Goal: Task Accomplishment & Management: Complete application form

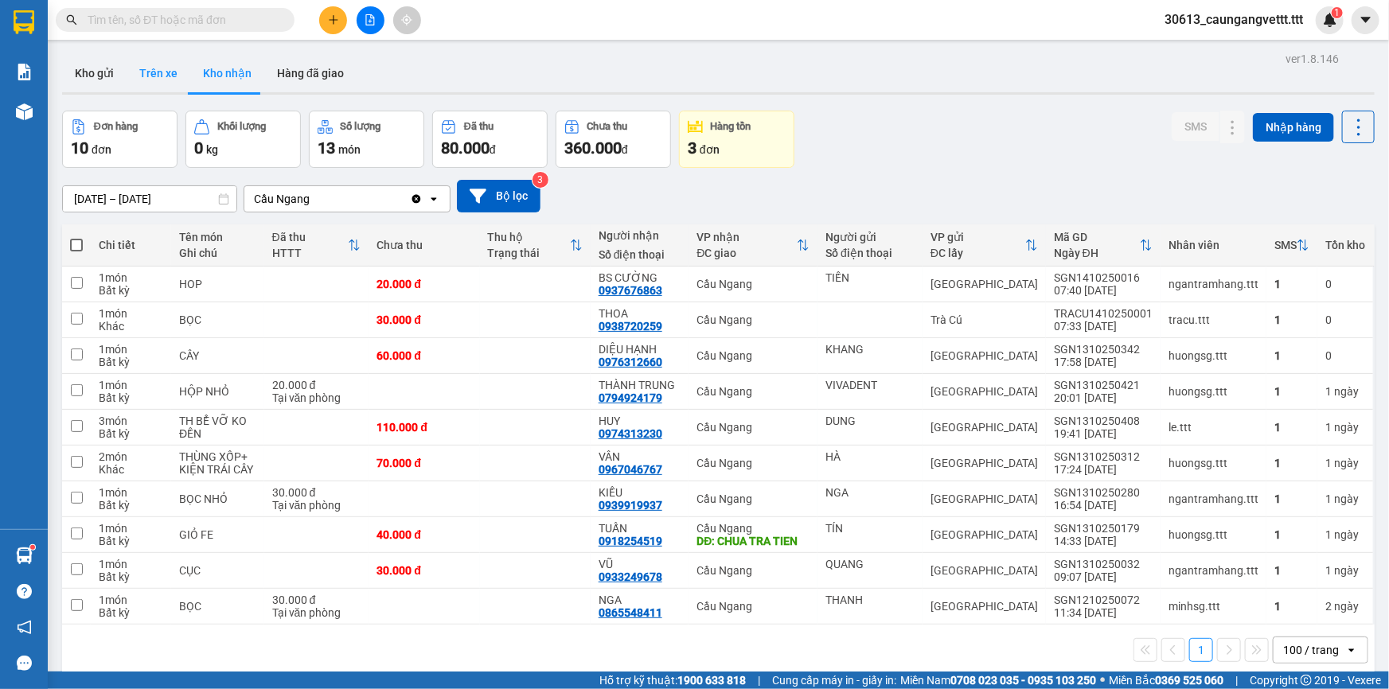
click at [151, 73] on button "Trên xe" at bounding box center [159, 73] width 64 height 38
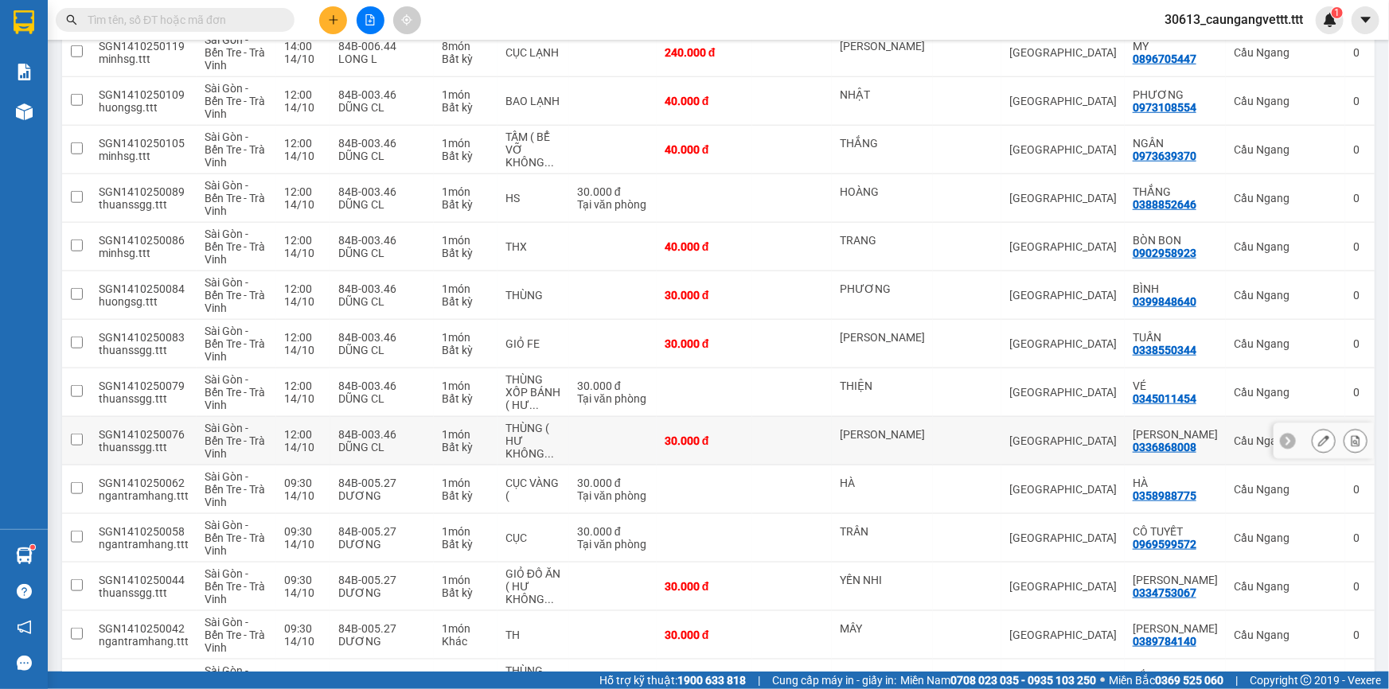
scroll to position [675, 0]
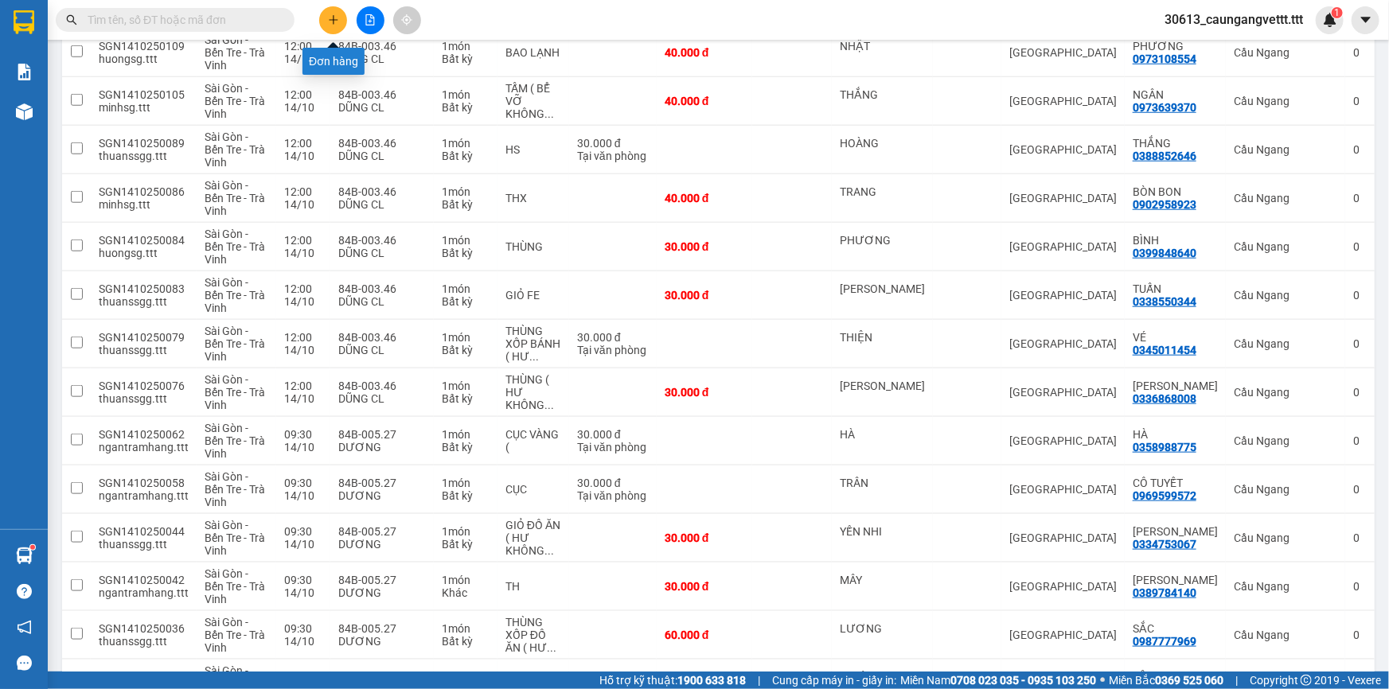
click at [328, 19] on icon "plus" at bounding box center [333, 19] width 11 height 11
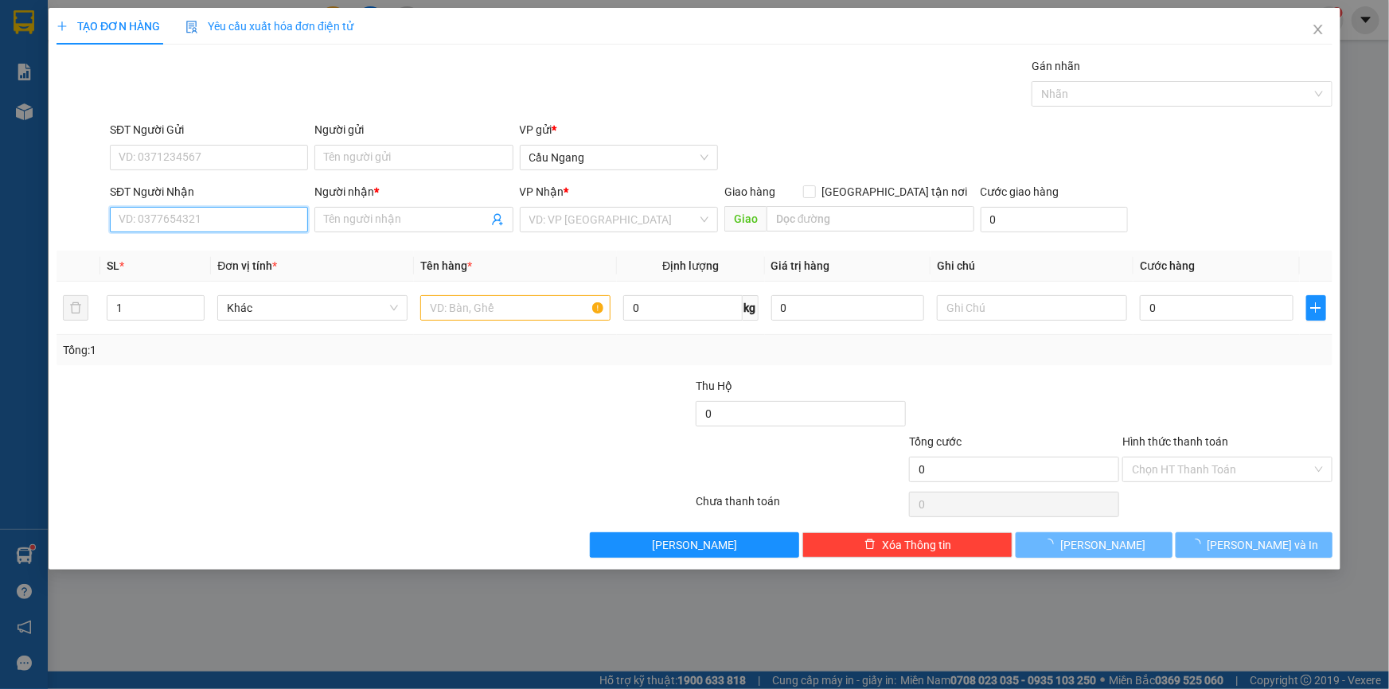
click at [220, 225] on input "SĐT Người Nhận" at bounding box center [209, 219] width 198 height 25
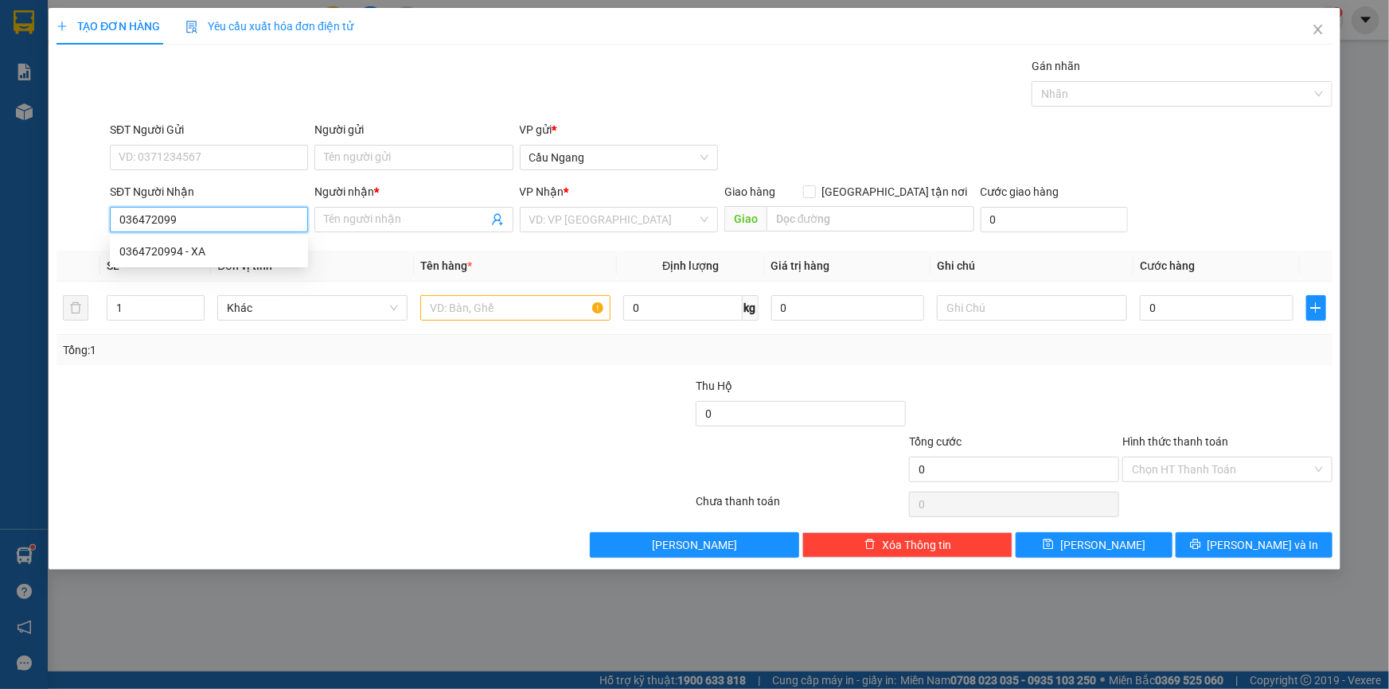
type input "0364720994"
click at [210, 254] on div "0364720994 - XA" at bounding box center [208, 252] width 179 height 18
type input "XA"
type input "0364720994"
click at [469, 312] on input "text" at bounding box center [515, 307] width 190 height 25
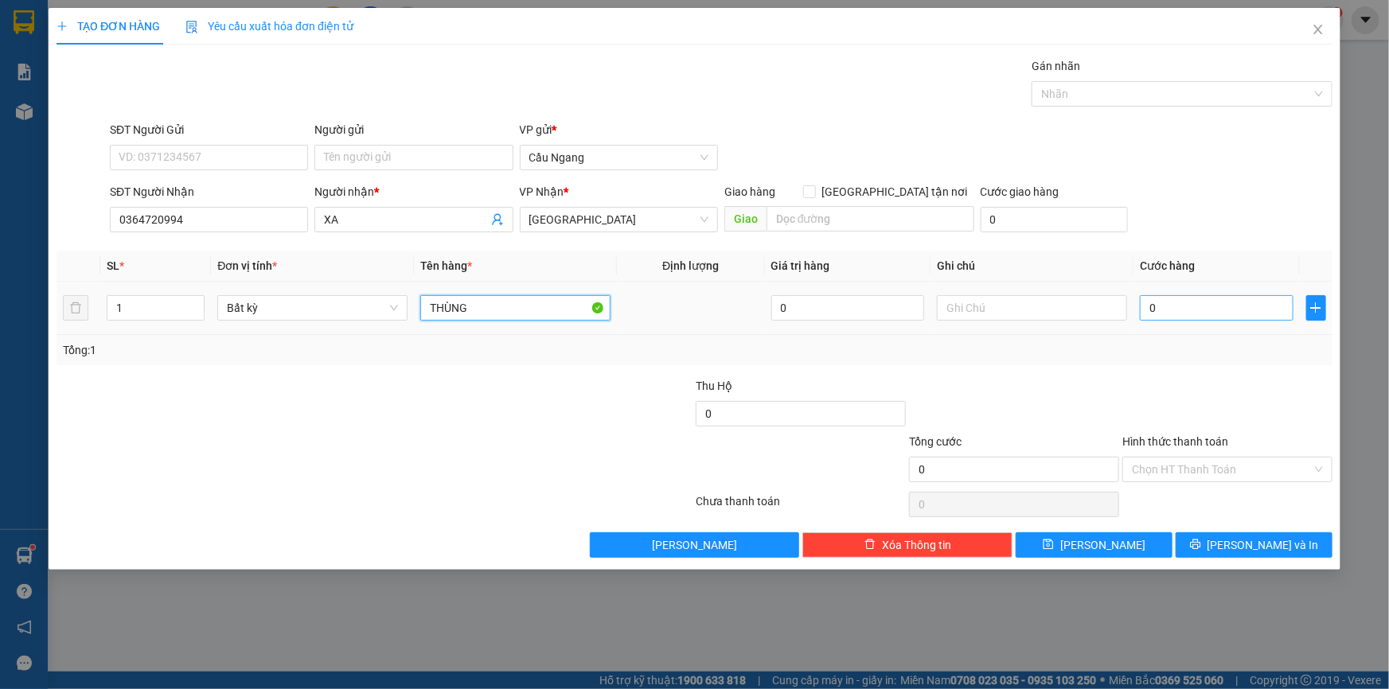
type input "THÙNG"
click at [1170, 316] on input "0" at bounding box center [1217, 307] width 154 height 25
type input "4"
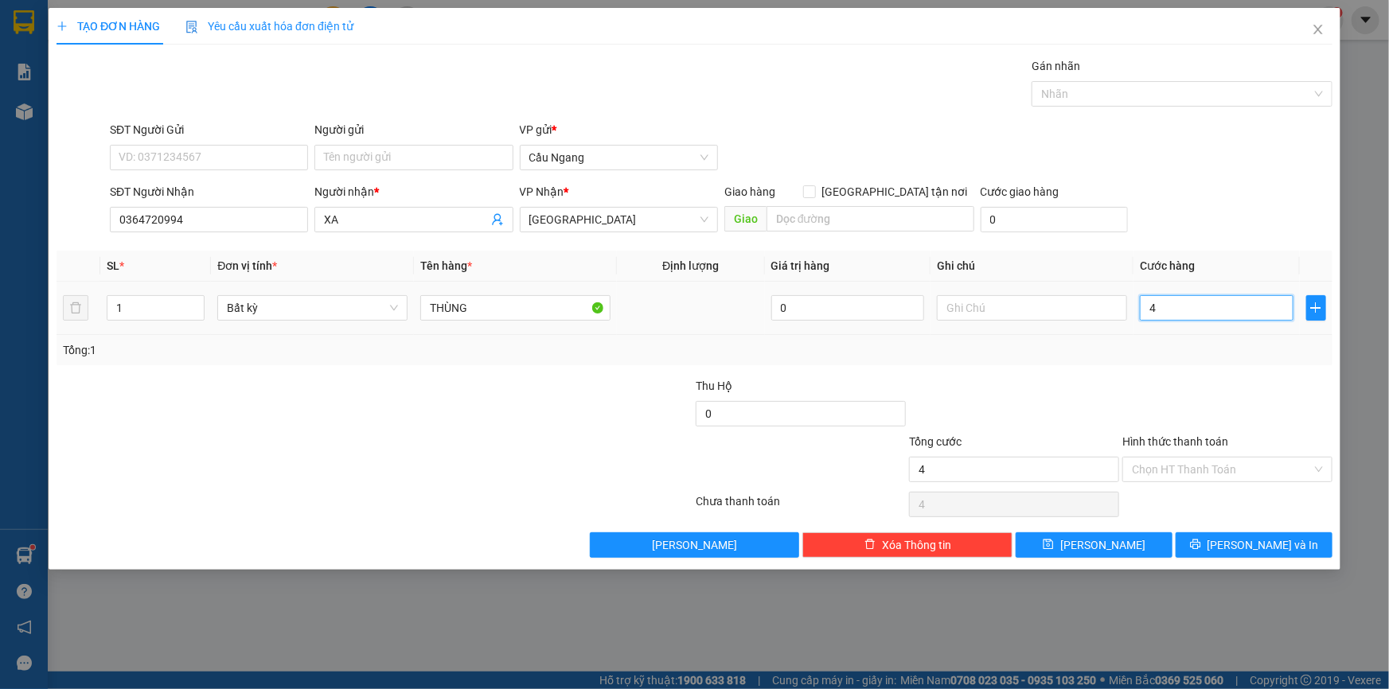
type input "40"
type input "400"
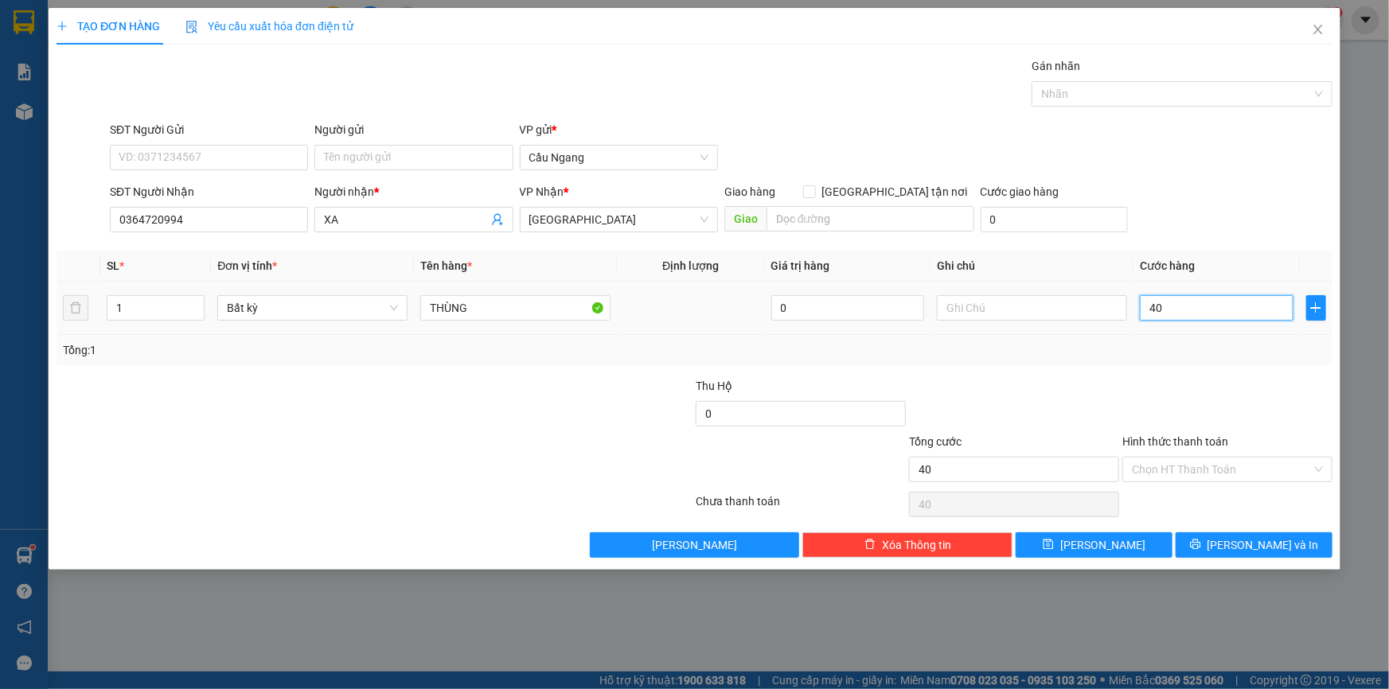
type input "400"
type input "4.000"
type input "40.000"
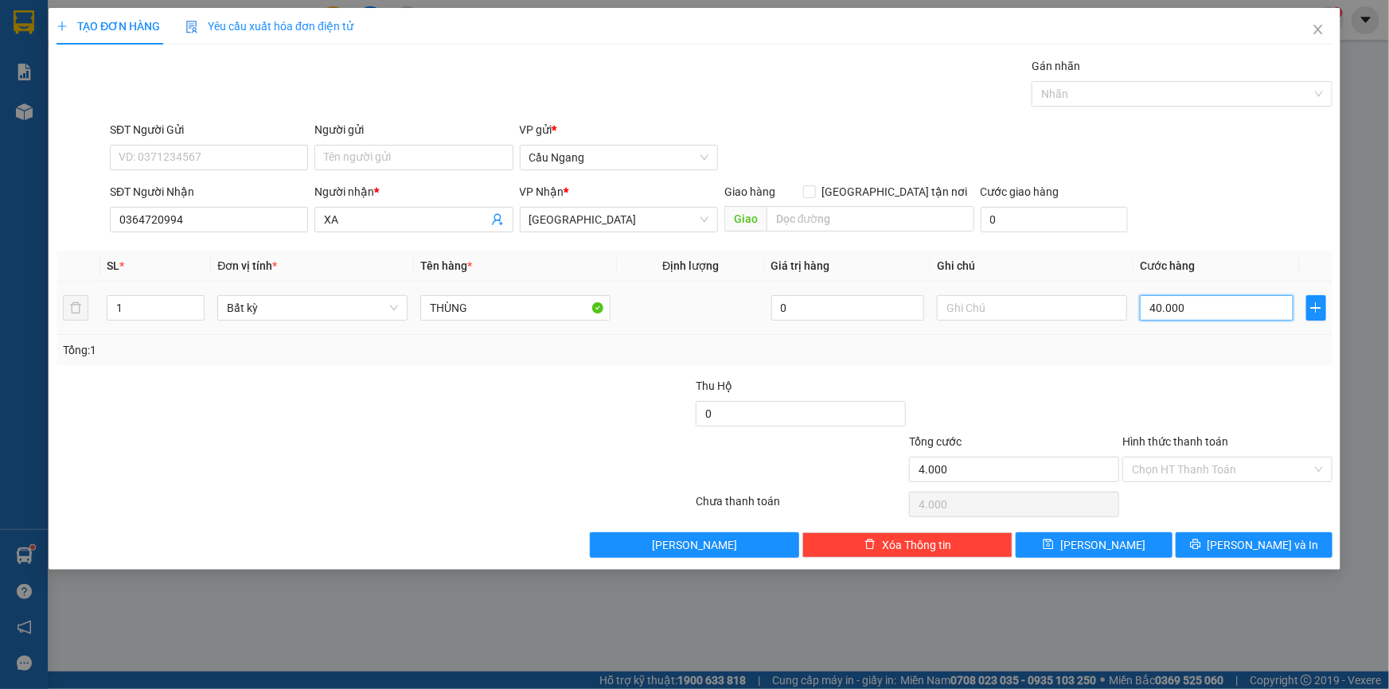
type input "40.000"
click at [1249, 551] on span "[PERSON_NAME] và In" at bounding box center [1262, 545] width 111 height 18
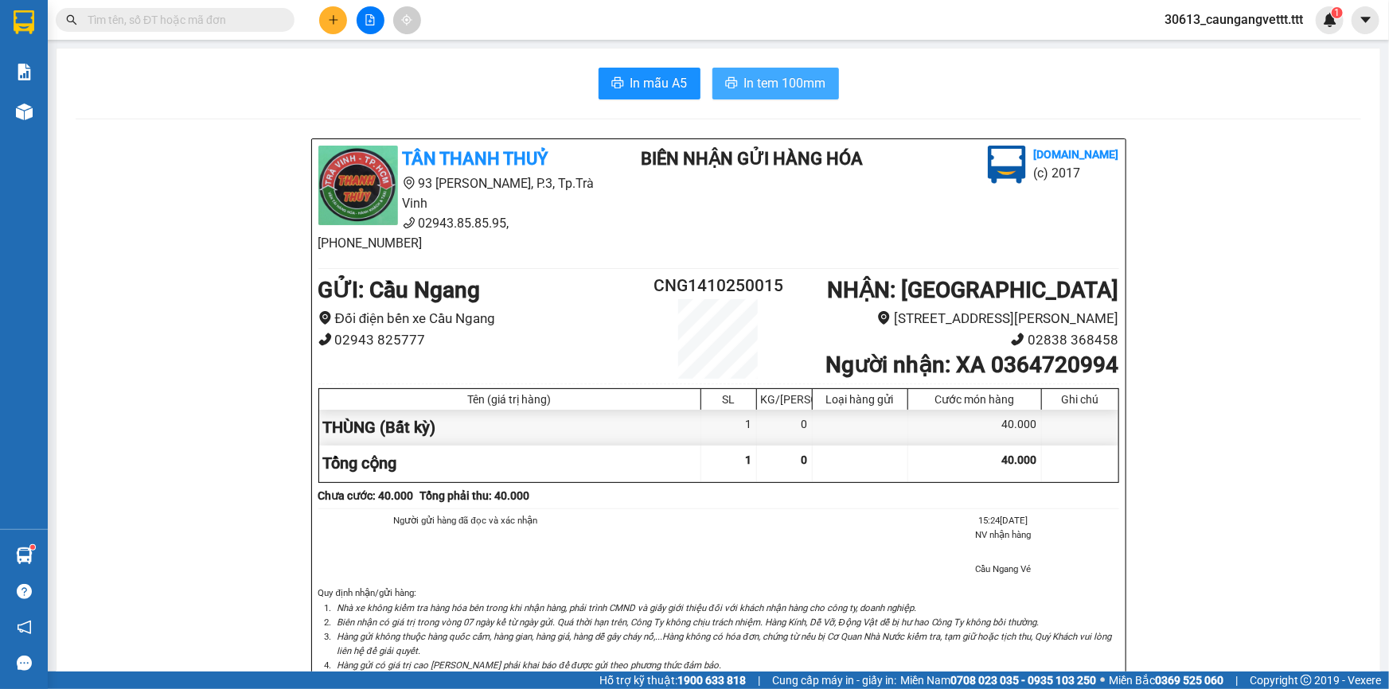
click at [787, 80] on span "In tem 100mm" at bounding box center [785, 83] width 82 height 20
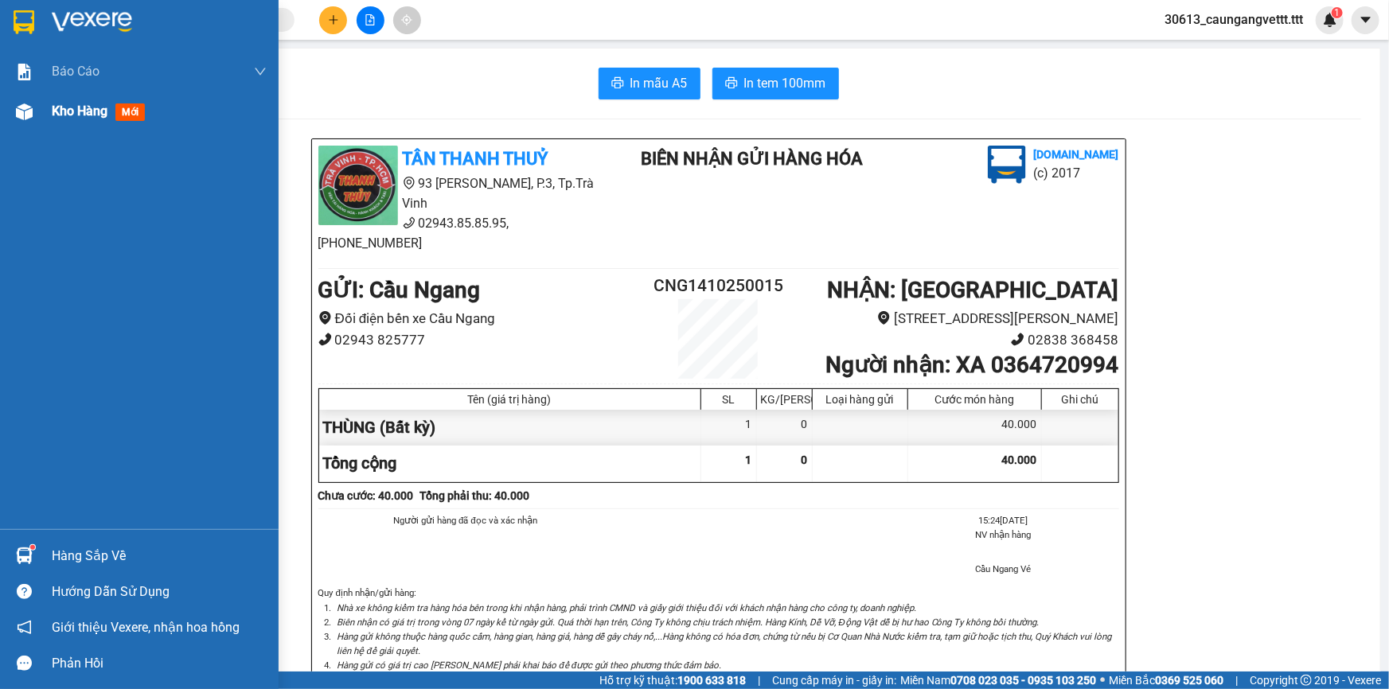
click at [60, 108] on span "Kho hàng" at bounding box center [80, 110] width 56 height 15
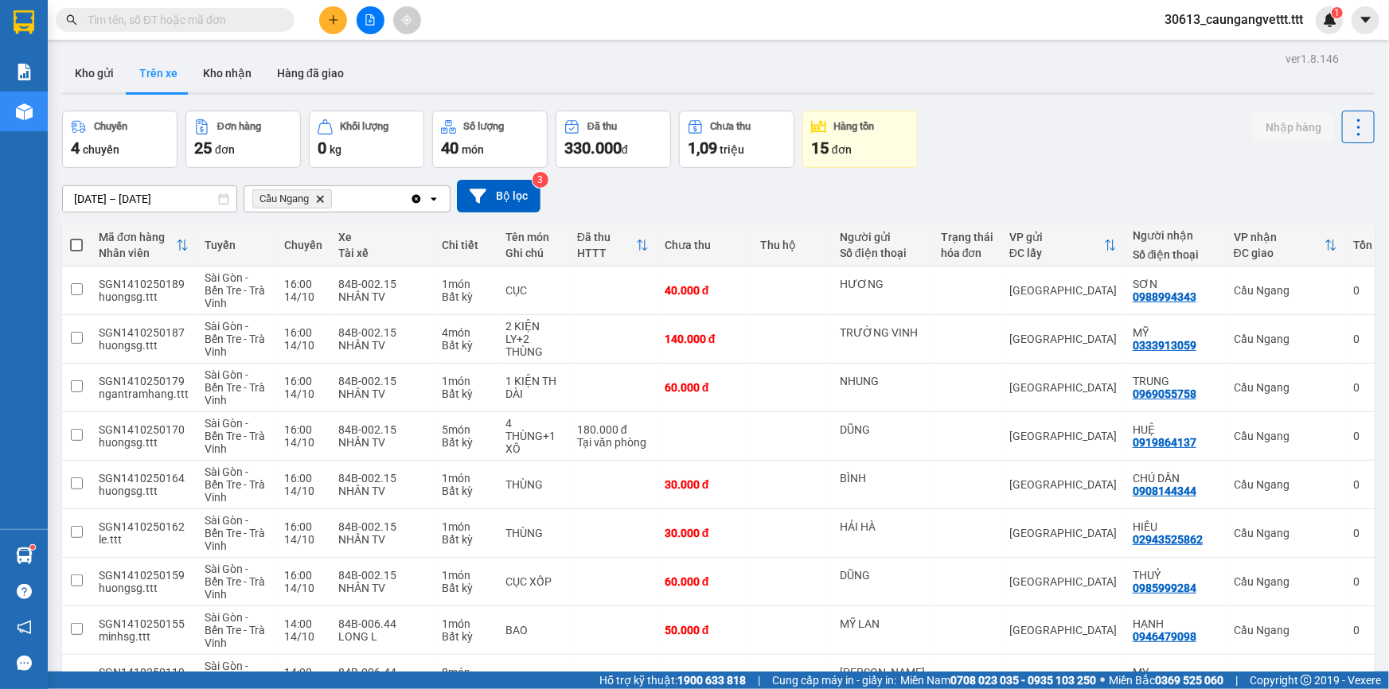
click at [332, 21] on icon "plus" at bounding box center [333, 19] width 11 height 11
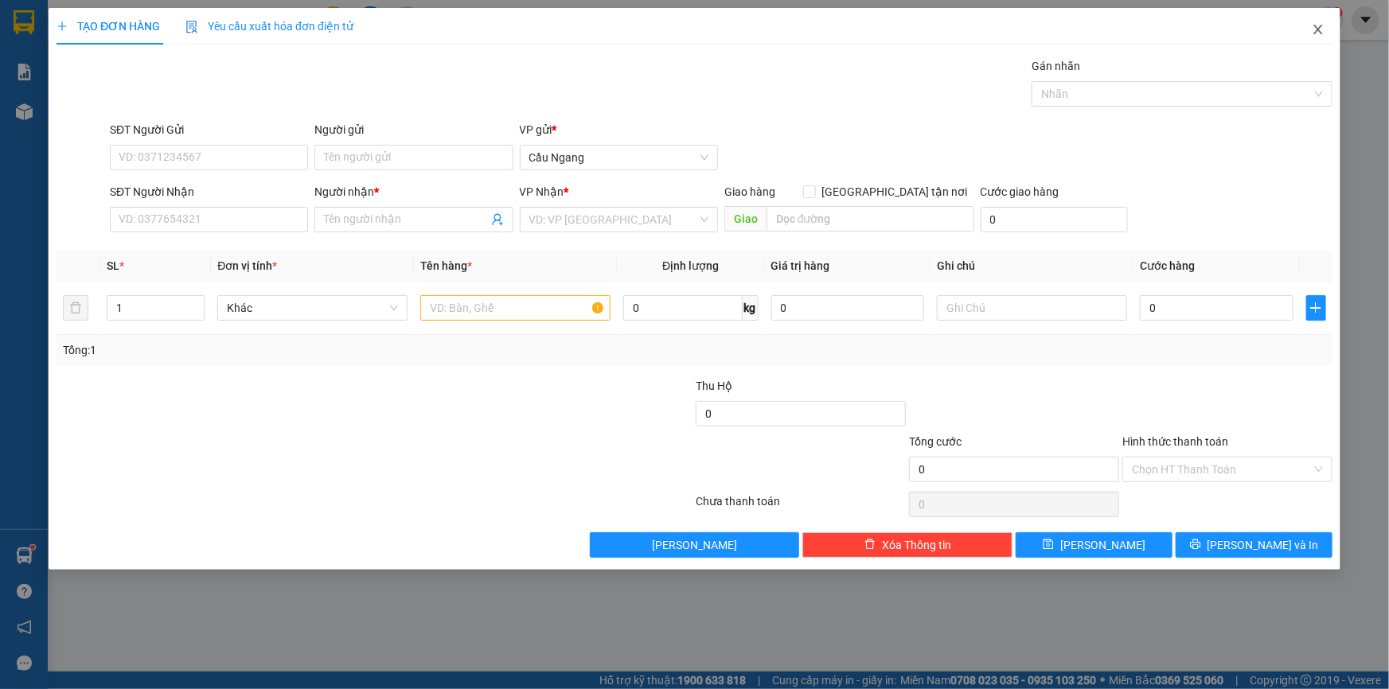
click at [1320, 30] on icon "close" at bounding box center [1318, 29] width 13 height 13
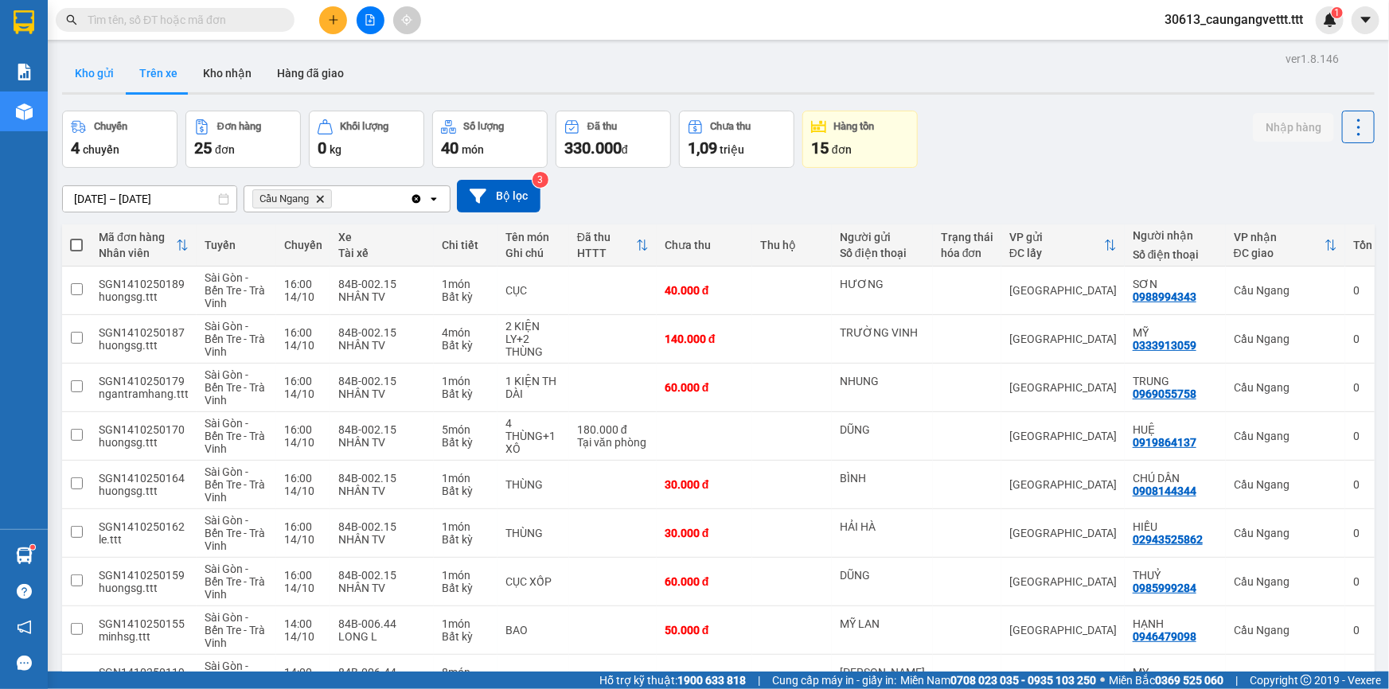
click at [92, 72] on button "Kho gửi" at bounding box center [94, 73] width 64 height 38
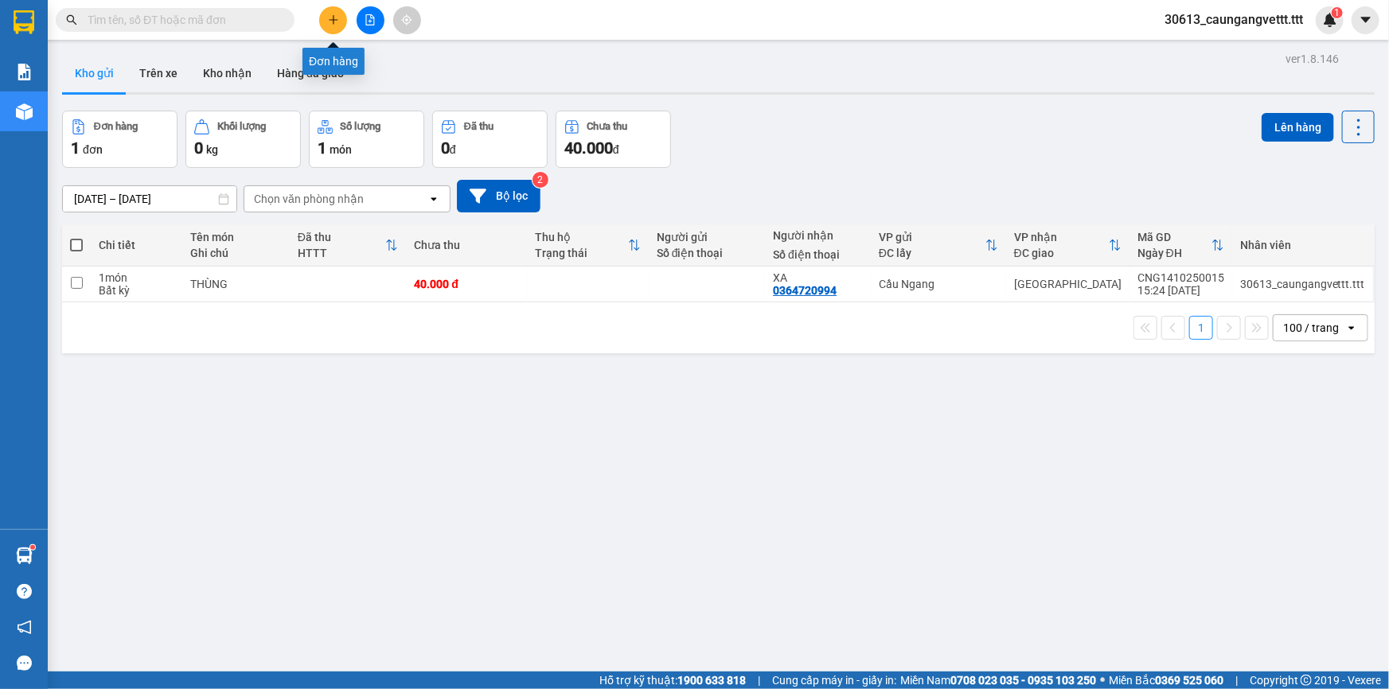
click at [328, 21] on icon "plus" at bounding box center [333, 19] width 11 height 11
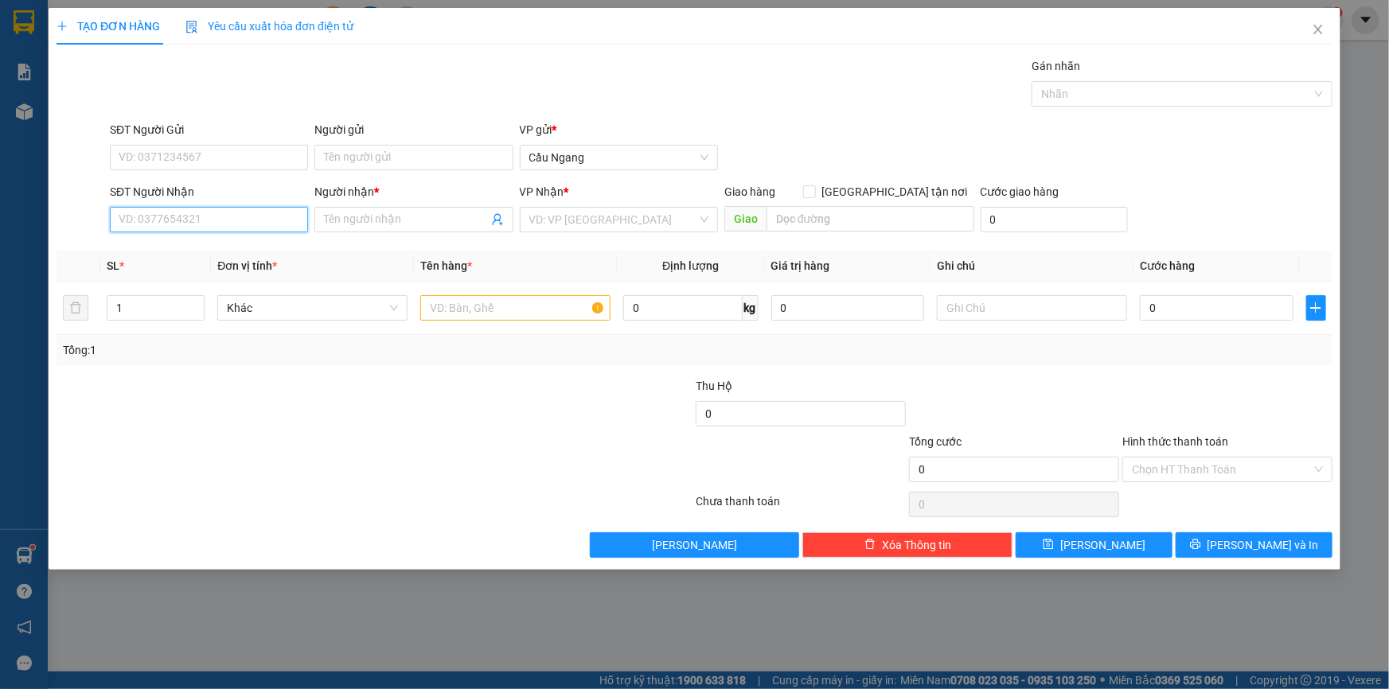
click at [260, 217] on input "SĐT Người Nhận" at bounding box center [209, 219] width 198 height 25
click at [239, 248] on div "0364720994 - XA" at bounding box center [208, 252] width 179 height 18
type input "0364720994"
type input "XA"
type input "0364720994"
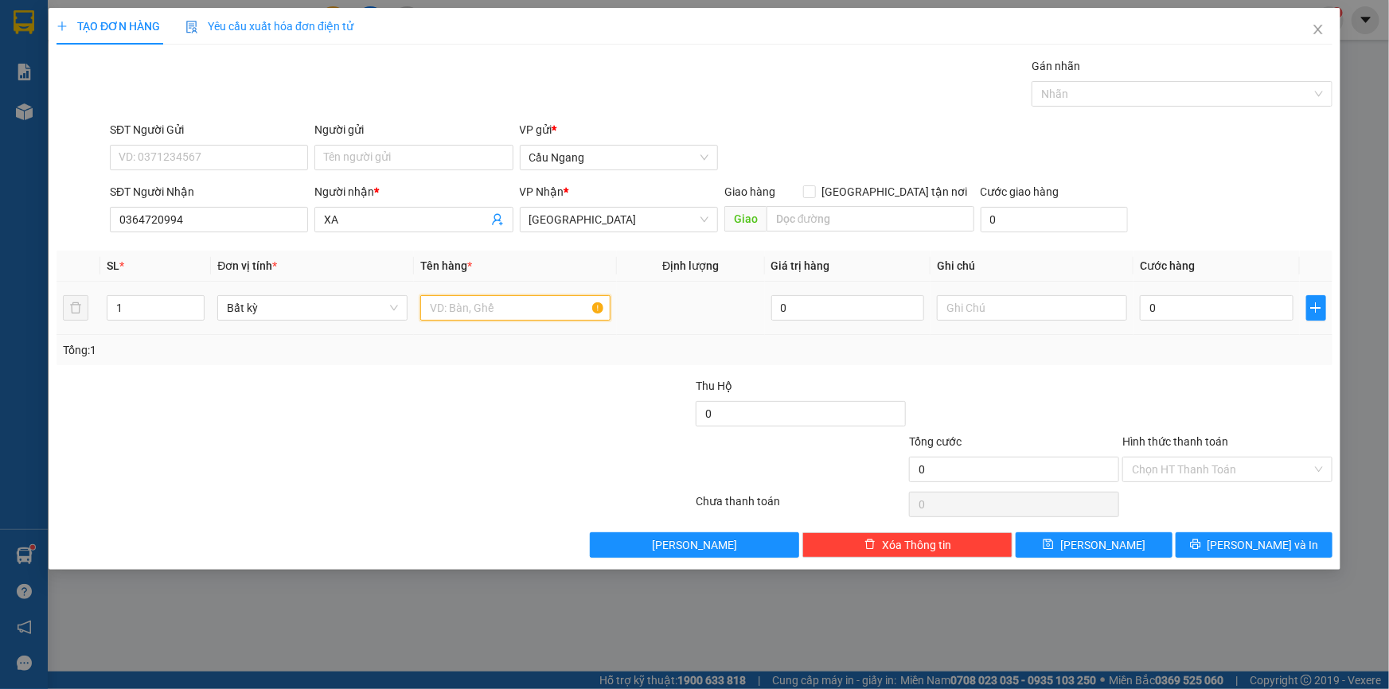
click at [518, 312] on input "text" at bounding box center [515, 307] width 190 height 25
type input "THÙNG"
click at [1162, 306] on input "0" at bounding box center [1217, 307] width 154 height 25
type input "3"
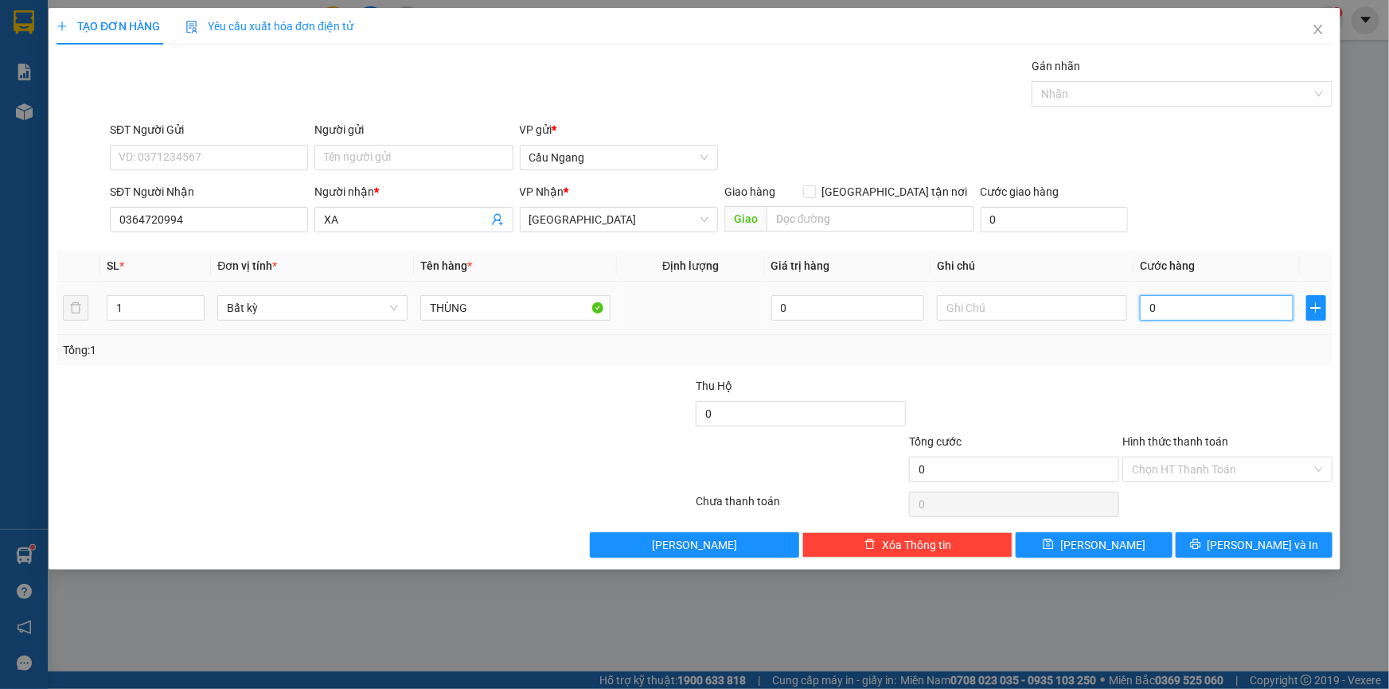
type input "3"
type input "30"
type input "300"
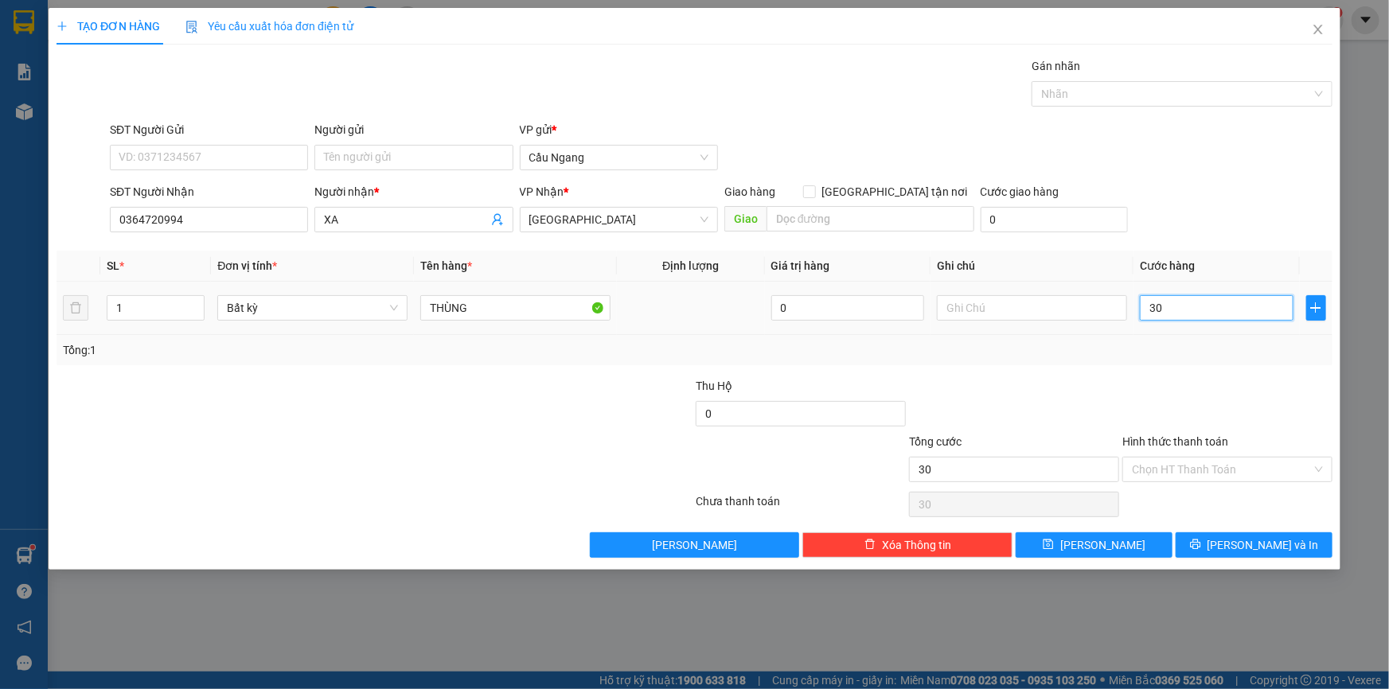
type input "300"
type input "3.000"
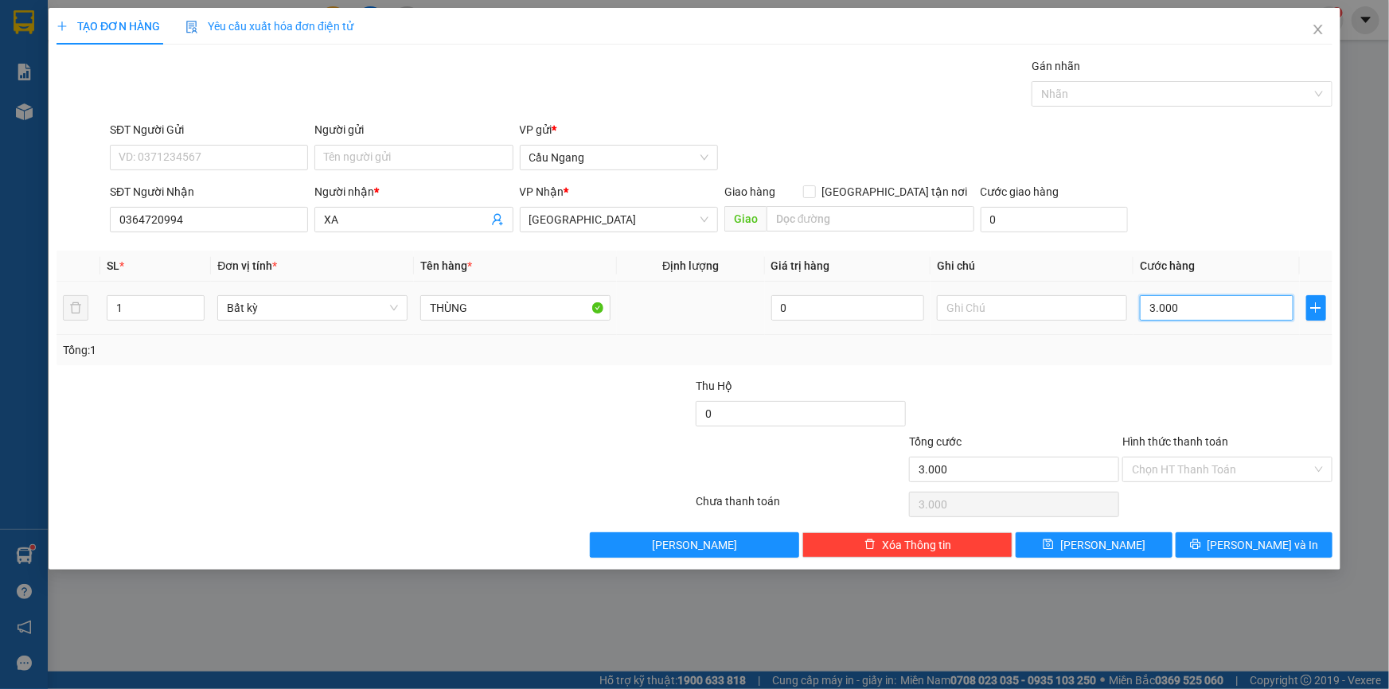
type input "30.000"
click at [1226, 466] on input "Hình thức thanh toán" at bounding box center [1222, 470] width 180 height 24
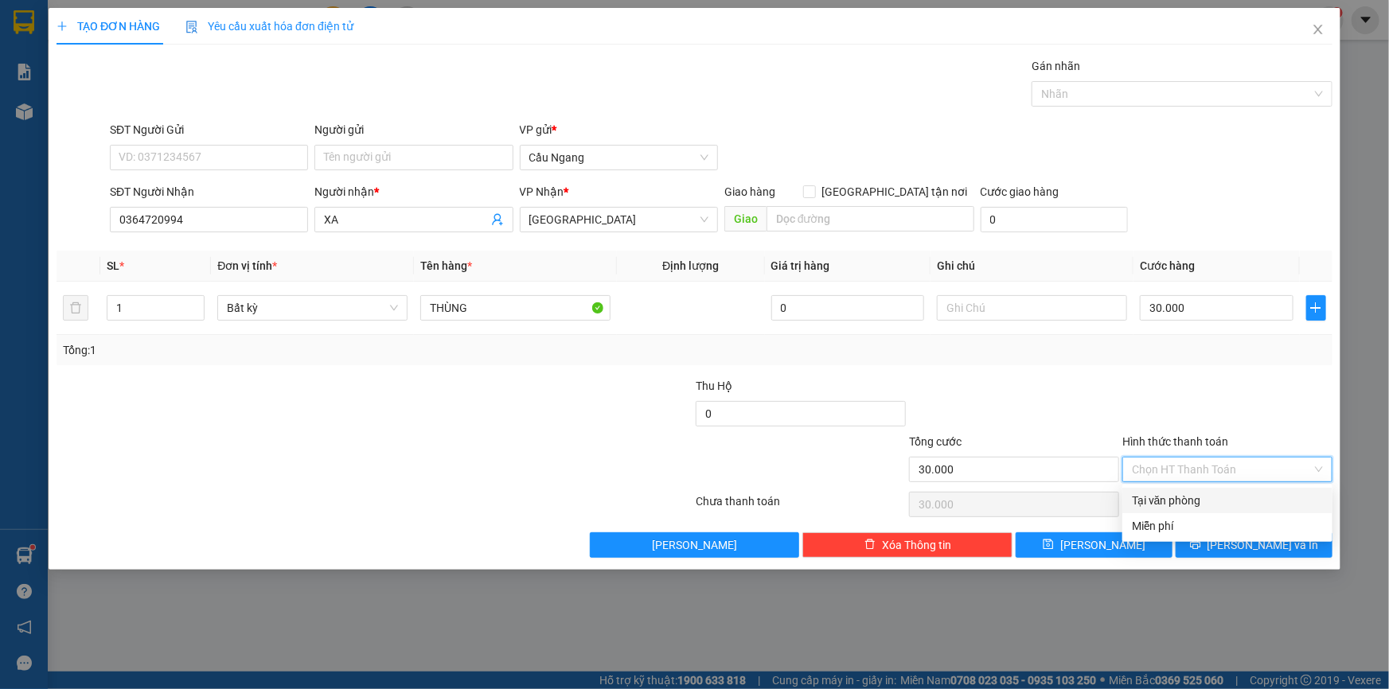
click at [1207, 499] on div "Tại văn phòng" at bounding box center [1227, 501] width 191 height 18
type input "0"
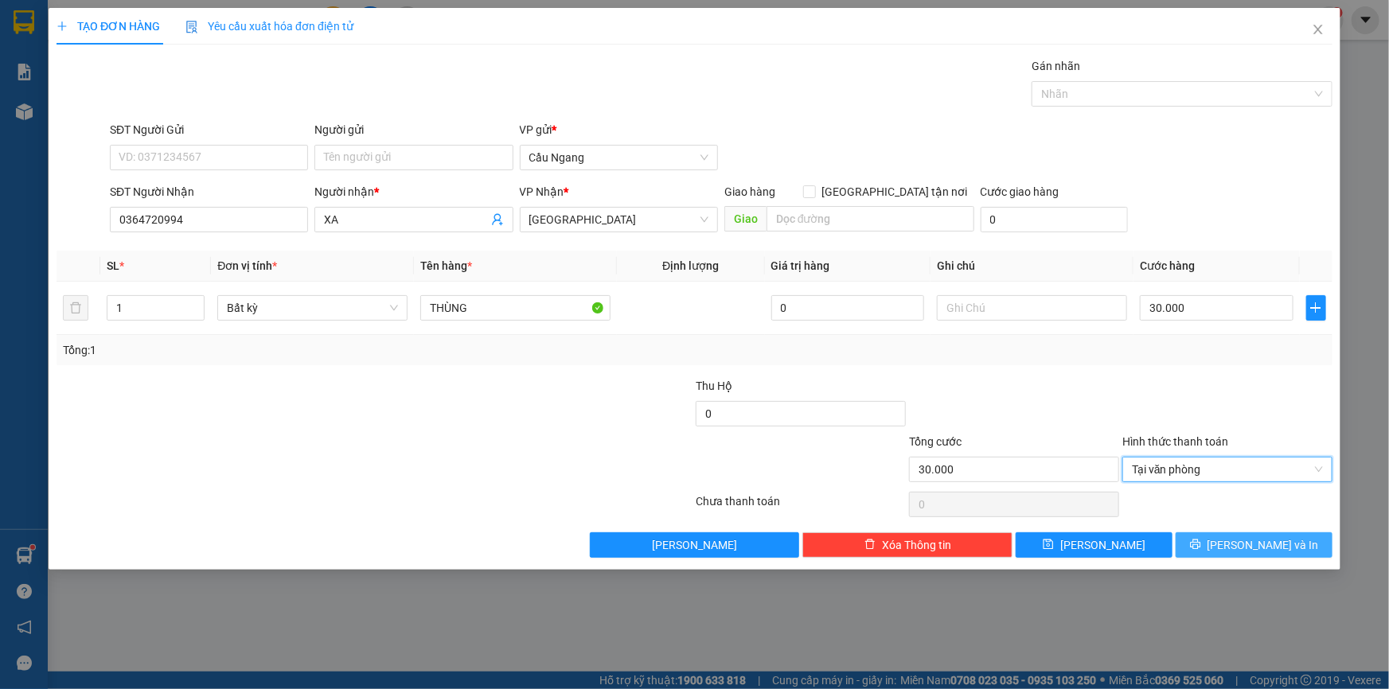
click at [1259, 548] on span "[PERSON_NAME] và In" at bounding box center [1262, 545] width 111 height 18
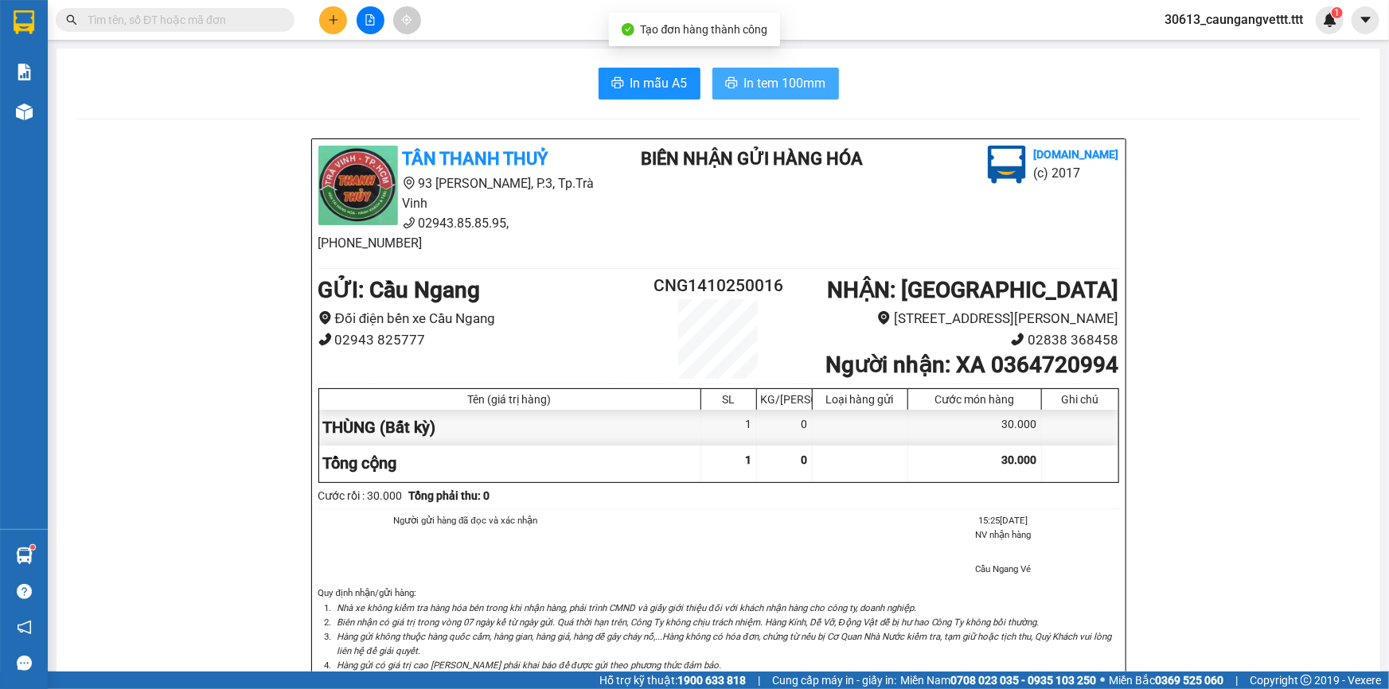
click at [801, 80] on span "In tem 100mm" at bounding box center [785, 83] width 82 height 20
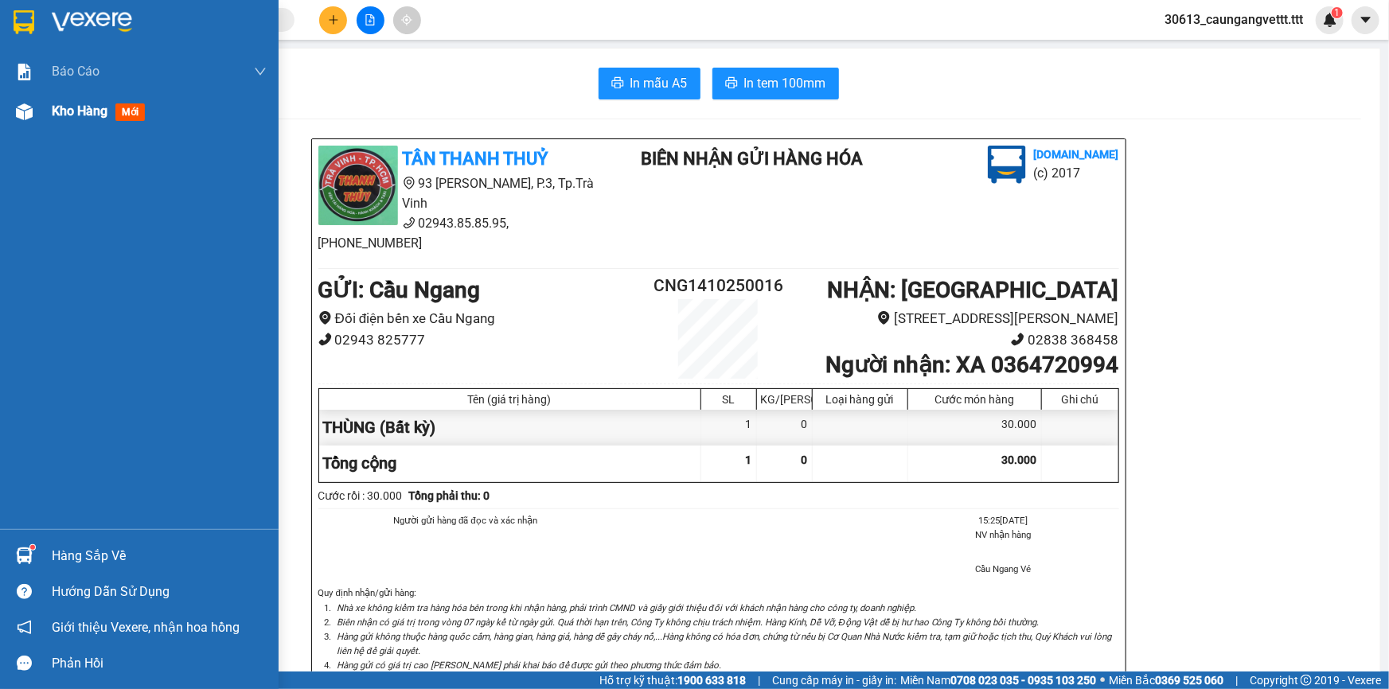
click at [60, 110] on span "Kho hàng" at bounding box center [80, 110] width 56 height 15
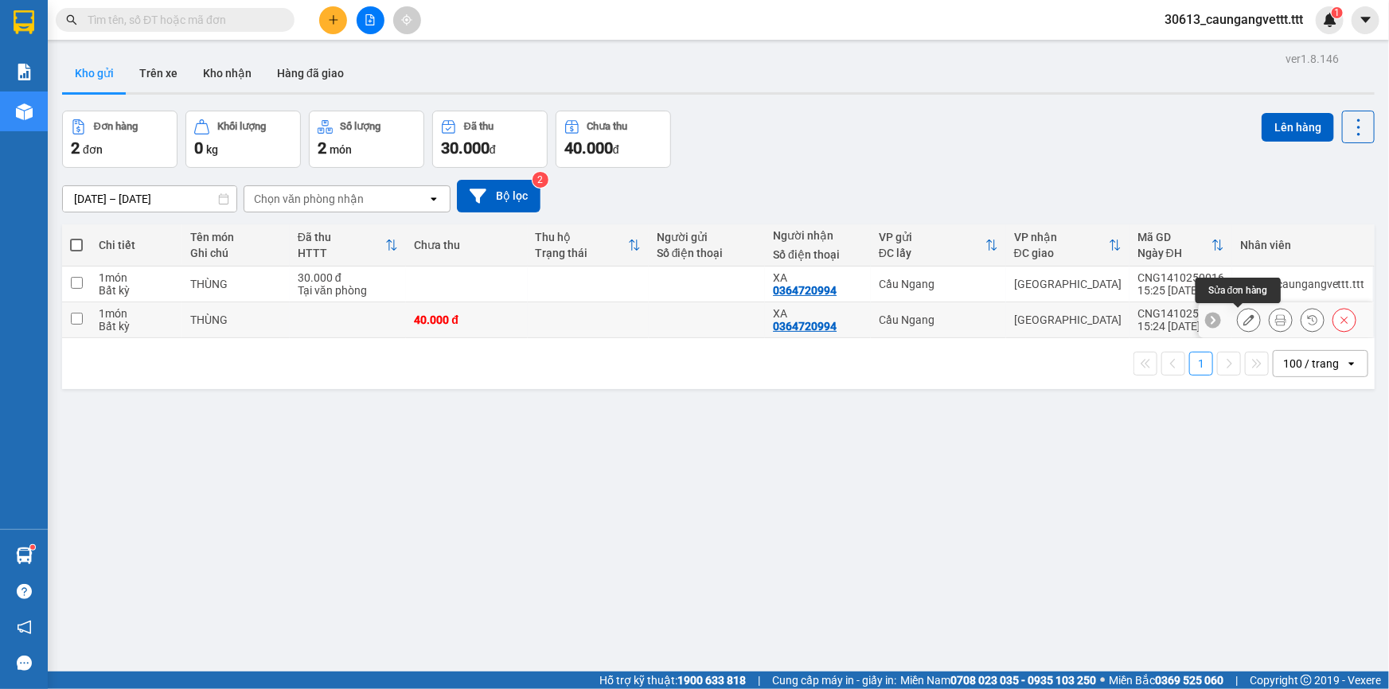
click at [1243, 318] on icon at bounding box center [1248, 319] width 11 height 11
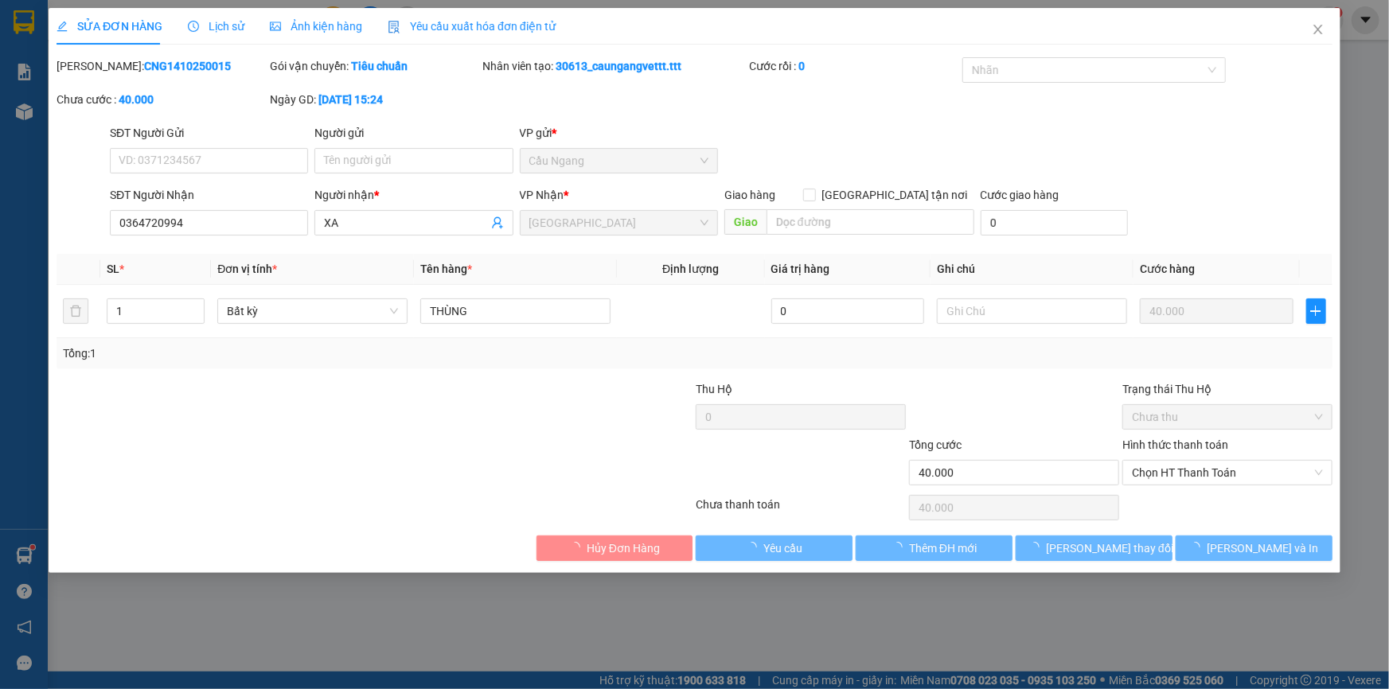
type input "0364720994"
type input "XA"
type input "40.000"
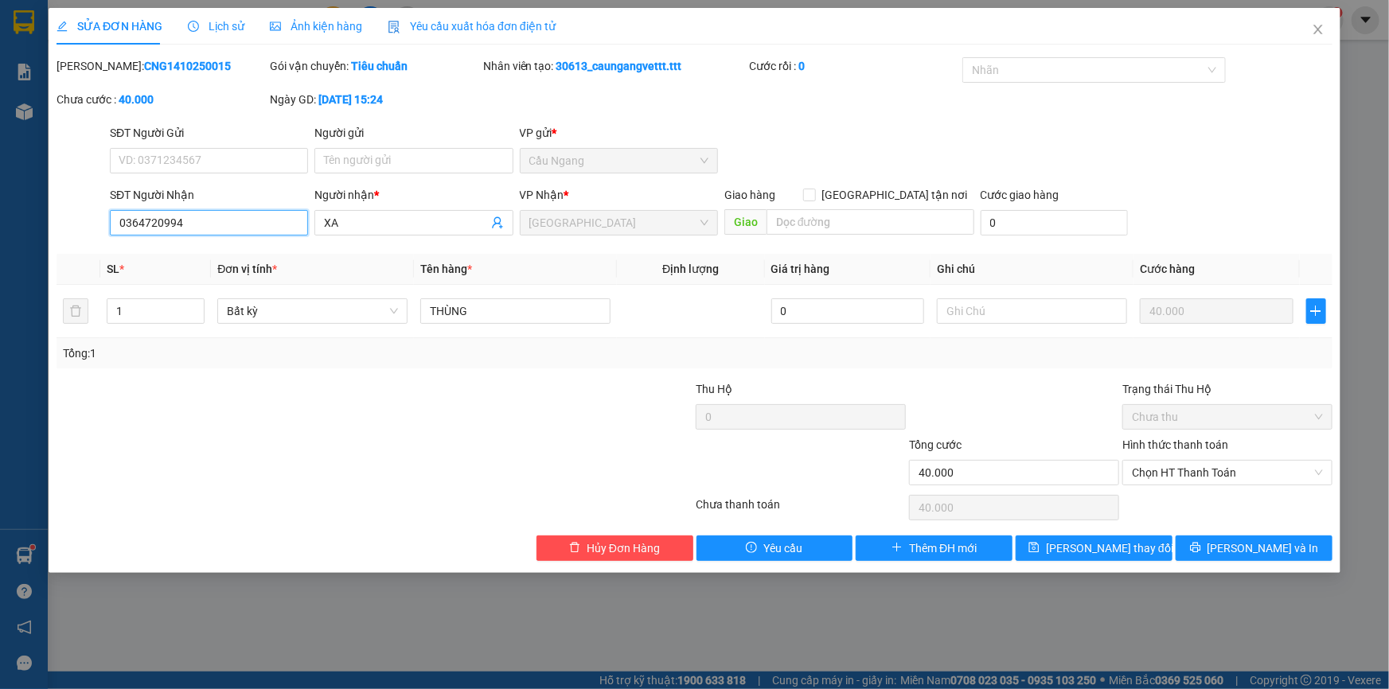
click at [252, 223] on input "0364720994" at bounding box center [209, 222] width 198 height 25
type input "0"
type input "0324875525"
click at [1080, 549] on span "Lưu thay đổi" at bounding box center [1109, 549] width 127 height 18
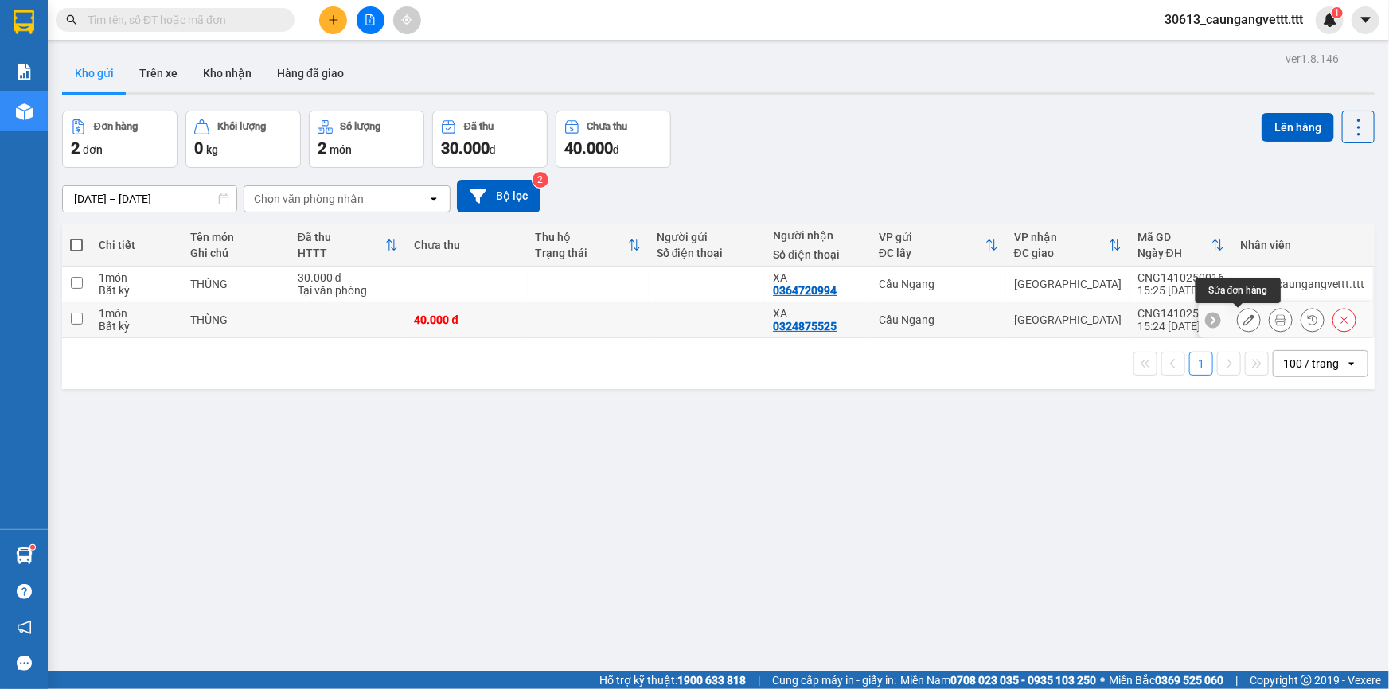
click at [1243, 318] on icon at bounding box center [1248, 319] width 11 height 11
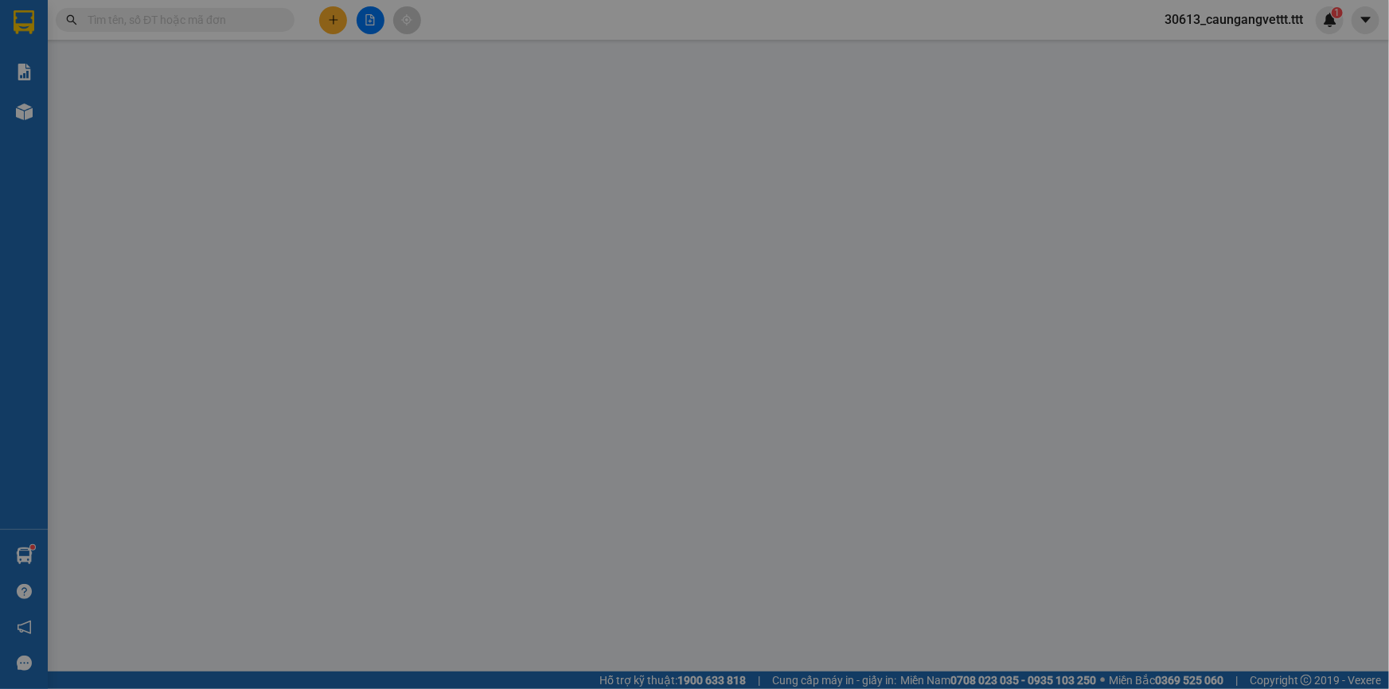
type input "0324875525"
type input "XA"
type input "40.000"
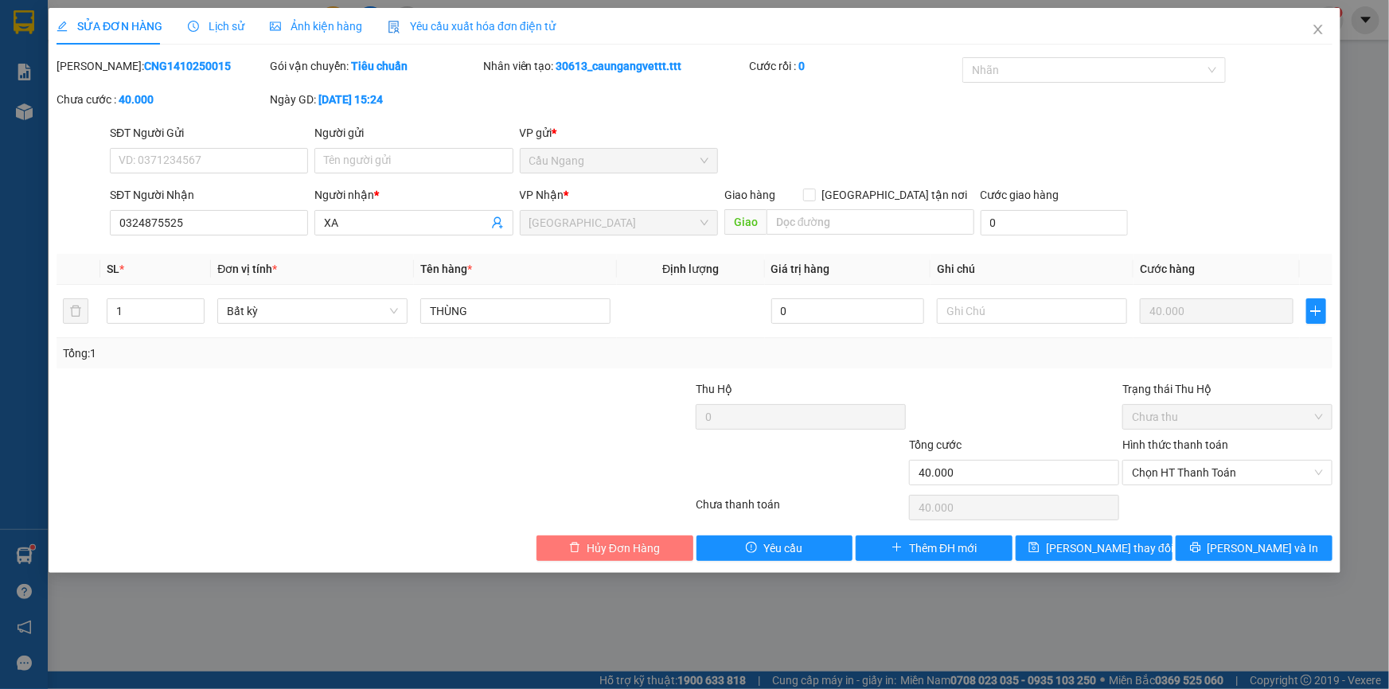
click at [648, 545] on span "Hủy Đơn Hàng" at bounding box center [623, 549] width 73 height 18
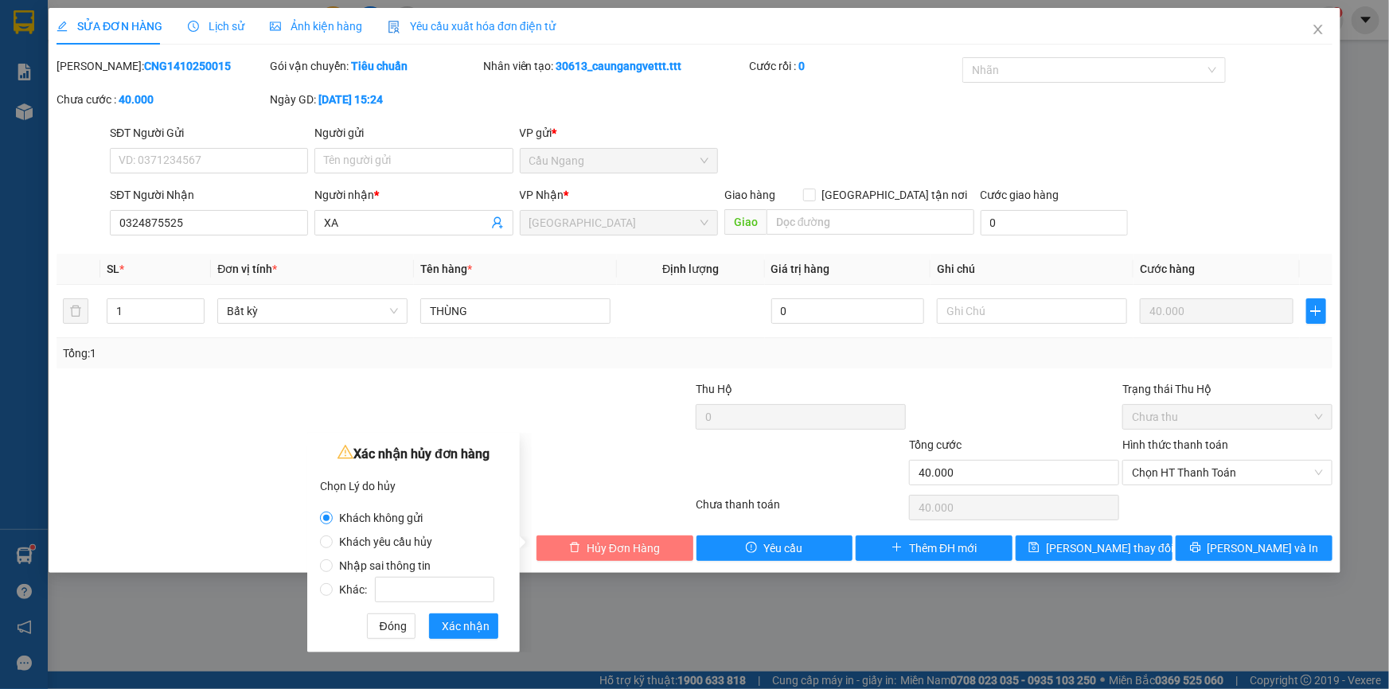
click at [597, 541] on span "Hủy Đơn Hàng" at bounding box center [623, 549] width 73 height 18
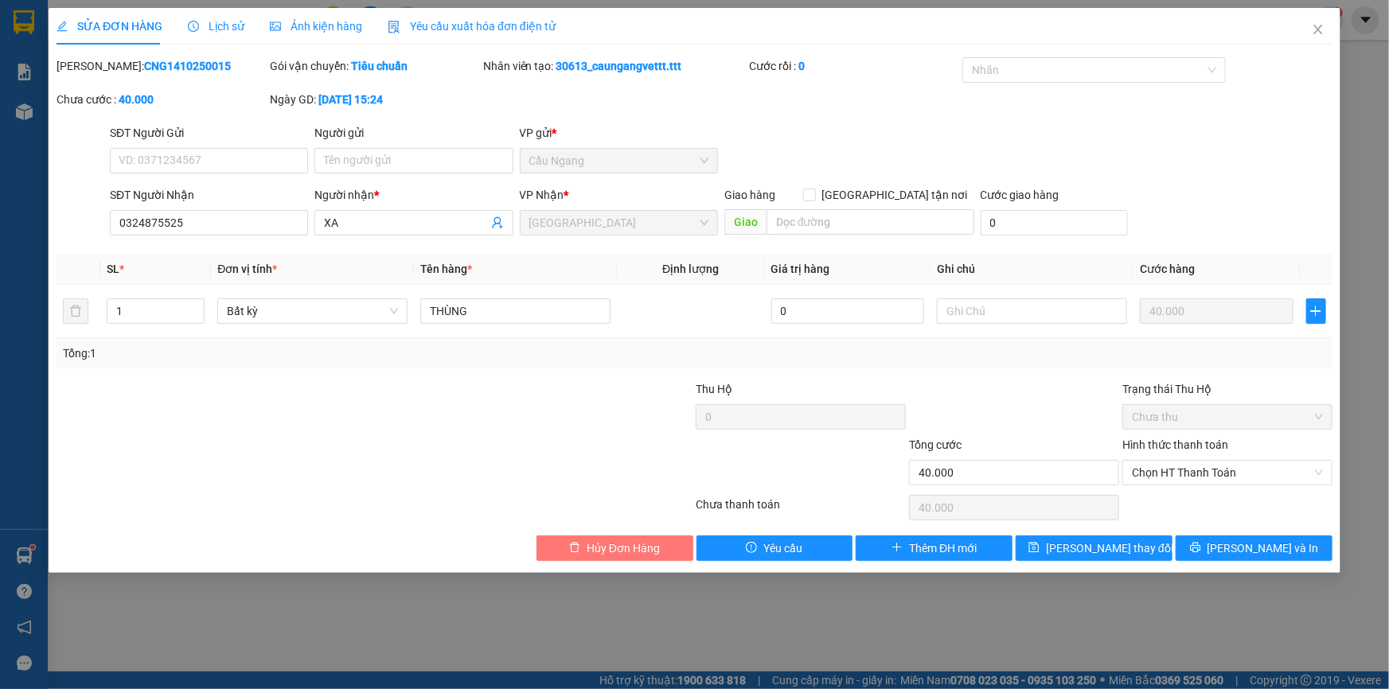
click at [607, 549] on span "Hủy Đơn Hàng" at bounding box center [623, 549] width 73 height 18
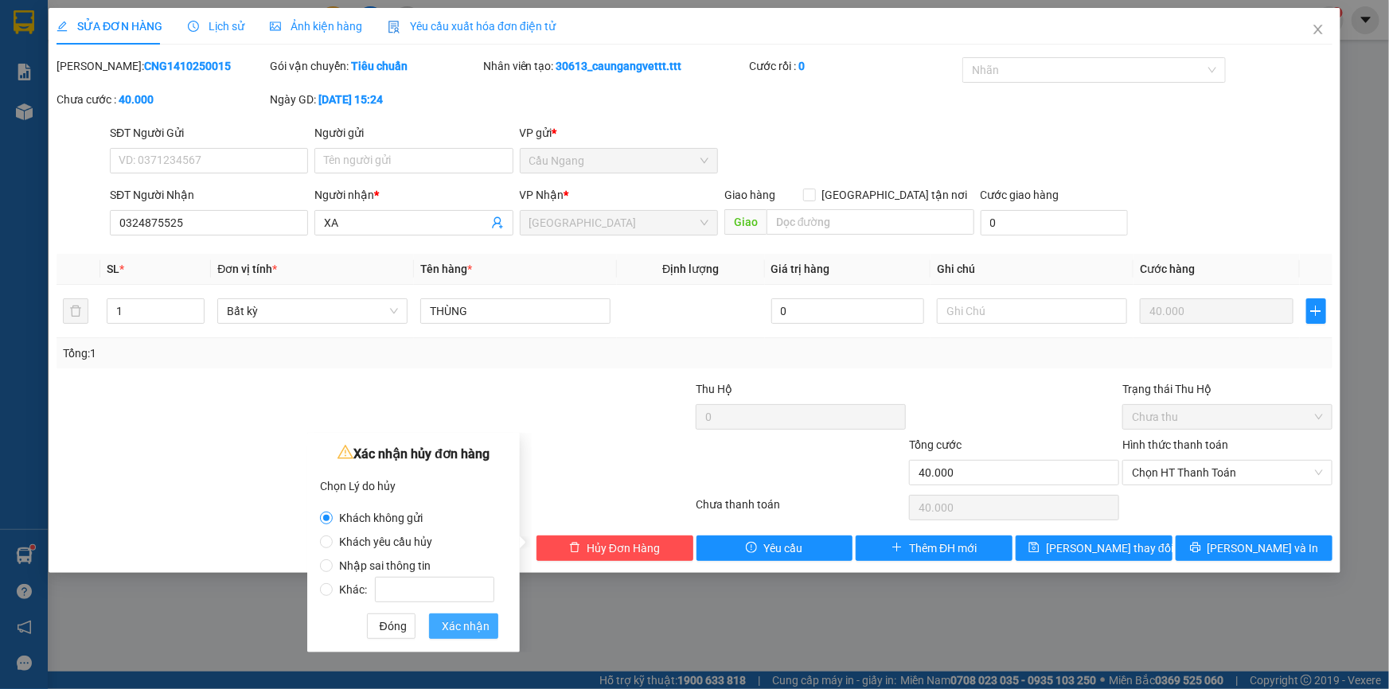
click at [472, 626] on span "Xác nhận" at bounding box center [466, 627] width 48 height 18
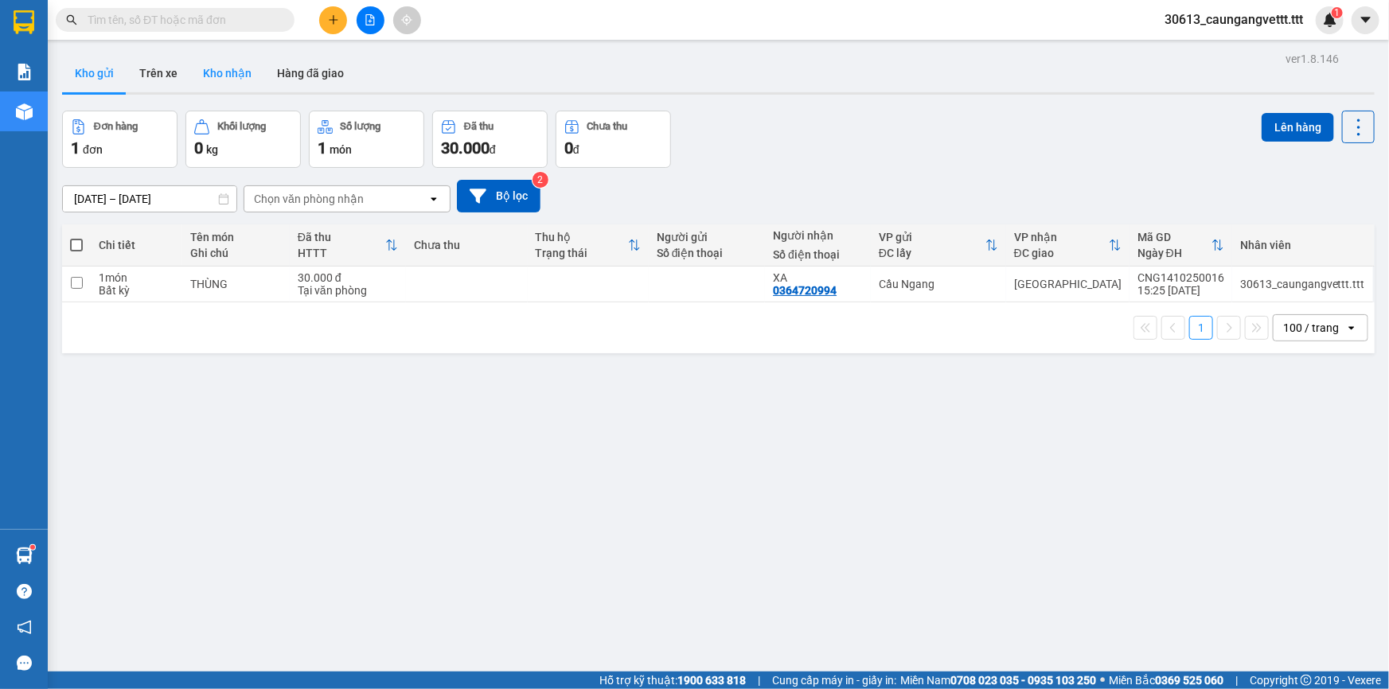
click at [232, 72] on button "Kho nhận" at bounding box center [227, 73] width 74 height 38
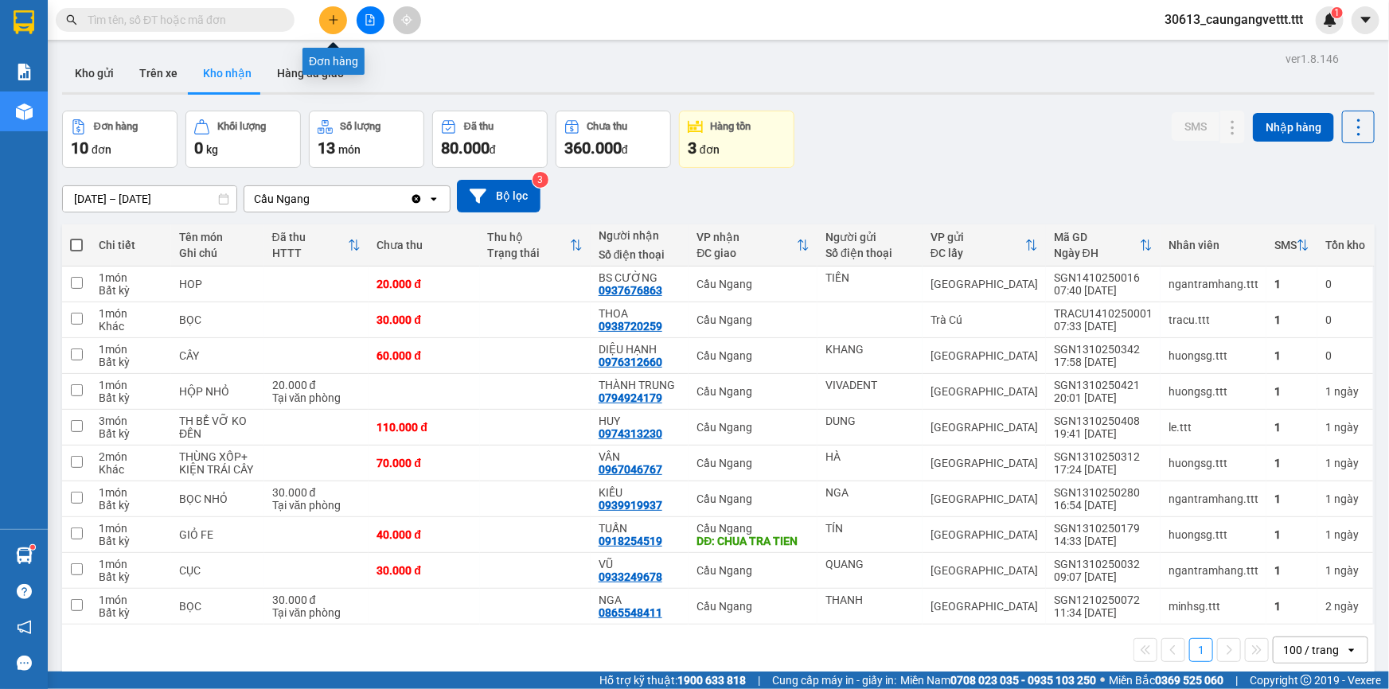
click at [336, 18] on icon "plus" at bounding box center [333, 19] width 11 height 11
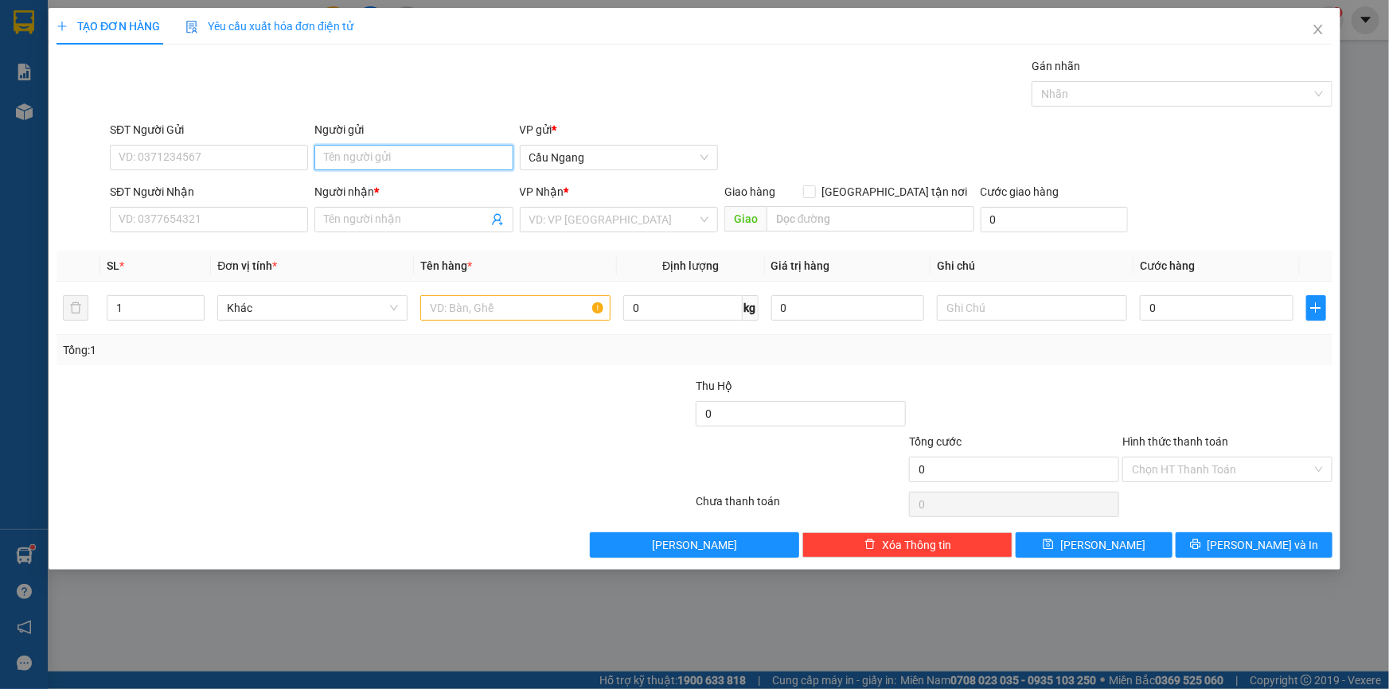
click at [389, 156] on input "Người gửi" at bounding box center [413, 157] width 198 height 25
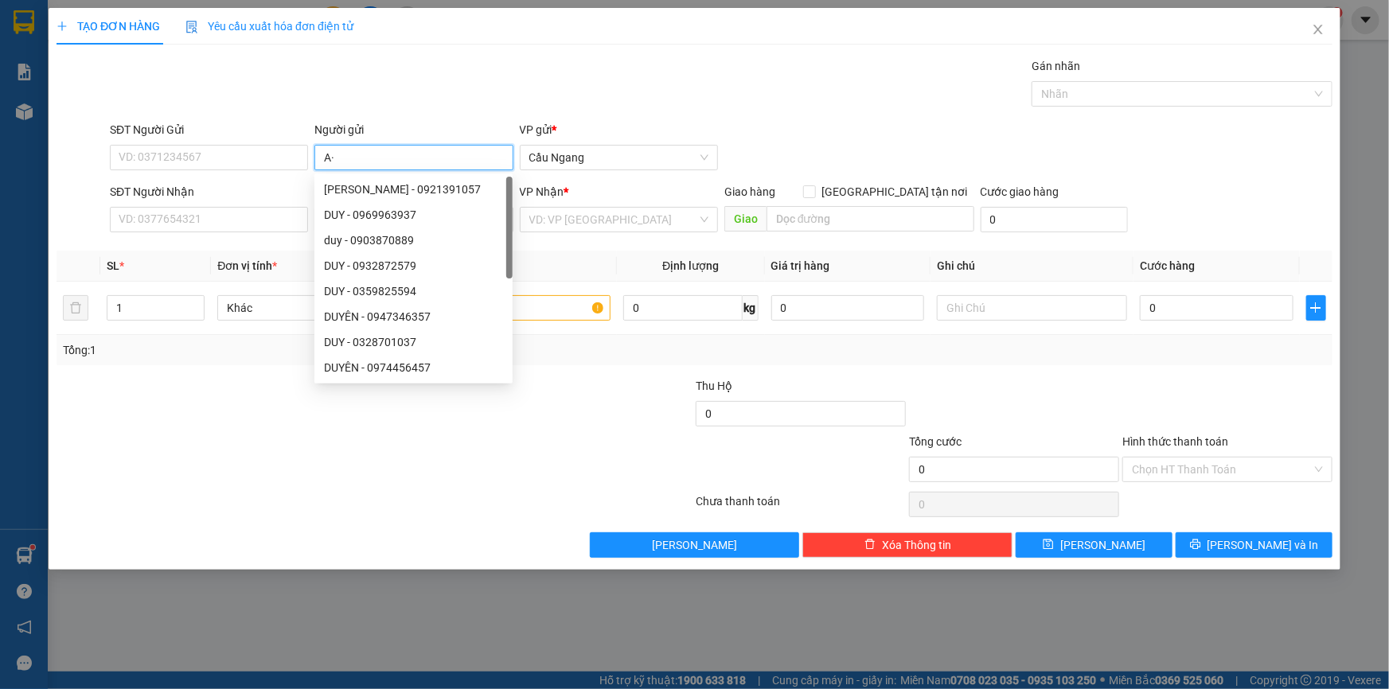
type input "A"
type input "Á CHÂU"
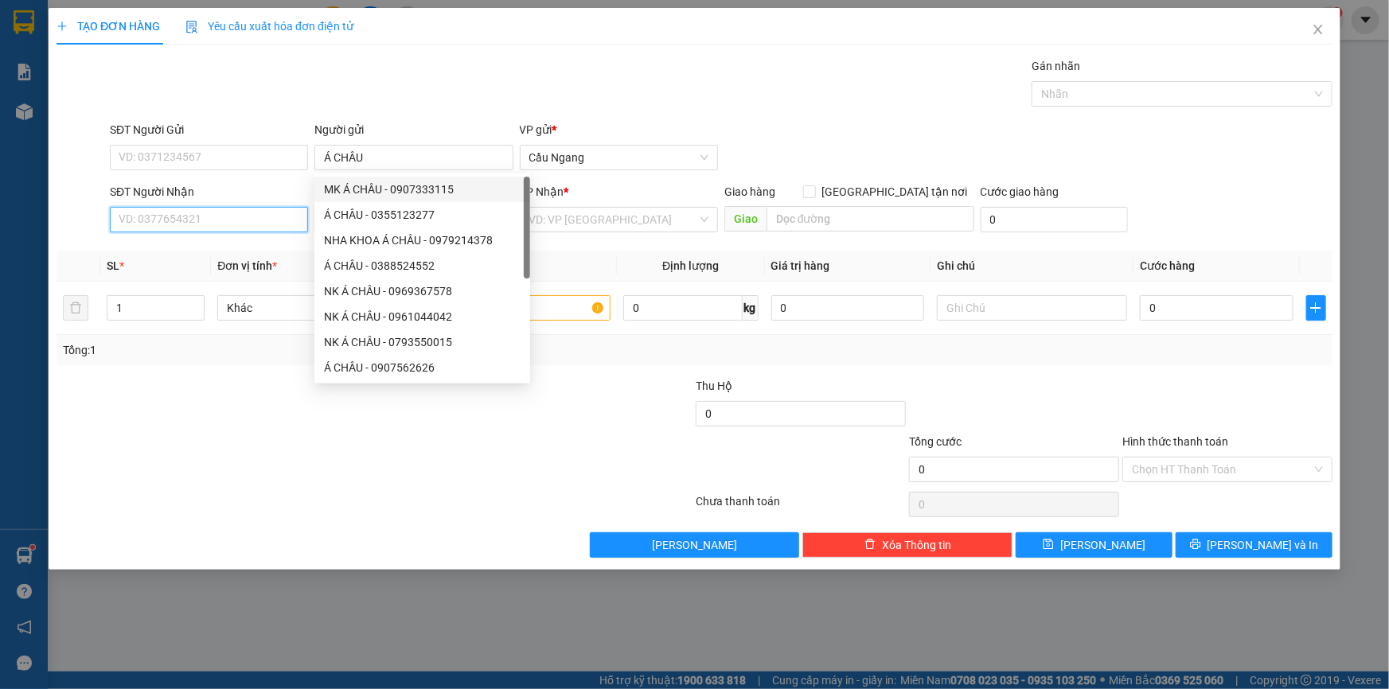
click at [255, 217] on input "SĐT Người Nhận" at bounding box center [209, 219] width 198 height 25
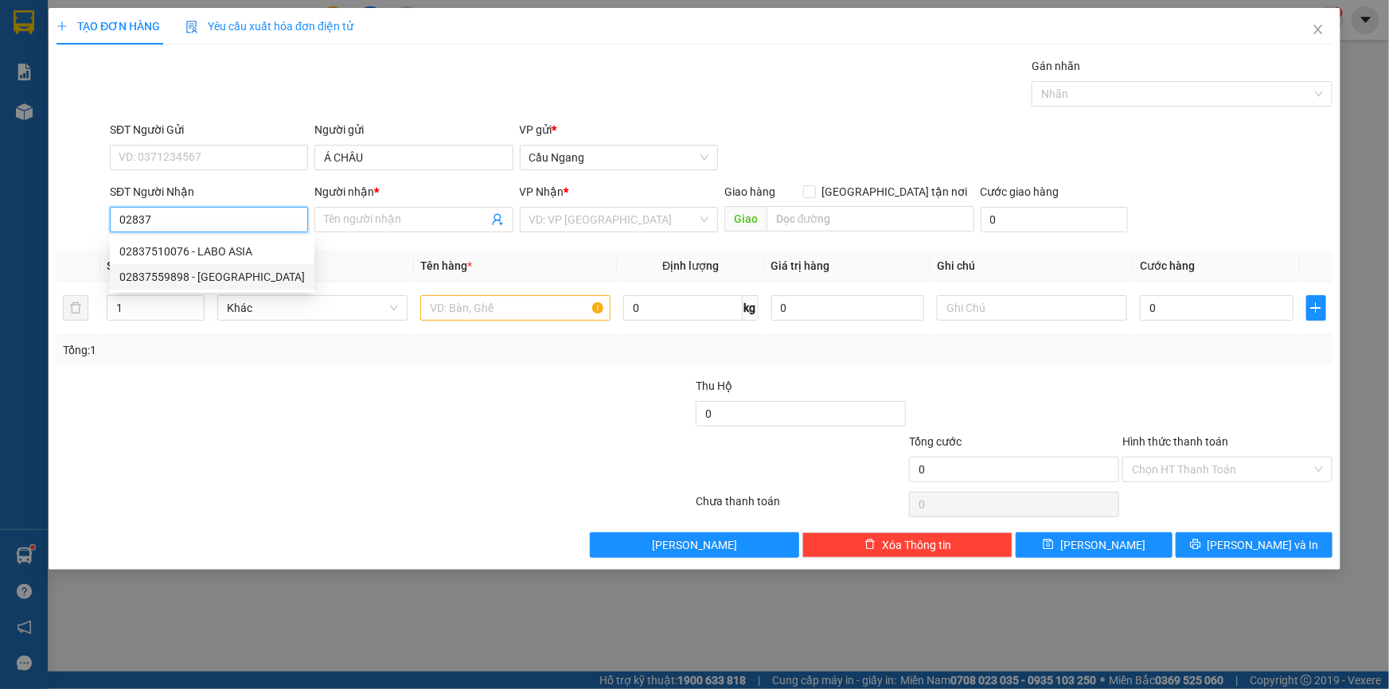
click at [240, 279] on div "02837559898 - HÀ MINH" at bounding box center [211, 277] width 185 height 18
type input "02837559898"
type input "HÀ MINH"
type input "02837559898"
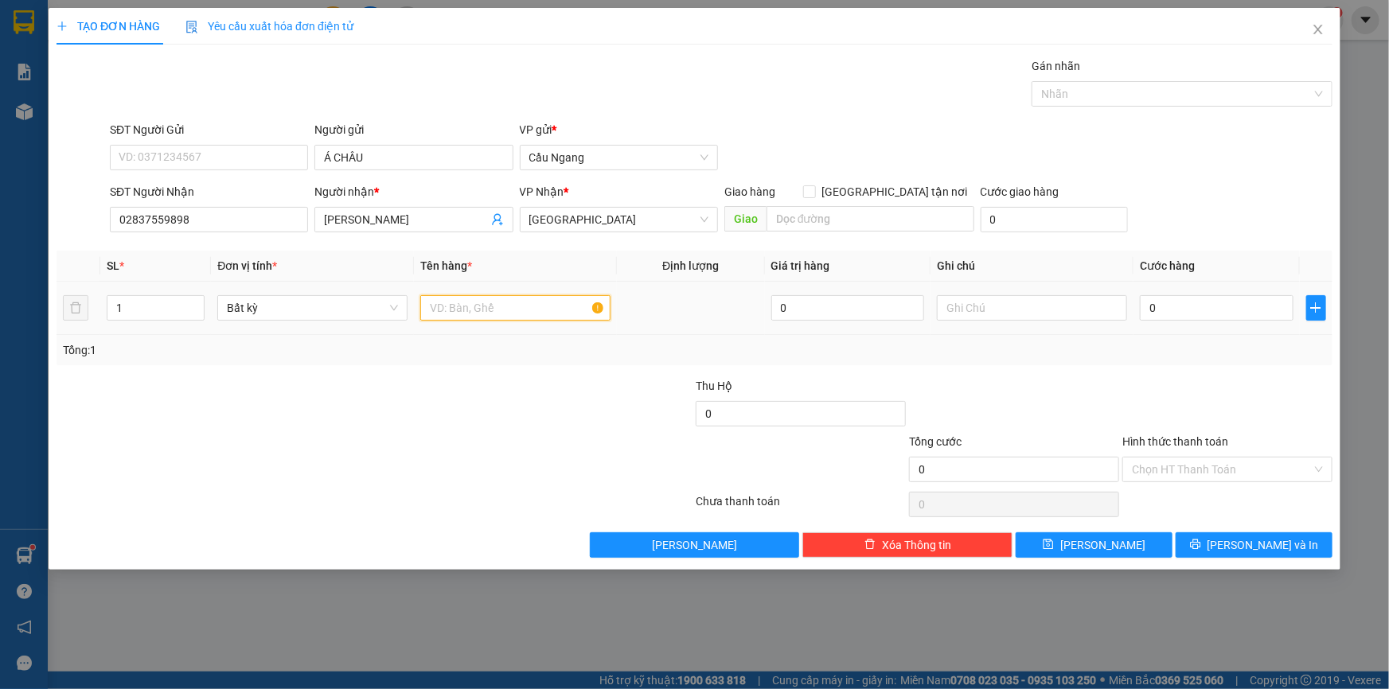
click at [520, 302] on input "text" at bounding box center [515, 307] width 190 height 25
type input "HOP"
click at [1209, 310] on input "0" at bounding box center [1217, 307] width 154 height 25
type input "3"
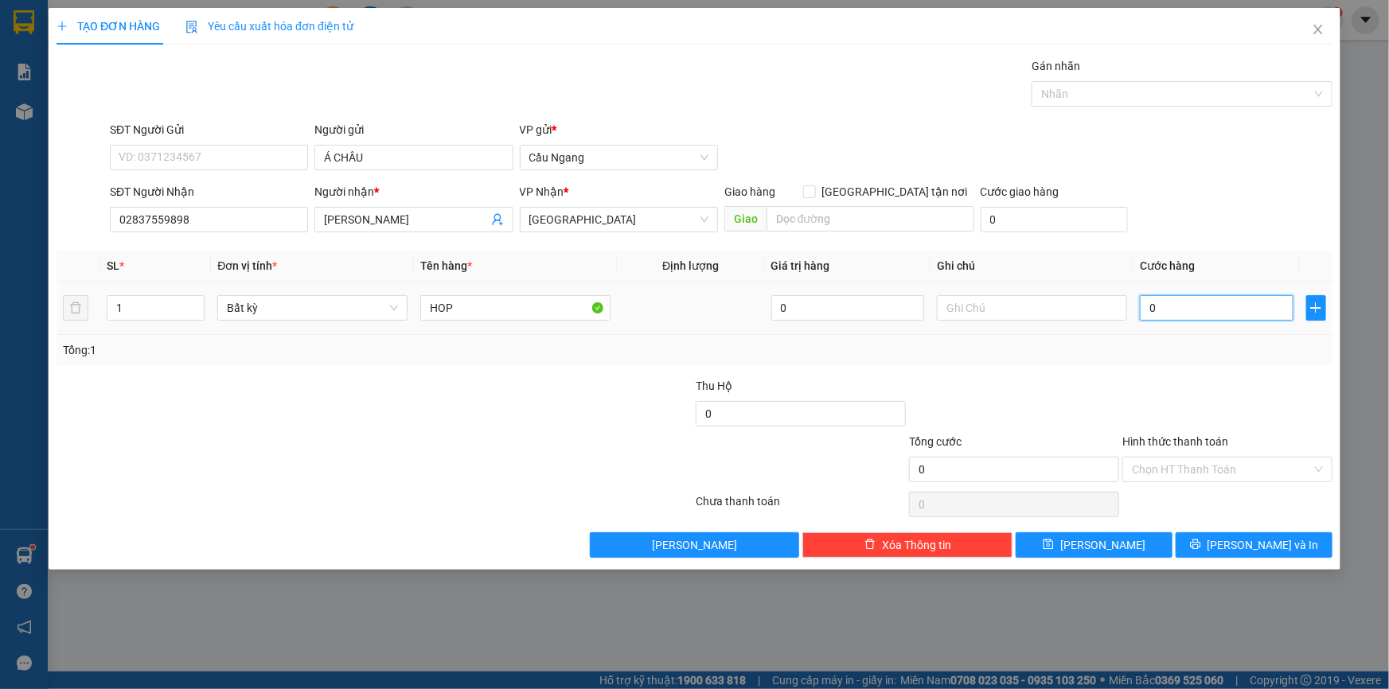
type input "3"
type input "0"
type input "02"
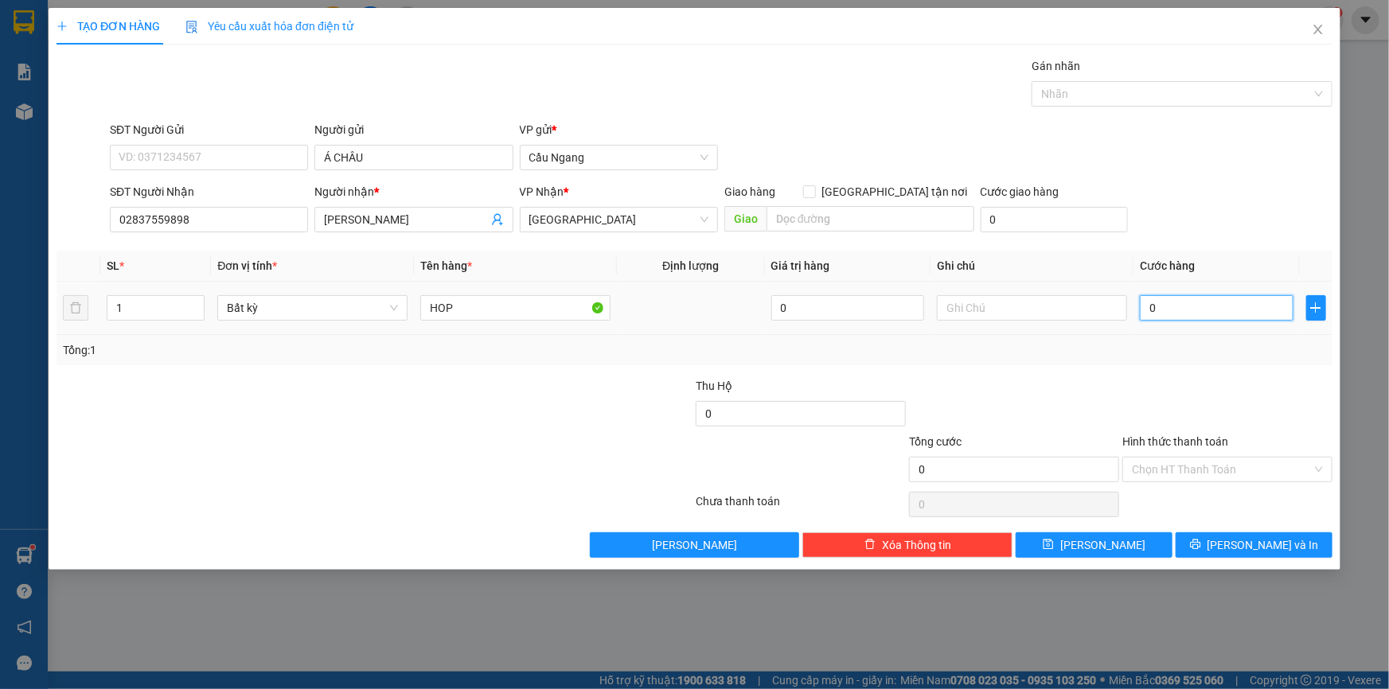
type input "2"
type input "020"
type input "20"
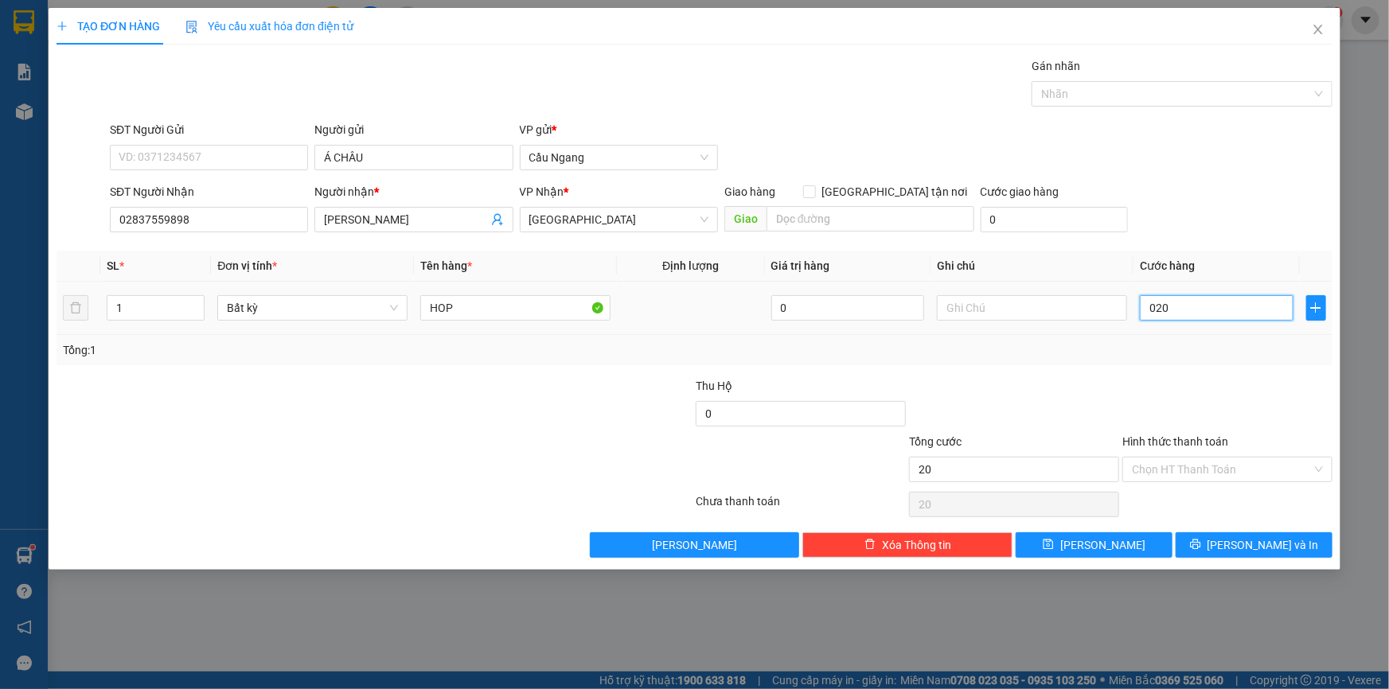
type input "0.200"
type input "200"
type input "02.000"
type input "2.000"
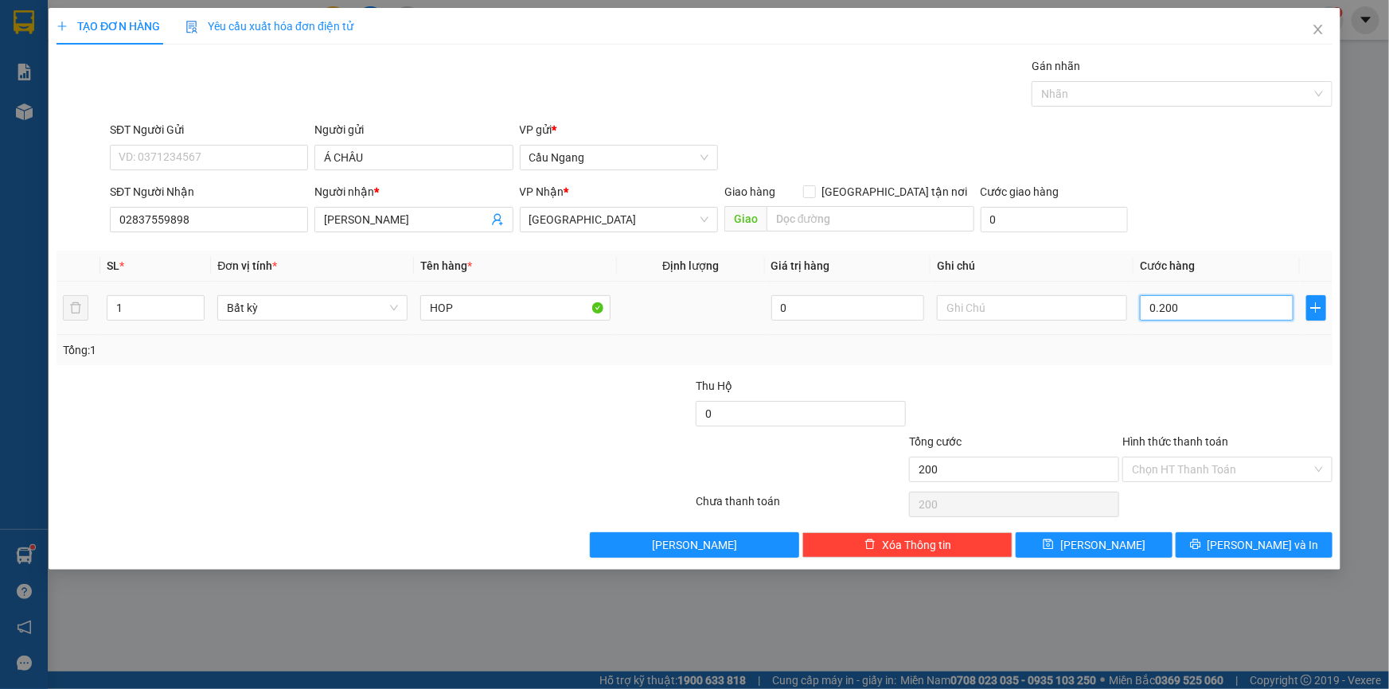
type input "2.000"
type input "020.000"
type input "20.000"
type input "02.000"
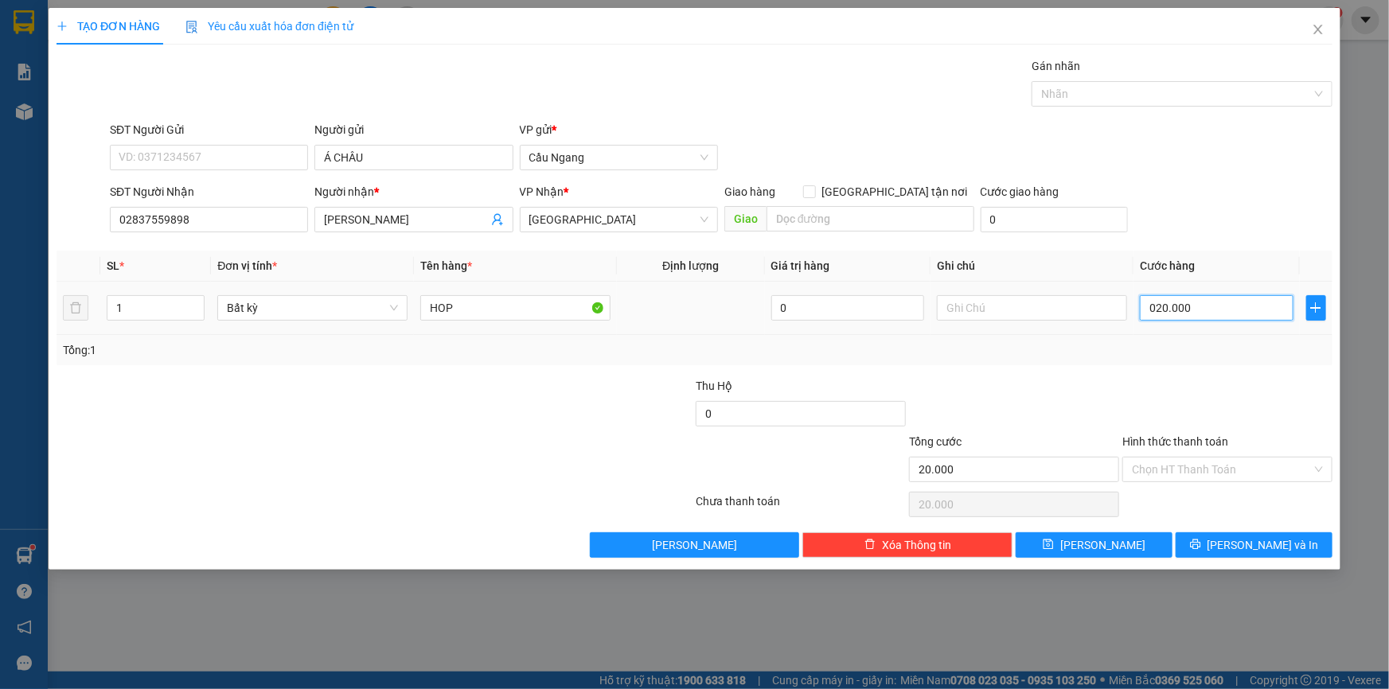
type input "2.000"
type input "0"
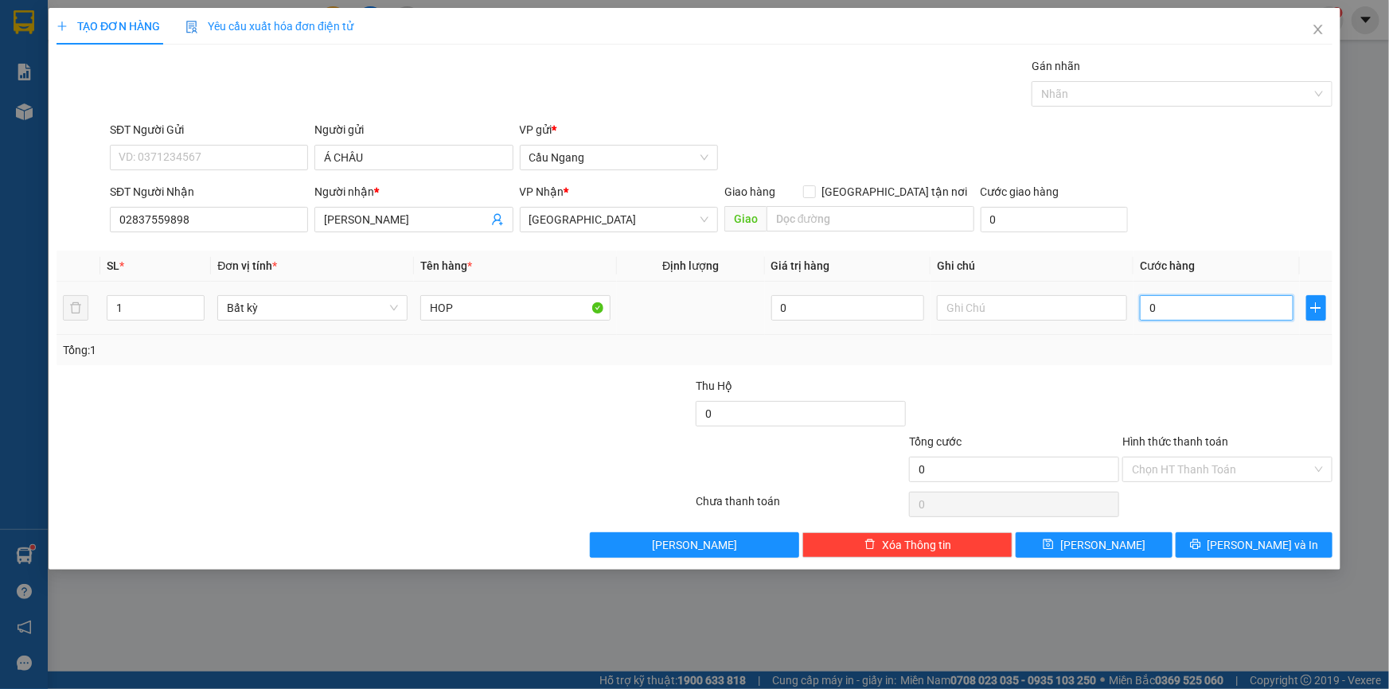
click at [1144, 304] on input "0" at bounding box center [1217, 307] width 154 height 25
type input "20"
type input "200"
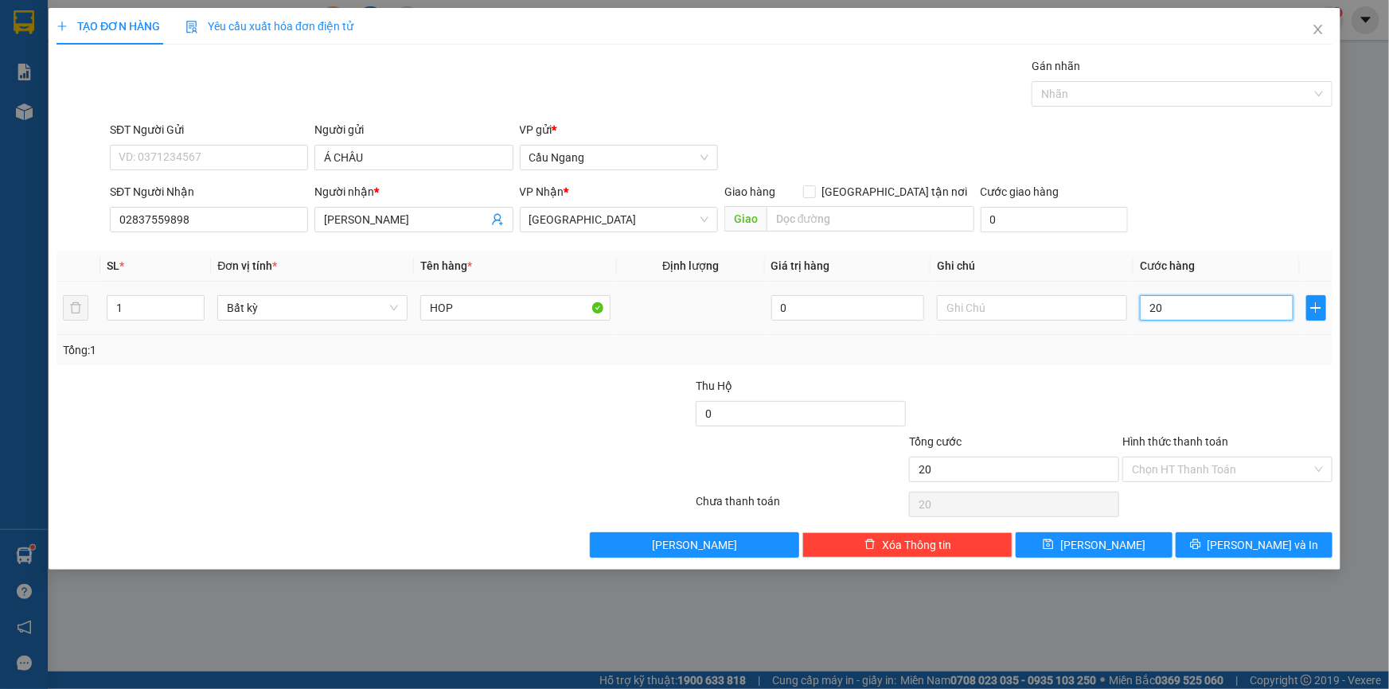
type input "200"
type input "2.000"
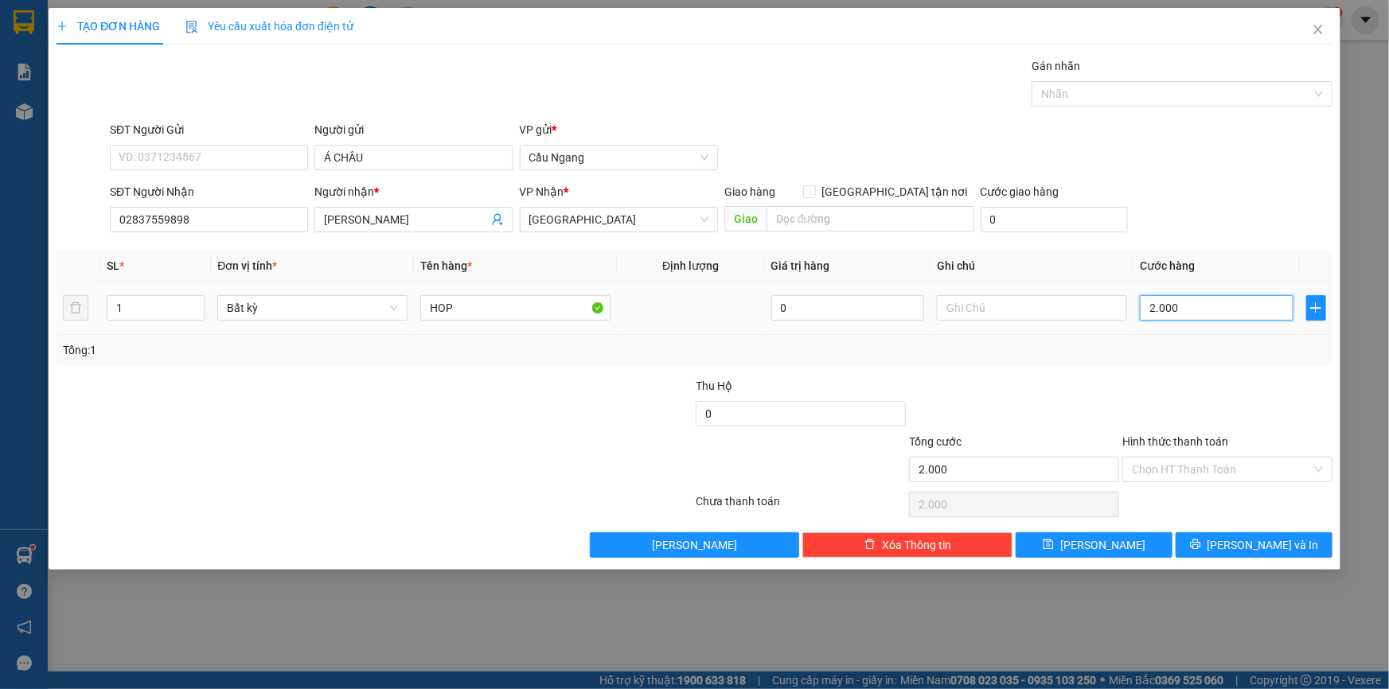
type input "20.000"
click at [1254, 549] on span "[PERSON_NAME] và In" at bounding box center [1262, 545] width 111 height 18
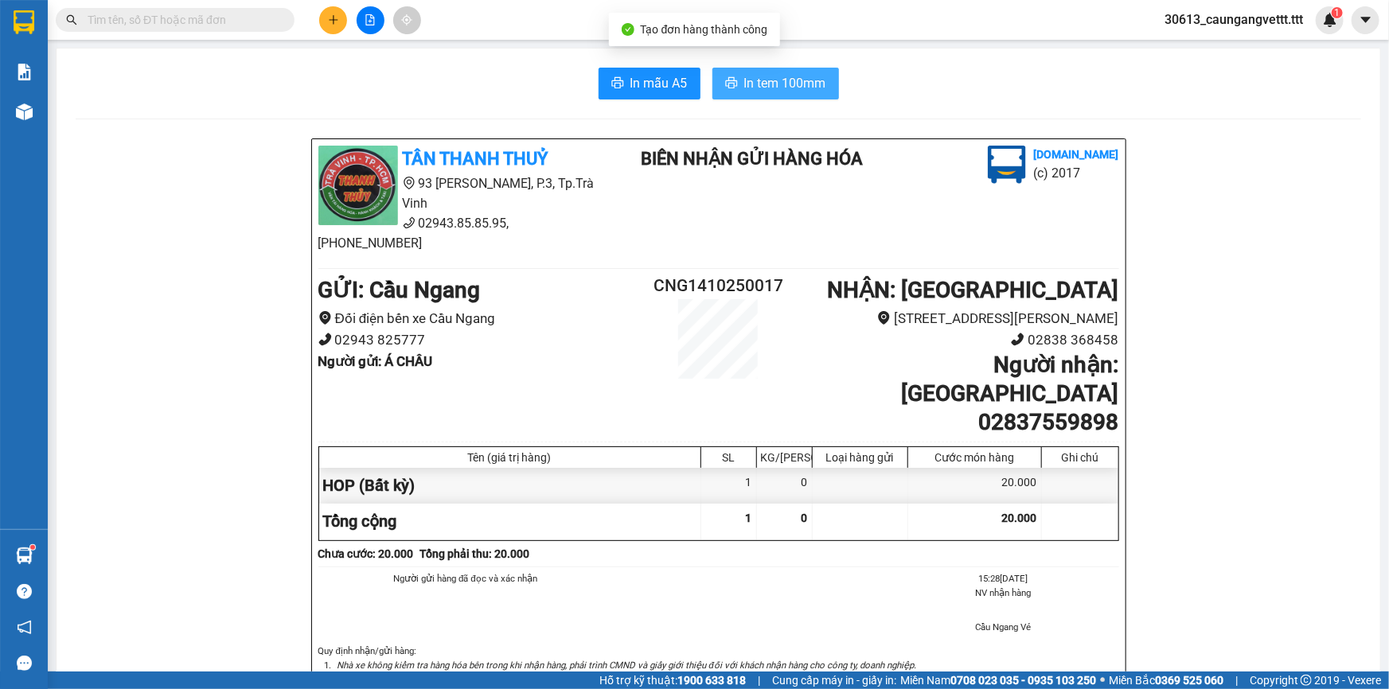
click at [795, 80] on span "In tem 100mm" at bounding box center [785, 83] width 82 height 20
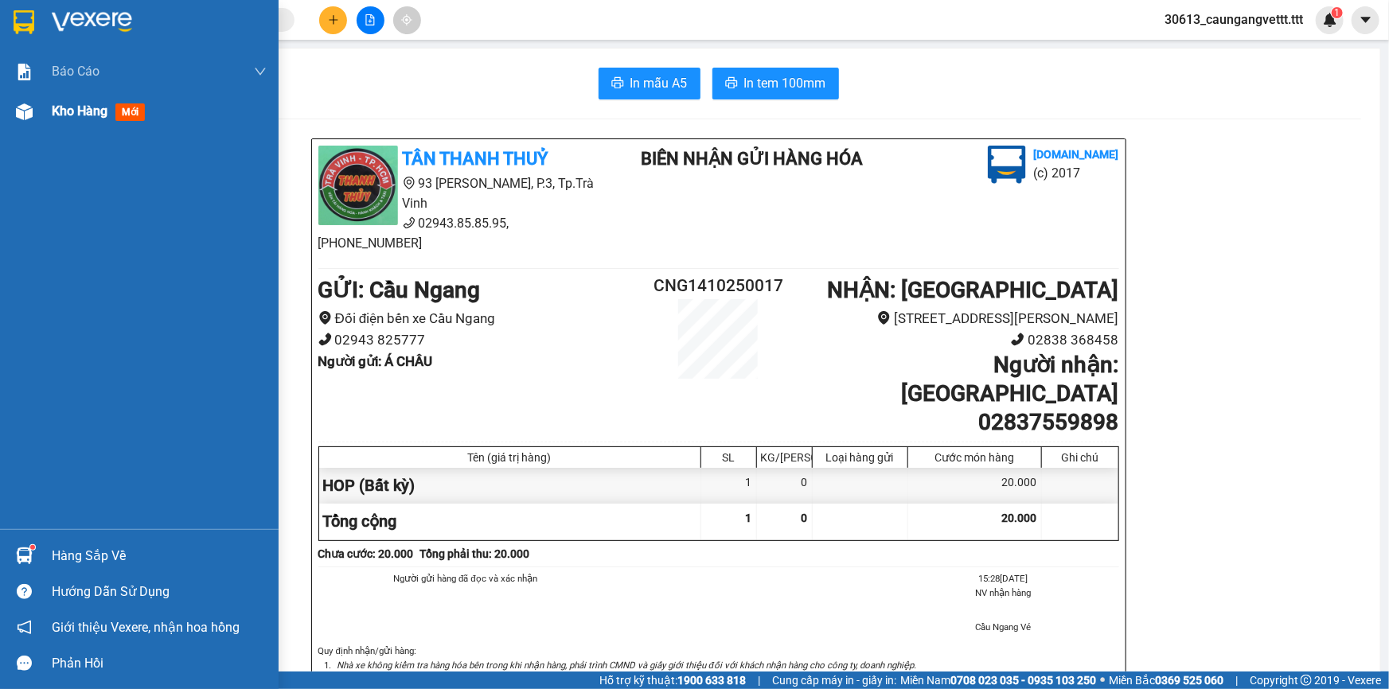
click at [52, 111] on span "Kho hàng" at bounding box center [80, 110] width 56 height 15
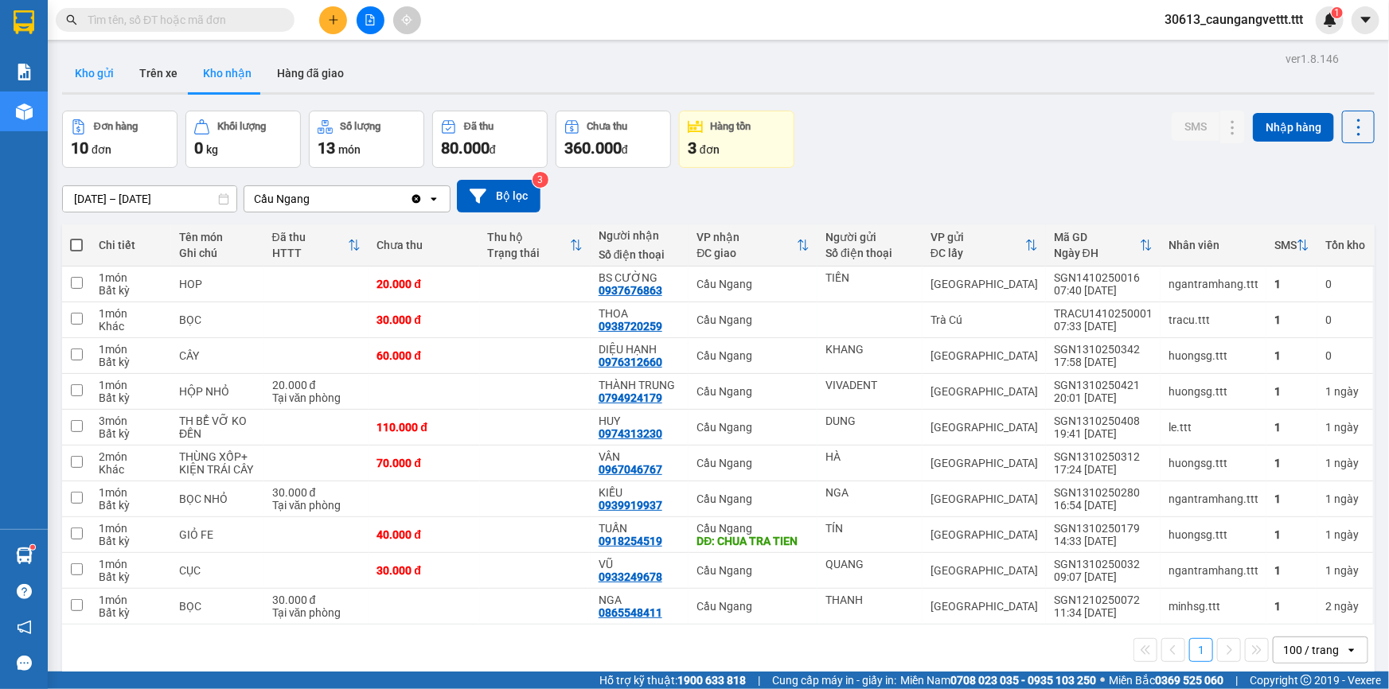
click at [95, 77] on button "Kho gửi" at bounding box center [94, 73] width 64 height 38
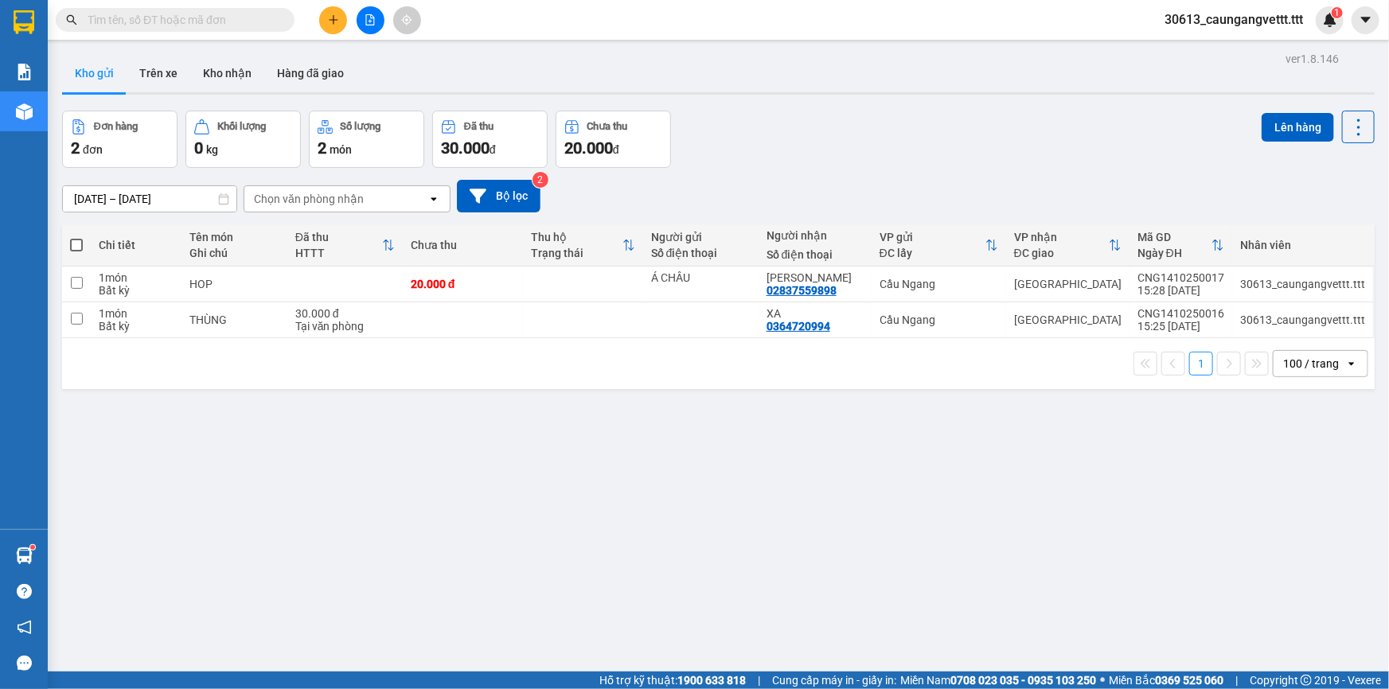
click at [79, 242] on span at bounding box center [76, 245] width 13 height 13
click at [76, 237] on input "checkbox" at bounding box center [76, 237] width 0 height 0
checkbox input "true"
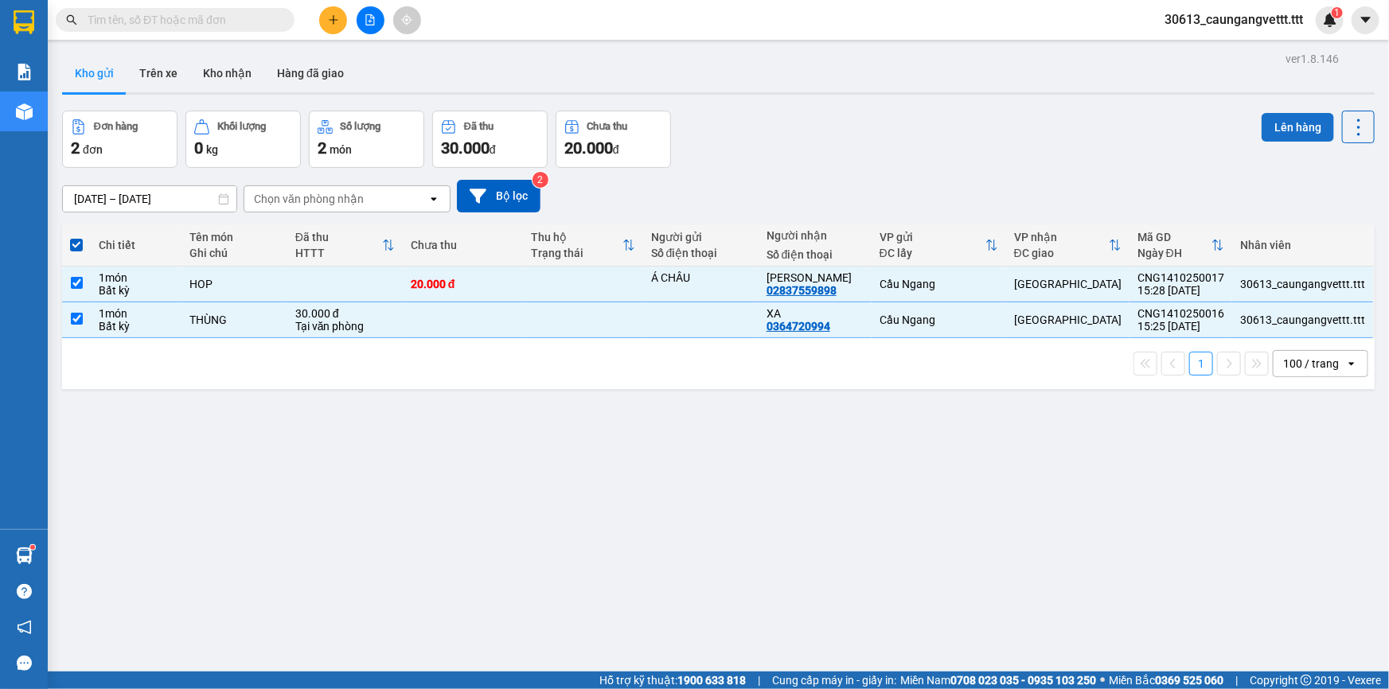
click at [1289, 119] on button "Lên hàng" at bounding box center [1297, 127] width 72 height 29
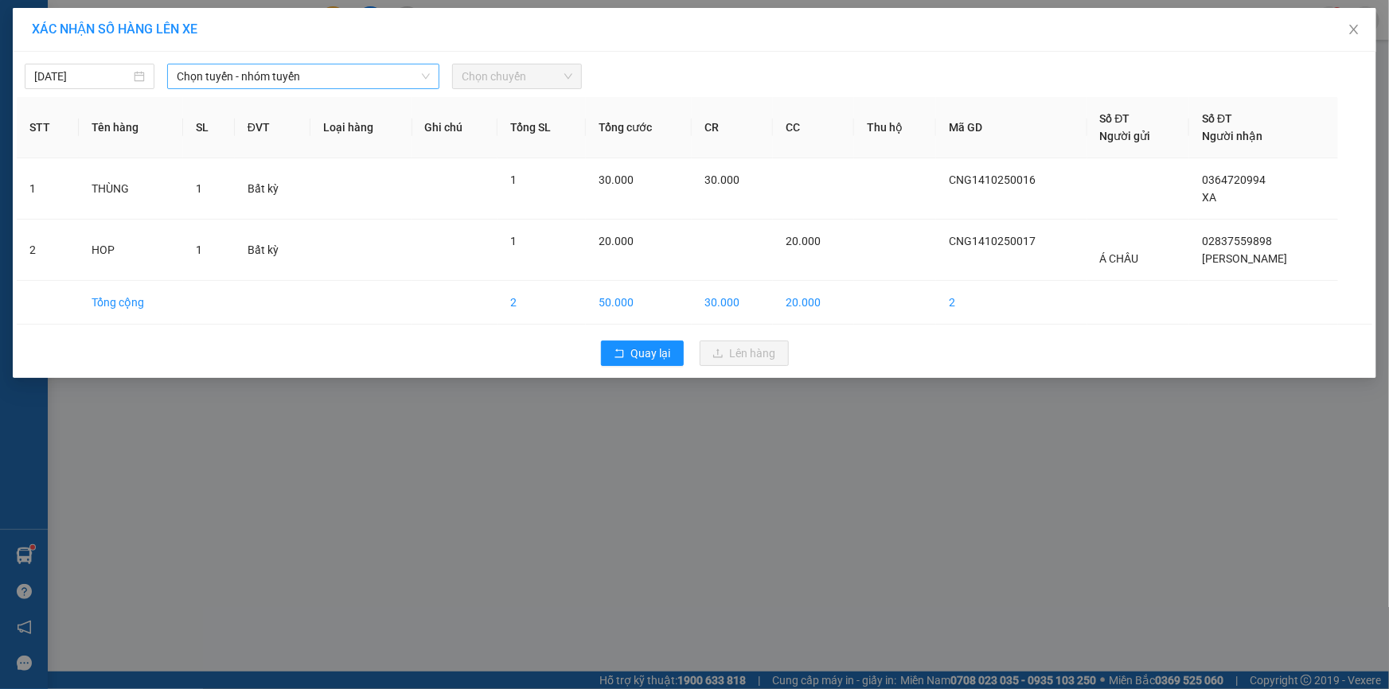
click at [352, 77] on span "Chọn tuyến - nhóm tuyến" at bounding box center [303, 76] width 253 height 24
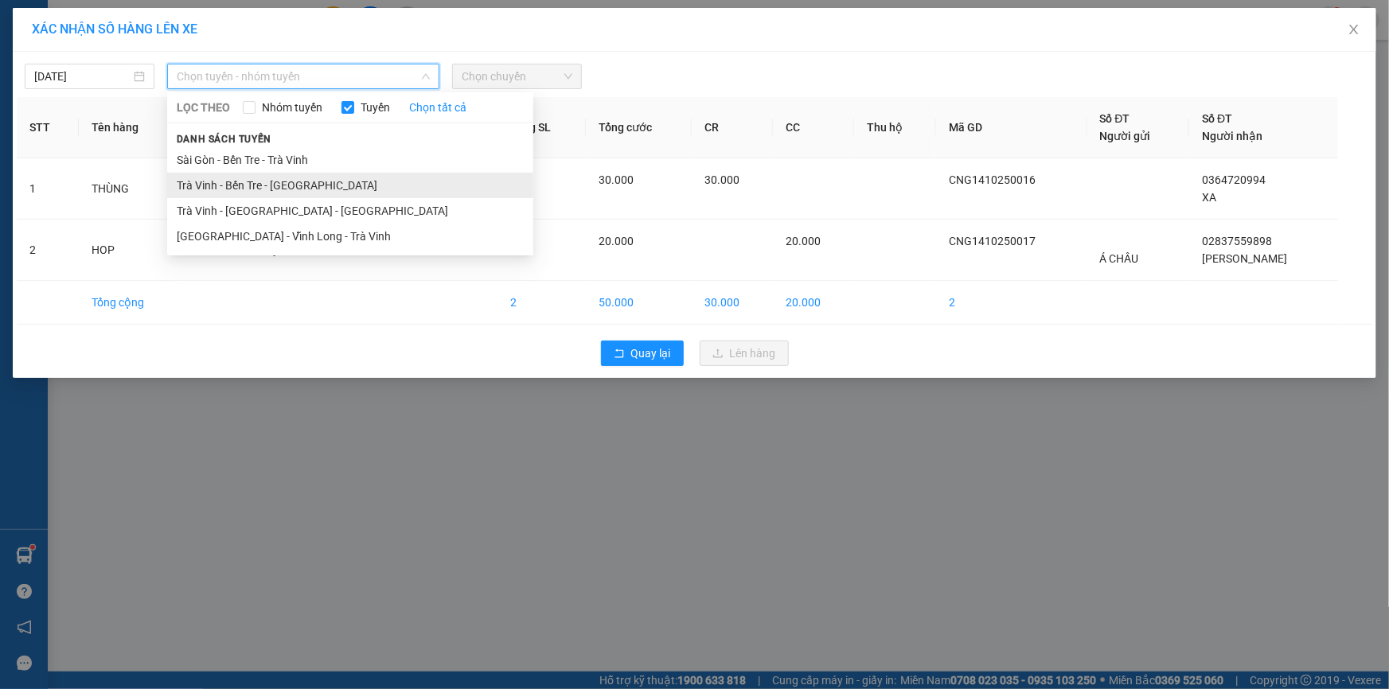
click at [265, 182] on li "Trà Vinh - Bến Tre - Sài Gòn" at bounding box center [350, 185] width 366 height 25
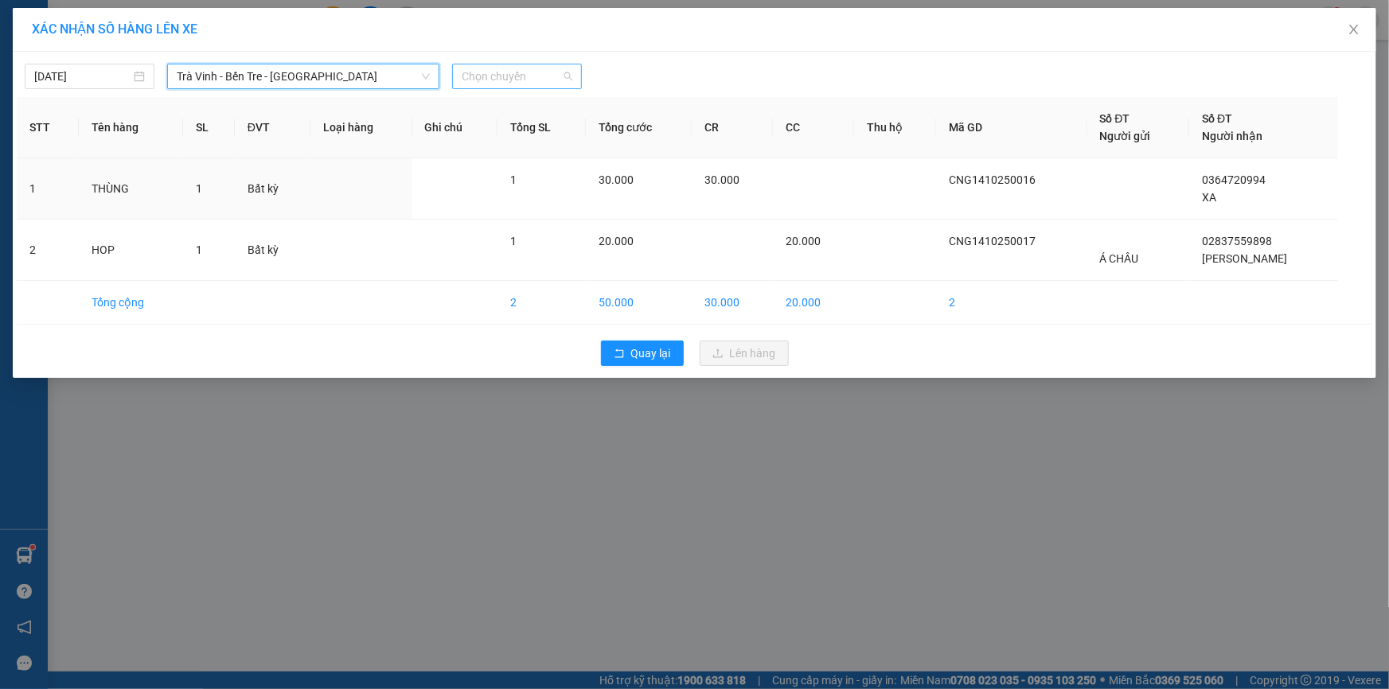
click at [524, 72] on span "Chọn chuyến" at bounding box center [517, 76] width 111 height 24
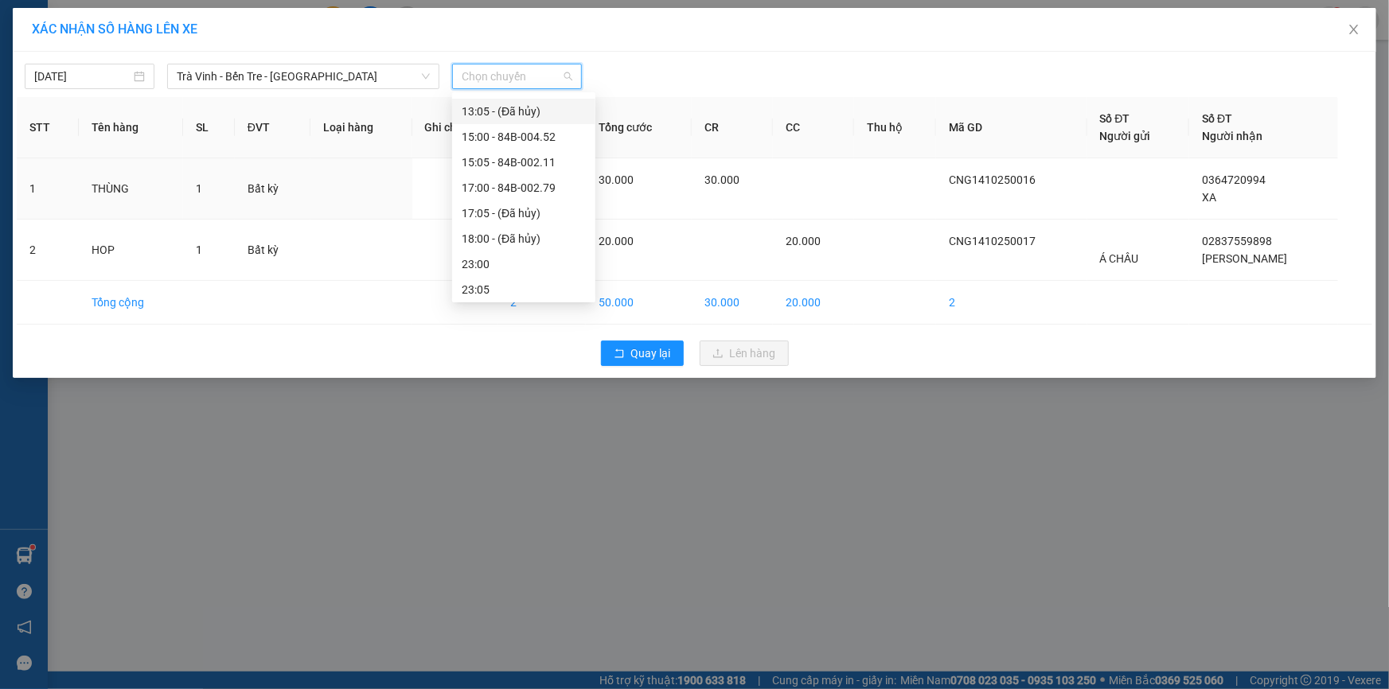
scroll to position [330, 0]
click at [493, 190] on div "17:00 - 84B-002.79" at bounding box center [524, 186] width 124 height 18
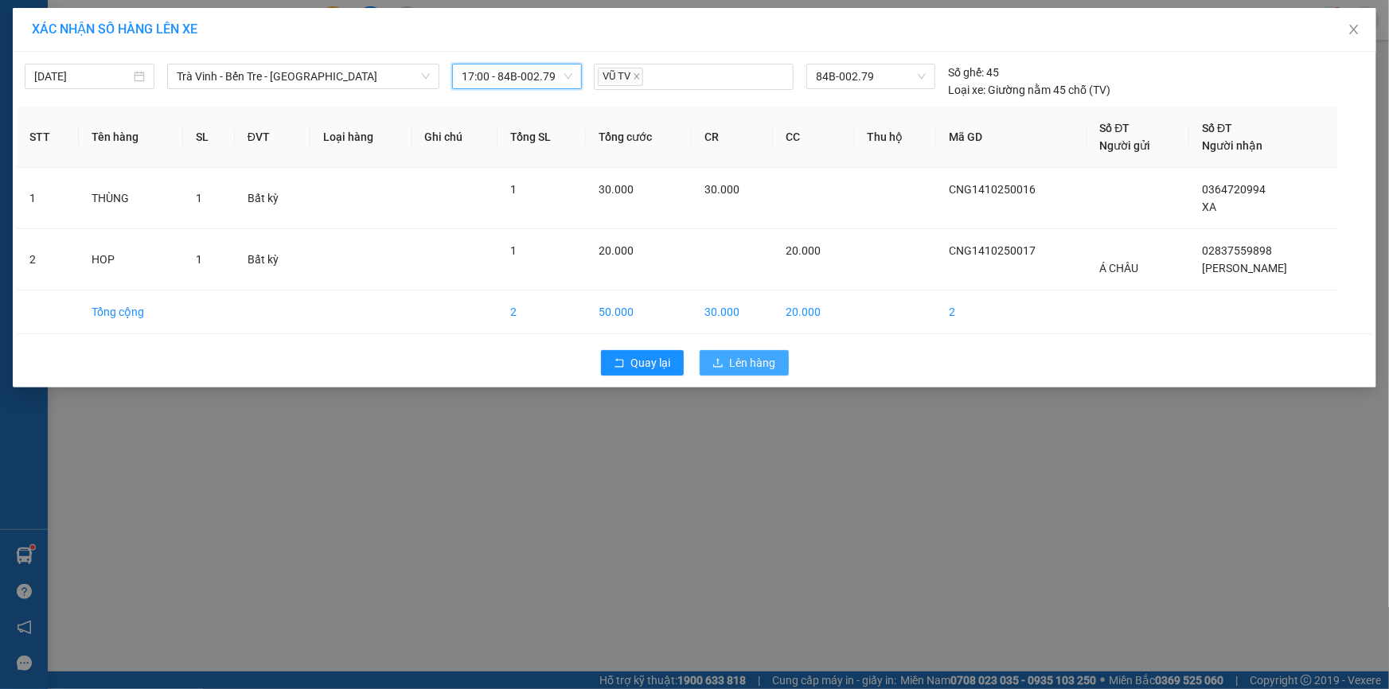
click at [753, 364] on span "Lên hàng" at bounding box center [753, 363] width 46 height 18
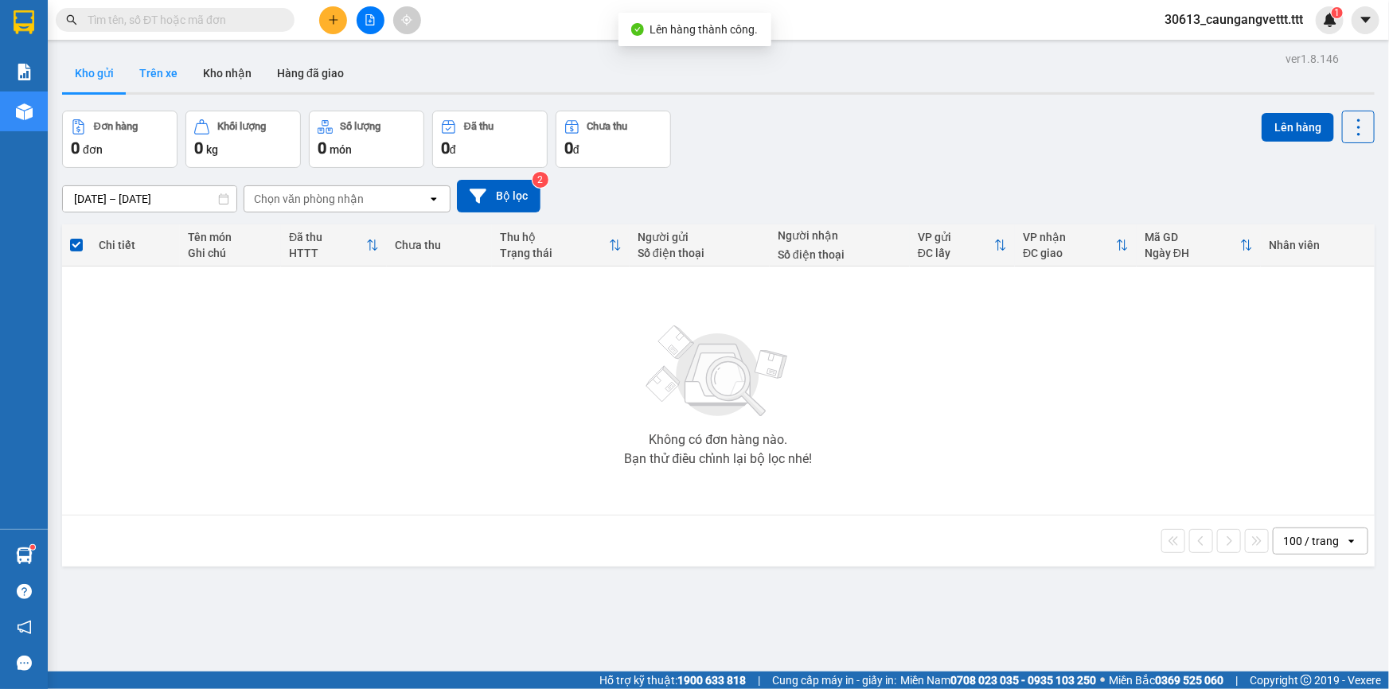
click at [167, 72] on button "Trên xe" at bounding box center [159, 73] width 64 height 38
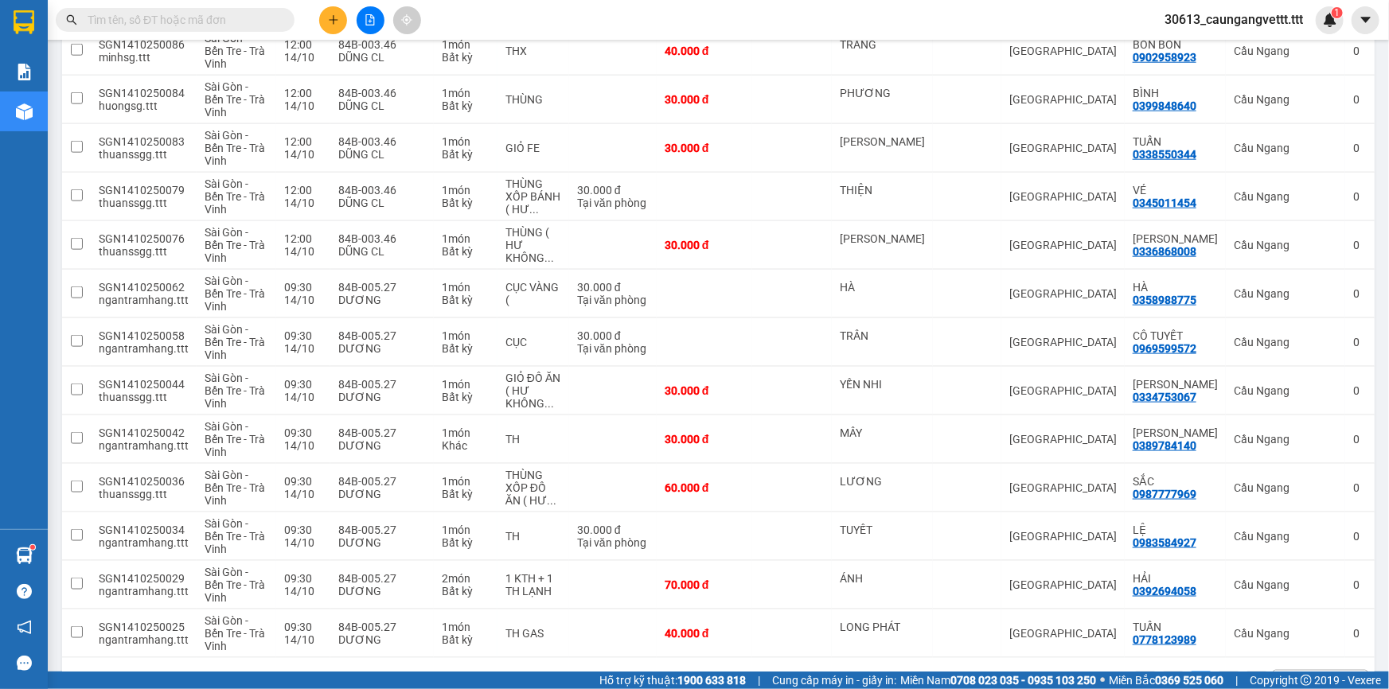
scroll to position [925, 0]
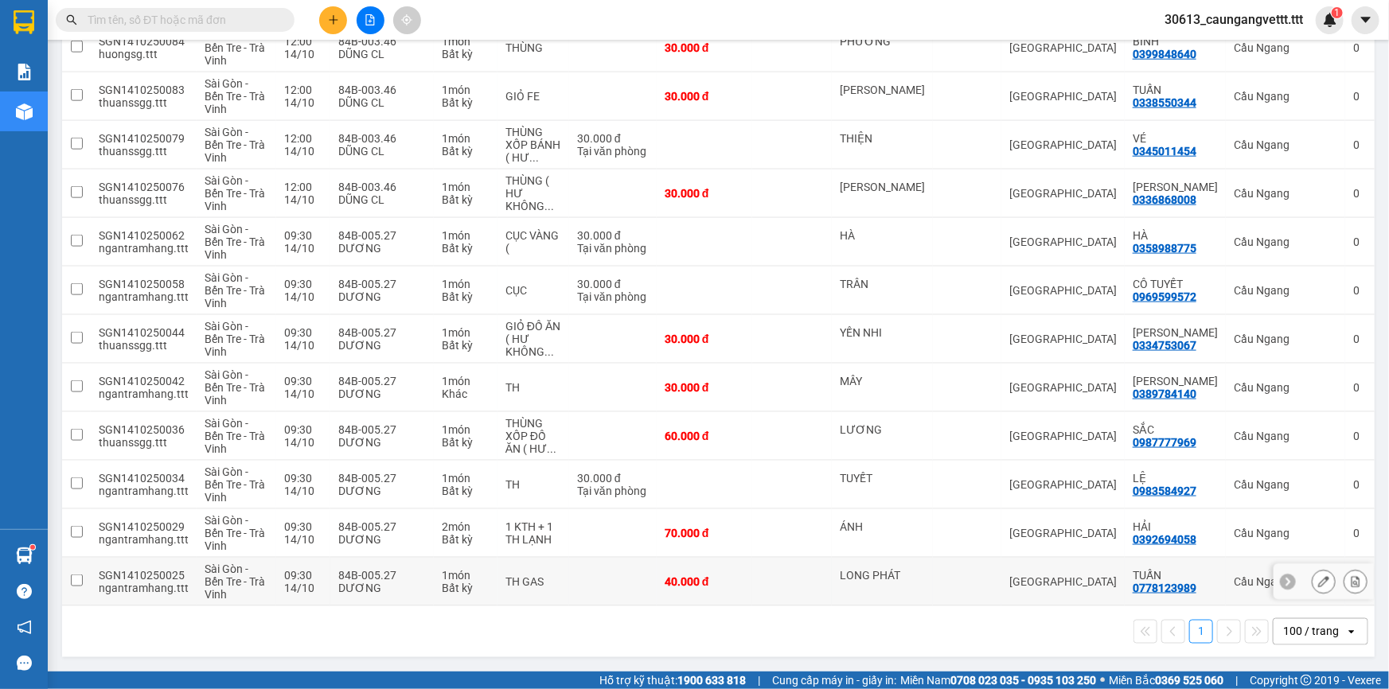
click at [1344, 575] on button at bounding box center [1355, 582] width 22 height 28
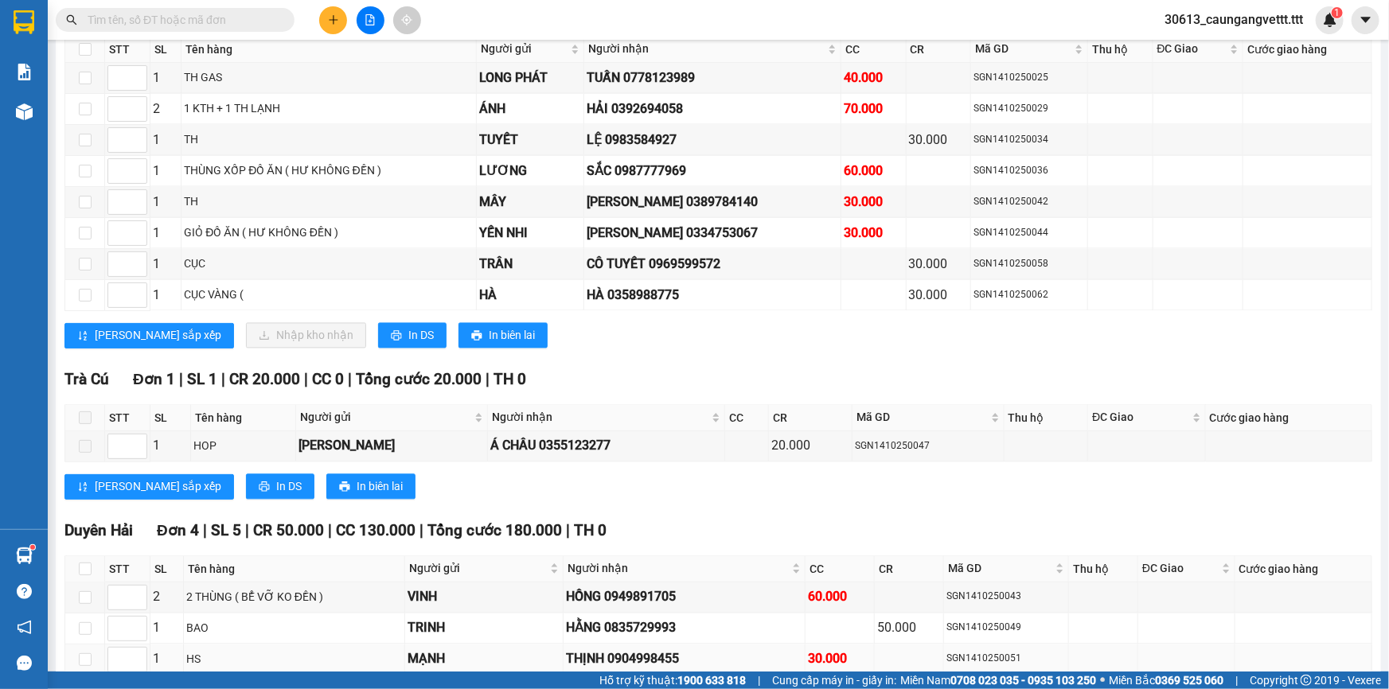
scroll to position [1388, 0]
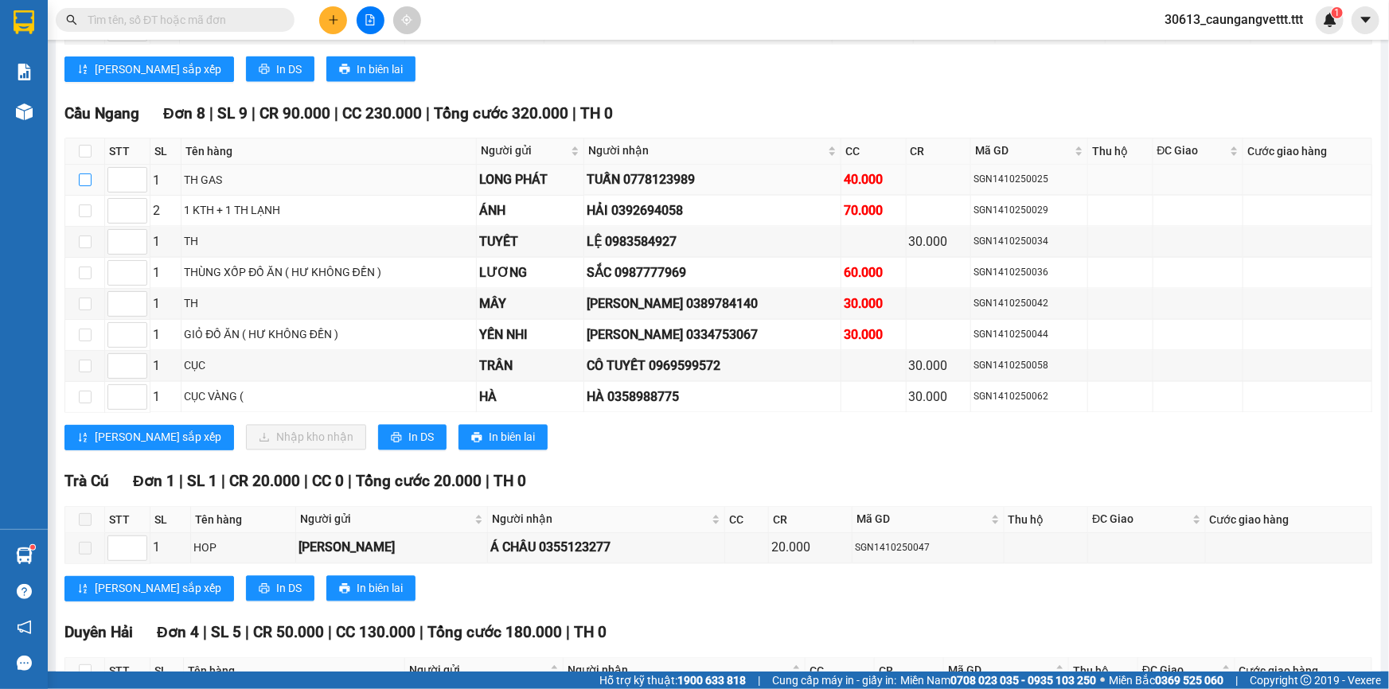
click at [84, 173] on input "checkbox" at bounding box center [85, 179] width 13 height 13
checkbox input "true"
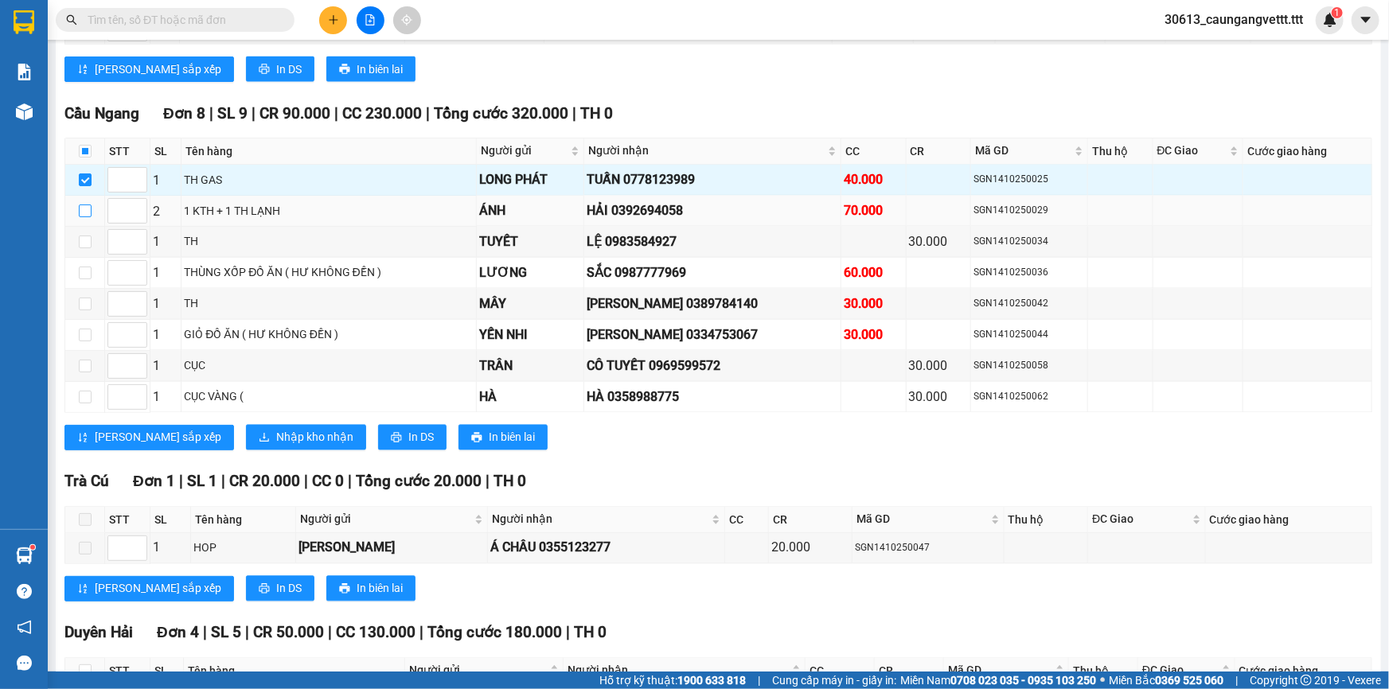
click at [81, 206] on input "checkbox" at bounding box center [85, 211] width 13 height 13
checkbox input "true"
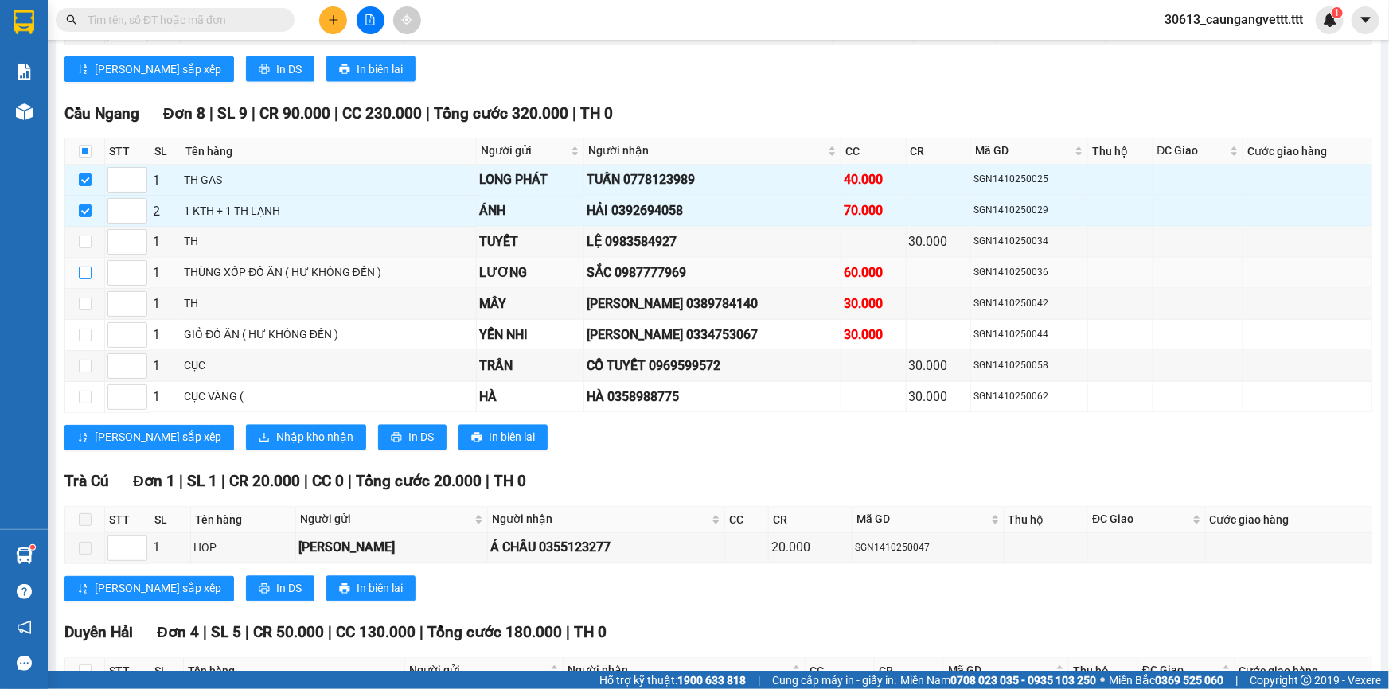
click at [81, 267] on input "checkbox" at bounding box center [85, 273] width 13 height 13
checkbox input "true"
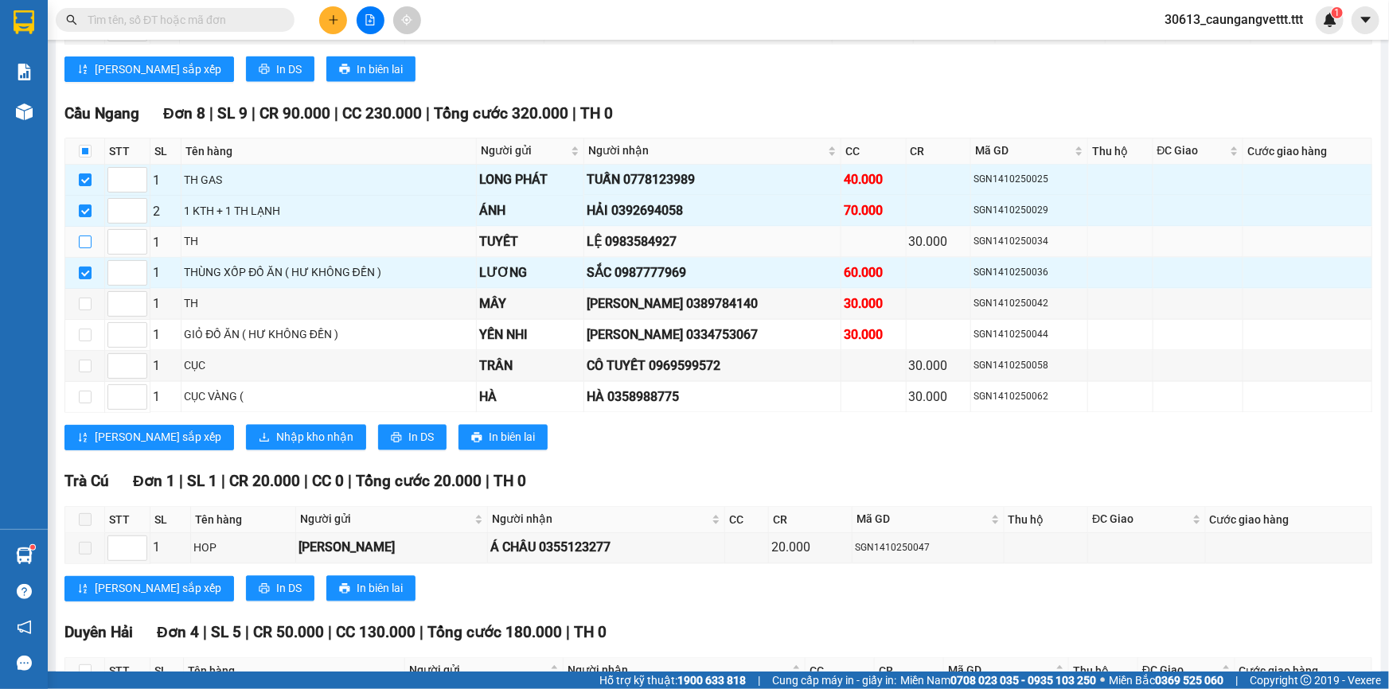
click at [84, 236] on input "checkbox" at bounding box center [85, 242] width 13 height 13
checkbox input "true"
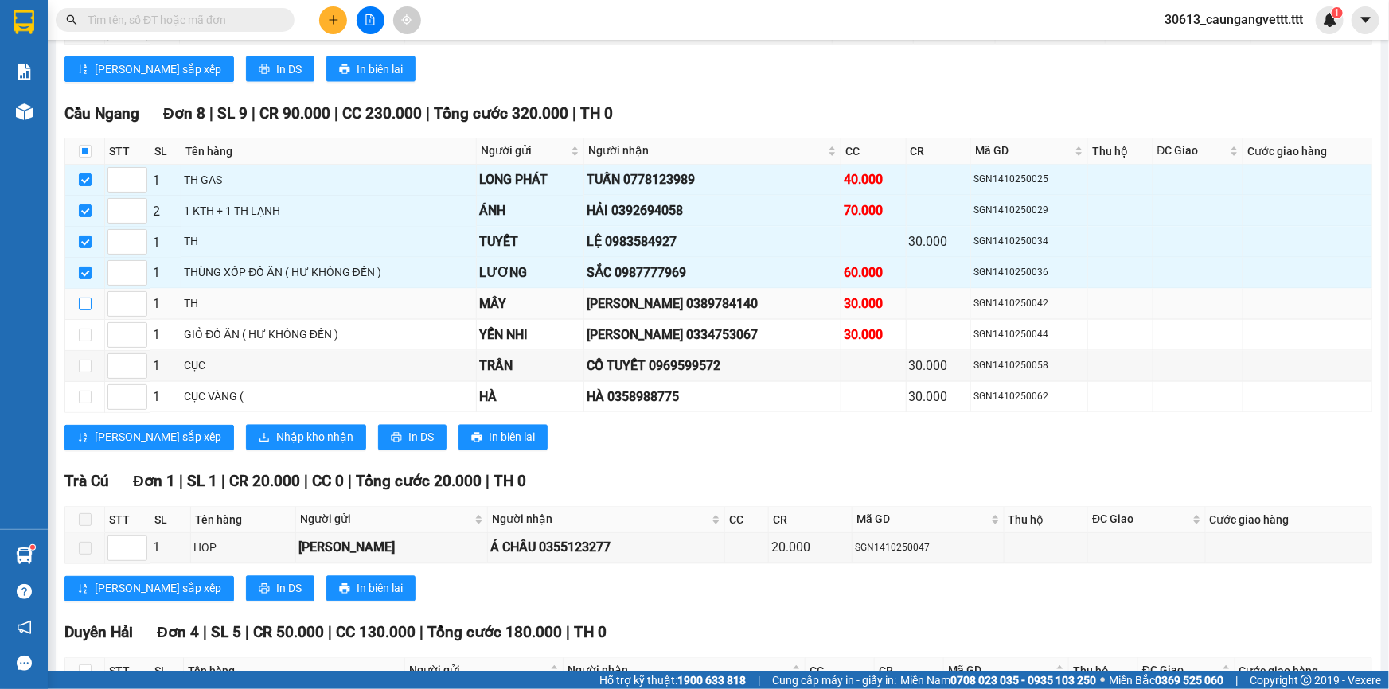
click at [82, 298] on input "checkbox" at bounding box center [85, 304] width 13 height 13
checkbox input "true"
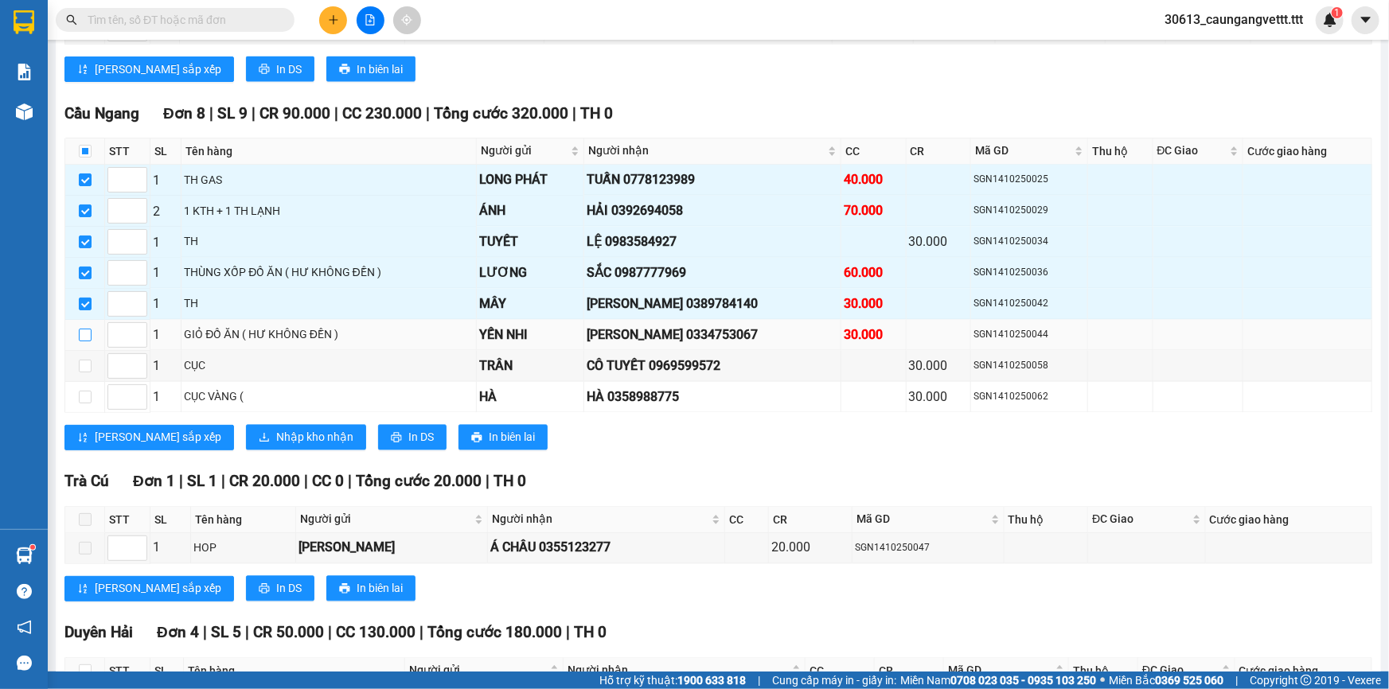
click at [80, 329] on input "checkbox" at bounding box center [85, 335] width 13 height 13
checkbox input "true"
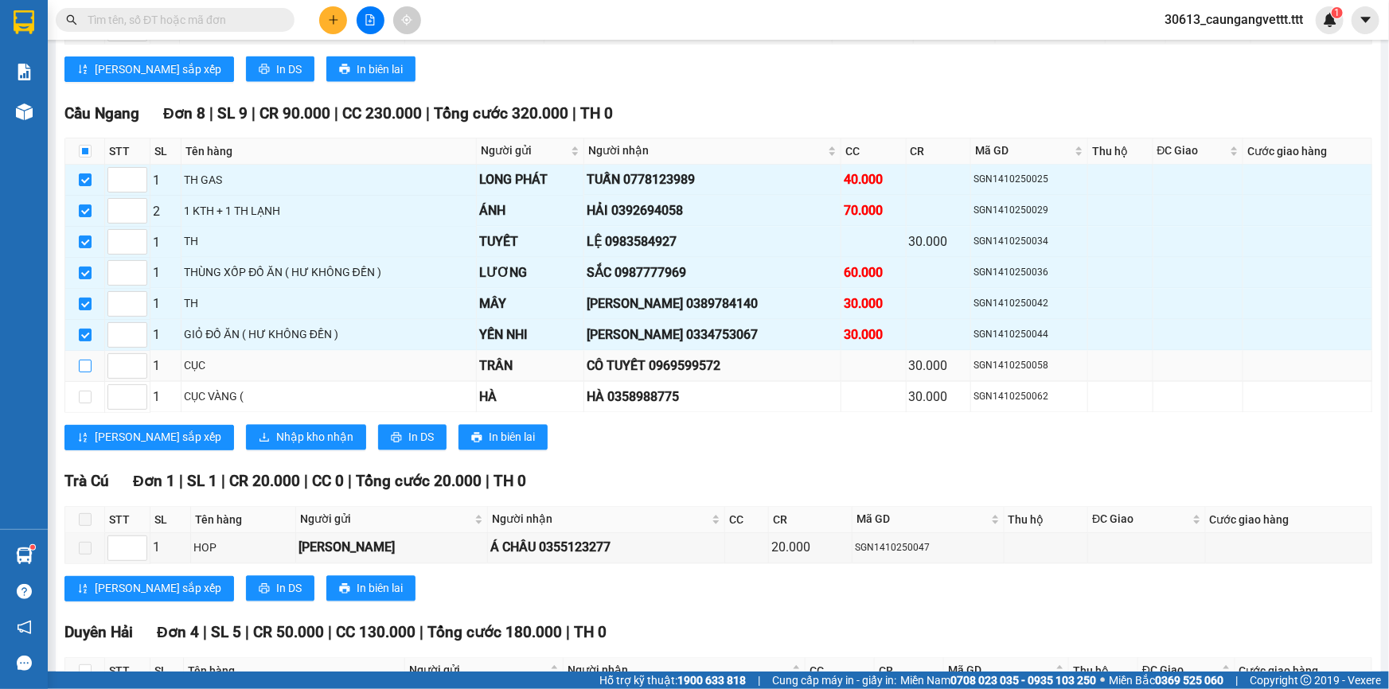
click at [87, 360] on input "checkbox" at bounding box center [85, 366] width 13 height 13
checkbox input "true"
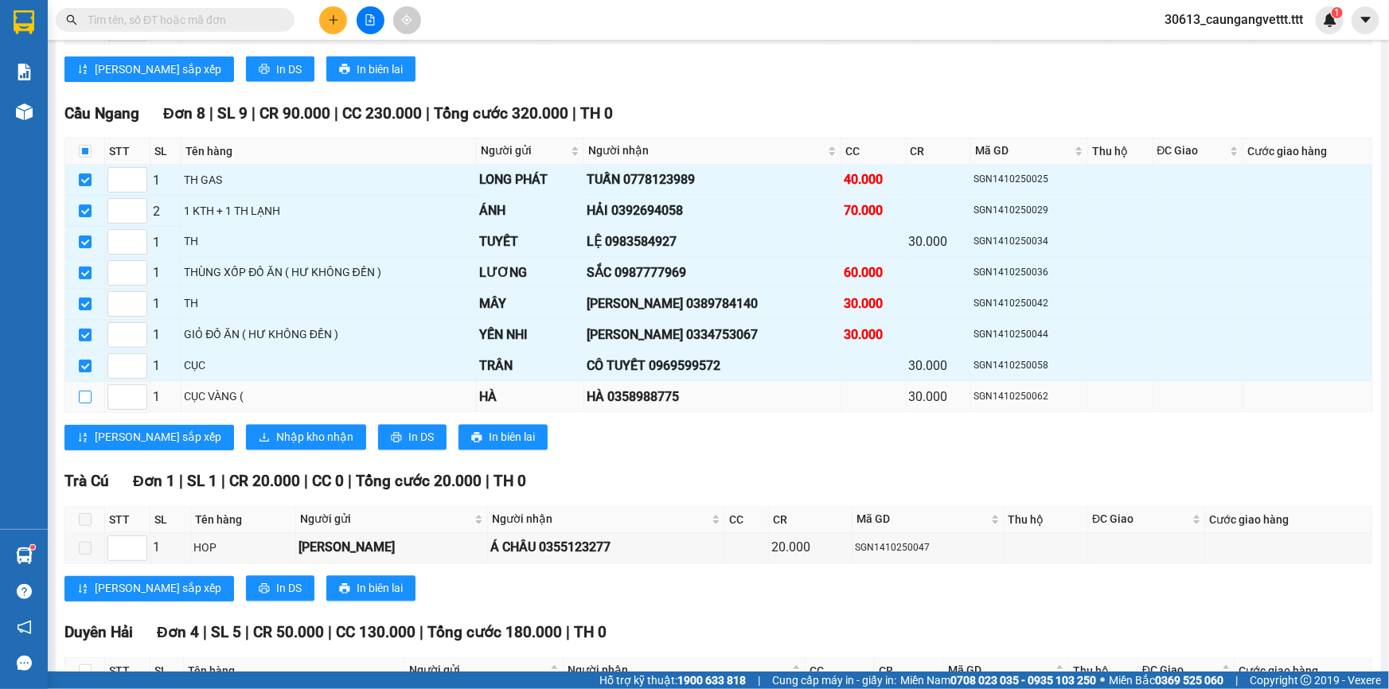
click at [80, 391] on input "checkbox" at bounding box center [85, 397] width 13 height 13
checkbox input "true"
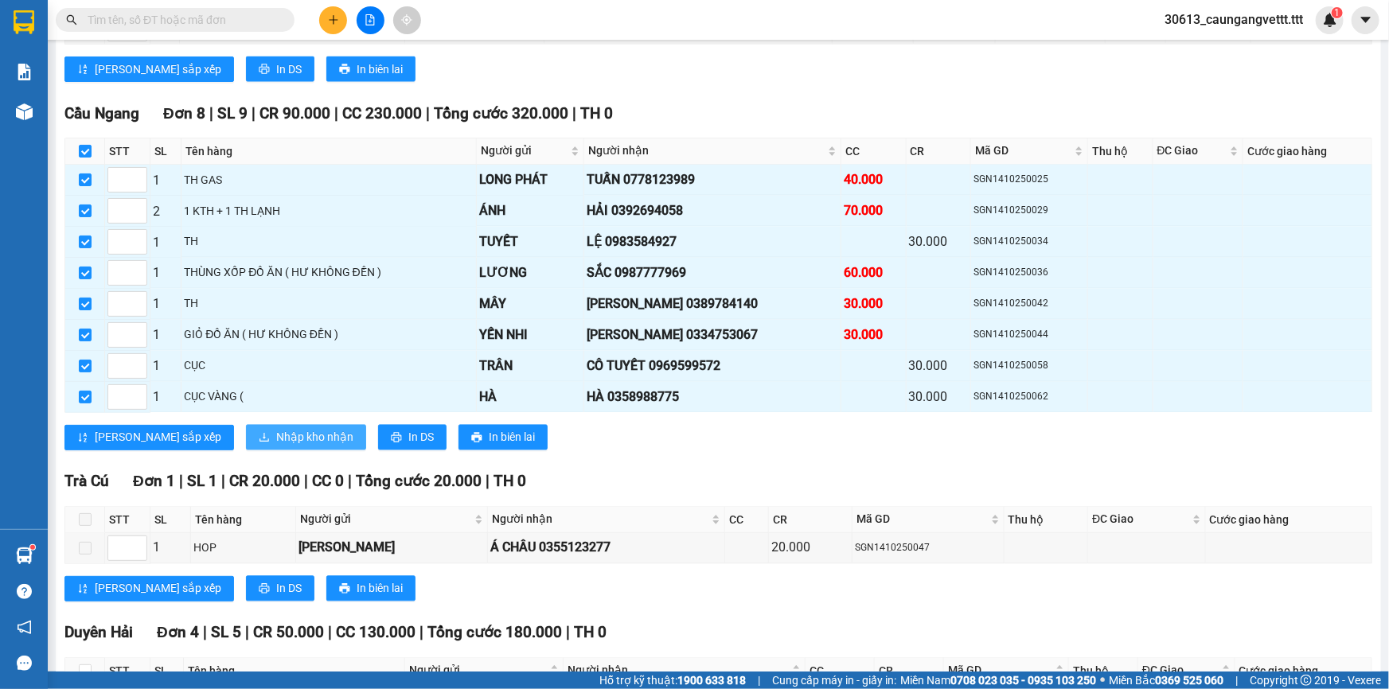
click at [276, 430] on span "Nhập kho nhận" at bounding box center [314, 438] width 77 height 18
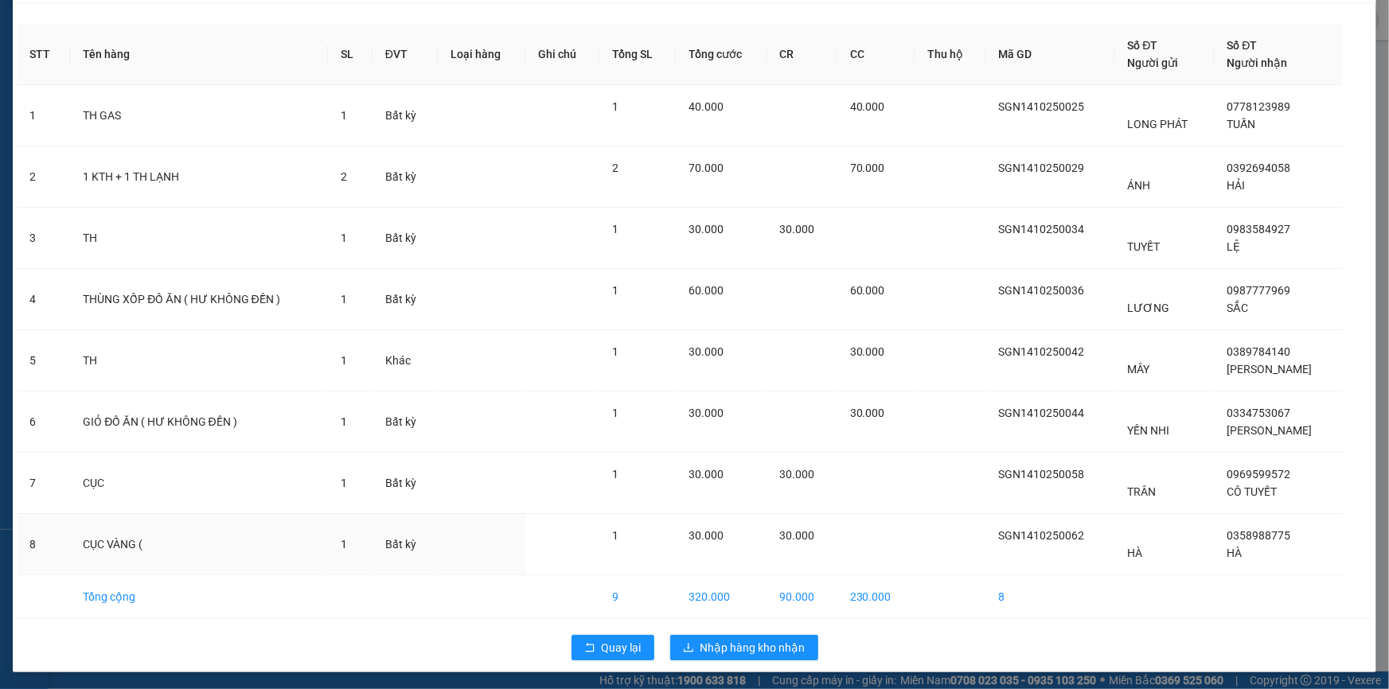
scroll to position [49, 0]
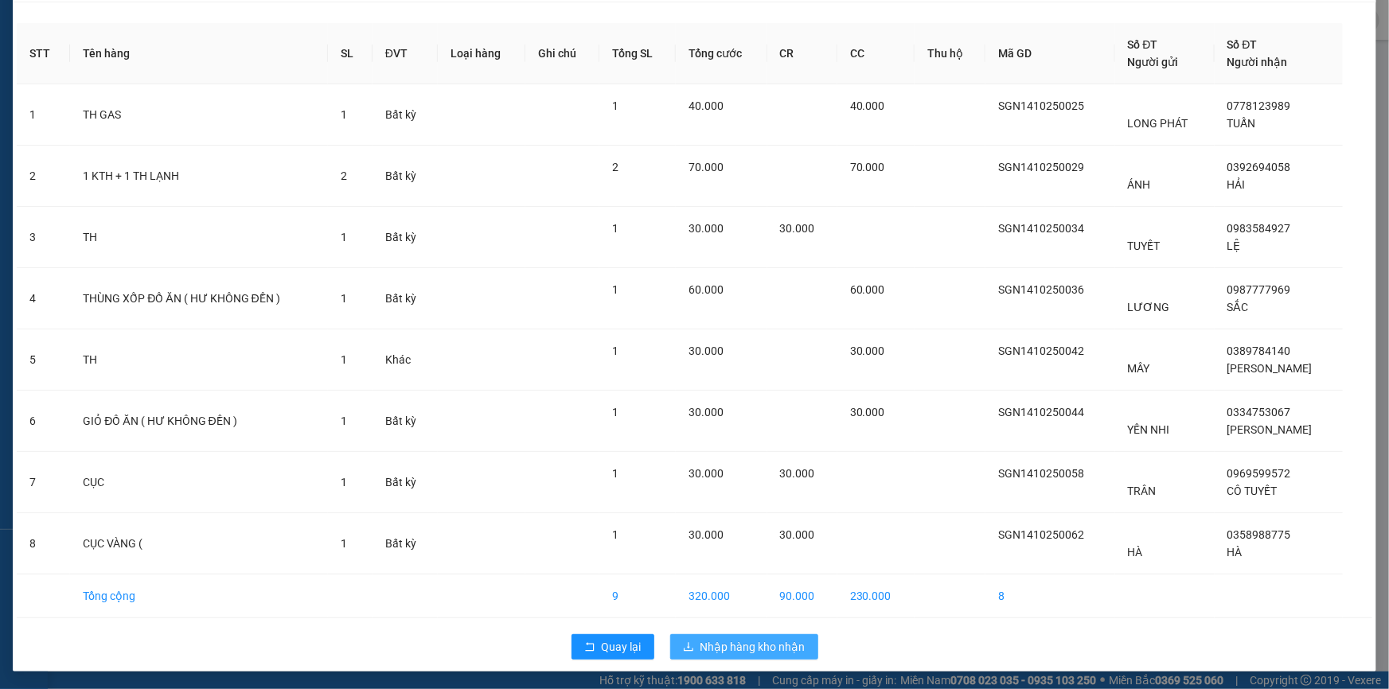
click at [715, 639] on span "Nhập hàng kho nhận" at bounding box center [752, 647] width 105 height 18
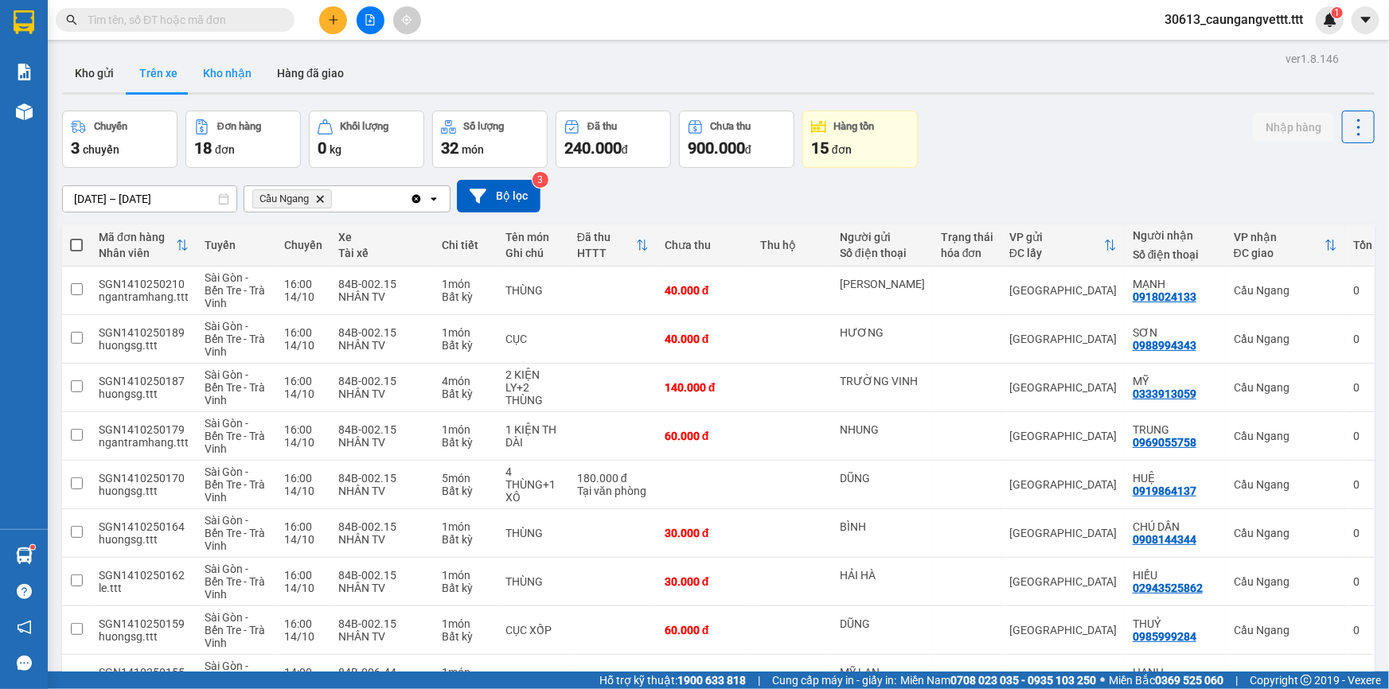
click at [222, 82] on button "Kho nhận" at bounding box center [227, 73] width 74 height 38
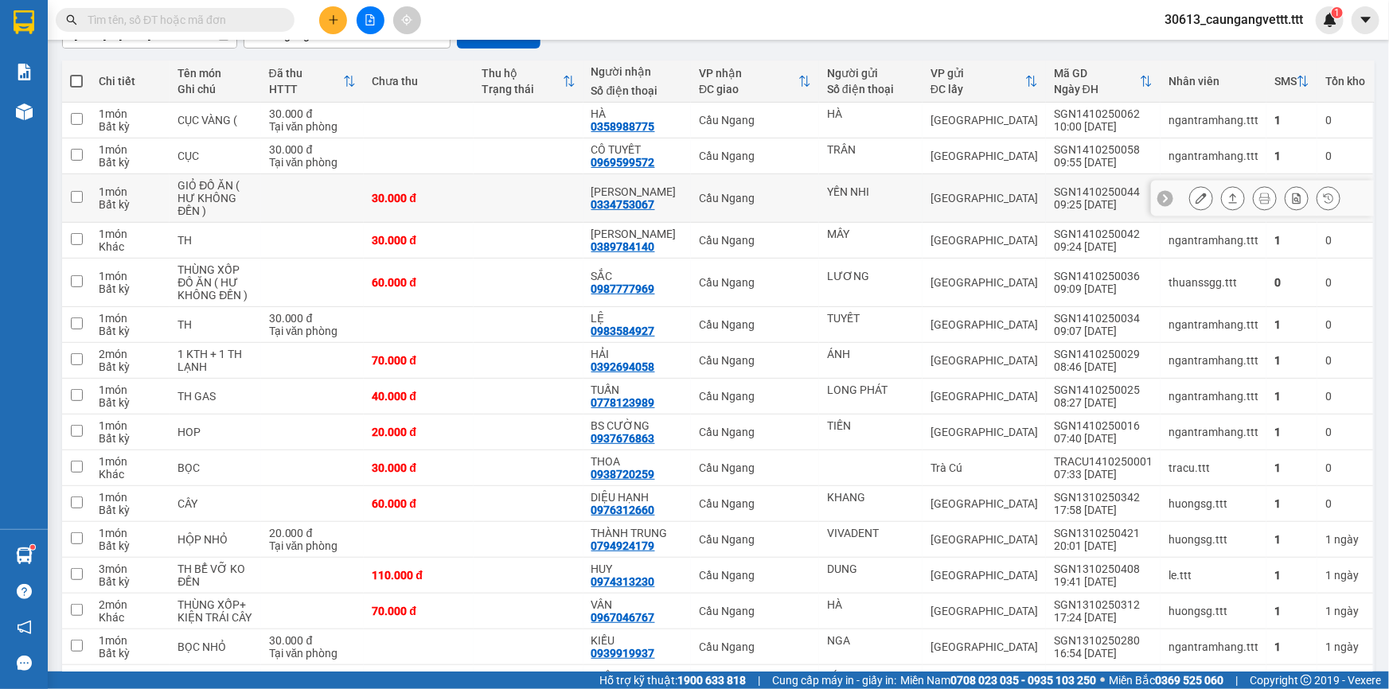
scroll to position [289, 0]
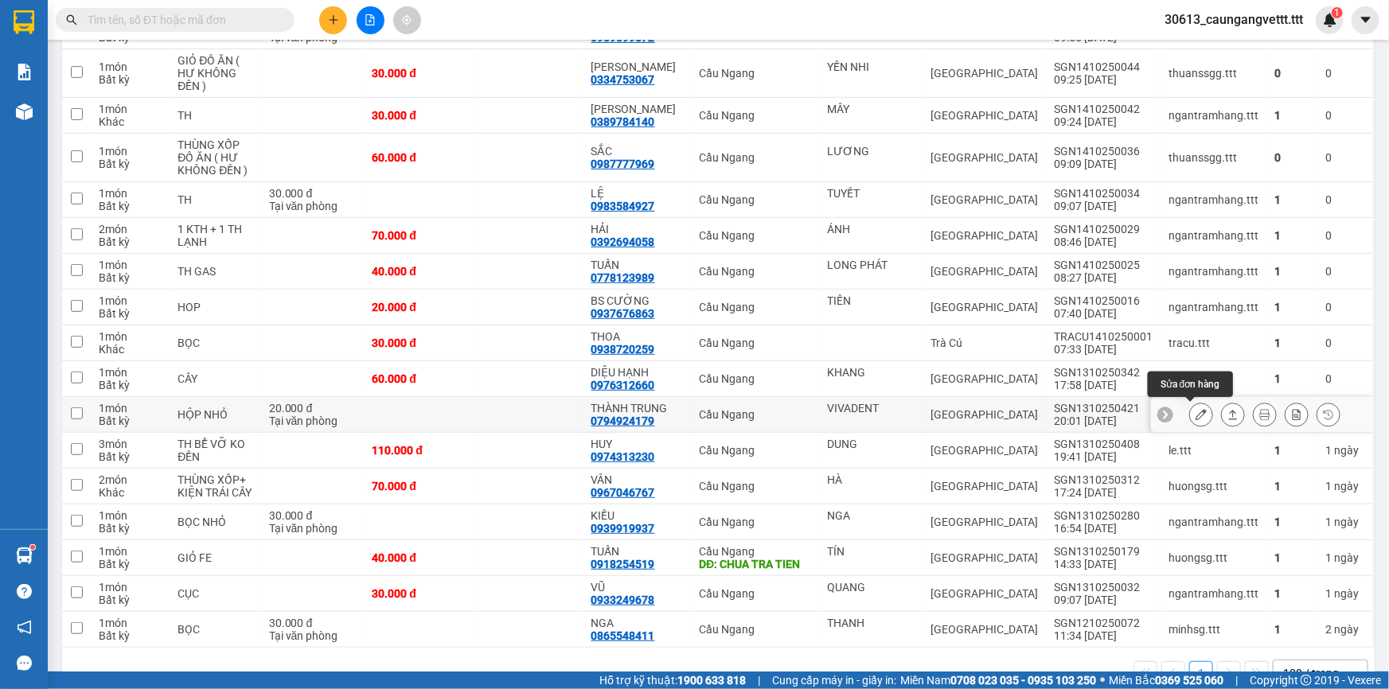
click at [1195, 414] on icon at bounding box center [1200, 414] width 11 height 11
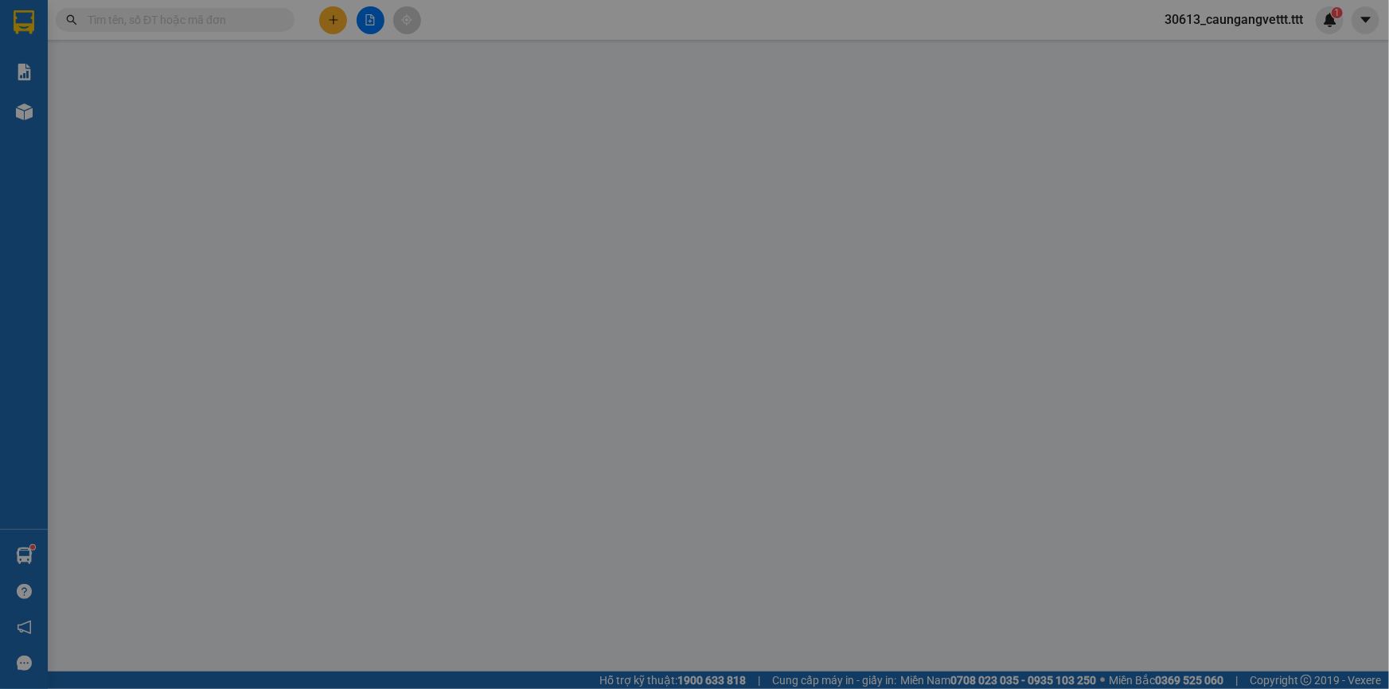
type input "VIVADENT"
type input "0794924179"
type input "THÀNH TRUNG"
type input "20.000"
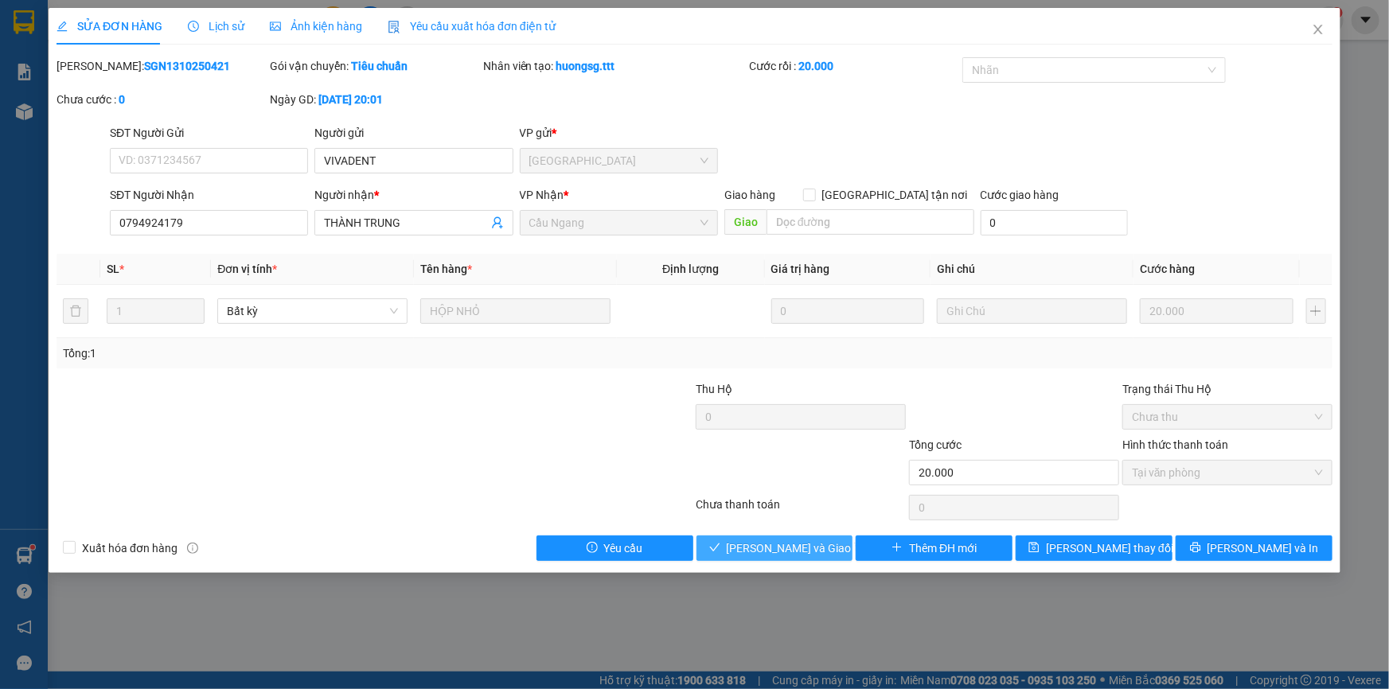
click at [810, 552] on span "Lưu và Giao hàng" at bounding box center [803, 549] width 153 height 18
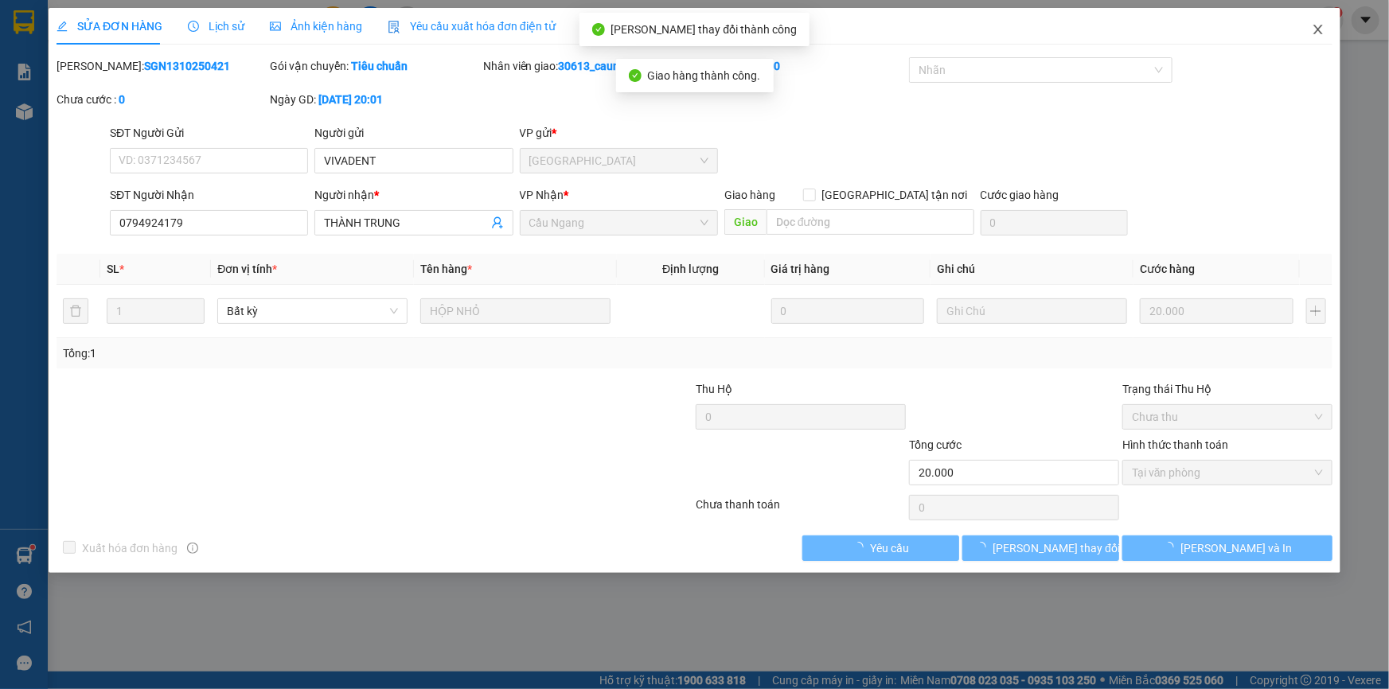
click at [1321, 31] on icon "close" at bounding box center [1318, 29] width 13 height 13
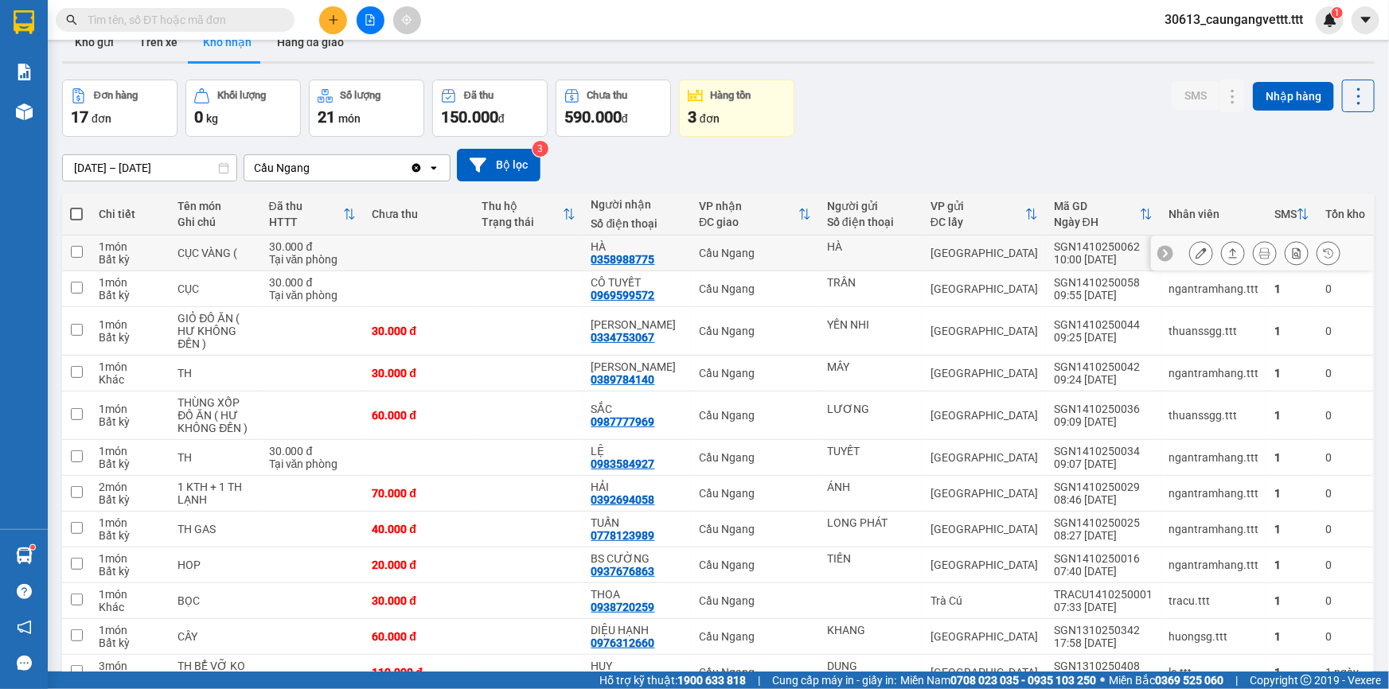
scroll to position [2, 0]
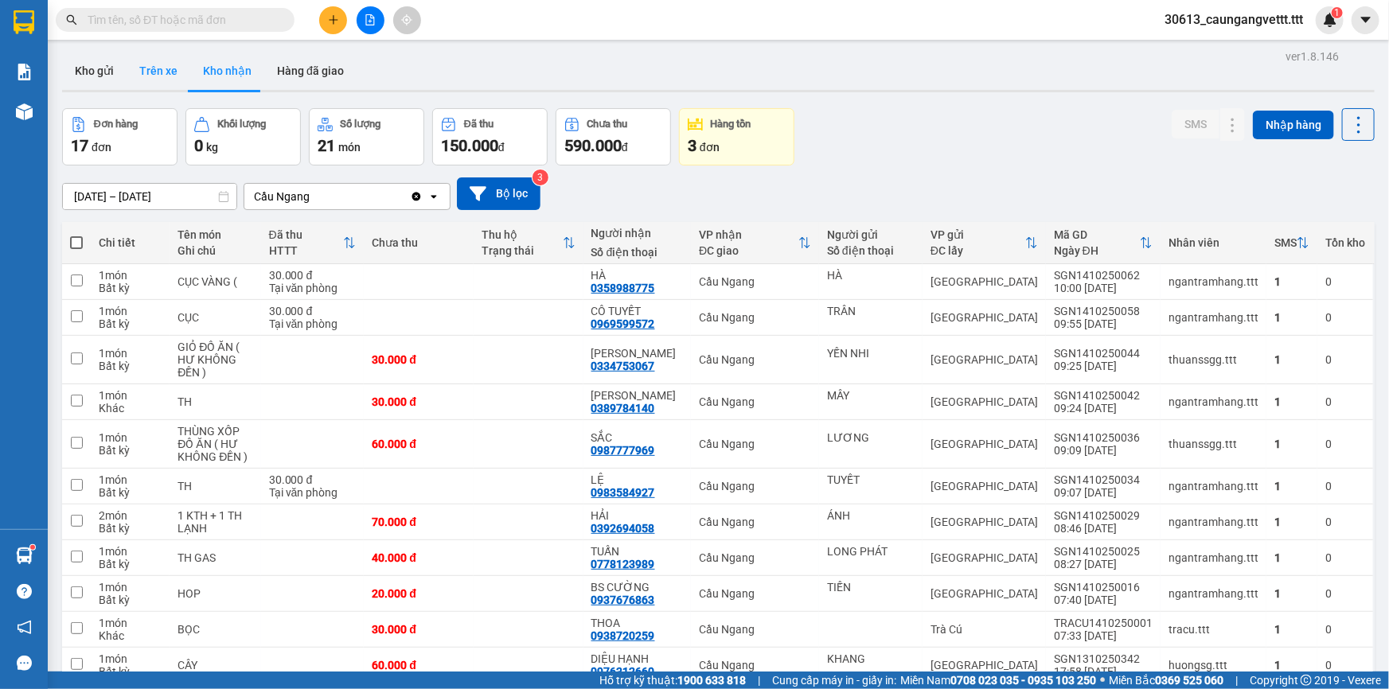
click at [166, 75] on button "Trên xe" at bounding box center [159, 71] width 64 height 38
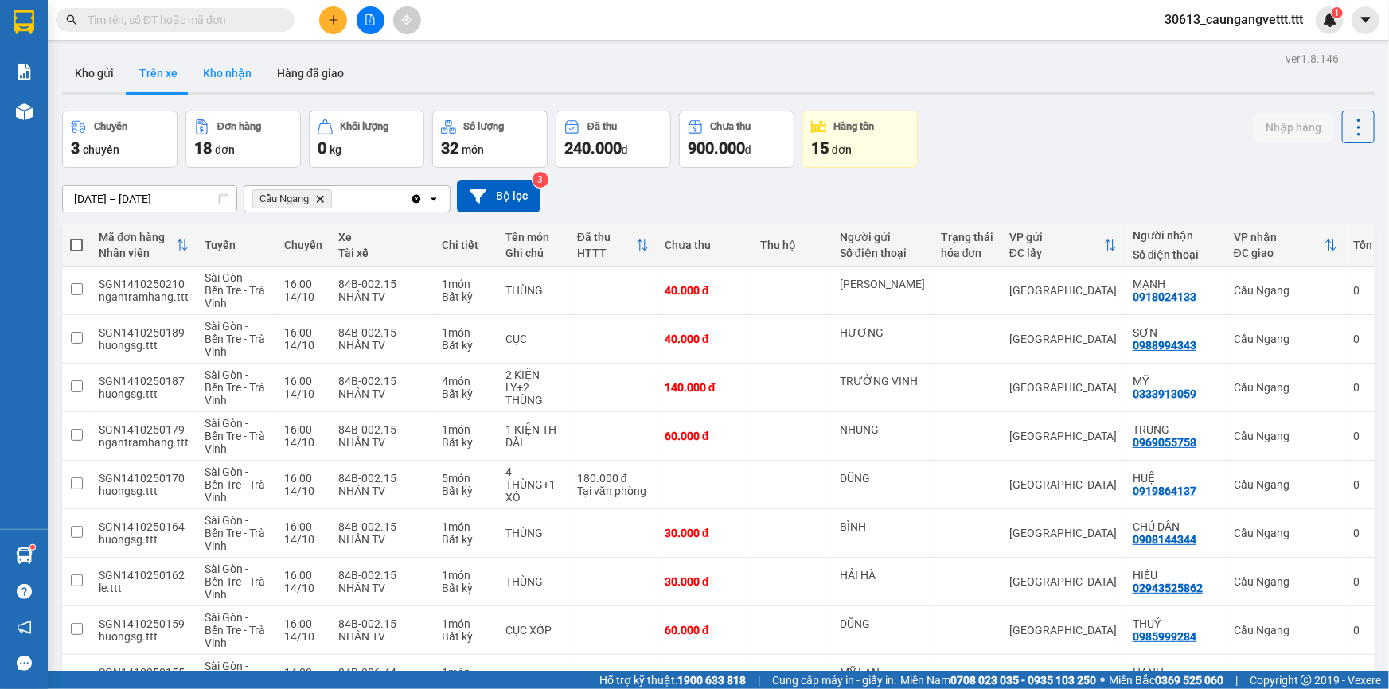
click at [228, 77] on button "Kho nhận" at bounding box center [227, 73] width 74 height 38
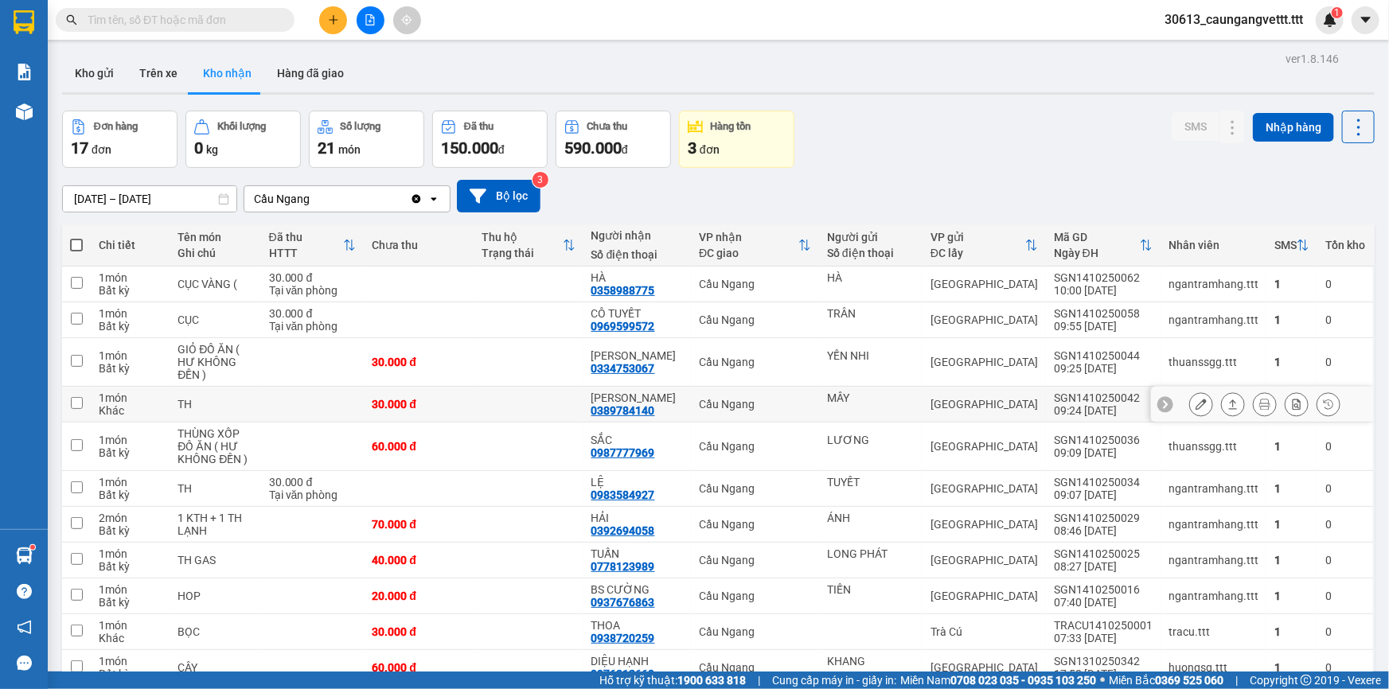
click at [1195, 408] on icon at bounding box center [1200, 404] width 11 height 11
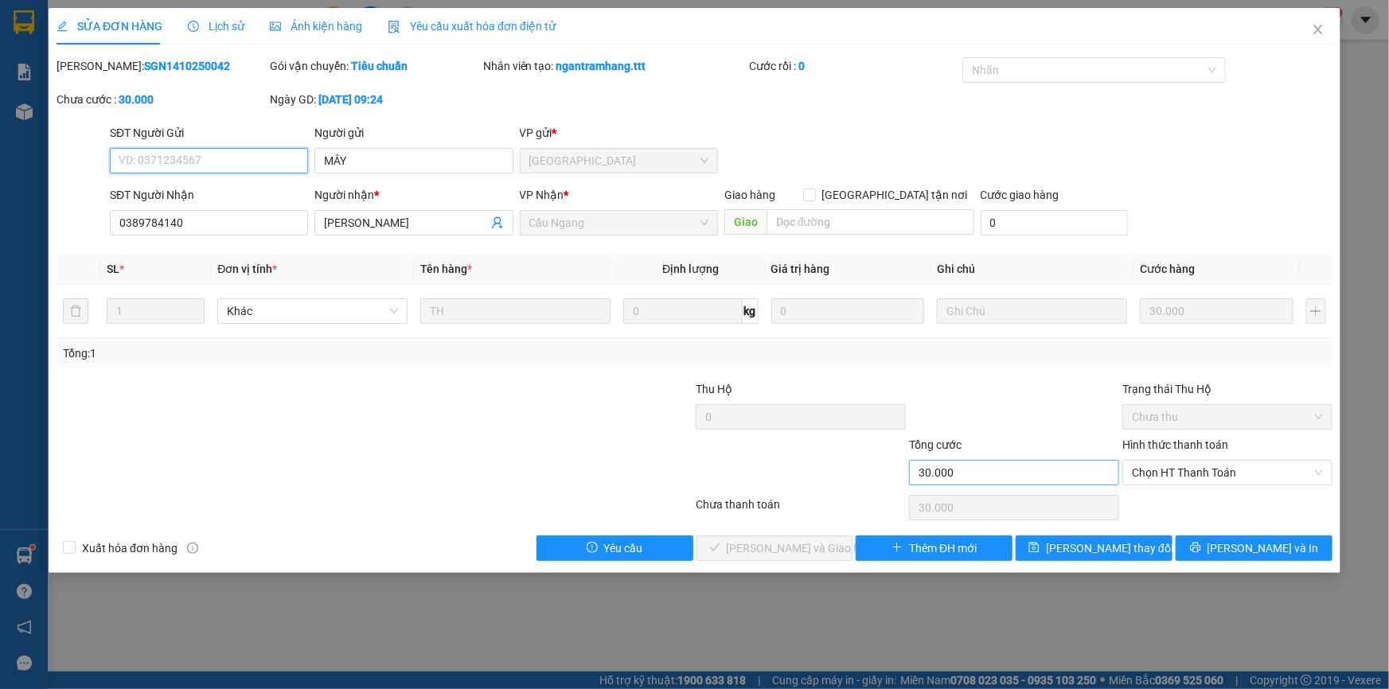
type input "MÂY"
type input "0389784140"
type input "LISA"
type input "30.000"
click at [1193, 474] on span "Chọn HT Thanh Toán" at bounding box center [1227, 473] width 191 height 24
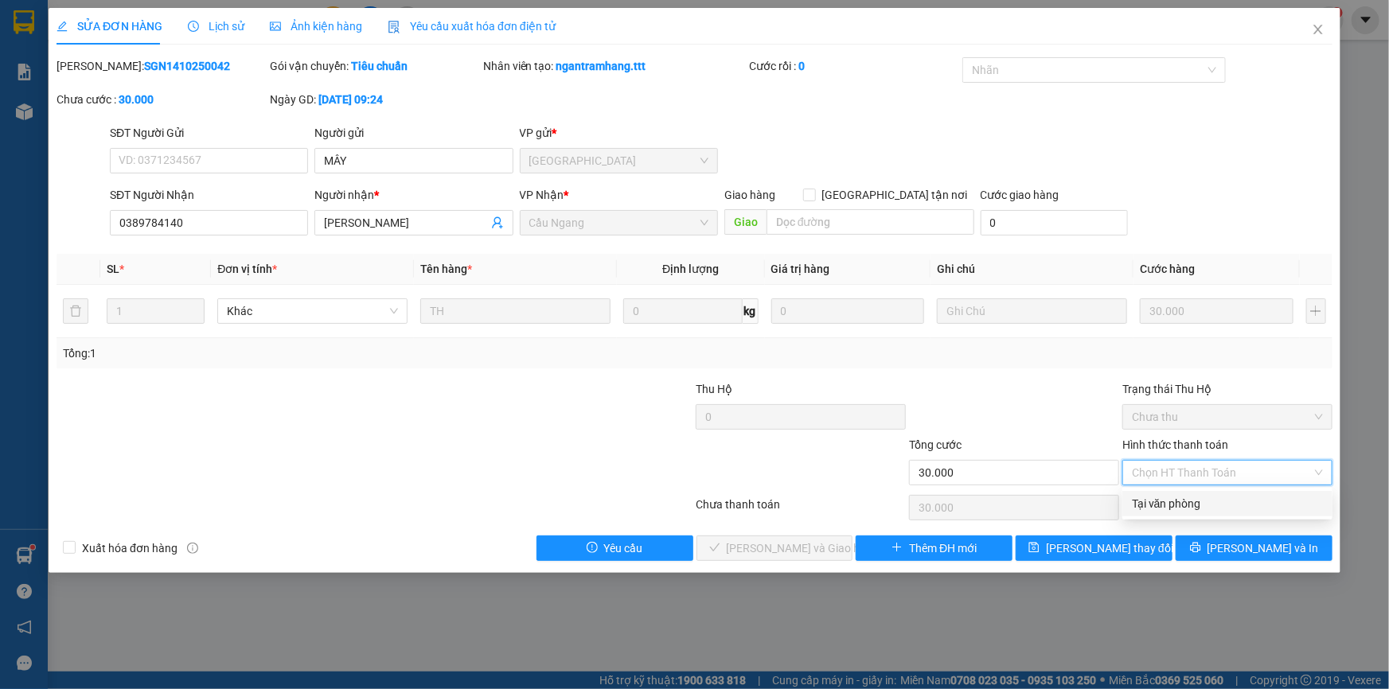
click at [1188, 500] on div "Tại văn phòng" at bounding box center [1227, 504] width 191 height 18
type input "0"
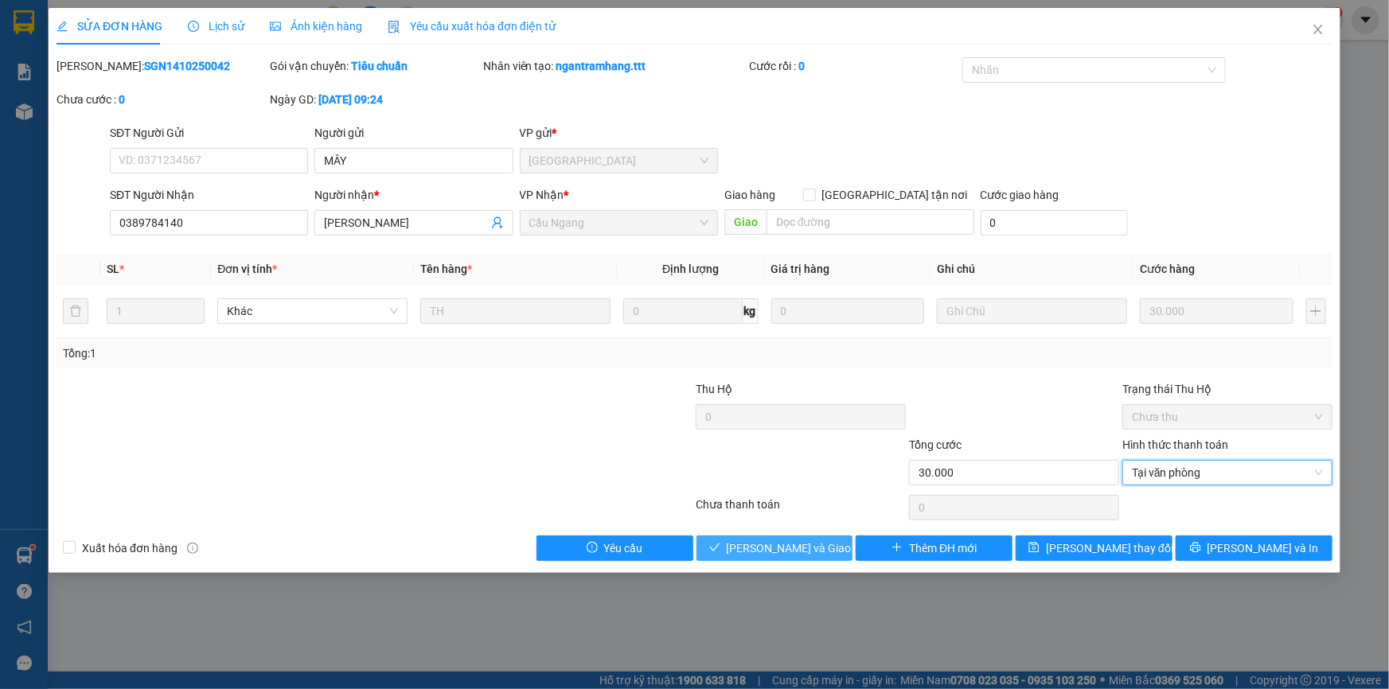
click at [779, 548] on span "Lưu và Giao hàng" at bounding box center [803, 549] width 153 height 18
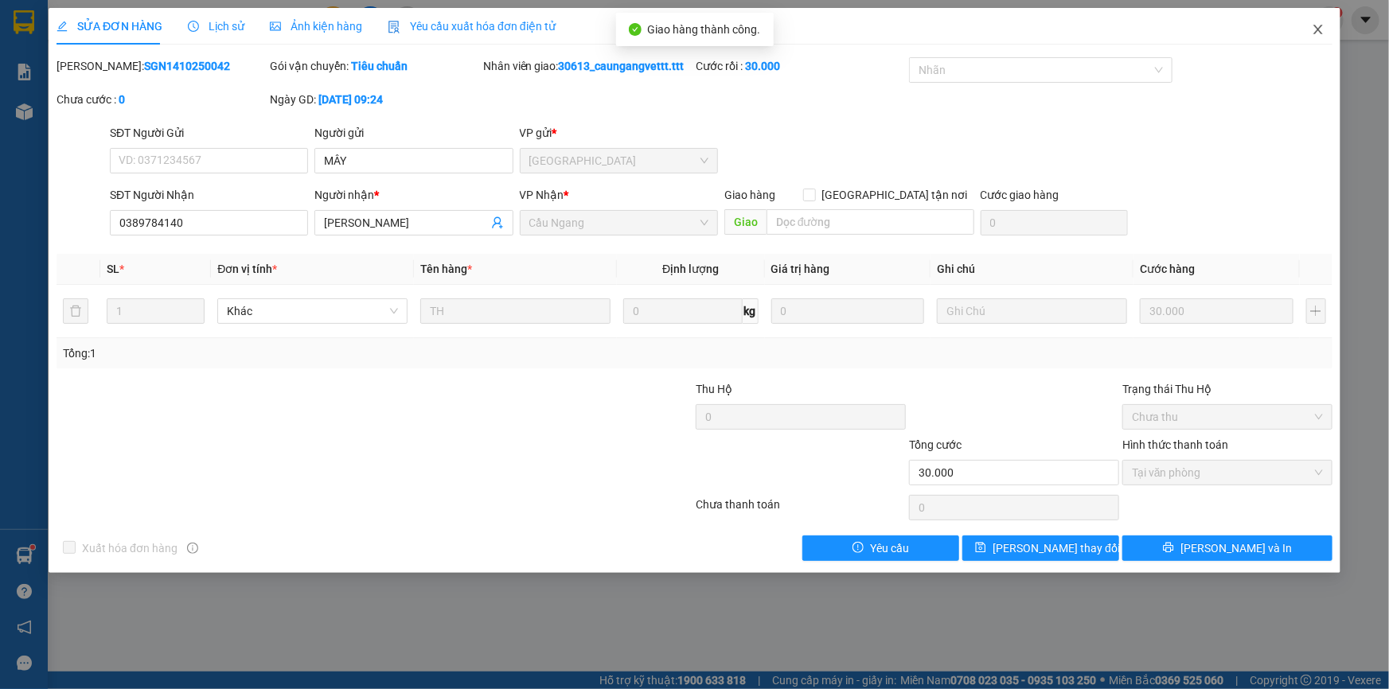
click at [1316, 30] on icon "close" at bounding box center [1318, 29] width 13 height 13
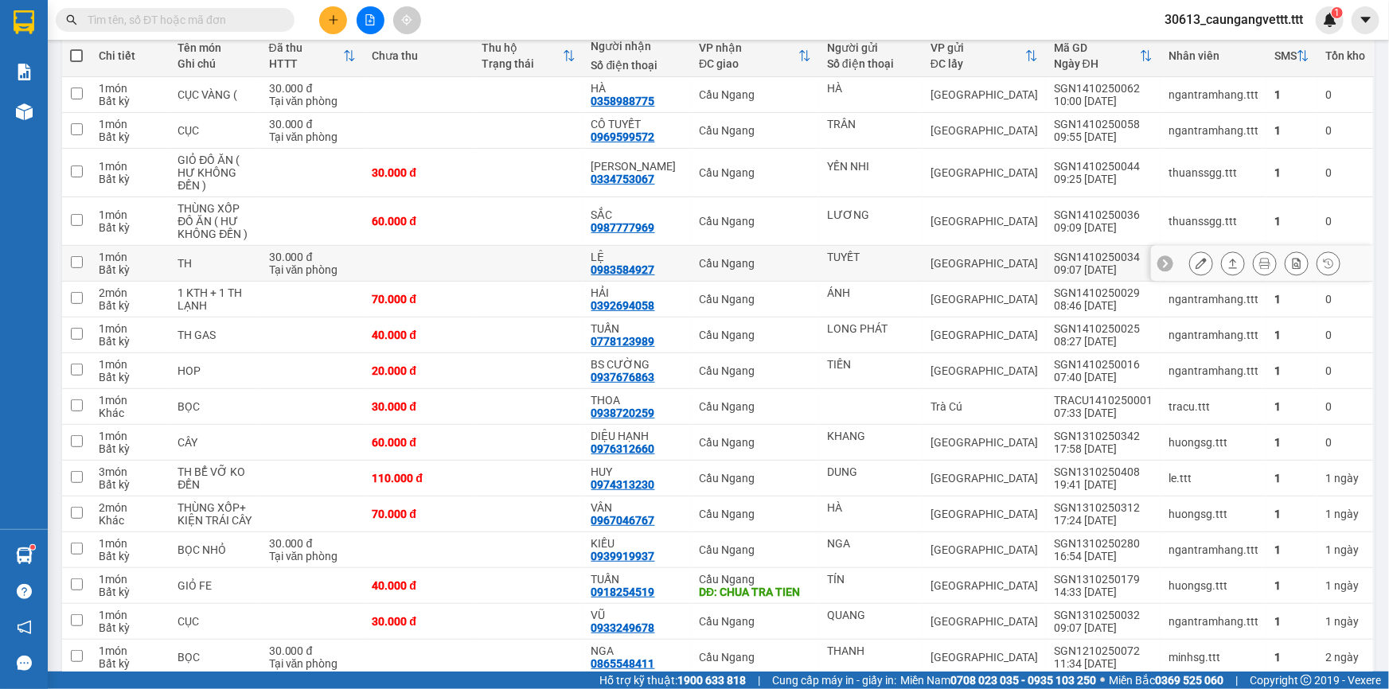
scroll to position [256, 0]
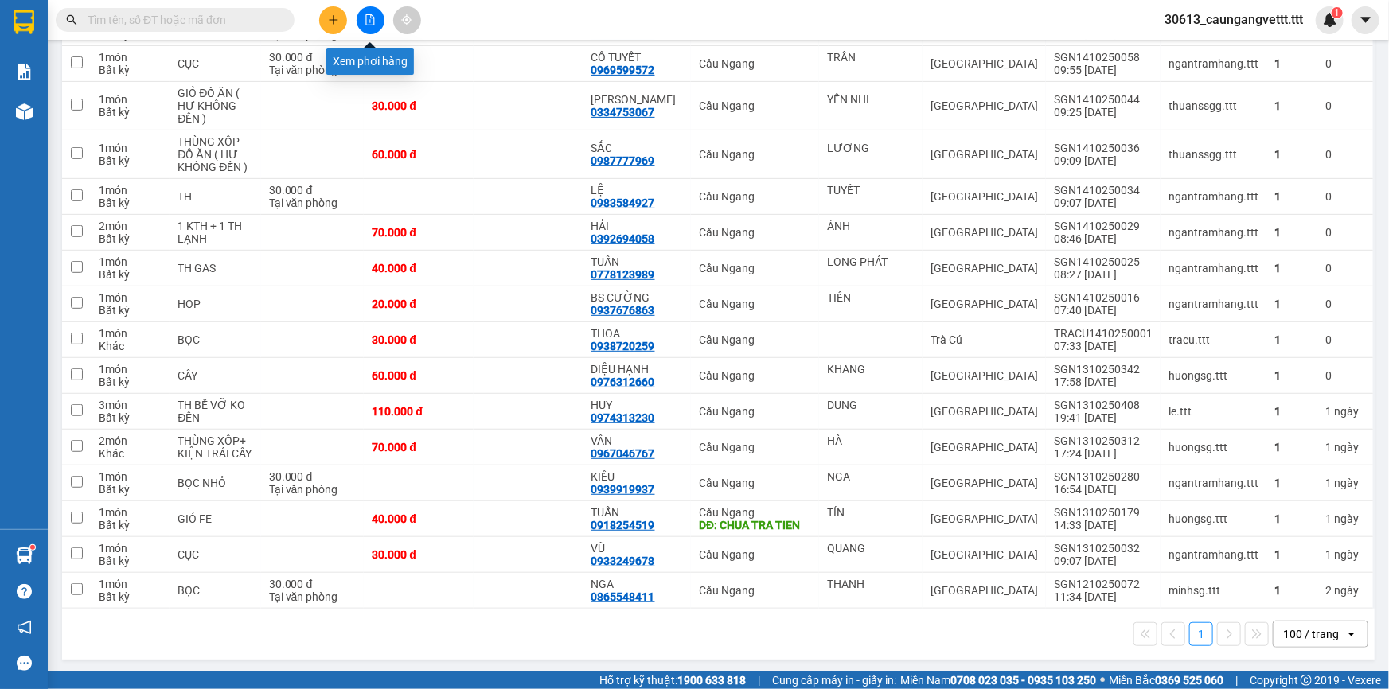
click at [366, 20] on icon "file-add" at bounding box center [369, 19] width 11 height 11
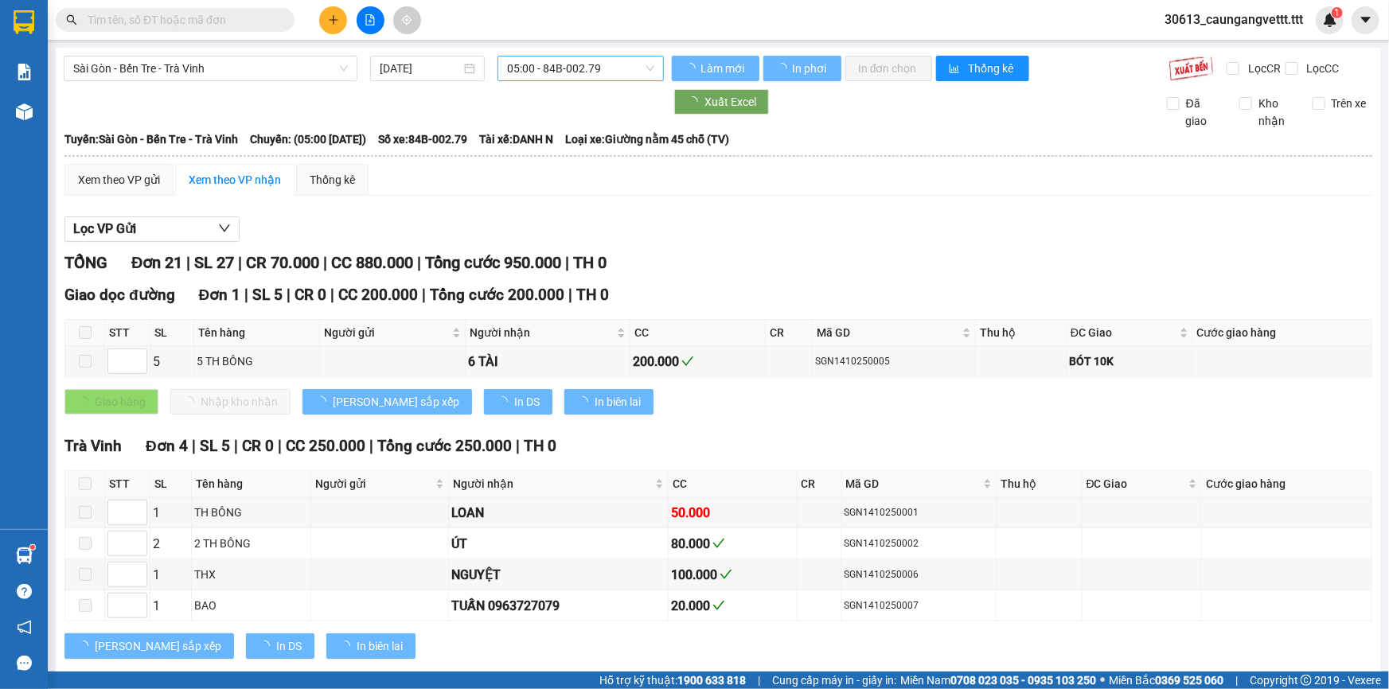
click at [616, 68] on span "05:00 - 84B-002.79" at bounding box center [580, 69] width 147 height 24
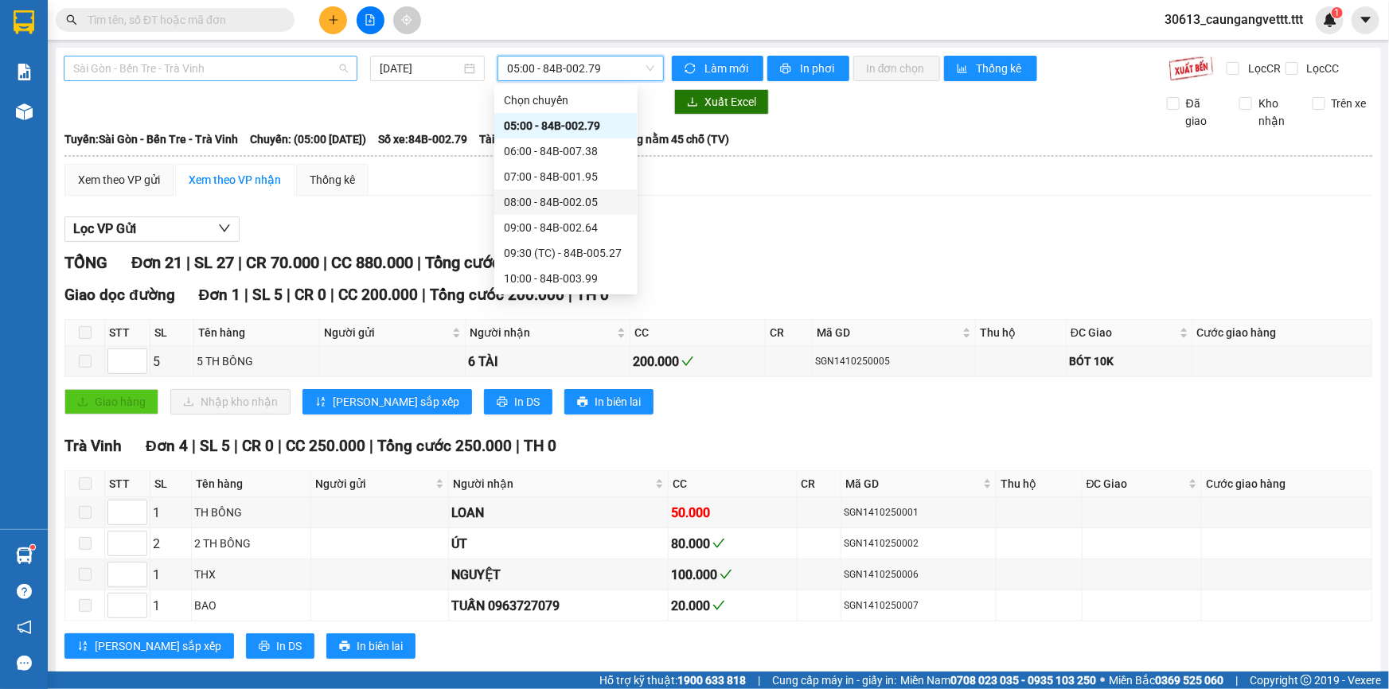
click at [279, 78] on span "Sài Gòn - Bến Tre - Trà Vinh" at bounding box center [210, 69] width 275 height 24
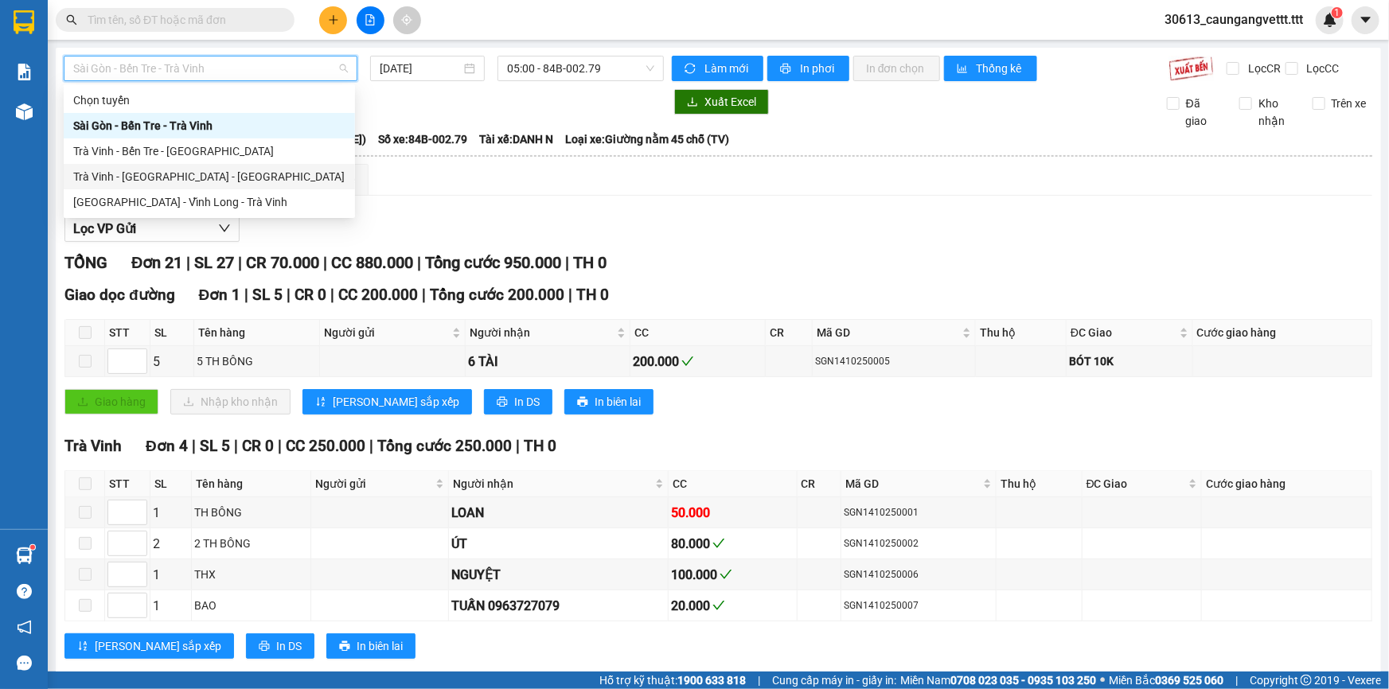
click at [162, 177] on div "Trà Vinh - Vĩnh Long - Sài Gòn" at bounding box center [209, 177] width 272 height 18
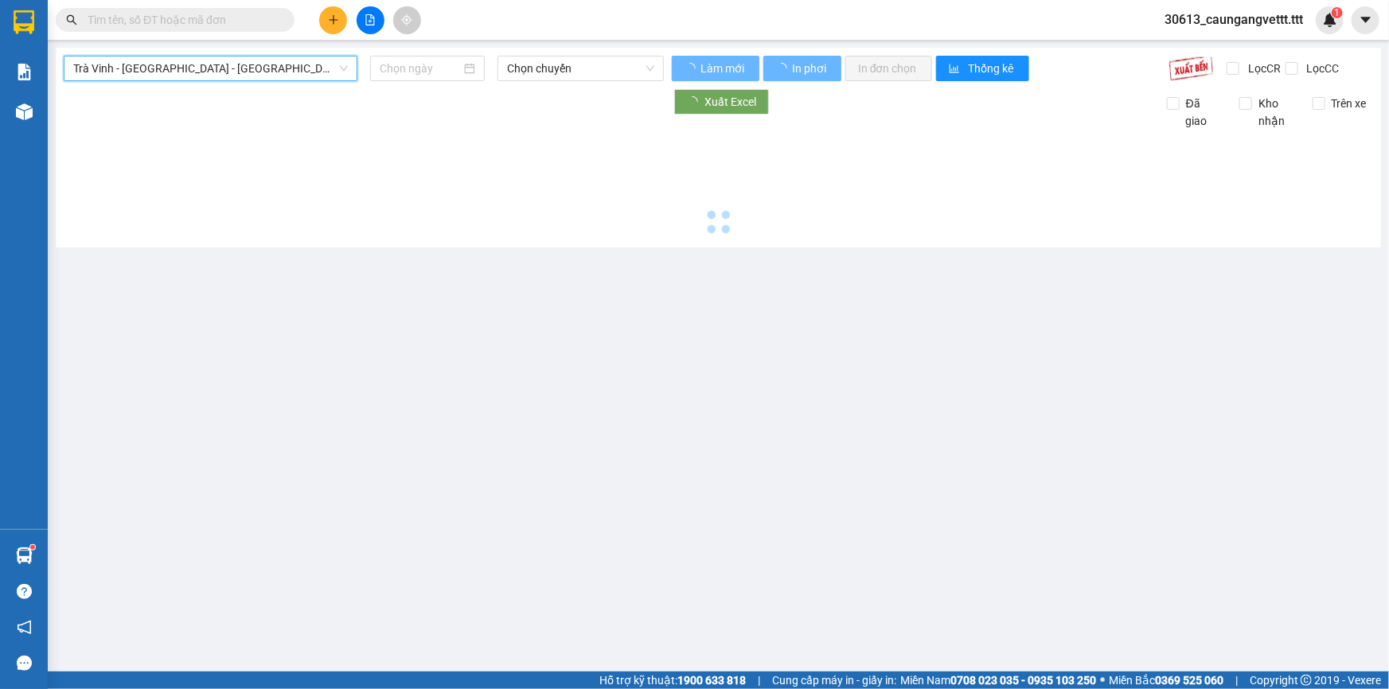
type input "[DATE]"
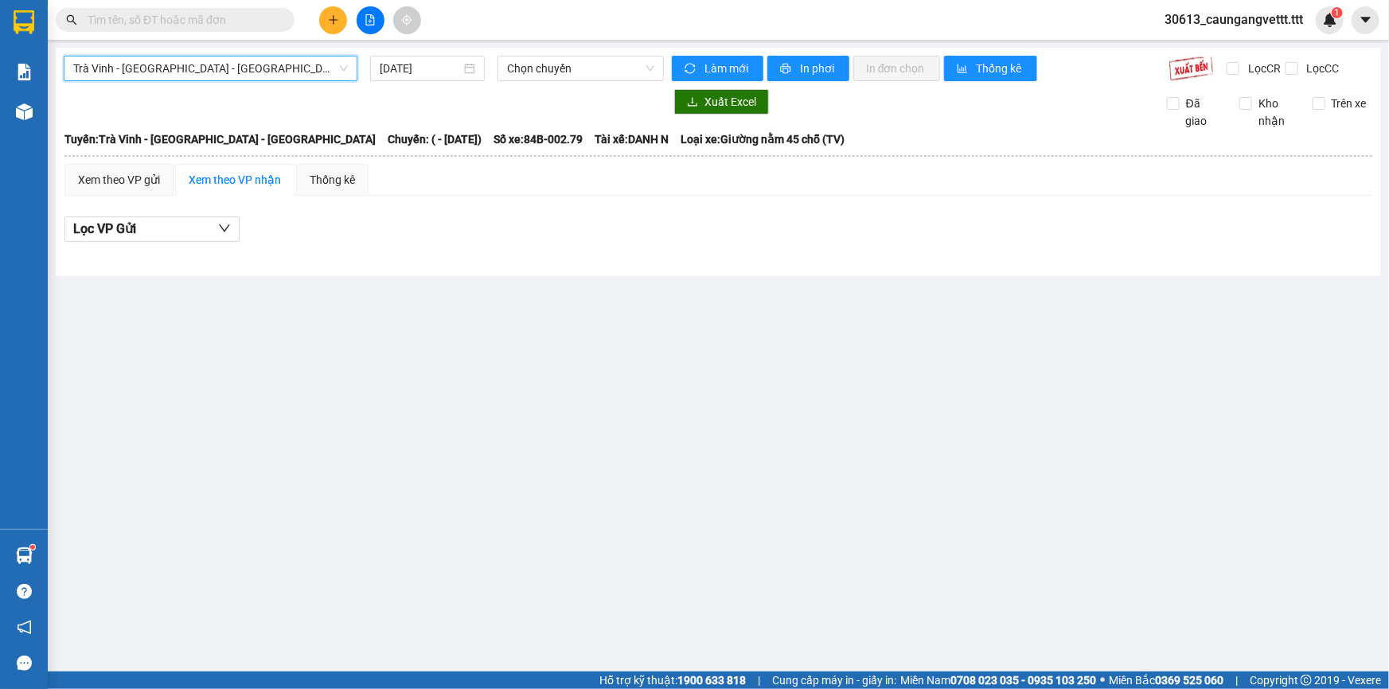
click at [236, 64] on span "Trà Vinh - Vĩnh Long - Sài Gòn" at bounding box center [210, 69] width 275 height 24
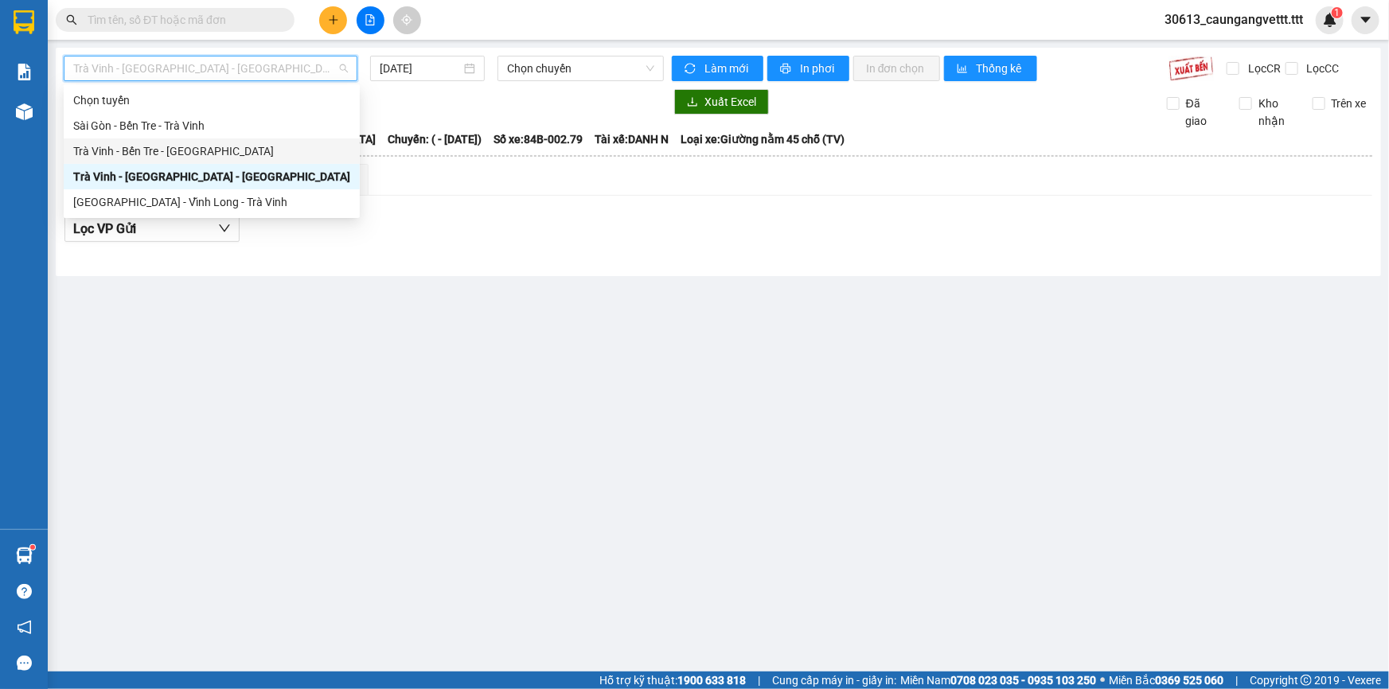
click at [155, 150] on div "Trà Vinh - Bến Tre - Sài Gòn" at bounding box center [211, 151] width 277 height 18
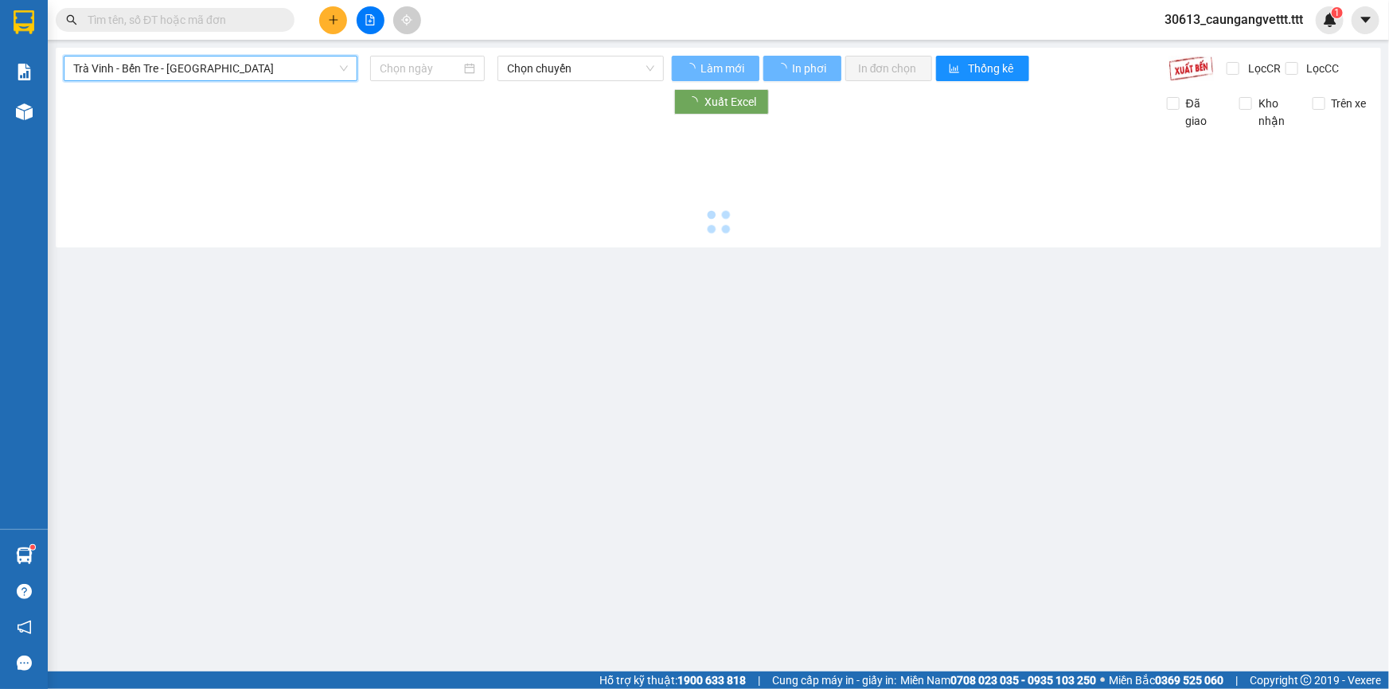
type input "[DATE]"
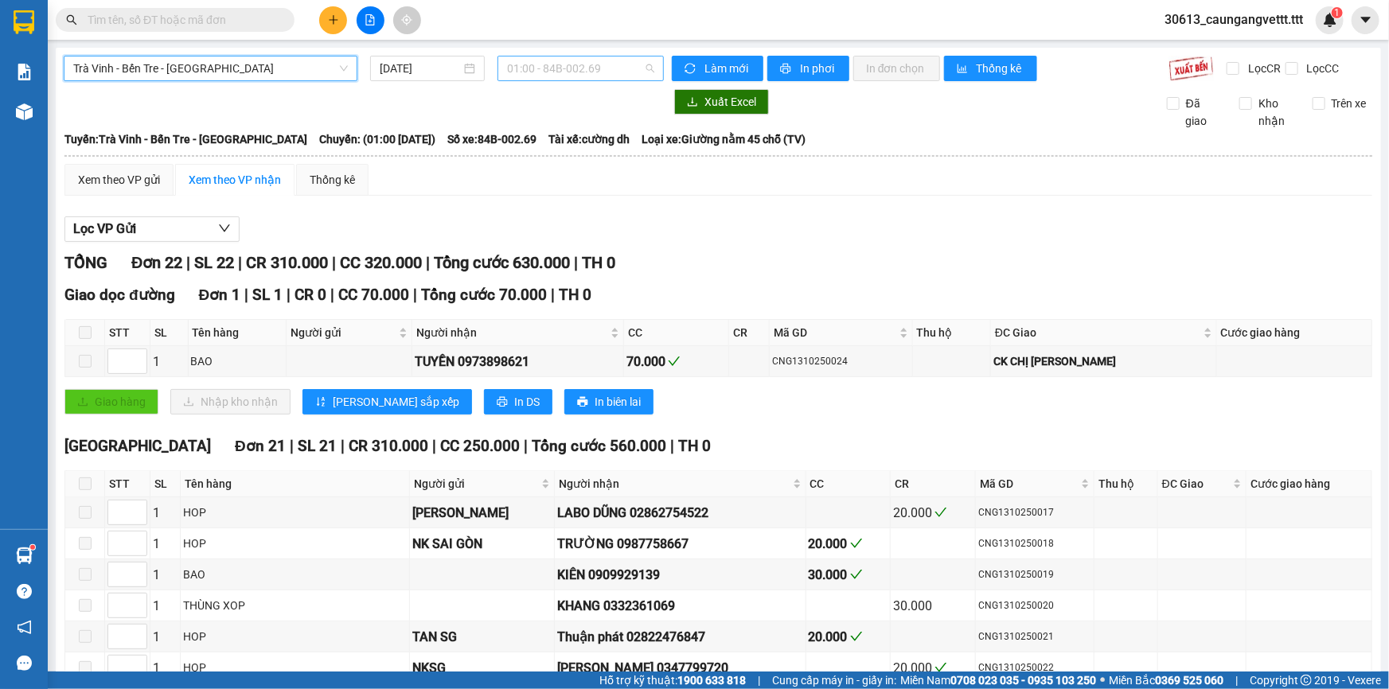
click at [618, 71] on span "01:00 - 84B-002.69" at bounding box center [580, 69] width 147 height 24
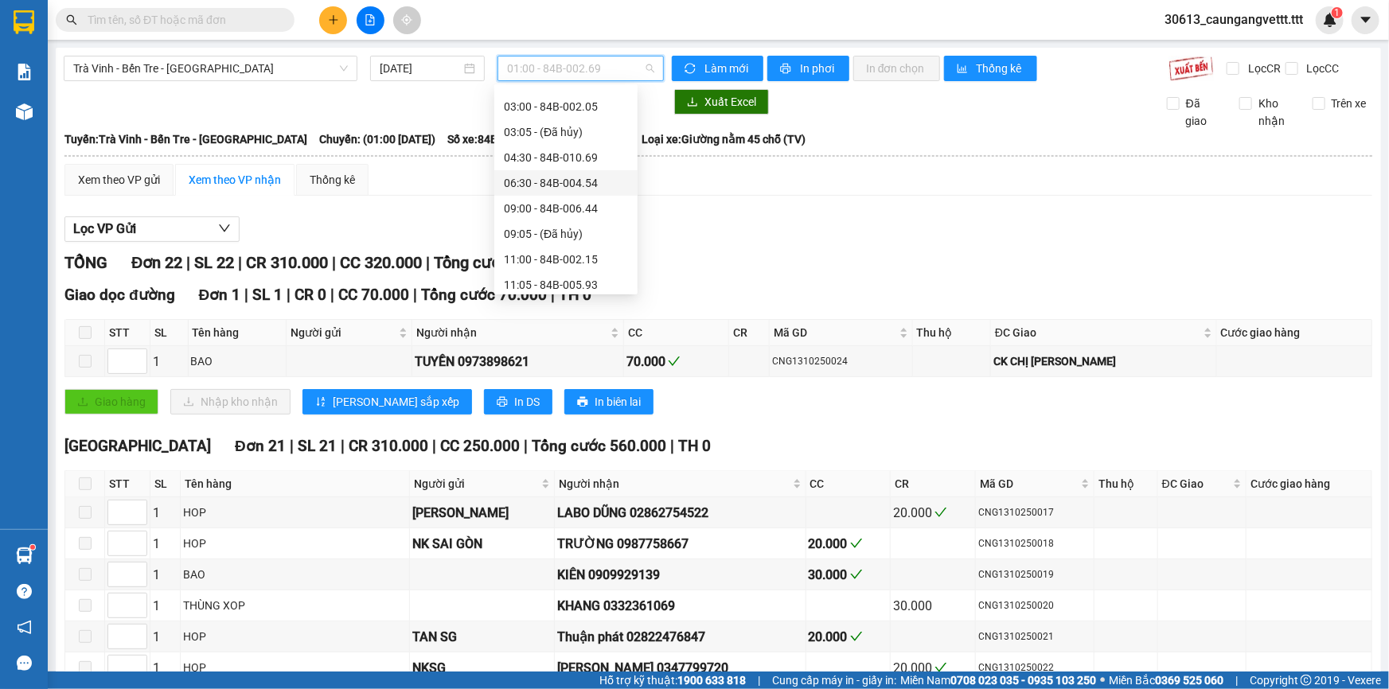
scroll to position [240, 0]
click at [532, 271] on div "17:00 - 84B-002.79" at bounding box center [566, 268] width 124 height 18
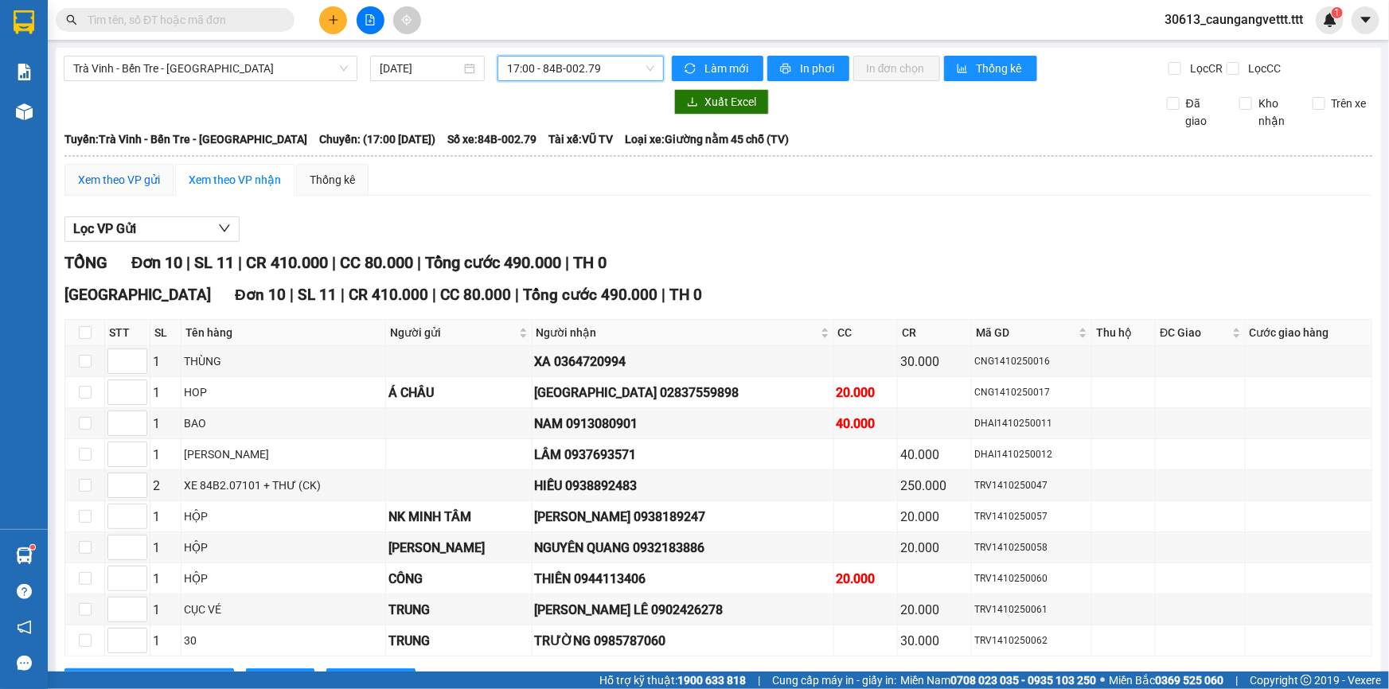
click at [99, 177] on div "Xem theo VP gửi" at bounding box center [119, 180] width 82 height 18
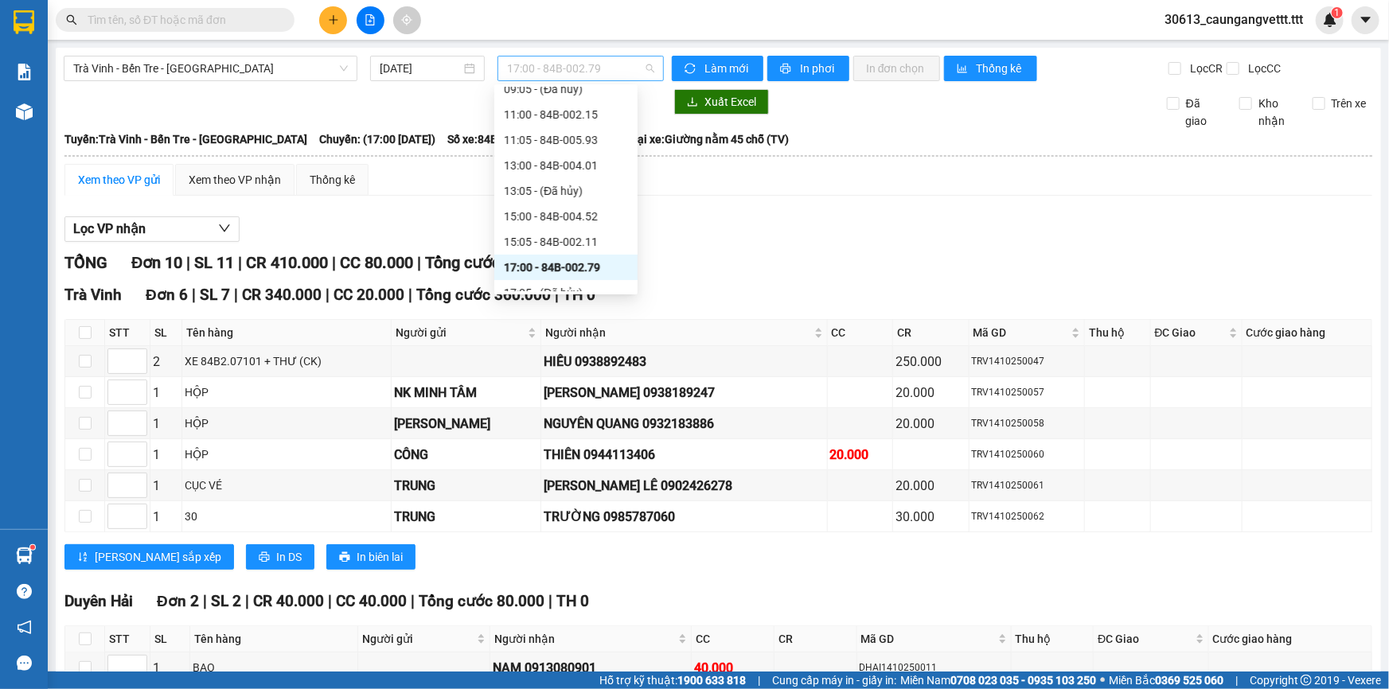
click at [613, 69] on span "17:00 - 84B-002.79" at bounding box center [580, 69] width 147 height 24
click at [527, 216] on div "15:00 - 84B-004.52" at bounding box center [566, 217] width 124 height 18
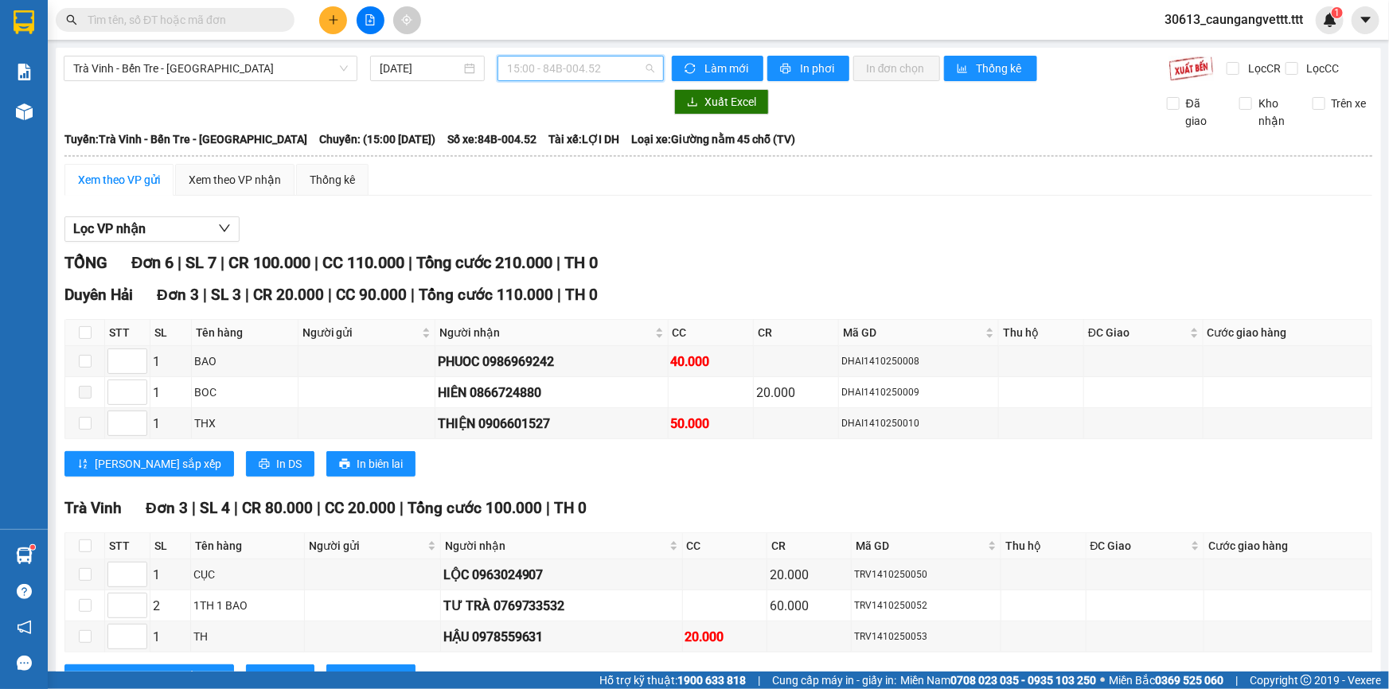
click at [632, 68] on span "15:00 - 84B-004.52" at bounding box center [580, 69] width 147 height 24
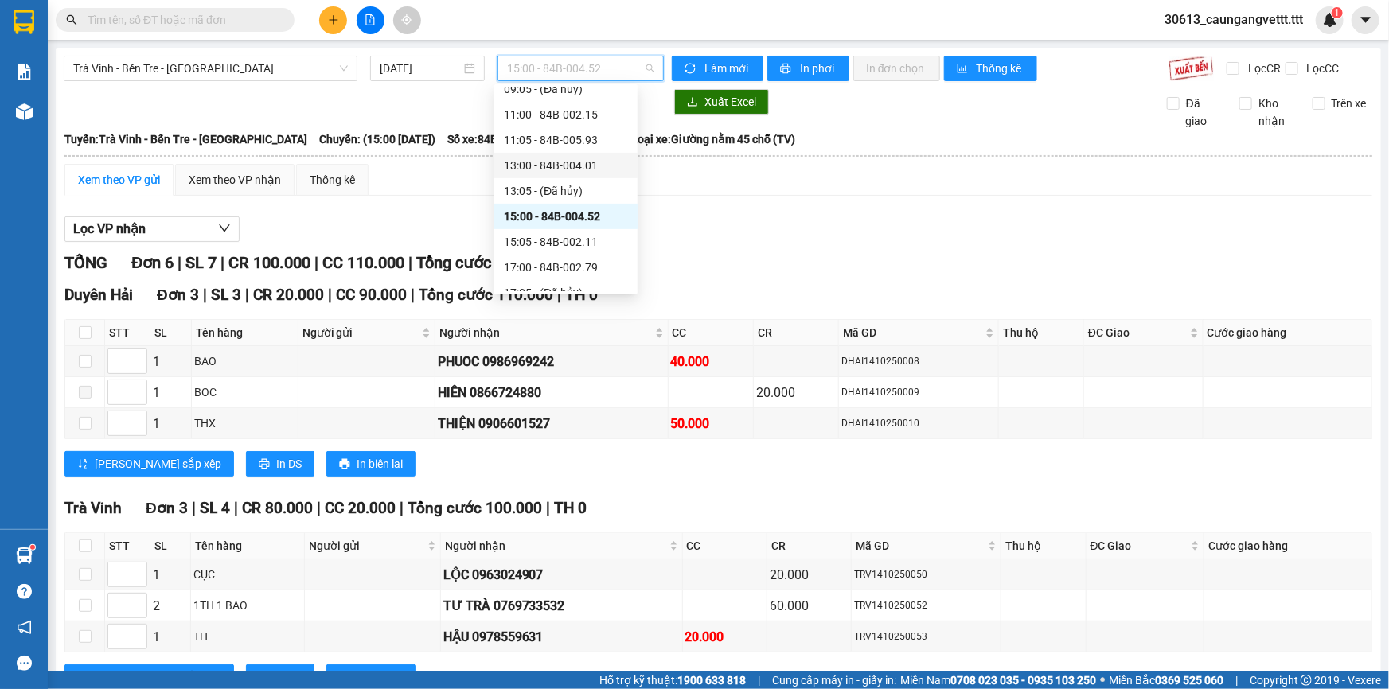
click at [535, 164] on div "13:00 - 84B-004.01" at bounding box center [566, 166] width 124 height 18
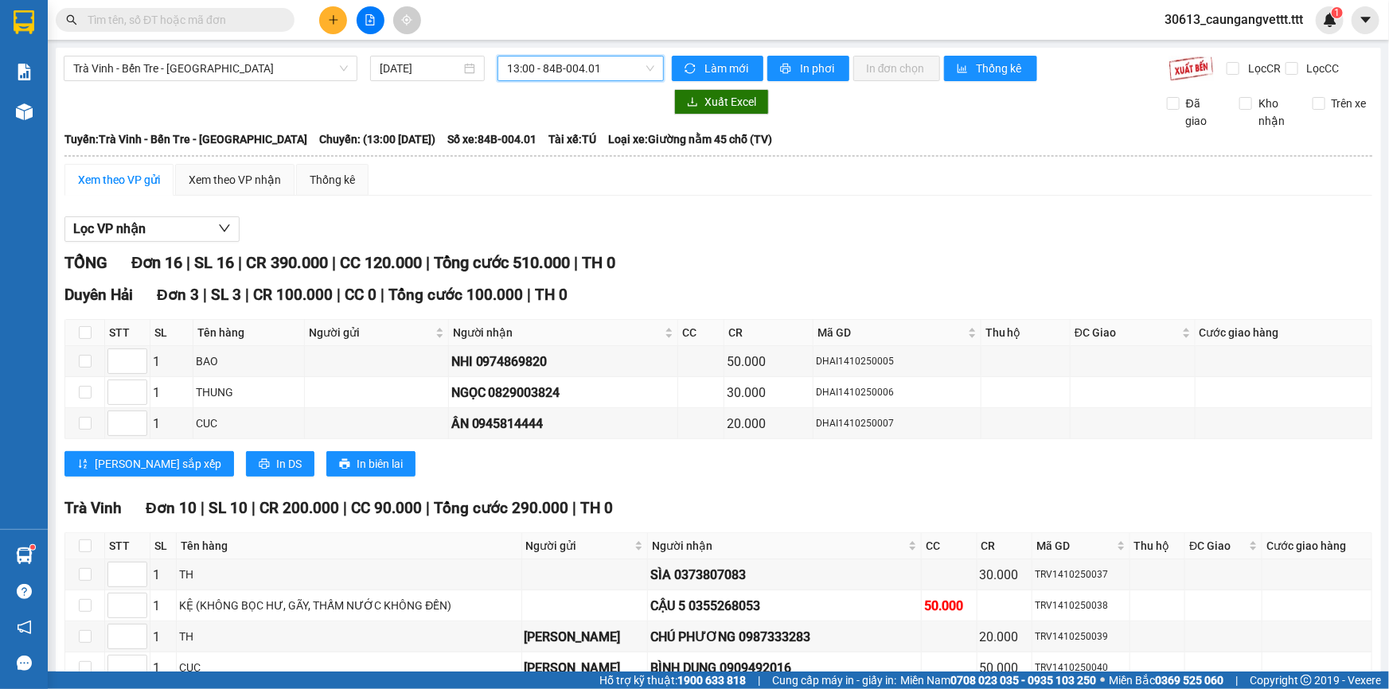
click at [618, 64] on span "13:00 - 84B-004.01" at bounding box center [580, 69] width 147 height 24
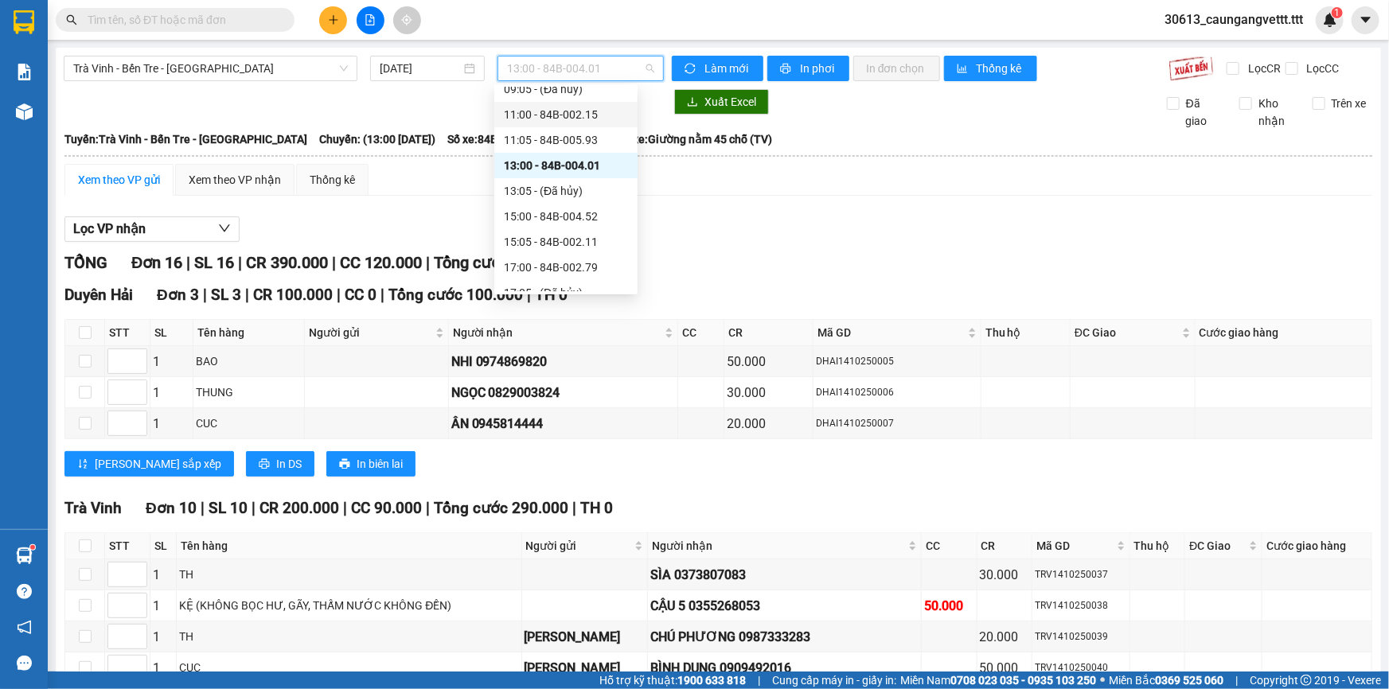
click at [554, 117] on div "11:00 - 84B-002.15" at bounding box center [566, 115] width 124 height 18
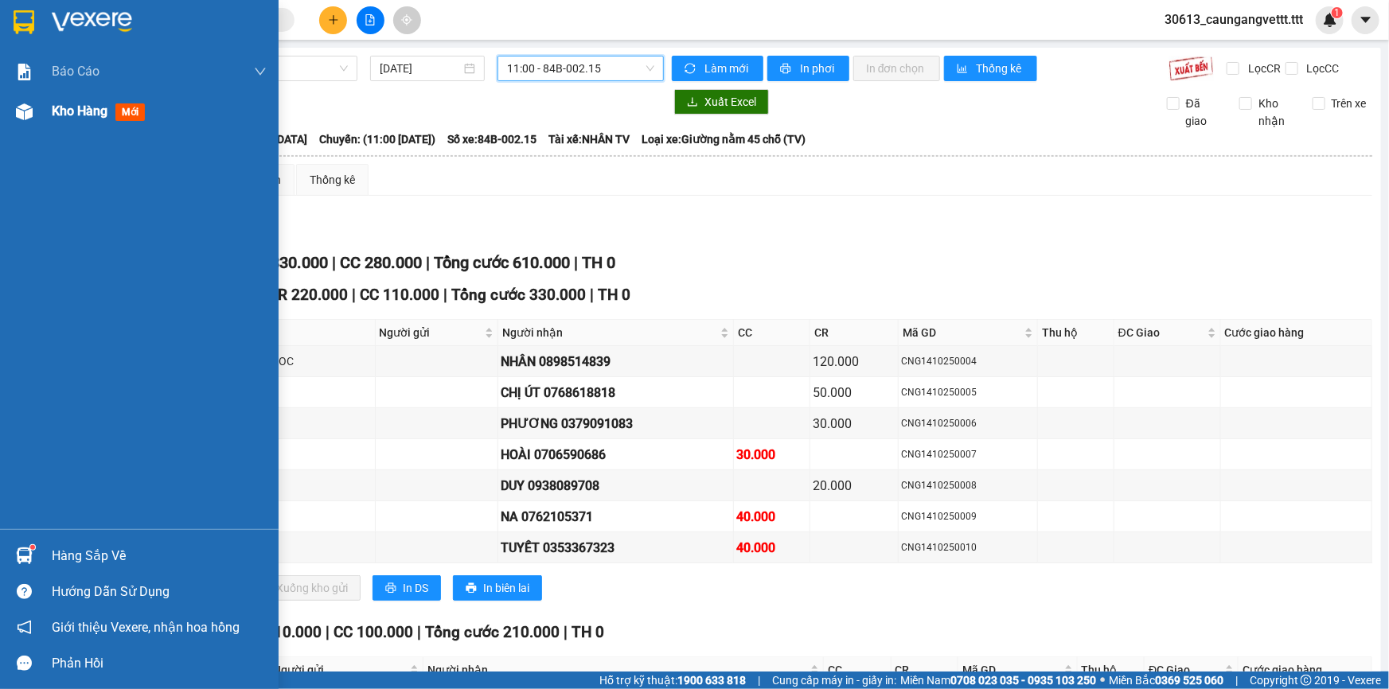
click at [48, 109] on div "Kho hàng mới" at bounding box center [139, 112] width 279 height 40
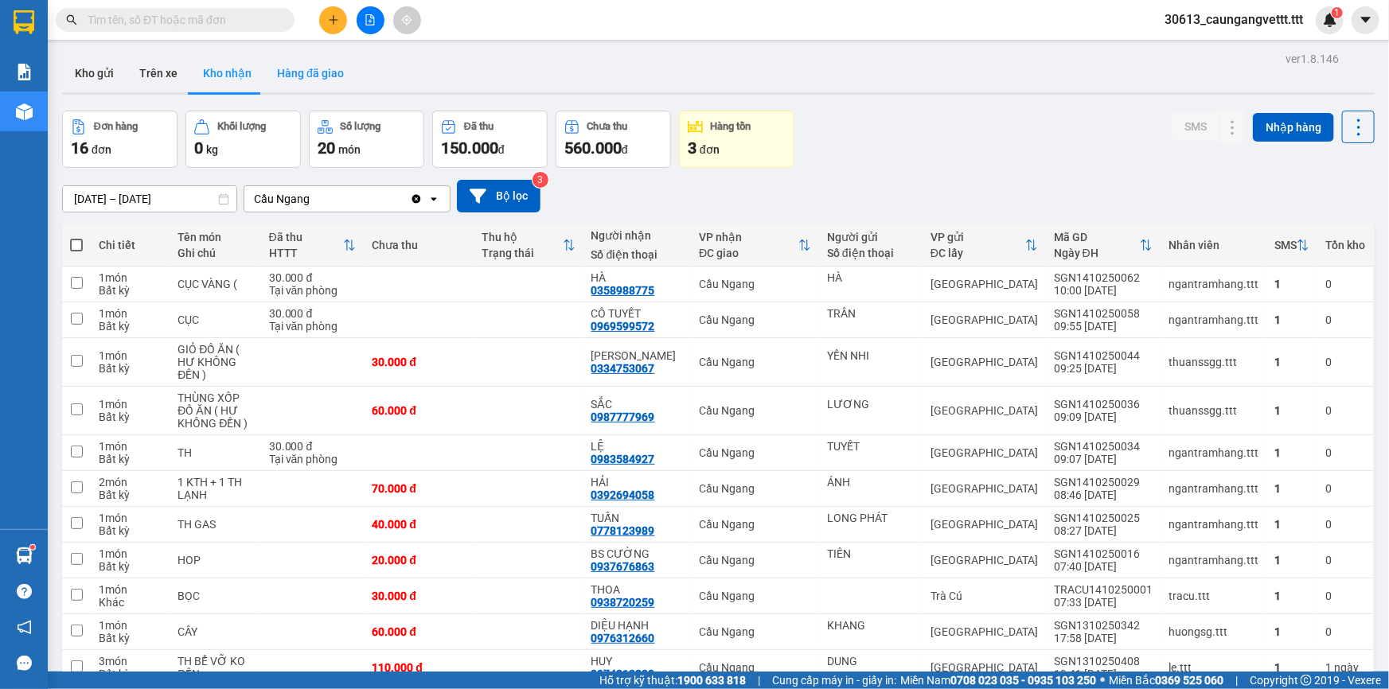
click at [310, 68] on button "Hàng đã giao" at bounding box center [310, 73] width 92 height 38
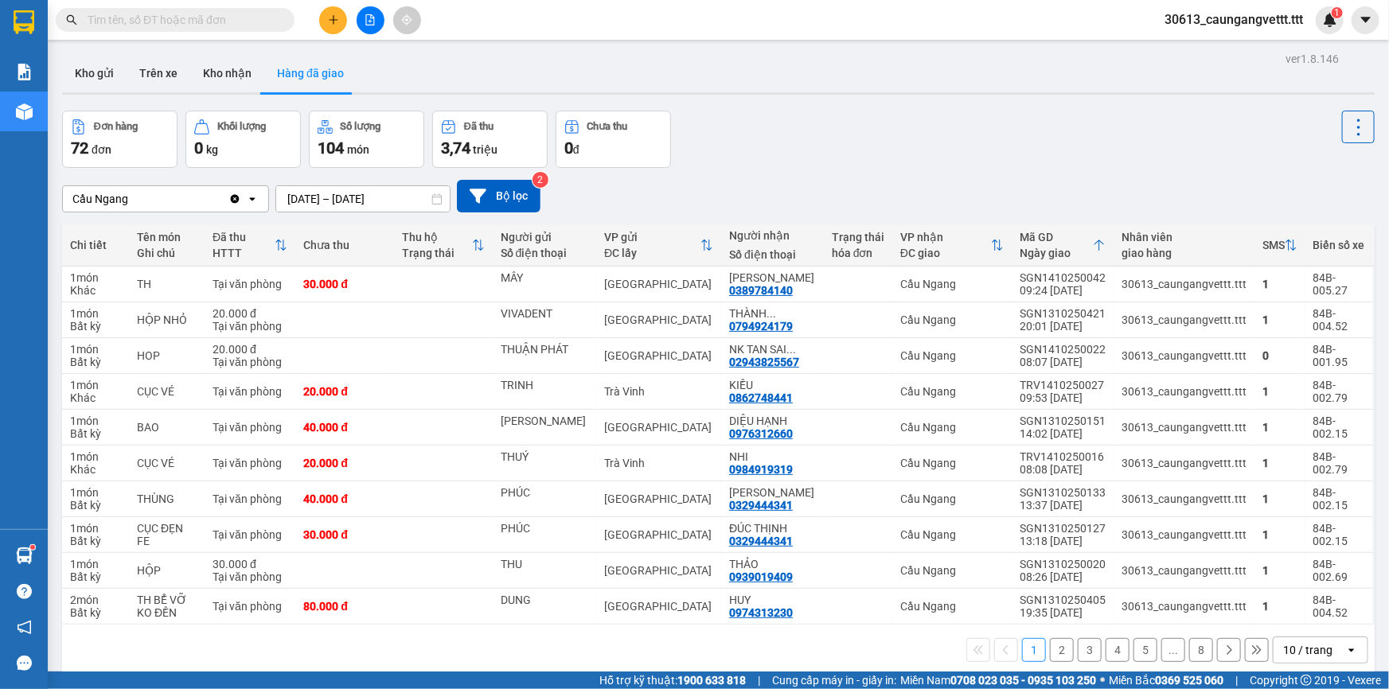
click at [1333, 653] on div "10 / trang" at bounding box center [1309, 649] width 72 height 25
click at [1313, 610] on span "100 / trang" at bounding box center [1302, 614] width 57 height 16
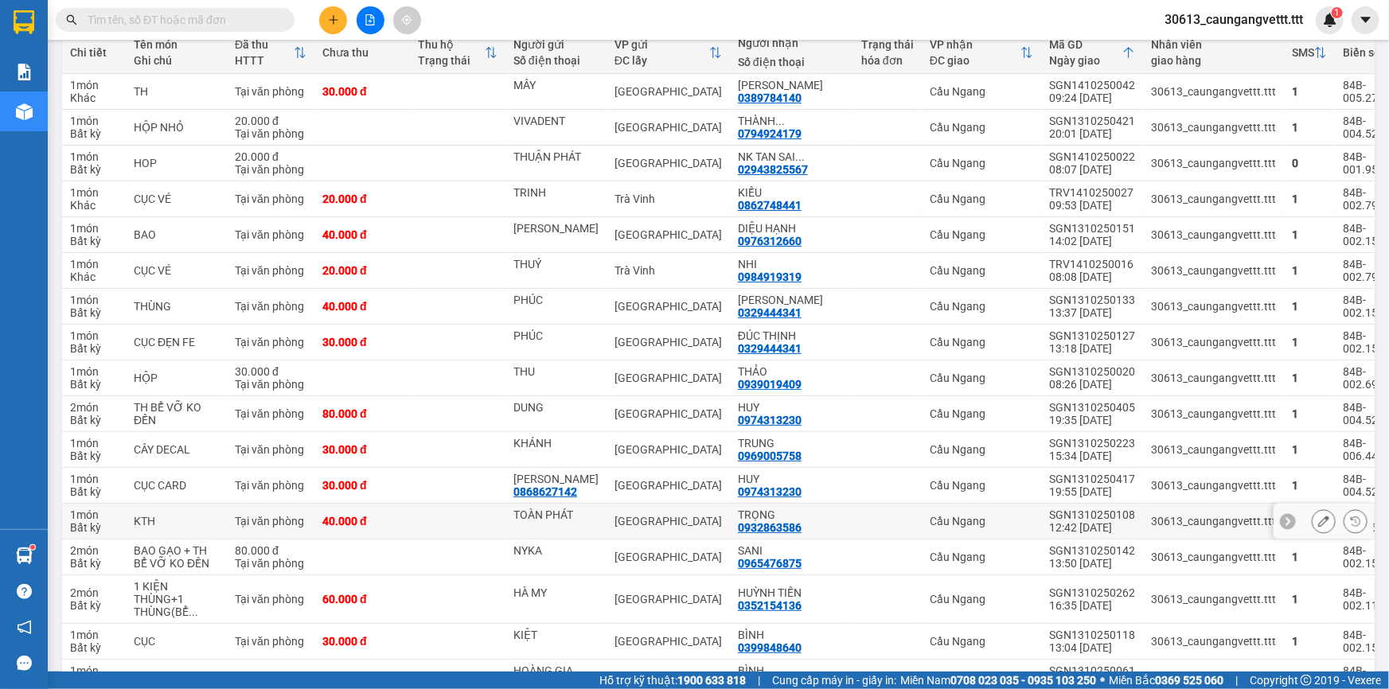
scroll to position [240, 0]
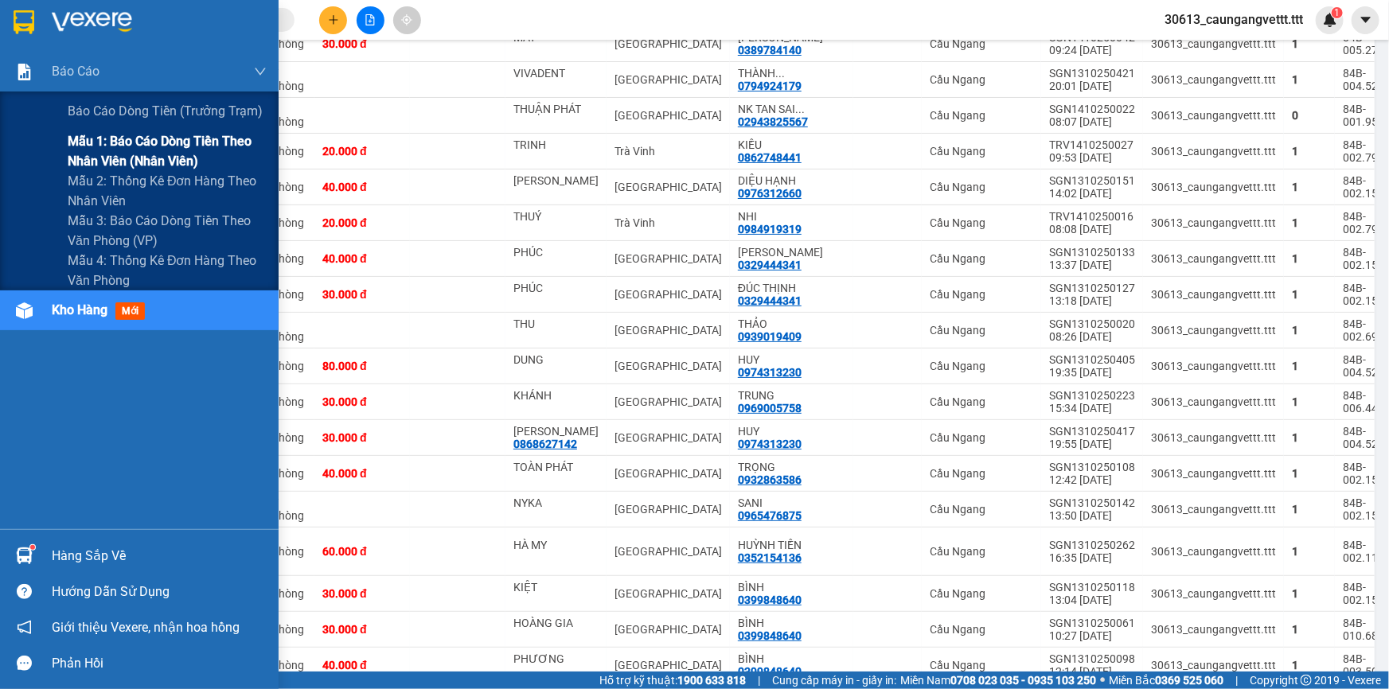
click at [143, 160] on span "Mẫu 1: Báo cáo dòng tiền theo nhân viên (nhân viên)" at bounding box center [167, 151] width 199 height 40
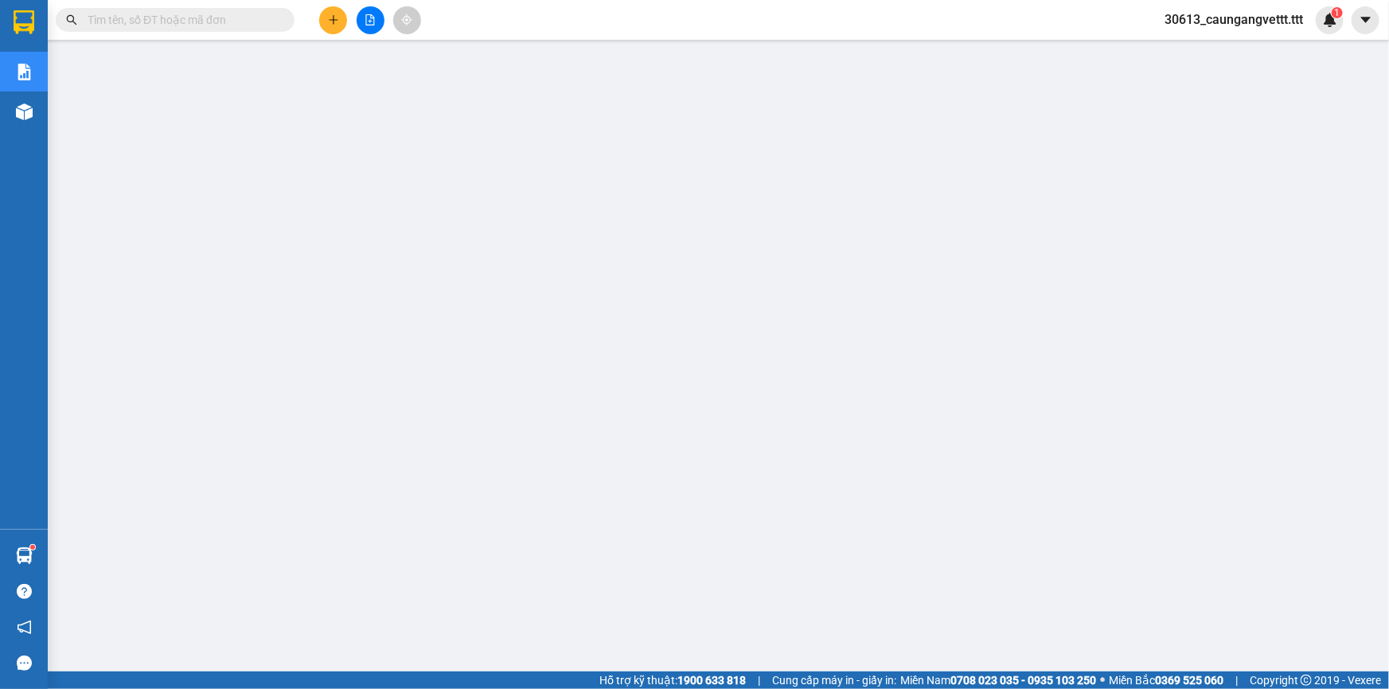
scroll to position [99, 0]
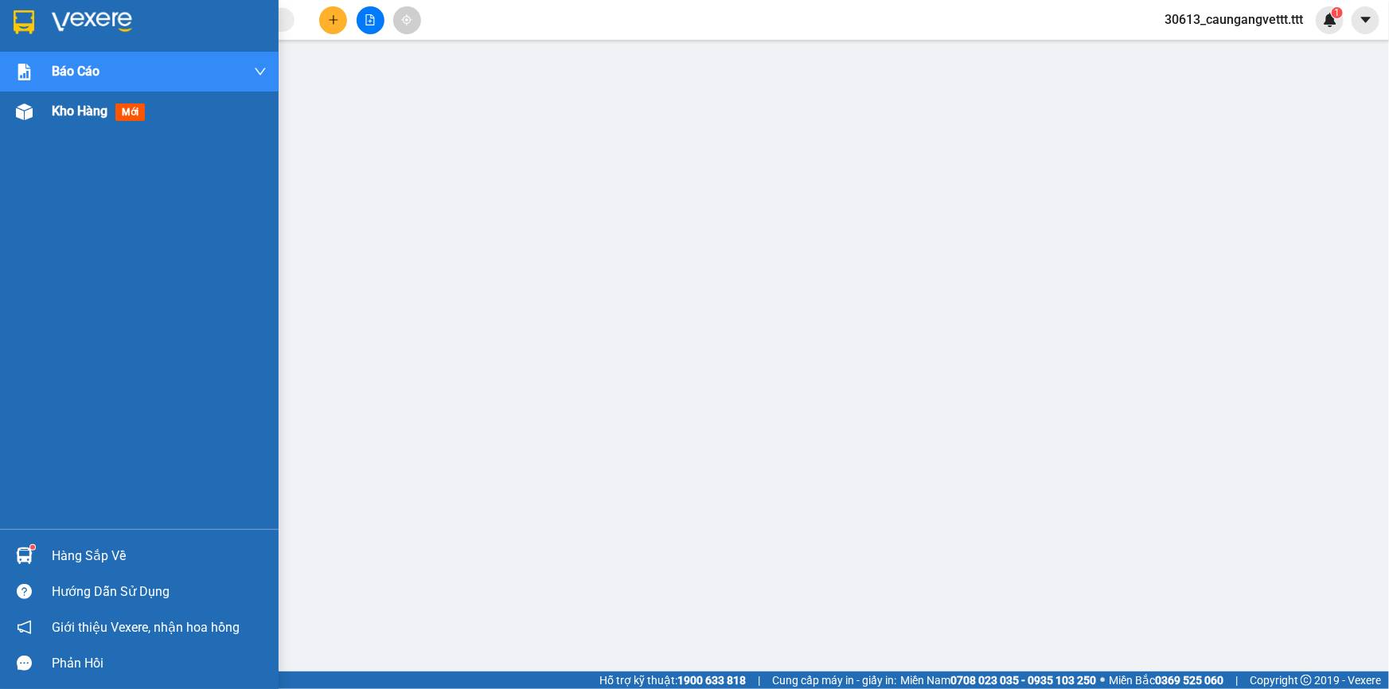
click at [49, 113] on div "Kho hàng mới" at bounding box center [139, 112] width 279 height 40
click at [67, 112] on span "Kho hàng" at bounding box center [80, 110] width 56 height 15
click at [86, 107] on span "Kho hàng" at bounding box center [80, 110] width 56 height 15
click at [72, 106] on span "Kho hàng" at bounding box center [80, 110] width 56 height 15
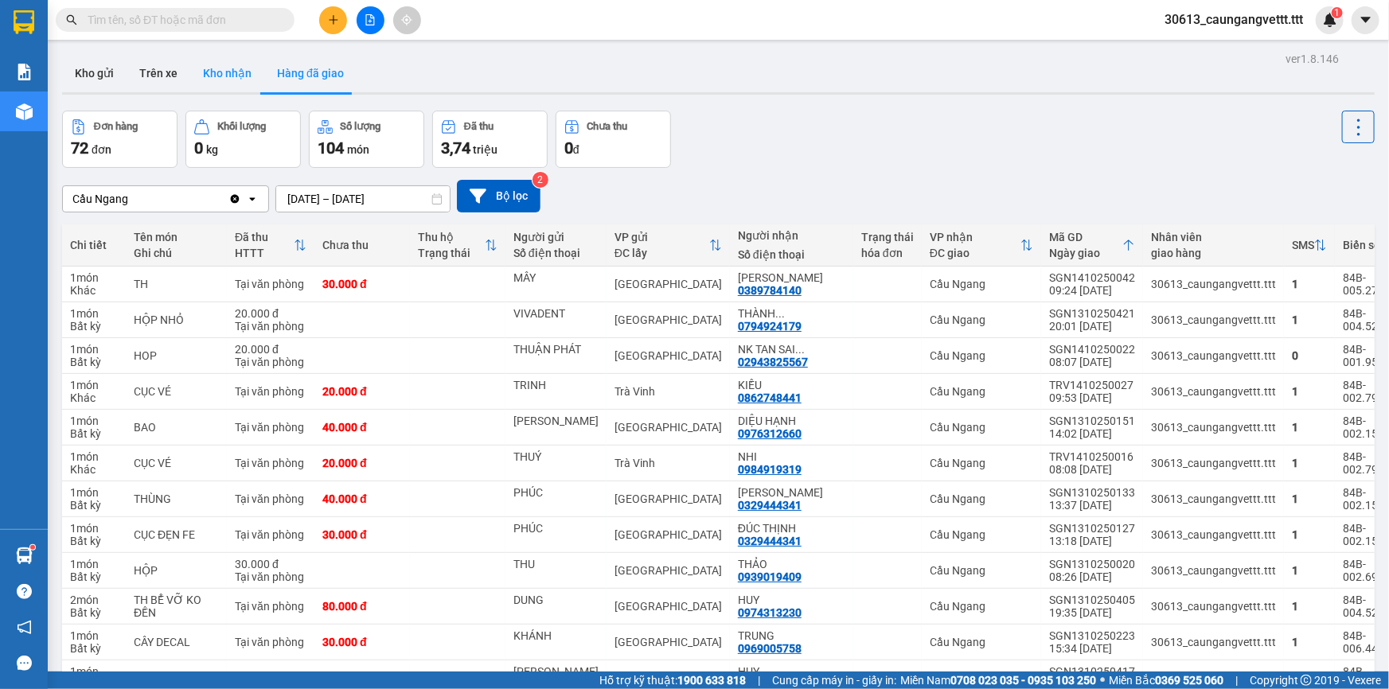
click at [232, 79] on button "Kho nhận" at bounding box center [227, 73] width 74 height 38
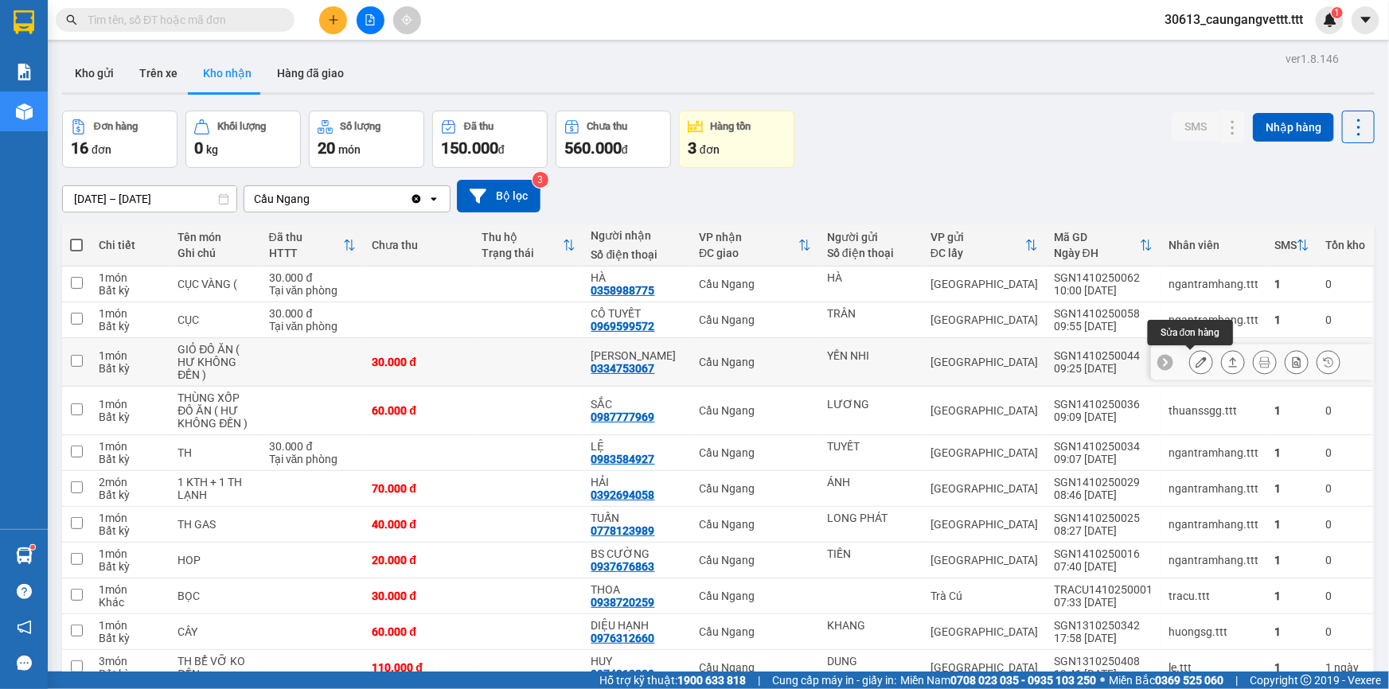
click at [1195, 362] on icon at bounding box center [1200, 362] width 11 height 11
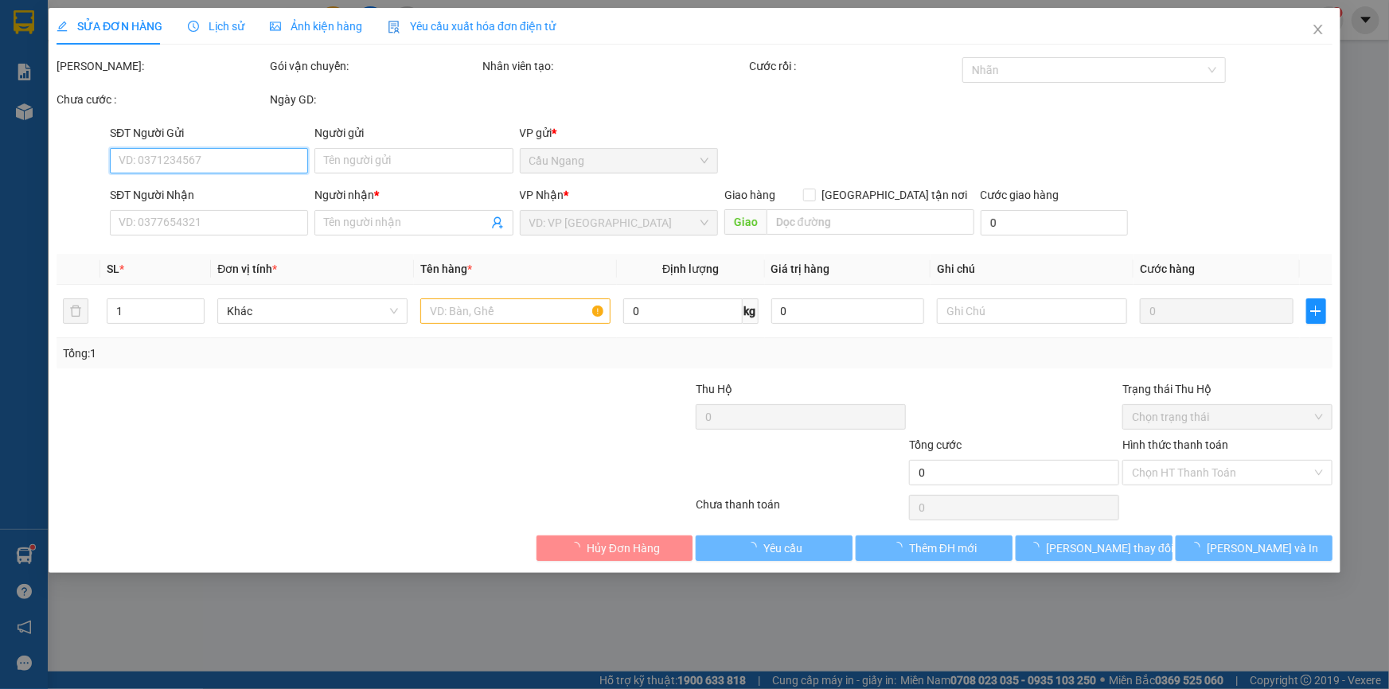
type input "YẾN NHI"
type input "0334753067"
type input "LÂM XUÂN"
type input "30.000"
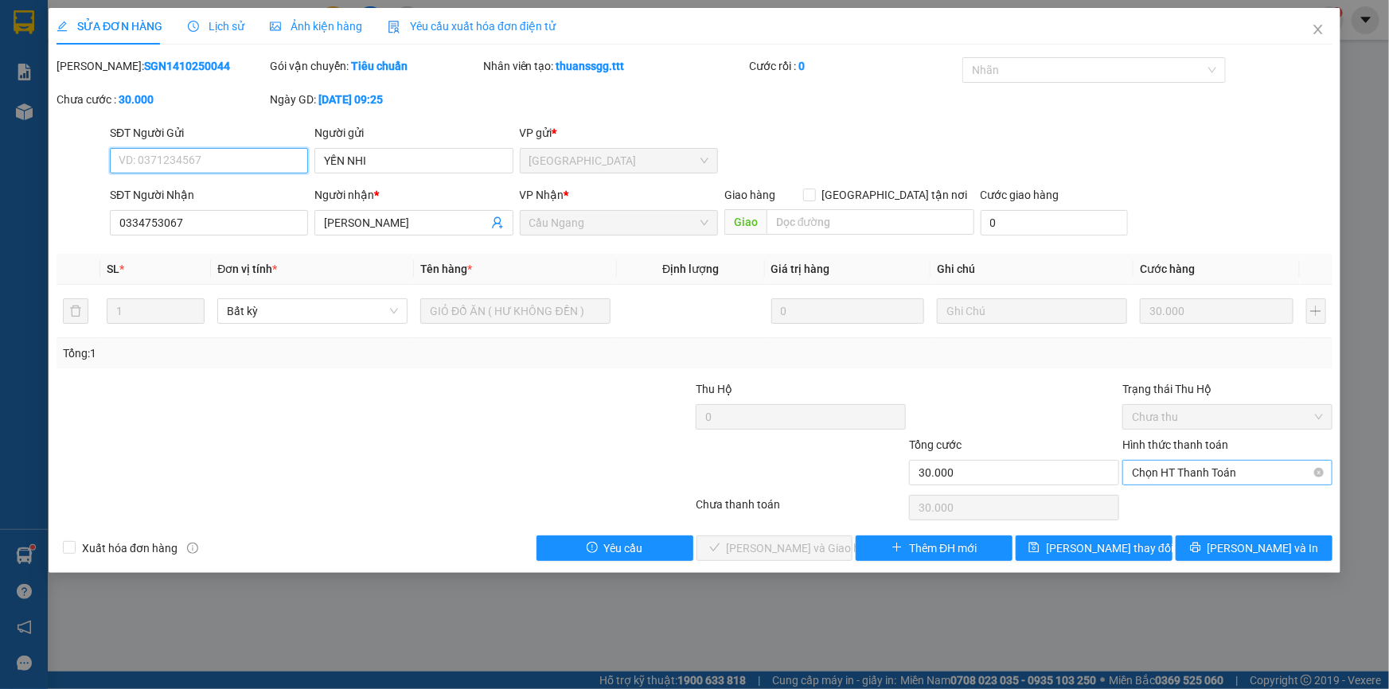
click at [1251, 473] on span "Chọn HT Thanh Toán" at bounding box center [1227, 473] width 191 height 24
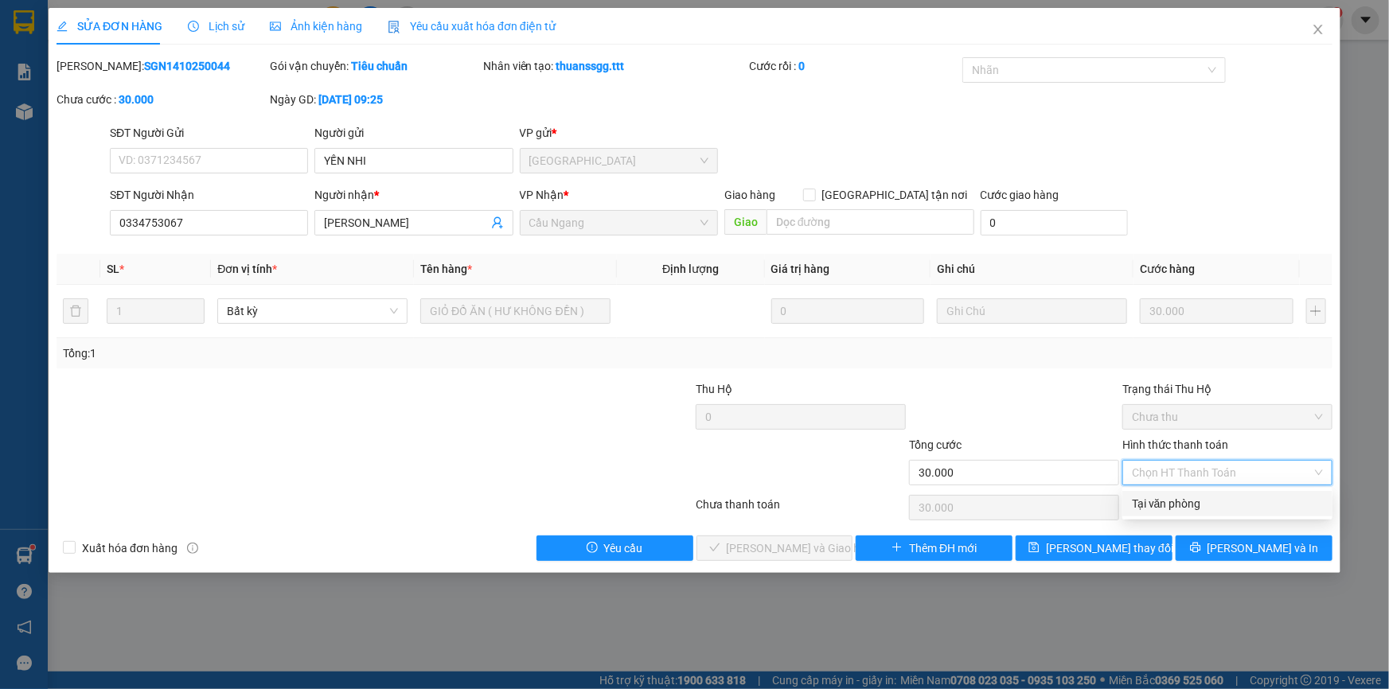
click at [1179, 505] on div "Tại văn phòng" at bounding box center [1227, 504] width 191 height 18
type input "0"
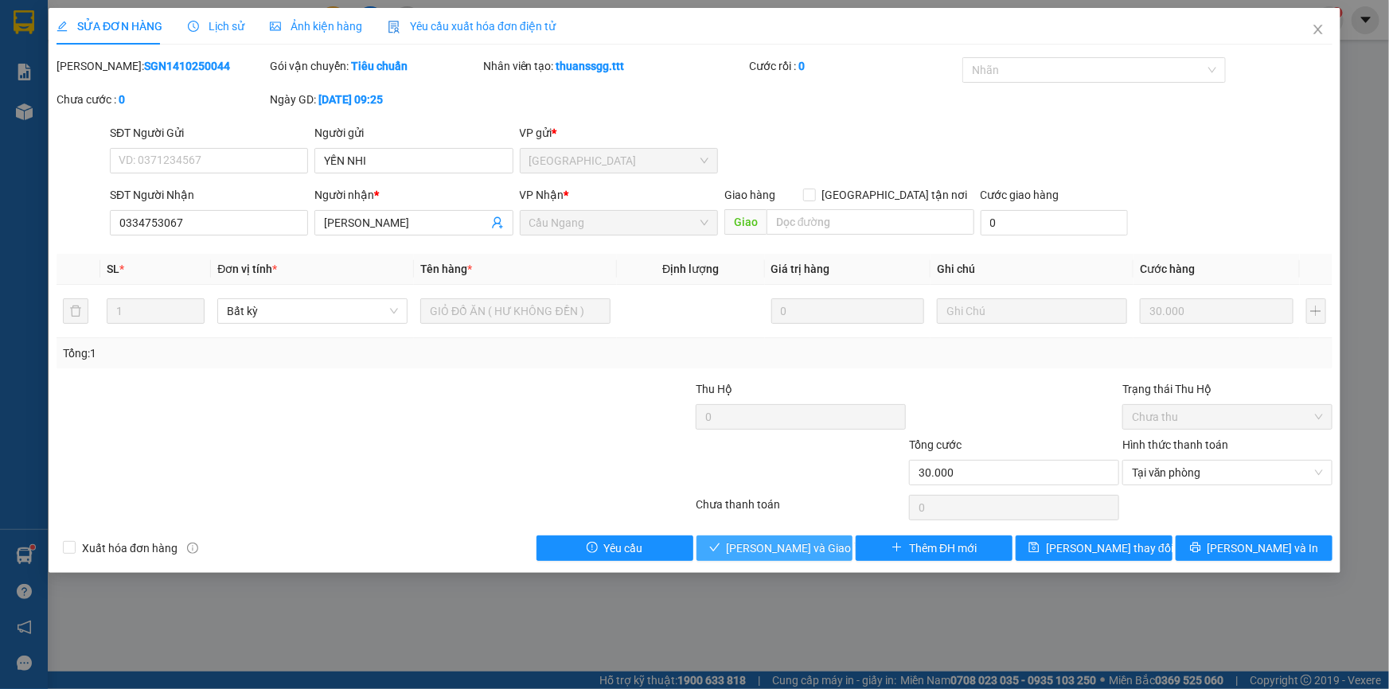
click at [821, 543] on span "Lưu và Giao hàng" at bounding box center [803, 549] width 153 height 18
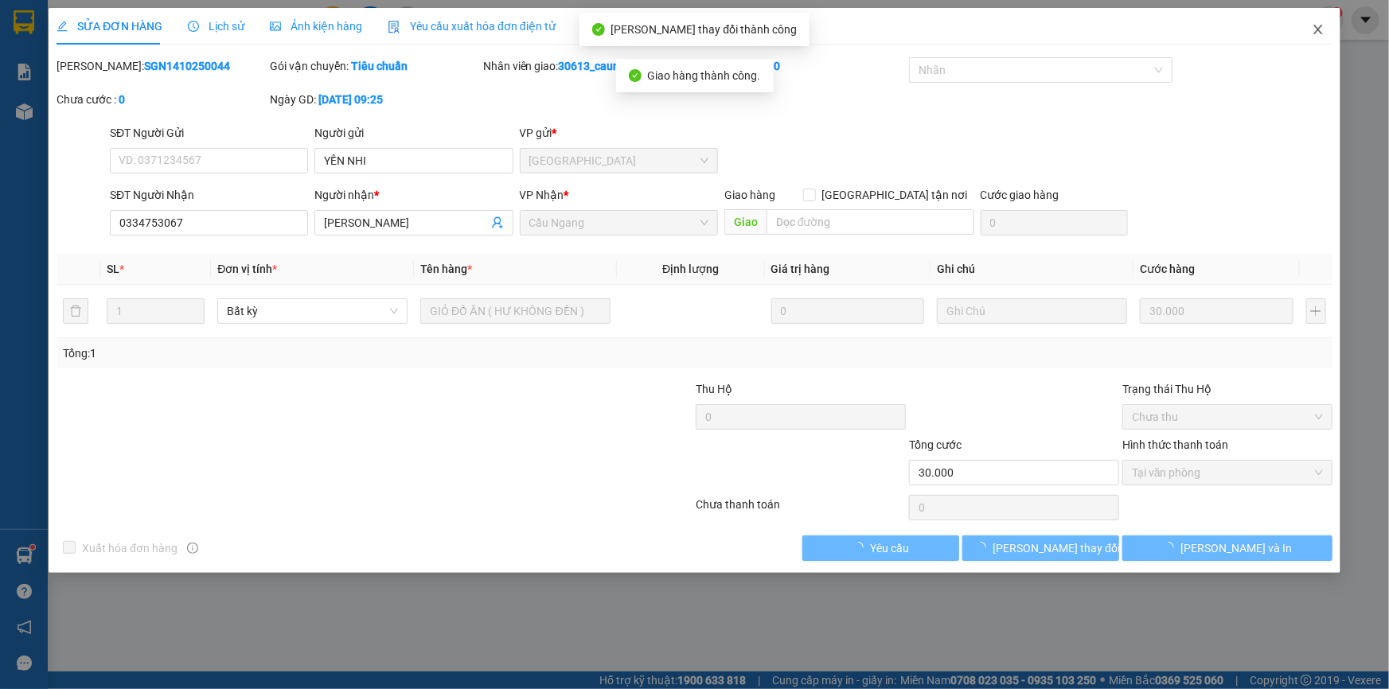
click at [1319, 26] on icon "close" at bounding box center [1318, 29] width 13 height 13
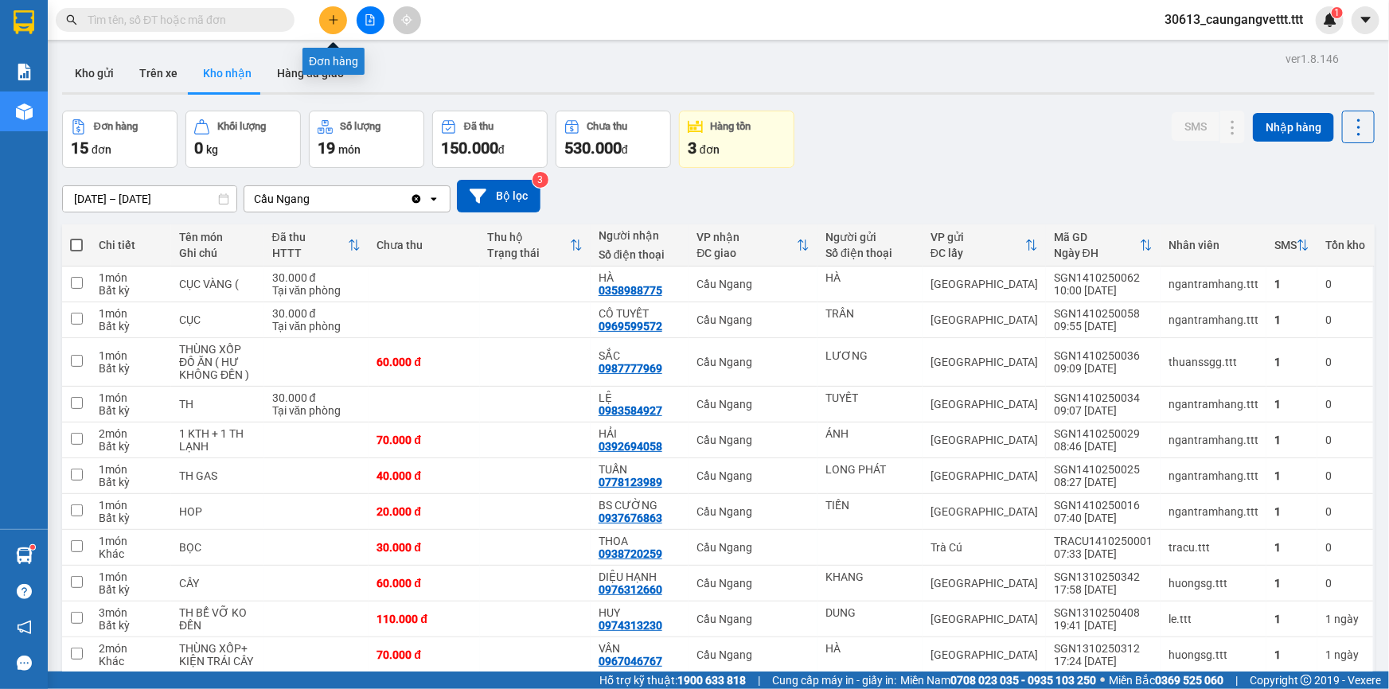
click at [337, 22] on icon "plus" at bounding box center [333, 19] width 11 height 11
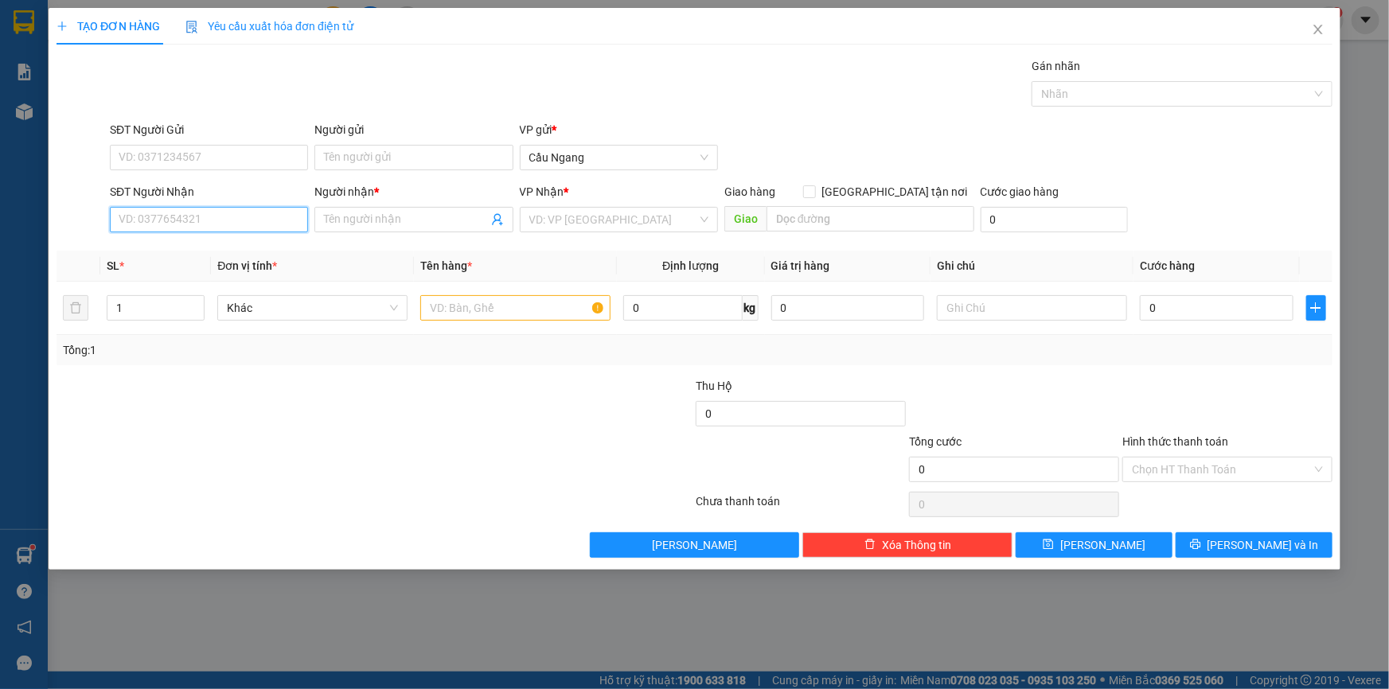
click at [201, 224] on input "SĐT Người Nhận" at bounding box center [209, 219] width 198 height 25
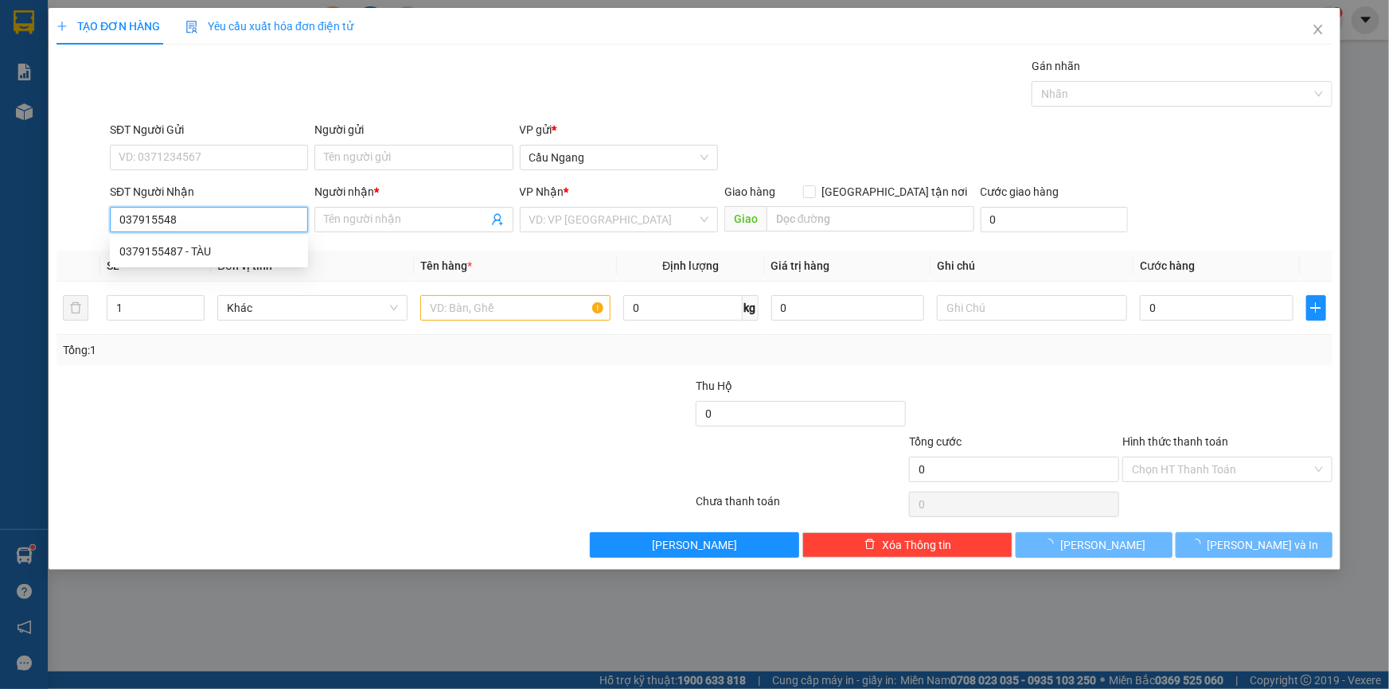
type input "0379155487"
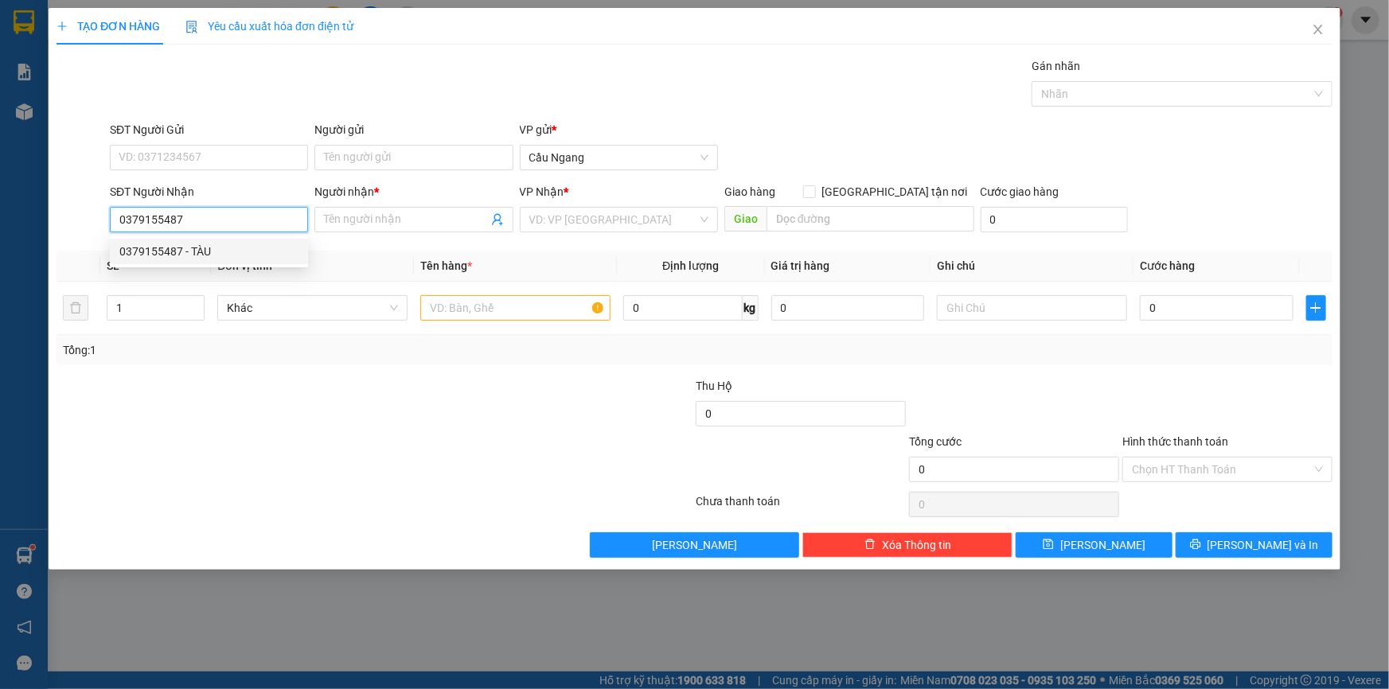
click at [201, 259] on div "0379155487 - TÀU" at bounding box center [208, 252] width 179 height 18
type input "TÀU"
type input "0379155487"
click at [501, 310] on input "text" at bounding box center [515, 307] width 190 height 25
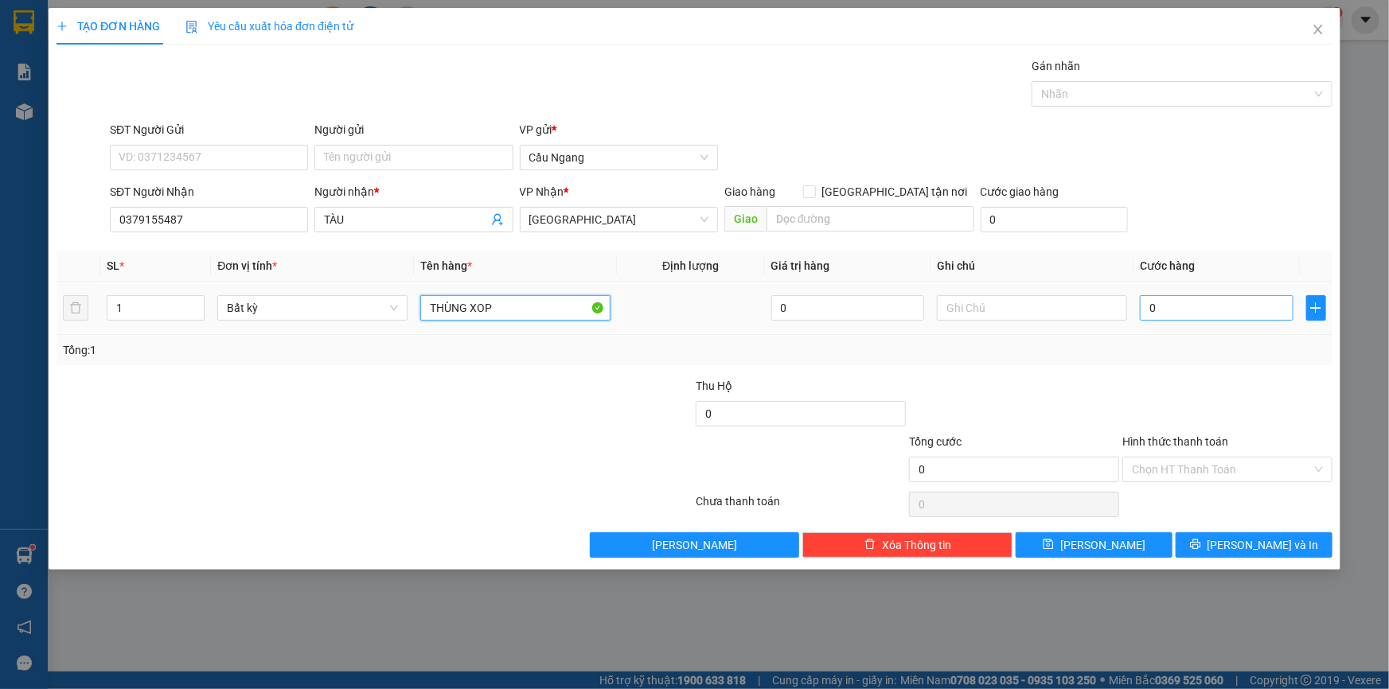
type input "THÙNG XOP"
click at [1176, 310] on input "0" at bounding box center [1217, 307] width 154 height 25
type input "4"
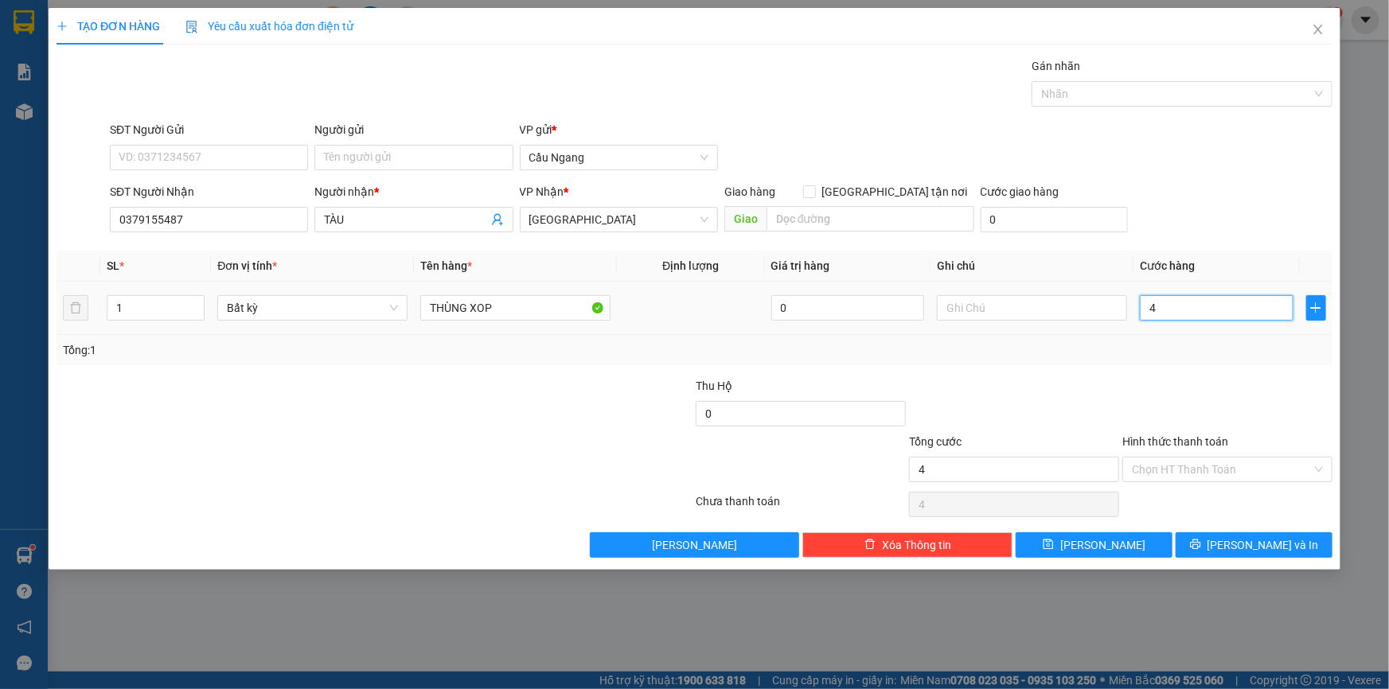
type input "40"
type input "400"
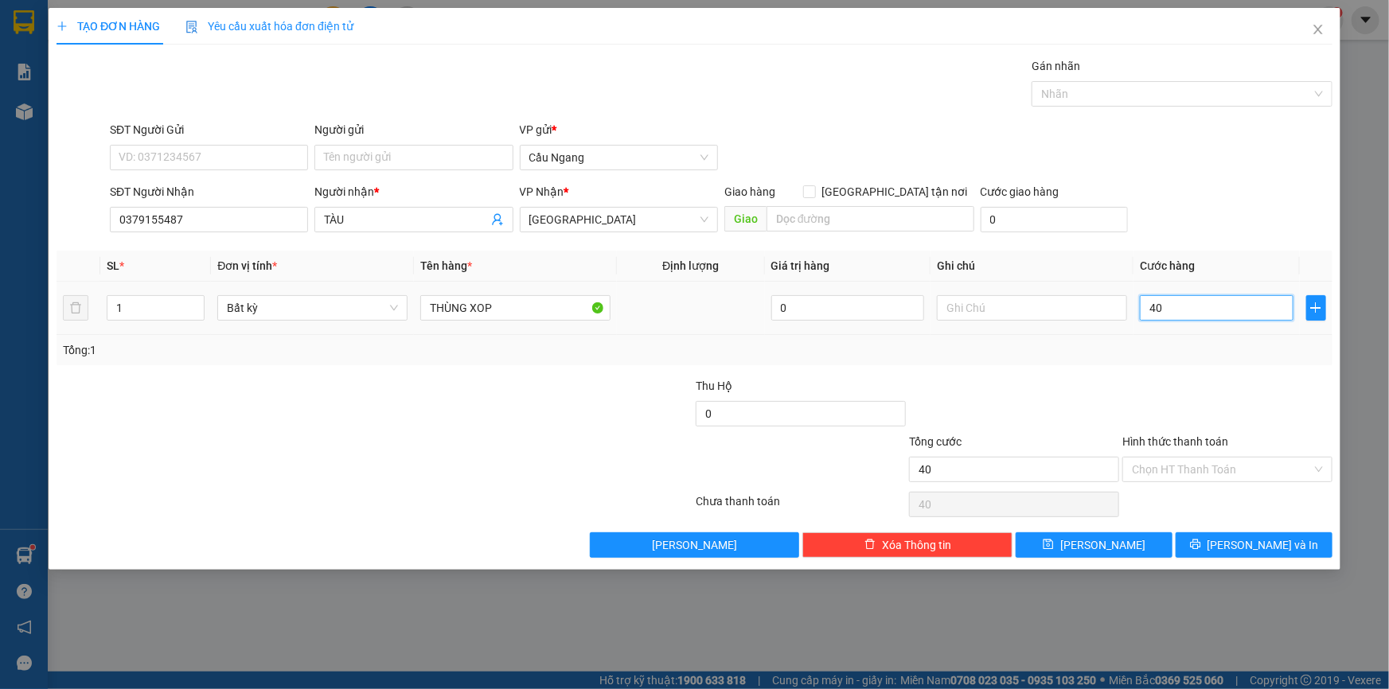
type input "400"
type input "4.000"
type input "40.000"
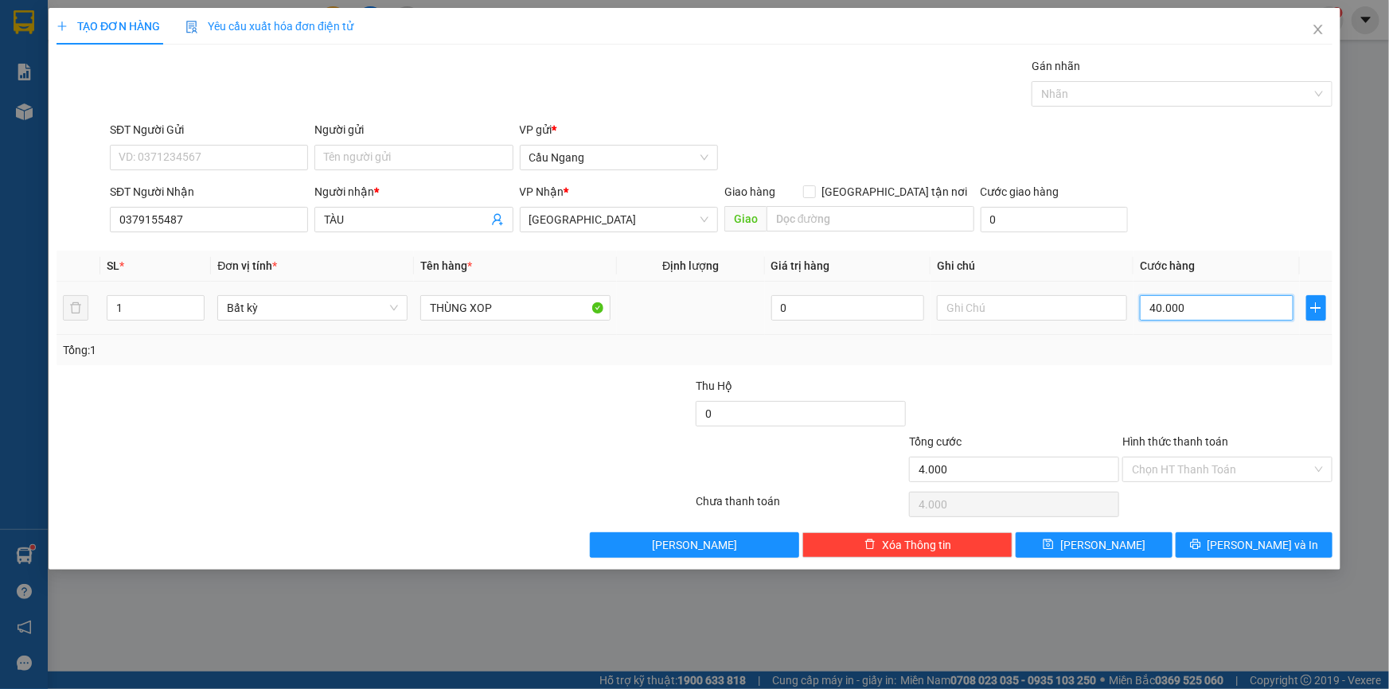
type input "40.000"
click at [1226, 467] on input "Hình thức thanh toán" at bounding box center [1222, 470] width 180 height 24
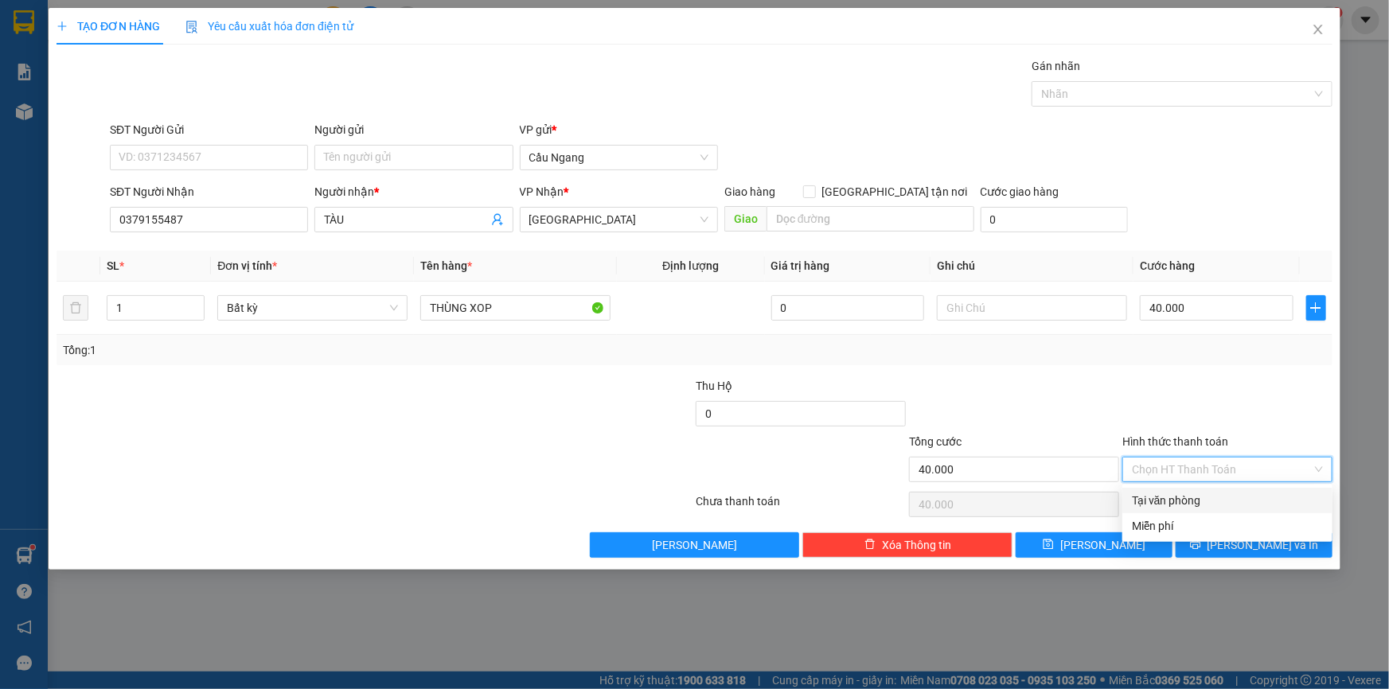
drag, startPoint x: 1186, startPoint y: 504, endPoint x: 1198, endPoint y: 509, distance: 13.2
click at [1187, 504] on div "Tại văn phòng" at bounding box center [1227, 501] width 191 height 18
type input "0"
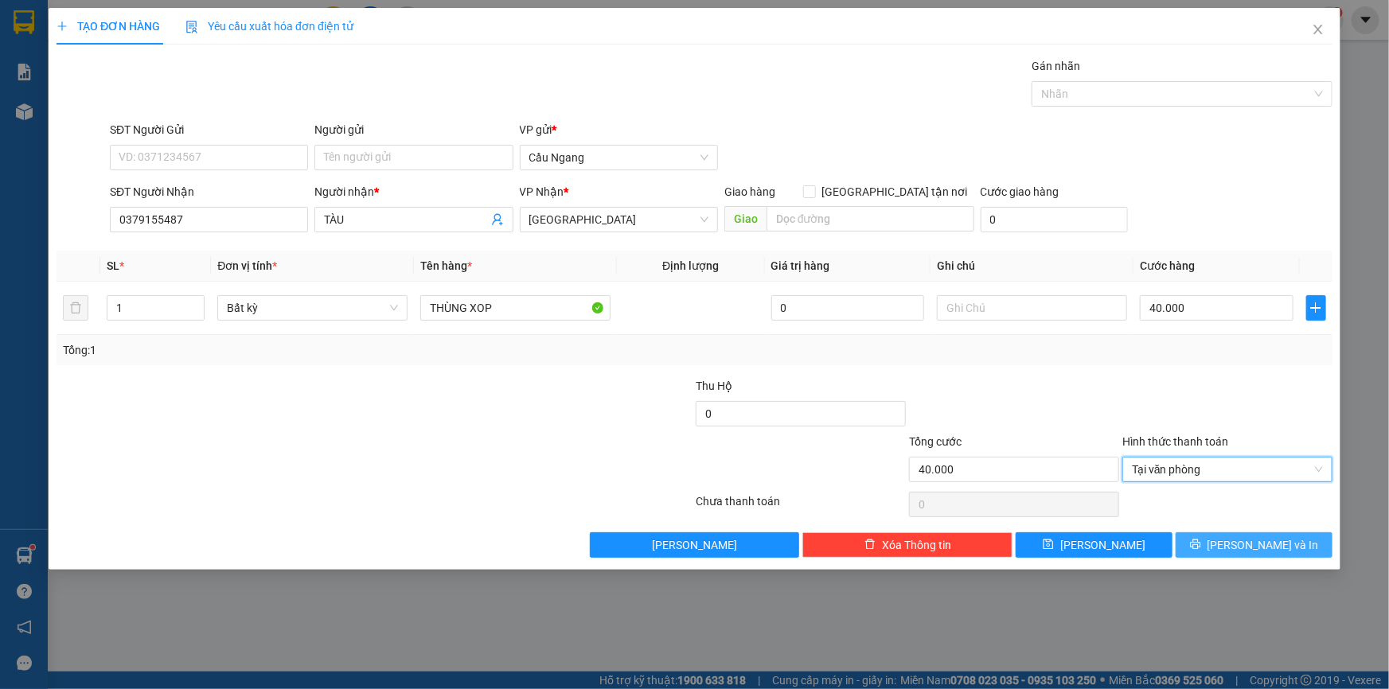
drag, startPoint x: 1258, startPoint y: 545, endPoint x: 1264, endPoint y: 535, distance: 11.8
click at [1259, 544] on span "[PERSON_NAME] và In" at bounding box center [1262, 545] width 111 height 18
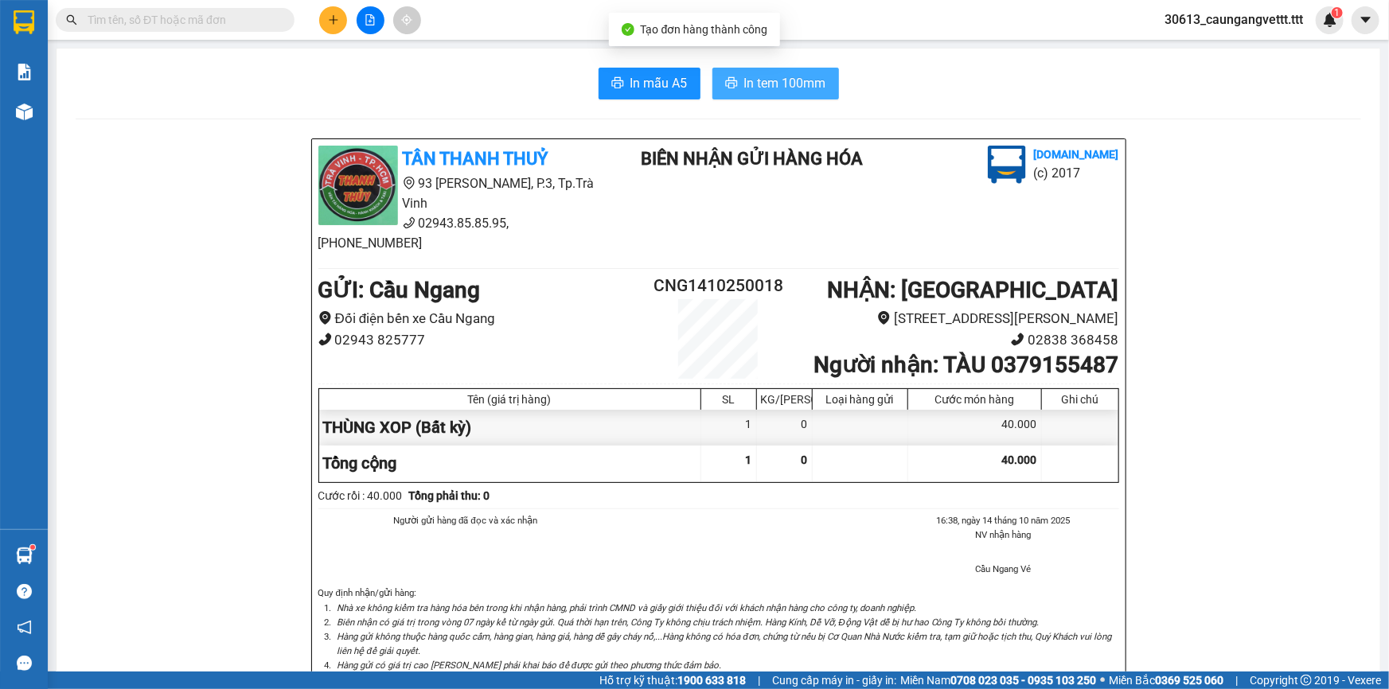
click at [789, 84] on span "In tem 100mm" at bounding box center [785, 83] width 82 height 20
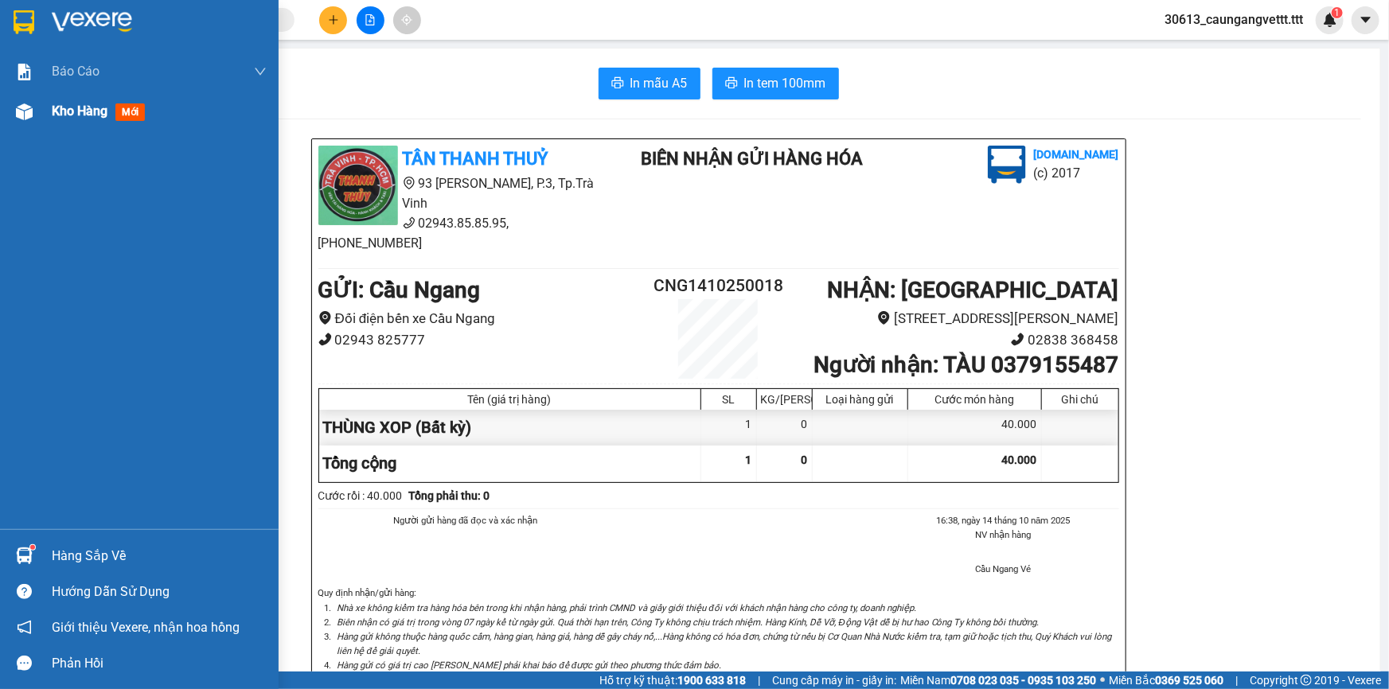
click at [72, 112] on span "Kho hàng" at bounding box center [80, 110] width 56 height 15
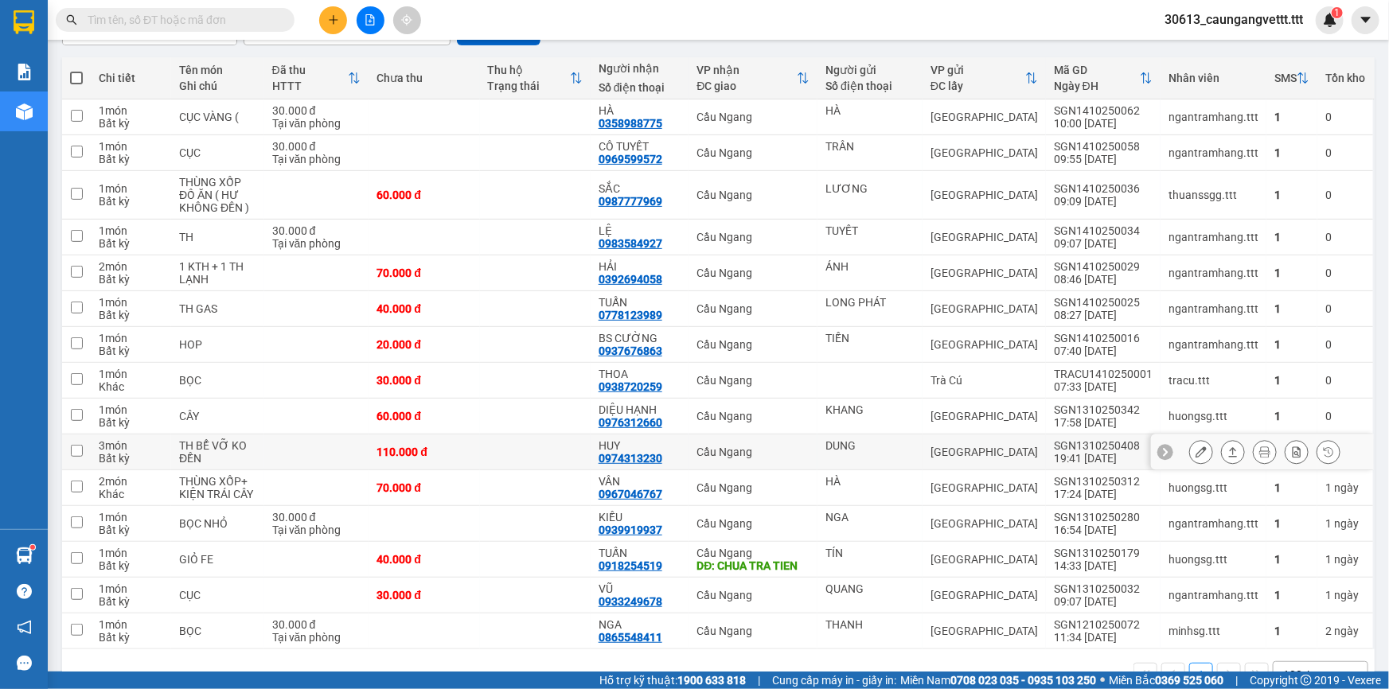
scroll to position [193, 0]
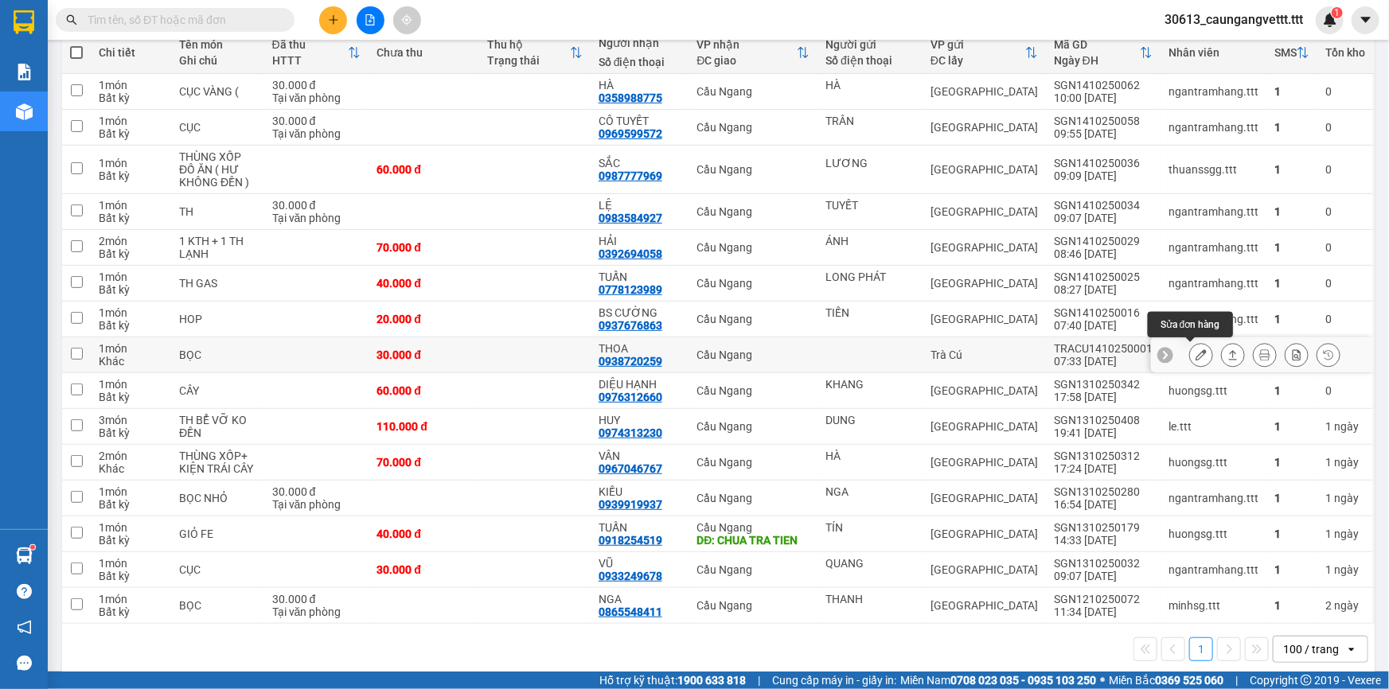
click at [1196, 353] on button at bounding box center [1201, 355] width 22 height 28
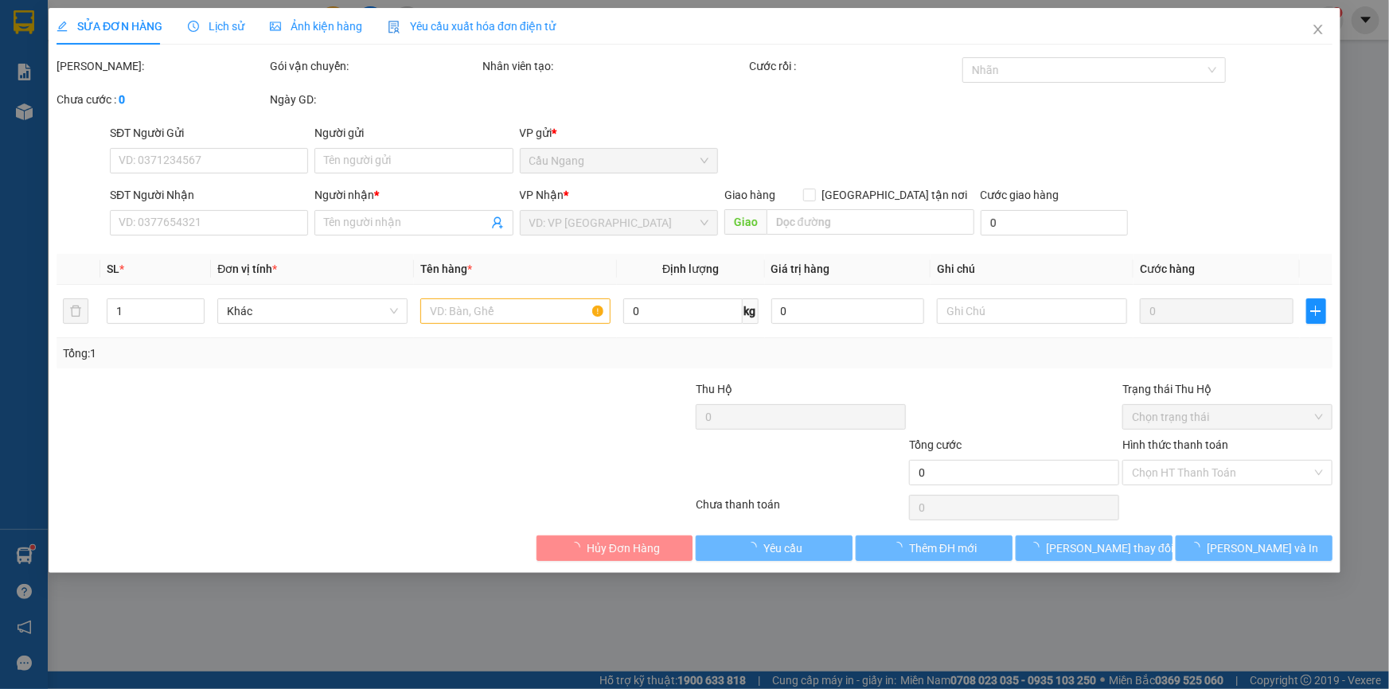
type input "0938720259"
type input "THOA"
type input "30.000"
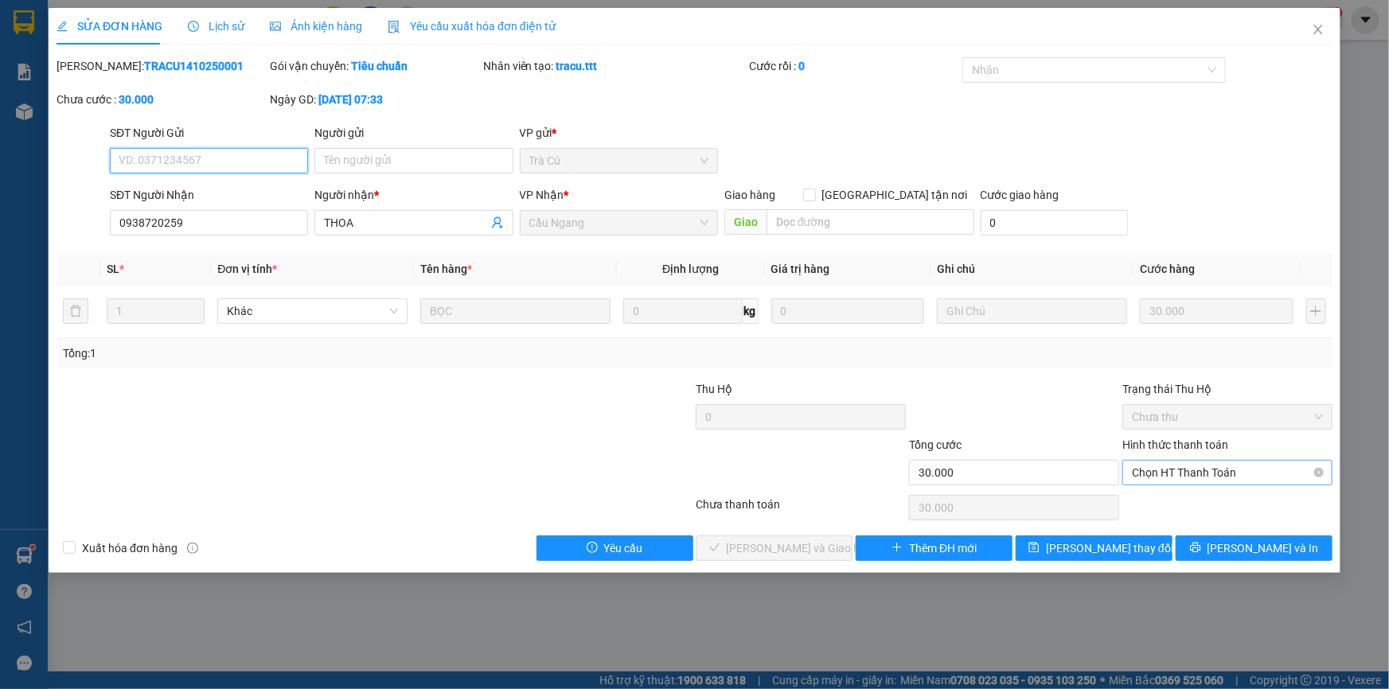
click at [1170, 472] on span "Chọn HT Thanh Toán" at bounding box center [1227, 473] width 191 height 24
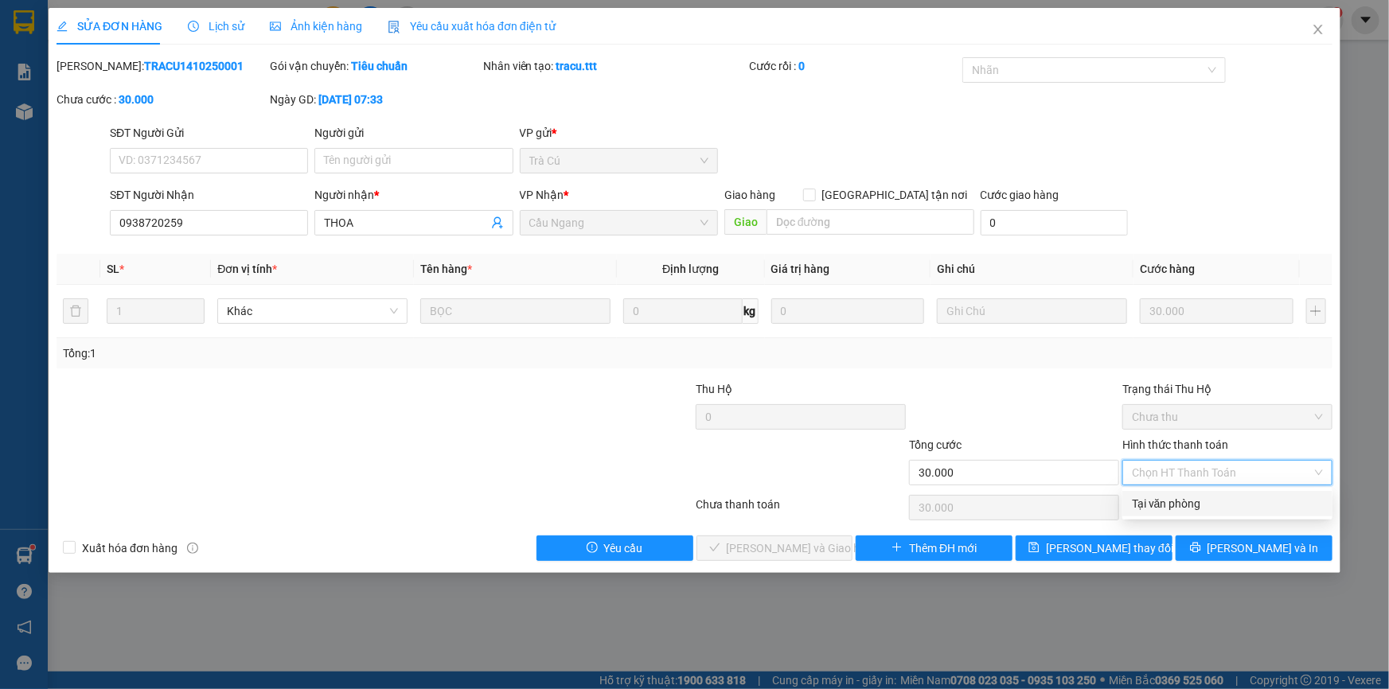
click at [1179, 500] on div "Tại văn phòng" at bounding box center [1227, 504] width 191 height 18
type input "0"
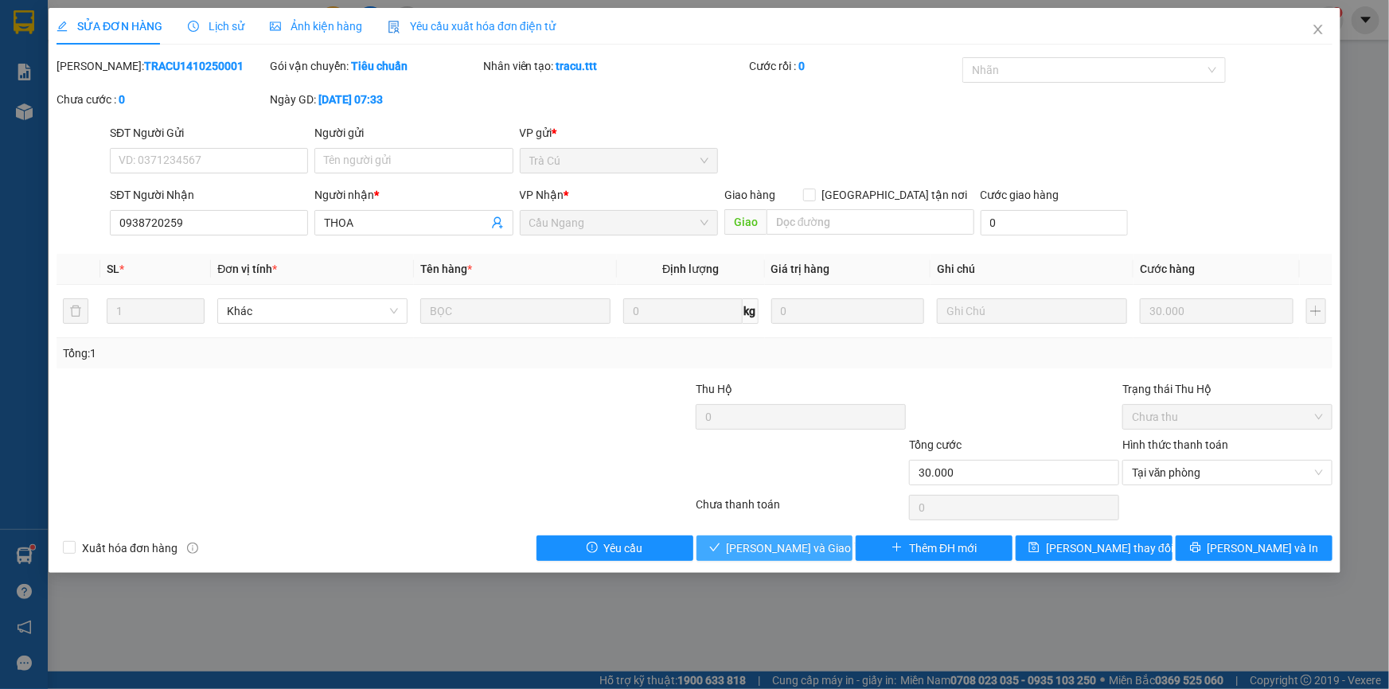
click at [794, 545] on span "Lưu và Giao hàng" at bounding box center [803, 549] width 153 height 18
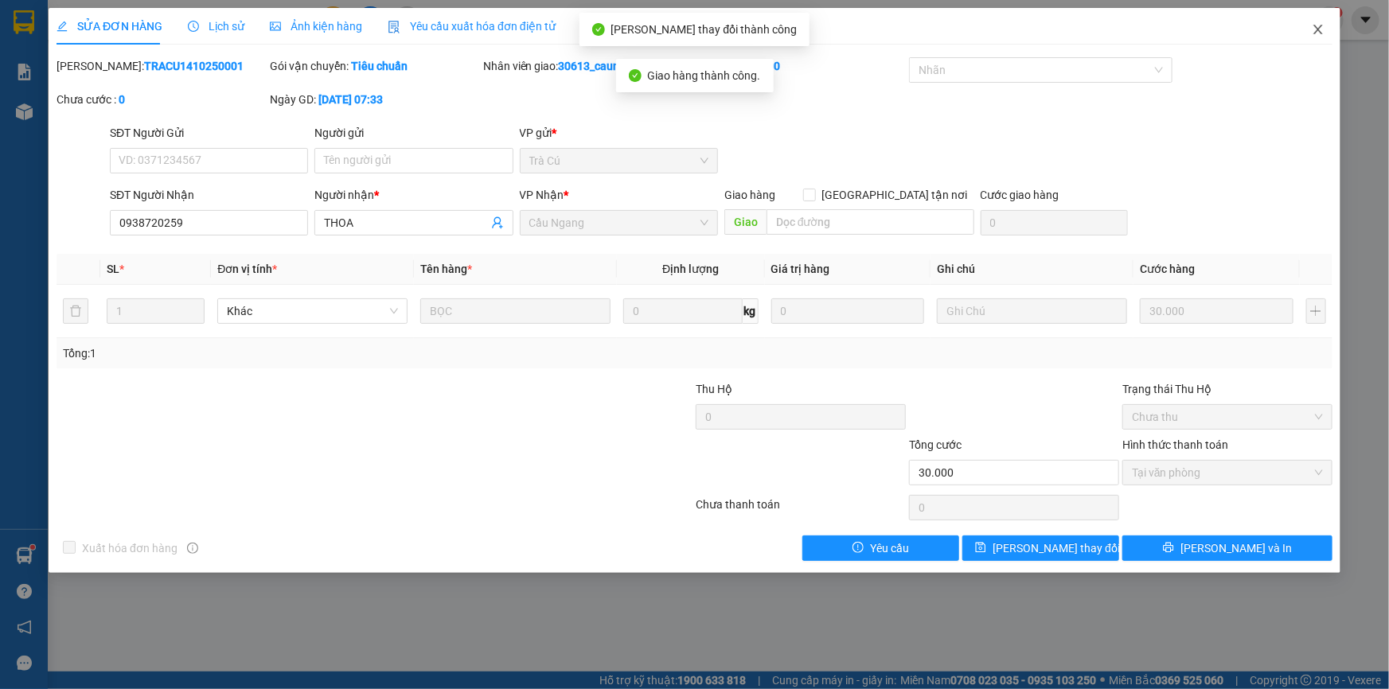
click at [1319, 29] on icon "close" at bounding box center [1317, 30] width 9 height 10
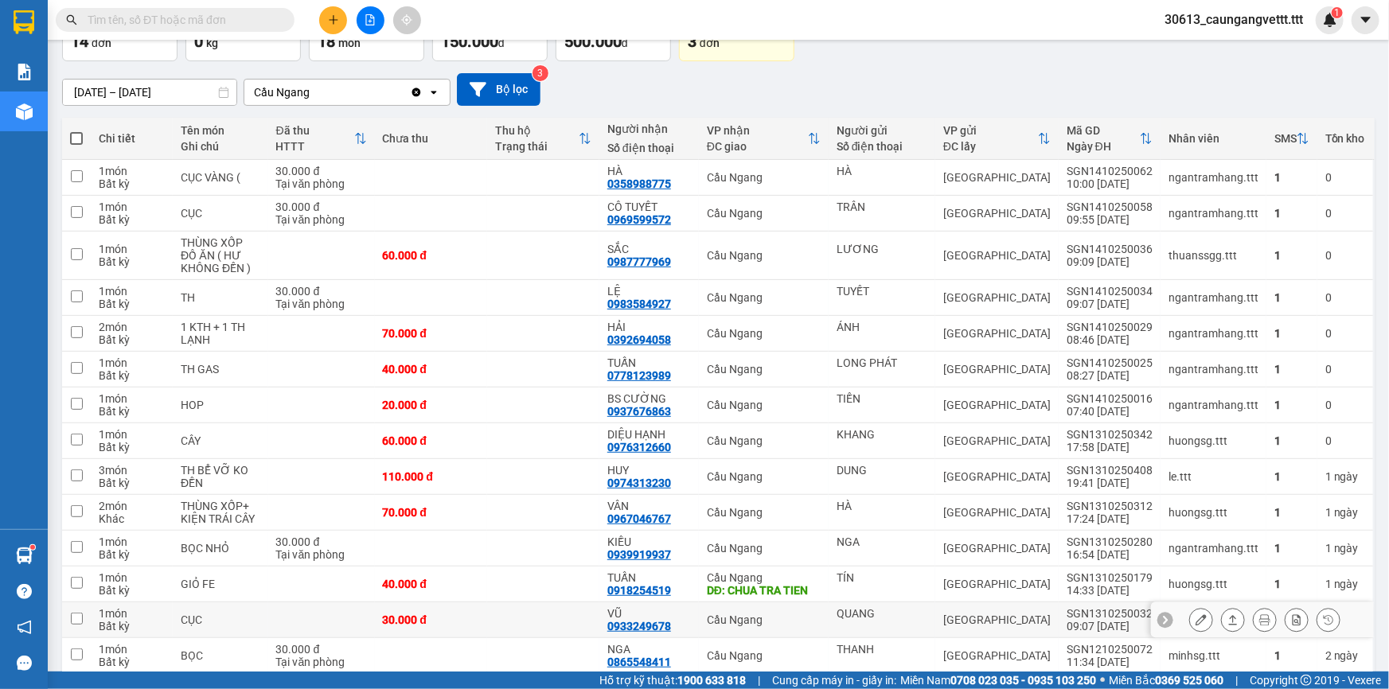
scroll to position [95, 0]
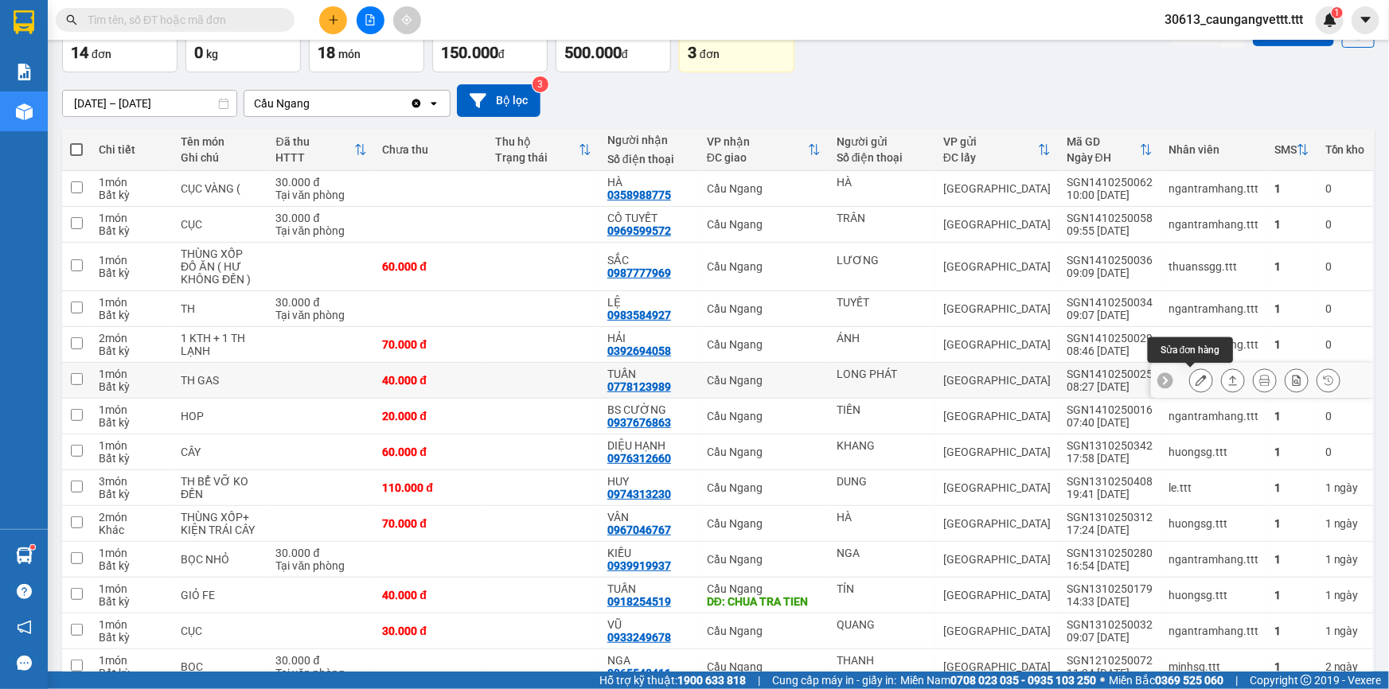
click at [1197, 382] on button at bounding box center [1201, 381] width 22 height 28
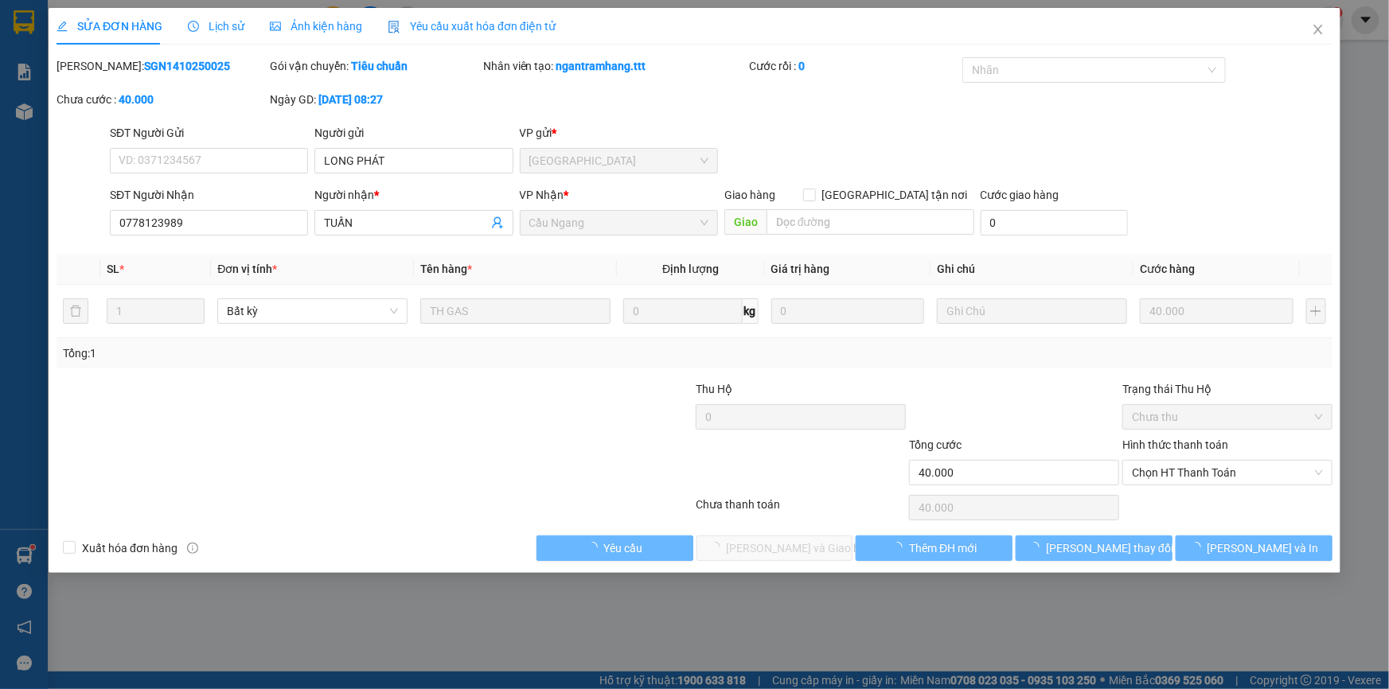
type input "LONG PHÁT"
type input "0778123989"
type input "TUẤN"
type input "40.000"
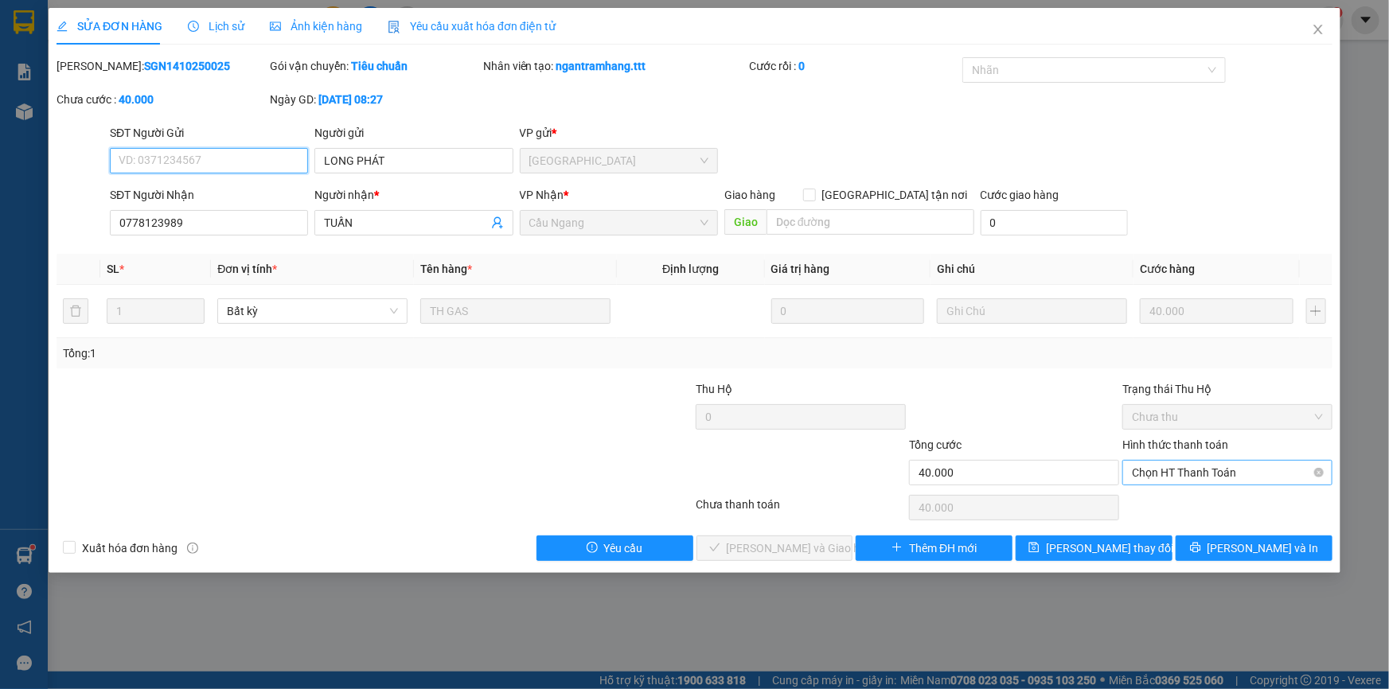
click at [1170, 477] on span "Chọn HT Thanh Toán" at bounding box center [1227, 473] width 191 height 24
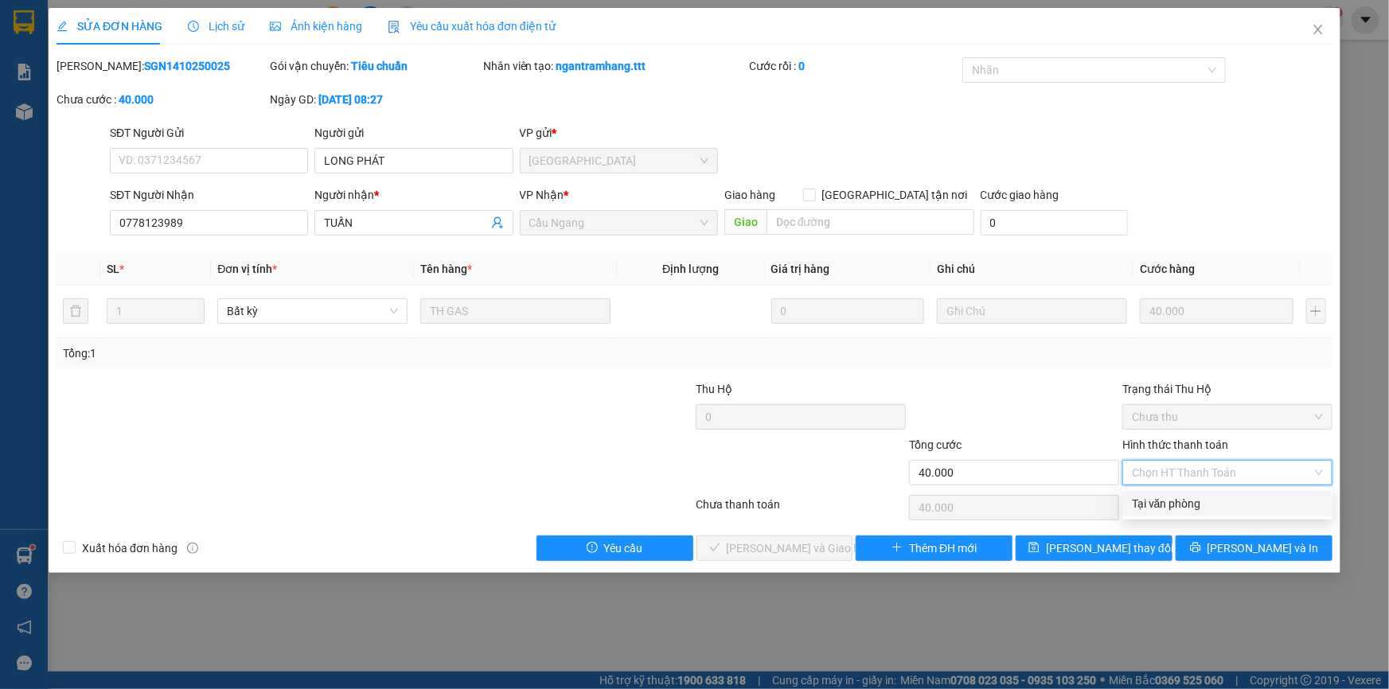
click at [1169, 501] on div "Tại văn phòng" at bounding box center [1227, 504] width 191 height 18
type input "0"
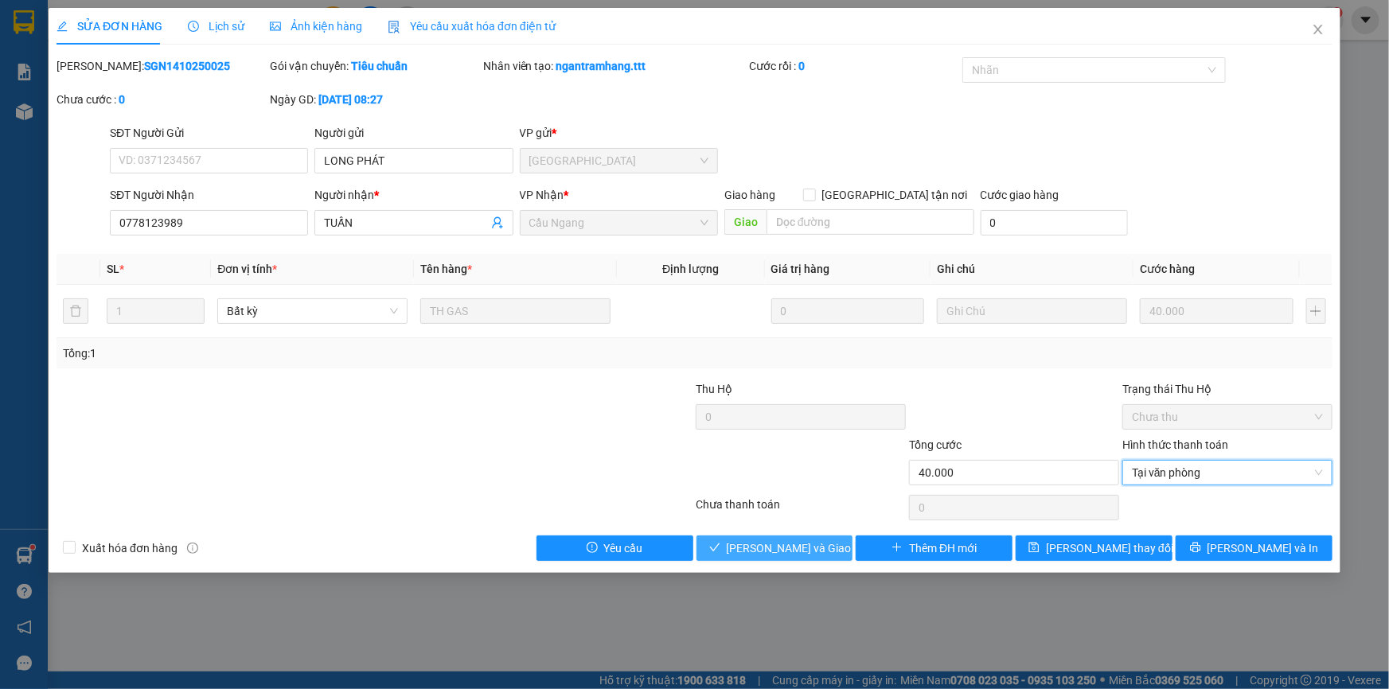
click at [813, 552] on span "Lưu và Giao hàng" at bounding box center [803, 549] width 153 height 18
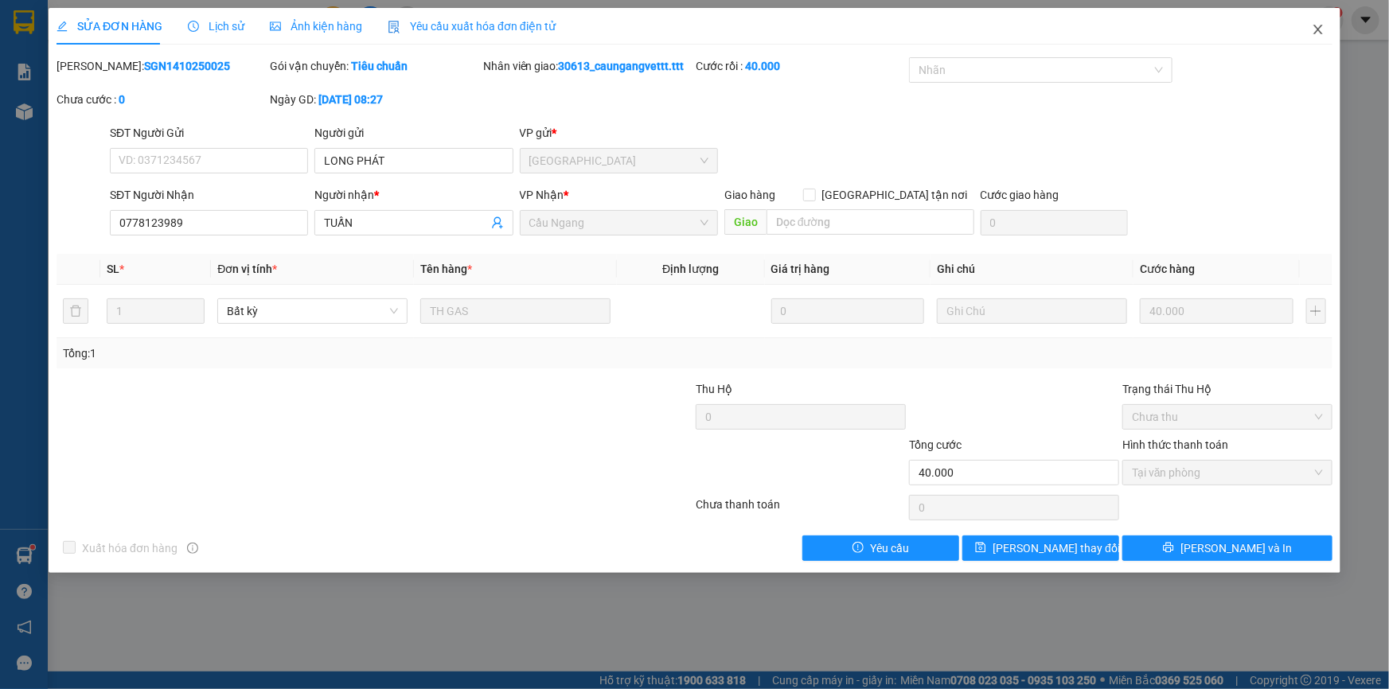
click at [1321, 30] on icon "close" at bounding box center [1318, 29] width 13 height 13
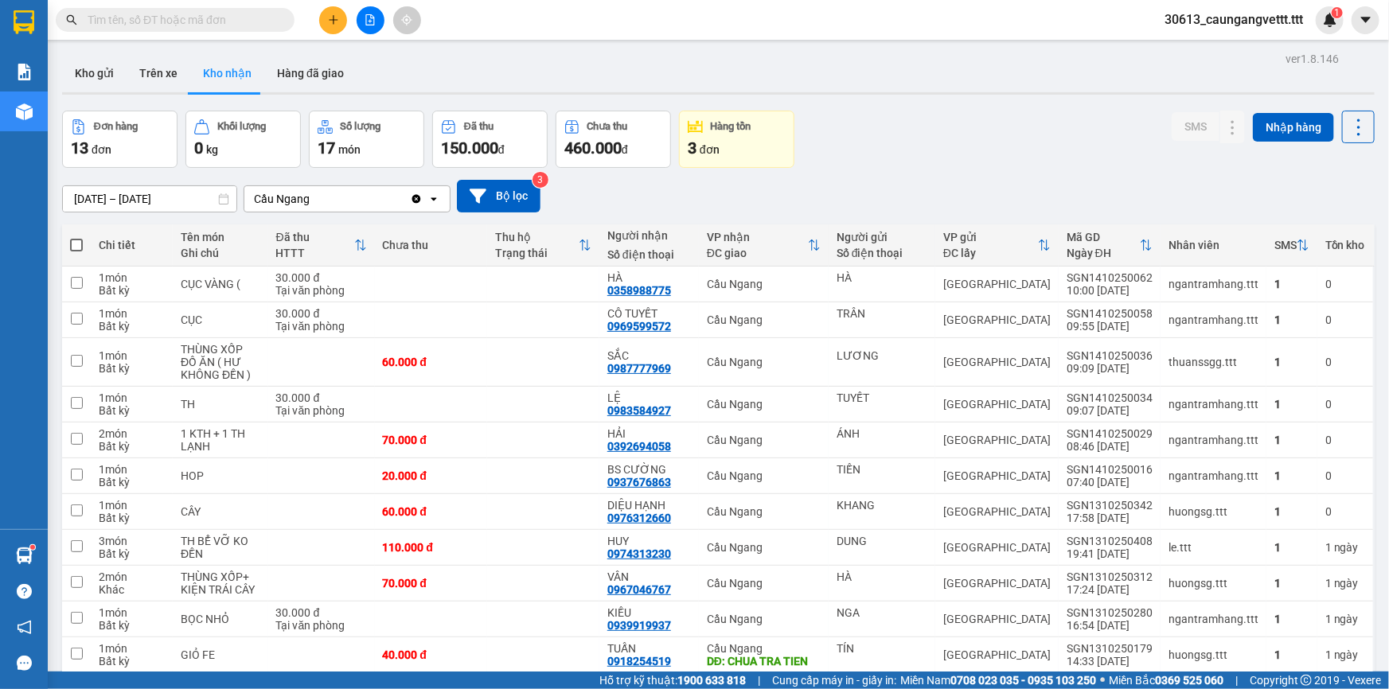
click at [212, 18] on input "text" at bounding box center [182, 20] width 188 height 18
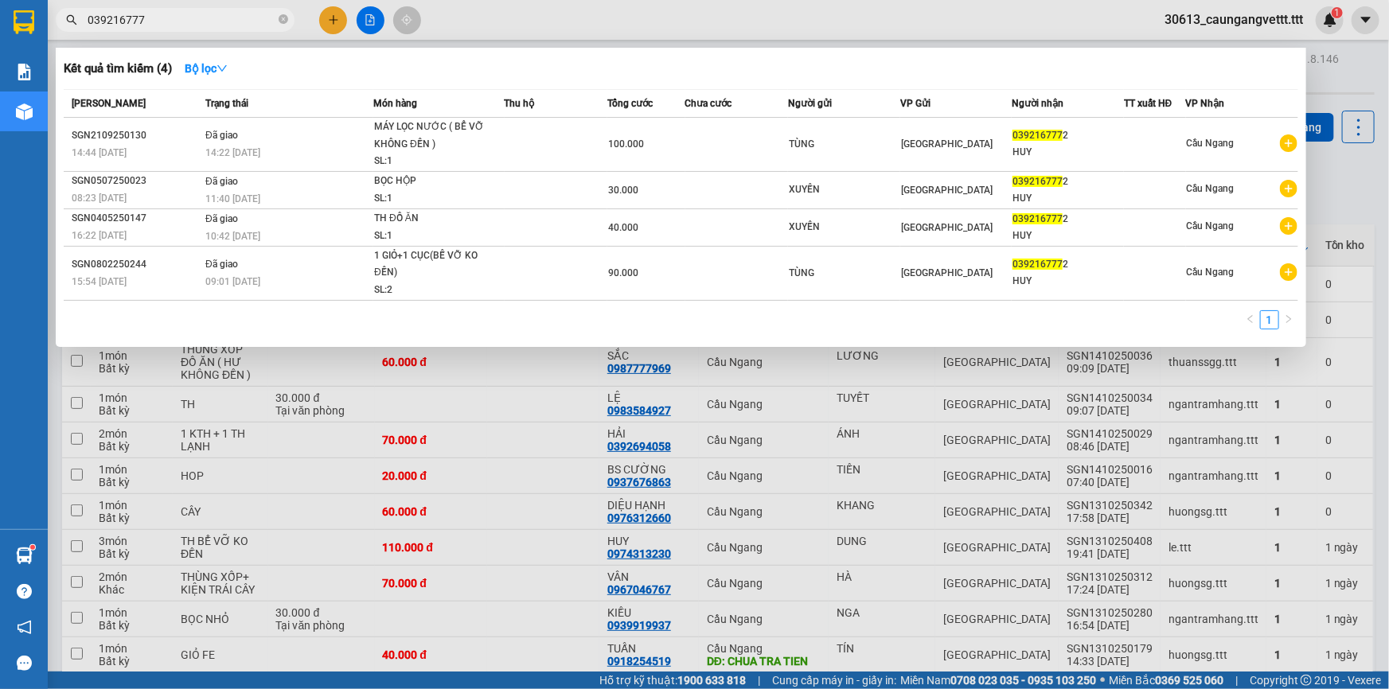
type input "0392167772"
click at [1344, 174] on div at bounding box center [694, 344] width 1389 height 689
click at [283, 18] on icon "close-circle" at bounding box center [284, 19] width 10 height 10
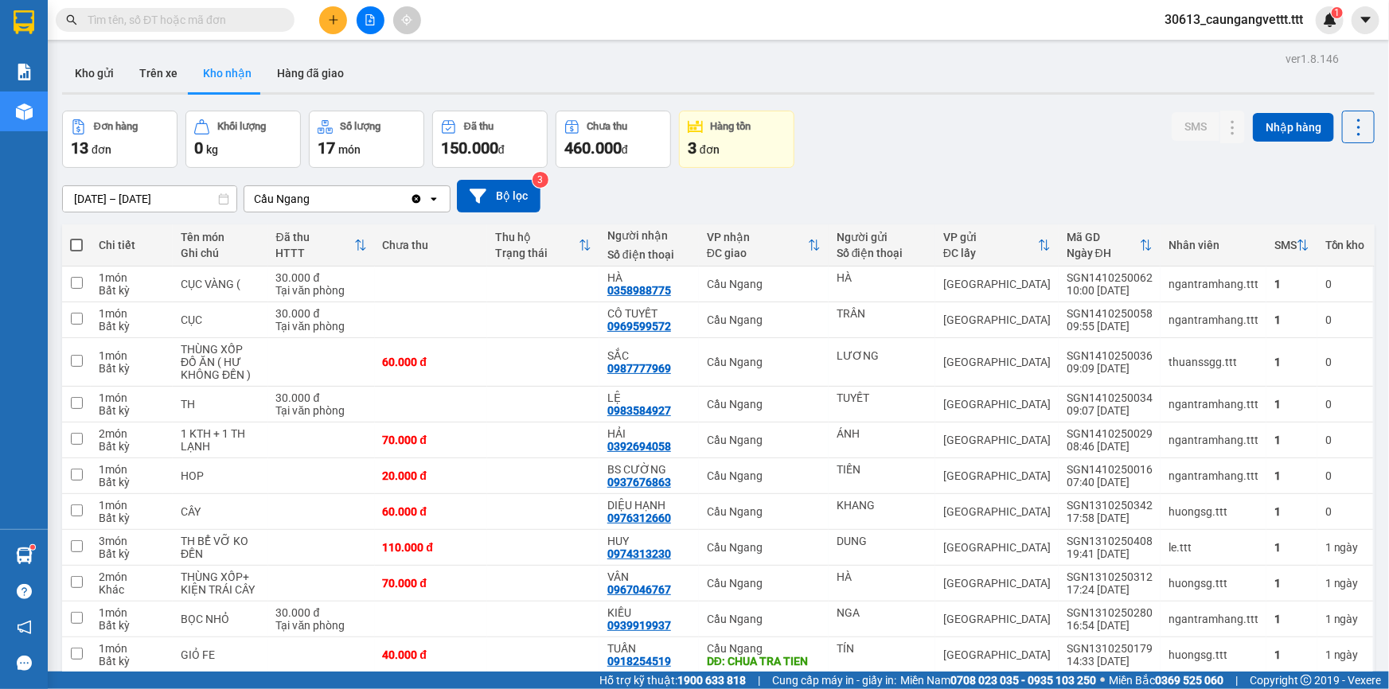
click at [327, 26] on button at bounding box center [333, 20] width 28 height 28
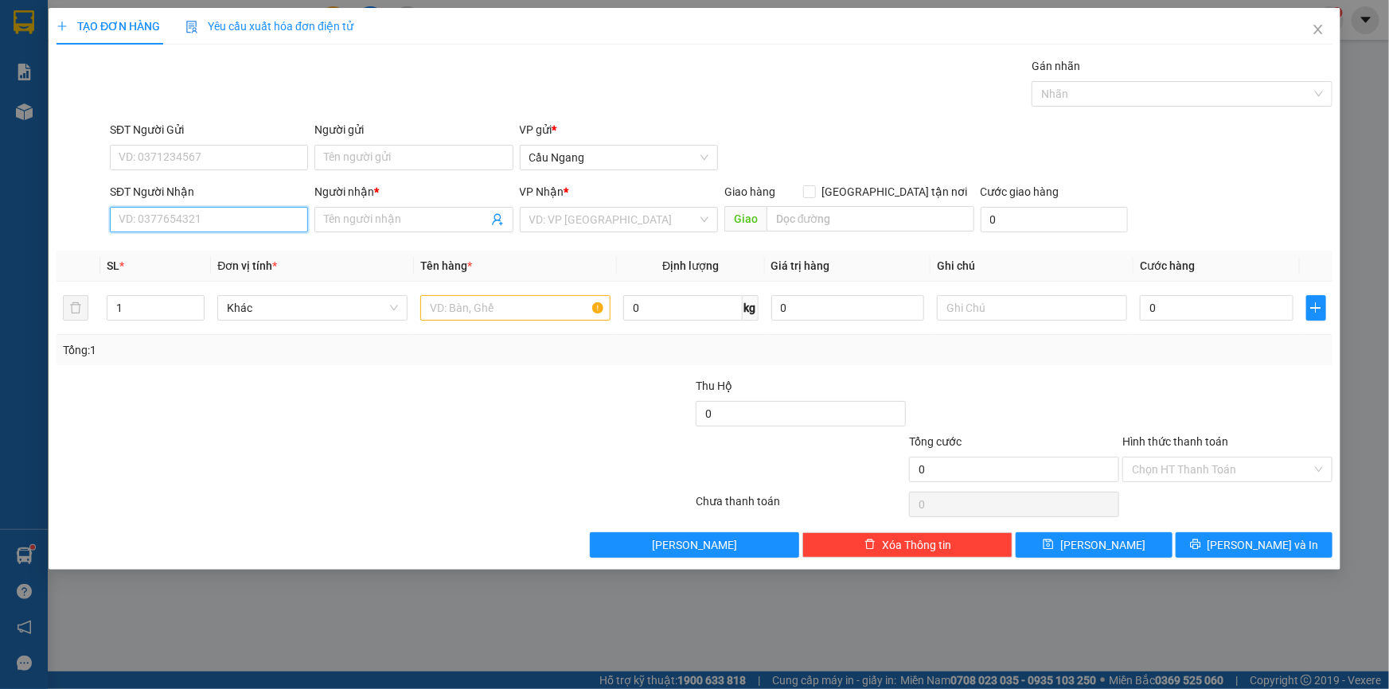
click at [220, 215] on input "SĐT Người Nhận" at bounding box center [209, 219] width 198 height 25
click at [219, 249] on div "0938381904 - PHONG" at bounding box center [208, 252] width 179 height 18
type input "0938381904"
type input "PHONG"
type input "0938381904"
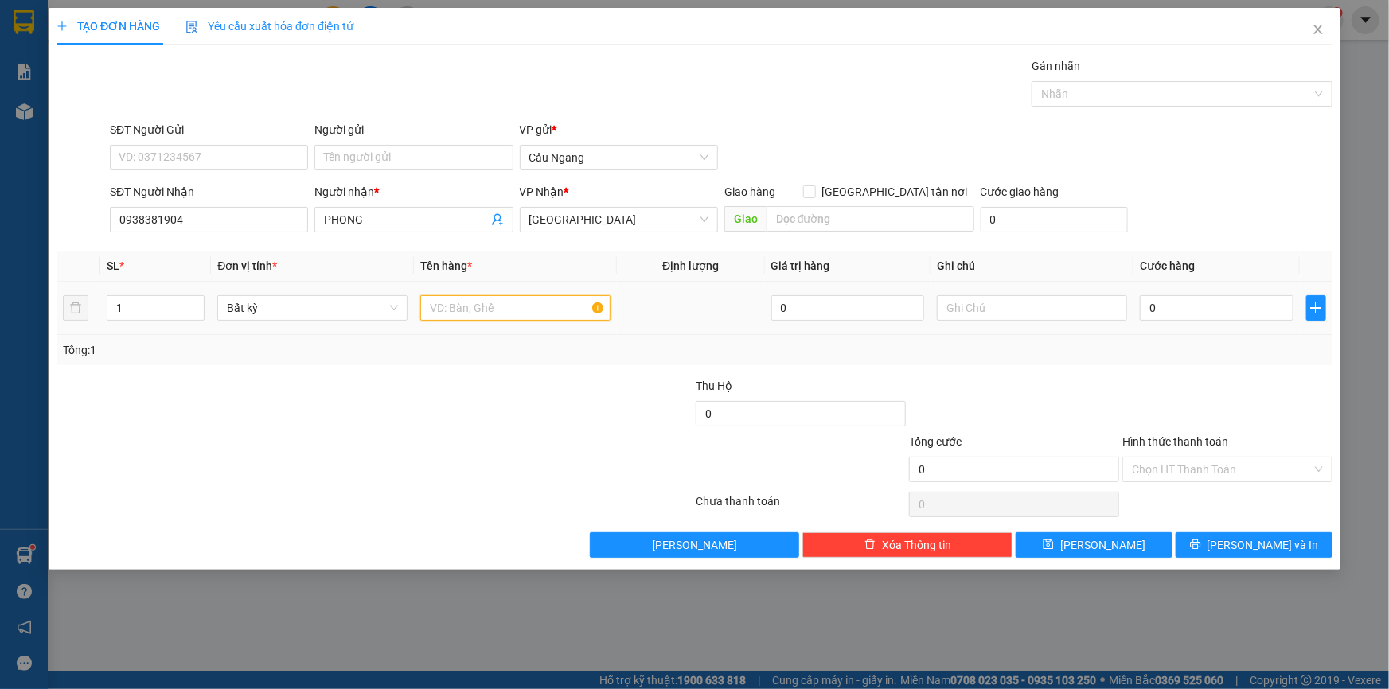
click at [477, 305] on input "text" at bounding box center [515, 307] width 190 height 25
type input "HOP"
click at [1214, 307] on input "0" at bounding box center [1217, 307] width 154 height 25
type input "2"
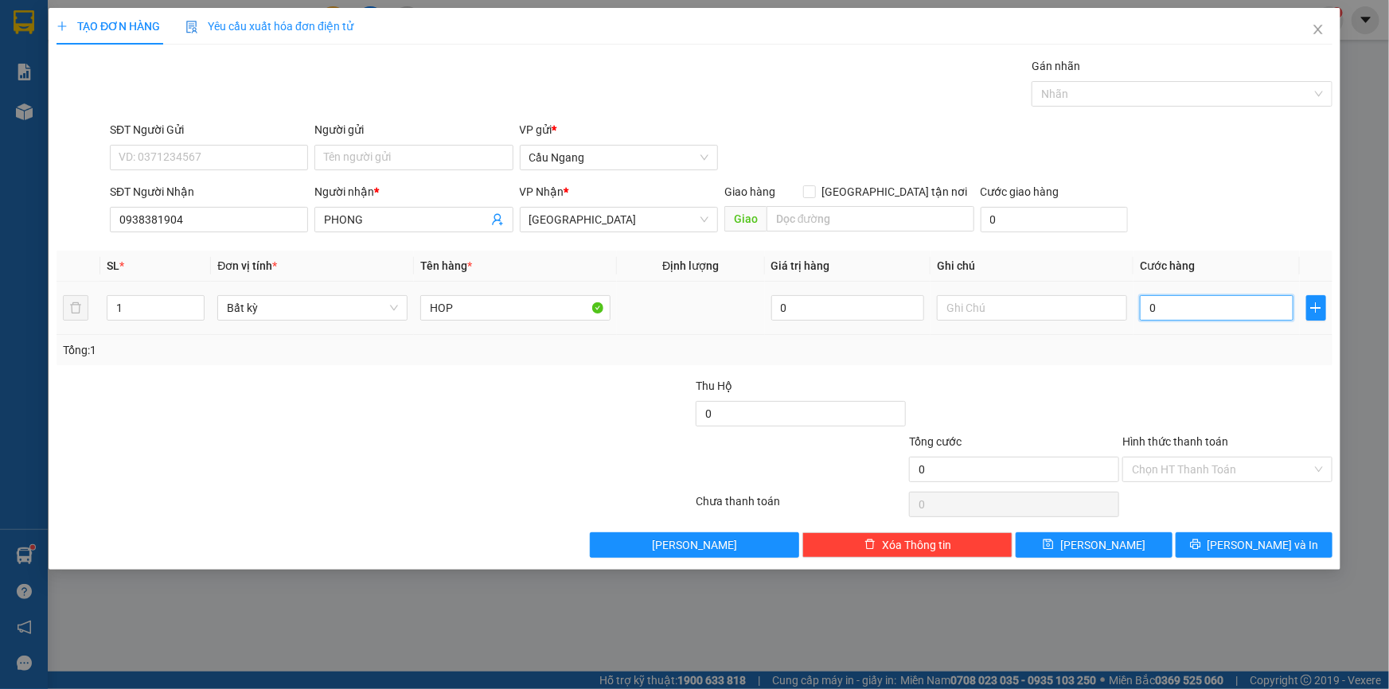
type input "2"
type input "20"
type input "200"
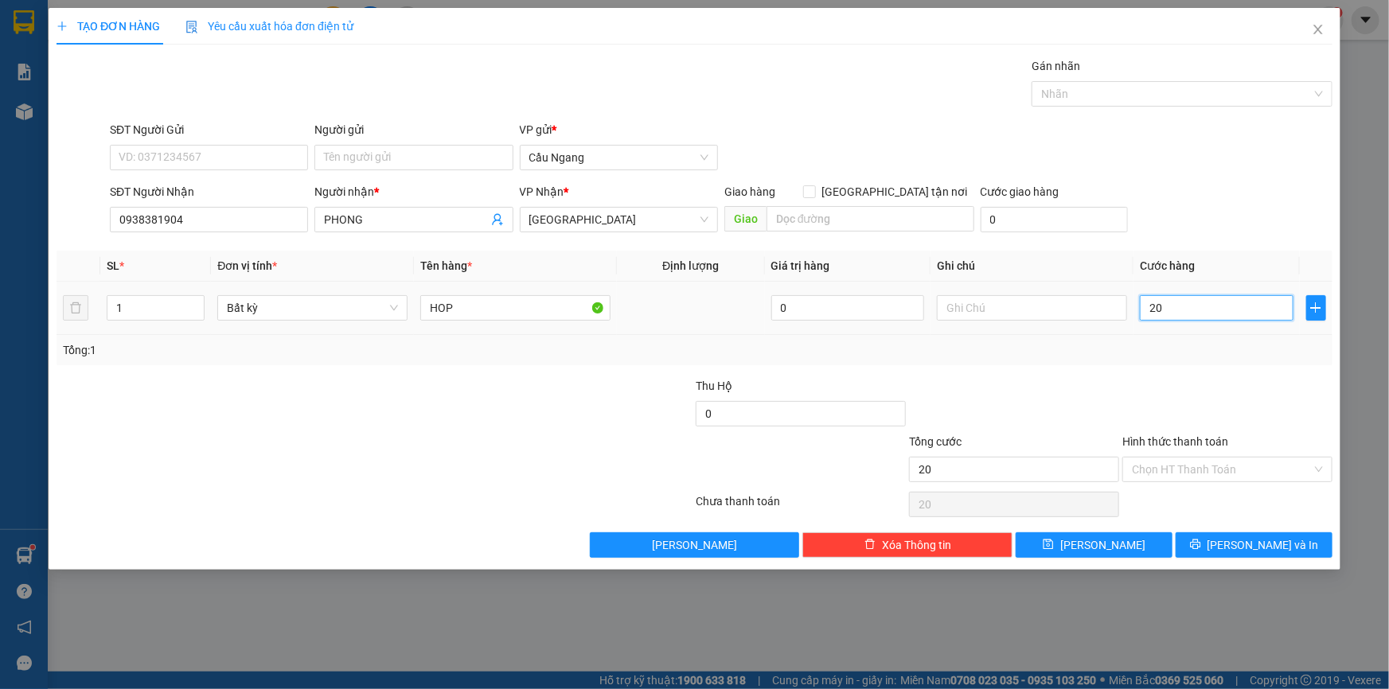
type input "200"
type input "2.000"
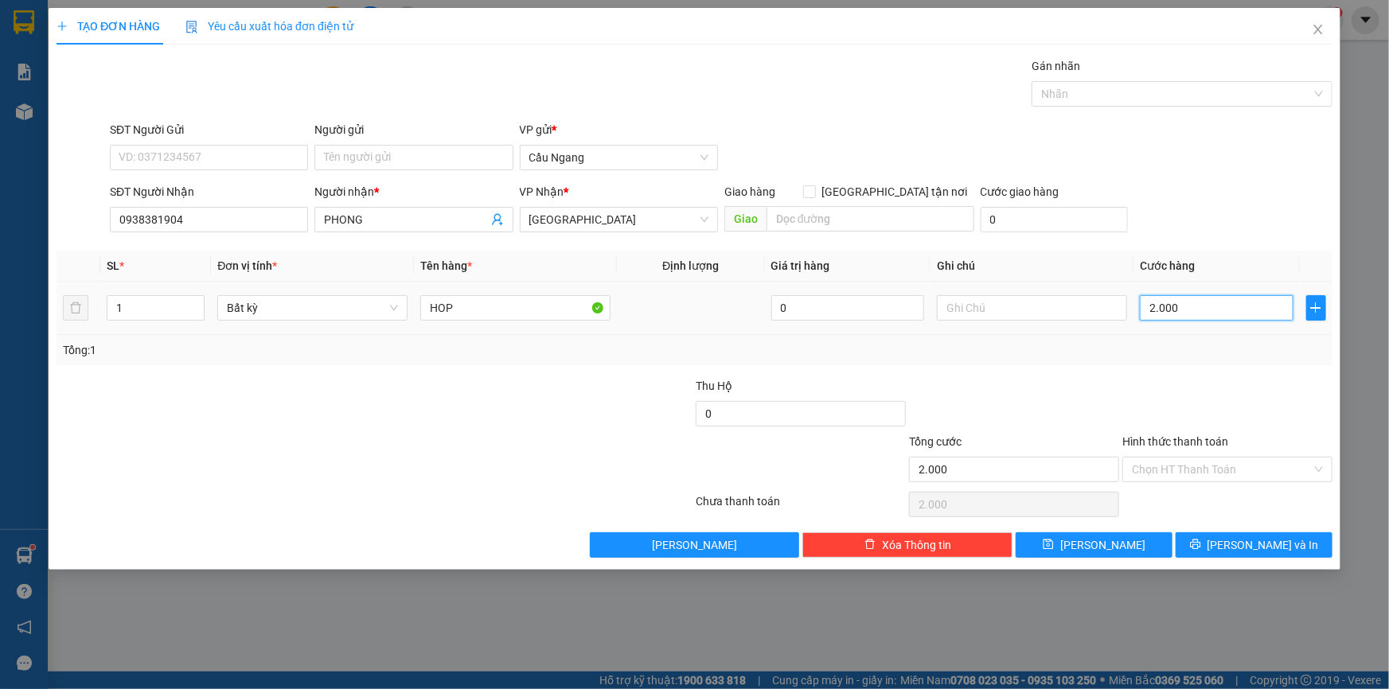
type input "20.000"
click at [1197, 470] on input "Hình thức thanh toán" at bounding box center [1222, 470] width 180 height 24
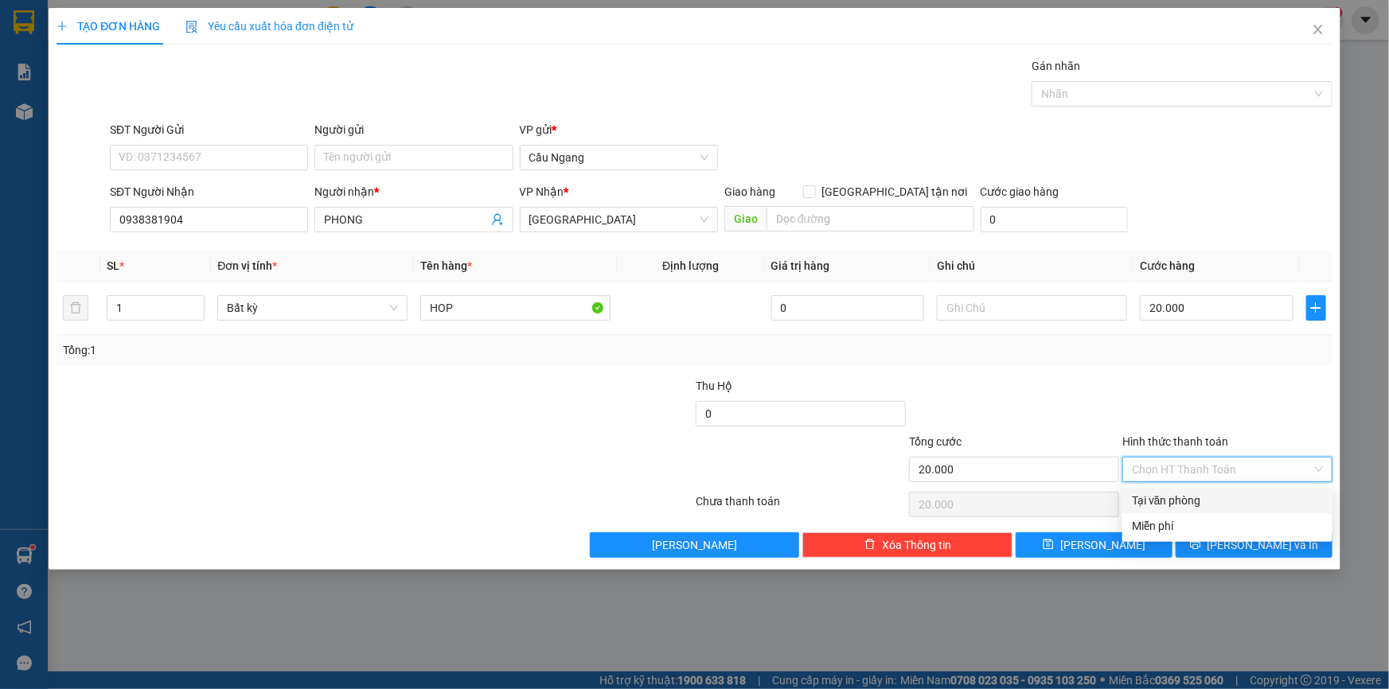
click at [1179, 498] on div "Tại văn phòng" at bounding box center [1227, 501] width 191 height 18
type input "0"
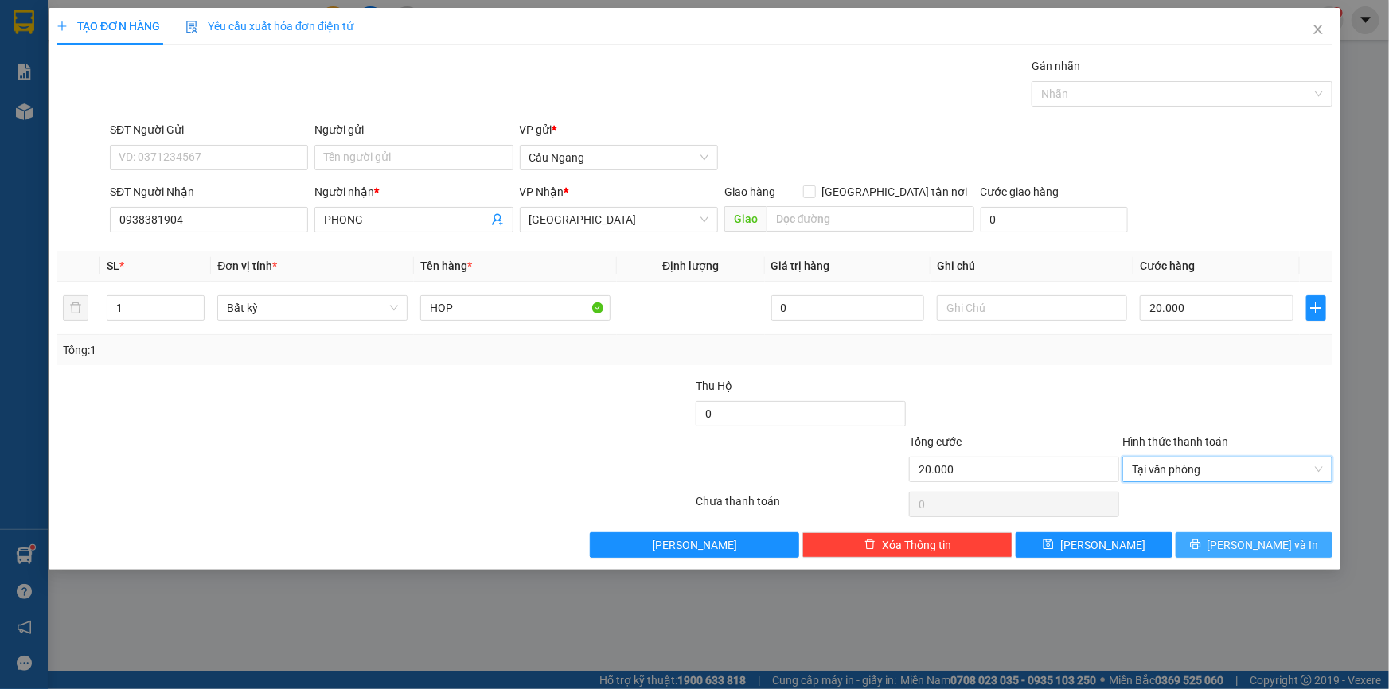
click at [1257, 551] on span "[PERSON_NAME] và In" at bounding box center [1262, 545] width 111 height 18
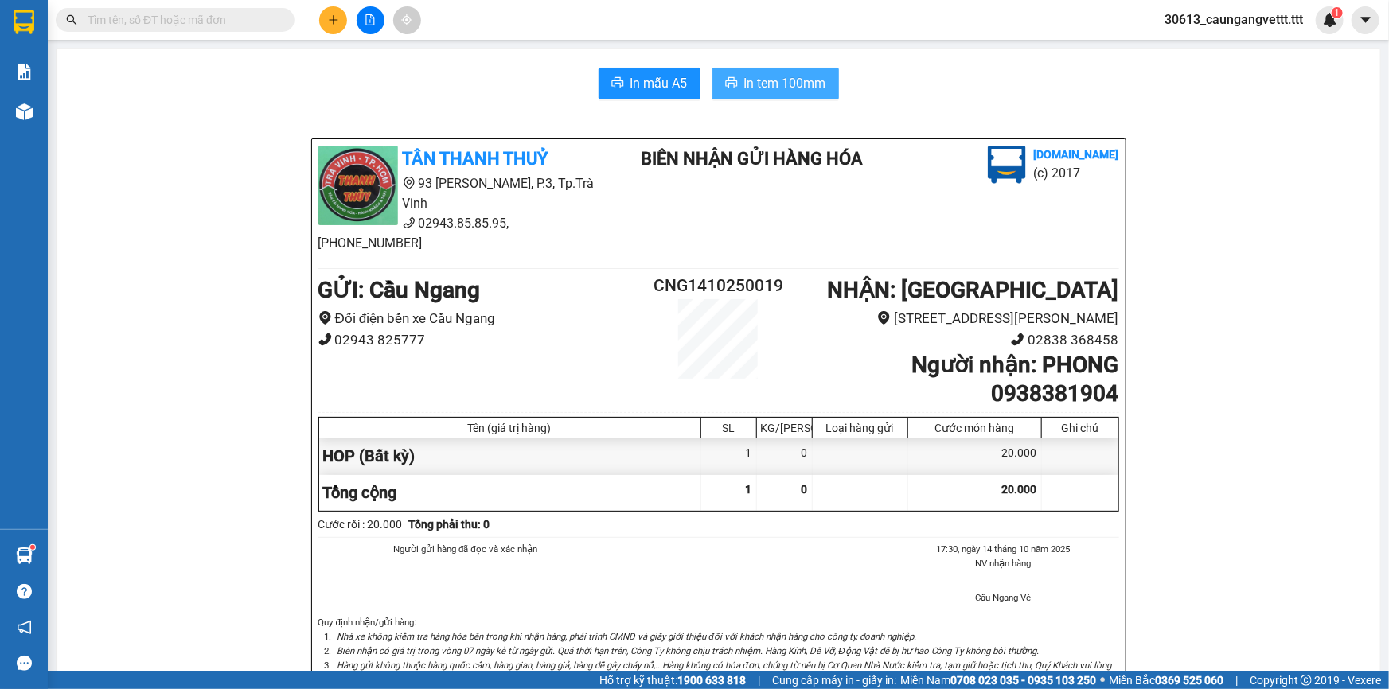
click at [750, 76] on span "In tem 100mm" at bounding box center [785, 83] width 82 height 20
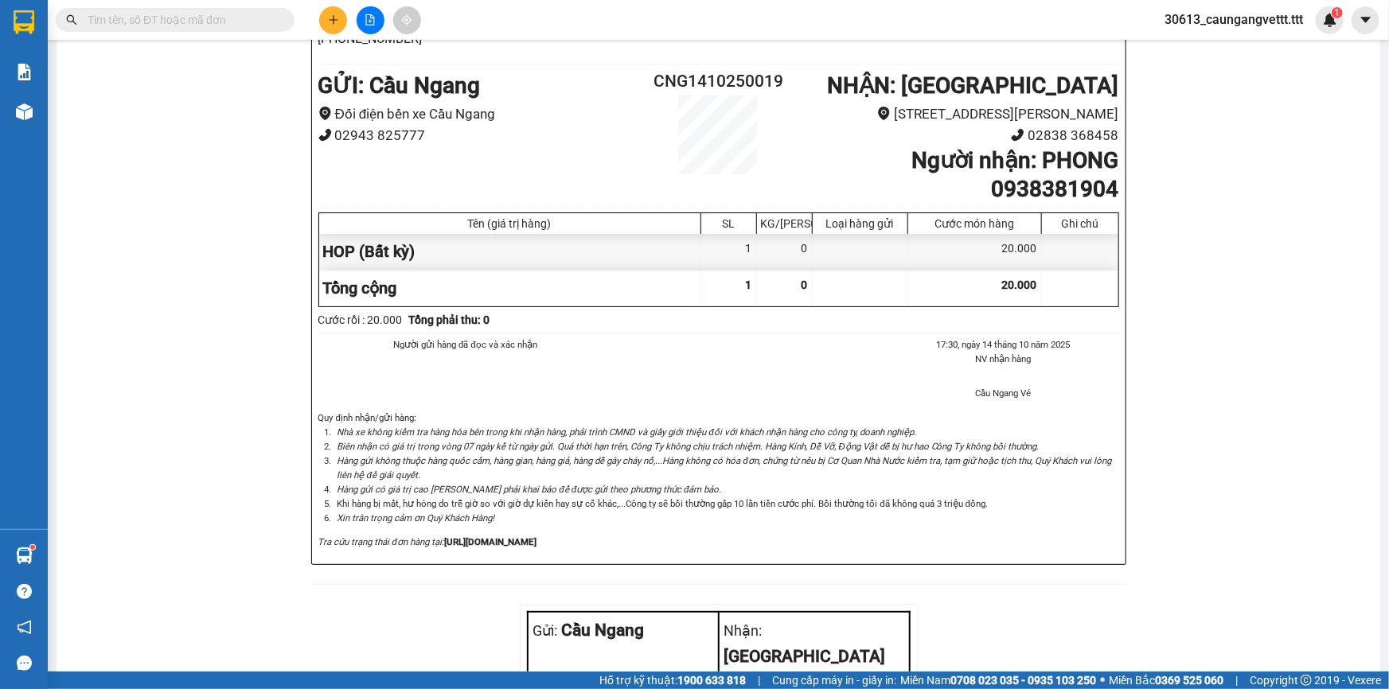
scroll to position [183, 0]
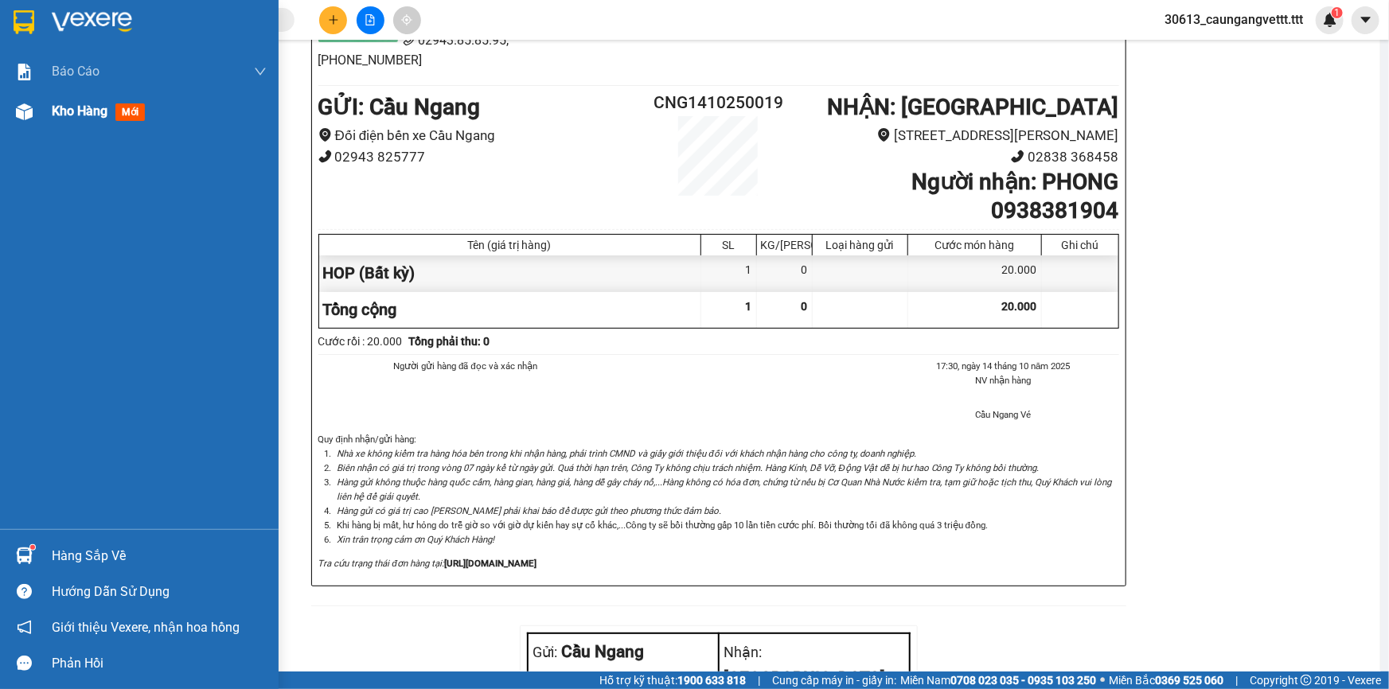
click at [64, 111] on span "Kho hàng" at bounding box center [80, 110] width 56 height 15
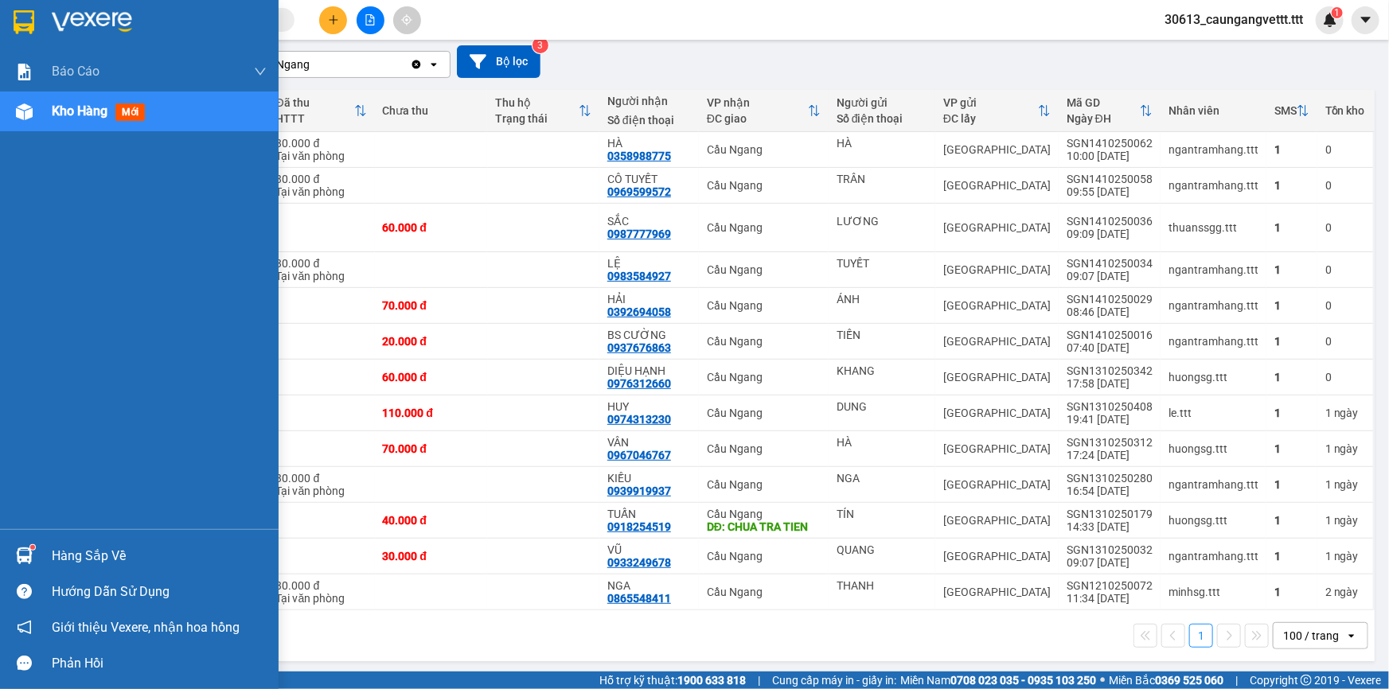
scroll to position [136, 0]
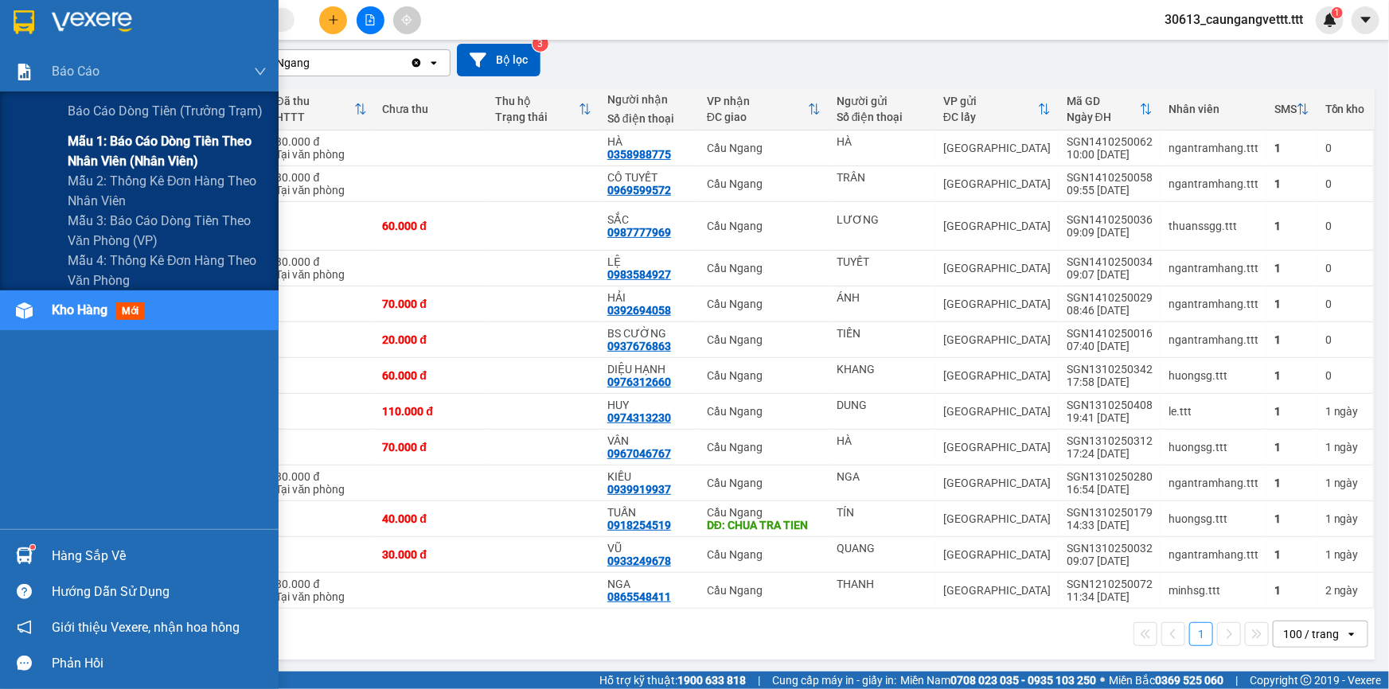
click at [93, 146] on span "Mẫu 1: Báo cáo dòng tiền theo nhân viên (nhân viên)" at bounding box center [167, 151] width 199 height 40
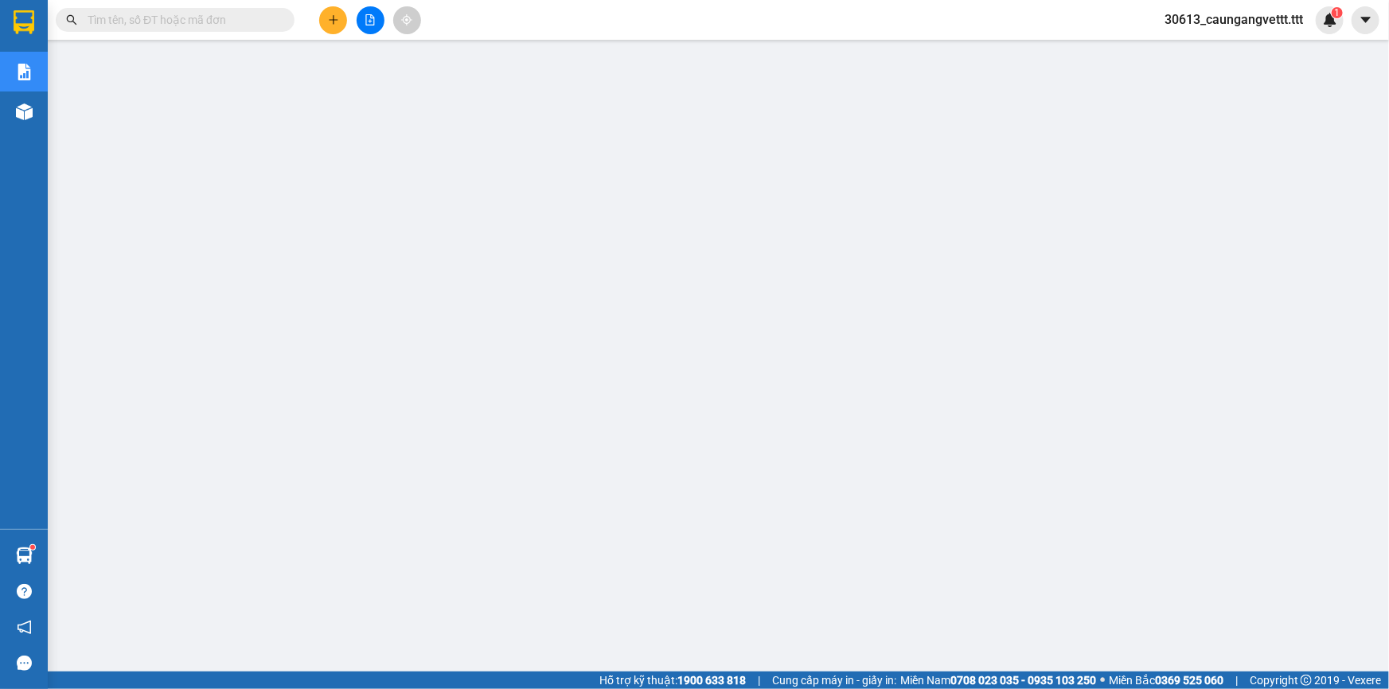
scroll to position [99, 0]
click at [329, 16] on icon "plus" at bounding box center [333, 19] width 11 height 11
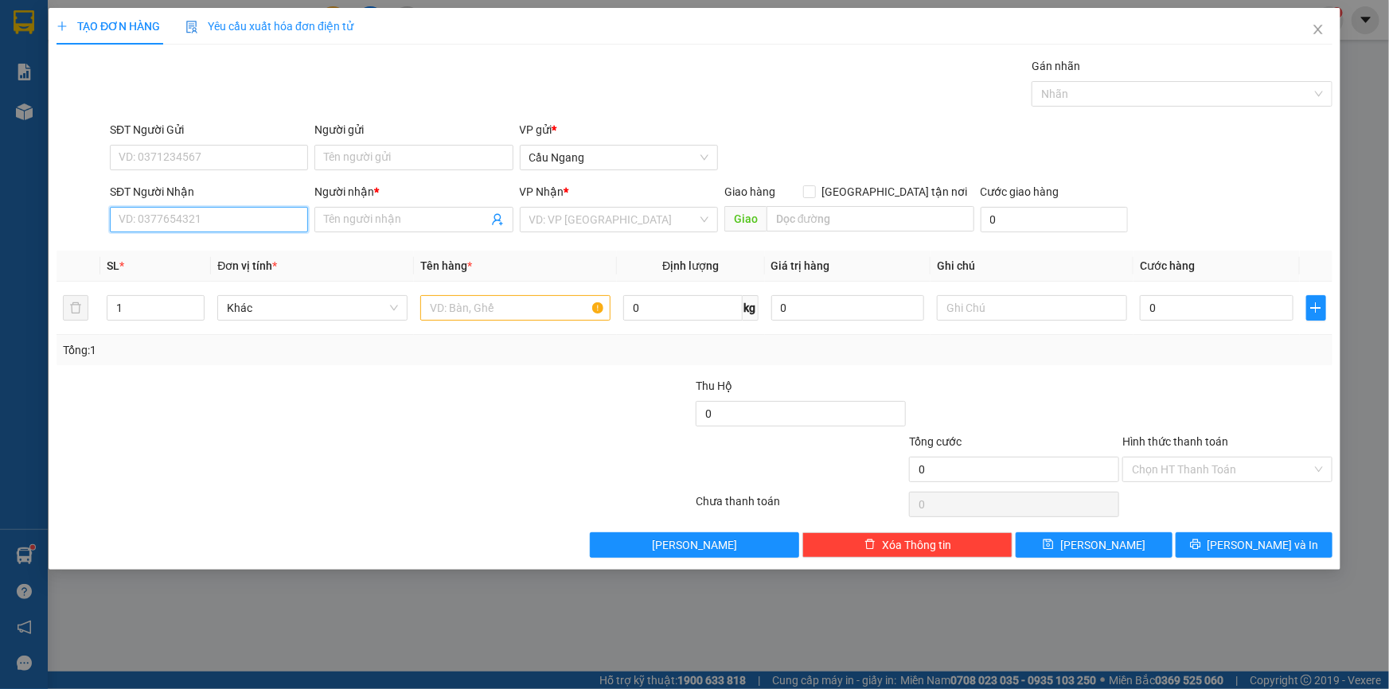
click at [268, 214] on input "SĐT Người Nhận" at bounding box center [209, 219] width 198 height 25
click at [392, 151] on input "Người gửi" at bounding box center [413, 157] width 198 height 25
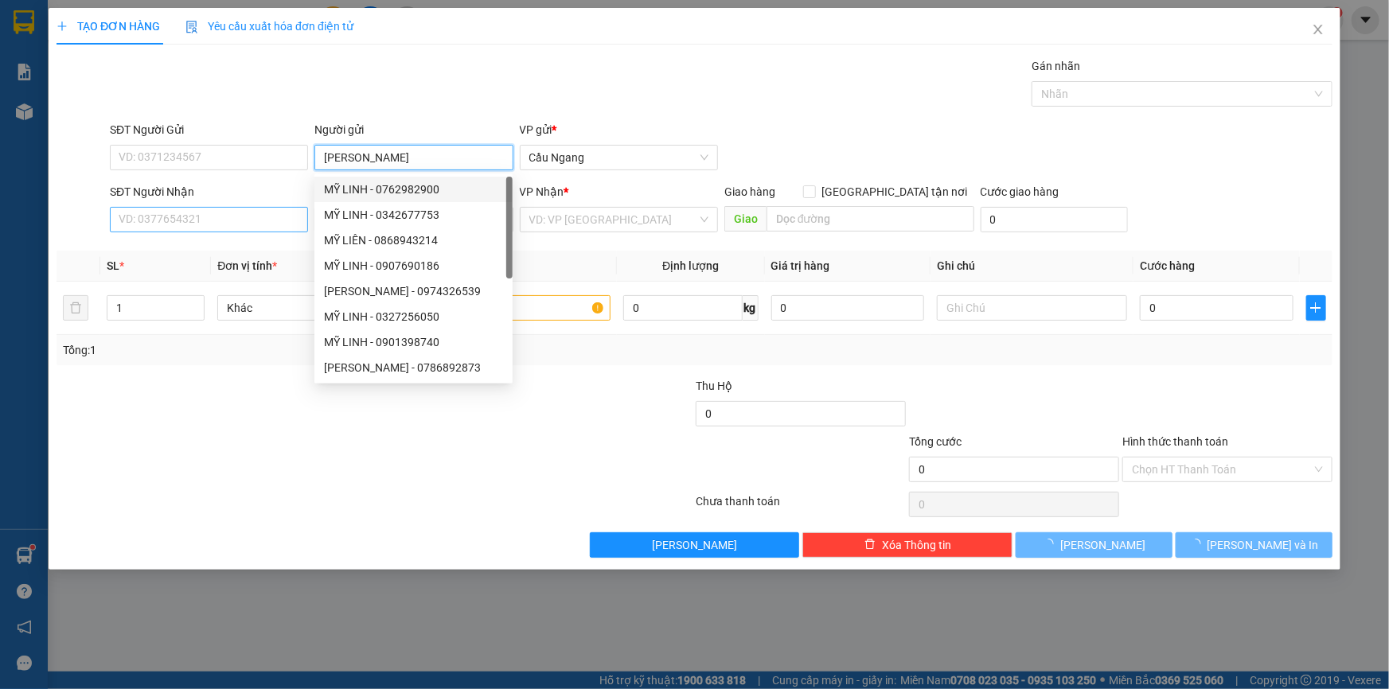
type input "MỸ LINH"
click at [244, 211] on input "SĐT Người Nhận" at bounding box center [209, 219] width 198 height 25
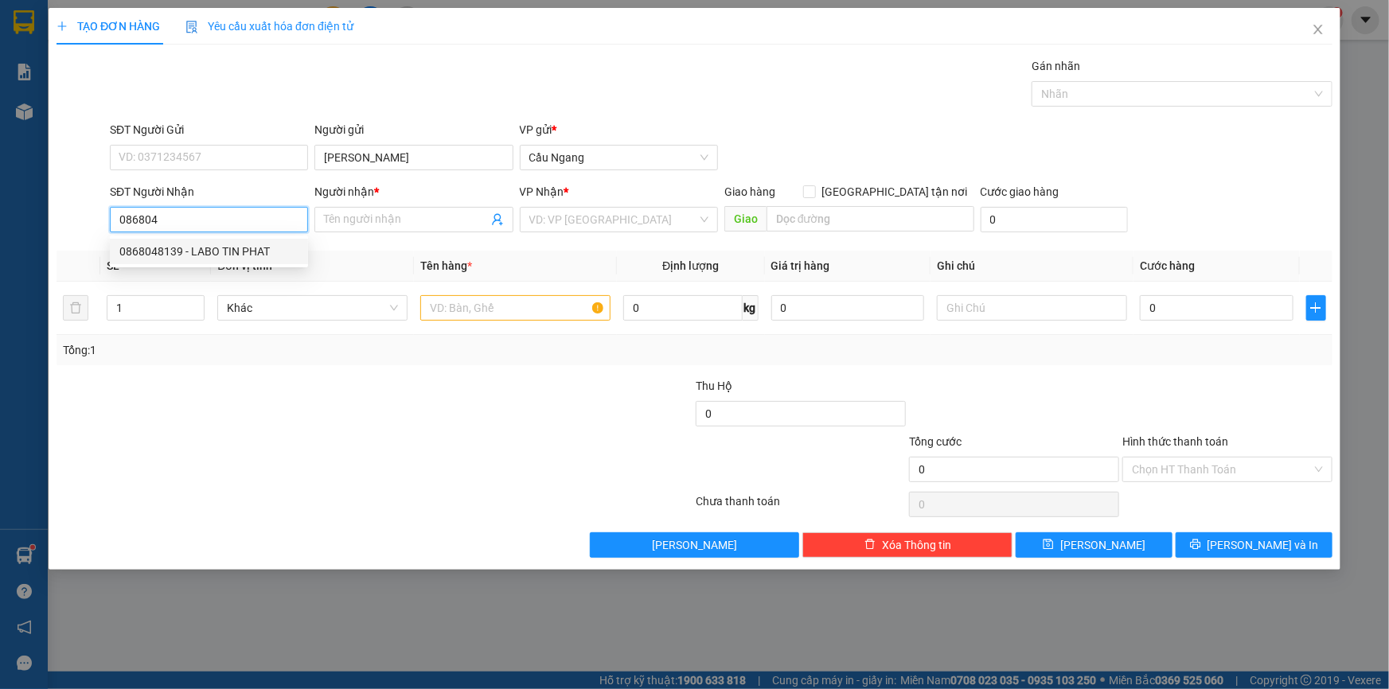
click at [243, 252] on div "0868048139 - LABO TIN PHAT" at bounding box center [208, 252] width 179 height 18
type input "0868048139"
type input "LABO TIN PHAT"
type input "0868048139"
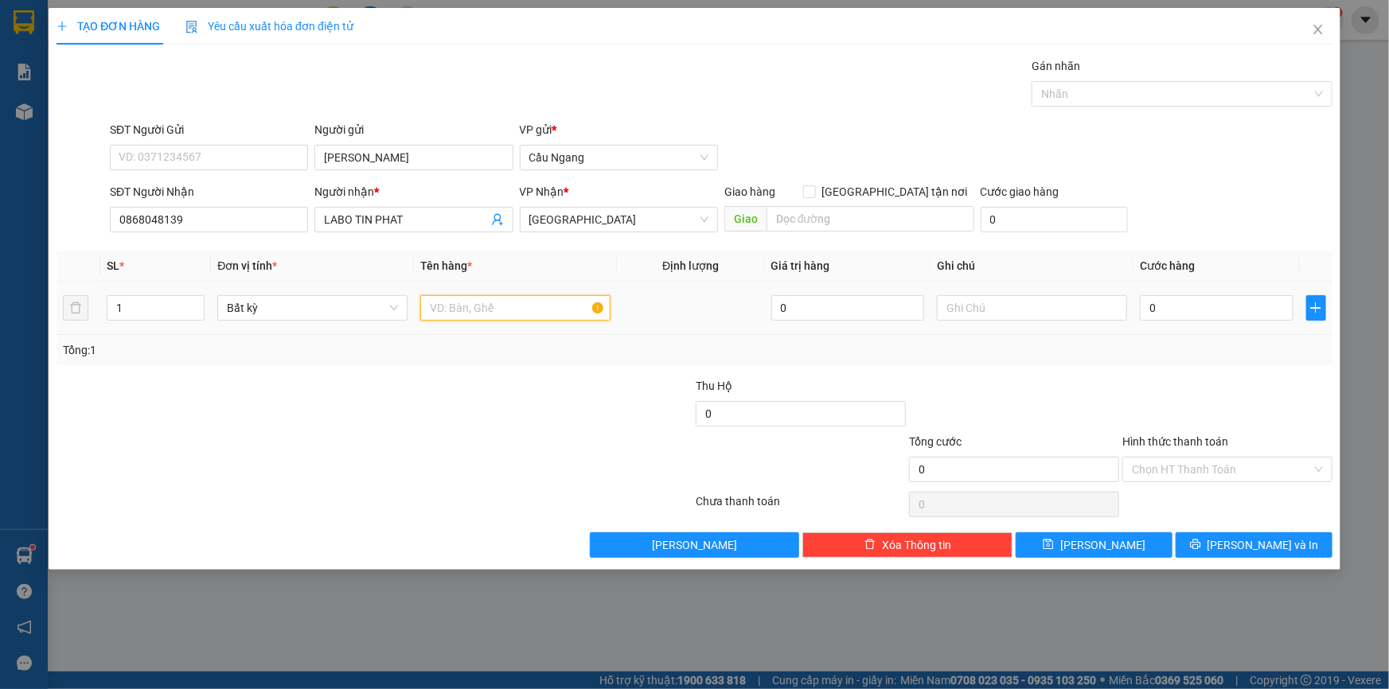
click at [488, 310] on input "text" at bounding box center [515, 307] width 190 height 25
type input "HOP"
click at [1204, 304] on input "0" at bounding box center [1217, 307] width 154 height 25
type input "20"
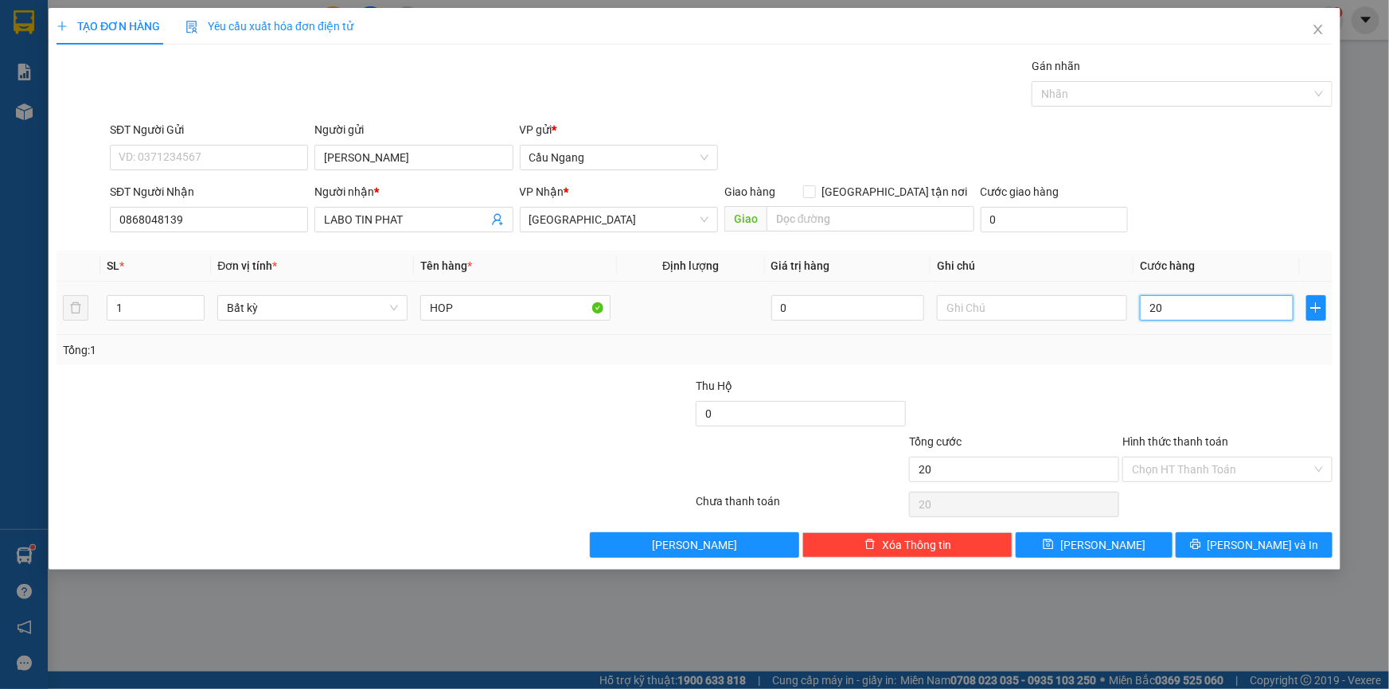
type input "20"
type input "2.000"
type input "20.000"
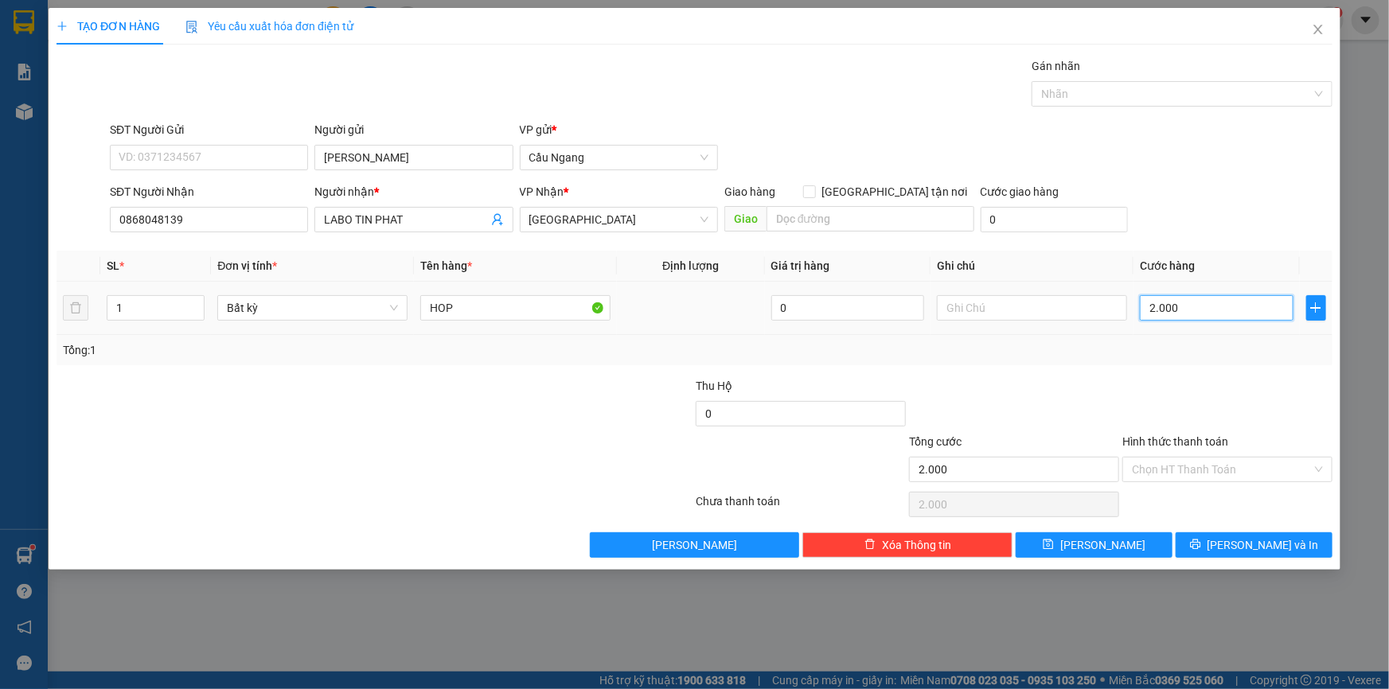
type input "20.000"
click at [1177, 463] on input "Hình thức thanh toán" at bounding box center [1222, 470] width 180 height 24
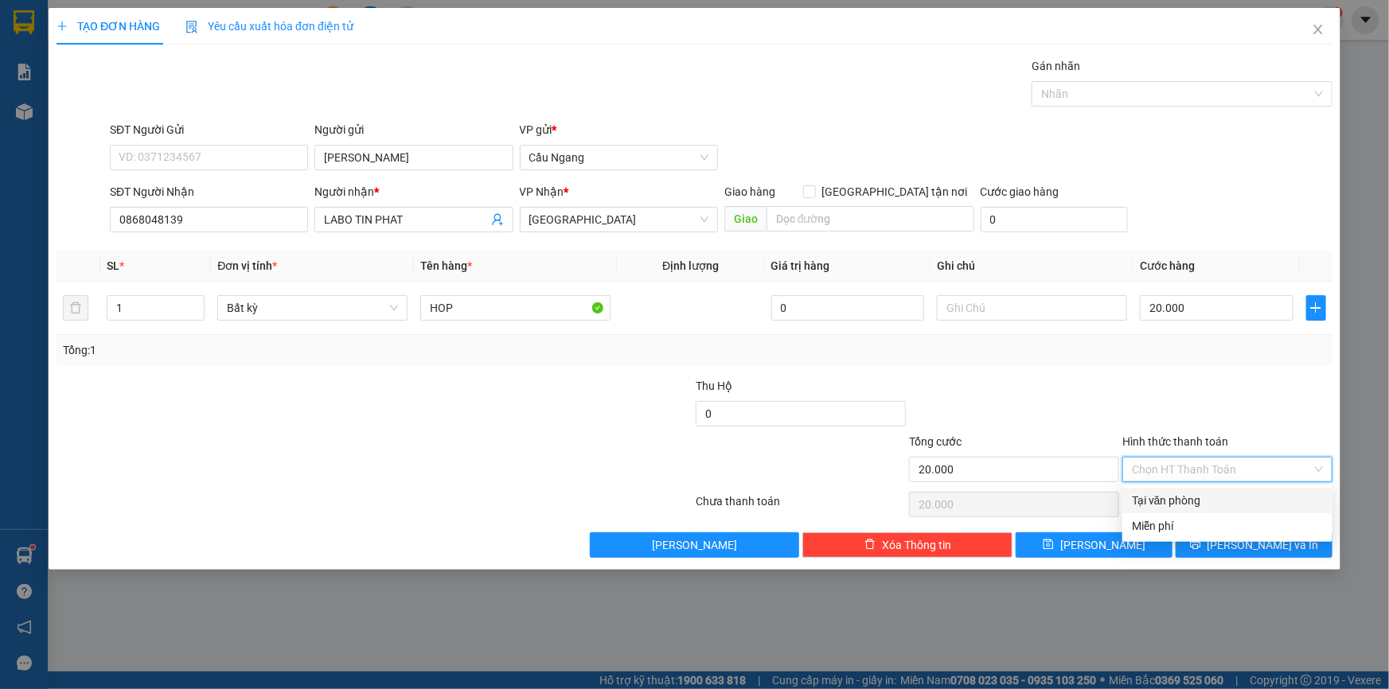
click at [1169, 505] on div "Tại văn phòng" at bounding box center [1227, 501] width 191 height 18
type input "0"
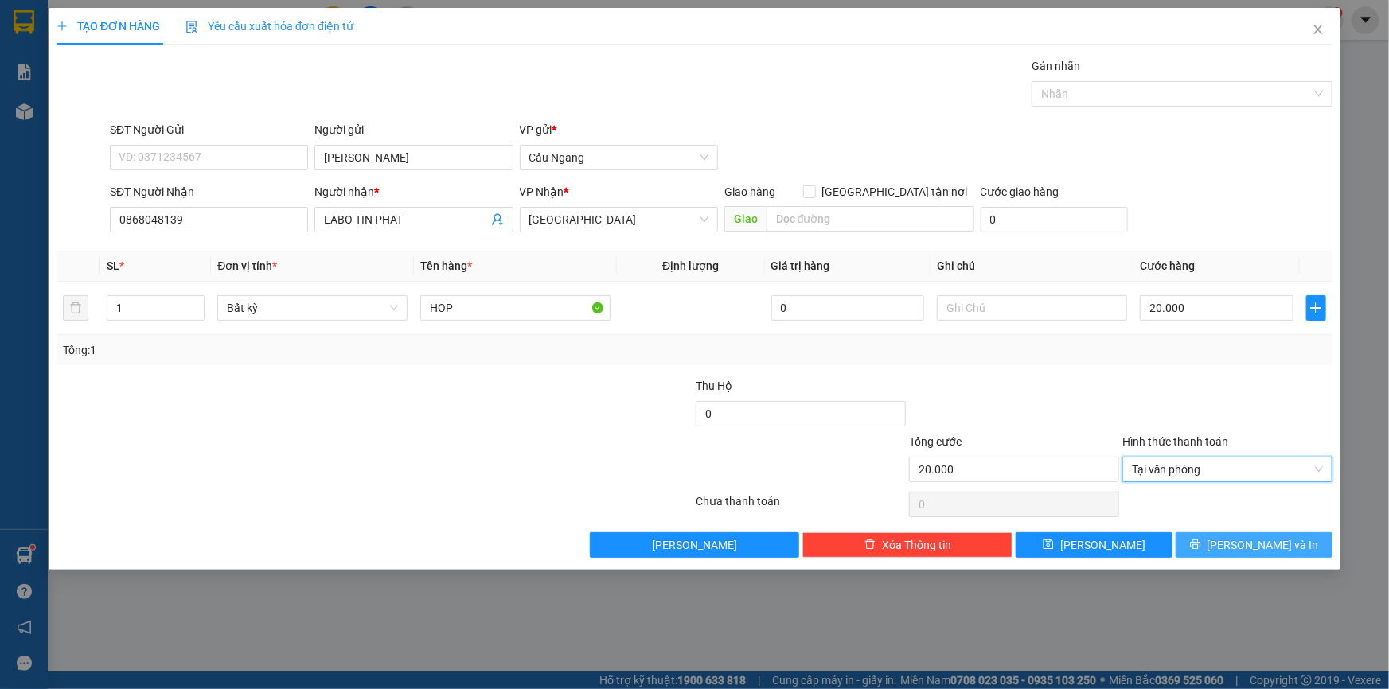
click at [1201, 540] on icon "printer" at bounding box center [1195, 544] width 11 height 11
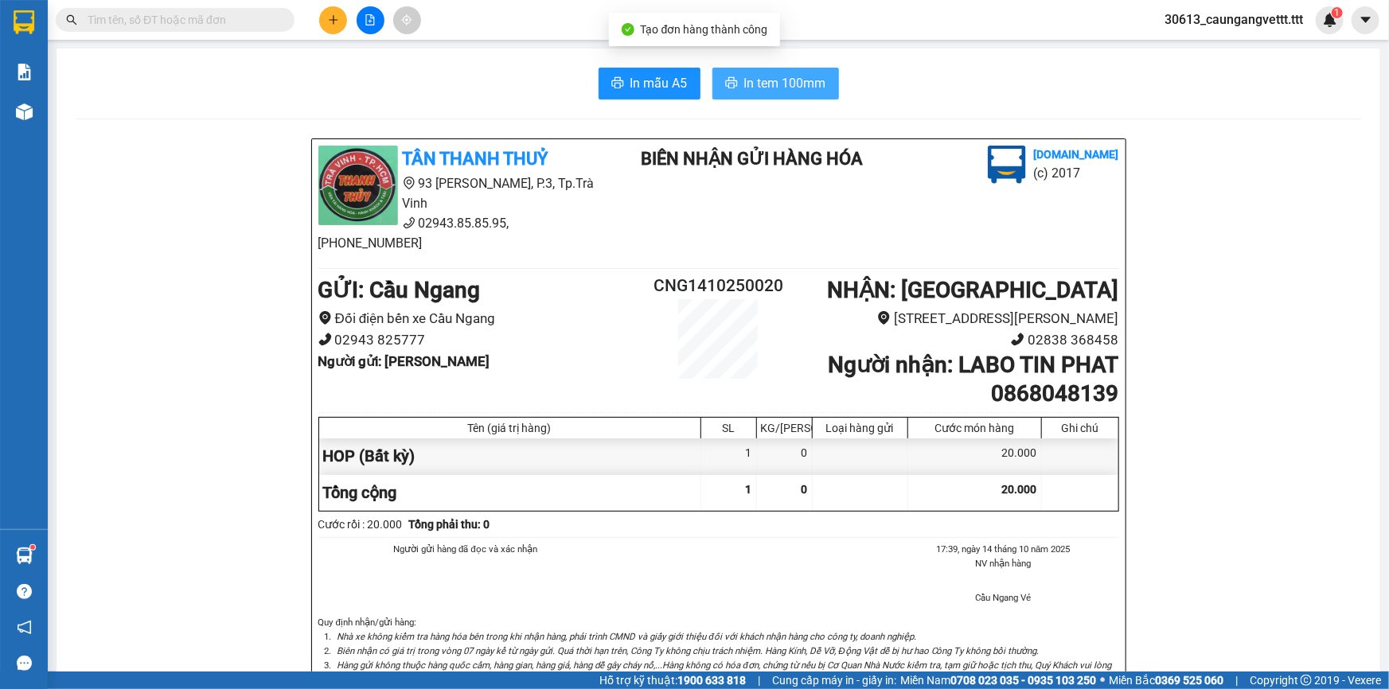
click at [779, 84] on span "In tem 100mm" at bounding box center [785, 83] width 82 height 20
click at [336, 20] on icon "plus" at bounding box center [333, 19] width 9 height 1
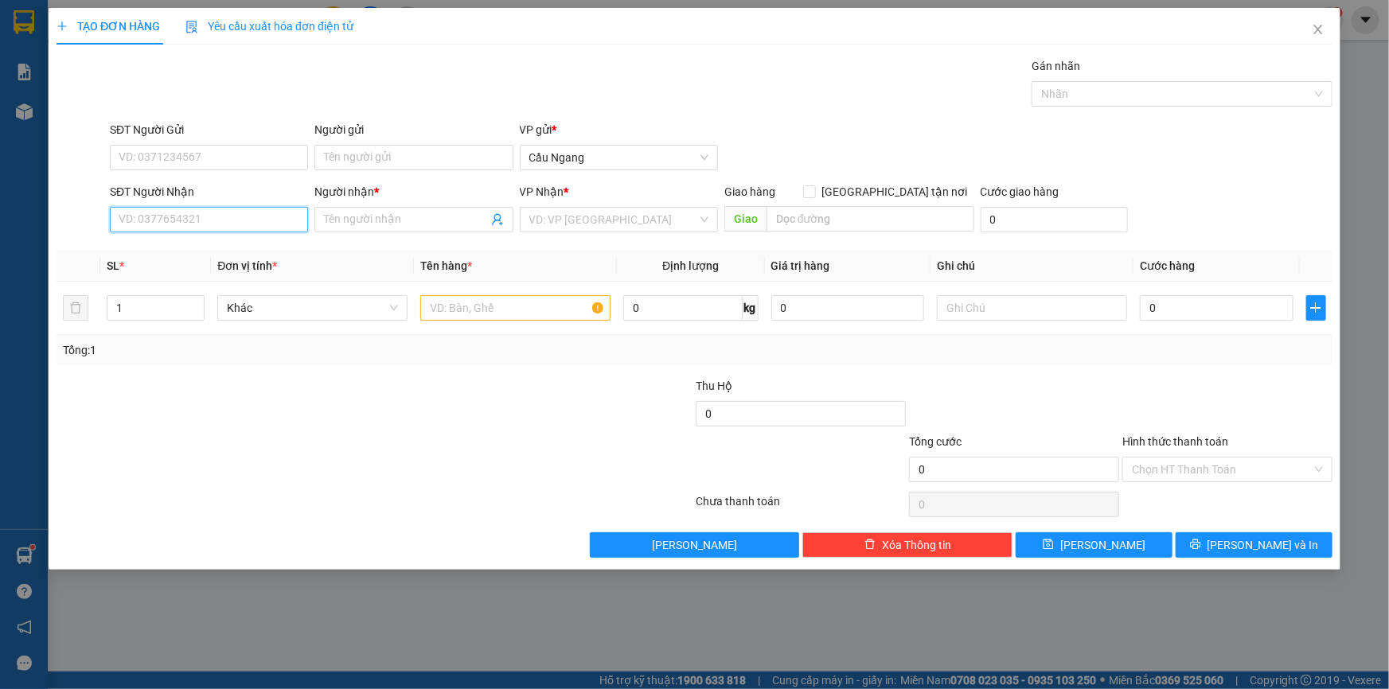
click at [192, 221] on input "SĐT Người Nhận" at bounding box center [209, 219] width 198 height 25
click at [205, 253] on div "0346209178 - THIÊN KIM" at bounding box center [208, 252] width 179 height 18
type input "0346209178"
type input "THIÊN KIM"
type input "0346209178"
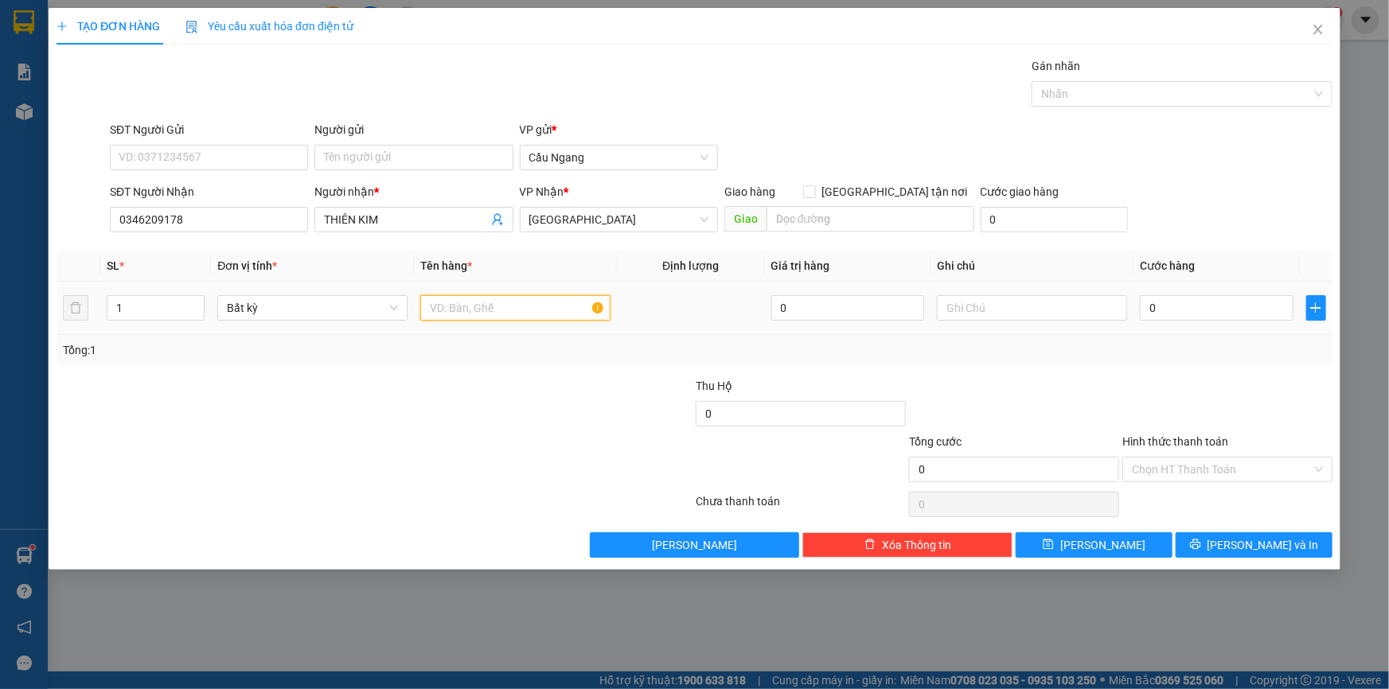
click at [481, 312] on input "text" at bounding box center [515, 307] width 190 height 25
click at [154, 305] on input "1" at bounding box center [155, 308] width 96 height 24
type input "2"
click at [455, 310] on input "text" at bounding box center [515, 307] width 190 height 25
type input "CỤC"
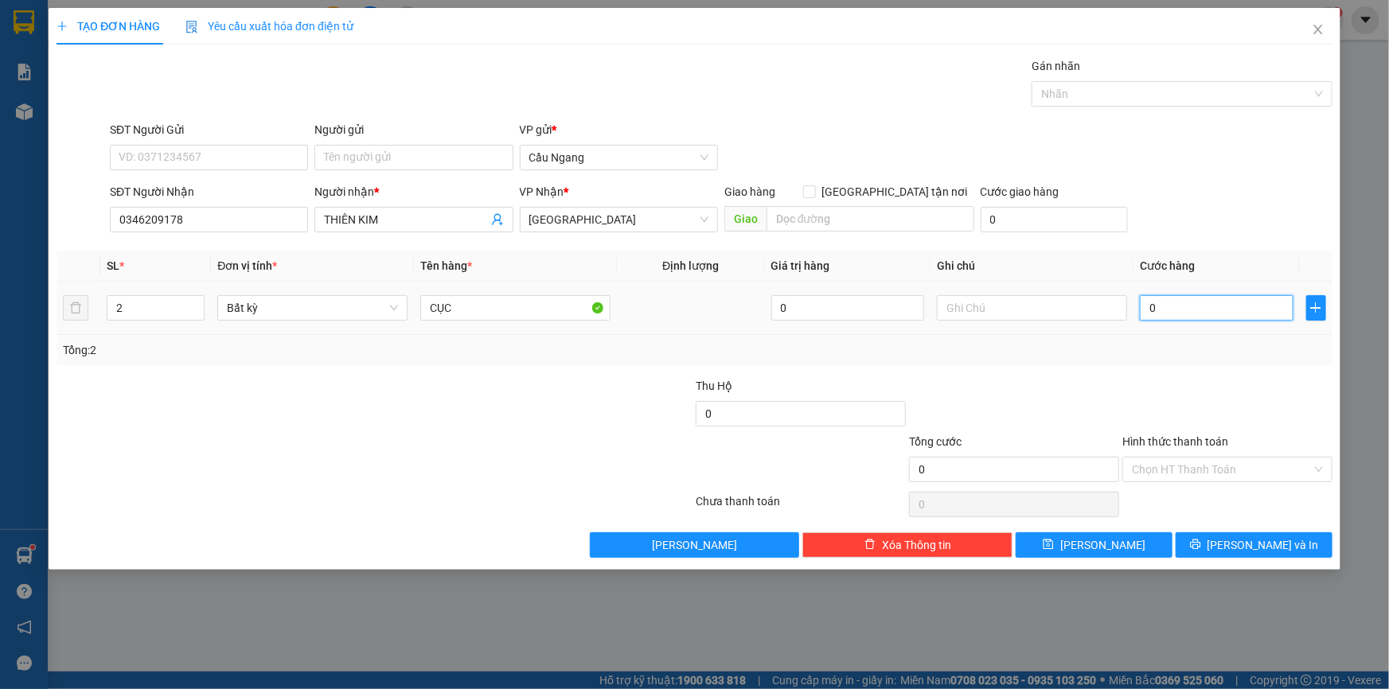
click at [1183, 298] on input "0" at bounding box center [1217, 307] width 154 height 25
type input "6"
type input "60"
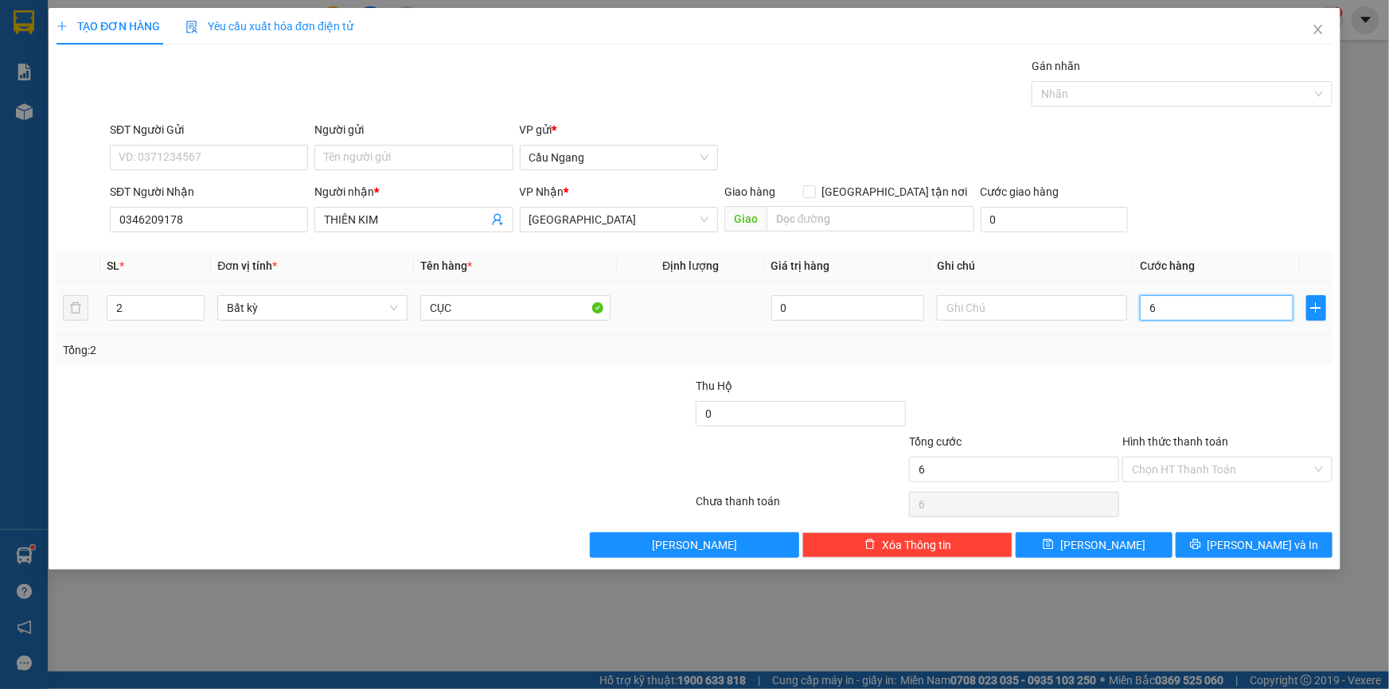
type input "60"
type input "600"
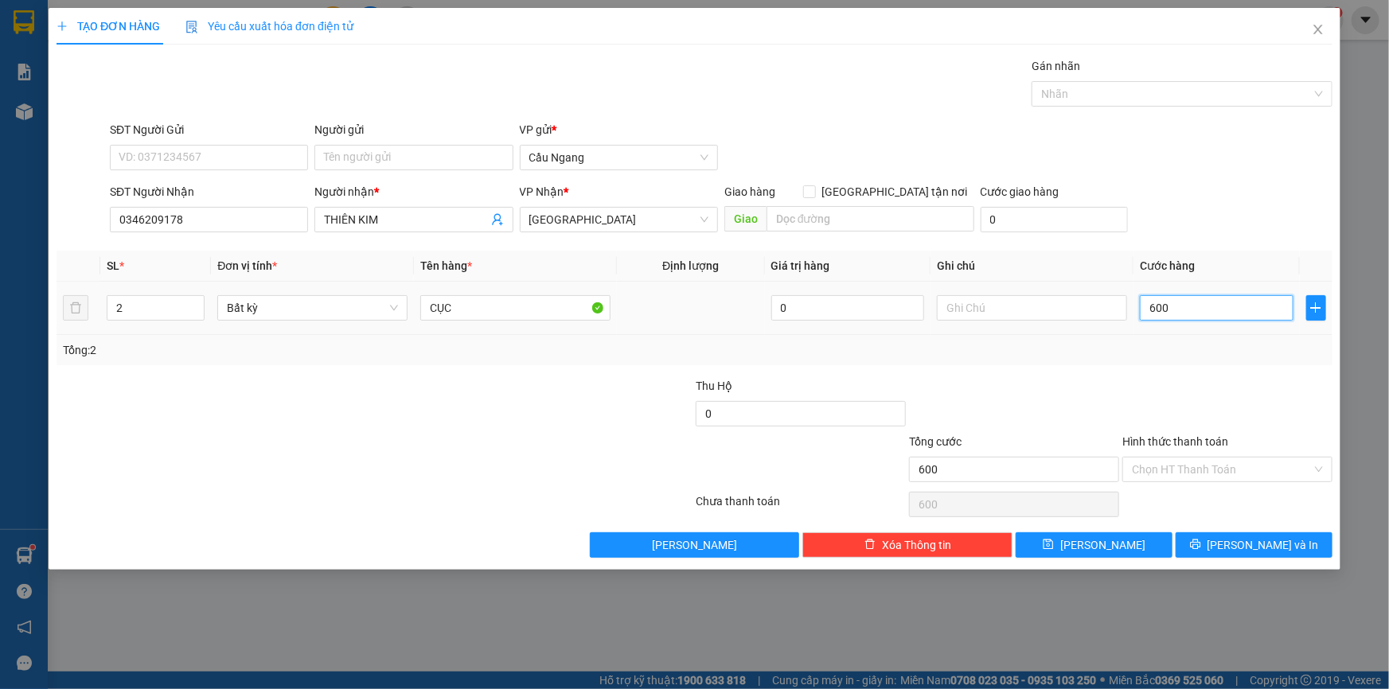
type input "6.000"
type input "60.000"
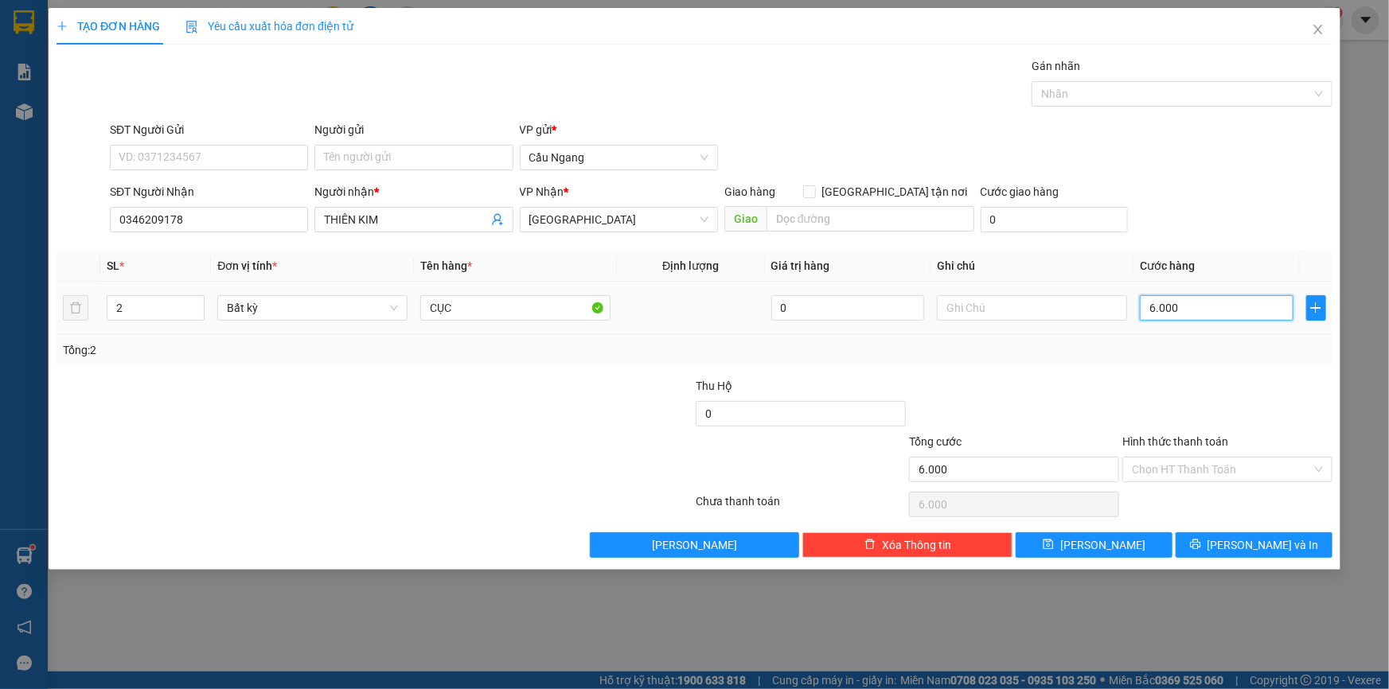
type input "60.000"
click at [1234, 546] on button "[PERSON_NAME] và In" at bounding box center [1253, 544] width 157 height 25
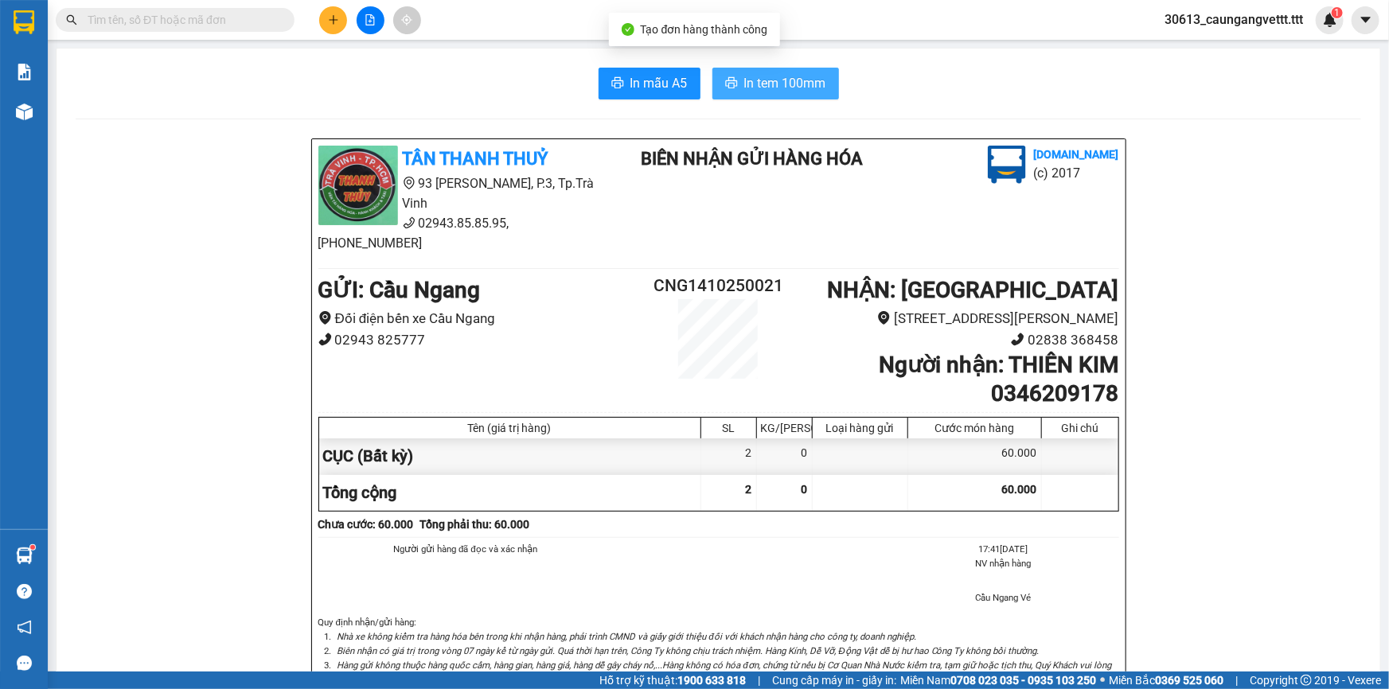
click at [783, 92] on span "In tem 100mm" at bounding box center [785, 83] width 82 height 20
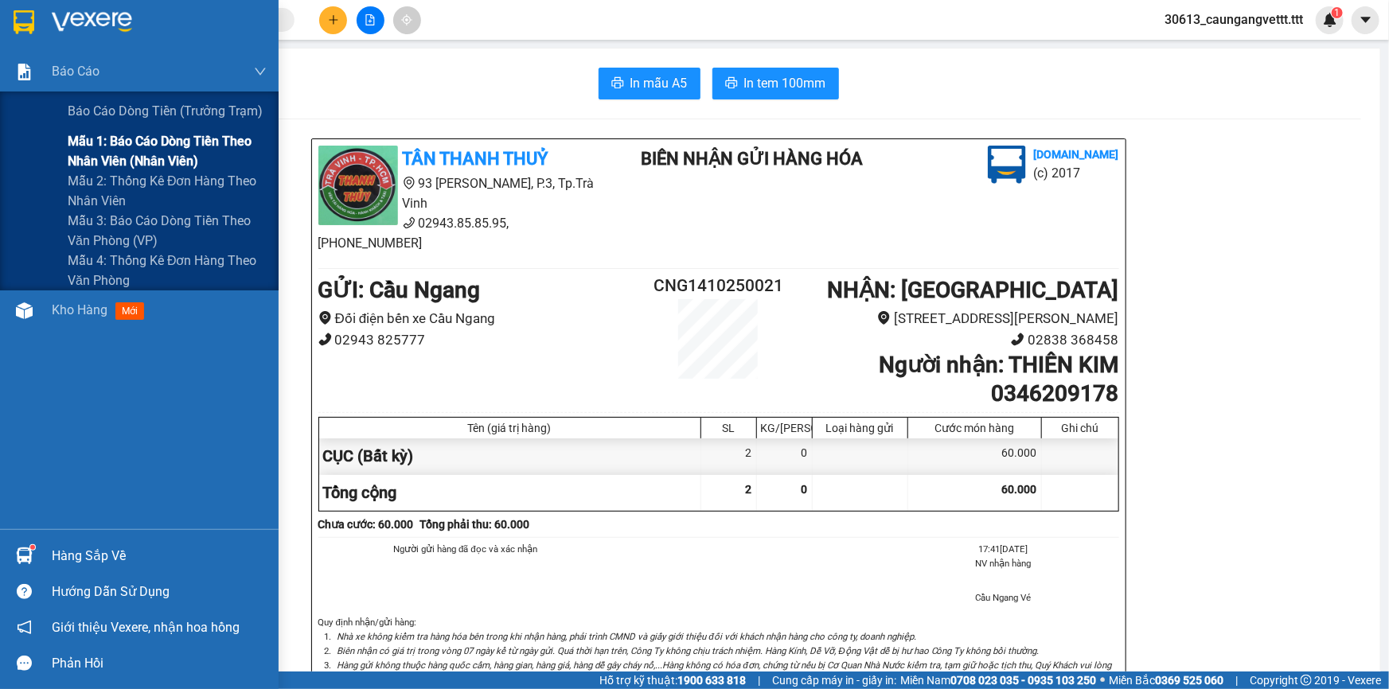
click at [125, 149] on span "Mẫu 1: Báo cáo dòng tiền theo nhân viên (nhân viên)" at bounding box center [167, 151] width 199 height 40
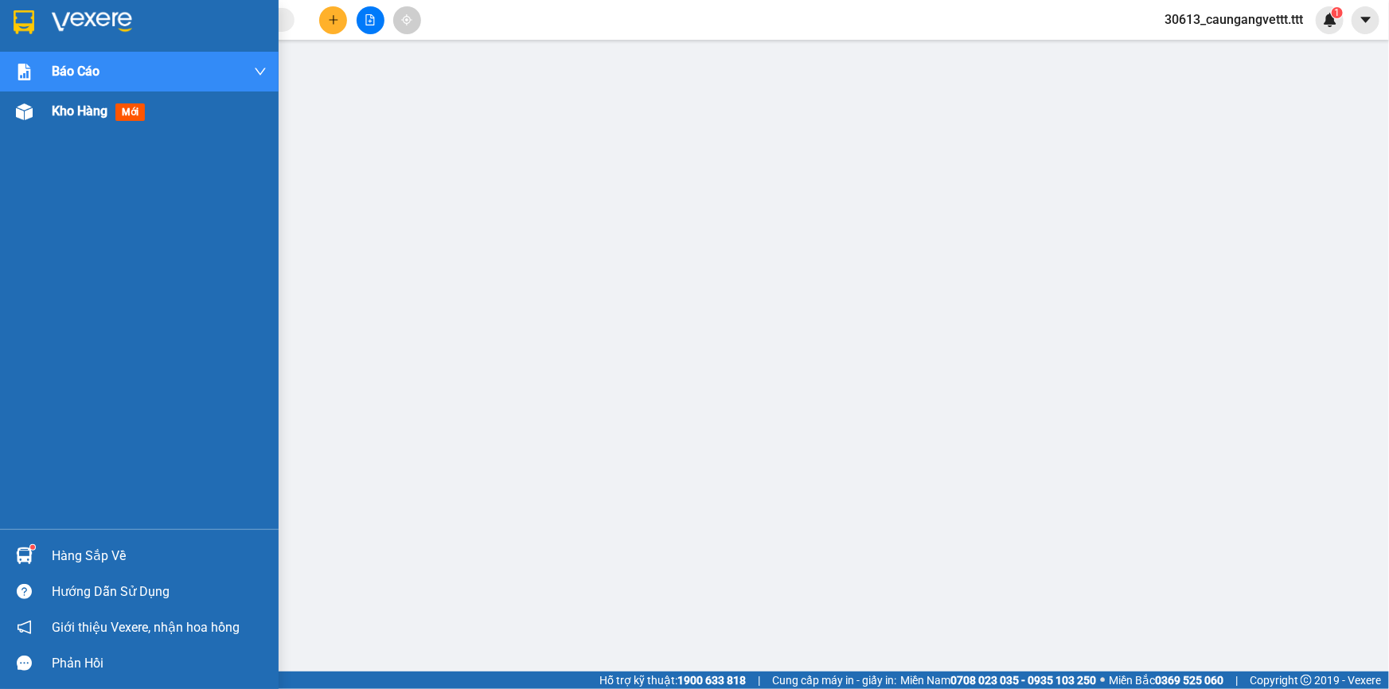
click at [59, 114] on span "Kho hàng" at bounding box center [80, 110] width 56 height 15
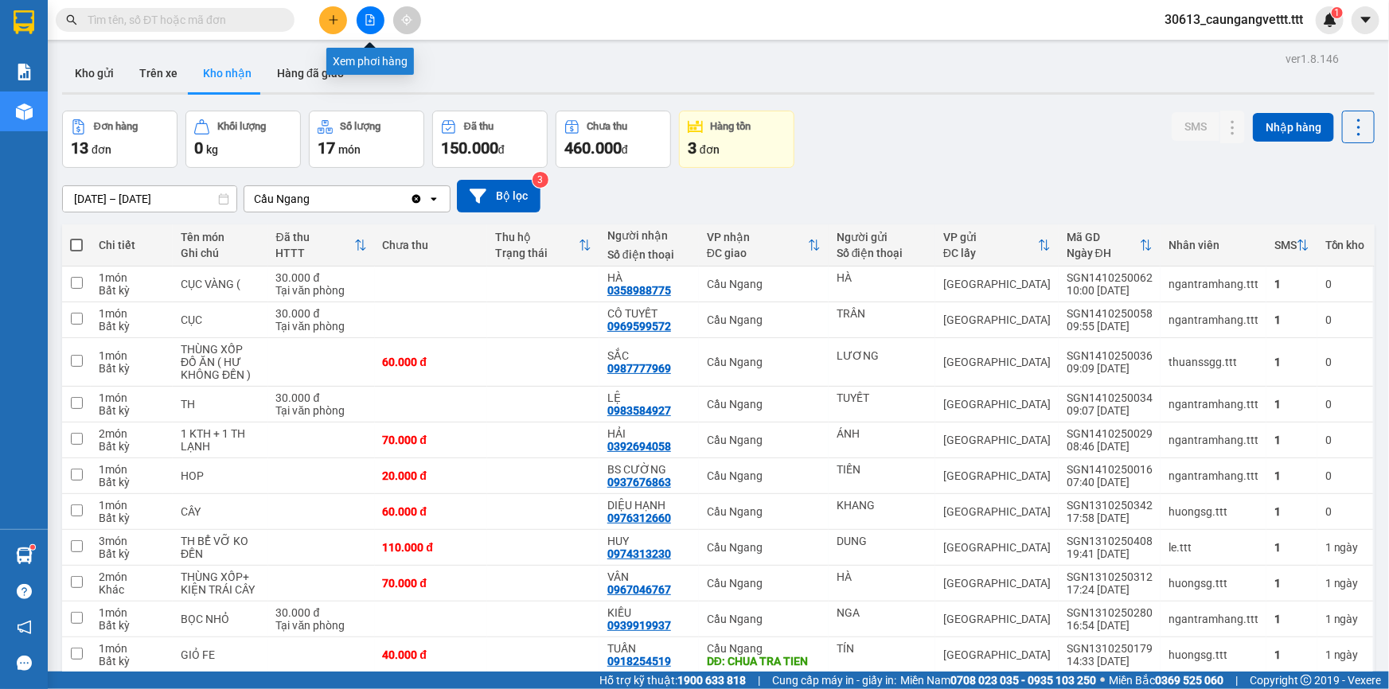
click at [367, 21] on icon "file-add" at bounding box center [369, 19] width 11 height 11
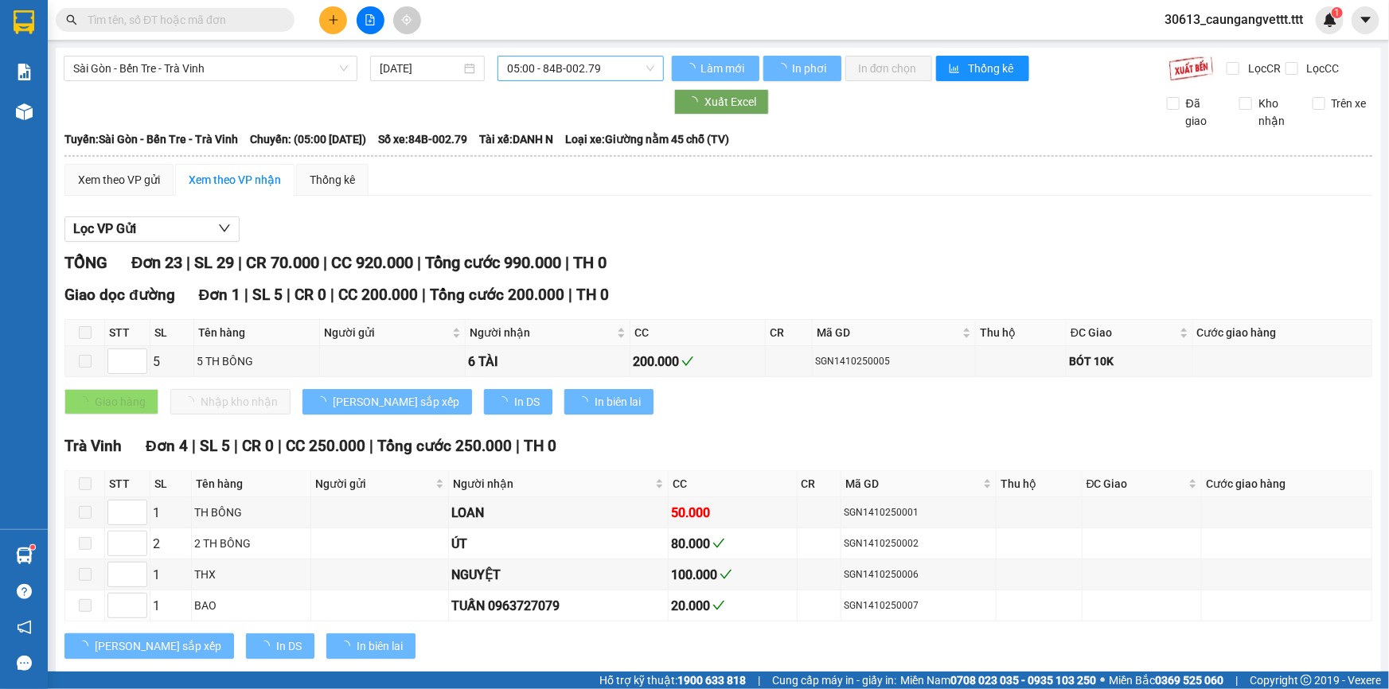
click at [554, 69] on span "05:00 - 84B-002.79" at bounding box center [580, 69] width 147 height 24
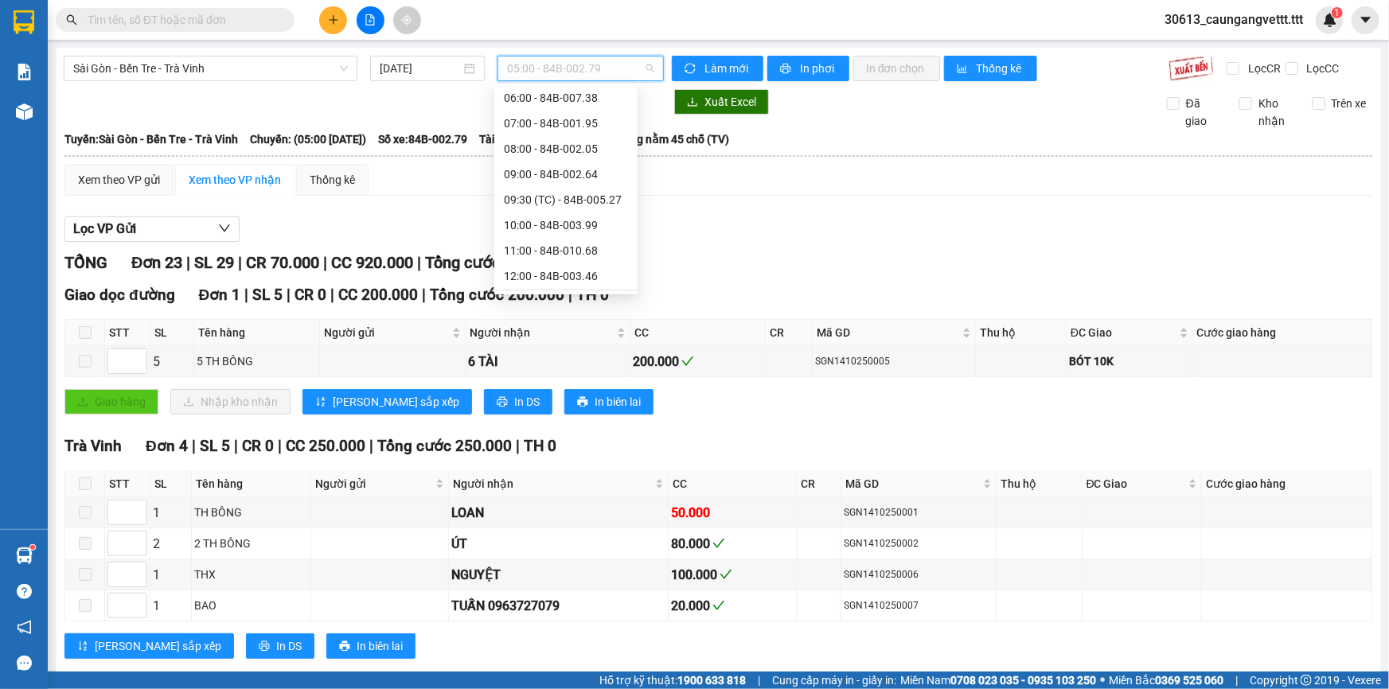
scroll to position [144, 0]
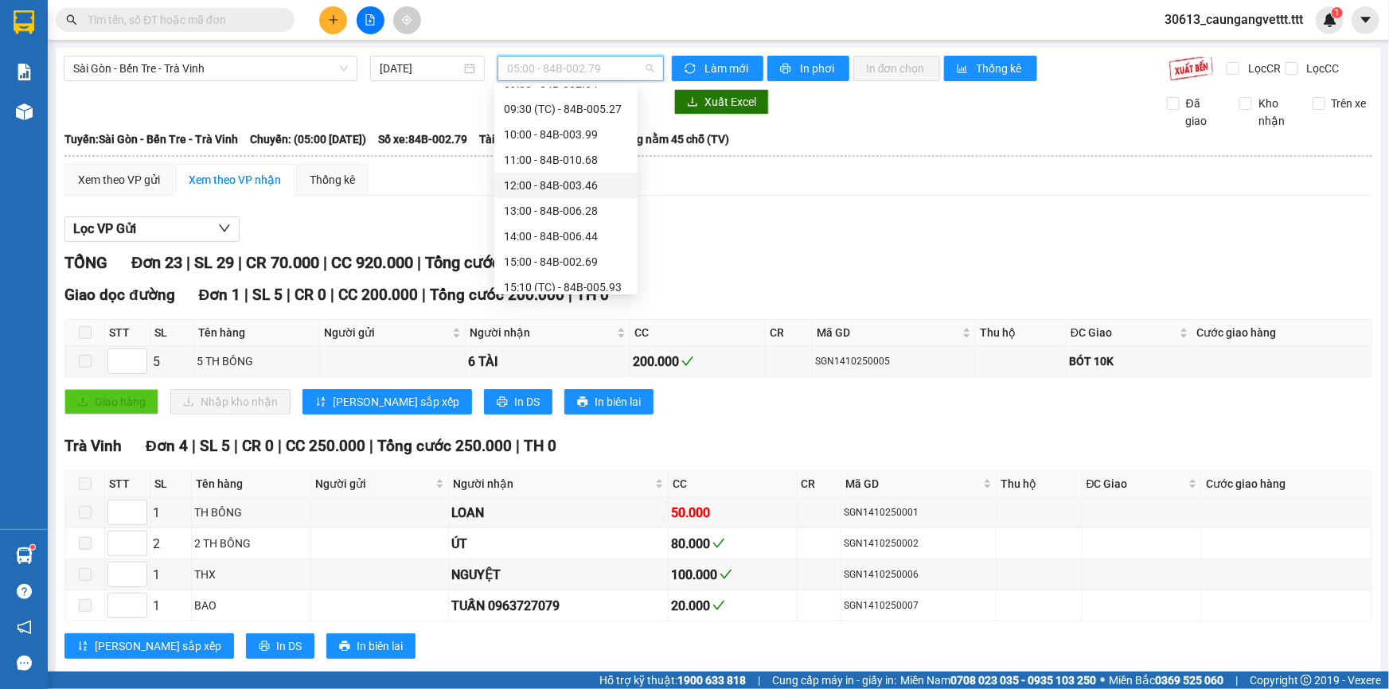
click at [548, 187] on div "12:00 - 84B-003.46" at bounding box center [566, 186] width 124 height 18
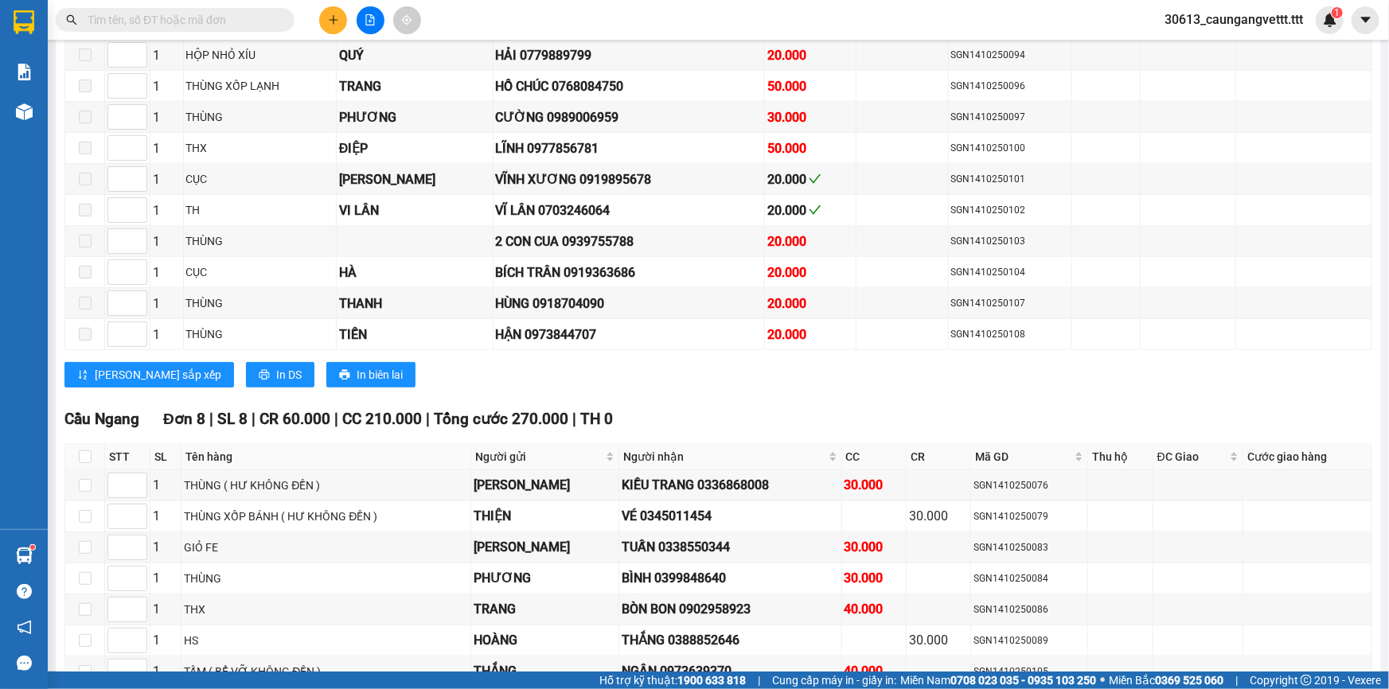
scroll to position [772, 0]
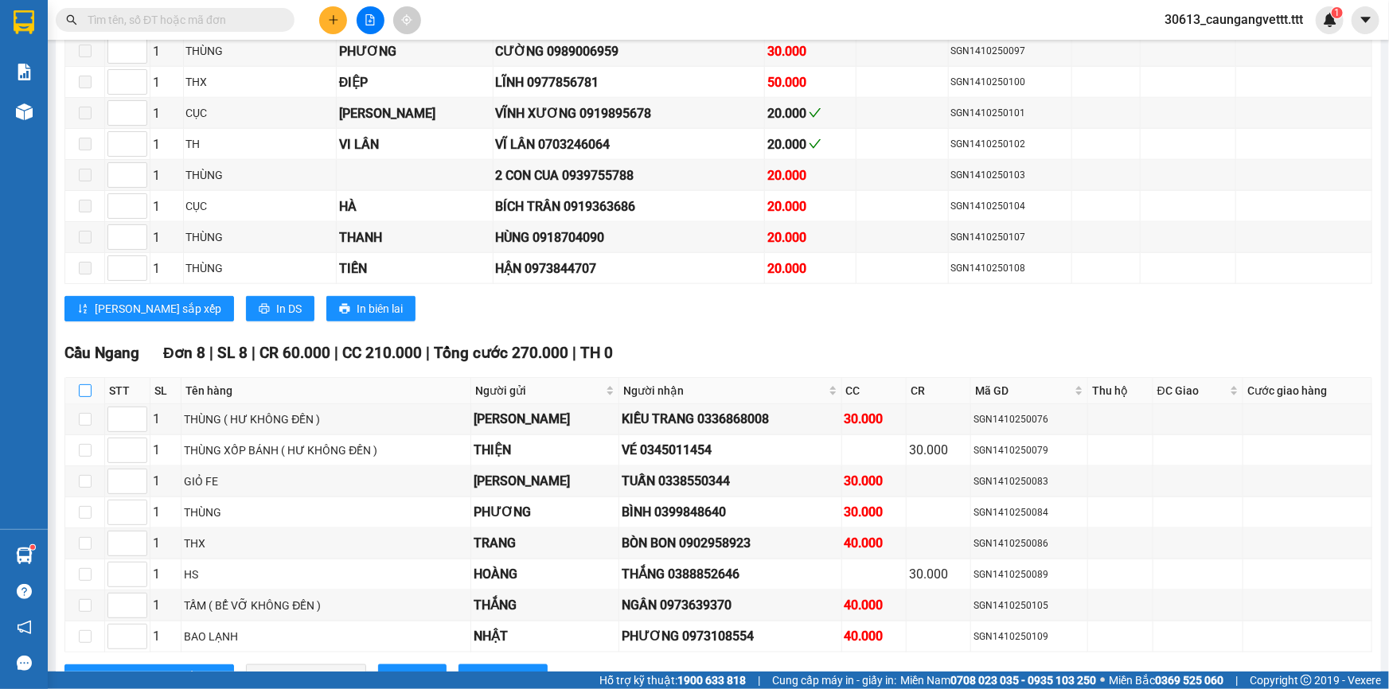
click at [86, 384] on input "checkbox" at bounding box center [85, 390] width 13 height 13
checkbox input "true"
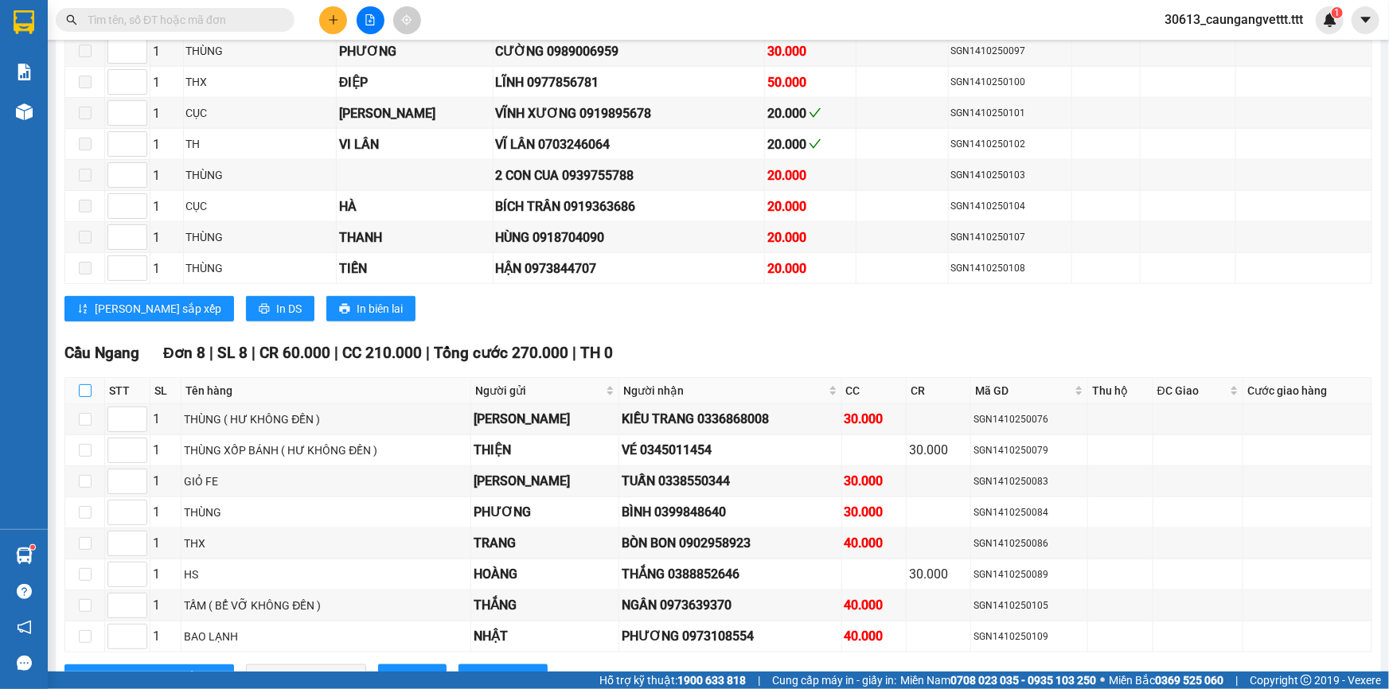
checkbox input "true"
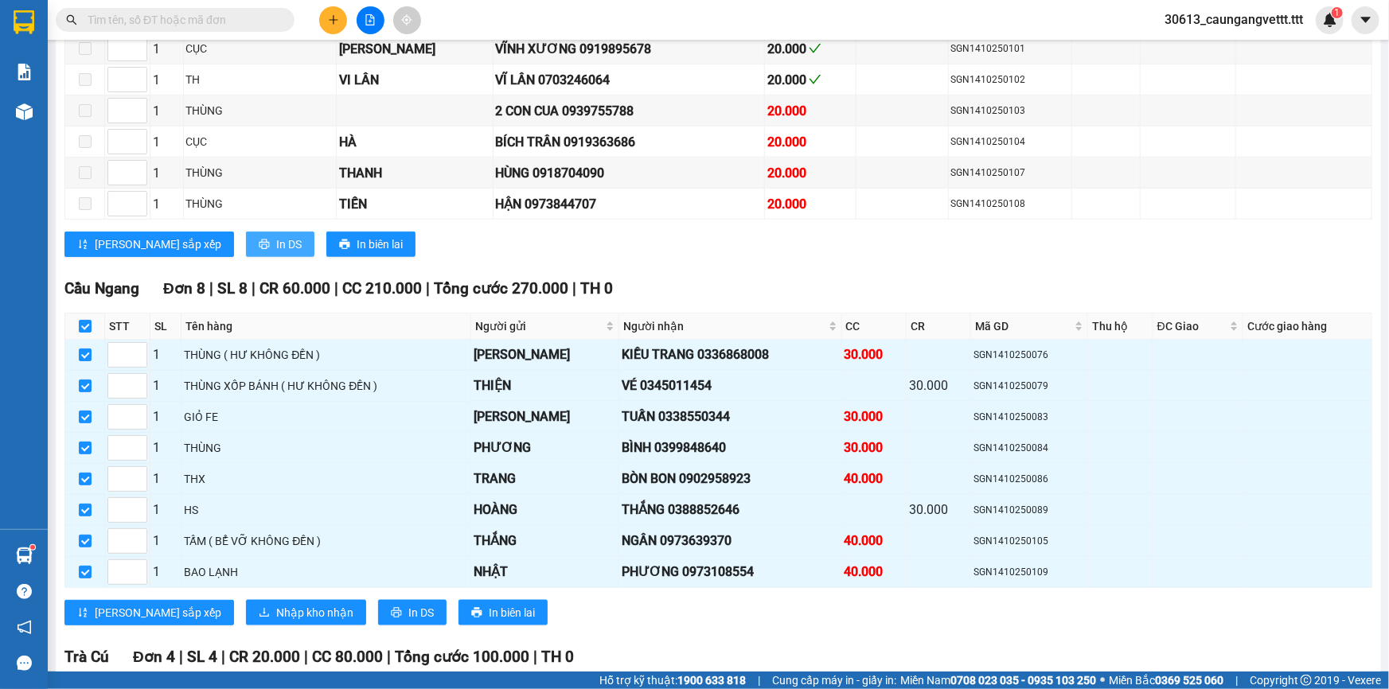
scroll to position [867, 0]
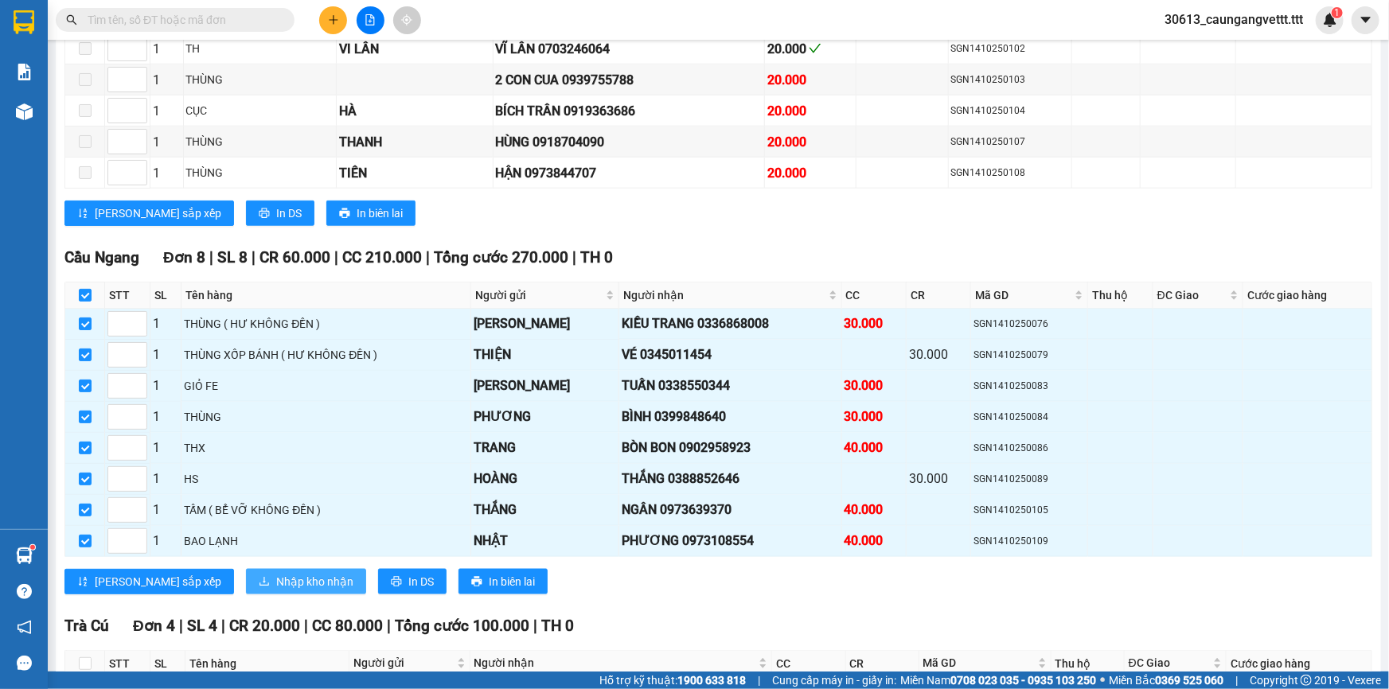
click at [276, 573] on span "Nhập kho nhận" at bounding box center [314, 582] width 77 height 18
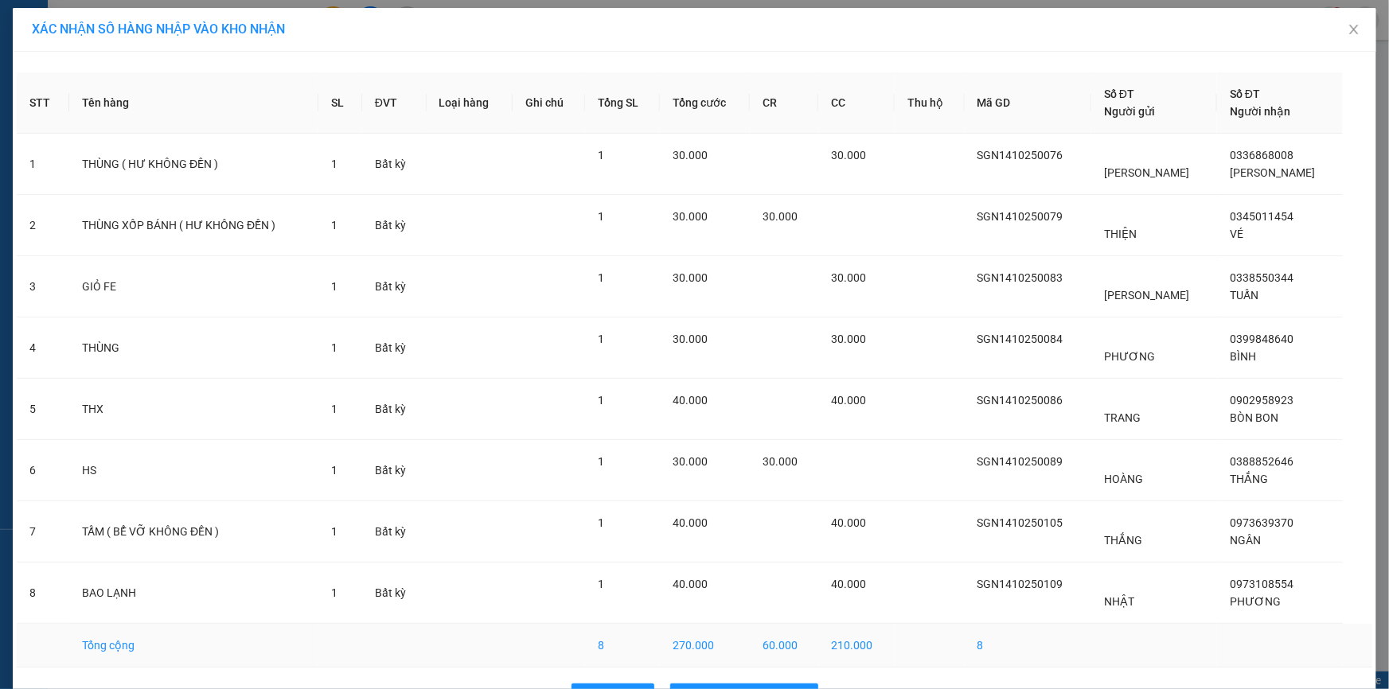
scroll to position [49, 0]
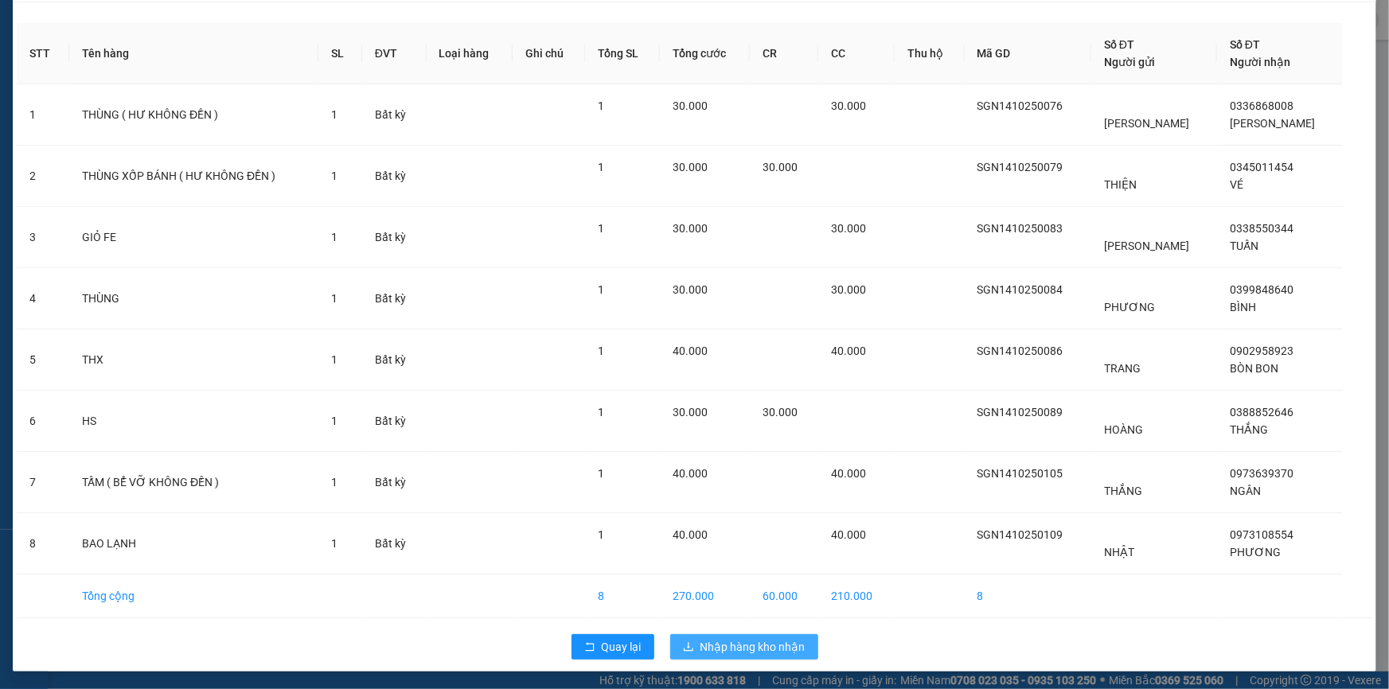
click at [735, 638] on span "Nhập hàng kho nhận" at bounding box center [752, 647] width 105 height 18
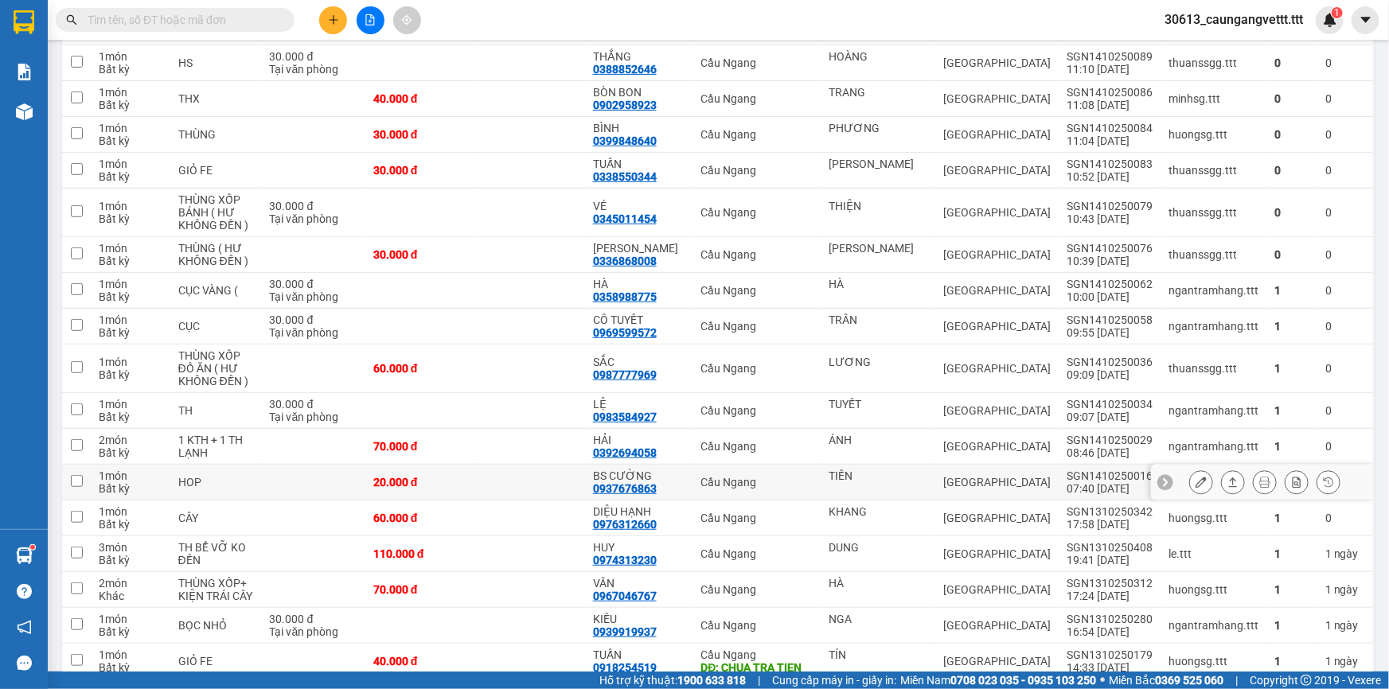
scroll to position [290, 0]
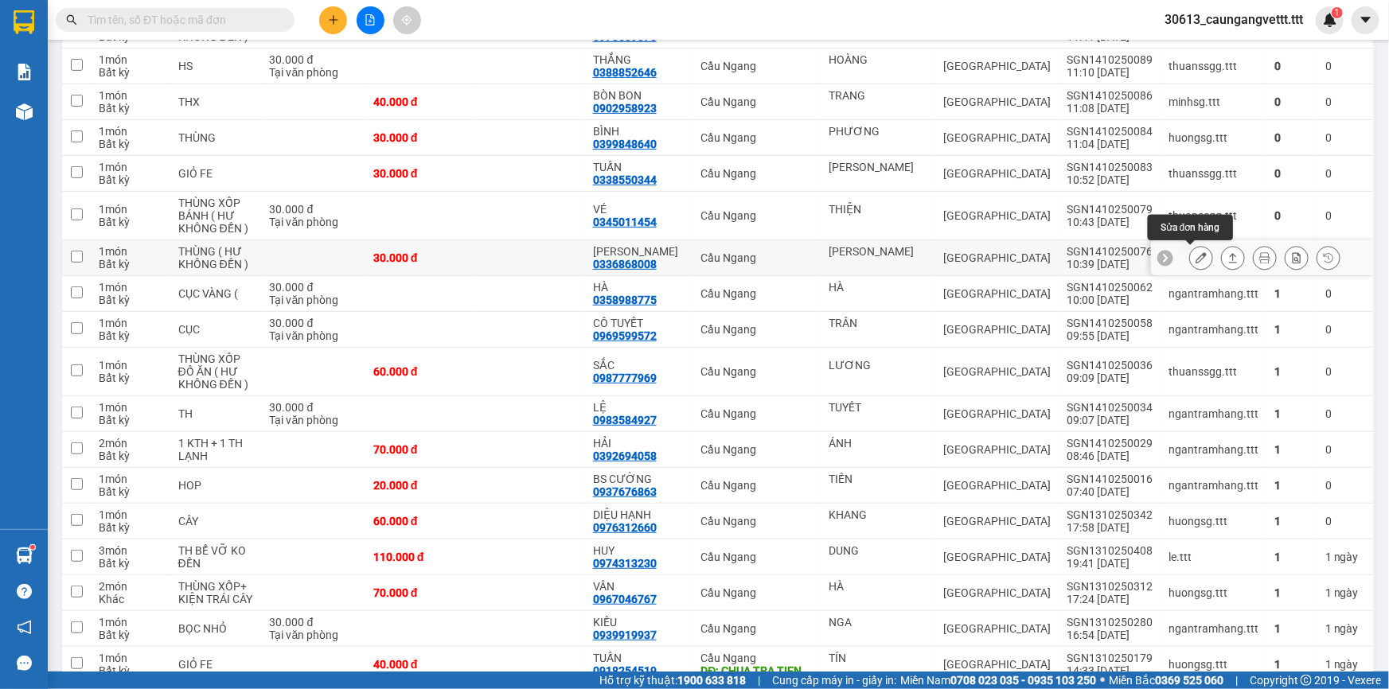
click at [1195, 257] on icon at bounding box center [1200, 257] width 11 height 11
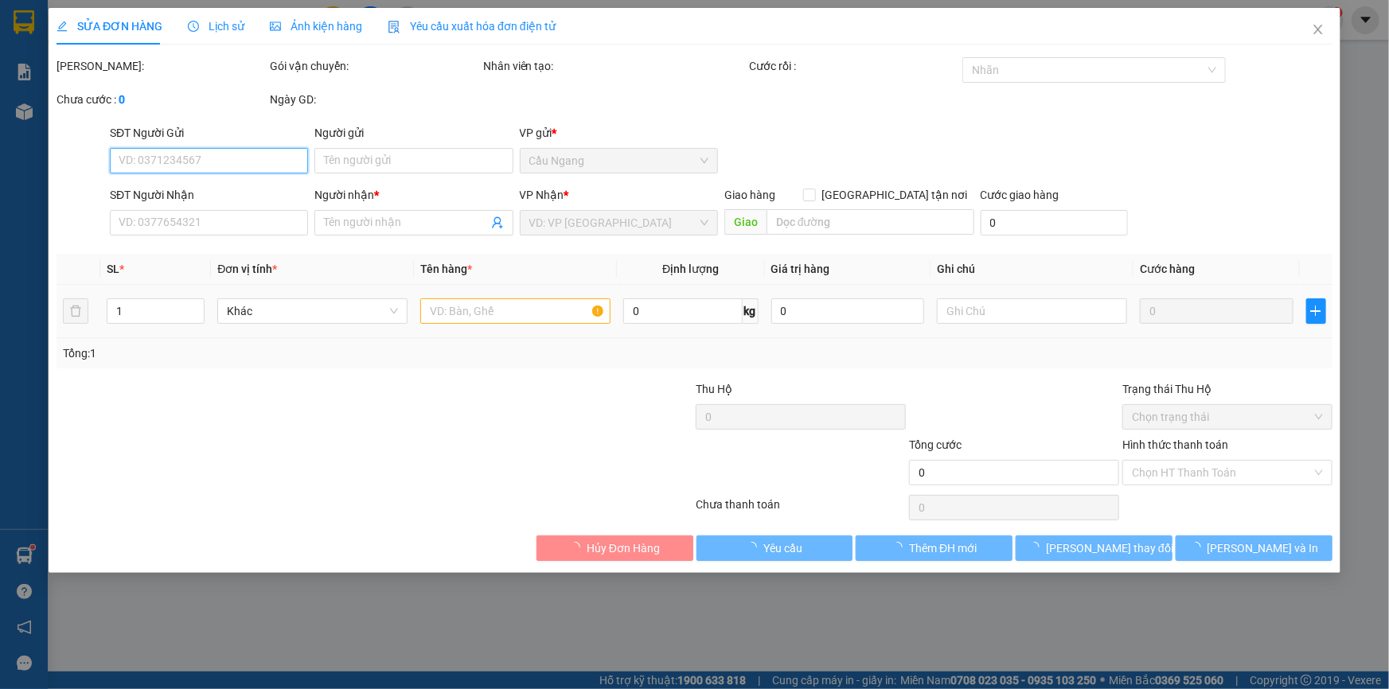
type input "[PERSON_NAME]"
type input "0336868008"
type input "KIỀU TRANG"
type input "30.000"
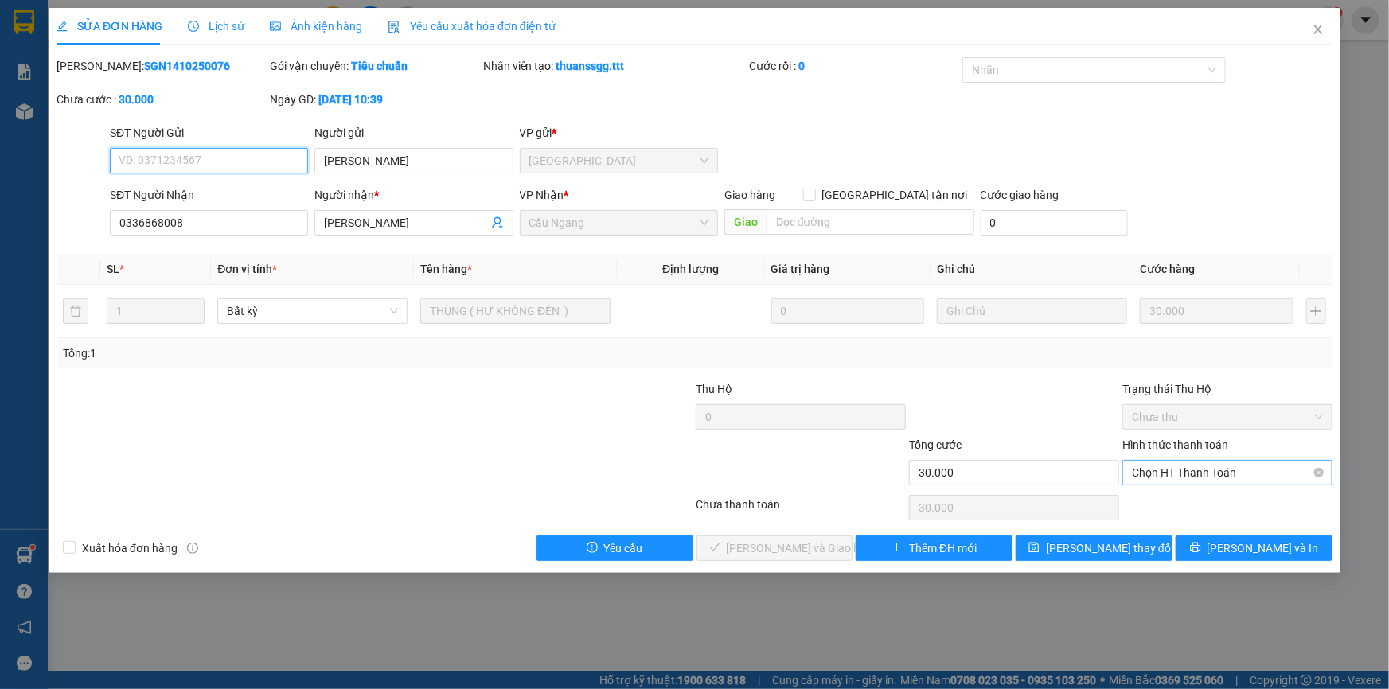
click at [1187, 470] on span "Chọn HT Thanh Toán" at bounding box center [1227, 473] width 191 height 24
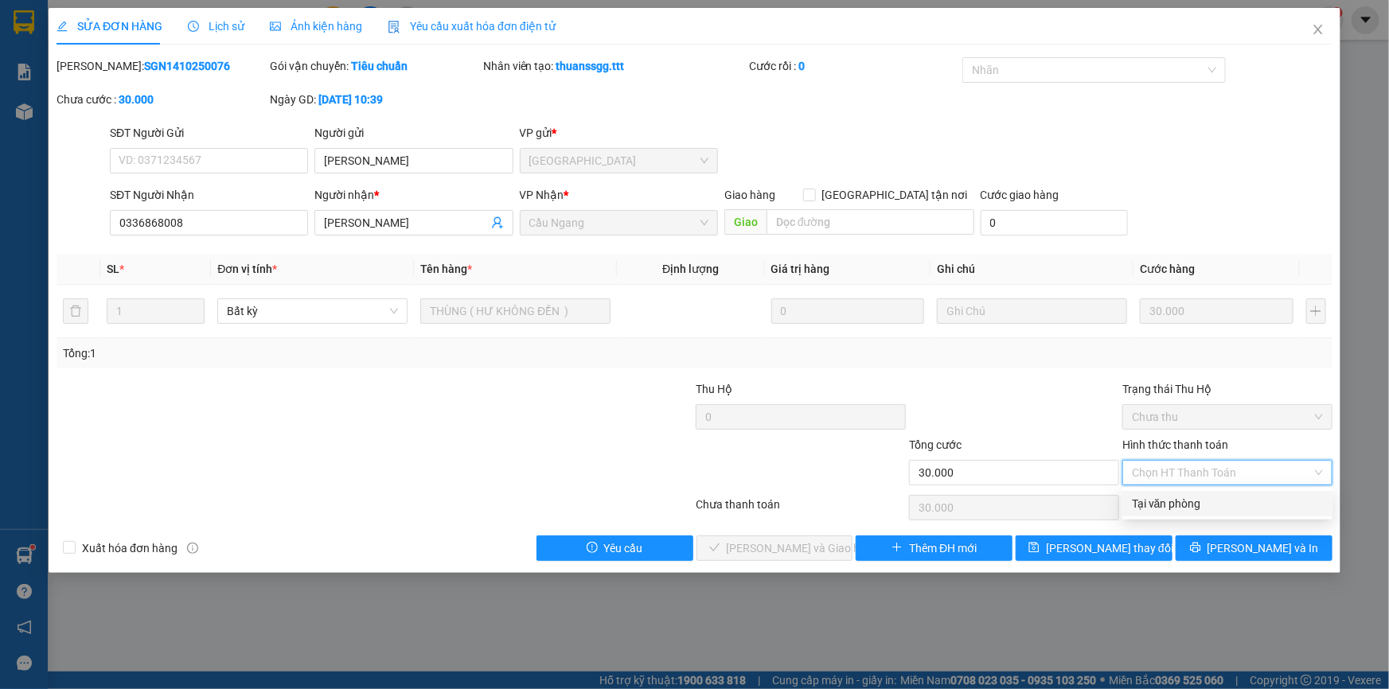
drag, startPoint x: 1167, startPoint y: 504, endPoint x: 1084, endPoint y: 505, distance: 82.8
click at [1161, 505] on div "Tại văn phòng" at bounding box center [1227, 504] width 191 height 18
type input "0"
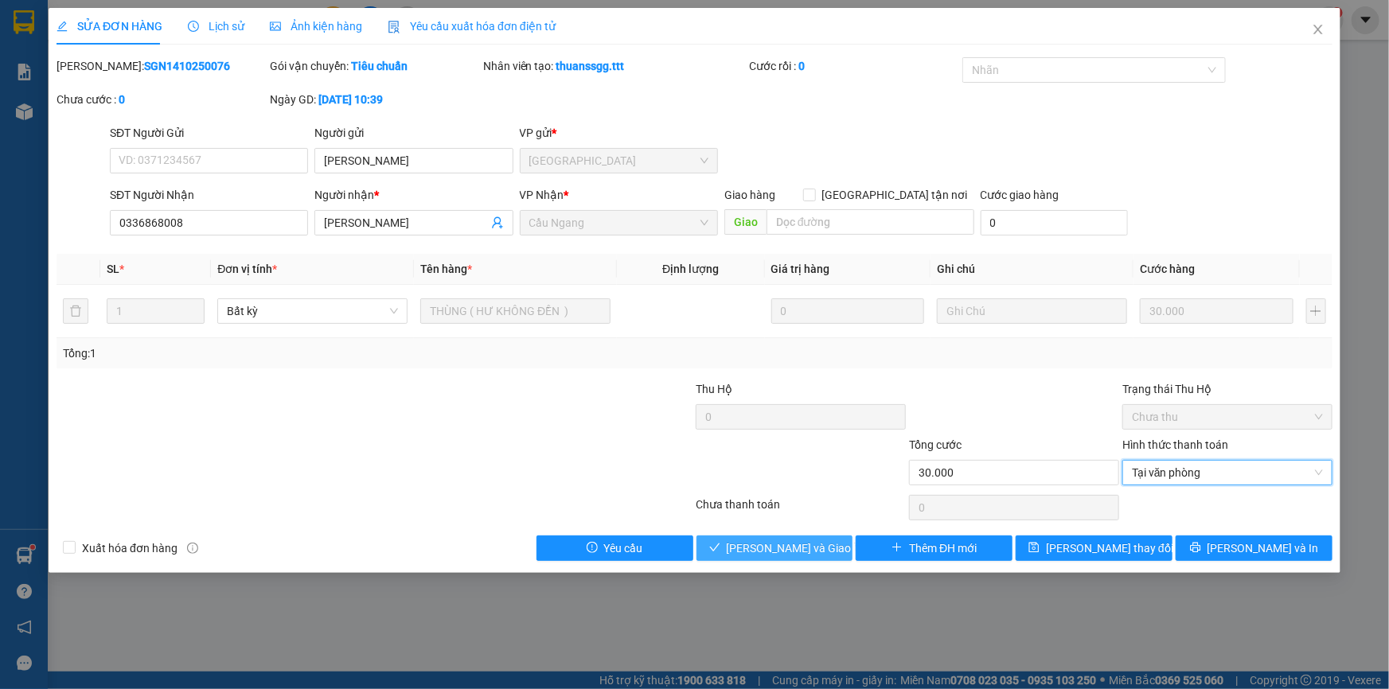
click at [805, 541] on span "Lưu và Giao hàng" at bounding box center [803, 549] width 153 height 18
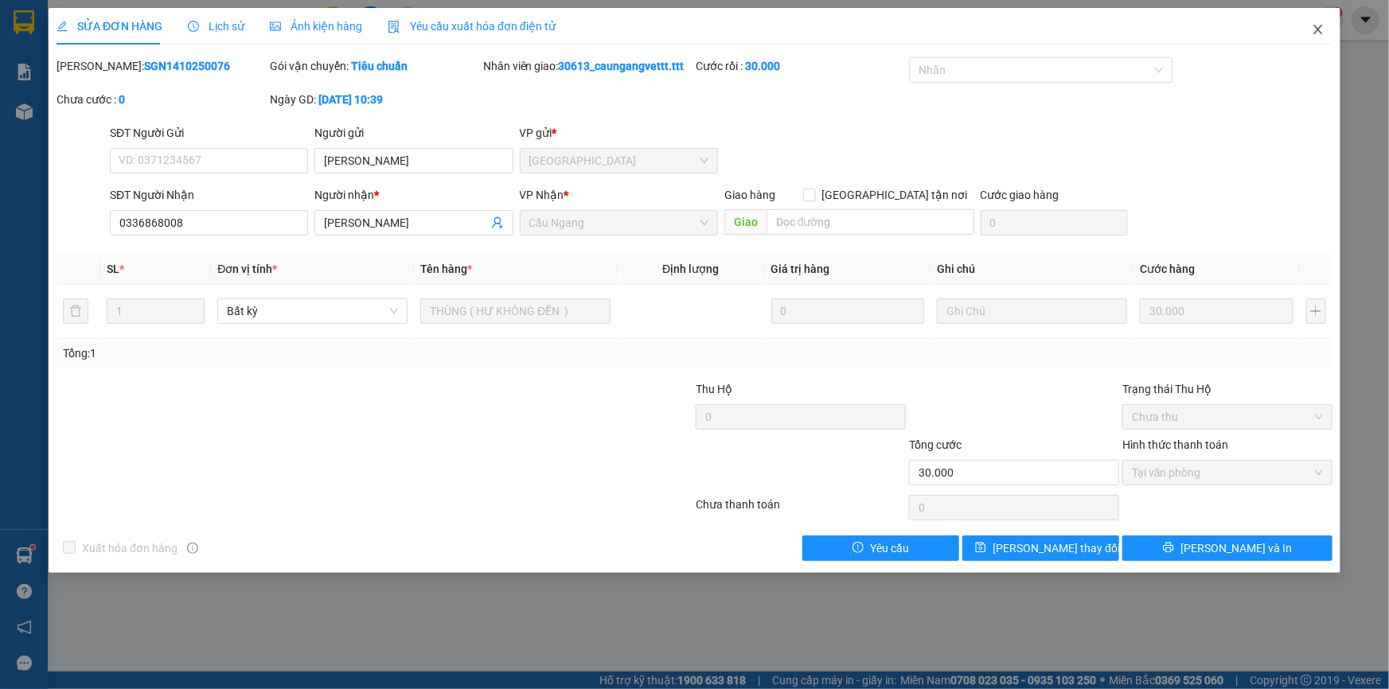
click at [1314, 29] on icon "close" at bounding box center [1318, 29] width 13 height 13
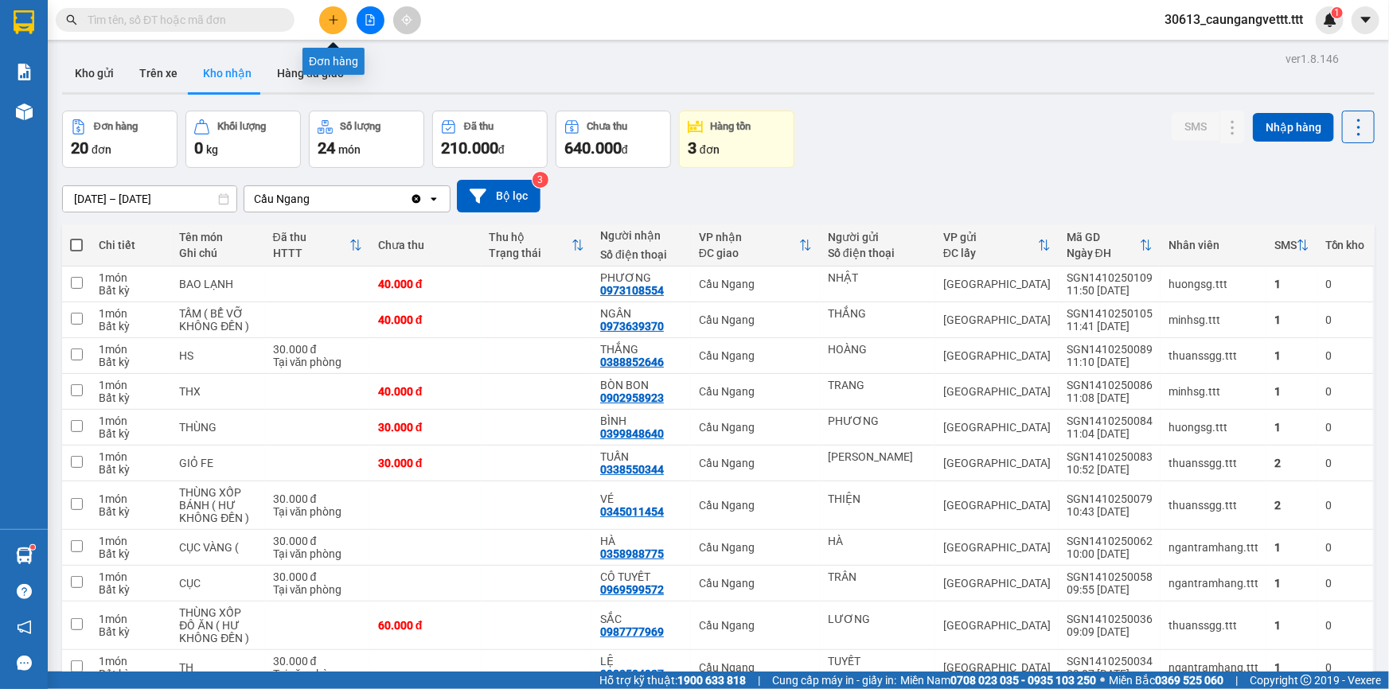
click at [333, 26] on button at bounding box center [333, 20] width 28 height 28
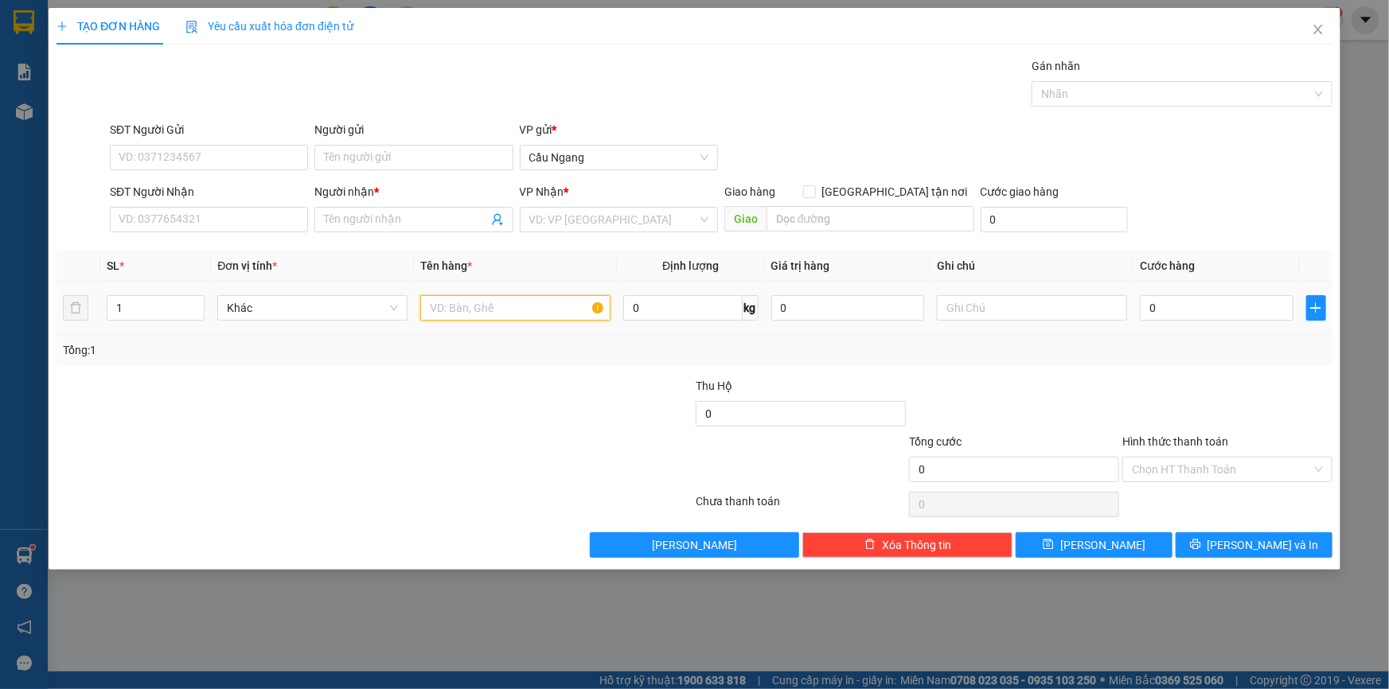
click at [471, 313] on input "text" at bounding box center [515, 307] width 190 height 25
type input "HS"
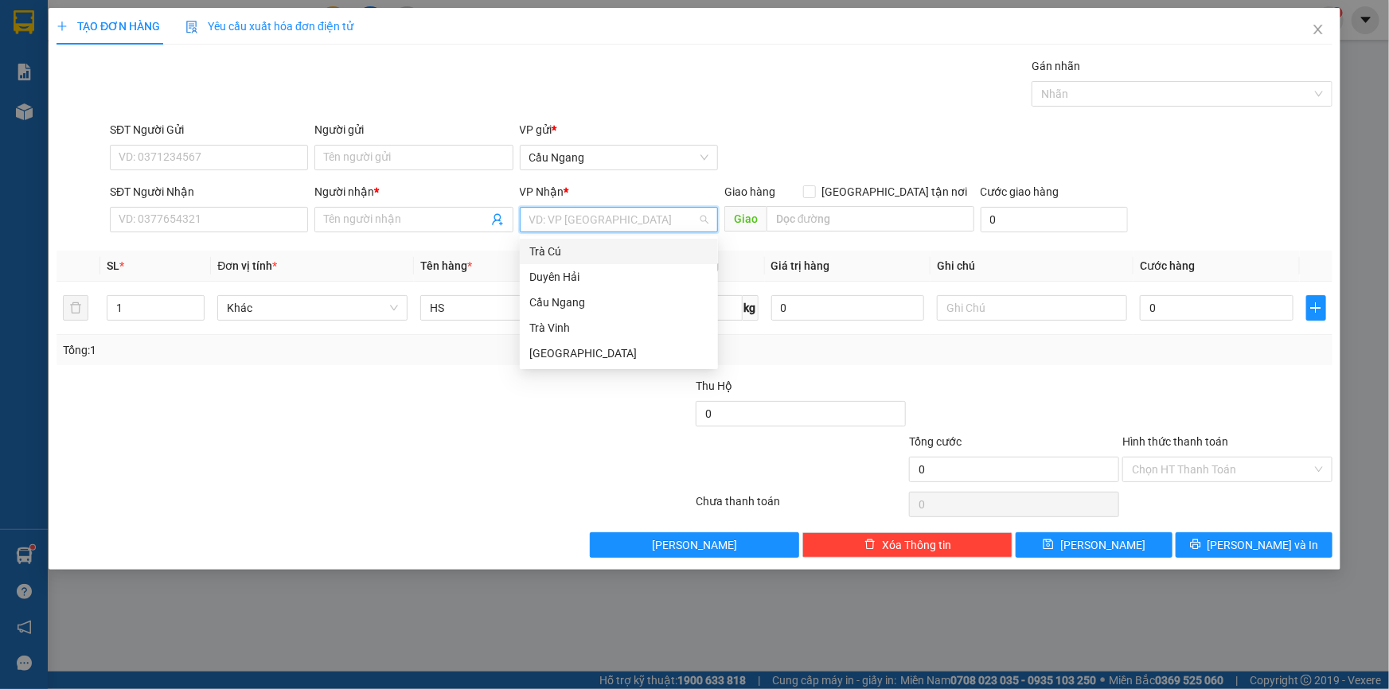
click at [587, 216] on input "search" at bounding box center [613, 220] width 168 height 24
click at [571, 353] on div "[GEOGRAPHIC_DATA]" at bounding box center [618, 354] width 179 height 18
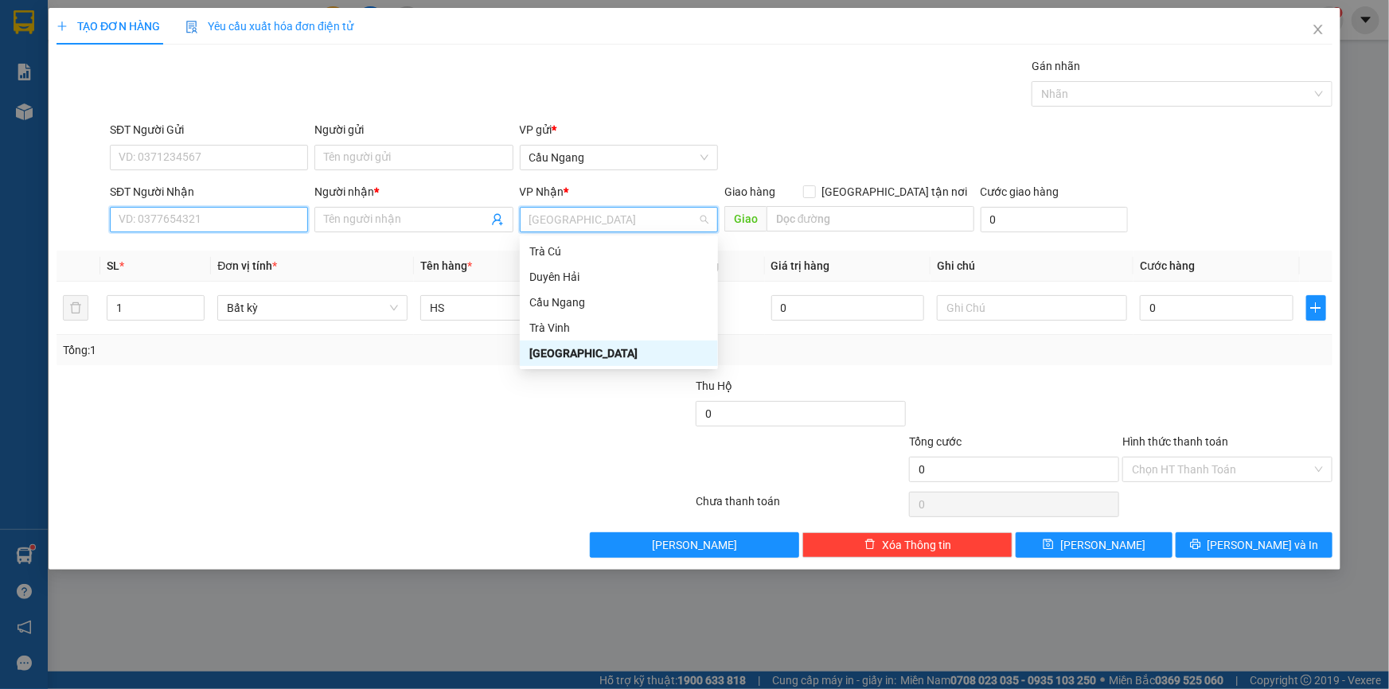
drag, startPoint x: 198, startPoint y: 225, endPoint x: 202, endPoint y: 216, distance: 9.6
click at [198, 224] on input "SĐT Người Nhận" at bounding box center [209, 219] width 198 height 25
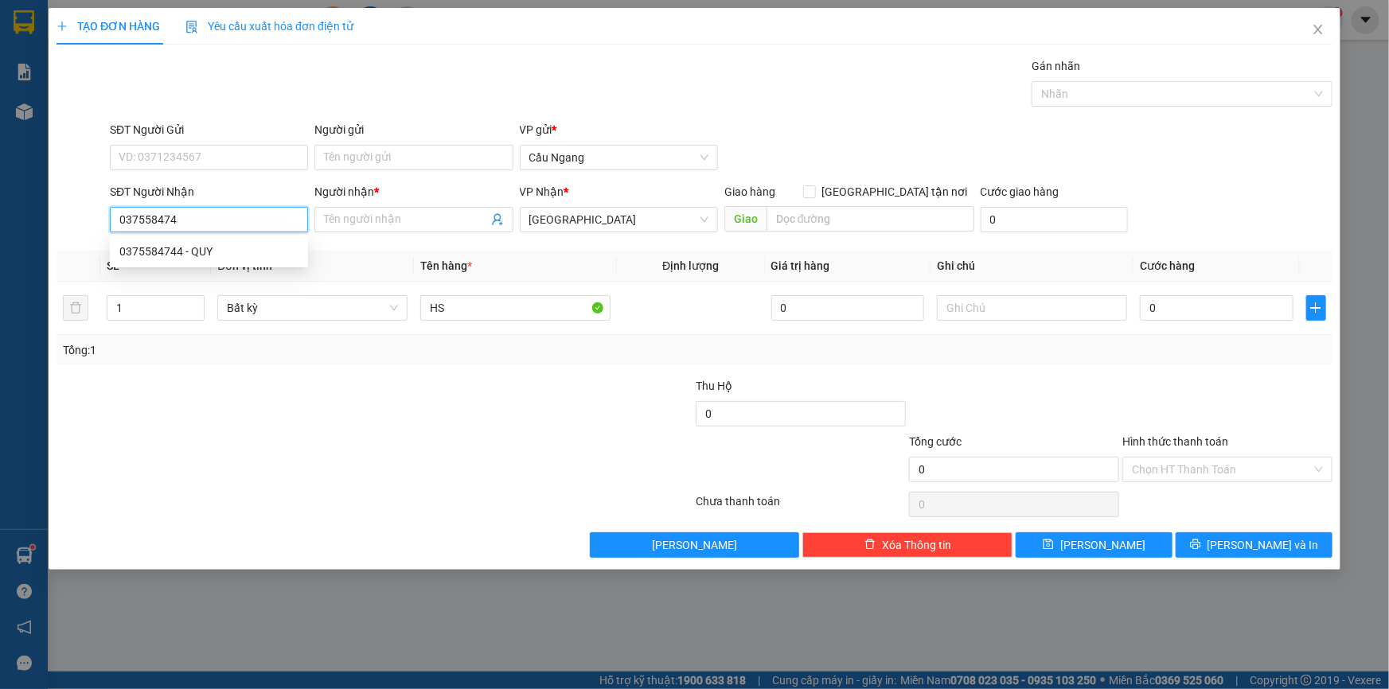
type input "0375584744"
click at [198, 251] on div "0375584744 - QUY" at bounding box center [208, 252] width 179 height 18
type input "QUY"
type input "0375584744"
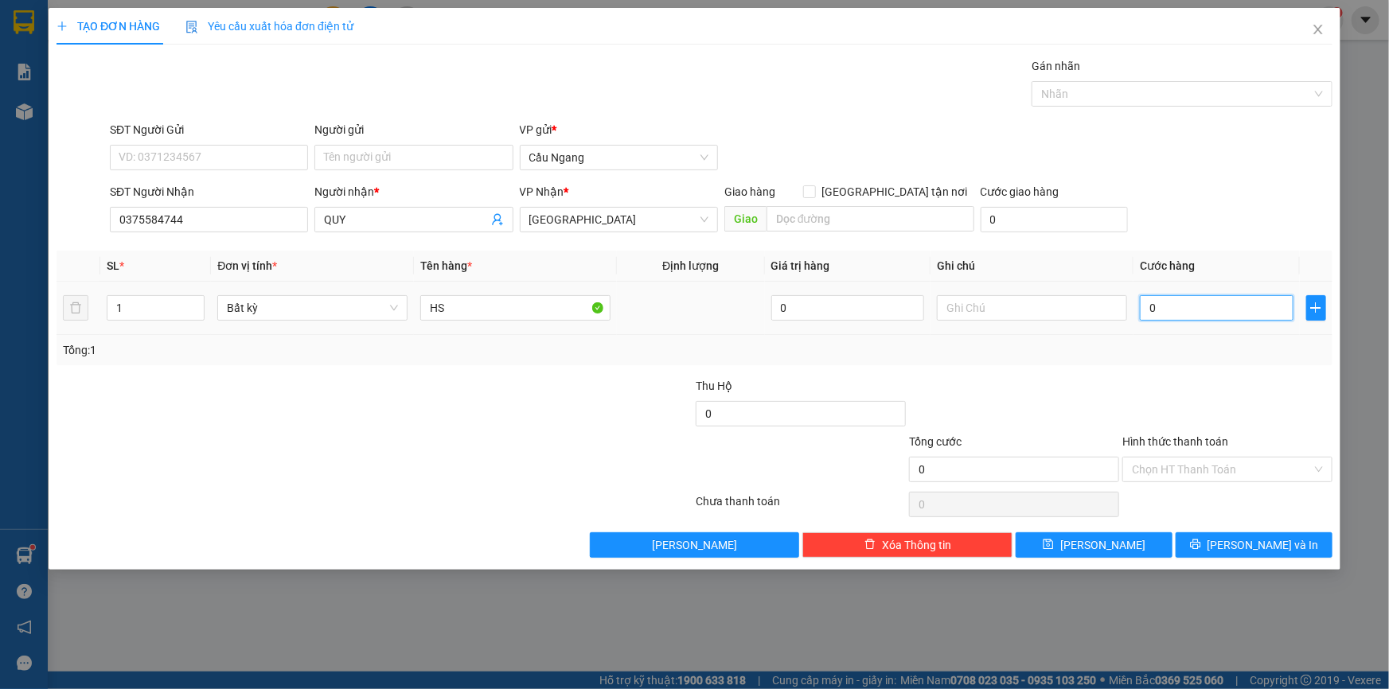
click at [1179, 309] on input "0" at bounding box center [1217, 307] width 154 height 25
type input "2"
type input "20"
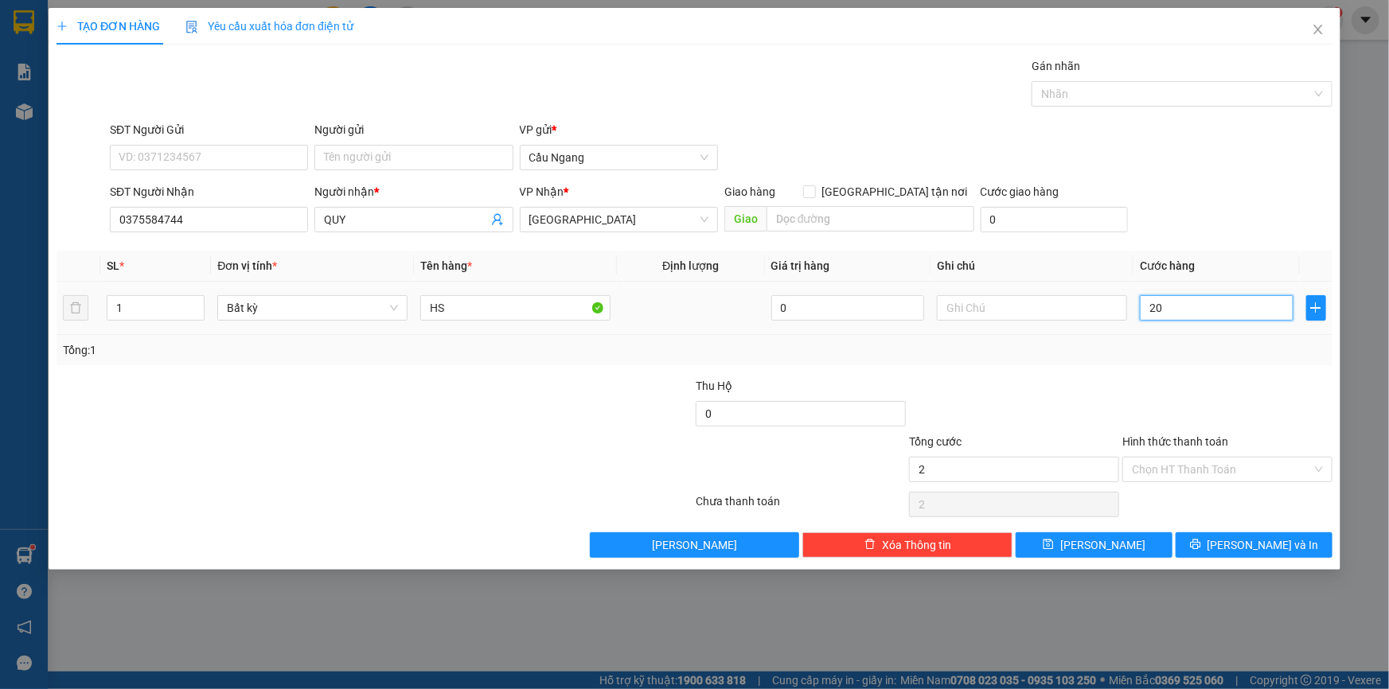
type input "20"
type input "200"
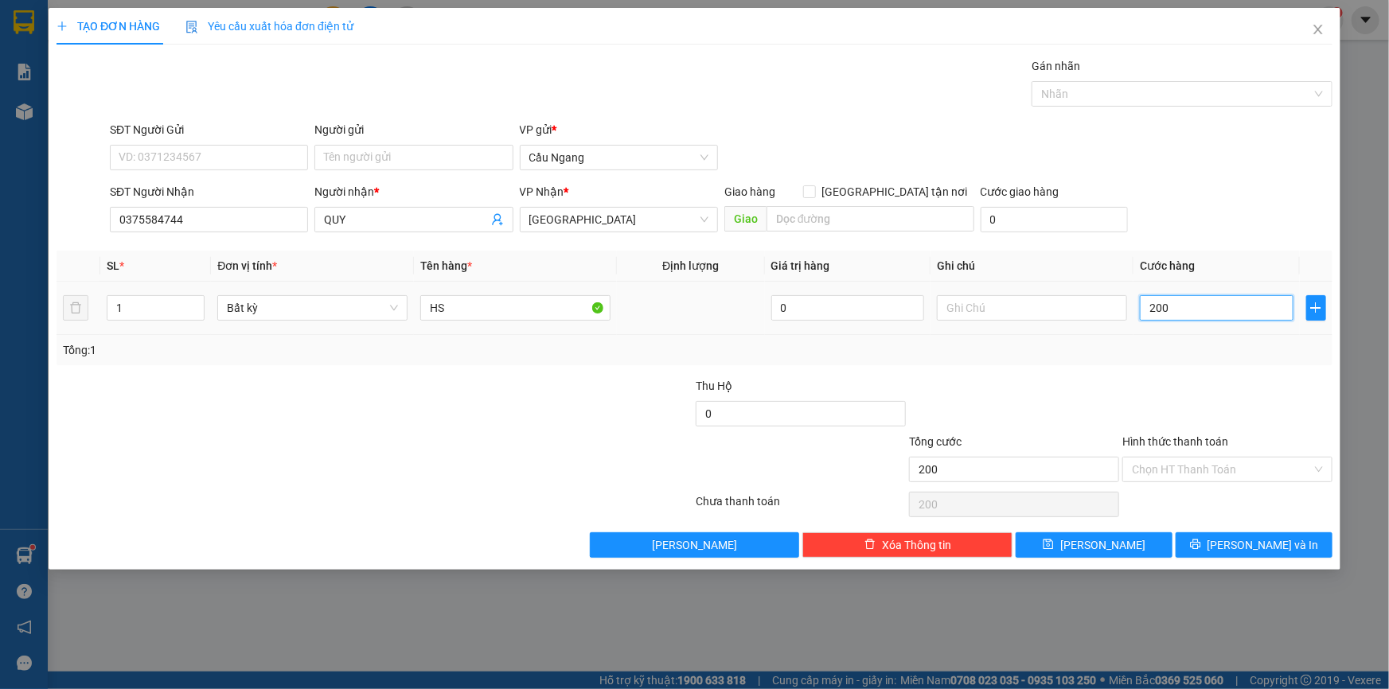
type input "2.000"
type input "20.000"
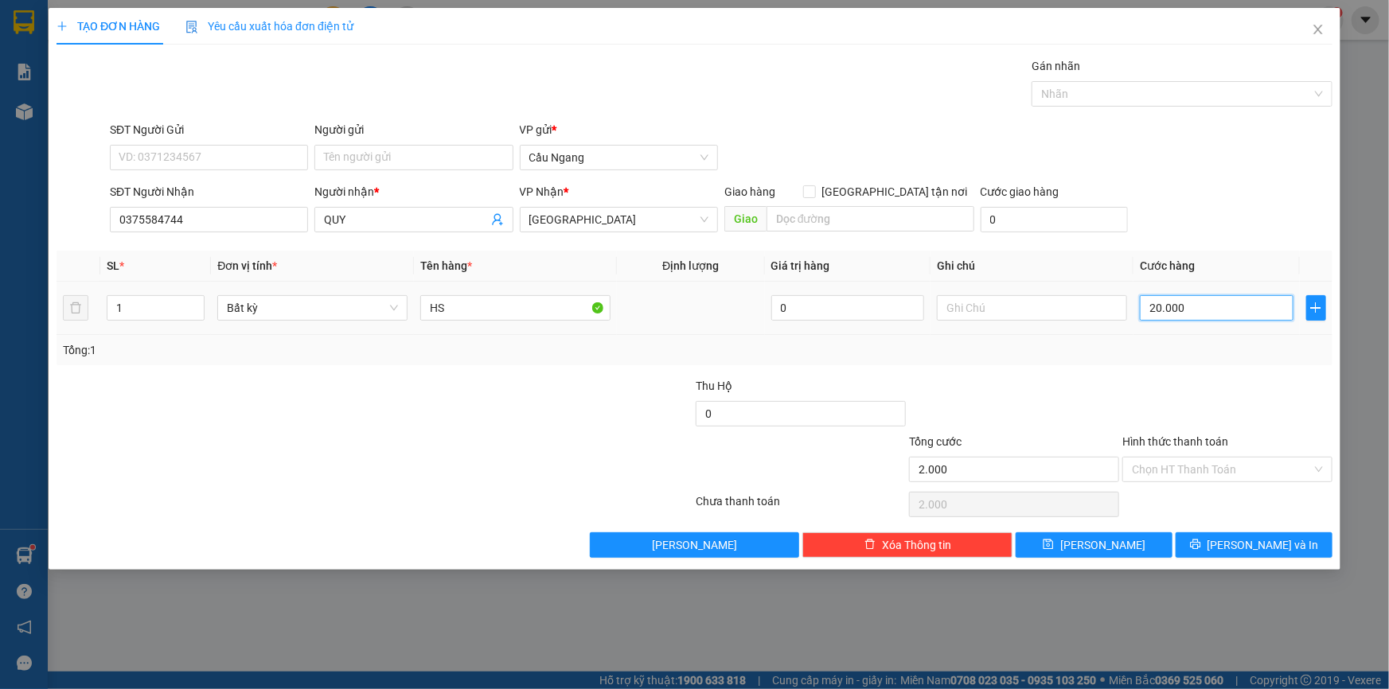
type input "20.000"
click at [1192, 472] on input "Hình thức thanh toán" at bounding box center [1222, 470] width 180 height 24
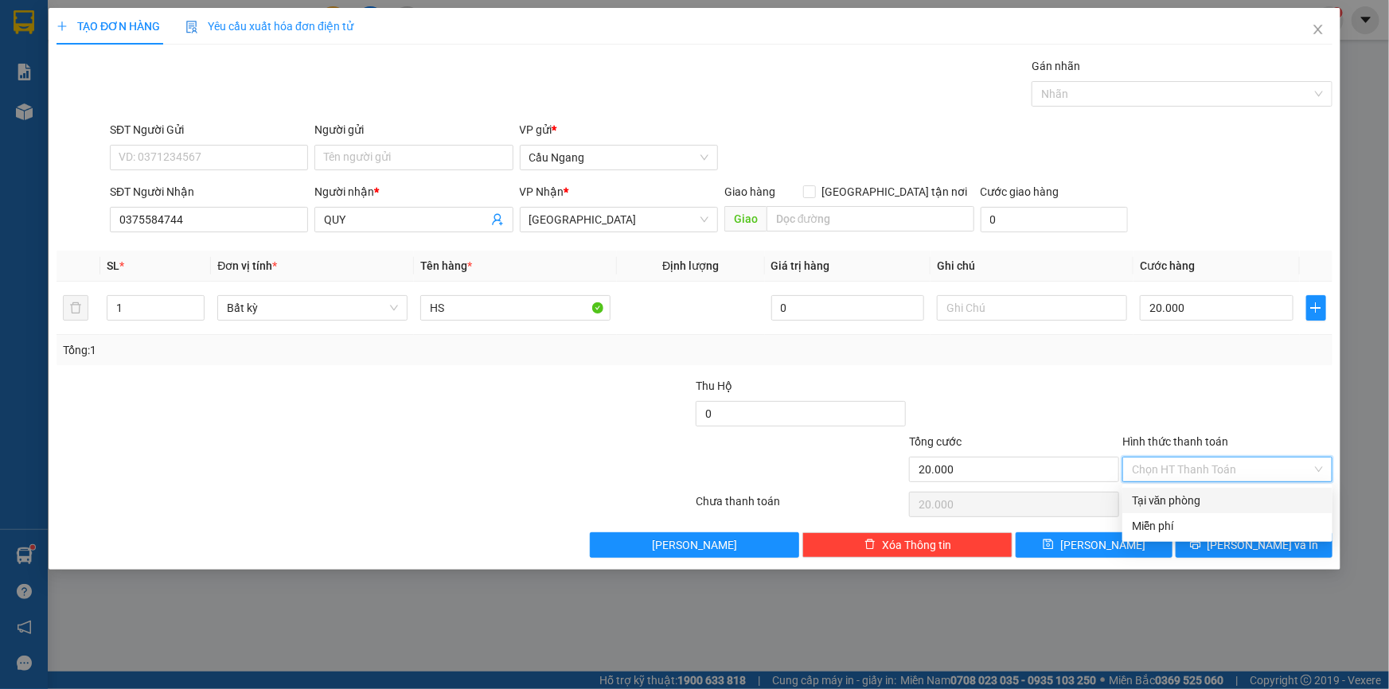
click at [1190, 496] on div "Tại văn phòng" at bounding box center [1227, 501] width 191 height 18
type input "0"
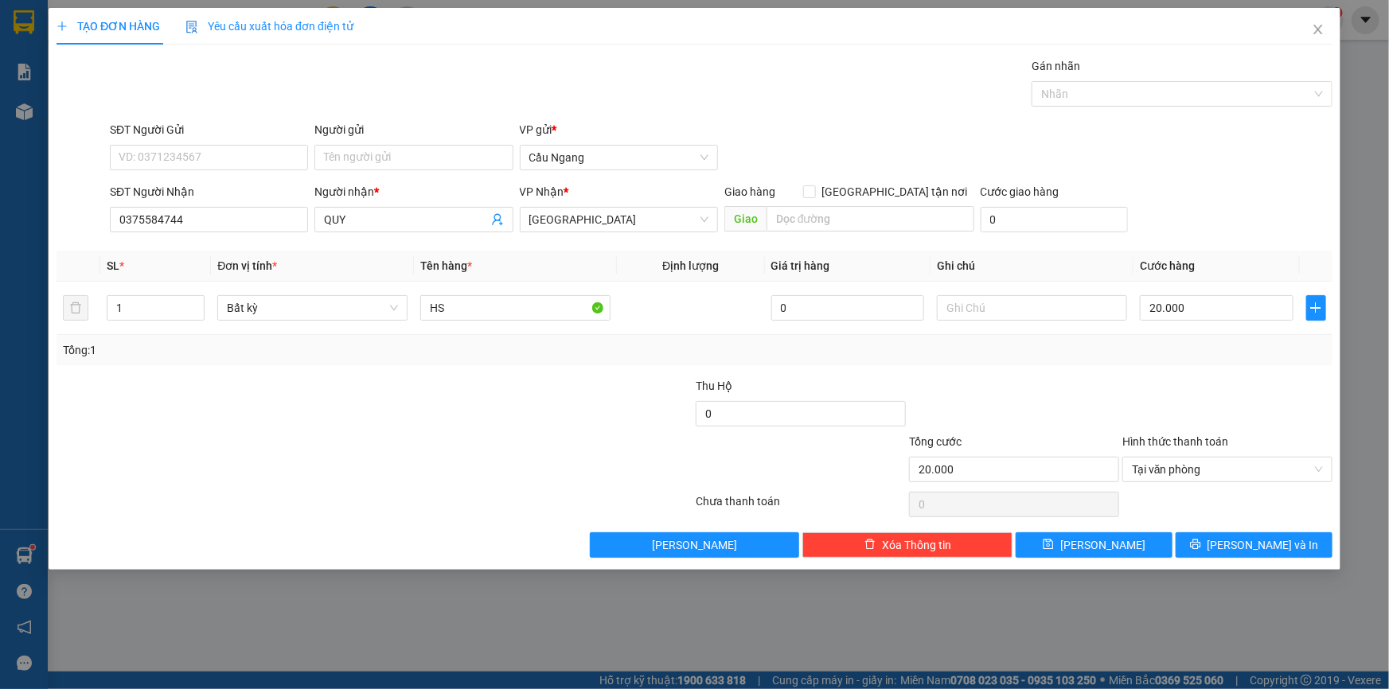
click at [1226, 530] on div "Transit Pickup Surcharge Ids Transit Deliver Surcharge Ids Transit Deliver Surc…" at bounding box center [695, 307] width 1276 height 501
click at [1235, 545] on button "[PERSON_NAME] và In" at bounding box center [1253, 544] width 157 height 25
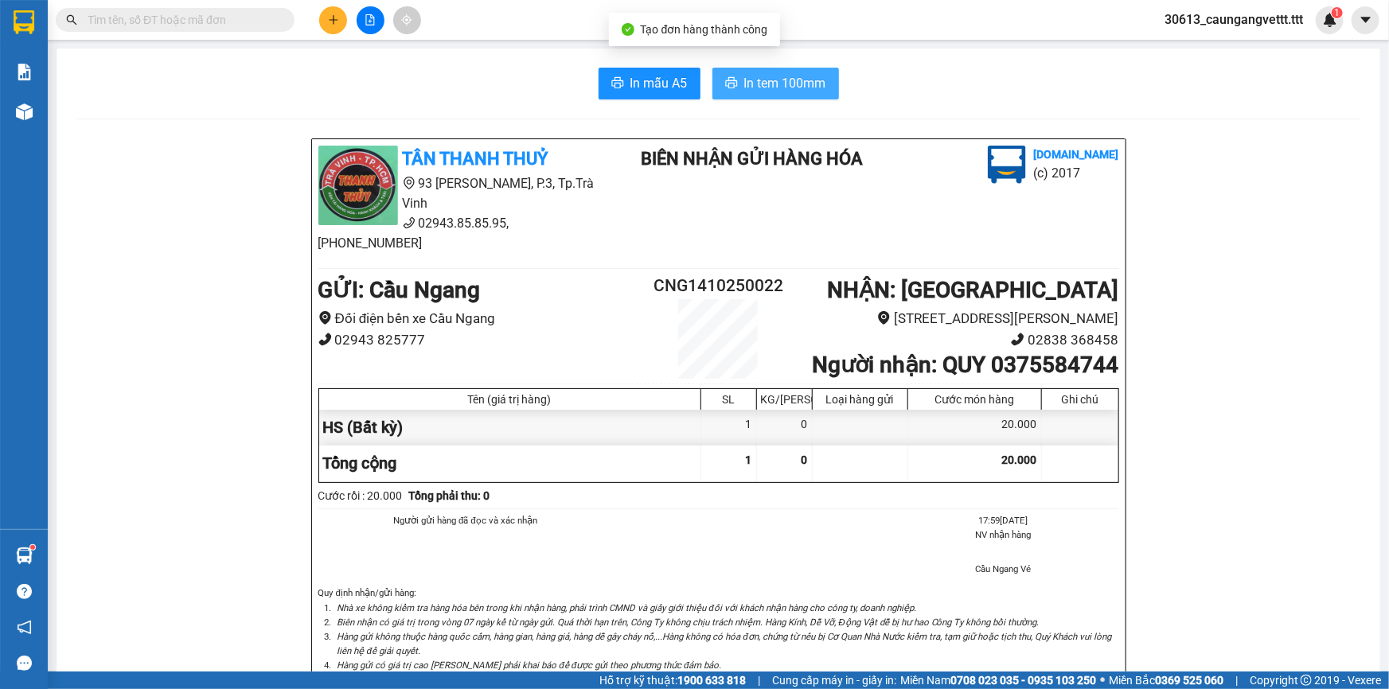
click at [774, 84] on span "In tem 100mm" at bounding box center [785, 83] width 82 height 20
click at [329, 25] on icon "plus" at bounding box center [333, 19] width 11 height 11
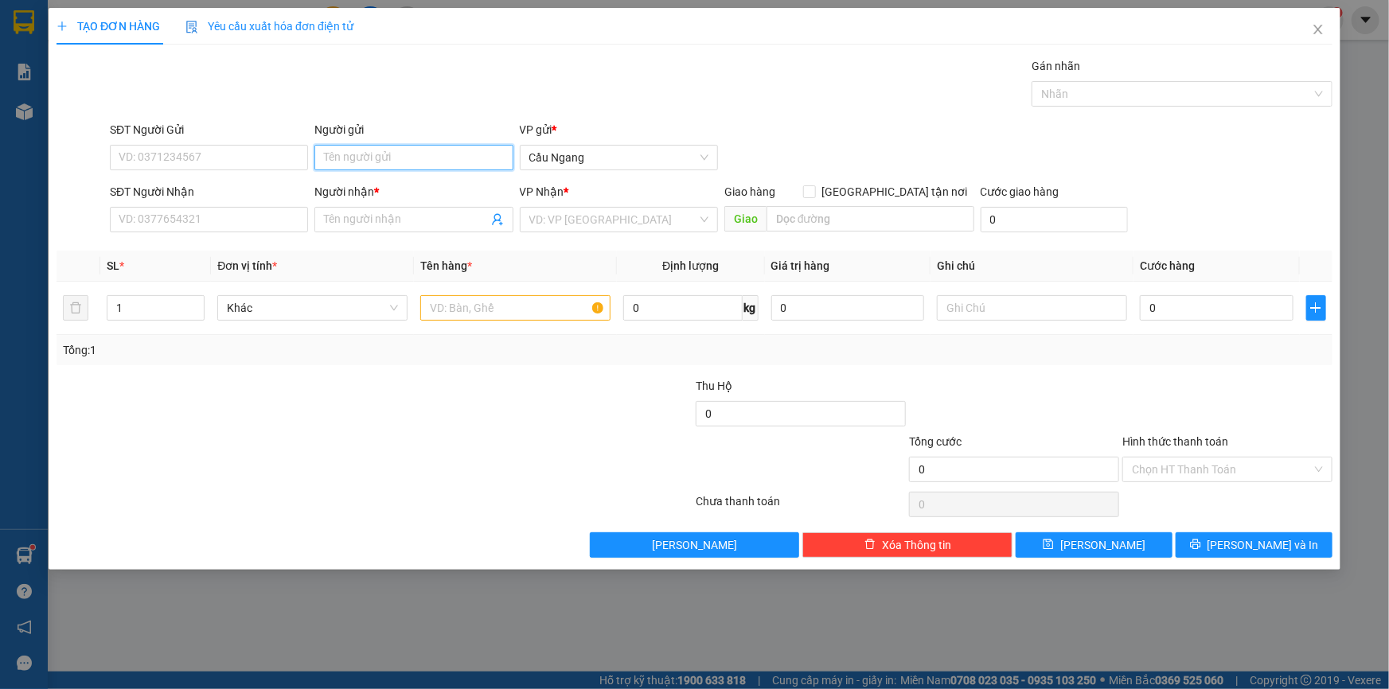
click at [370, 159] on input "Người gửi" at bounding box center [413, 157] width 198 height 25
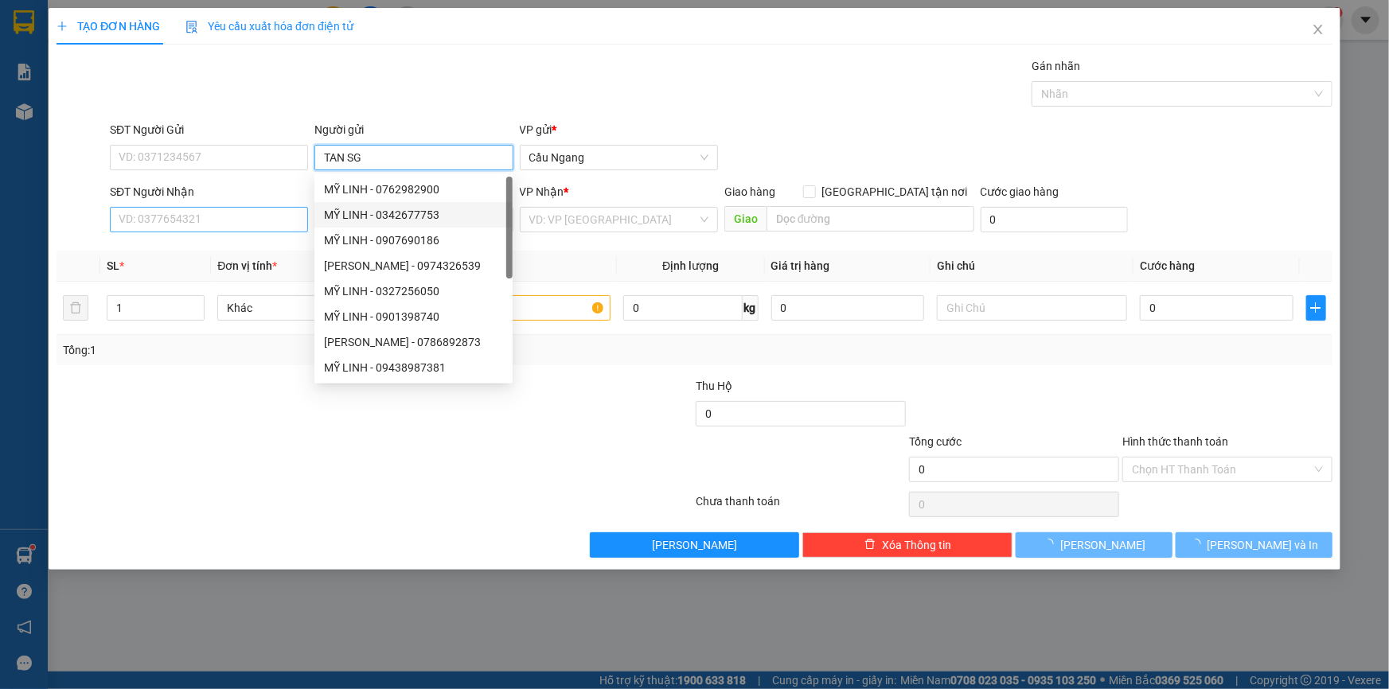
type input "TAN SG"
click at [207, 220] on input "SĐT Người Nhận" at bounding box center [209, 219] width 198 height 25
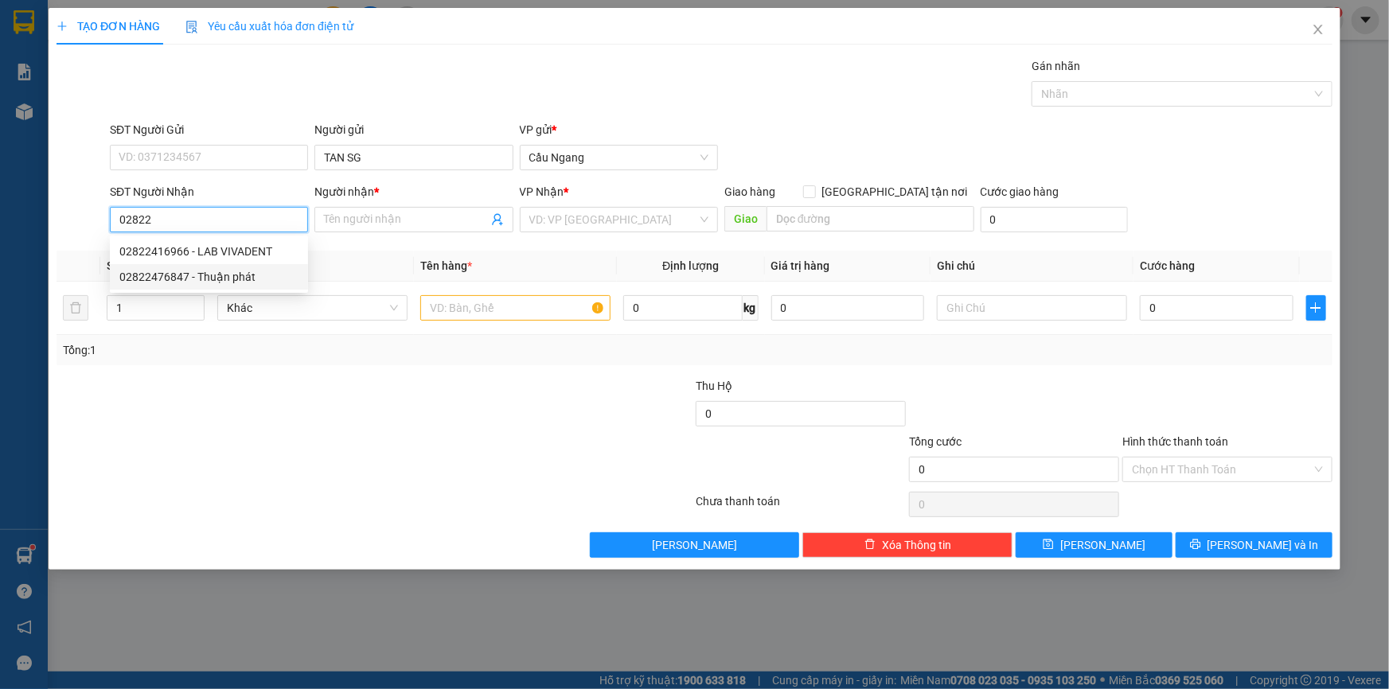
click at [231, 282] on div "02822476847 - Thuận phát" at bounding box center [208, 277] width 179 height 18
type input "02822476847"
type input "Thuận phát"
type input "02822476847"
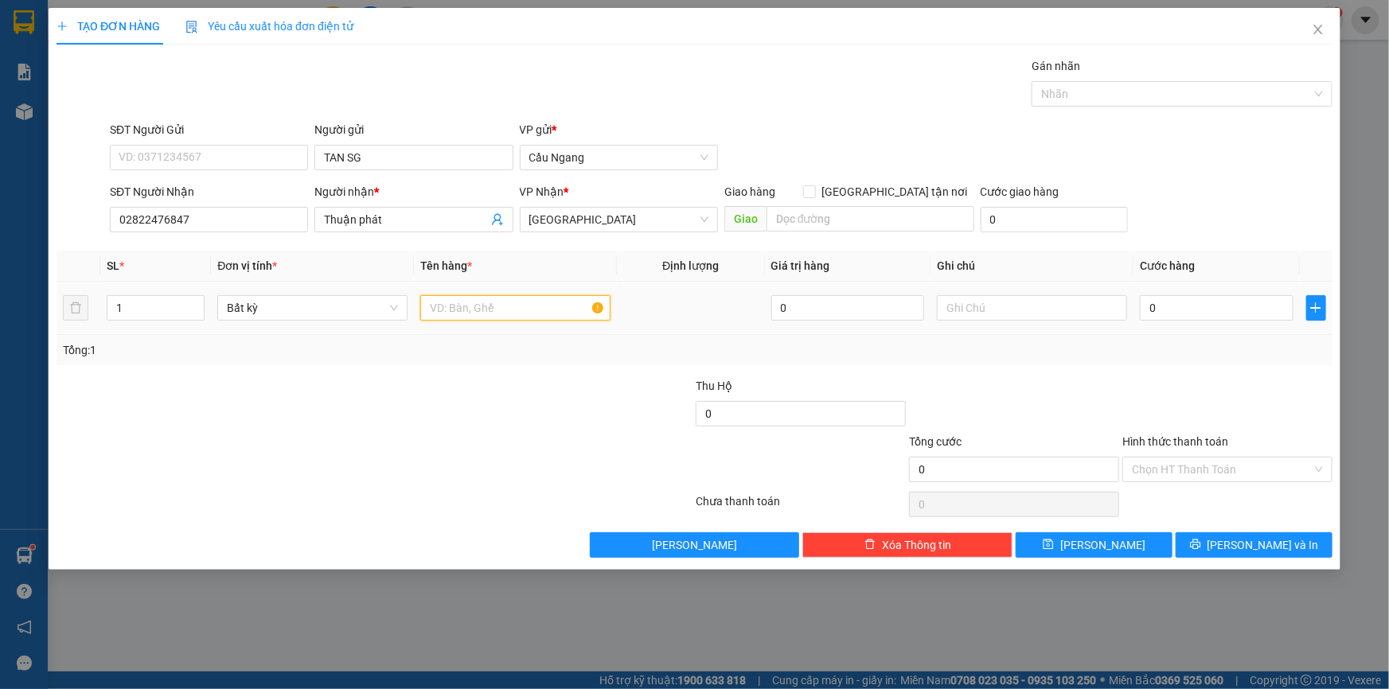
click at [479, 303] on input "text" at bounding box center [515, 307] width 190 height 25
type input "HOP"
click at [1212, 310] on input "0" at bounding box center [1217, 307] width 154 height 25
type input "2"
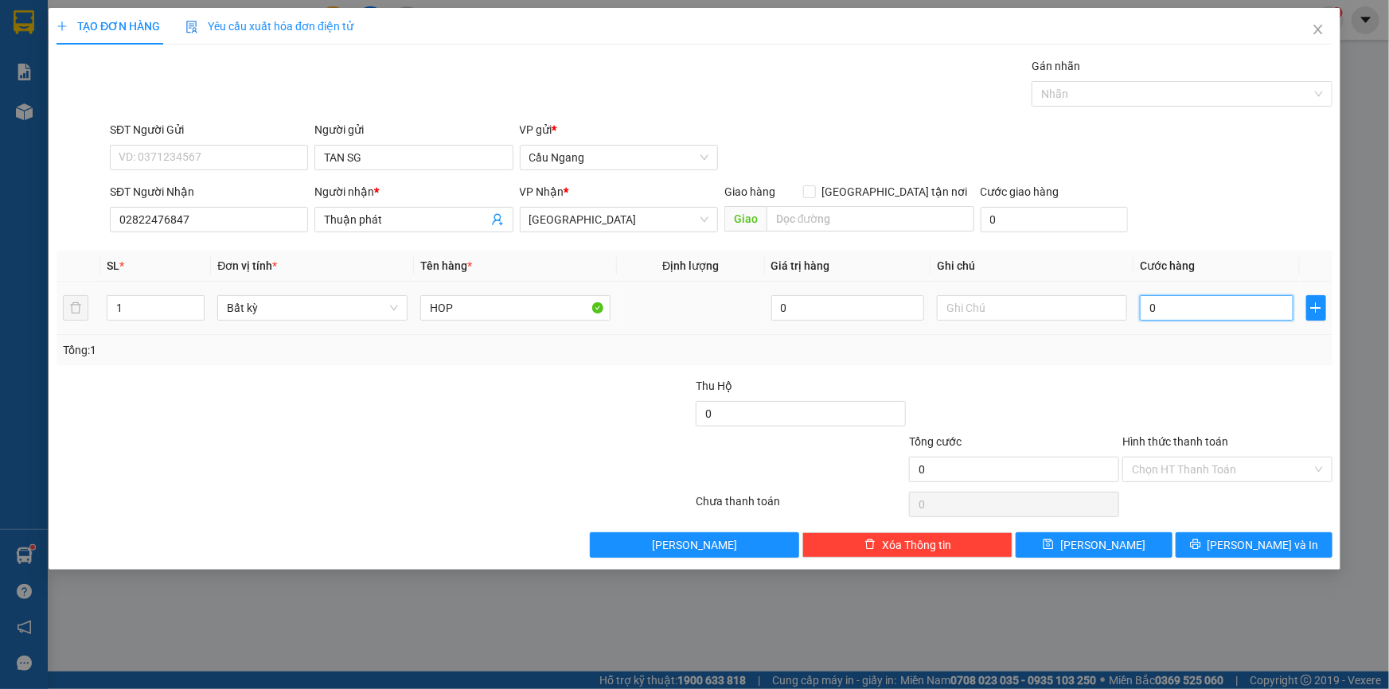
type input "2"
type input "20"
type input "200"
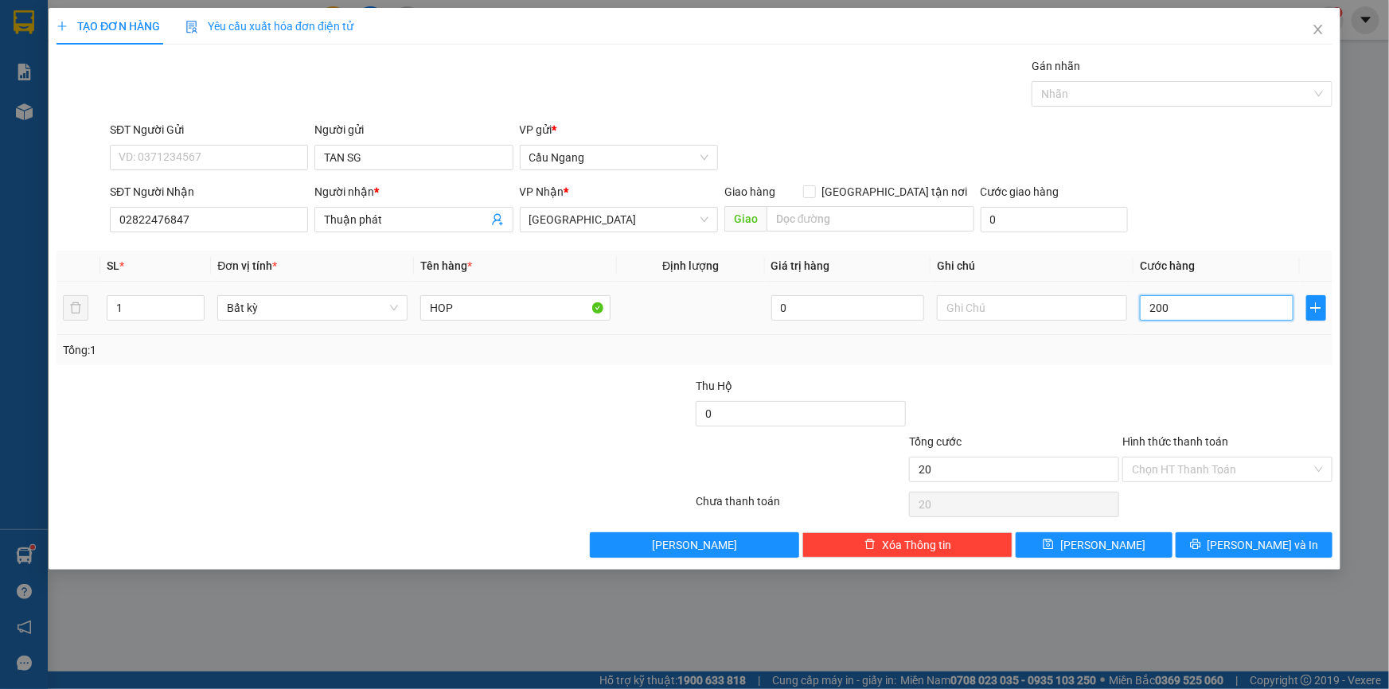
type input "200"
type input "2.000"
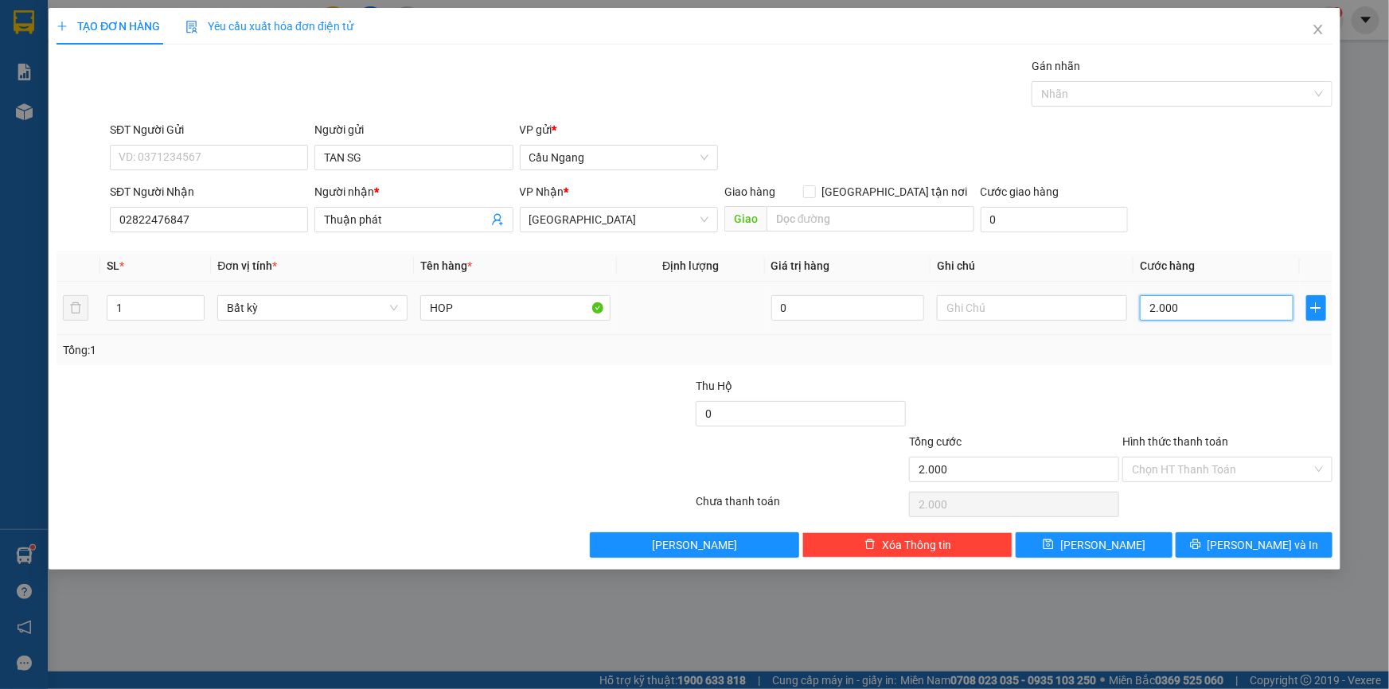
type input "20.000"
click at [1234, 548] on button "[PERSON_NAME] và In" at bounding box center [1253, 544] width 157 height 25
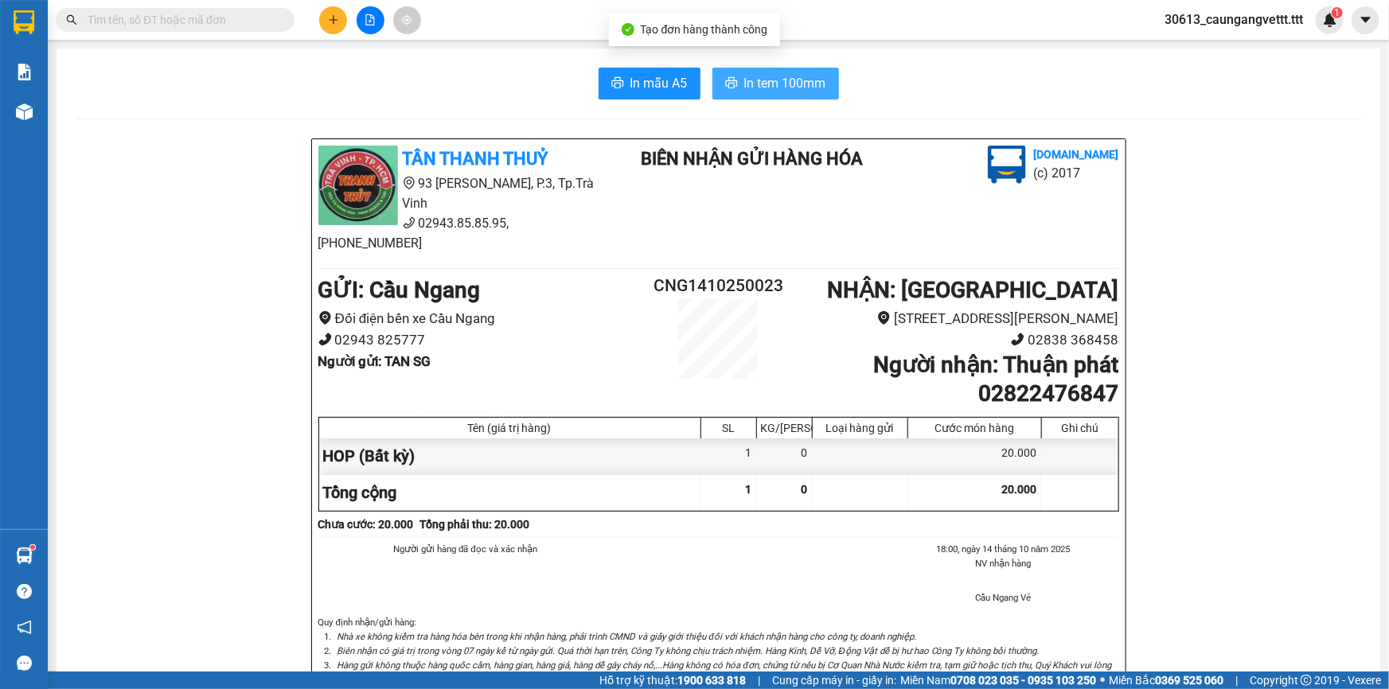
click at [737, 71] on button "In tem 100mm" at bounding box center [775, 84] width 127 height 32
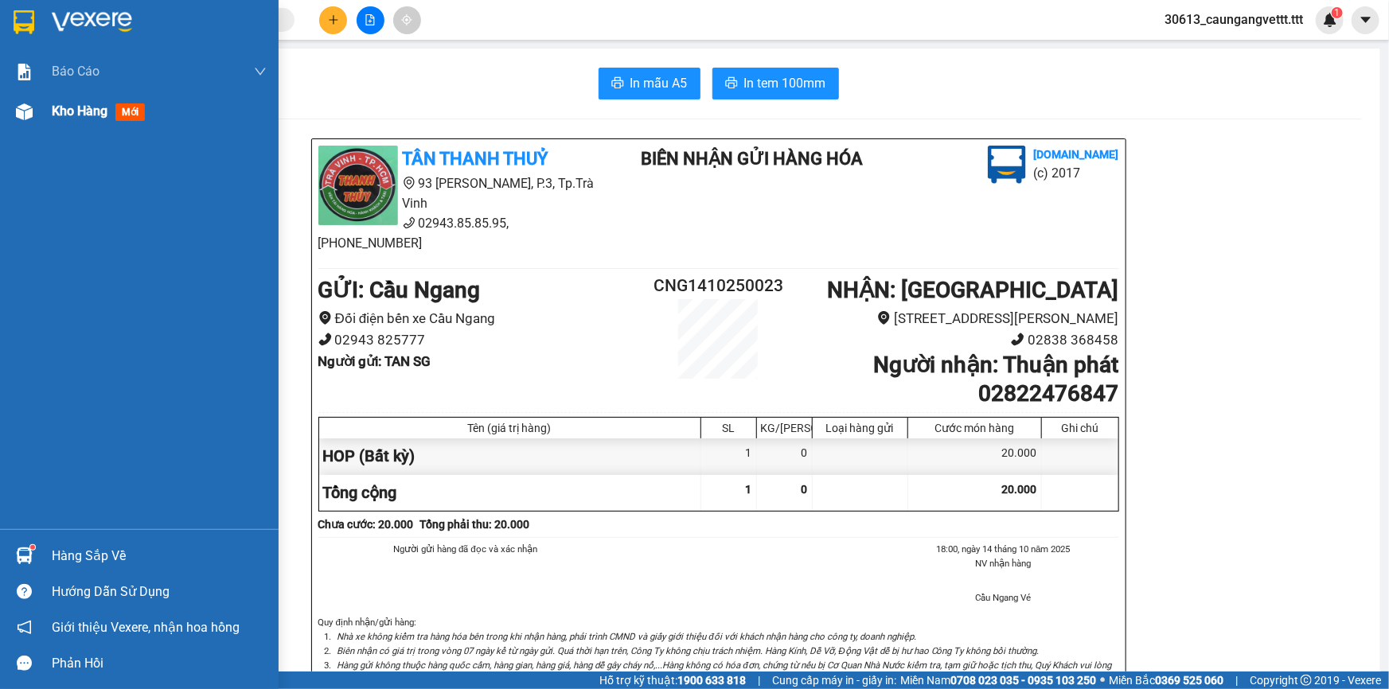
click at [76, 117] on span "Kho hàng" at bounding box center [80, 110] width 56 height 15
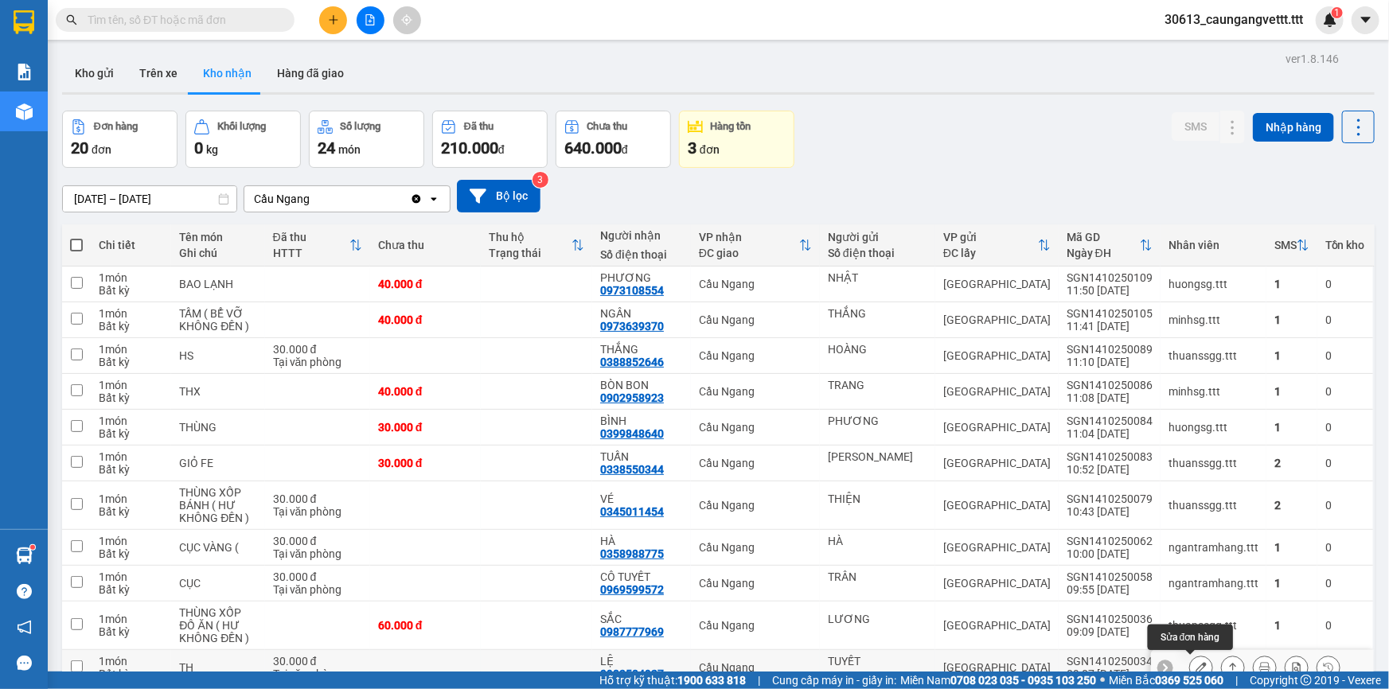
click at [1195, 662] on icon at bounding box center [1200, 667] width 11 height 11
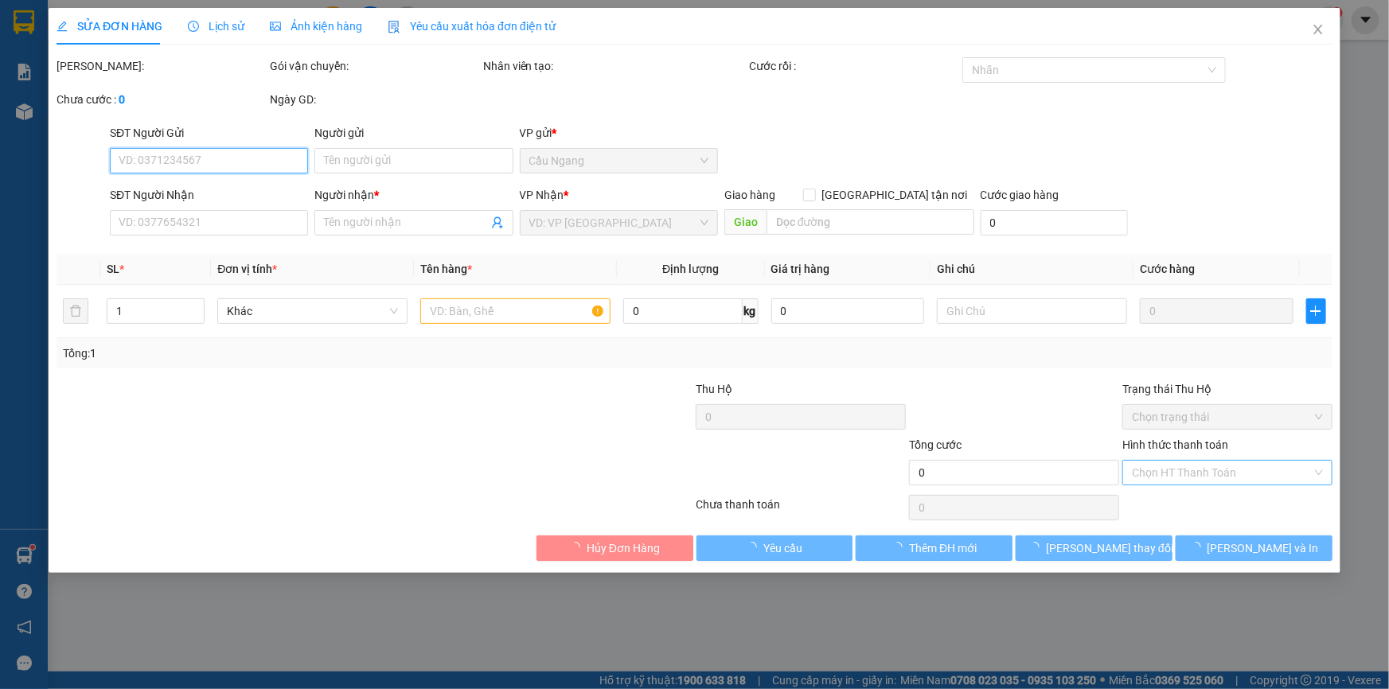
type input "TUYẾT"
type input "0983584927"
type input "LỆ"
type input "30.000"
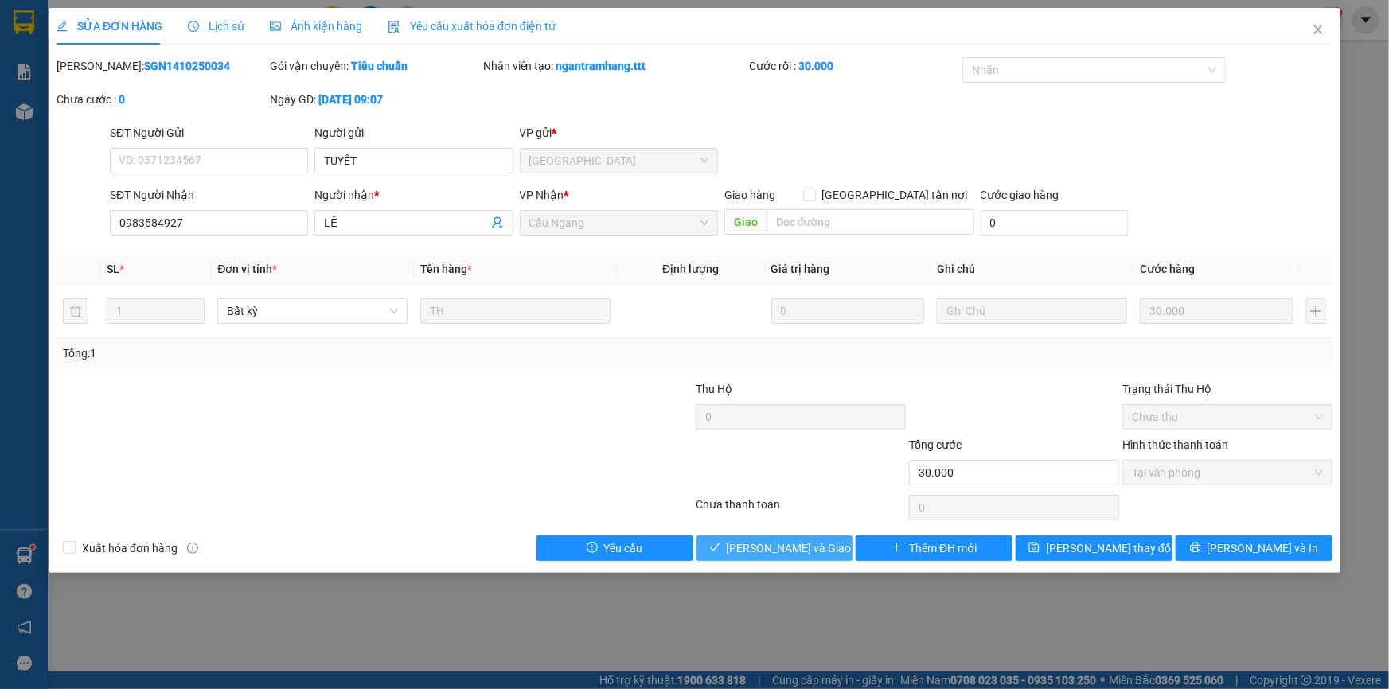
click at [776, 544] on span "Lưu và Giao hàng" at bounding box center [803, 549] width 153 height 18
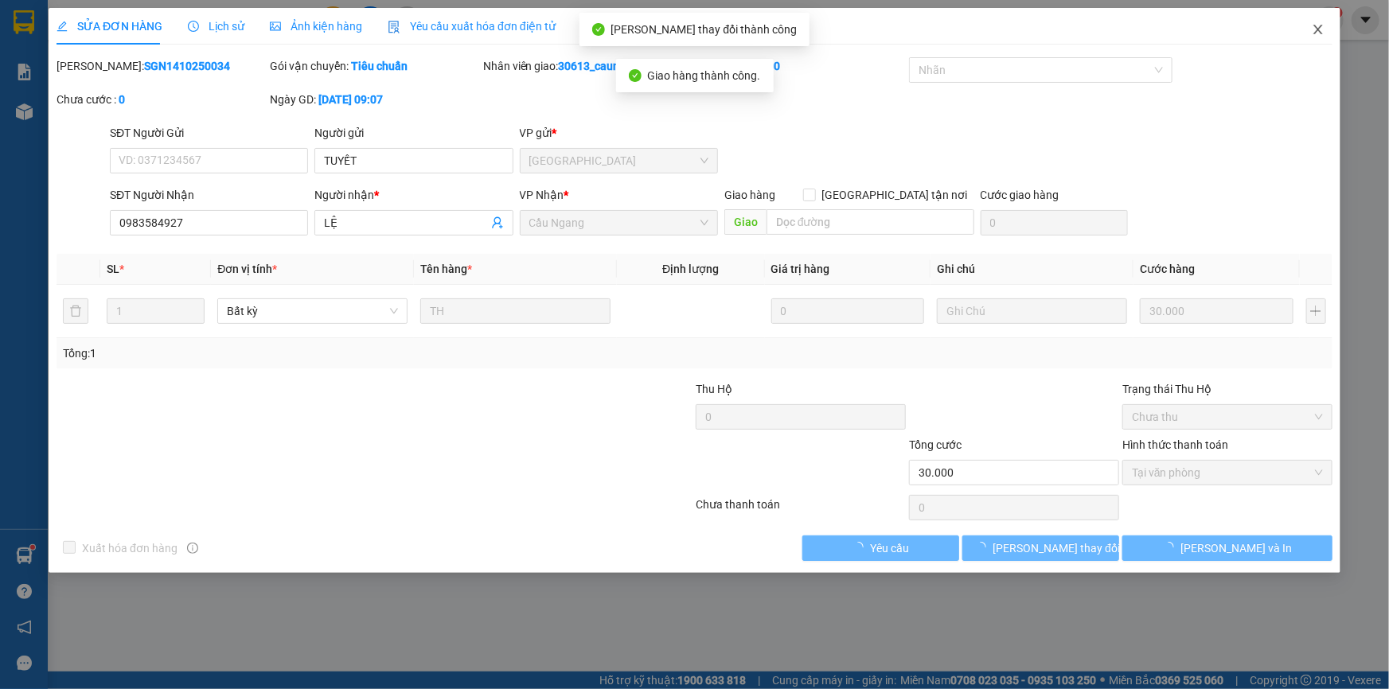
click at [1320, 27] on icon "close" at bounding box center [1317, 30] width 9 height 10
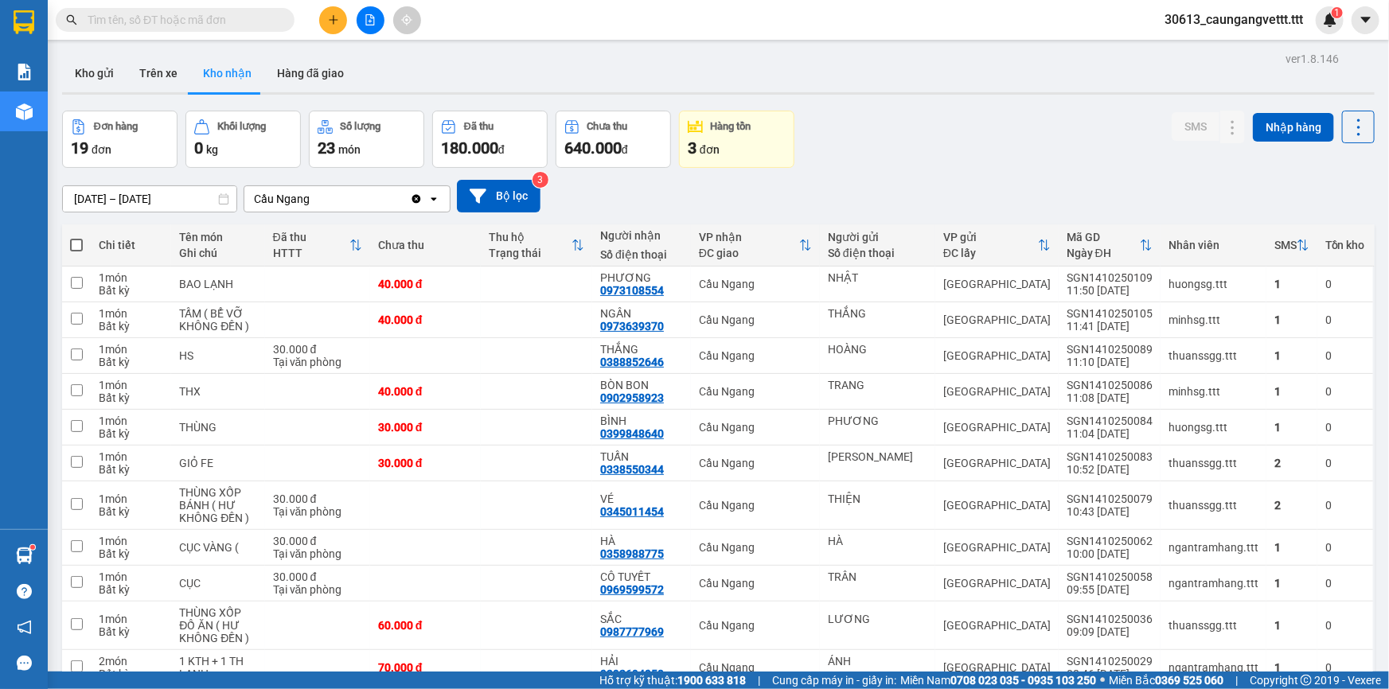
click at [333, 24] on icon "plus" at bounding box center [333, 19] width 11 height 11
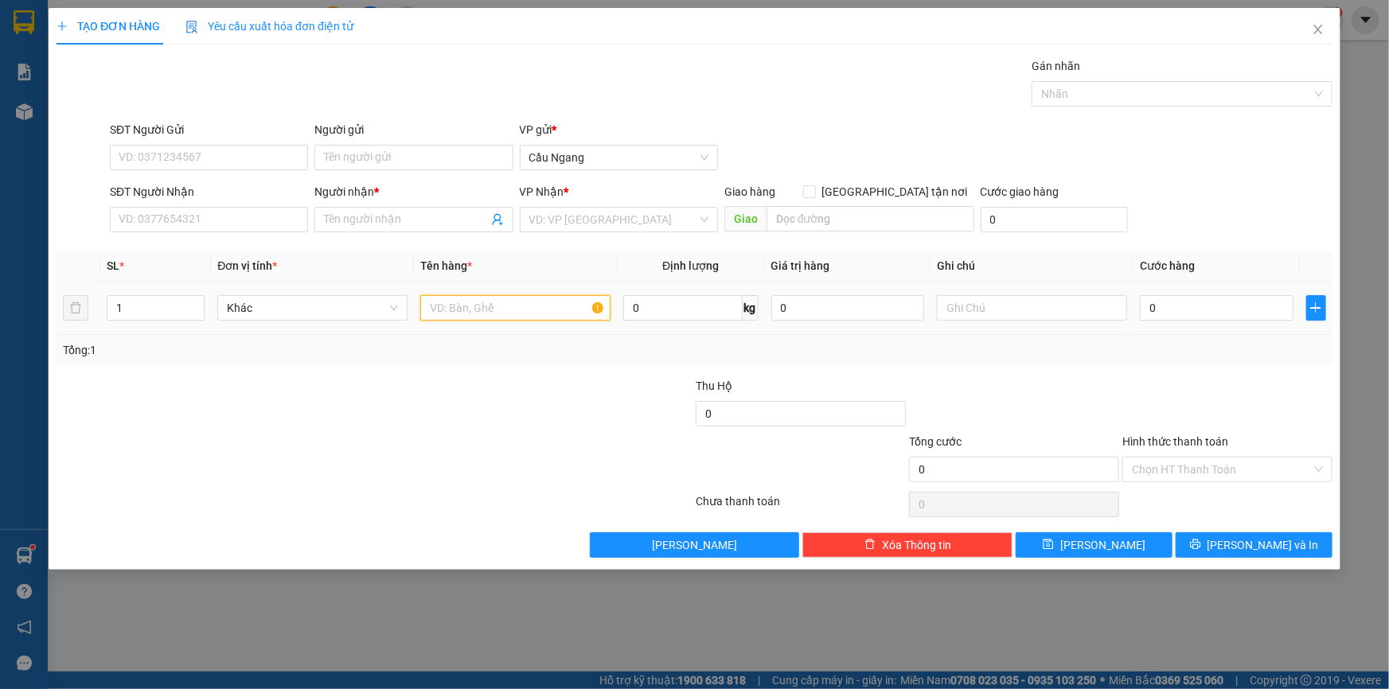
click at [489, 312] on input "text" at bounding box center [515, 307] width 190 height 25
type input "HOP"
click at [1210, 300] on input "0" at bounding box center [1217, 307] width 154 height 25
type input "2"
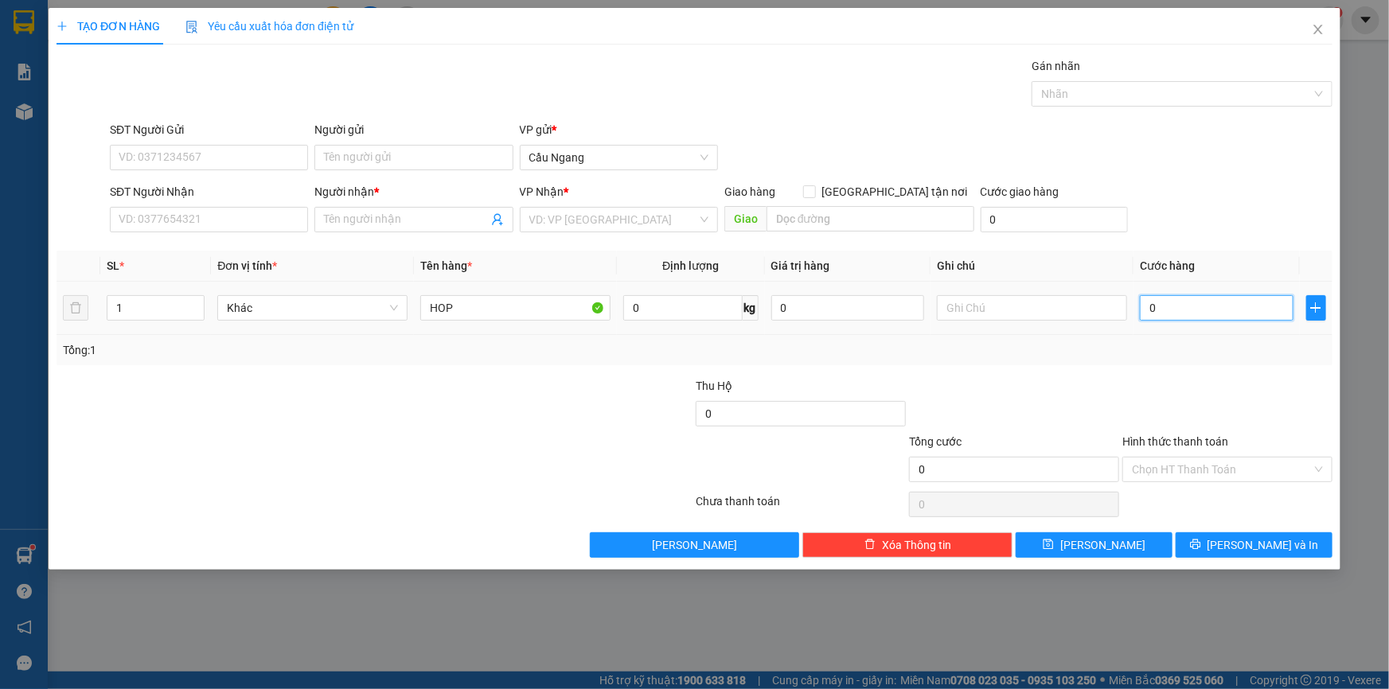
type input "2"
type input "20"
type input "200"
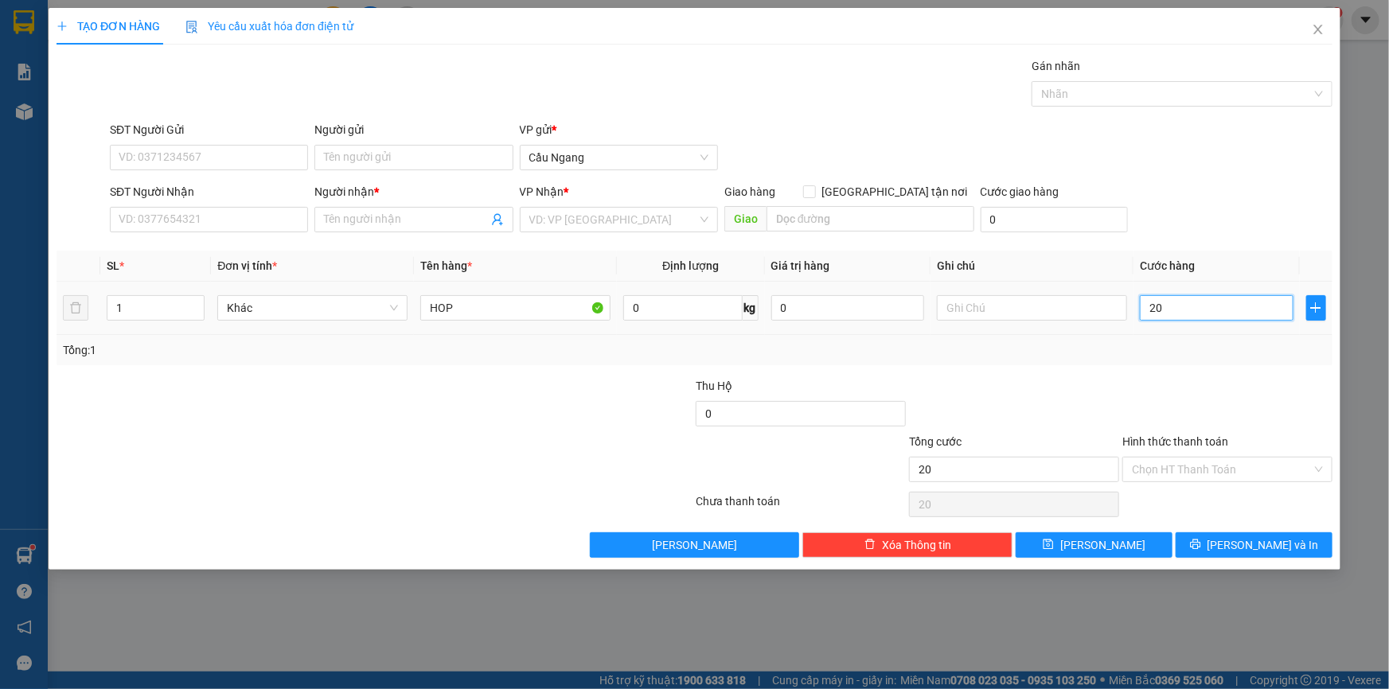
type input "200"
type input "2.000"
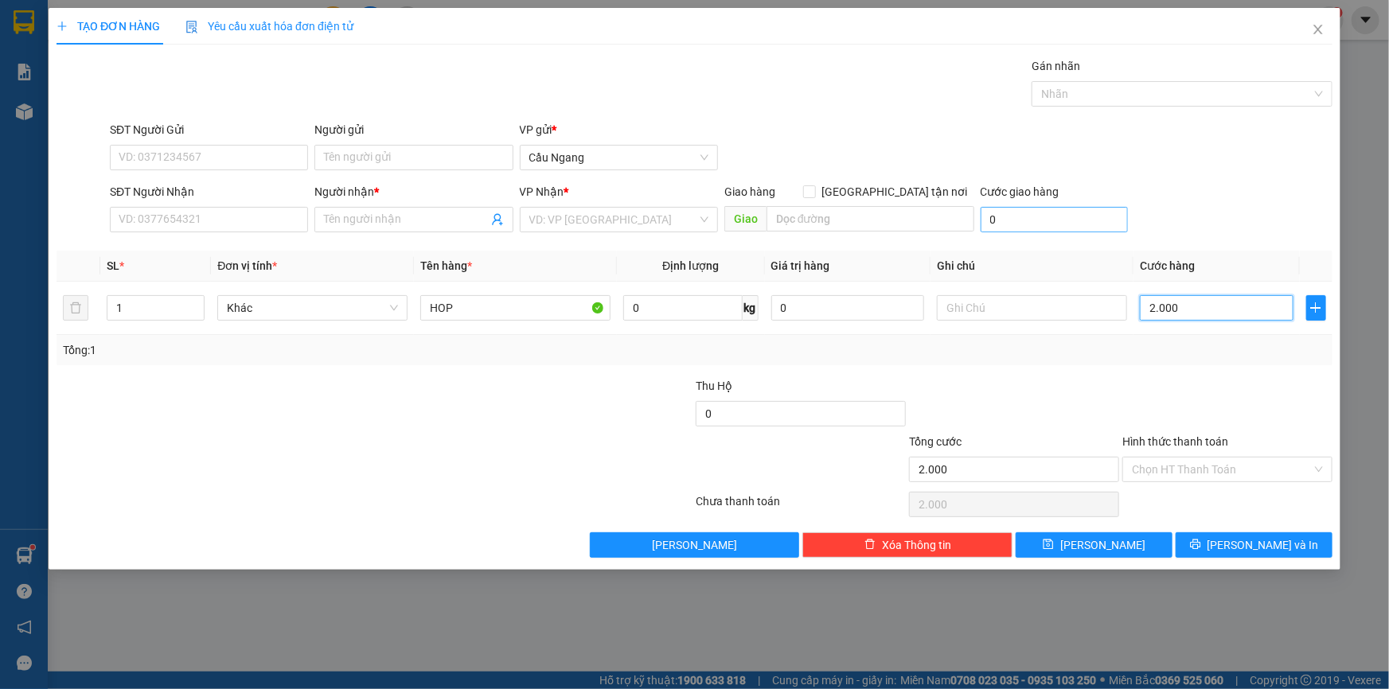
type input "20.000"
click at [150, 222] on input "SĐT Người Nhận" at bounding box center [209, 219] width 198 height 25
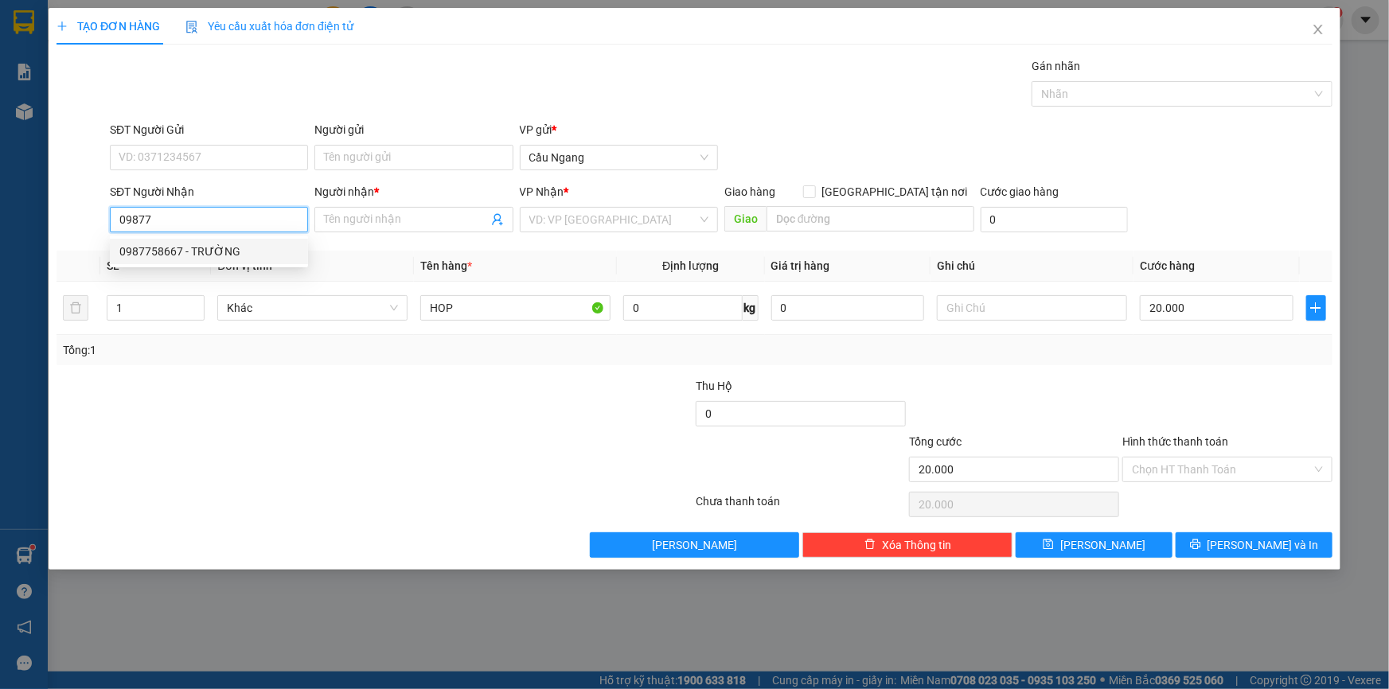
click at [207, 254] on div "0987758667 - TRƯỜNG" at bounding box center [208, 252] width 179 height 18
type input "0987758667"
type input "TRƯỜNG"
type input "0987758667"
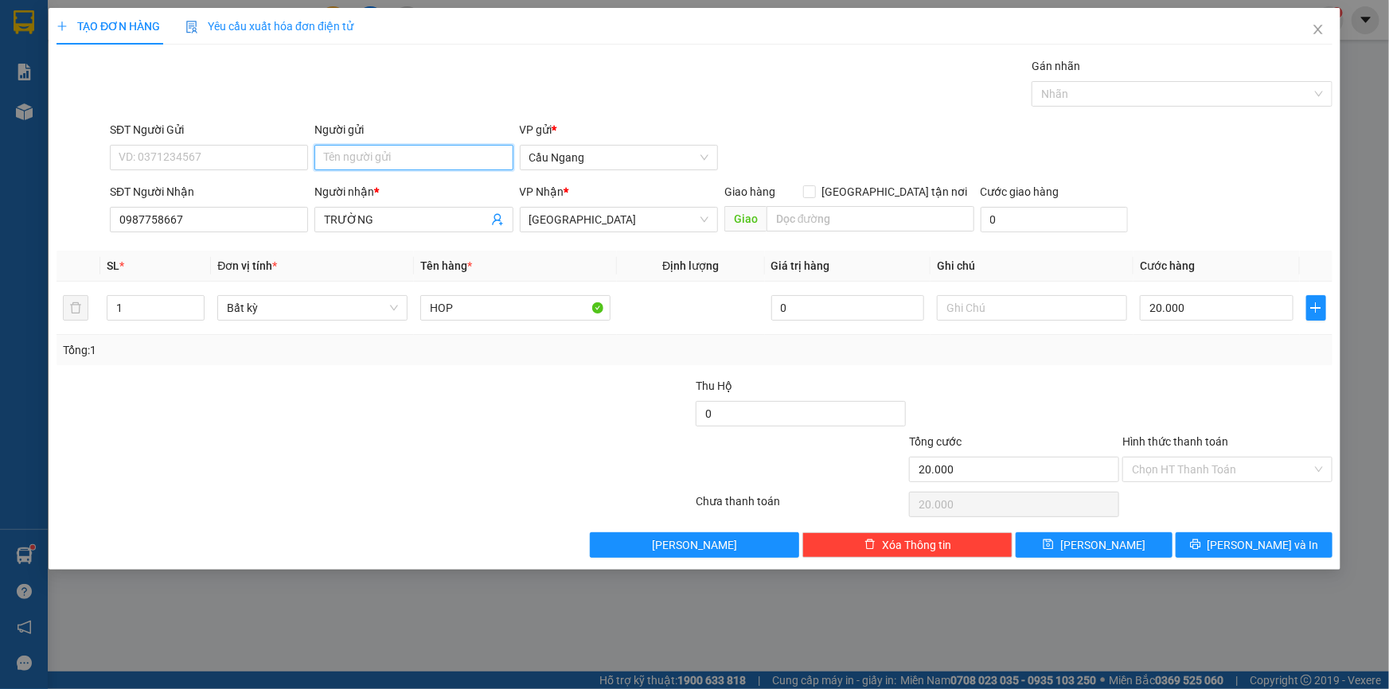
click at [392, 151] on input "Người gửi" at bounding box center [413, 157] width 198 height 25
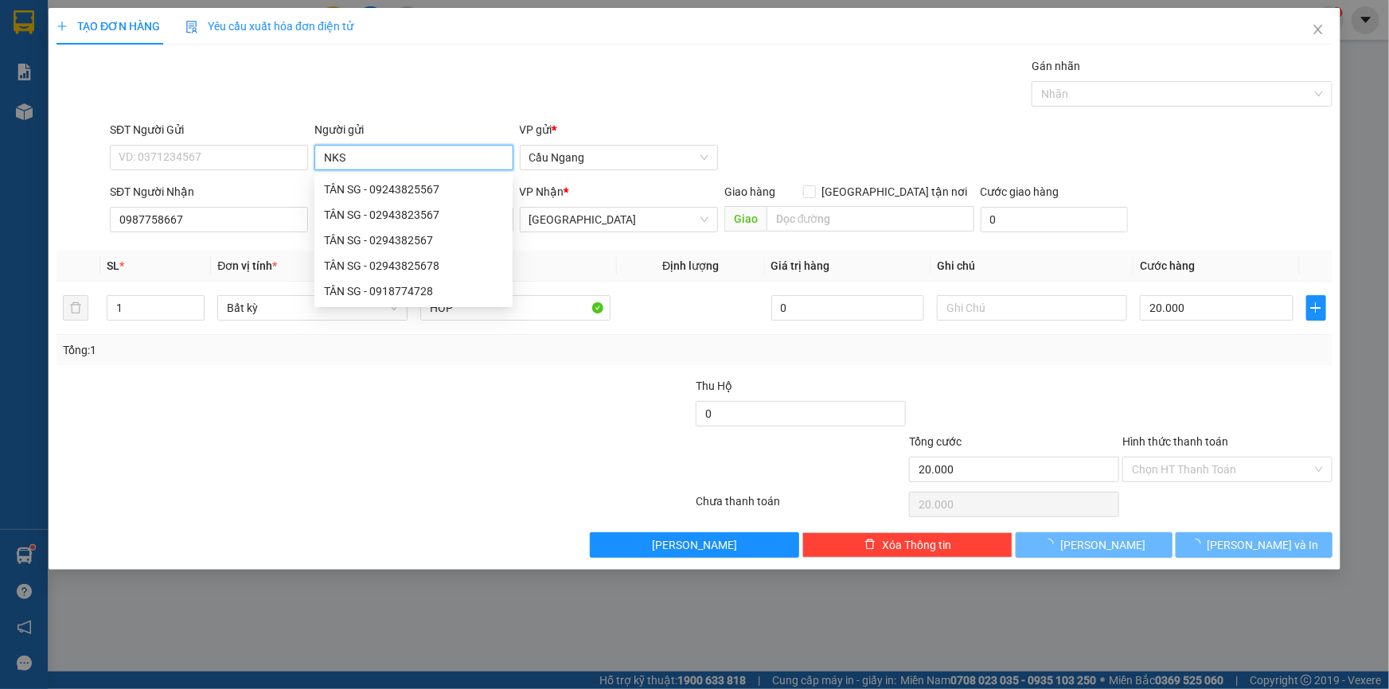
type input "NKSG"
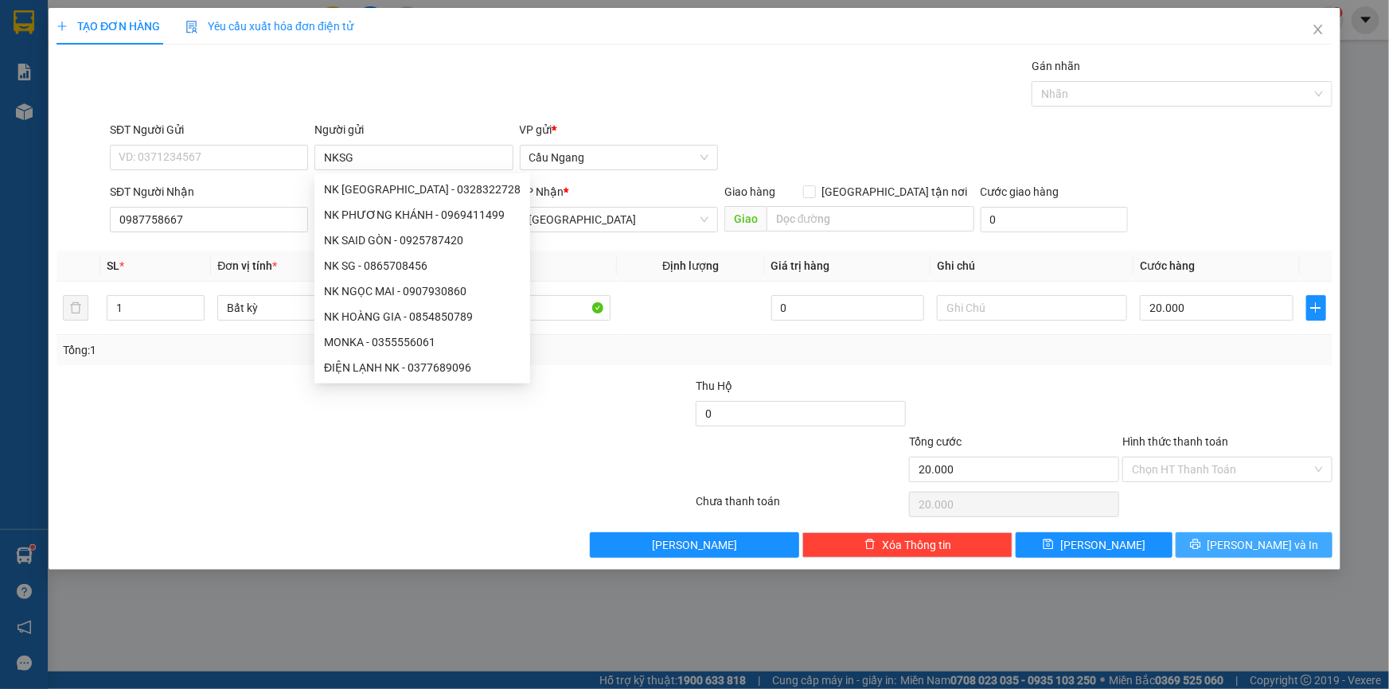
click at [1249, 547] on span "[PERSON_NAME] và In" at bounding box center [1262, 545] width 111 height 18
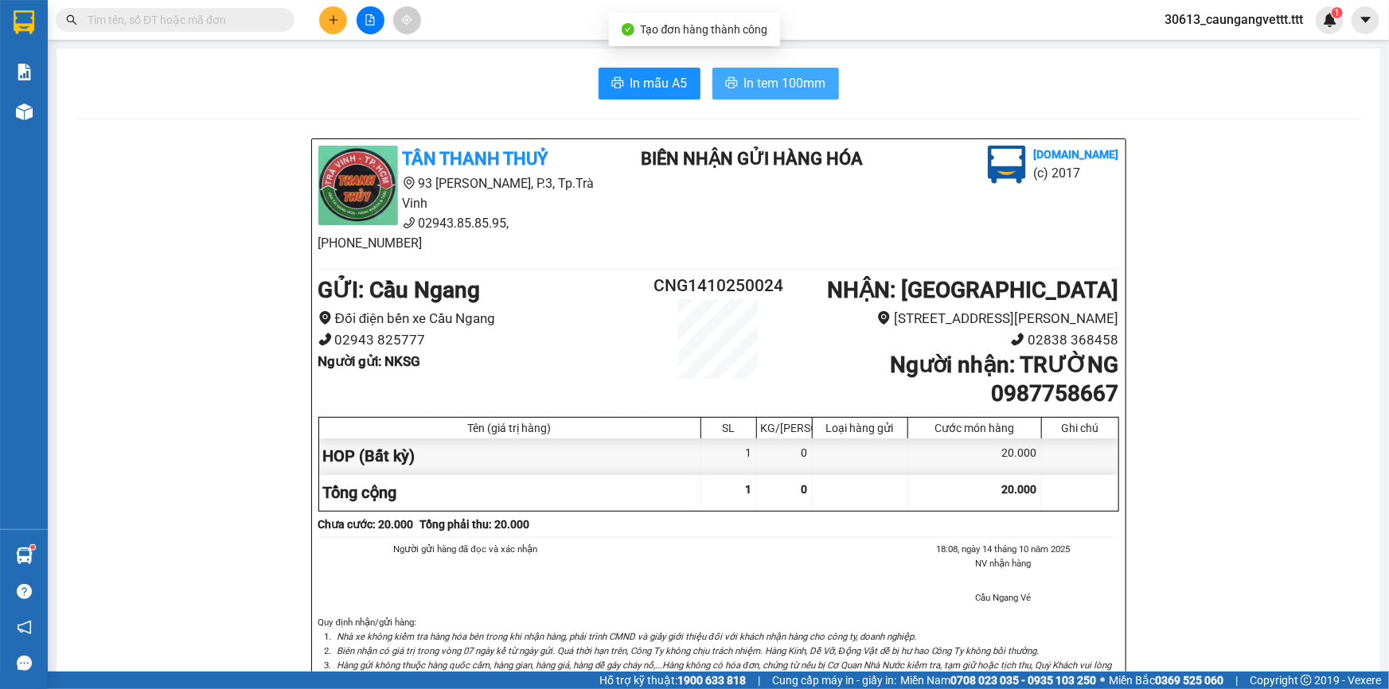
click at [770, 79] on span "In tem 100mm" at bounding box center [785, 83] width 82 height 20
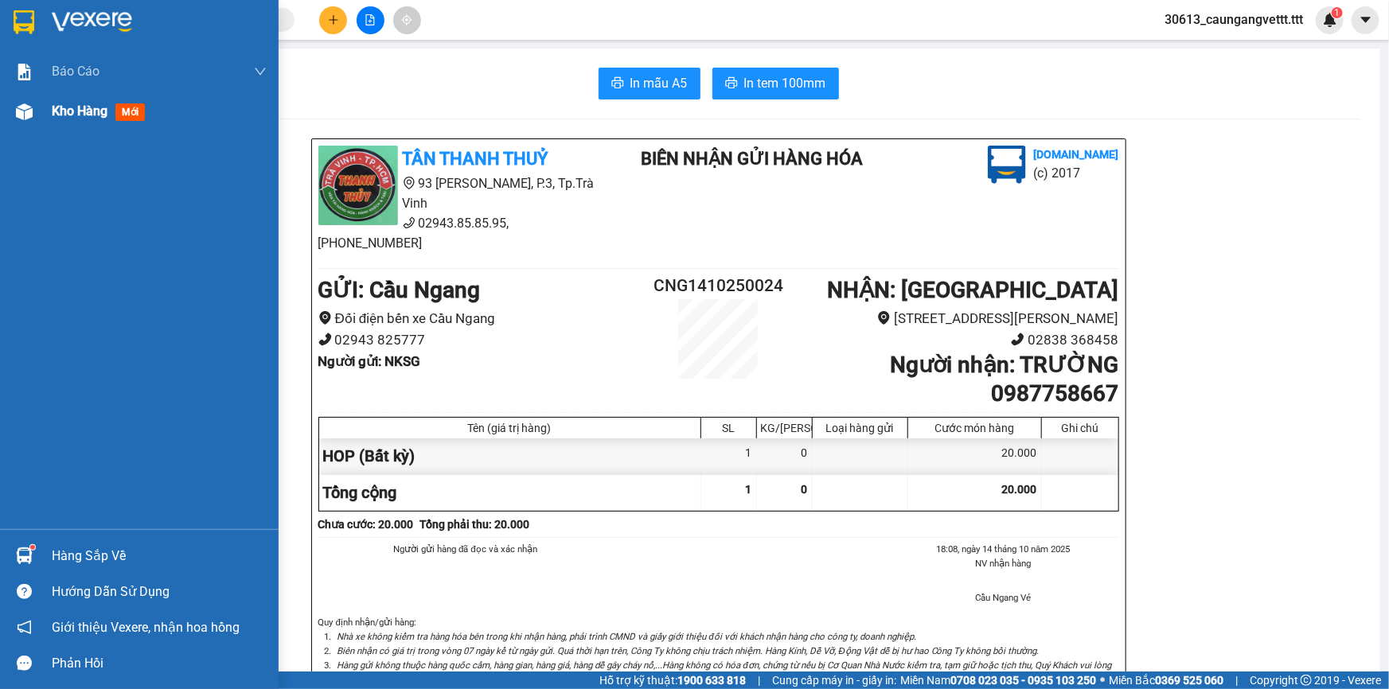
click at [71, 111] on span "Kho hàng" at bounding box center [80, 110] width 56 height 15
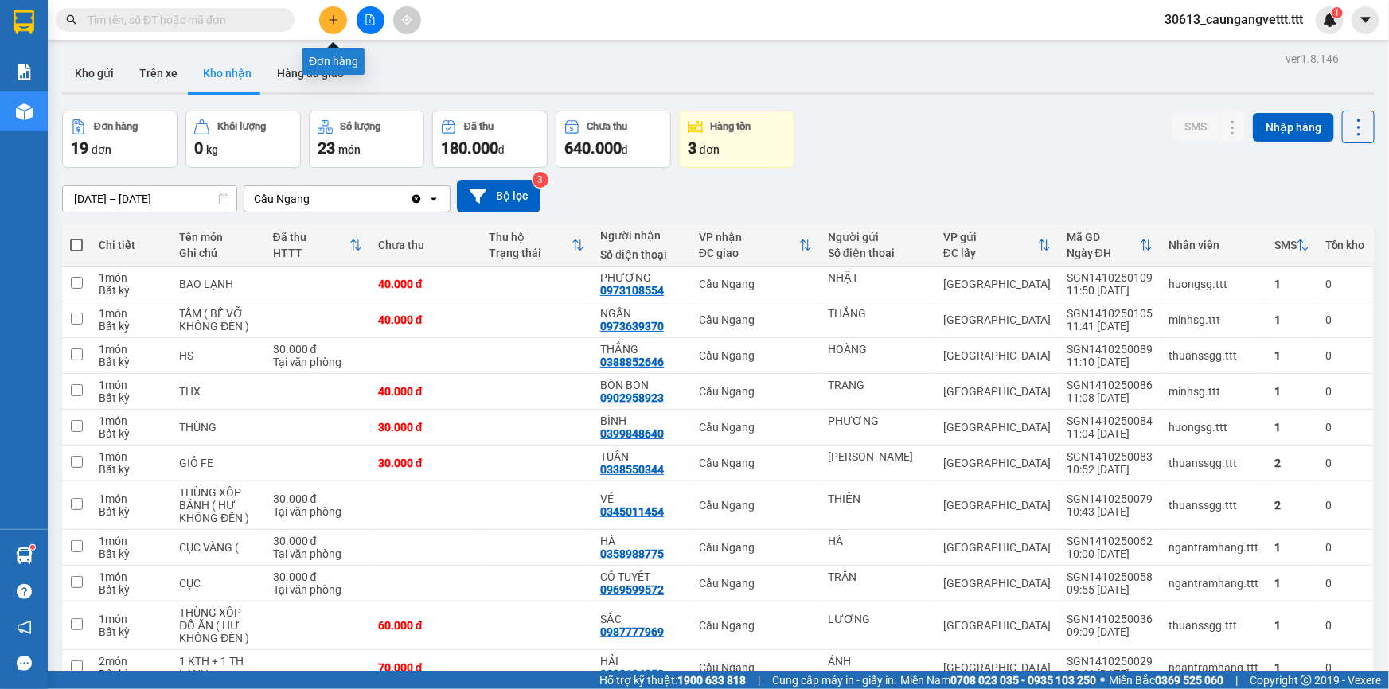
click at [331, 16] on icon "plus" at bounding box center [333, 19] width 11 height 11
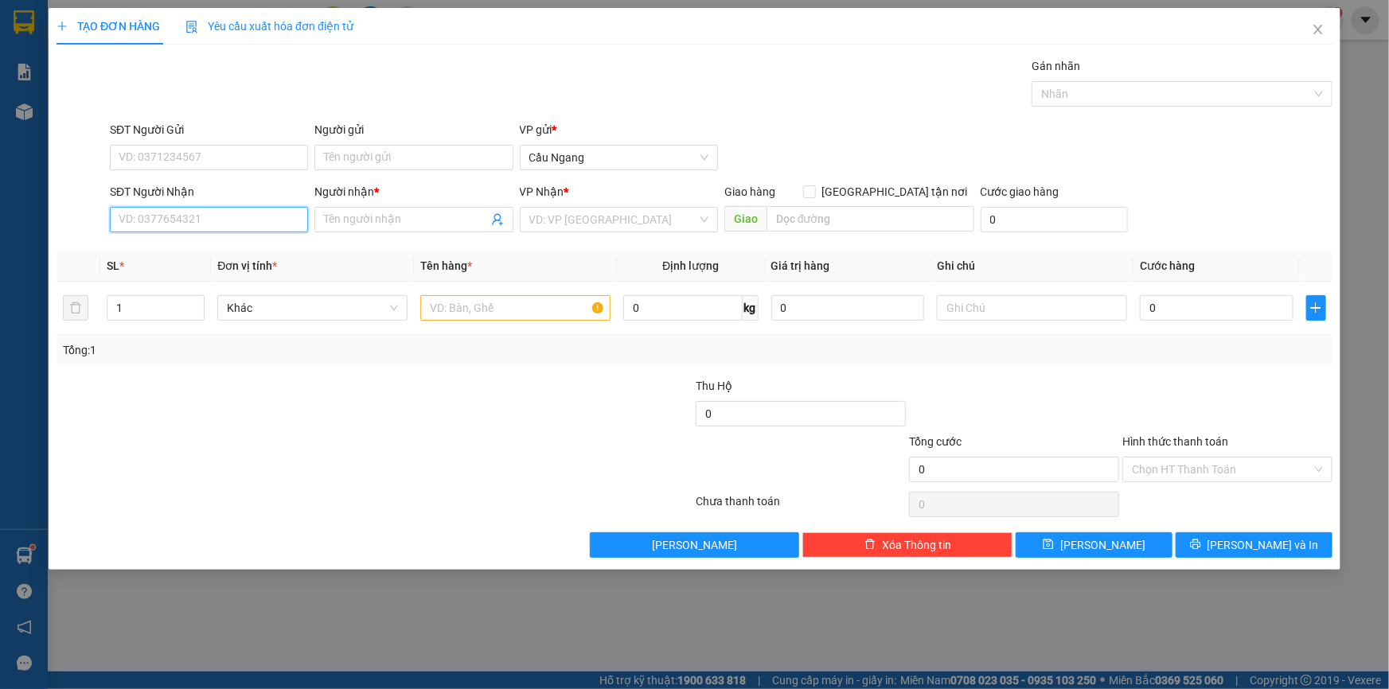
click at [184, 228] on input "SĐT Người Nhận" at bounding box center [209, 219] width 198 height 25
click at [200, 251] on div "0931056966 - TU" at bounding box center [208, 252] width 179 height 18
type input "0931056966"
type input "TU"
type input "0931056966"
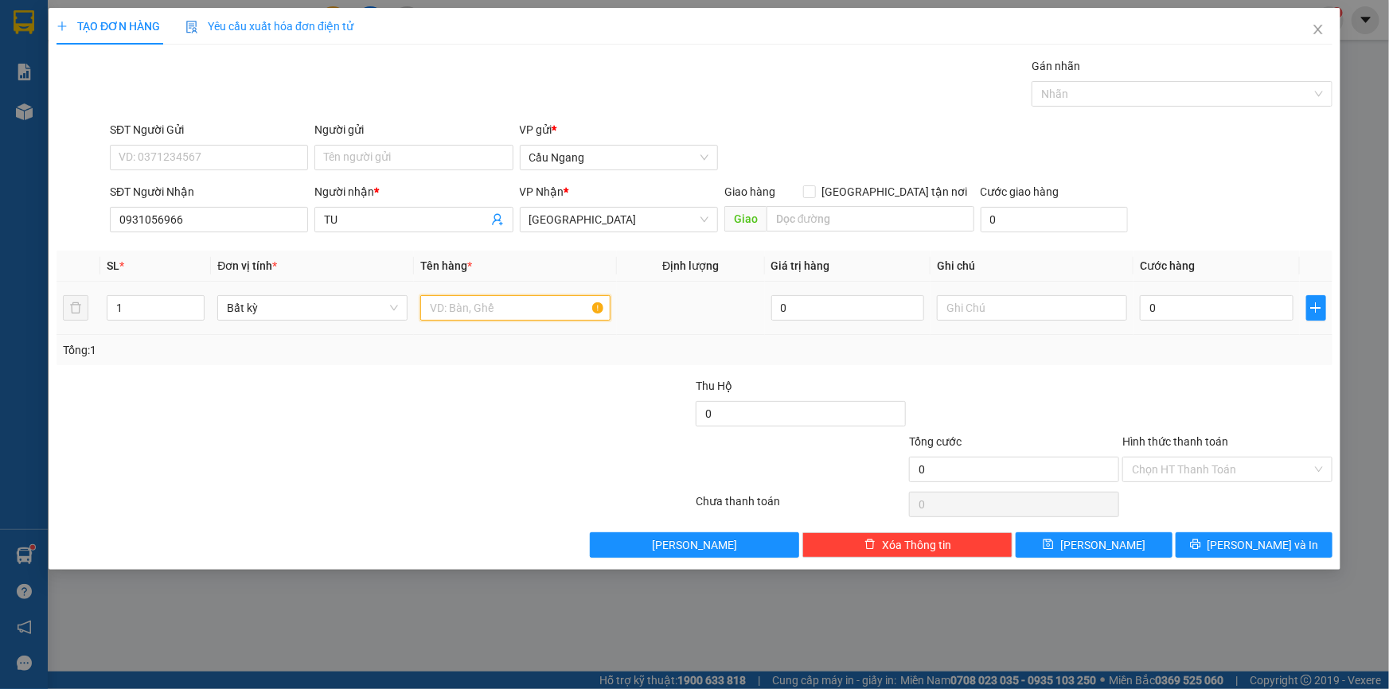
click at [503, 312] on input "text" at bounding box center [515, 307] width 190 height 25
type input "CUC MAY"
click at [1169, 317] on input "0" at bounding box center [1217, 307] width 154 height 25
click at [1200, 548] on icon "printer" at bounding box center [1195, 545] width 10 height 10
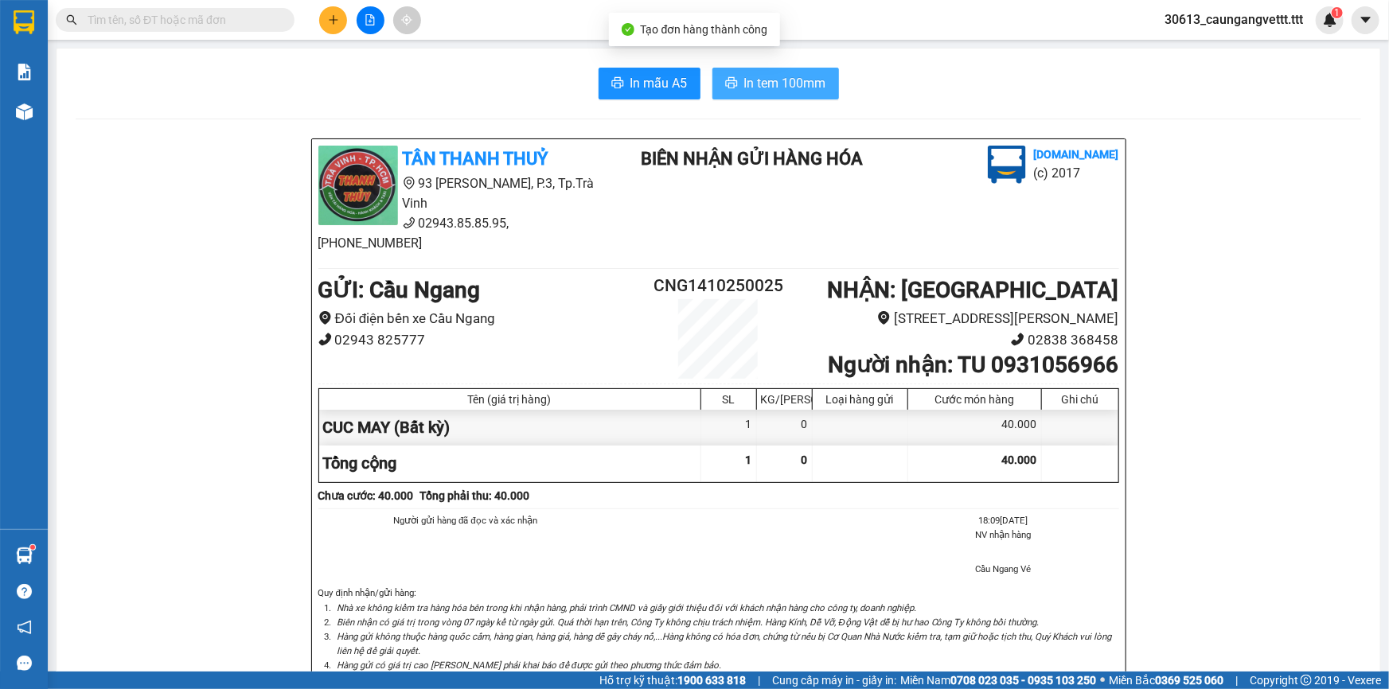
click at [788, 80] on span "In tem 100mm" at bounding box center [785, 83] width 82 height 20
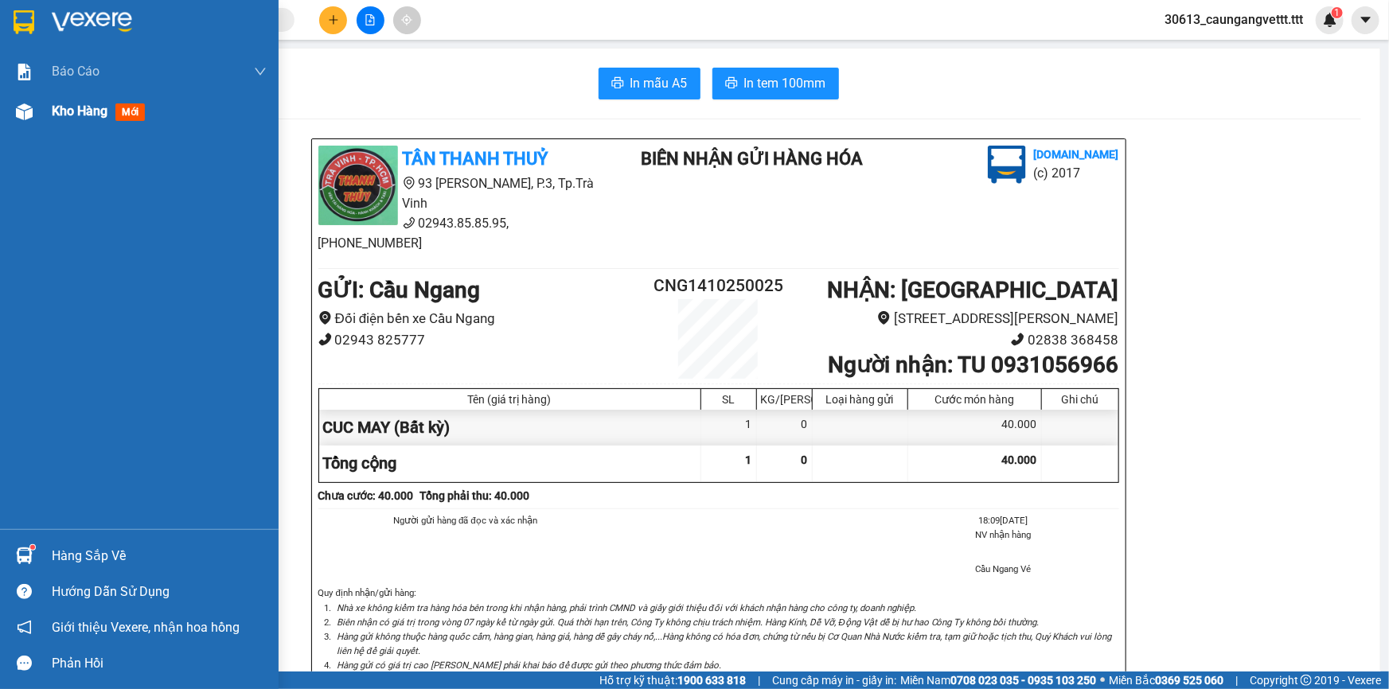
click at [71, 115] on span "Kho hàng" at bounding box center [80, 110] width 56 height 15
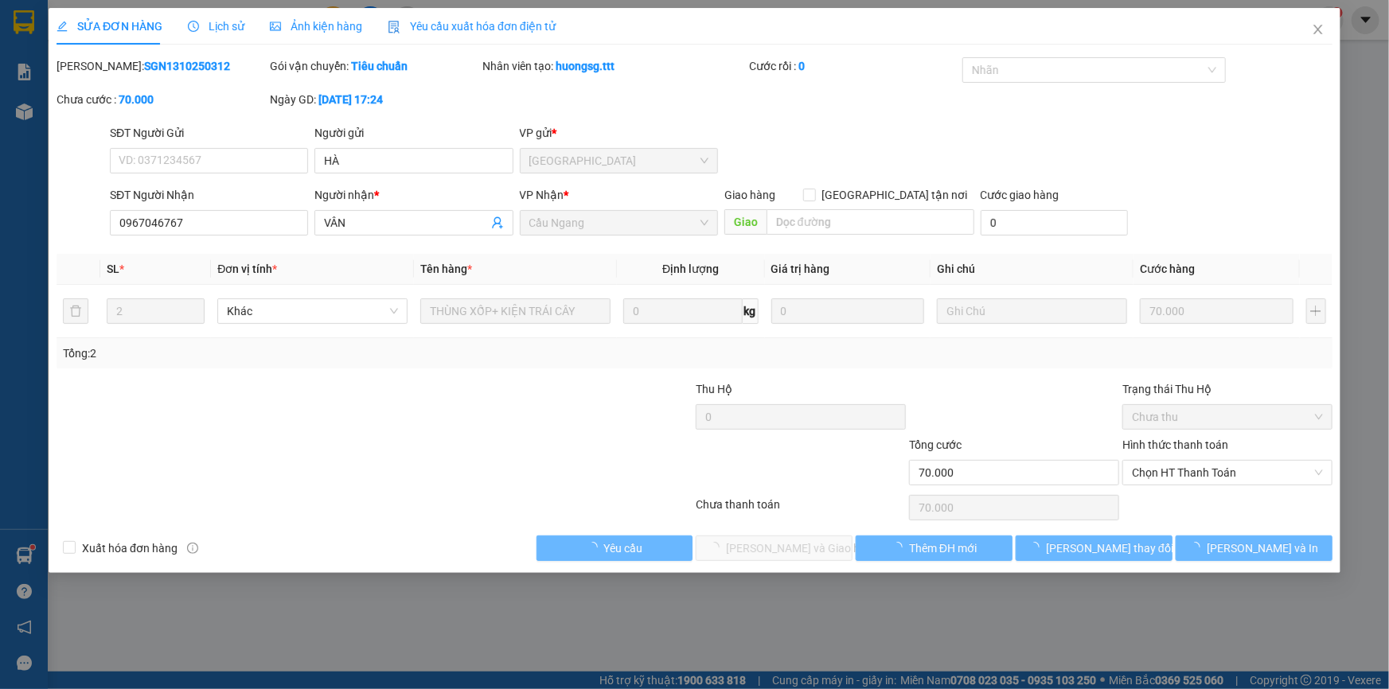
type input "HÀ"
type input "0967046767"
type input "VÂN"
type input "70.000"
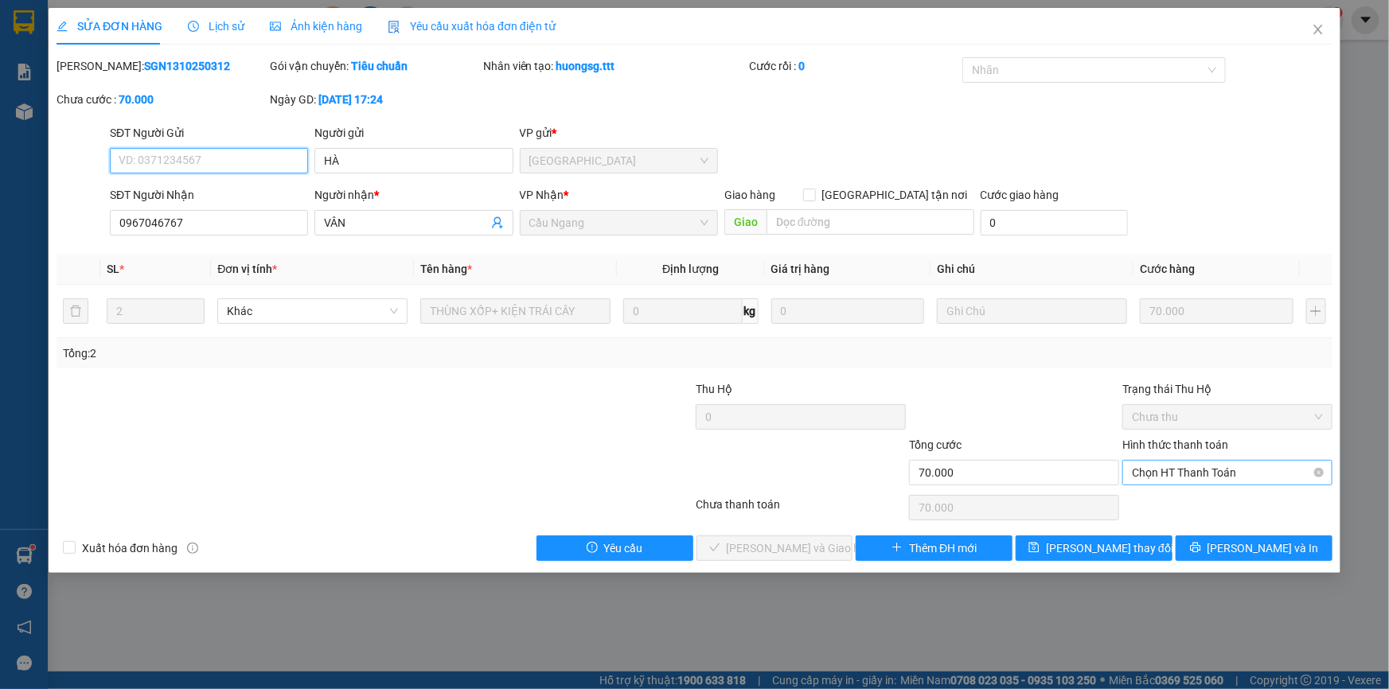
click at [1175, 473] on span "Chọn HT Thanh Toán" at bounding box center [1227, 473] width 191 height 24
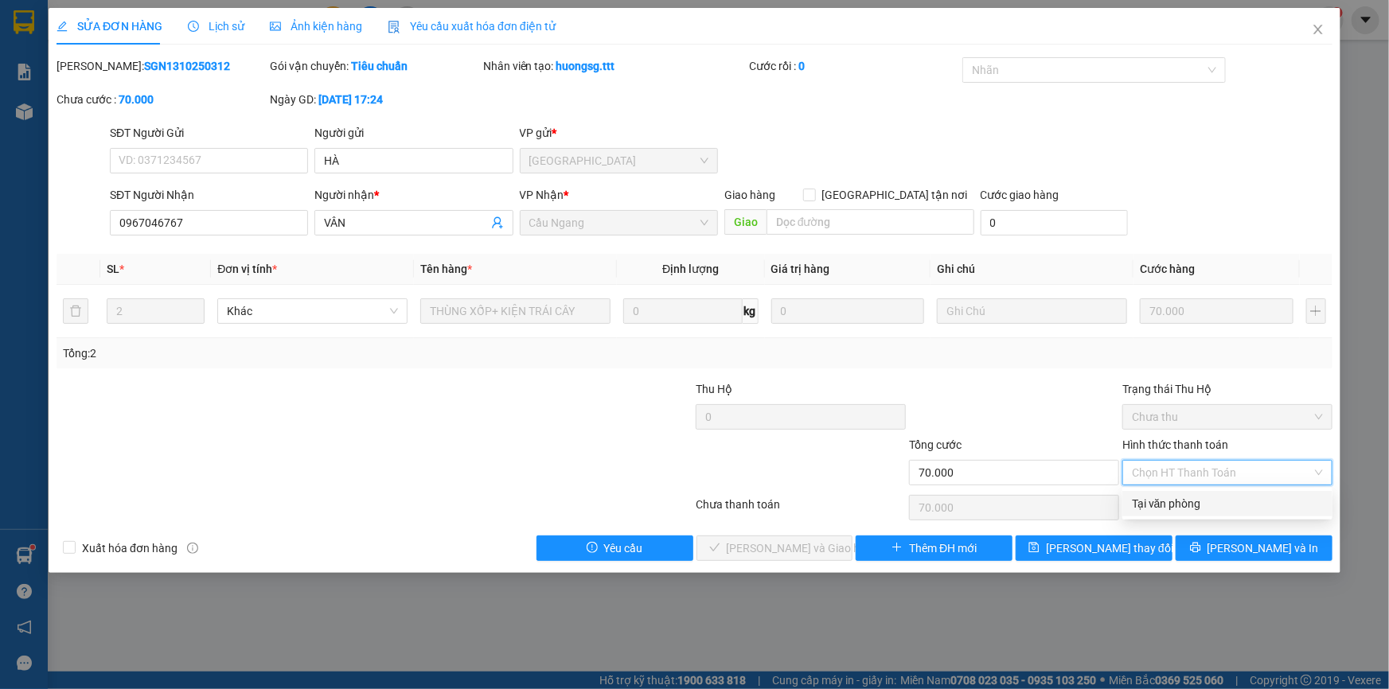
click at [1156, 505] on div "Tại văn phòng" at bounding box center [1227, 504] width 191 height 18
type input "0"
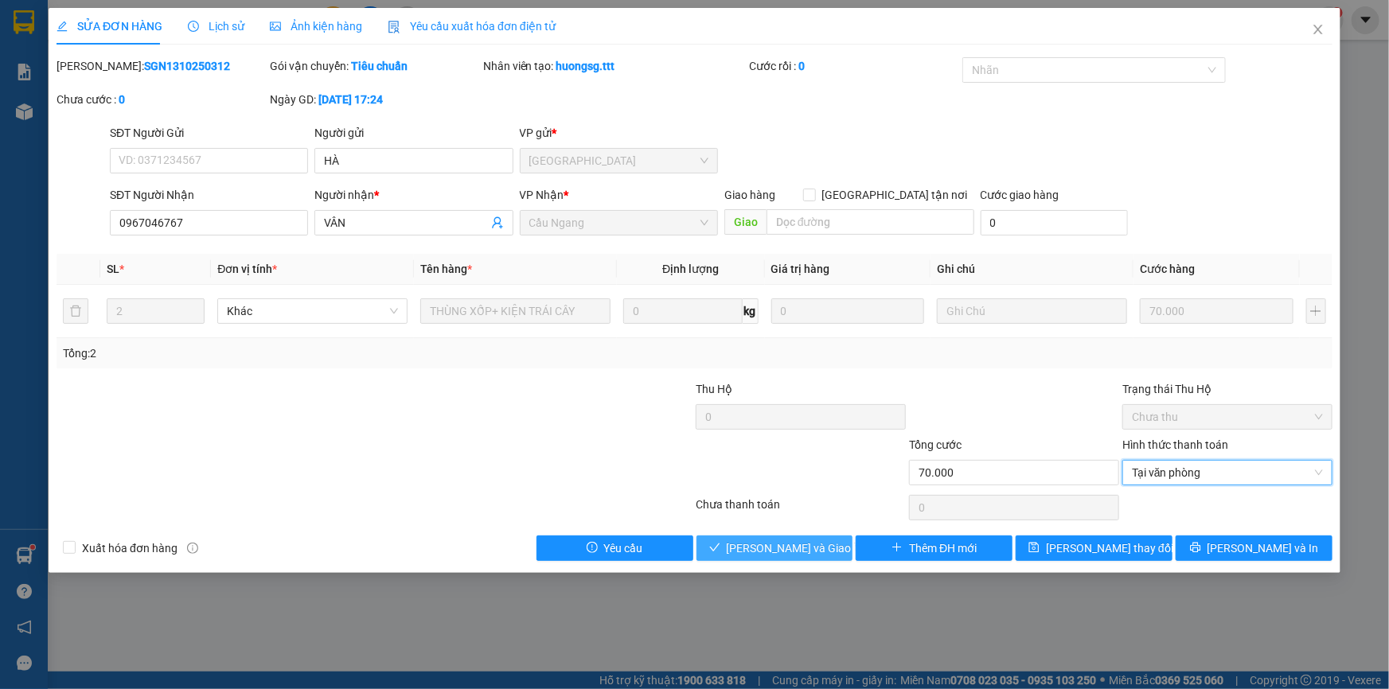
click at [806, 544] on span "Lưu và Giao hàng" at bounding box center [803, 549] width 153 height 18
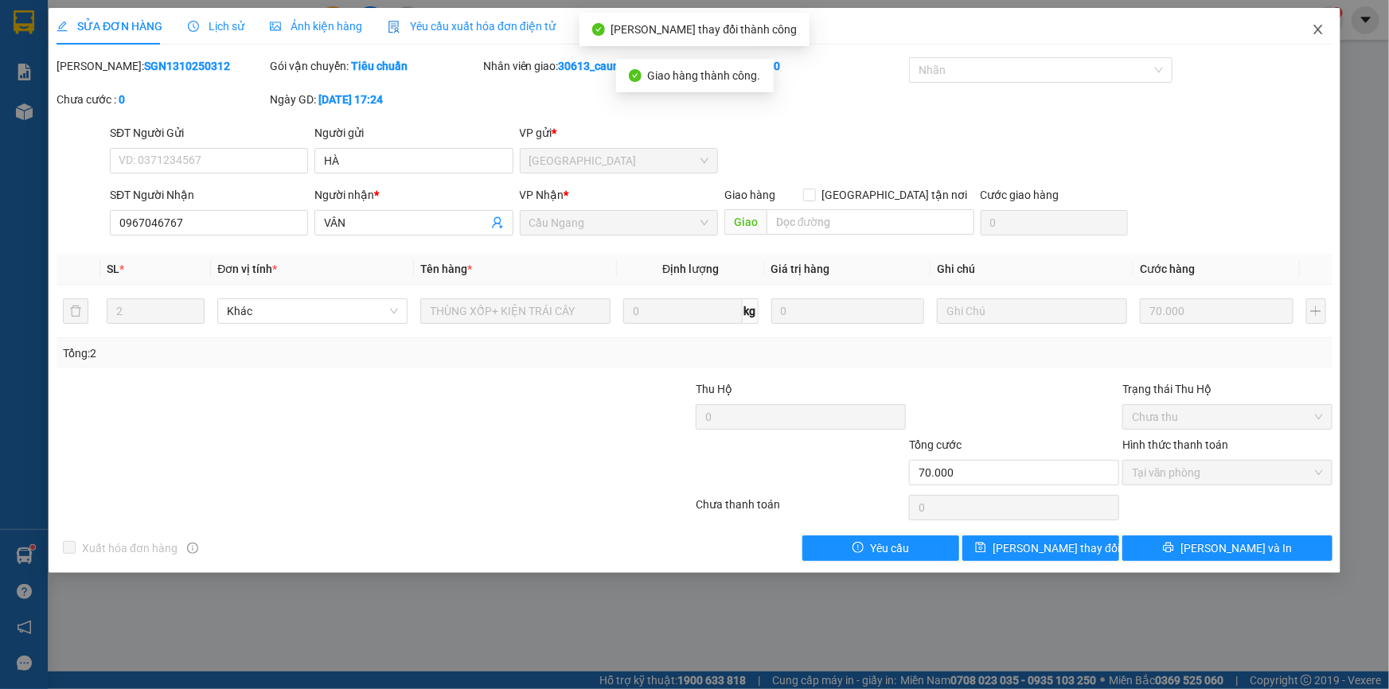
click at [1321, 28] on icon "close" at bounding box center [1318, 29] width 13 height 13
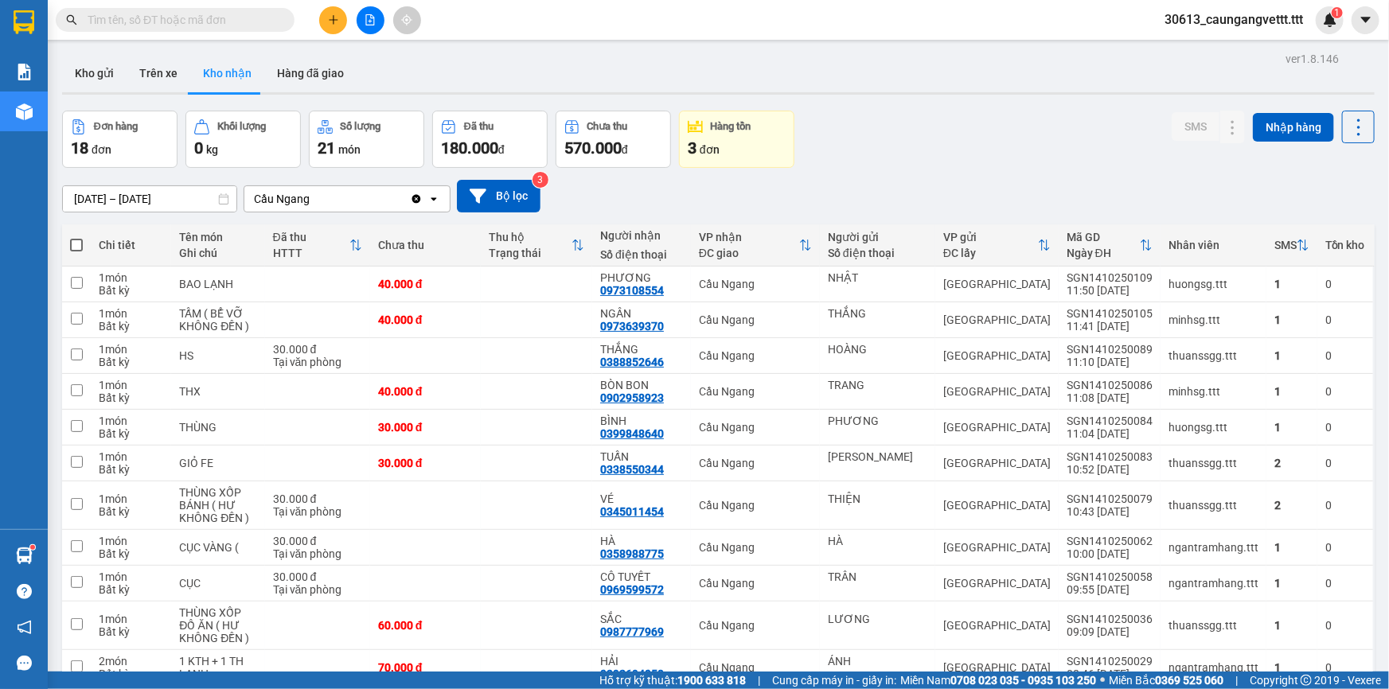
click at [328, 18] on icon "plus" at bounding box center [333, 19] width 11 height 11
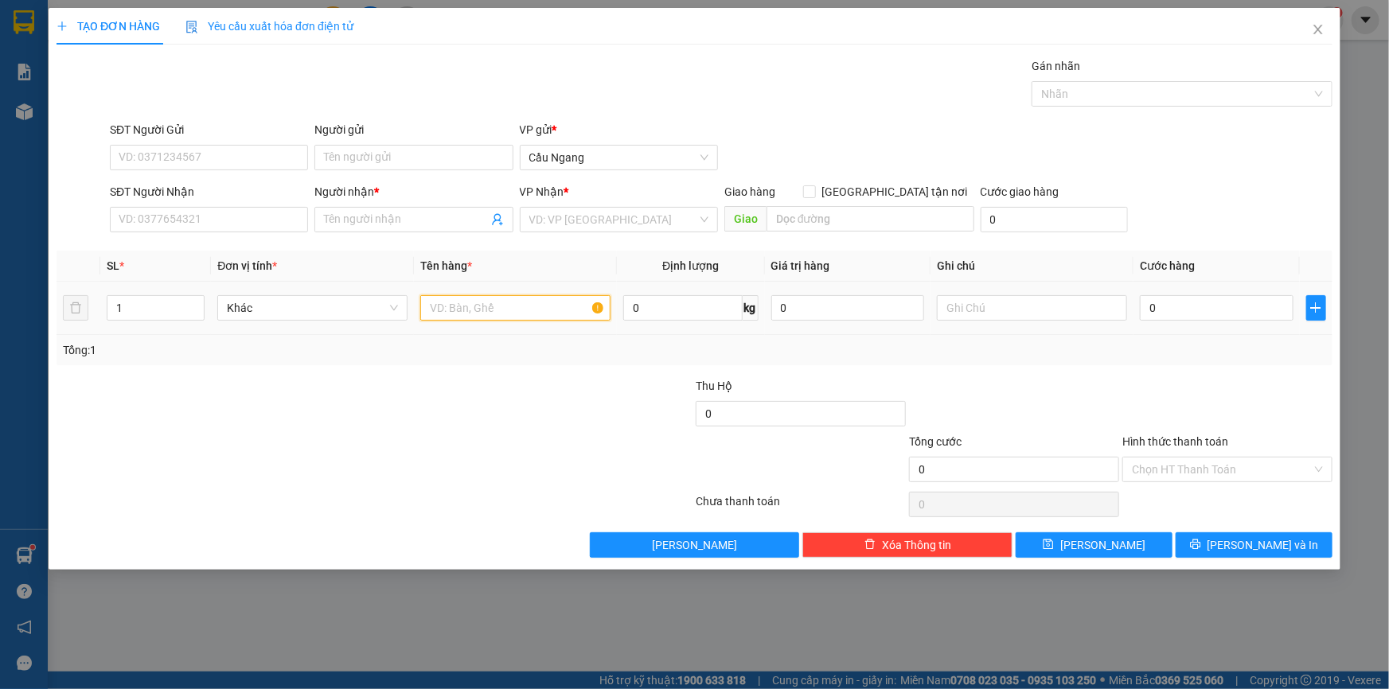
click at [471, 310] on input "text" at bounding box center [515, 307] width 190 height 25
type input "HOP"
drag, startPoint x: 567, startPoint y: 223, endPoint x: 574, endPoint y: 234, distance: 13.2
click at [567, 223] on input "search" at bounding box center [613, 220] width 168 height 24
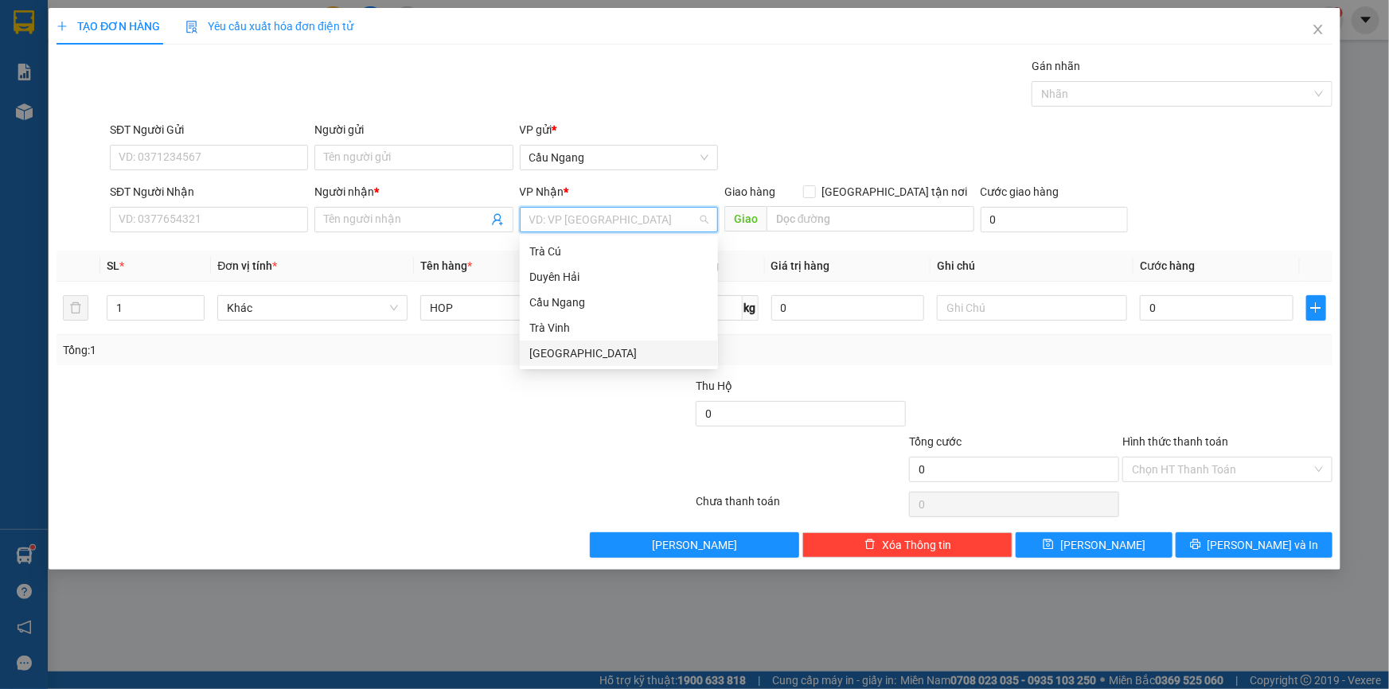
click at [543, 353] on div "[GEOGRAPHIC_DATA]" at bounding box center [618, 354] width 179 height 18
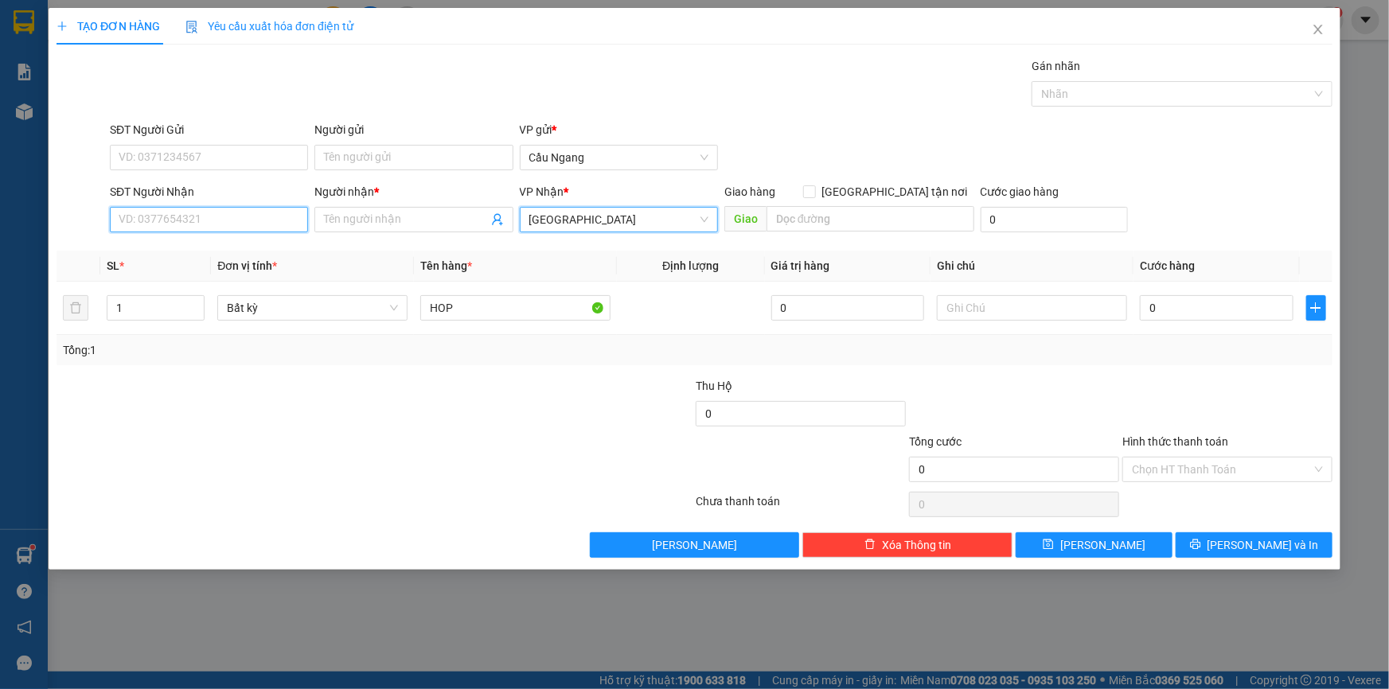
click at [204, 220] on input "SĐT Người Nhận" at bounding box center [209, 219] width 198 height 25
drag, startPoint x: 198, startPoint y: 252, endPoint x: 353, endPoint y: 161, distance: 179.5
click at [199, 252] on div "0938826622 - TIẾN" at bounding box center [208, 252] width 179 height 18
type input "0938826622"
type input "TIẾN"
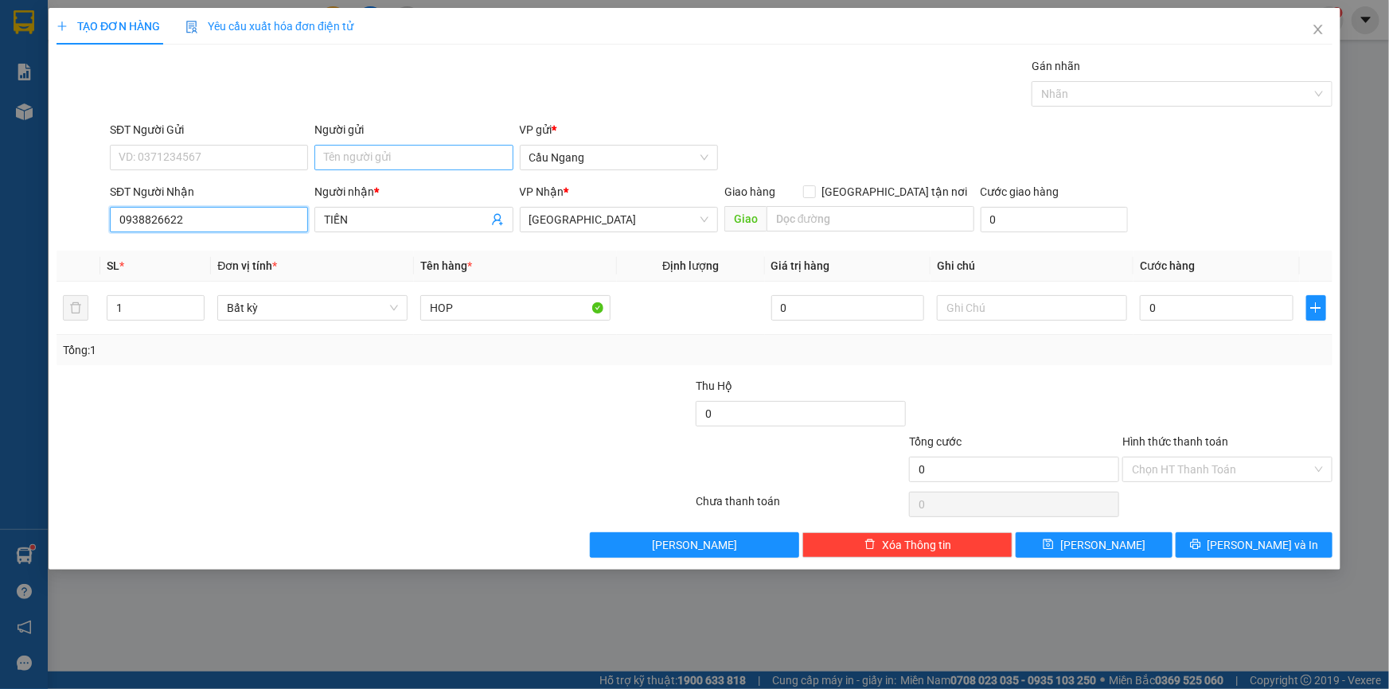
type input "0938826622"
click at [369, 150] on input "Người gửi" at bounding box center [413, 157] width 198 height 25
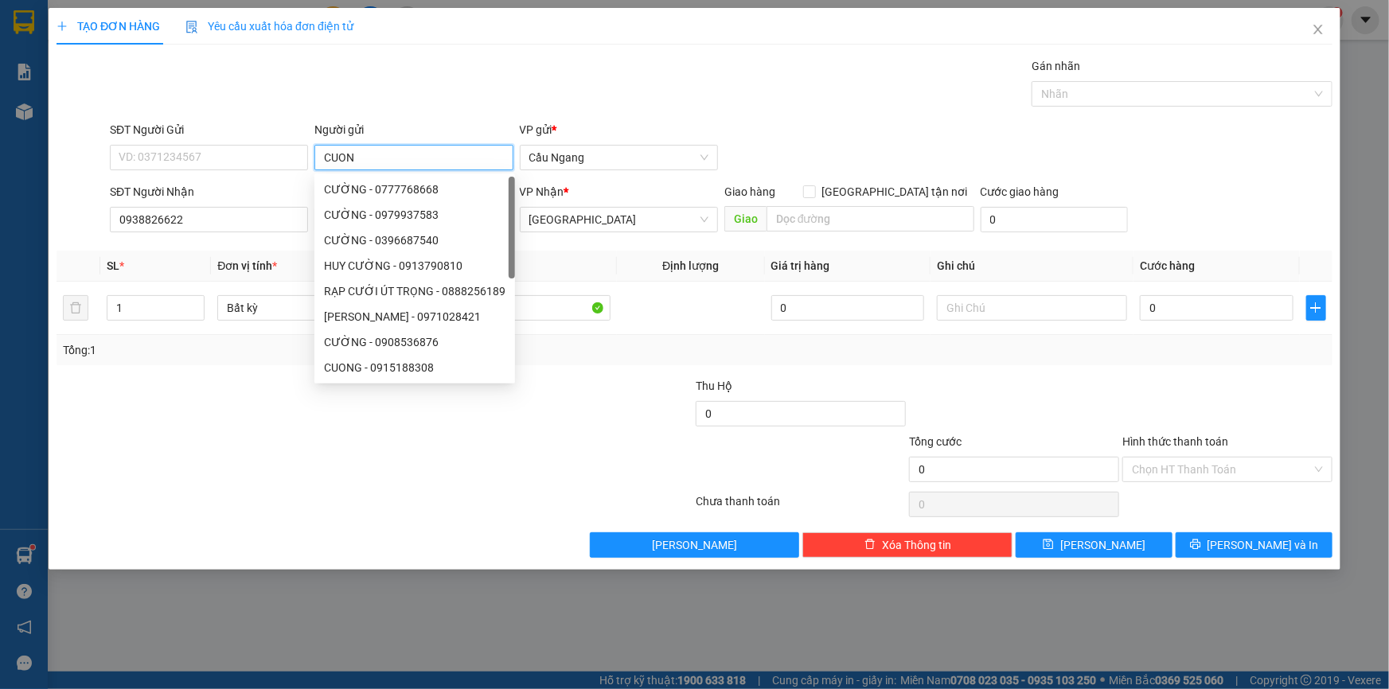
type input "CUONG"
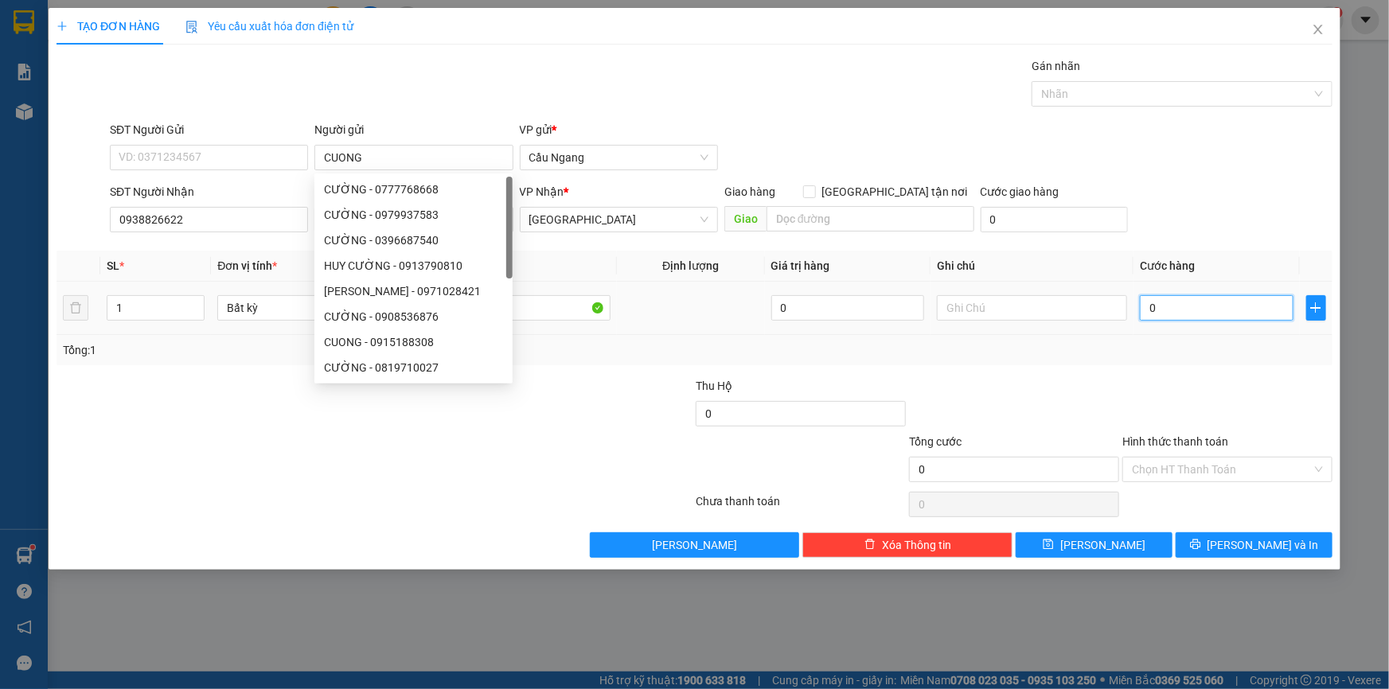
click at [1184, 305] on input "0" at bounding box center [1217, 307] width 154 height 25
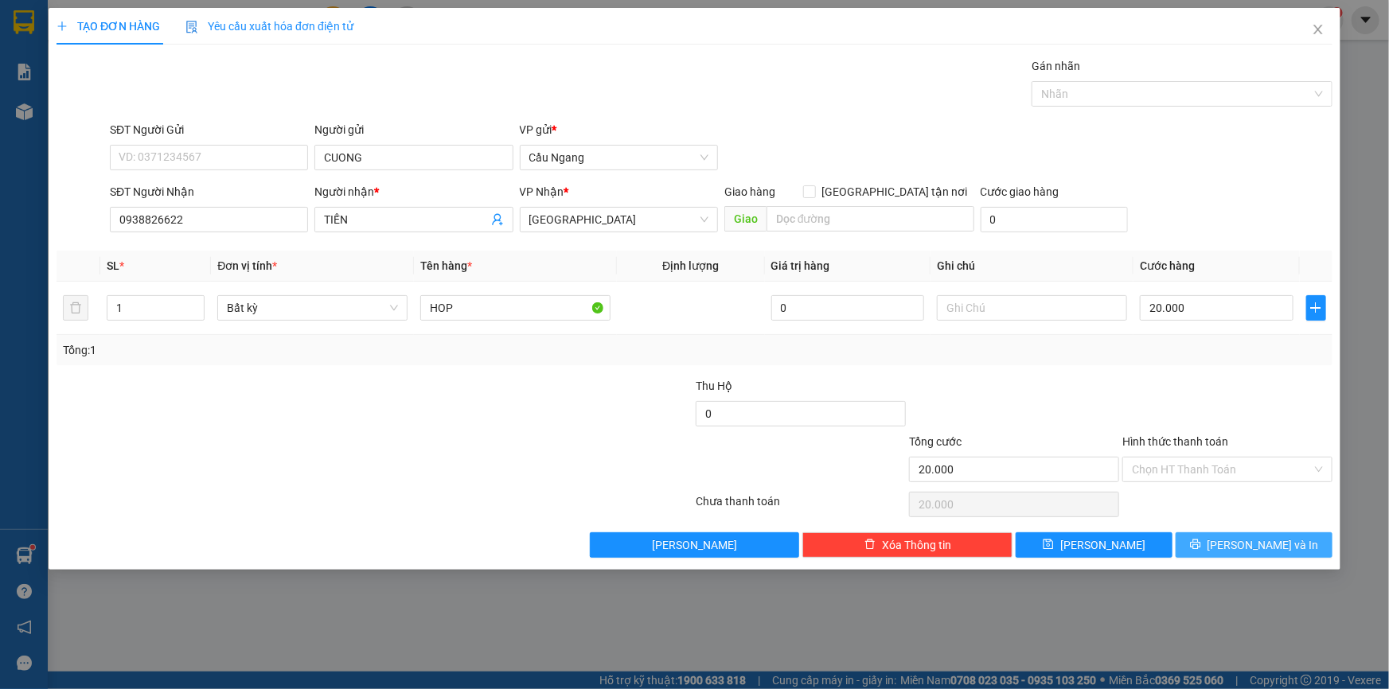
click at [1200, 542] on icon "printer" at bounding box center [1195, 545] width 10 height 10
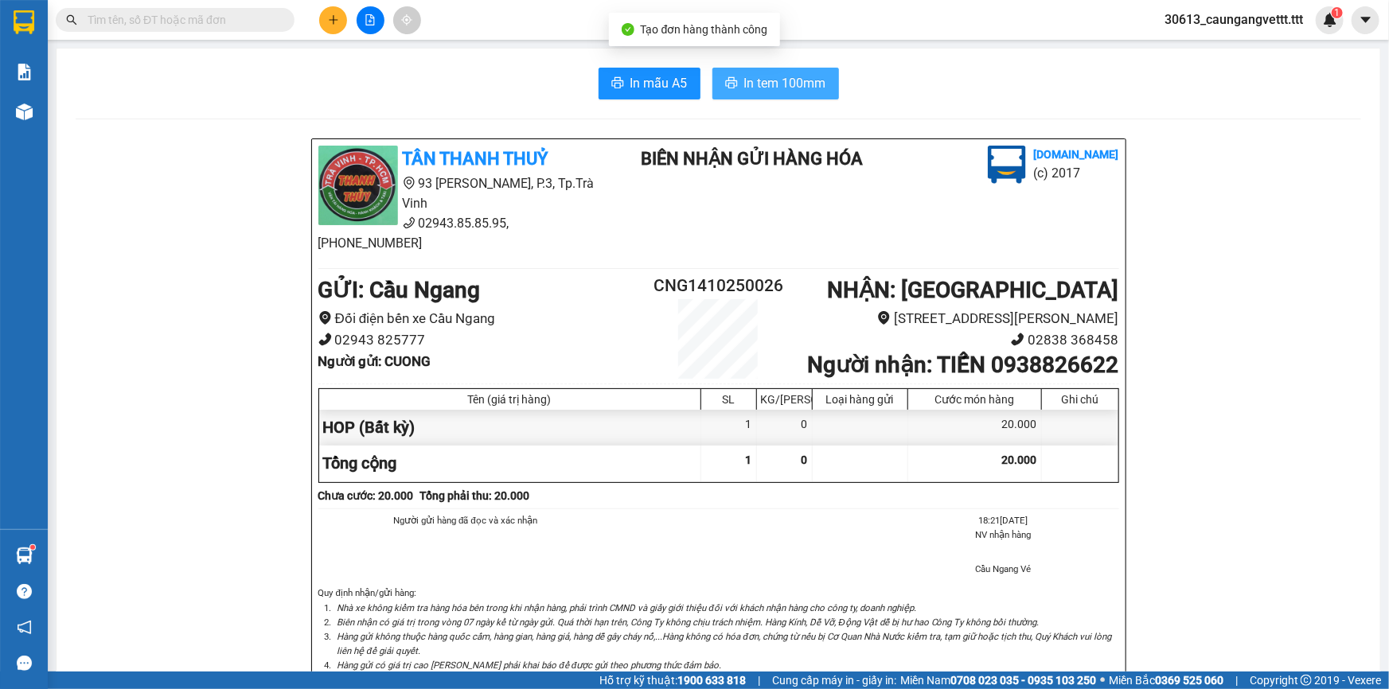
click at [769, 87] on span "In tem 100mm" at bounding box center [785, 83] width 82 height 20
click at [784, 74] on span "In tem 100mm" at bounding box center [785, 83] width 82 height 20
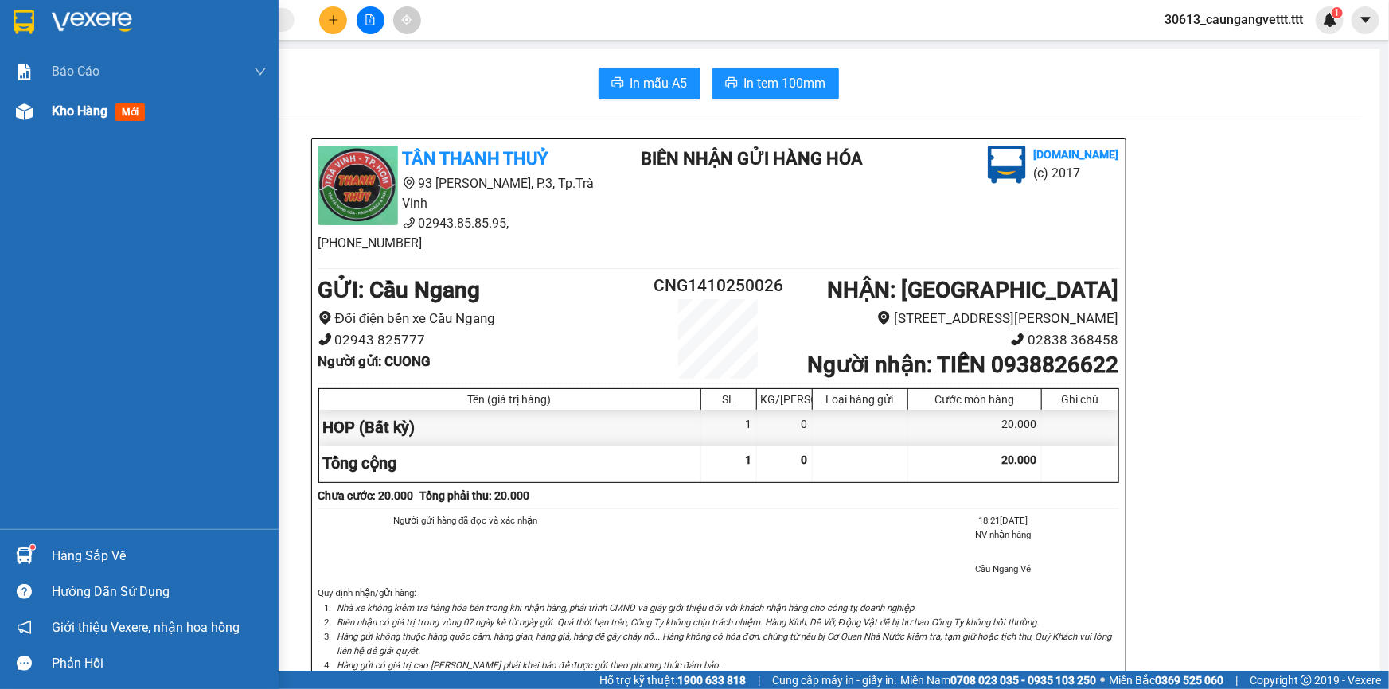
click at [66, 114] on span "Kho hàng" at bounding box center [80, 110] width 56 height 15
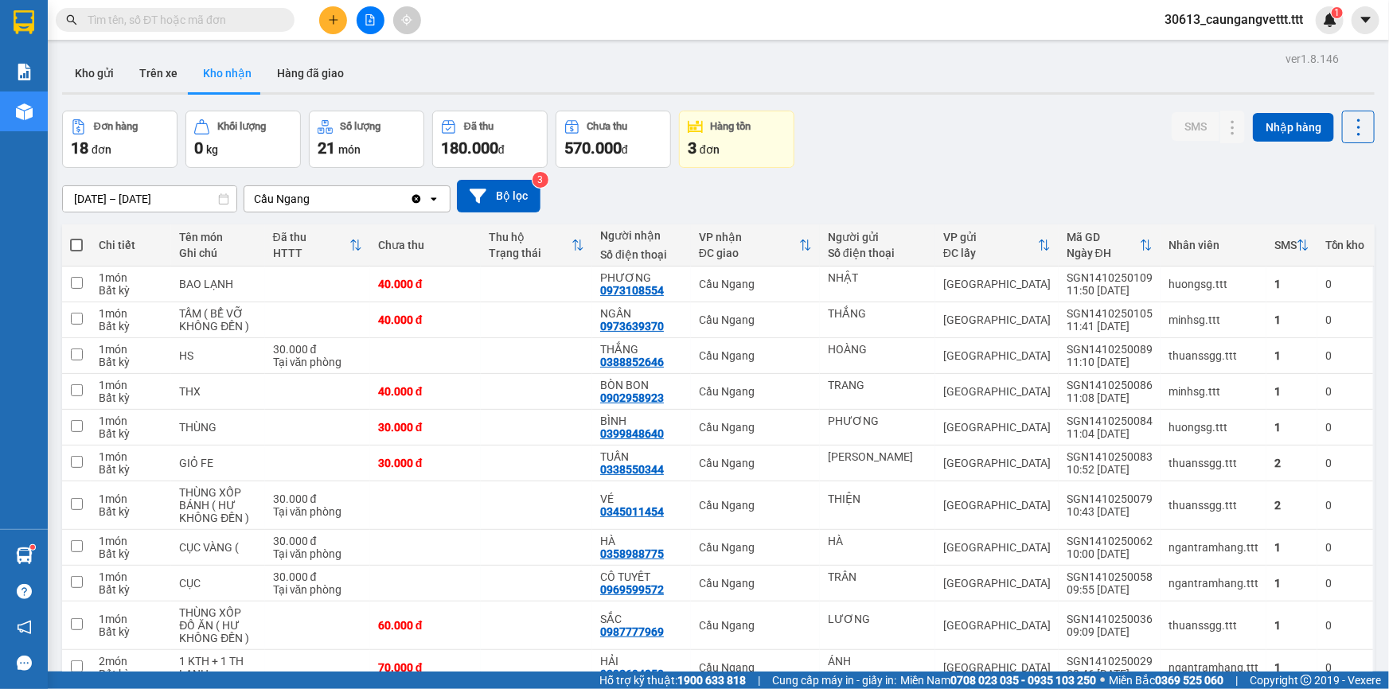
click at [365, 23] on icon "file-add" at bounding box center [369, 19] width 11 height 11
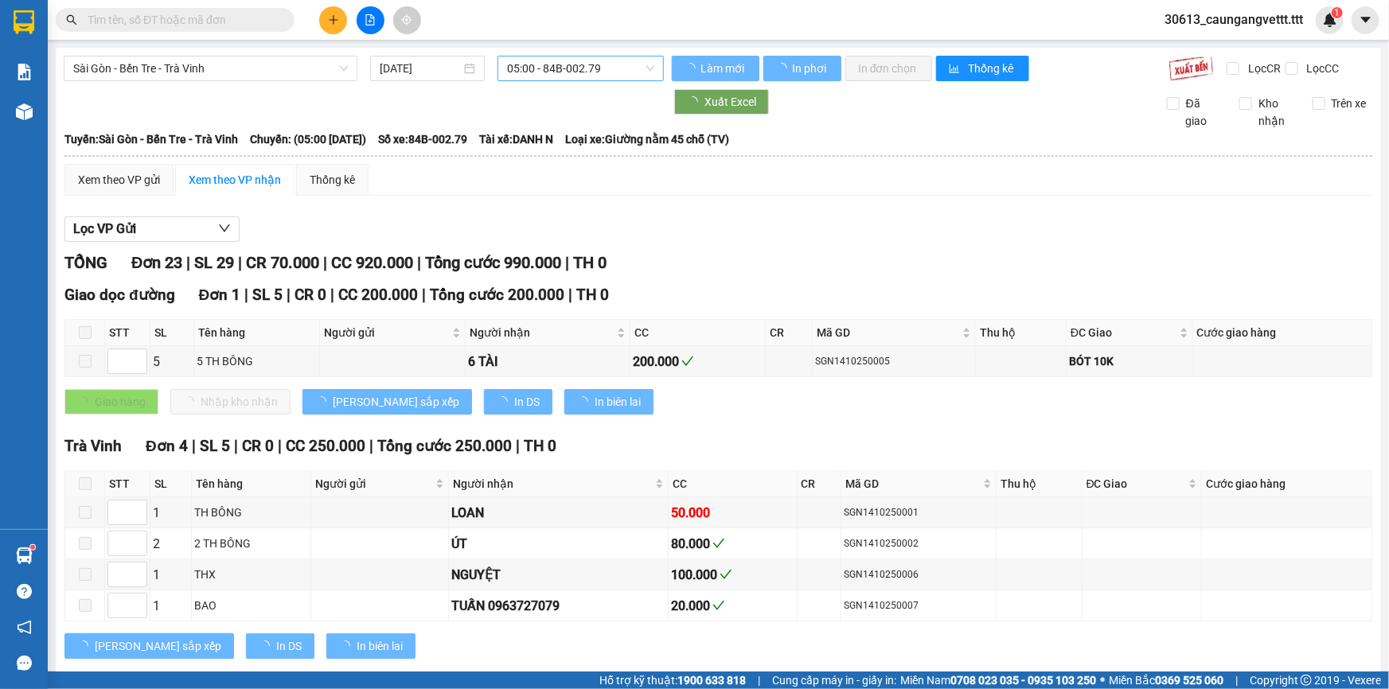
click at [579, 68] on span "05:00 - 84B-002.79" at bounding box center [580, 69] width 147 height 24
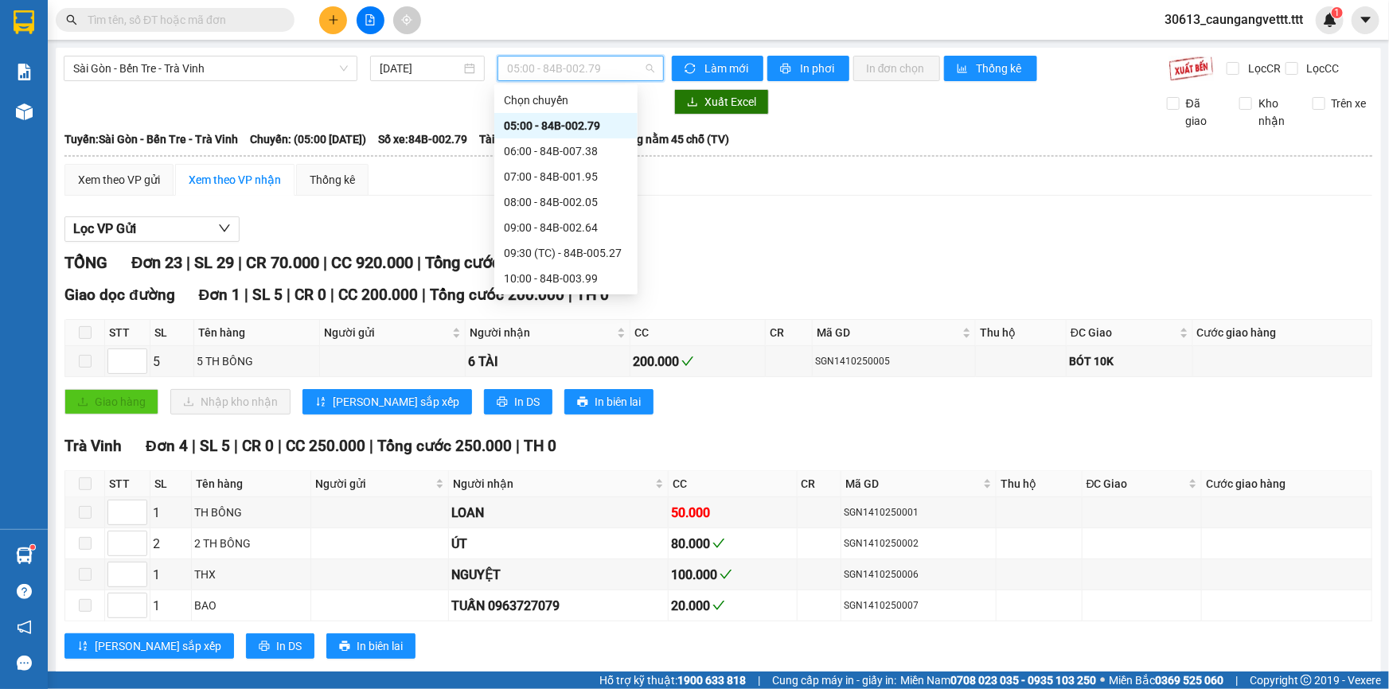
click at [550, 346] on div "13:00 - 84B-006.28" at bounding box center [566, 355] width 124 height 18
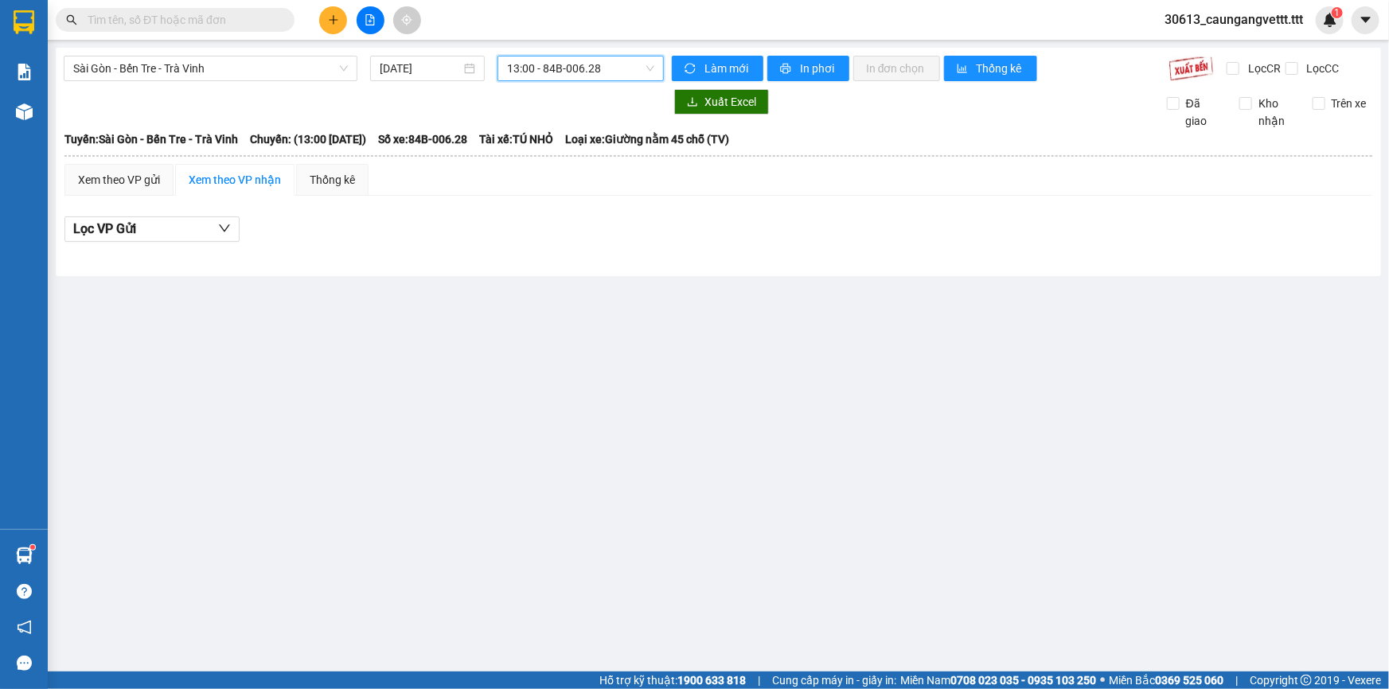
click at [574, 72] on span "13:00 - 84B-006.28" at bounding box center [580, 69] width 147 height 24
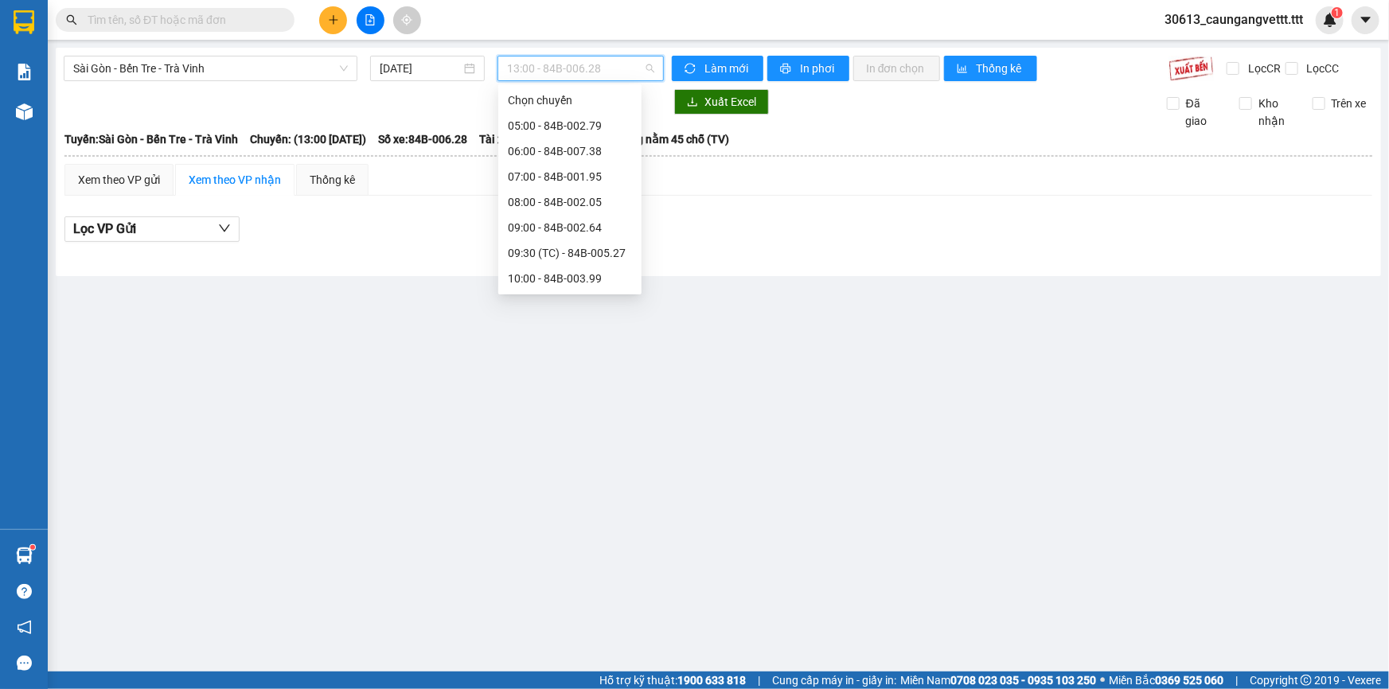
click at [536, 372] on div "14:00 - 84B-006.44" at bounding box center [570, 381] width 124 height 18
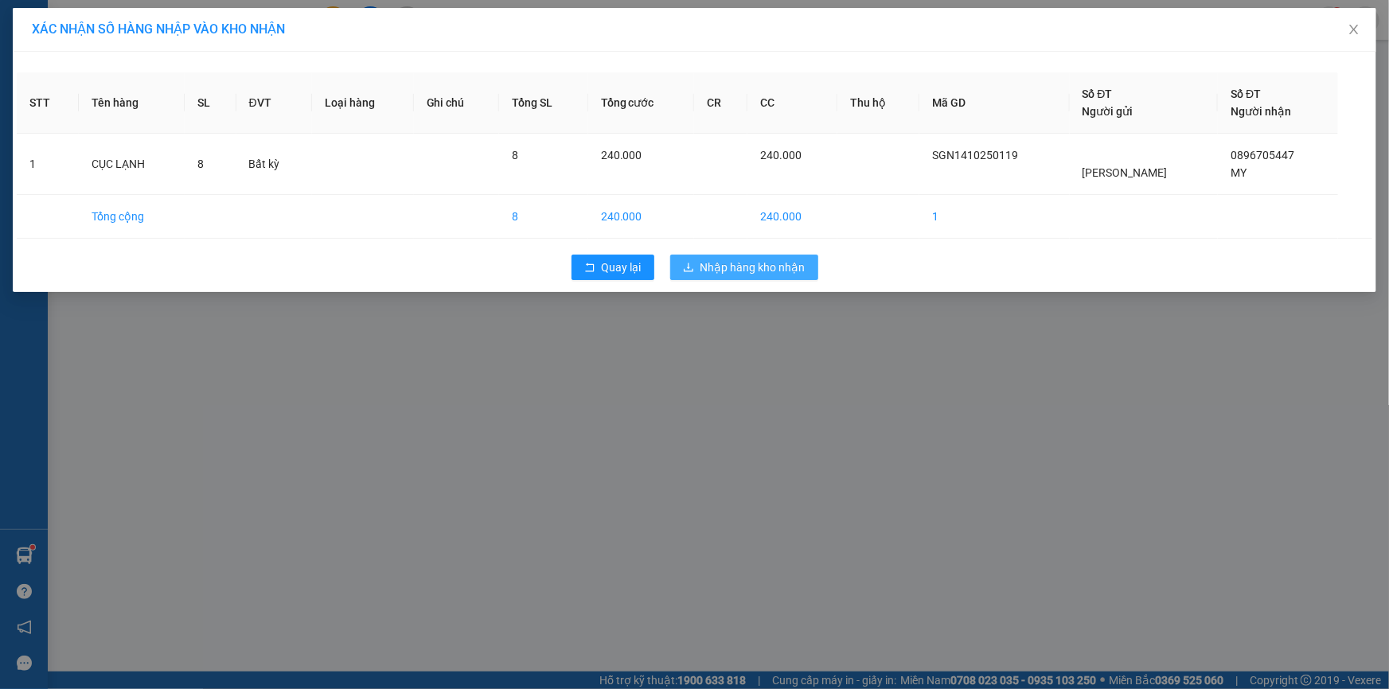
click at [746, 271] on span "Nhập hàng kho nhận" at bounding box center [752, 268] width 105 height 18
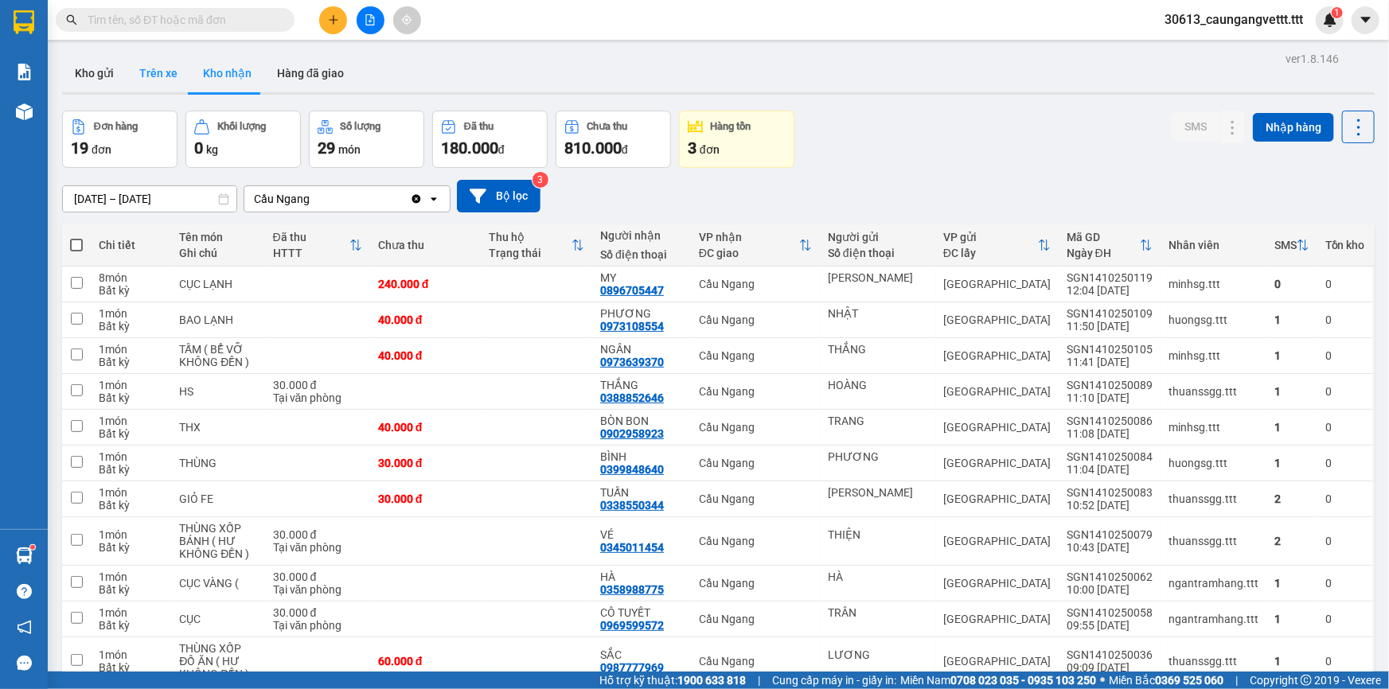
click at [162, 67] on button "Trên xe" at bounding box center [159, 73] width 64 height 38
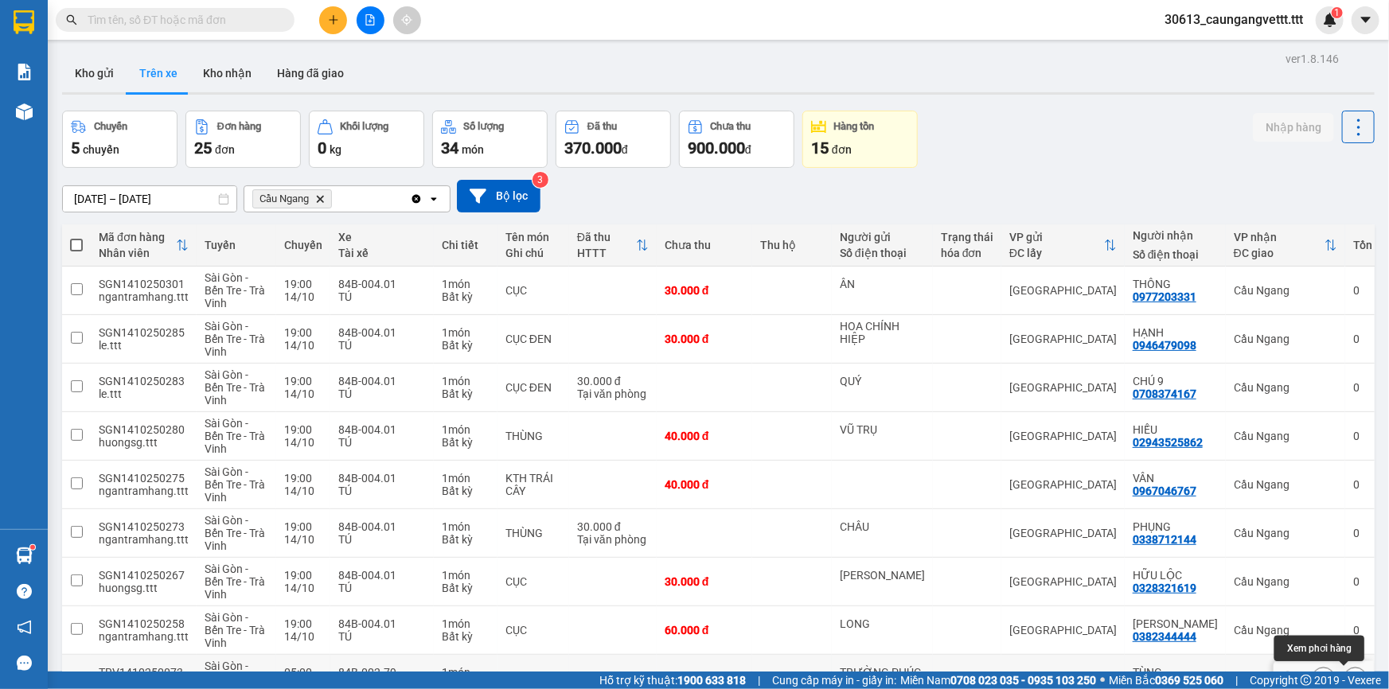
click at [1350, 673] on icon at bounding box center [1355, 678] width 11 height 11
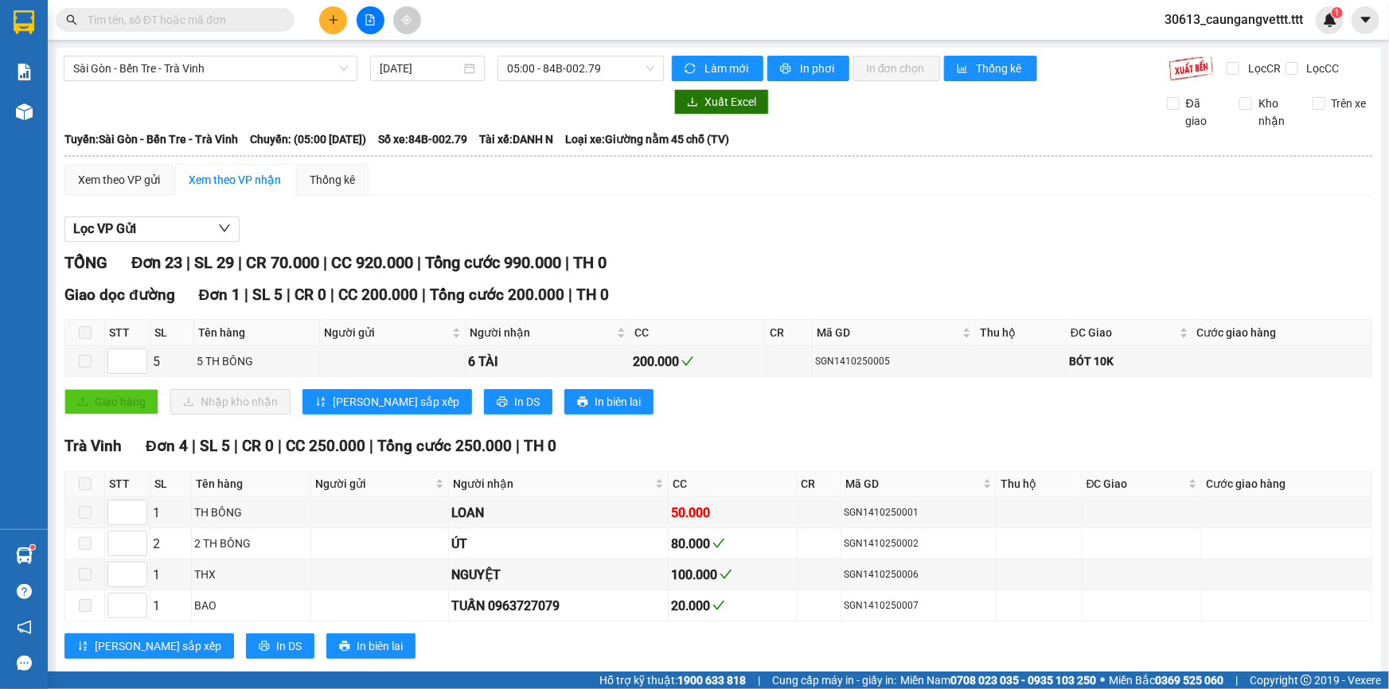
checkbox input "true"
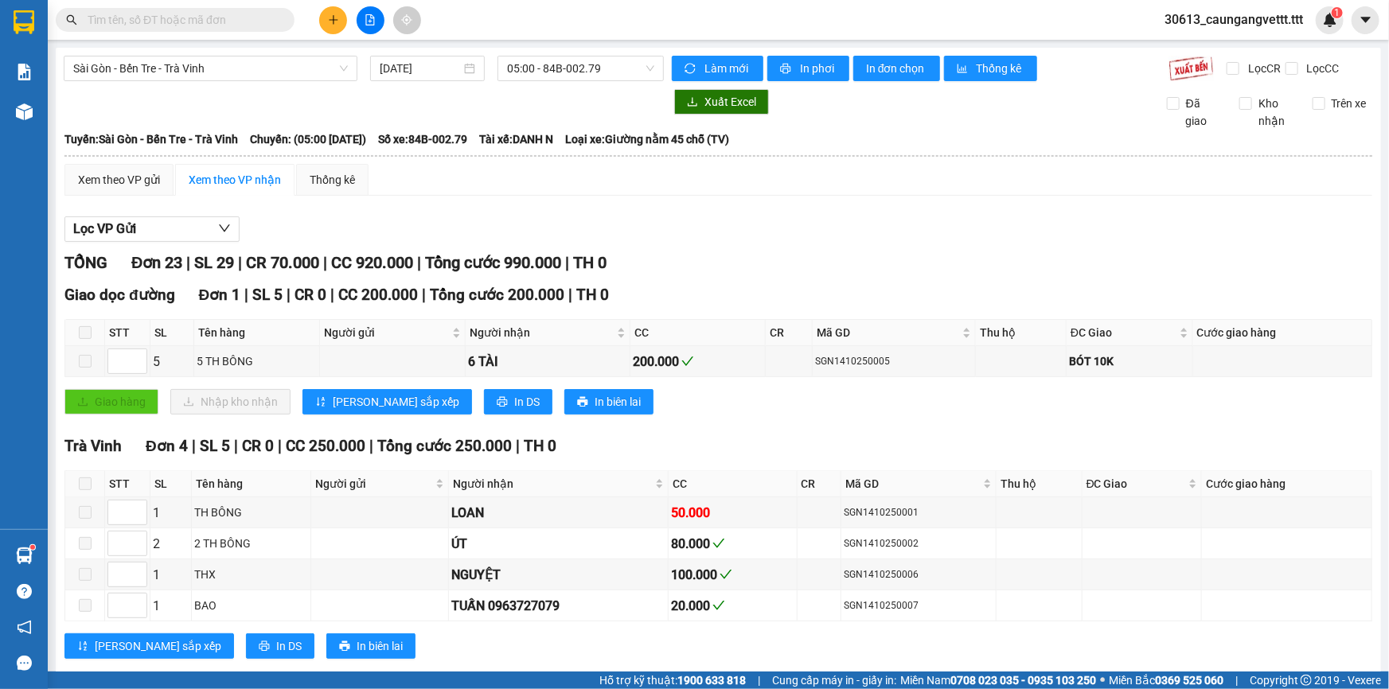
checkbox input "false"
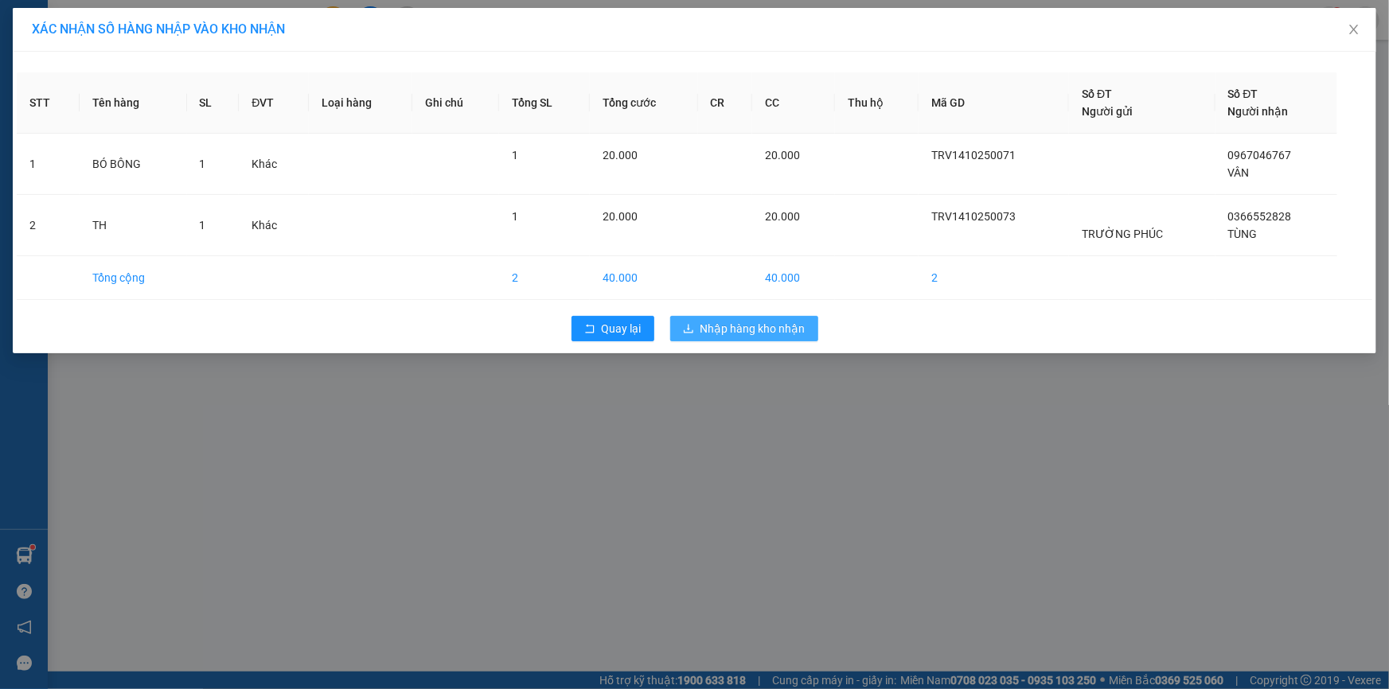
click at [749, 332] on span "Nhập hàng kho nhận" at bounding box center [752, 329] width 105 height 18
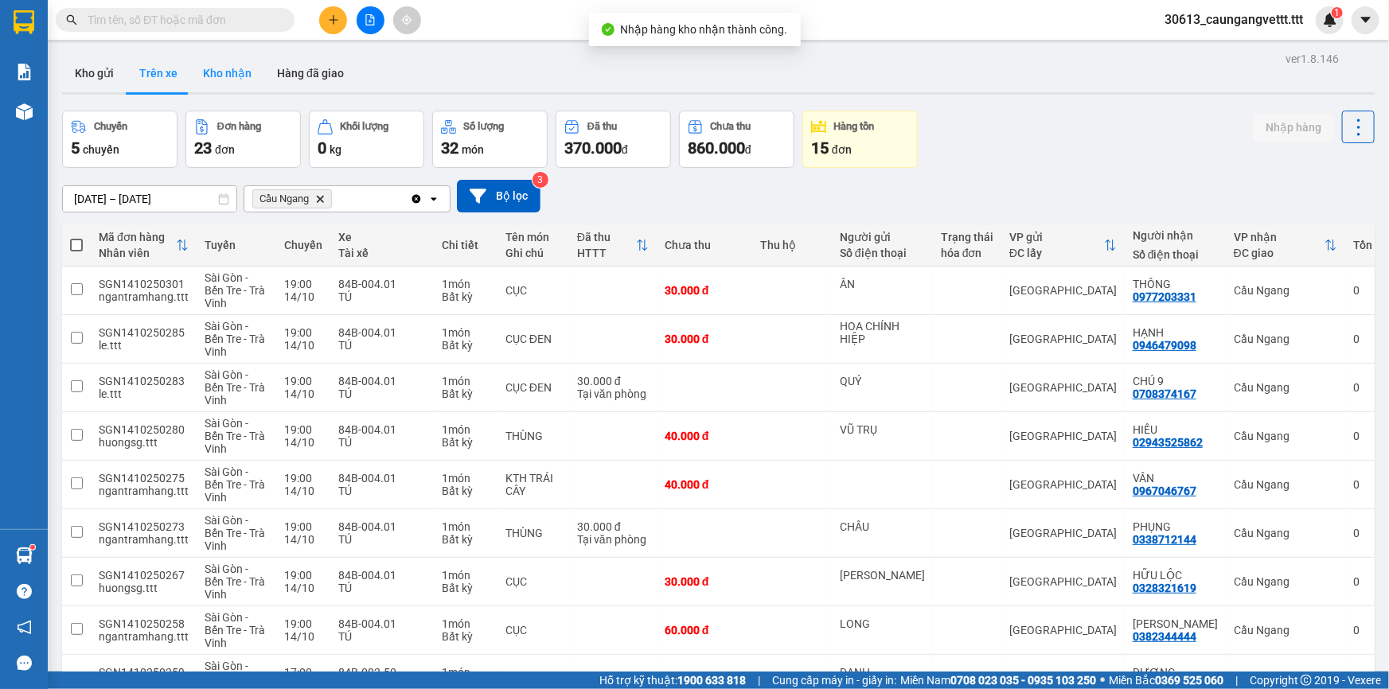
click at [212, 69] on button "Kho nhận" at bounding box center [227, 73] width 74 height 38
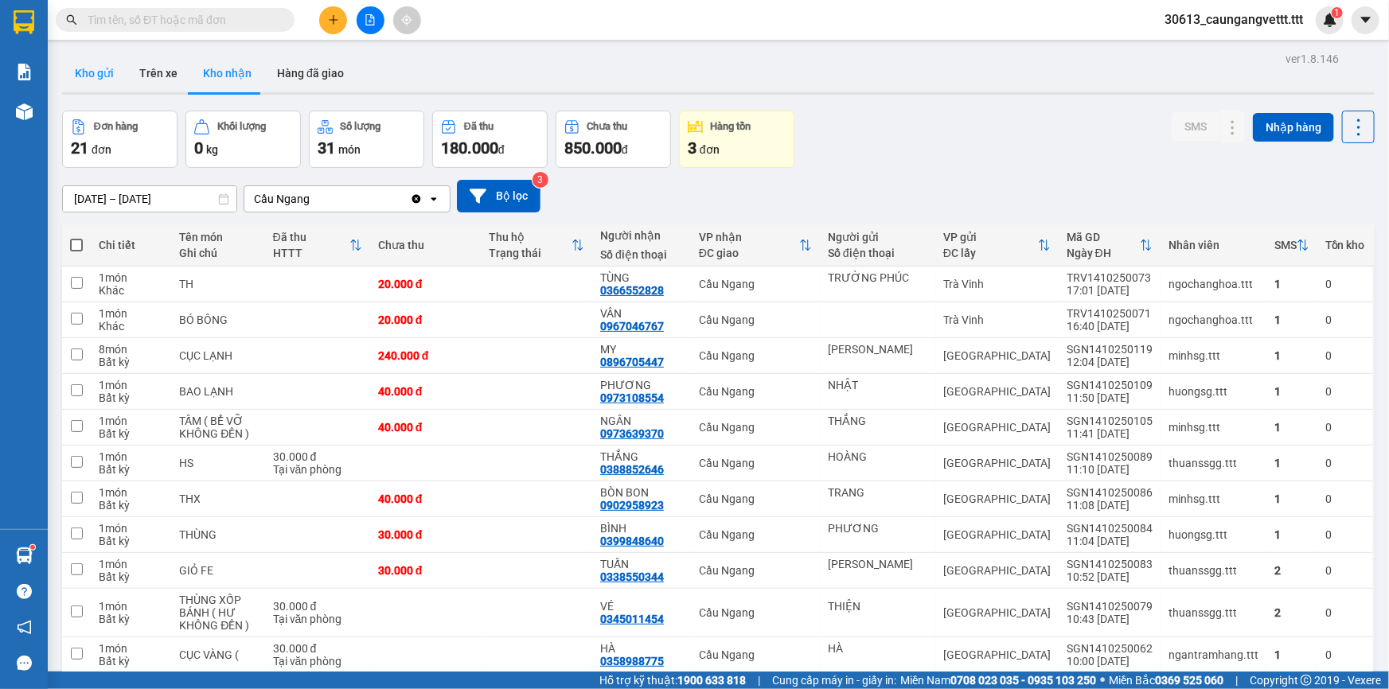
click at [97, 68] on button "Kho gửi" at bounding box center [94, 73] width 64 height 38
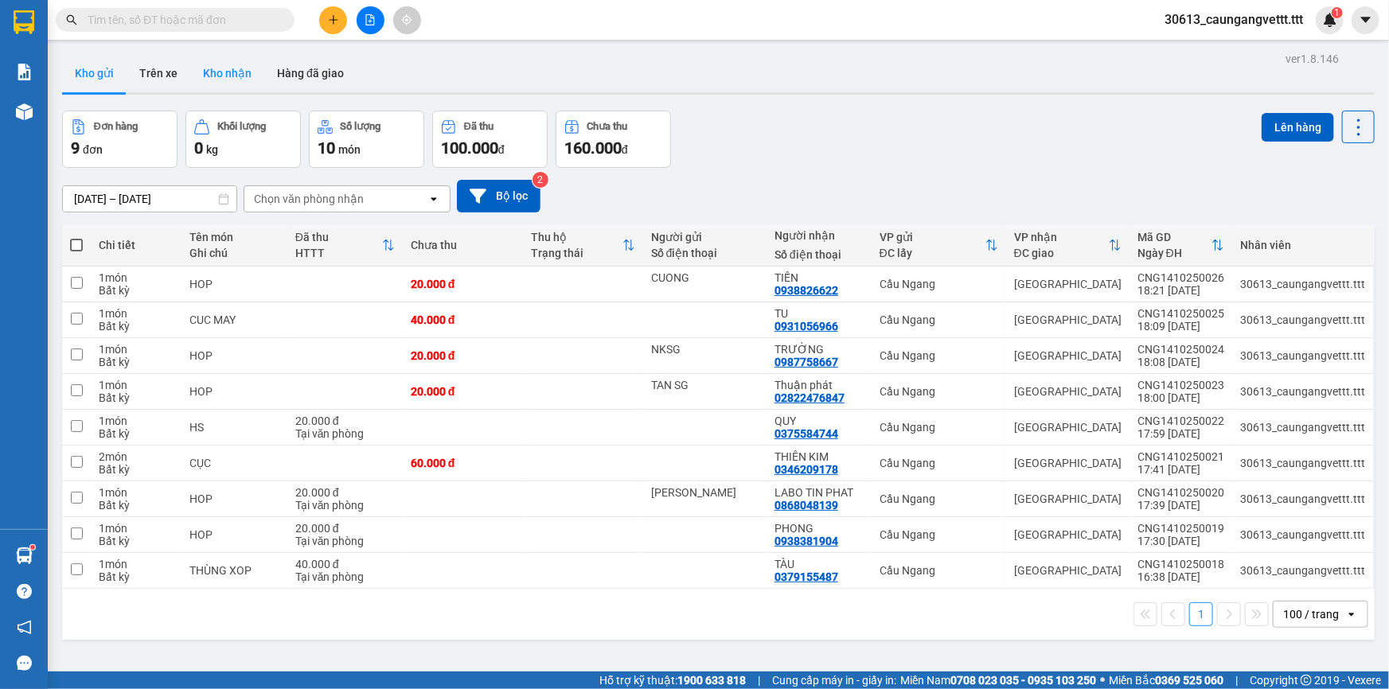
click at [219, 71] on button "Kho nhận" at bounding box center [227, 73] width 74 height 38
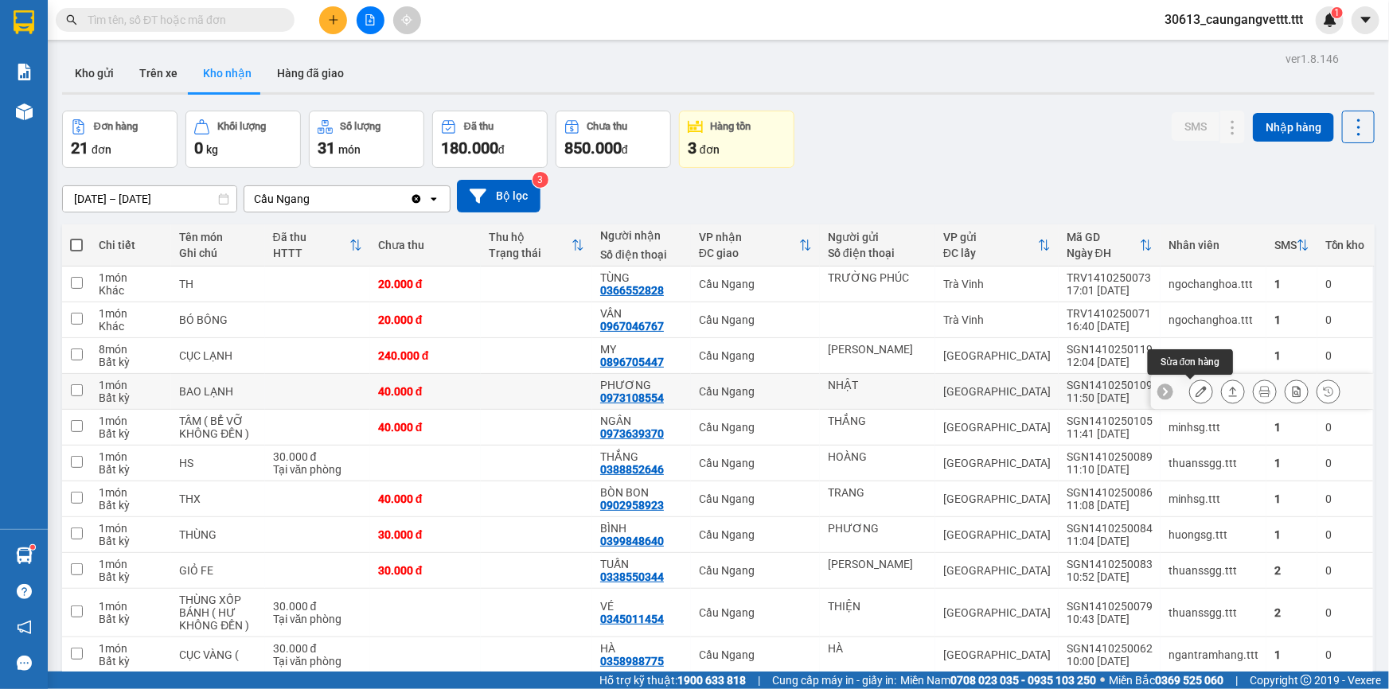
click at [1195, 396] on icon at bounding box center [1200, 391] width 11 height 11
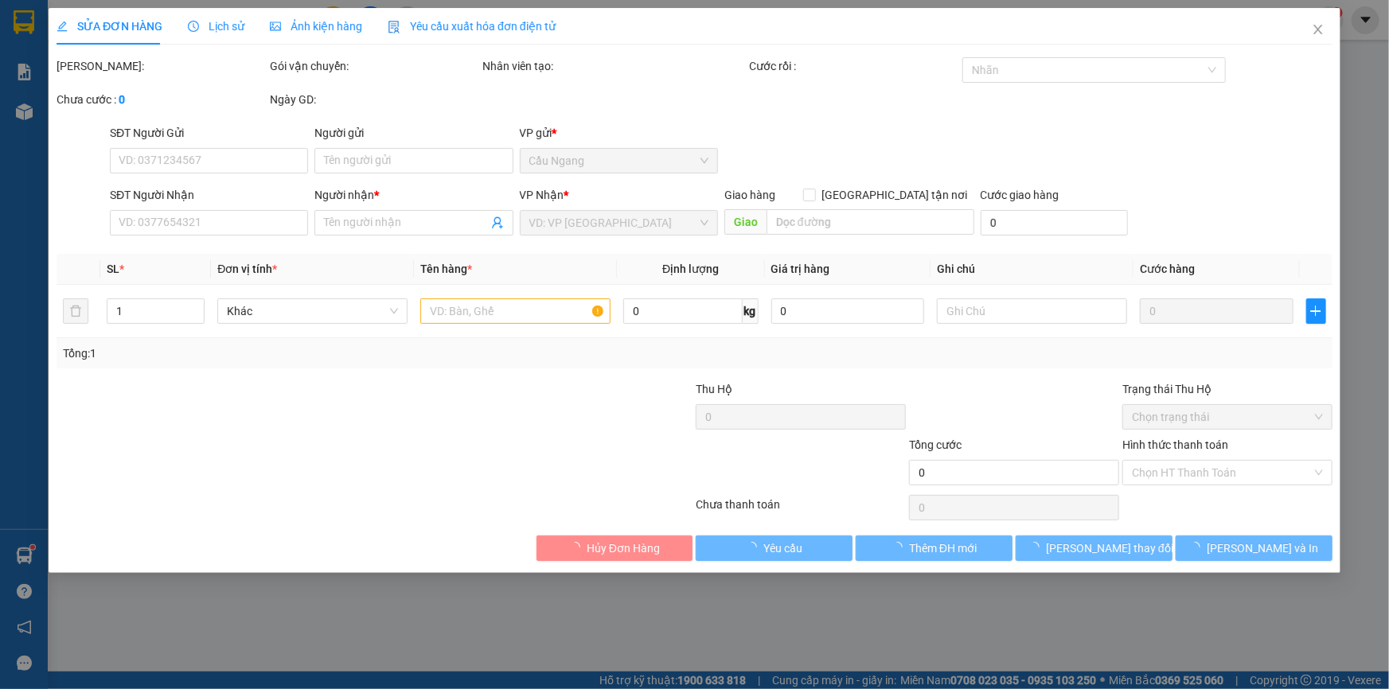
type input "NHẬT"
type input "0973108554"
type input "PHƯƠNG"
type input "40.000"
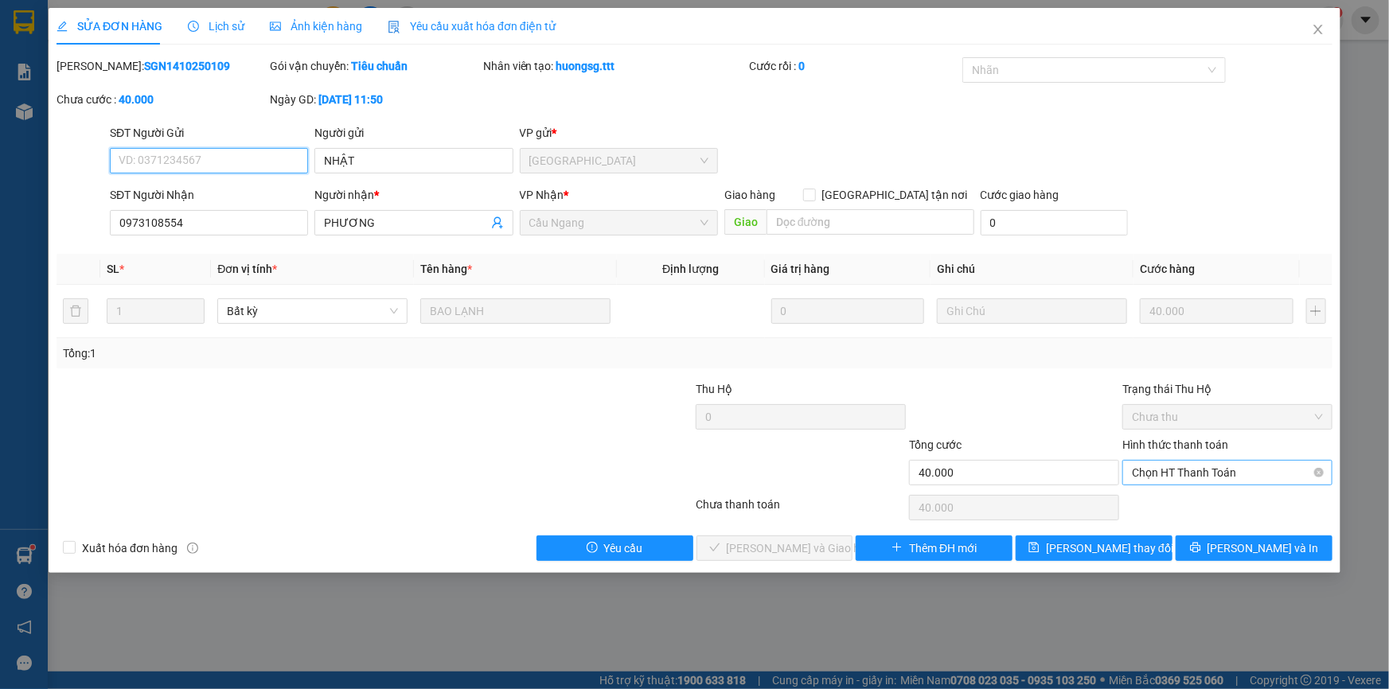
click at [1176, 469] on span "Chọn HT Thanh Toán" at bounding box center [1227, 473] width 191 height 24
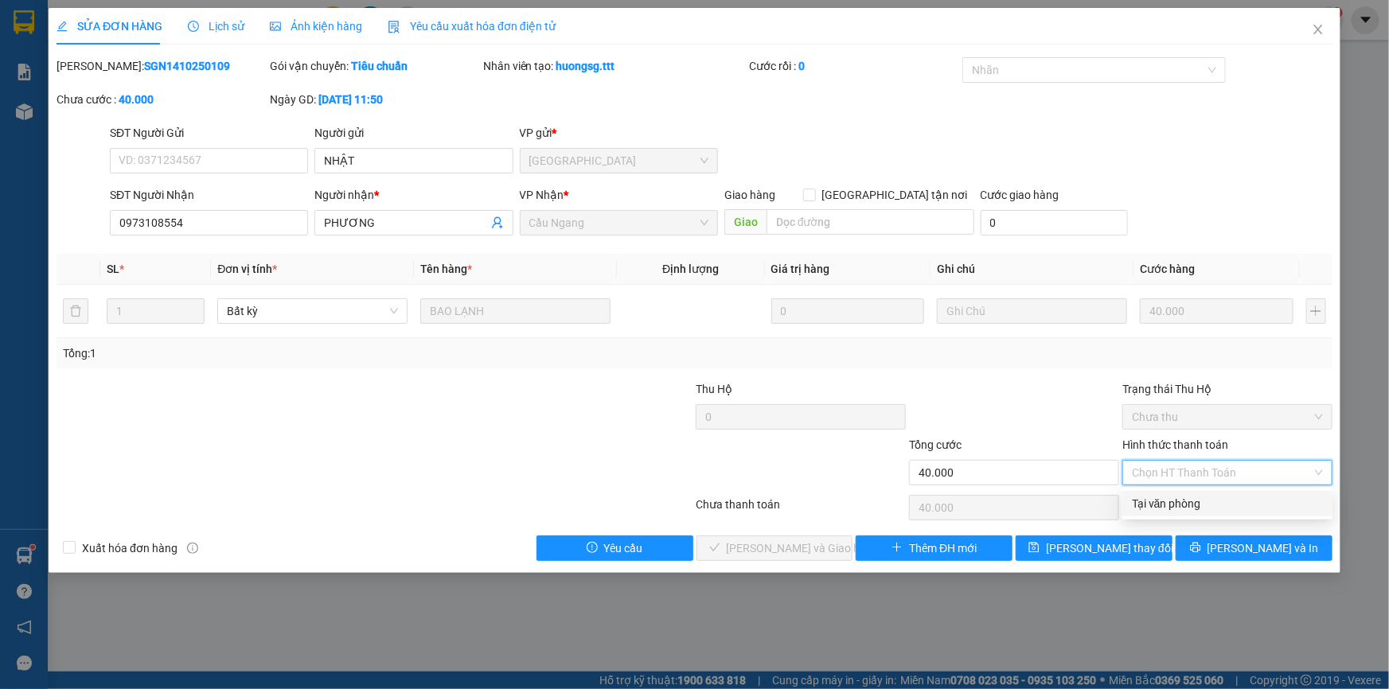
click at [1168, 501] on div "Tại văn phòng" at bounding box center [1227, 504] width 191 height 18
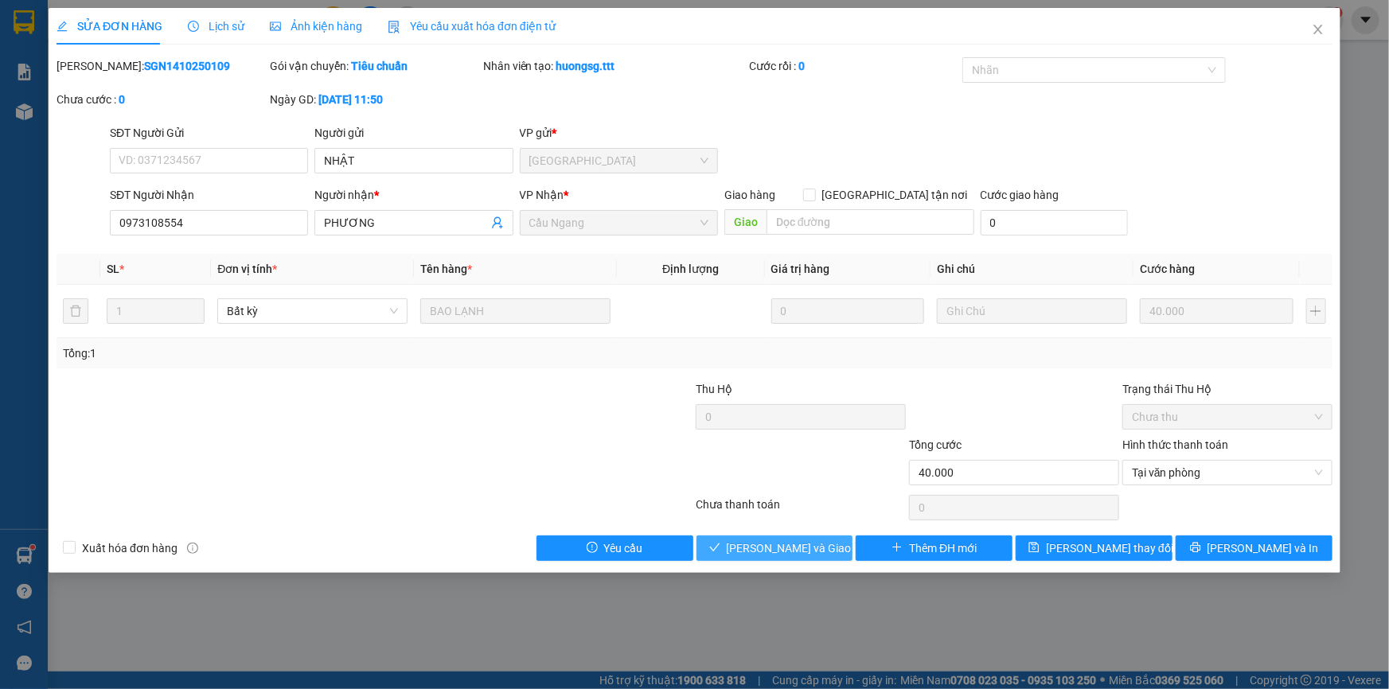
drag, startPoint x: 801, startPoint y: 542, endPoint x: 844, endPoint y: 493, distance: 65.4
click at [799, 542] on span "Lưu và Giao hàng" at bounding box center [803, 549] width 153 height 18
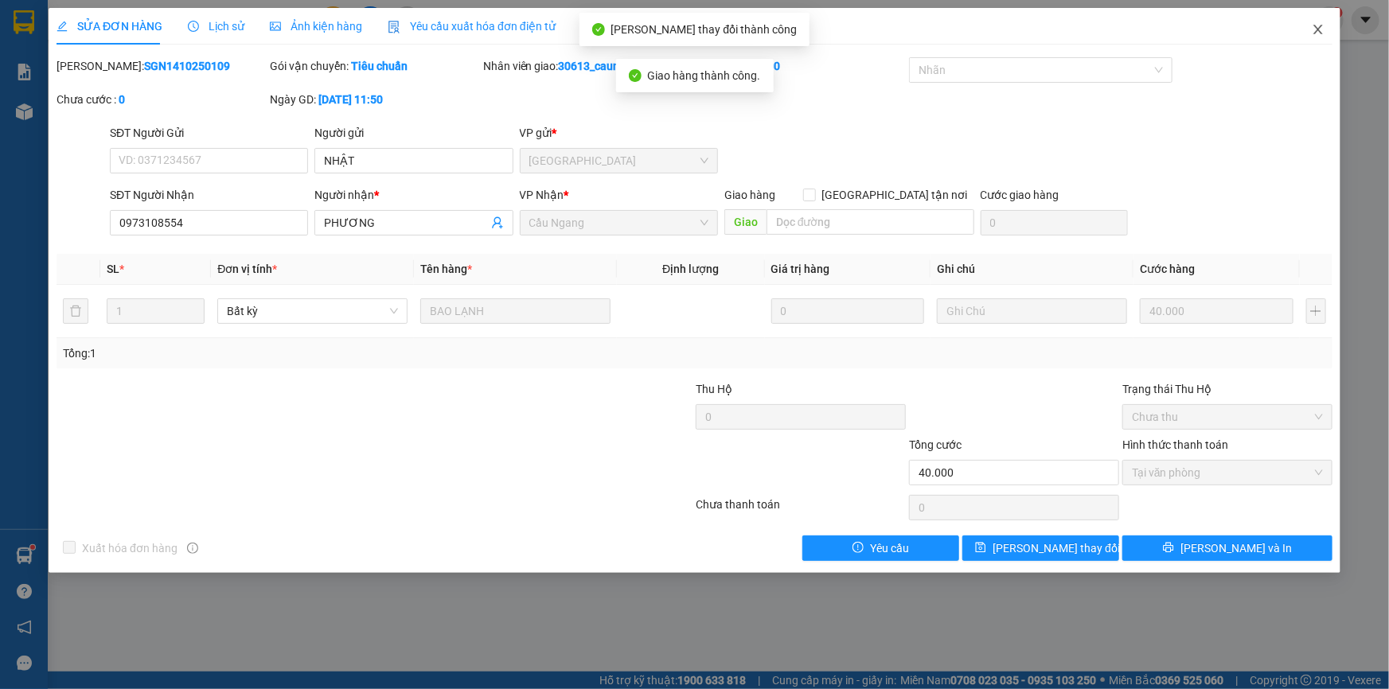
click at [1320, 25] on icon "close" at bounding box center [1318, 29] width 13 height 13
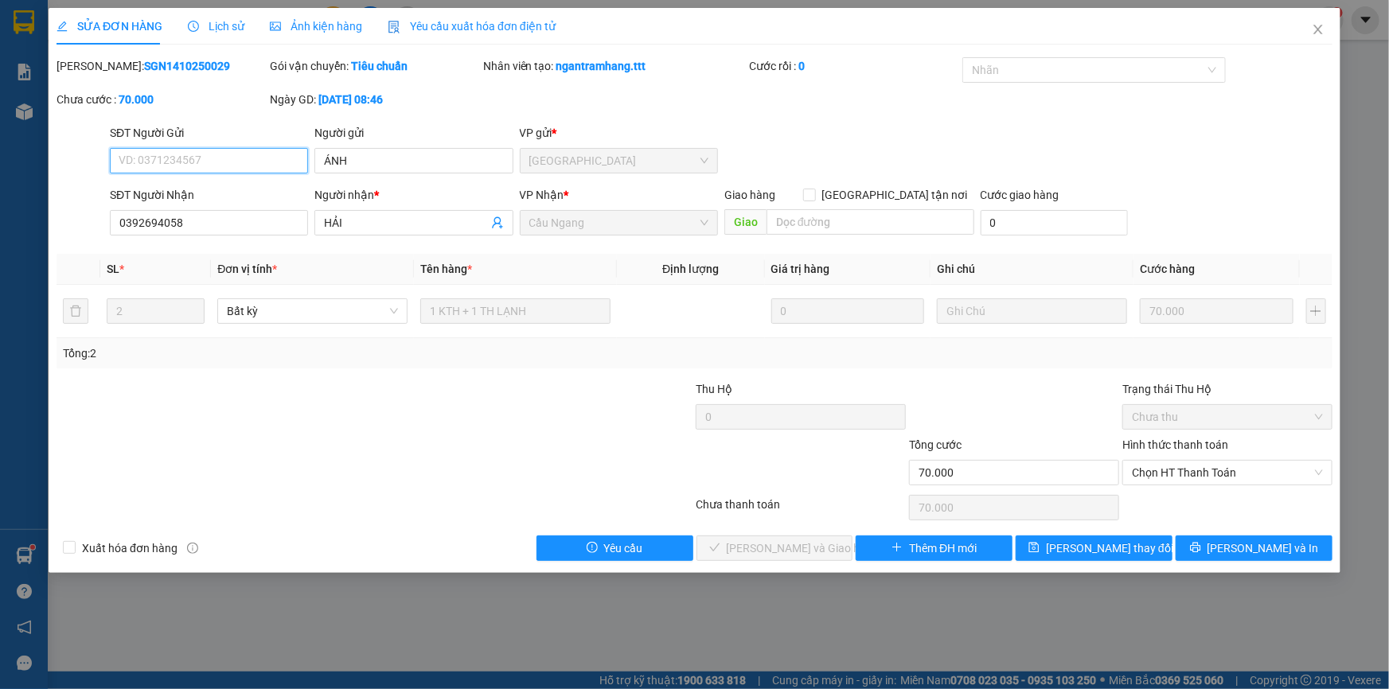
type input "ÁNH"
type input "0392694058"
type input "HẢI"
type input "70.000"
click at [1169, 477] on span "Chọn HT Thanh Toán" at bounding box center [1227, 473] width 191 height 24
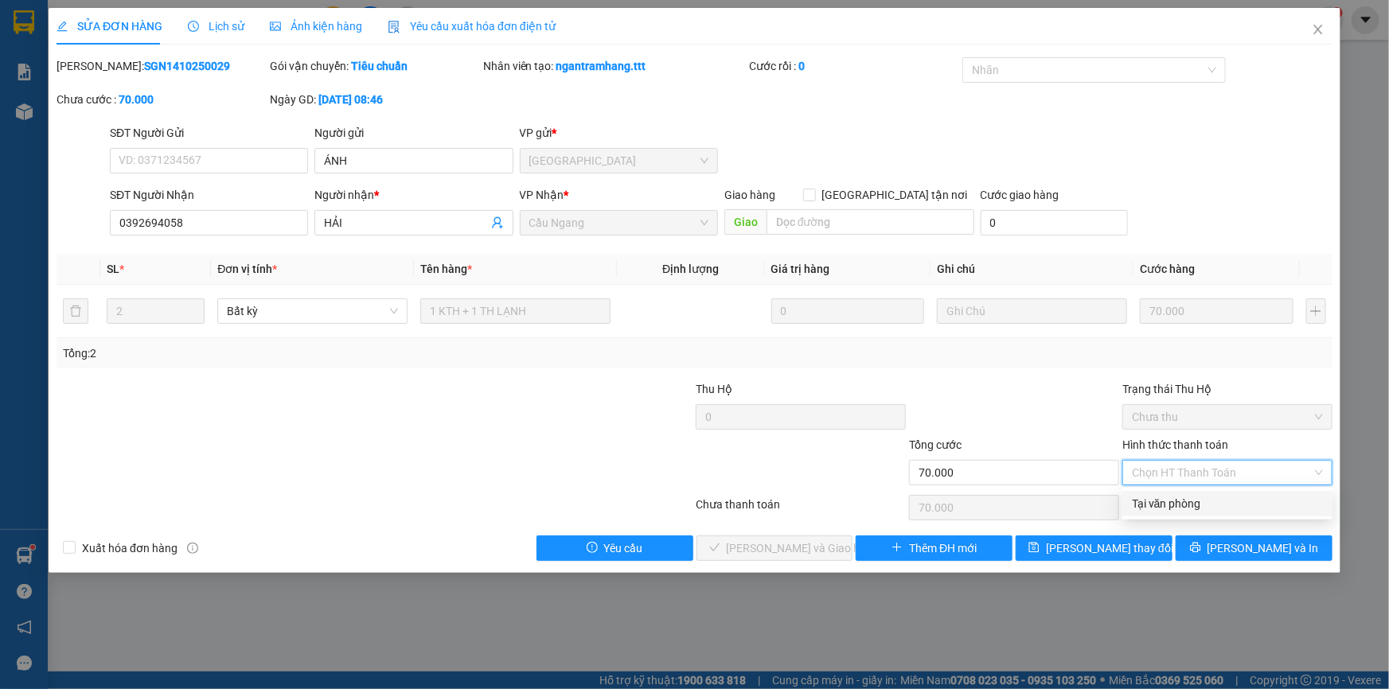
click at [1154, 503] on div "Tại văn phòng" at bounding box center [1227, 504] width 191 height 18
type input "0"
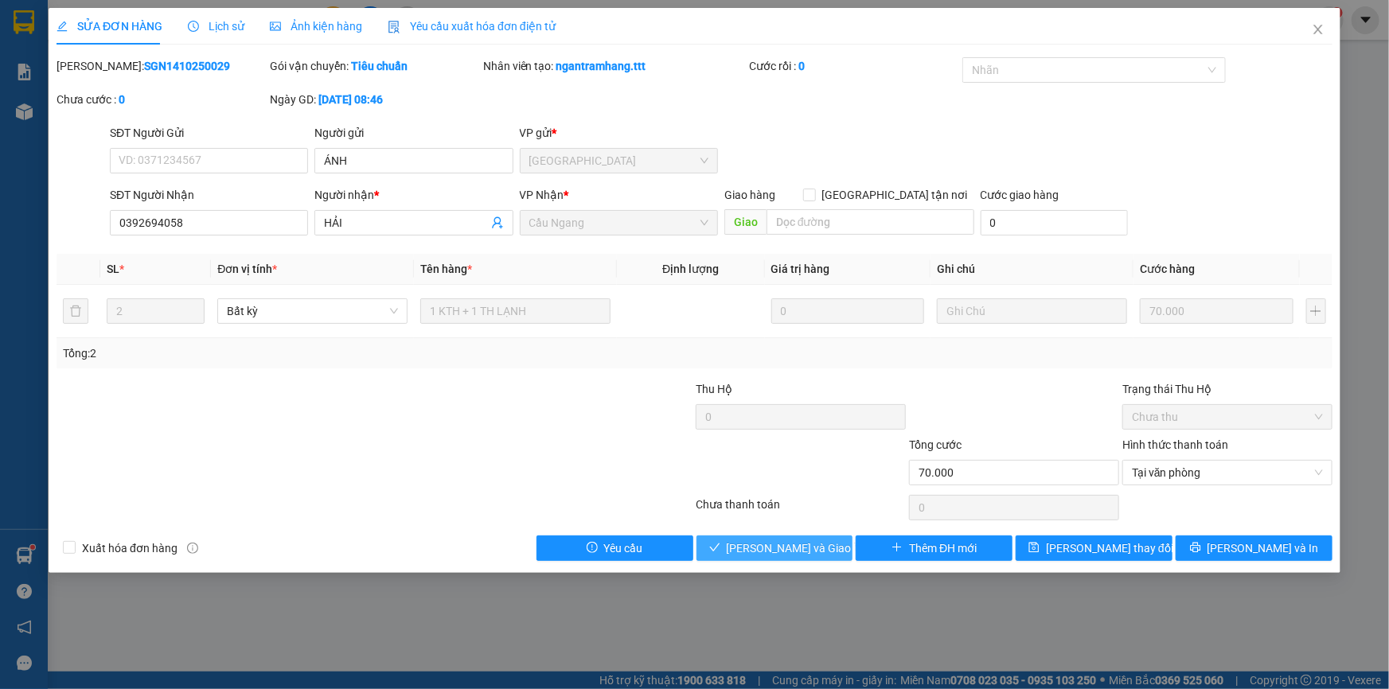
click at [789, 548] on span "Lưu và Giao hàng" at bounding box center [803, 549] width 153 height 18
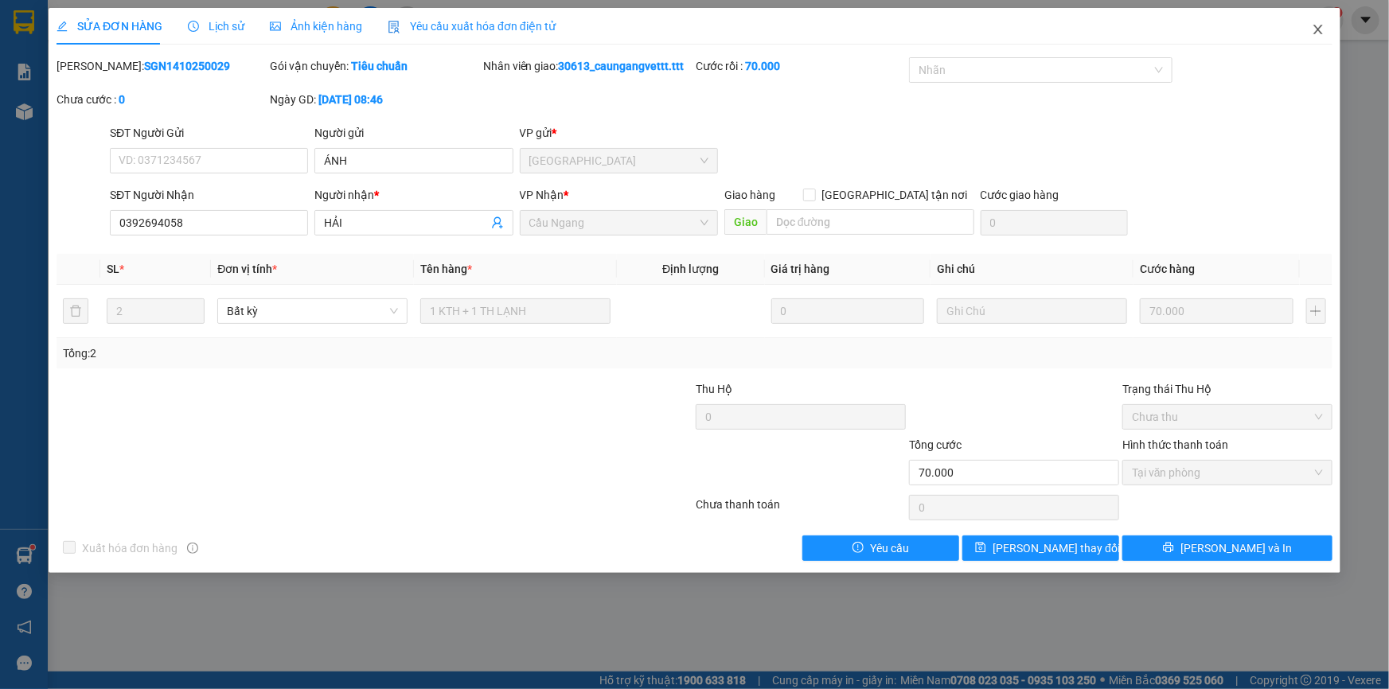
click at [1318, 32] on icon "close" at bounding box center [1318, 29] width 13 height 13
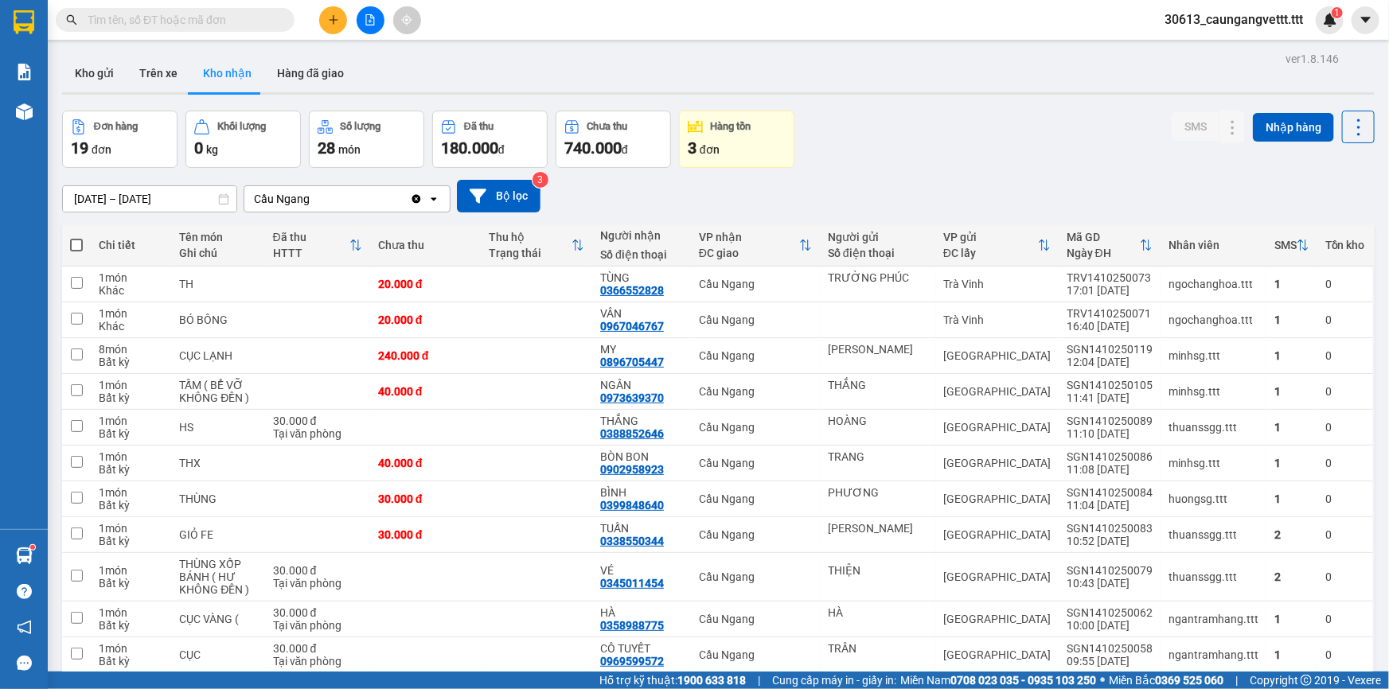
click at [329, 18] on icon "plus" at bounding box center [333, 19] width 11 height 11
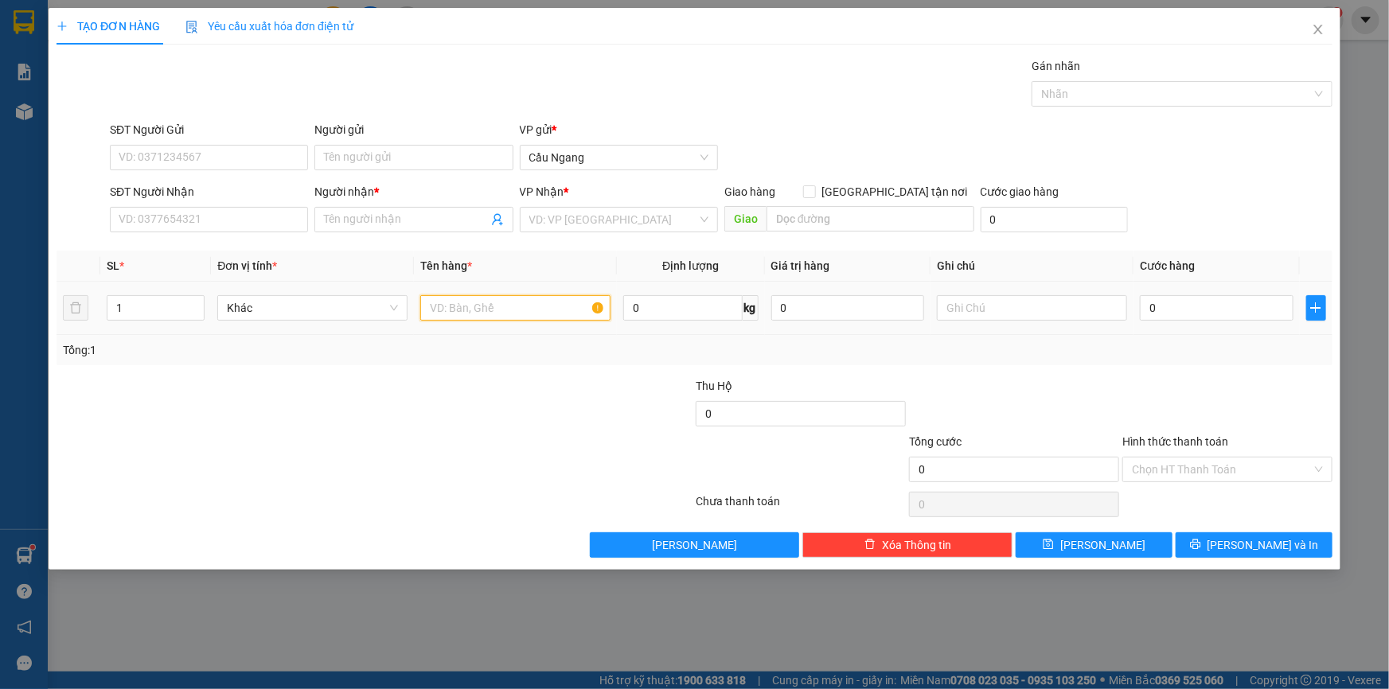
click at [467, 308] on input "text" at bounding box center [515, 307] width 190 height 25
type input "BAO"
click at [204, 221] on input "SĐT Người Nhận" at bounding box center [209, 219] width 198 height 25
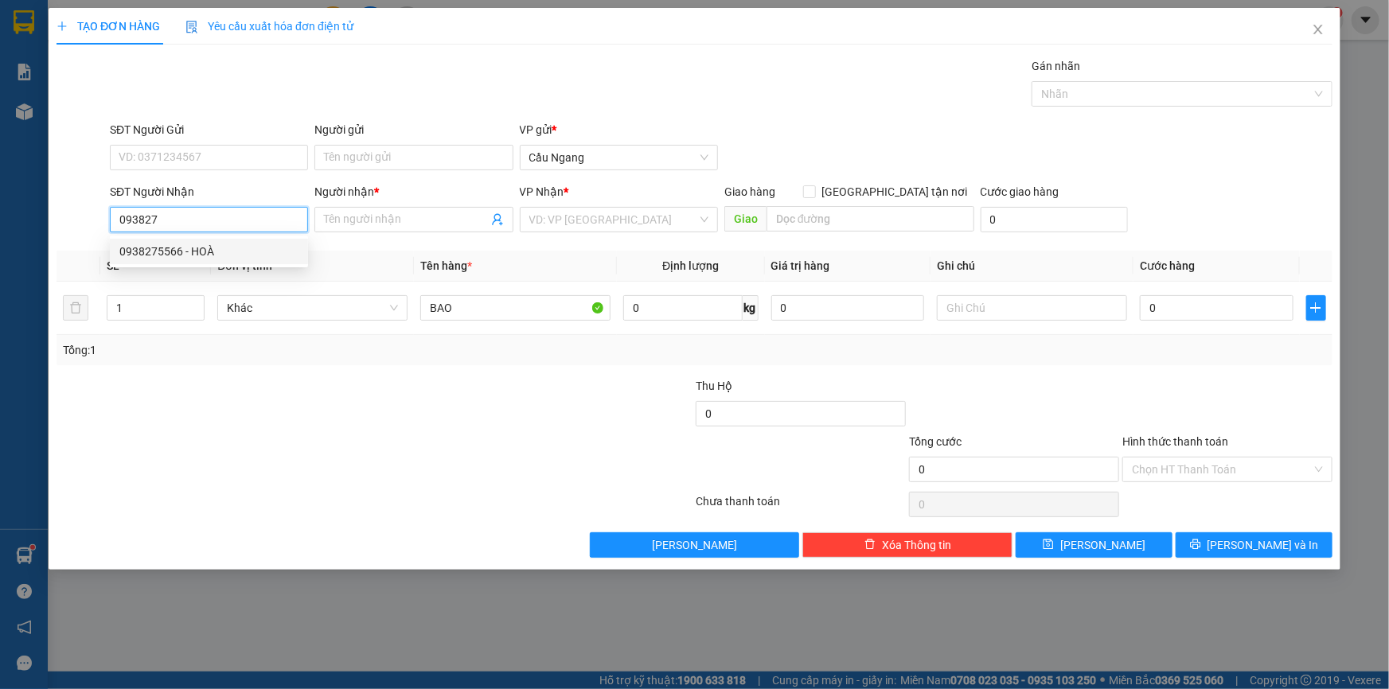
drag, startPoint x: 201, startPoint y: 255, endPoint x: 559, endPoint y: 258, distance: 358.1
click at [202, 255] on div "0938275566 - HOÀ" at bounding box center [208, 252] width 179 height 18
type input "0938275566"
type input "HOÀ"
type input "0938275566"
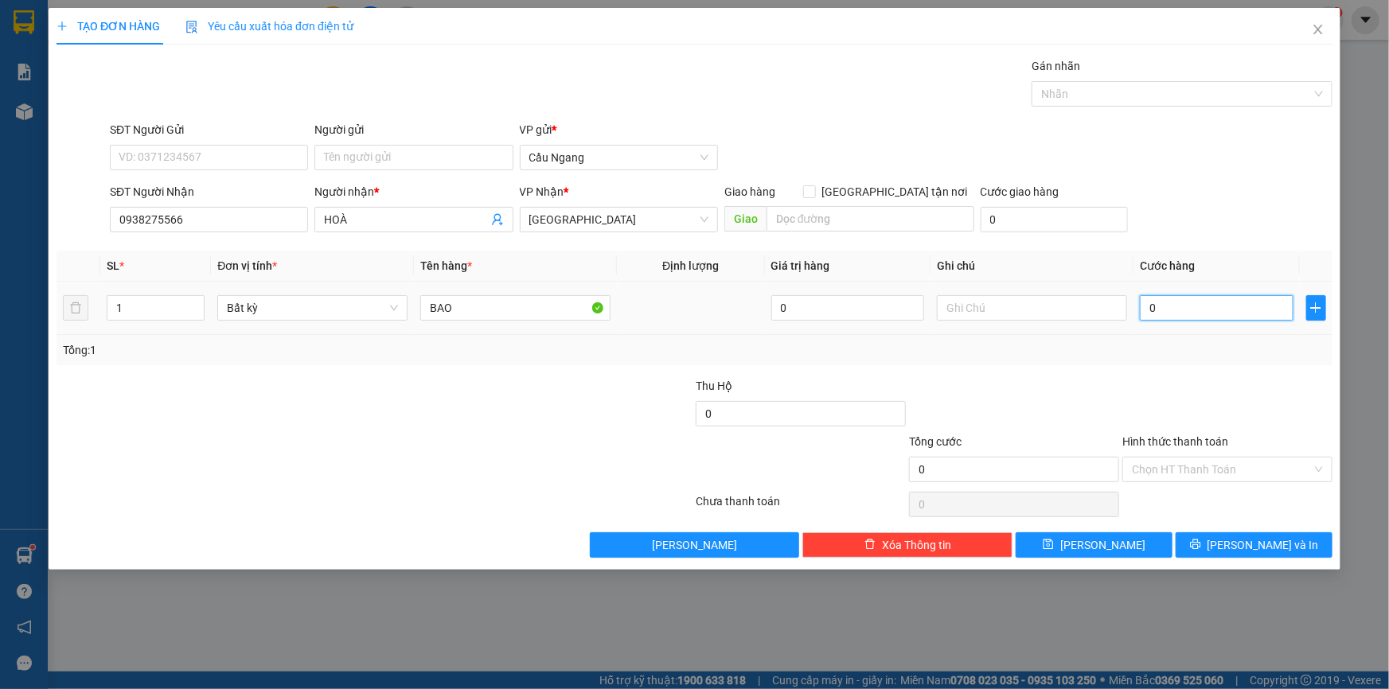
click at [1226, 306] on input "0" at bounding box center [1217, 307] width 154 height 25
click at [1244, 546] on span "[PERSON_NAME] và In" at bounding box center [1262, 545] width 111 height 18
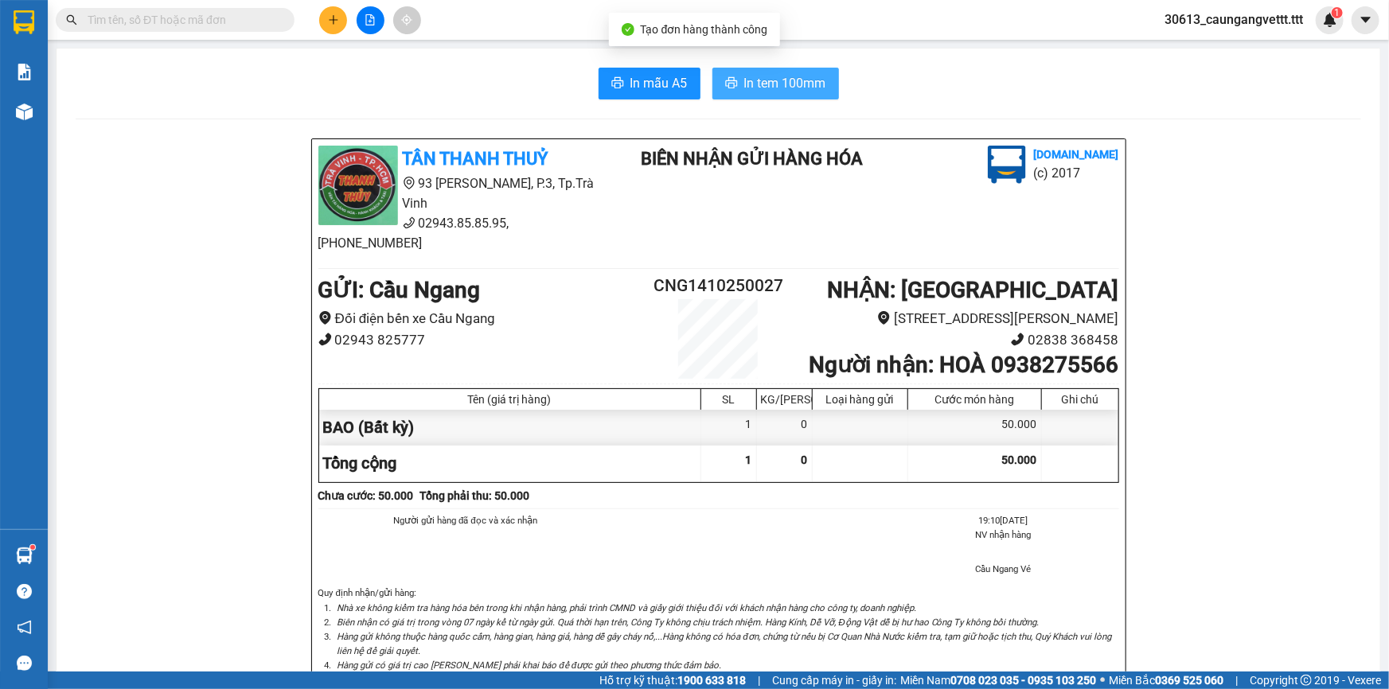
click at [771, 82] on span "In tem 100mm" at bounding box center [785, 83] width 82 height 20
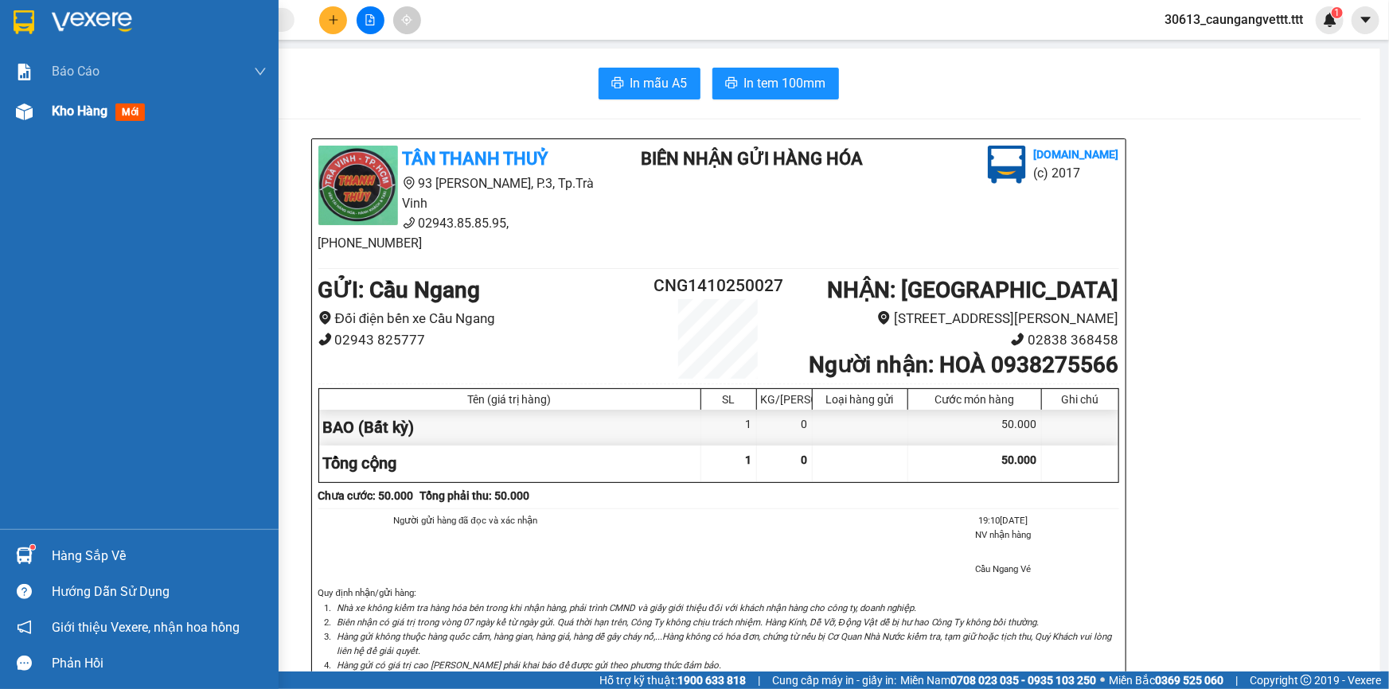
click at [66, 103] on span "Kho hàng" at bounding box center [80, 110] width 56 height 15
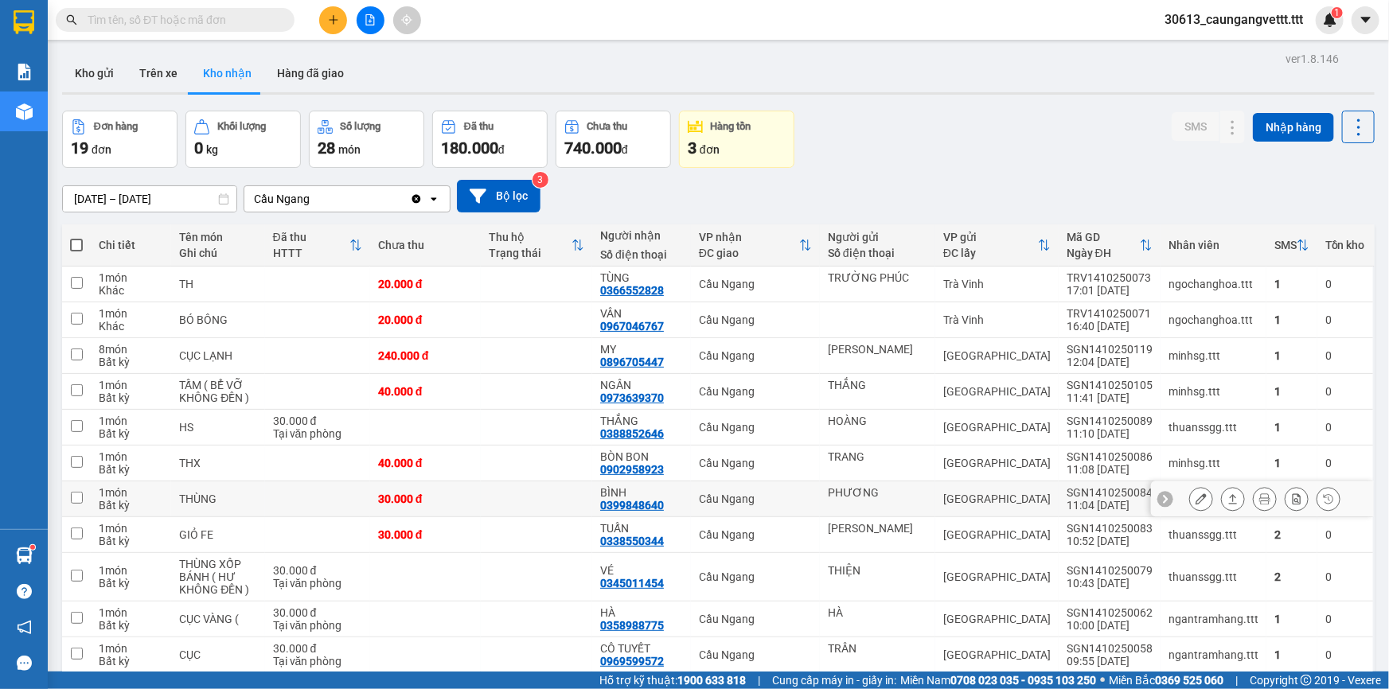
click at [1195, 493] on icon at bounding box center [1200, 498] width 11 height 11
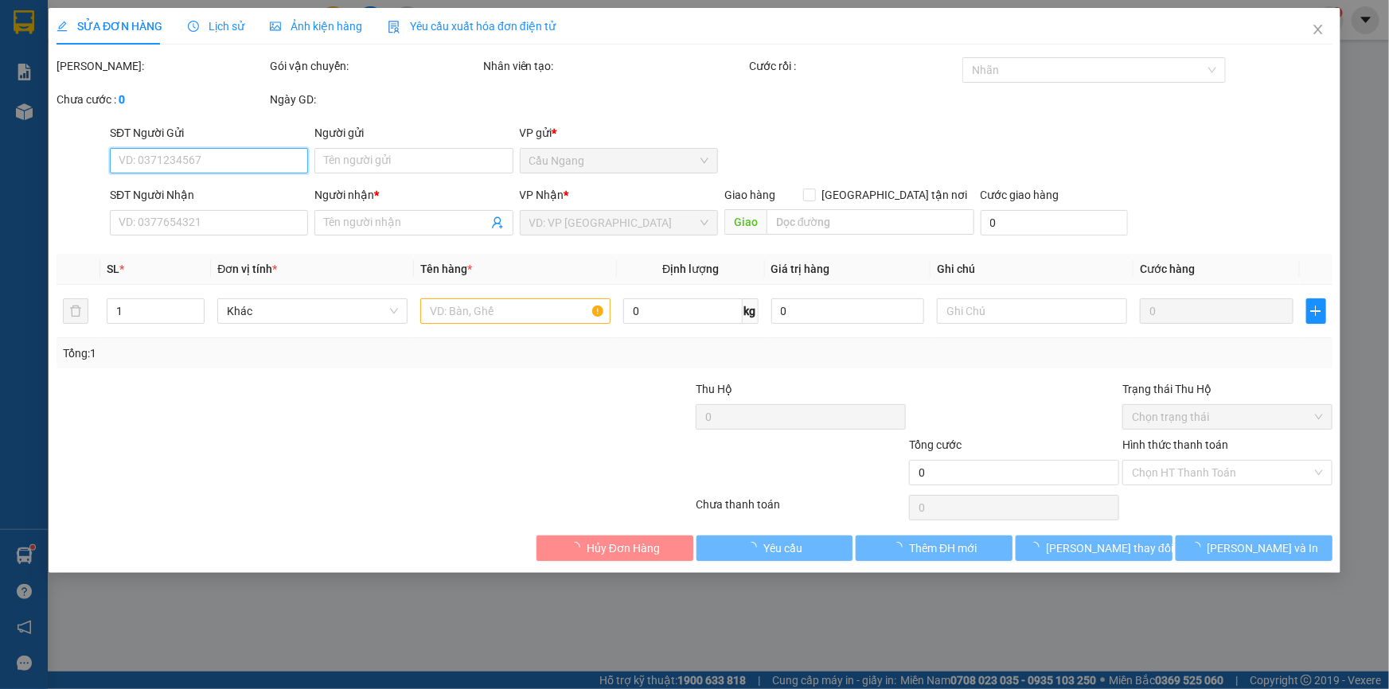
type input "PHƯƠNG"
type input "0399848640"
type input "BÌNH"
type input "30.000"
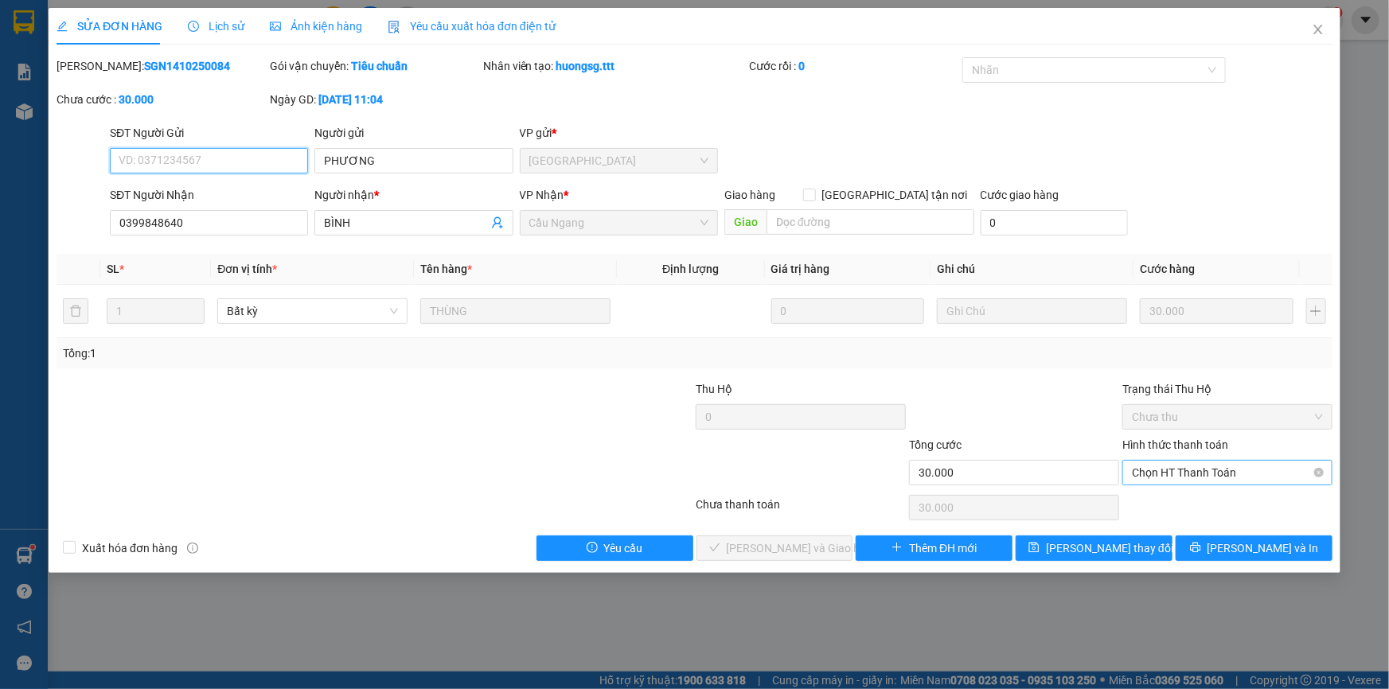
click at [1198, 470] on span "Chọn HT Thanh Toán" at bounding box center [1227, 473] width 191 height 24
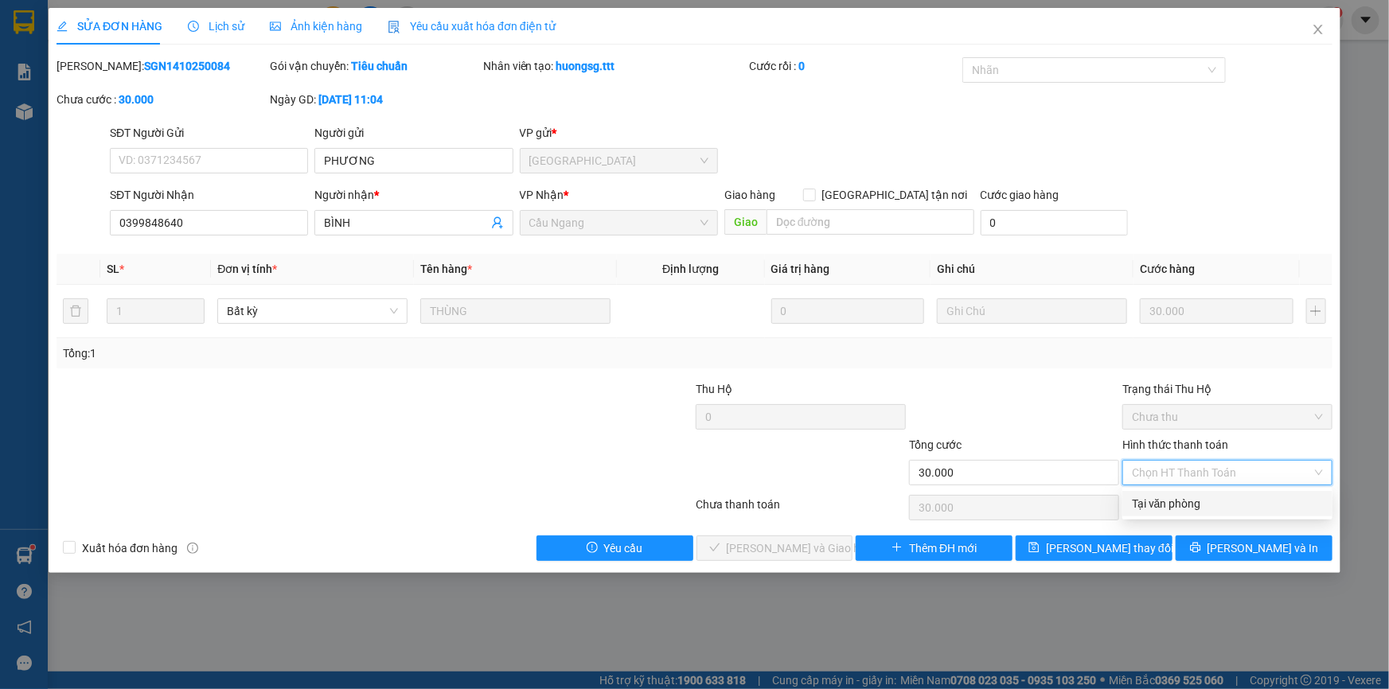
click at [1173, 505] on div "Tại văn phòng" at bounding box center [1227, 504] width 191 height 18
type input "0"
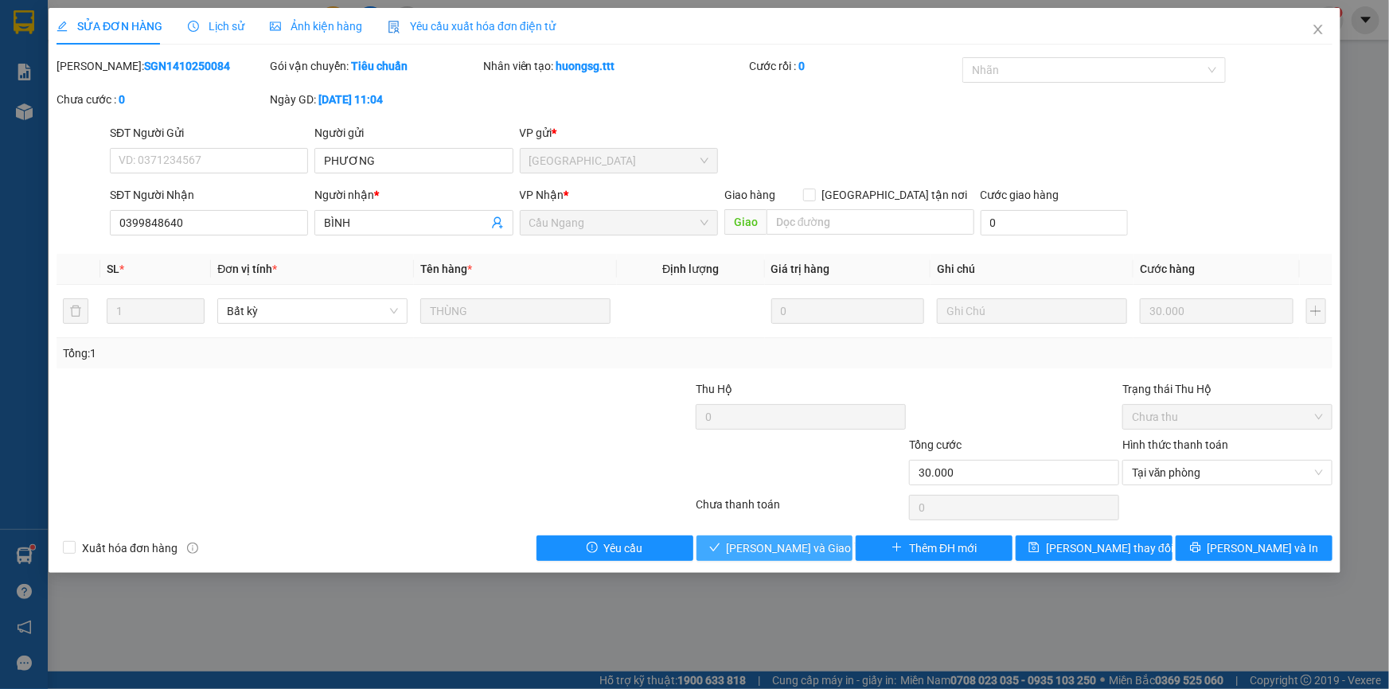
click at [769, 544] on span "Lưu và Giao hàng" at bounding box center [803, 549] width 153 height 18
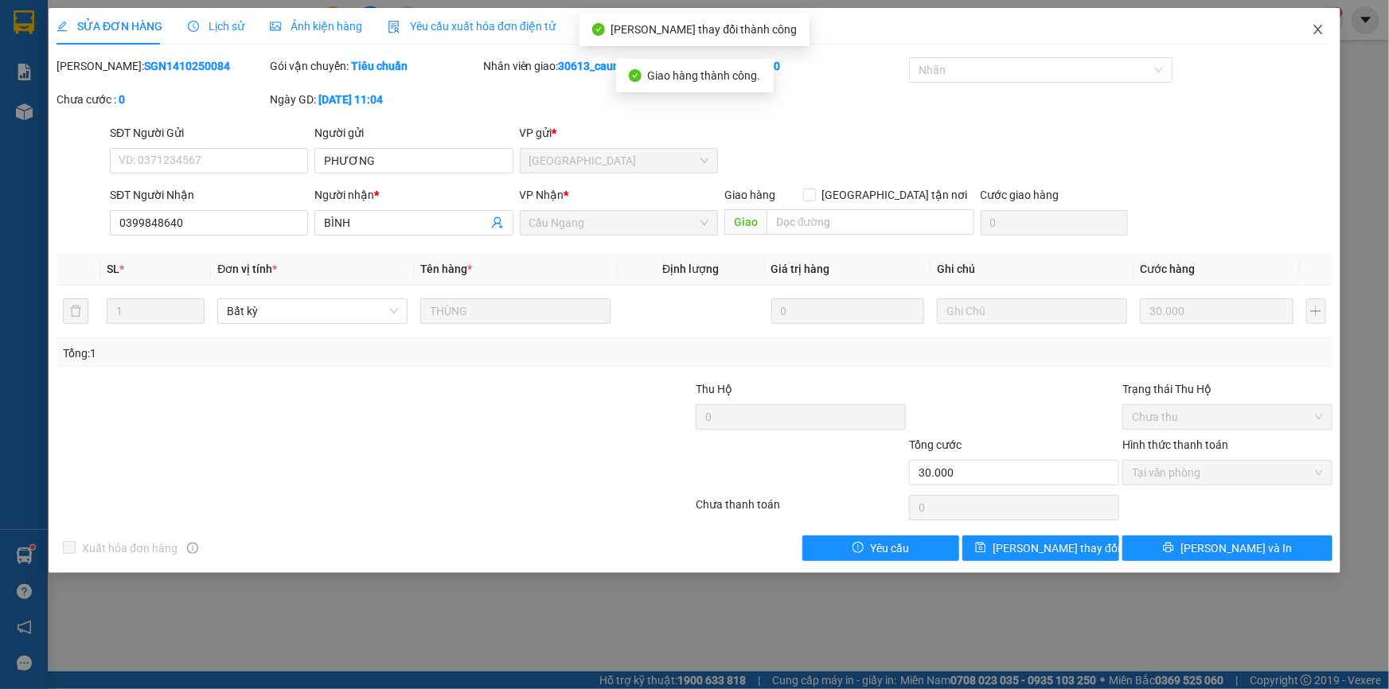
click at [1313, 32] on icon "close" at bounding box center [1318, 29] width 13 height 13
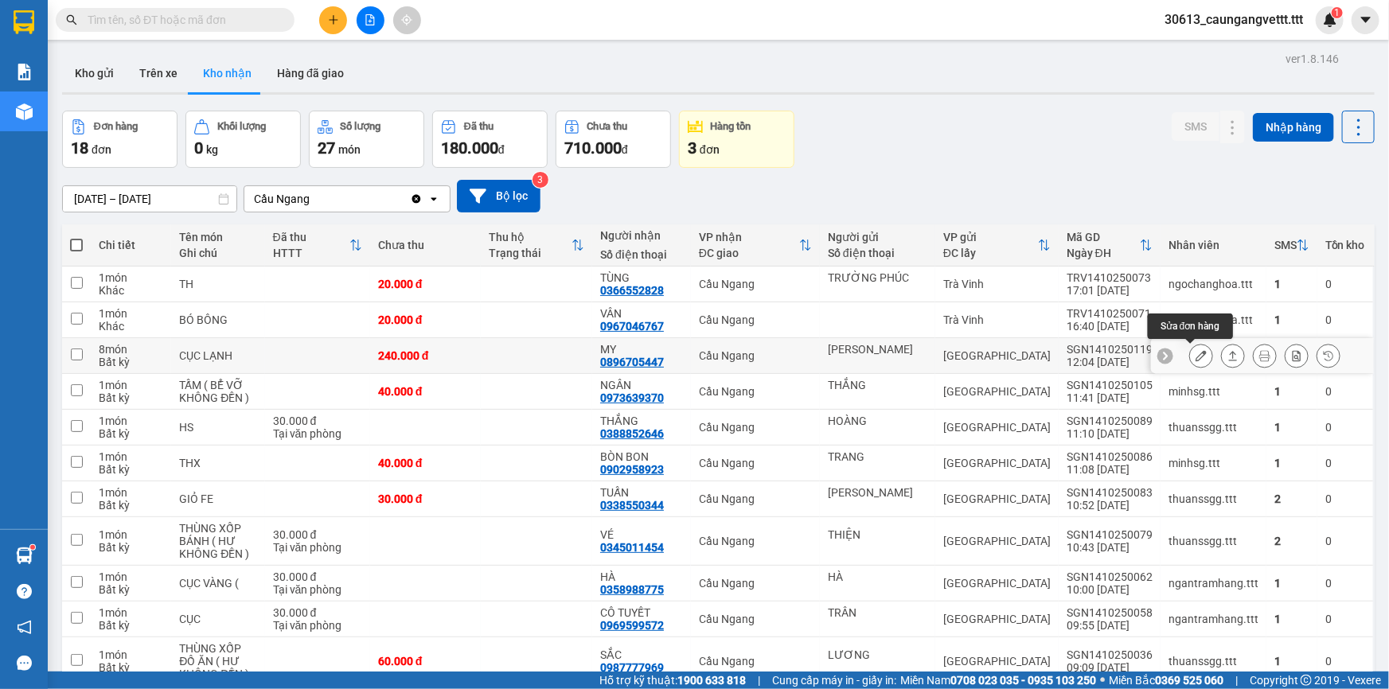
click at [1195, 353] on icon at bounding box center [1200, 355] width 11 height 11
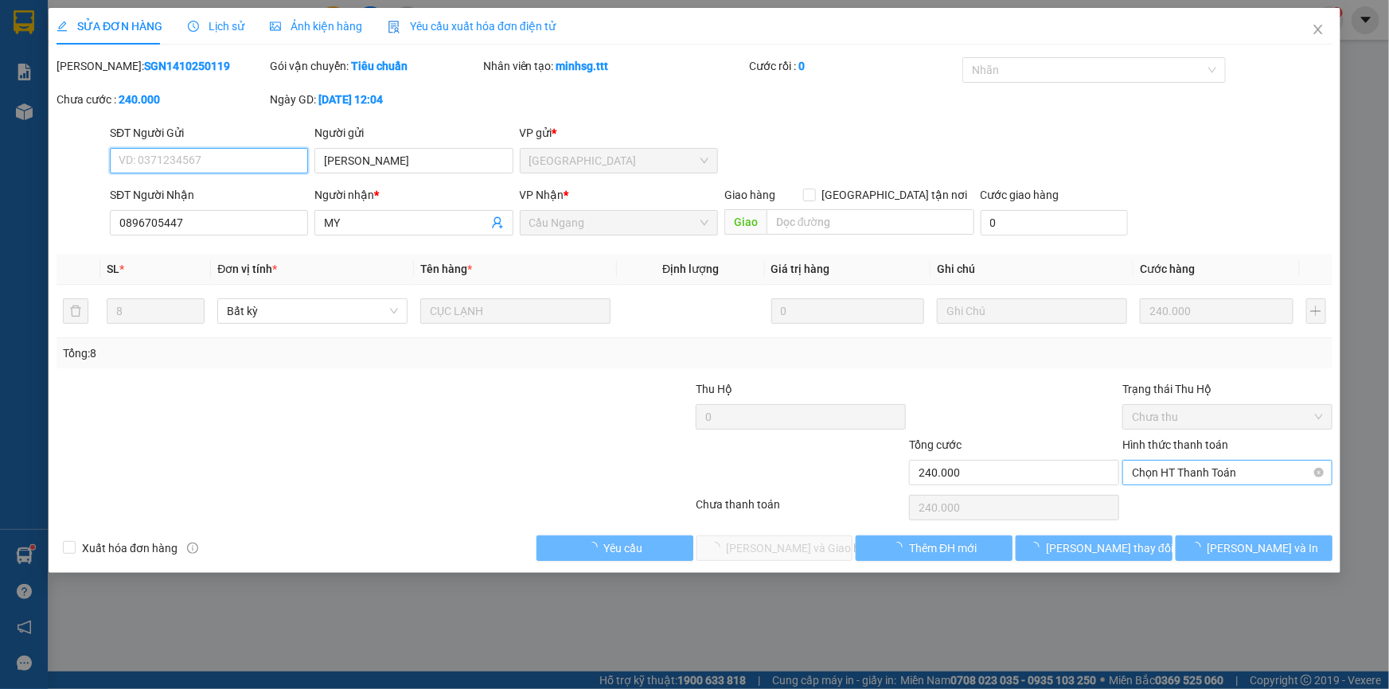
type input "[PERSON_NAME]"
type input "0896705447"
type input "MY"
type input "240.000"
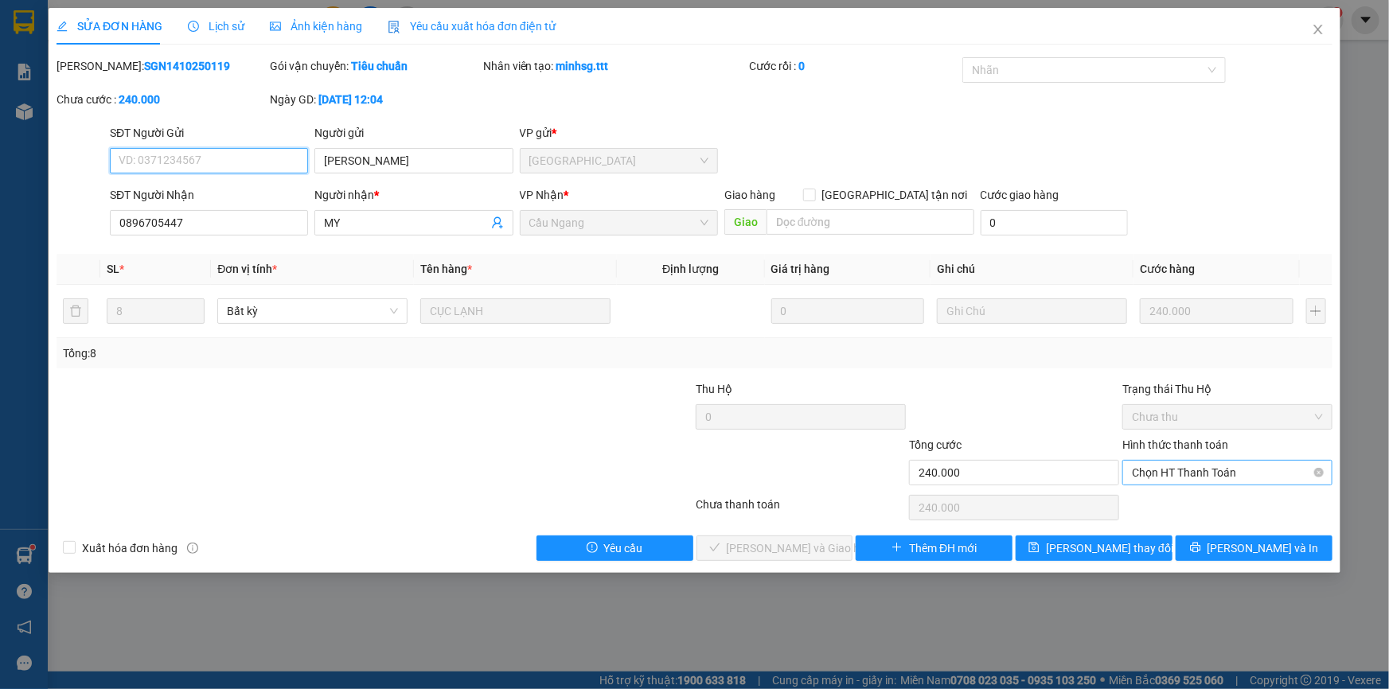
click at [1188, 474] on span "Chọn HT Thanh Toán" at bounding box center [1227, 473] width 191 height 24
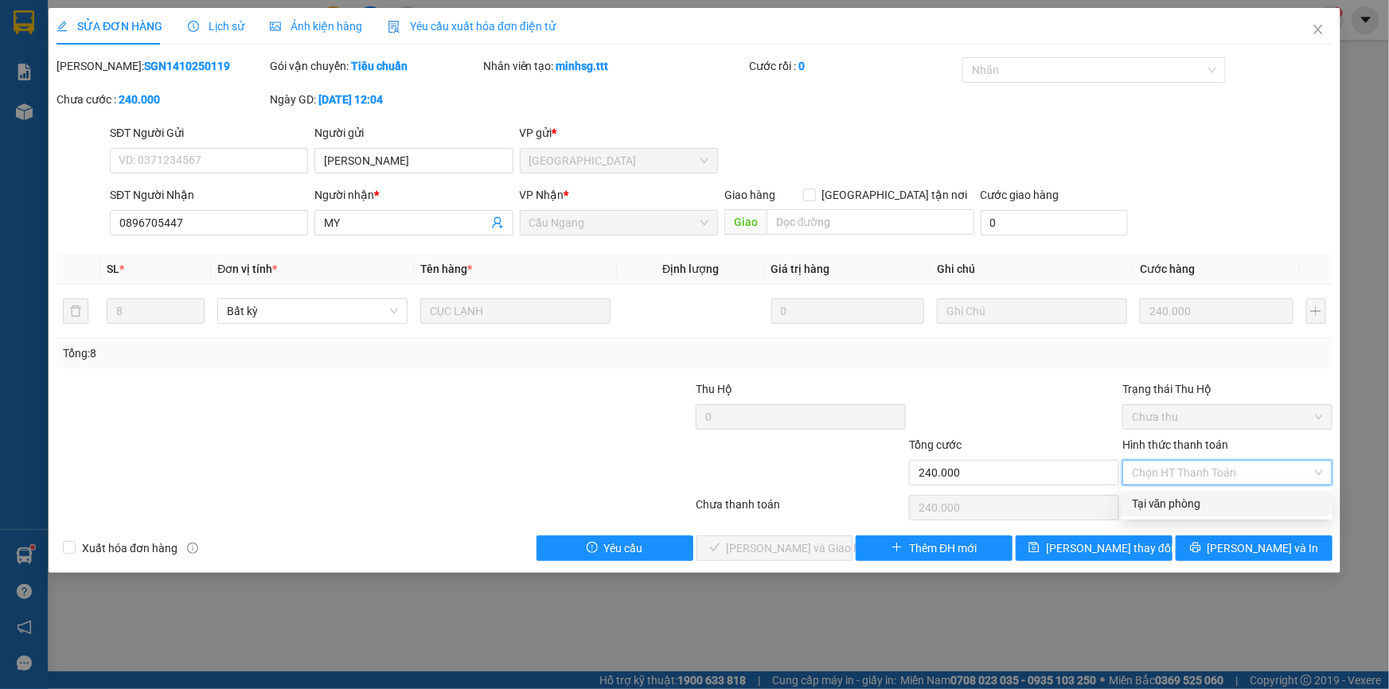
click at [1164, 500] on div "Tại văn phòng" at bounding box center [1227, 504] width 191 height 18
type input "0"
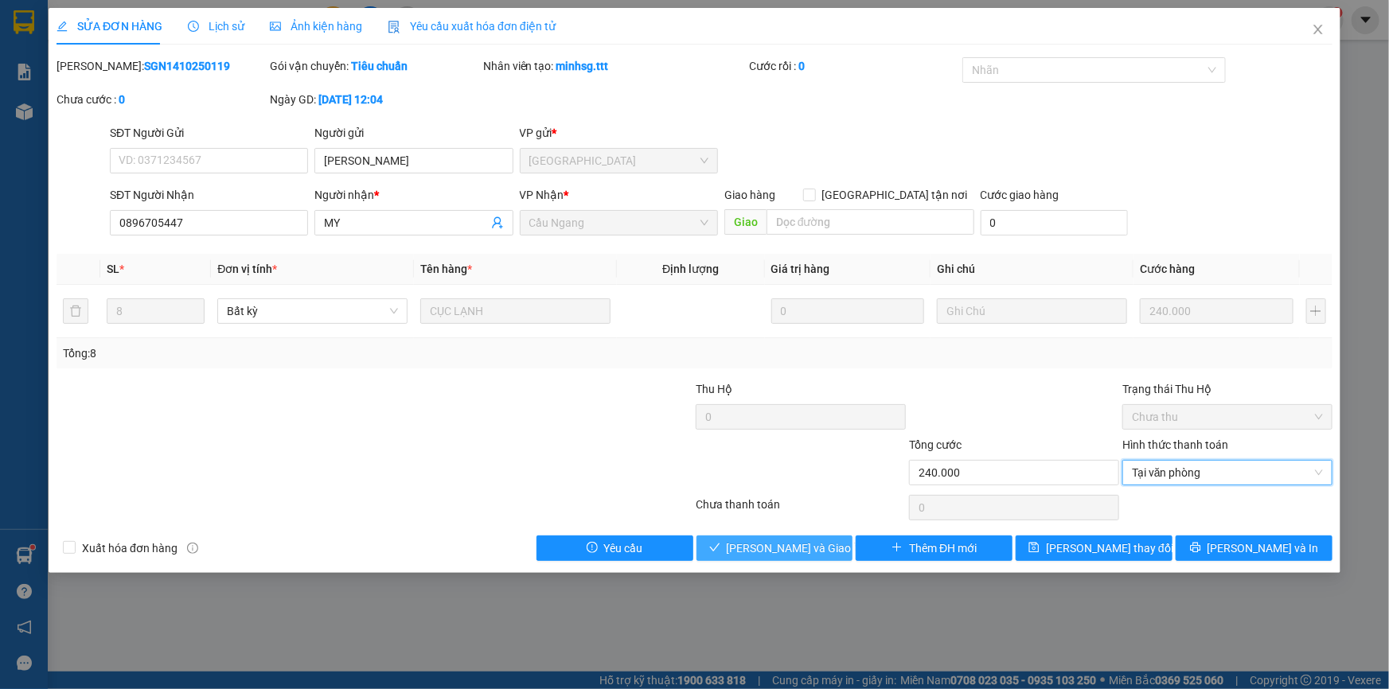
click at [803, 549] on span "Lưu và Giao hàng" at bounding box center [803, 549] width 153 height 18
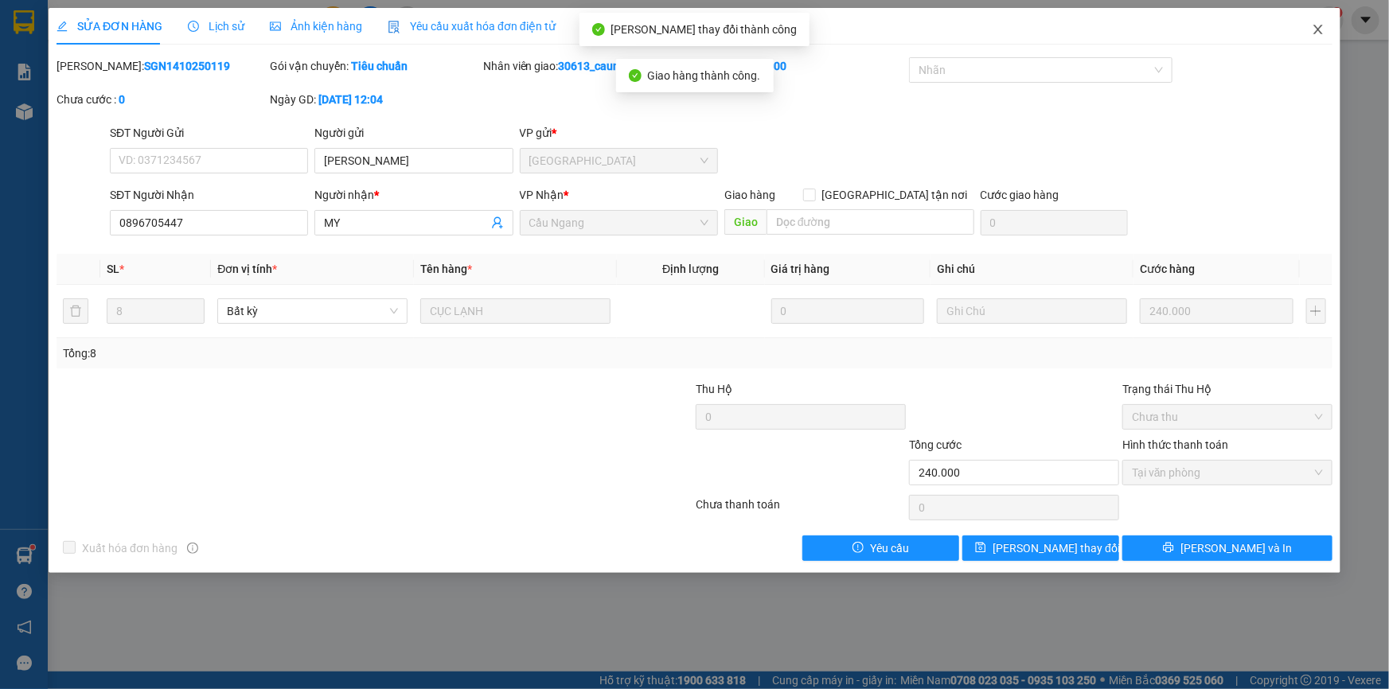
click at [1321, 32] on icon "close" at bounding box center [1318, 29] width 13 height 13
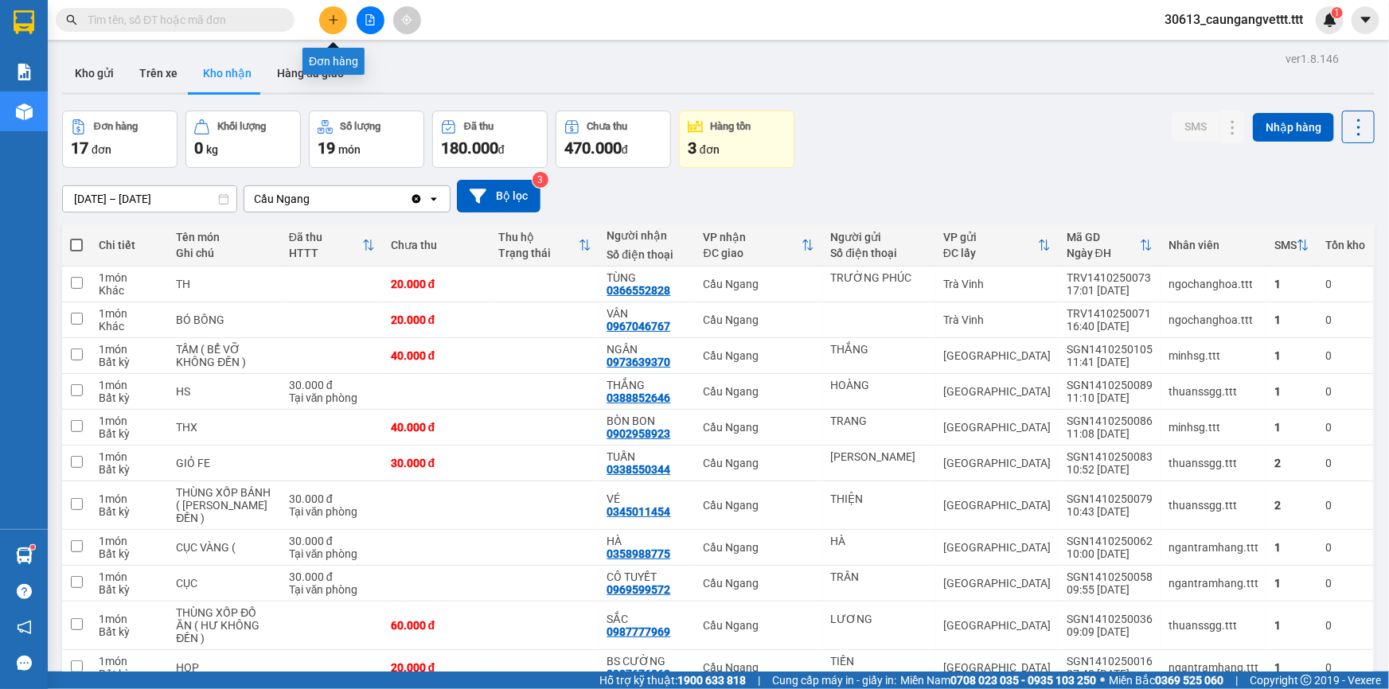
click at [329, 24] on icon "plus" at bounding box center [333, 19] width 11 height 11
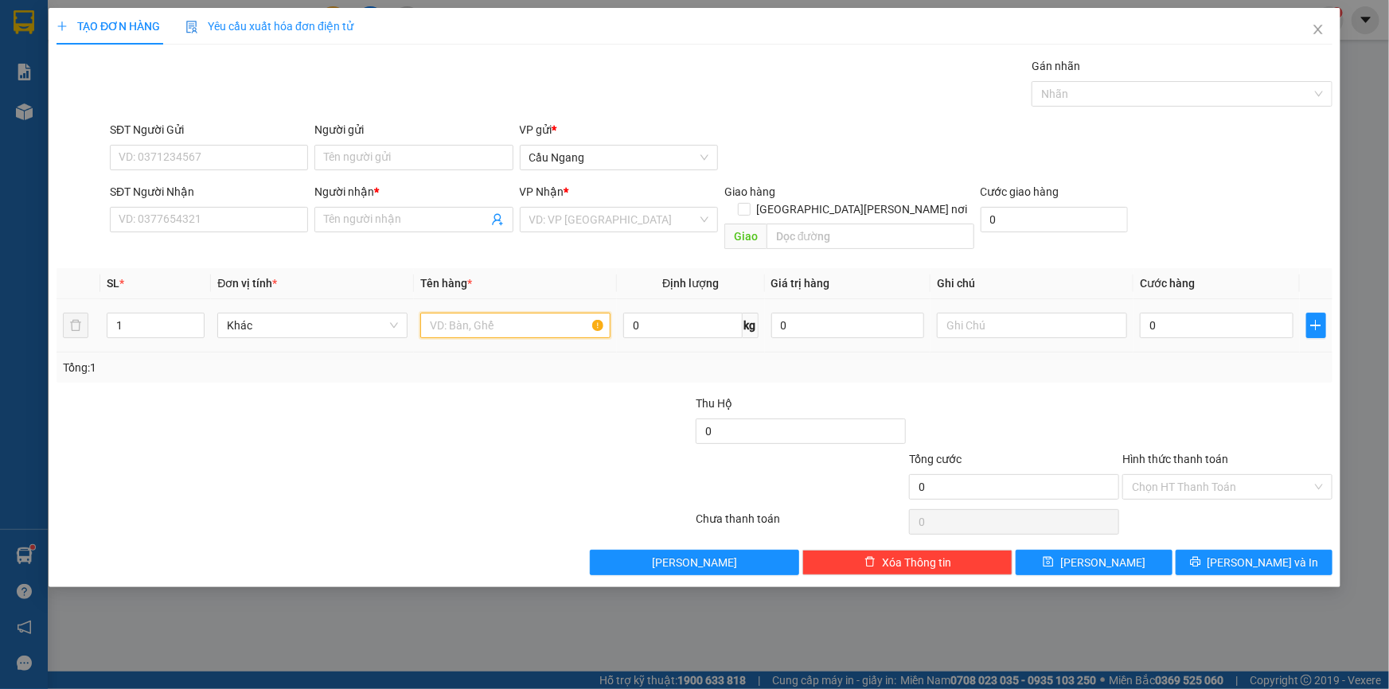
drag, startPoint x: 492, startPoint y: 311, endPoint x: 477, endPoint y: 306, distance: 15.1
click at [491, 313] on input "text" at bounding box center [515, 325] width 190 height 25
type input "HOP"
click at [205, 221] on input "SĐT Người Nhận" at bounding box center [209, 219] width 198 height 25
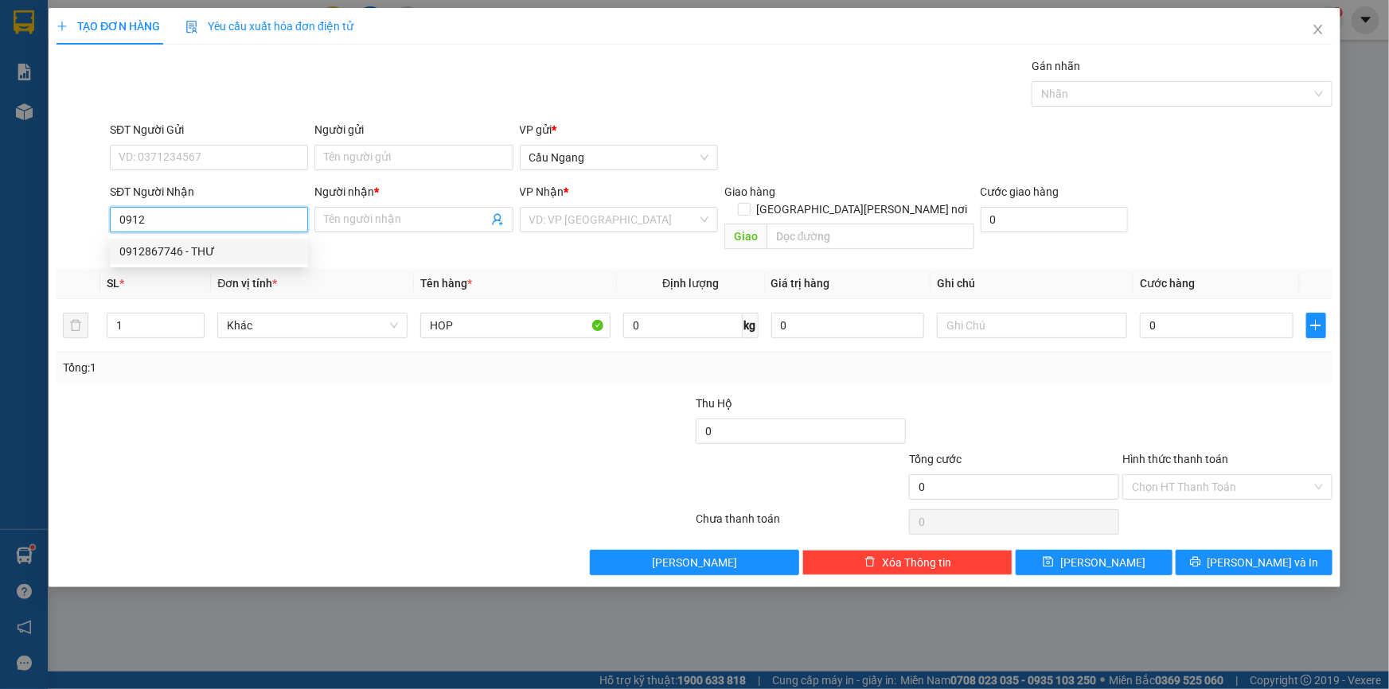
click at [204, 248] on div "0912867746 - THƯ" at bounding box center [208, 252] width 179 height 18
type input "0912867746"
type input "THƯ"
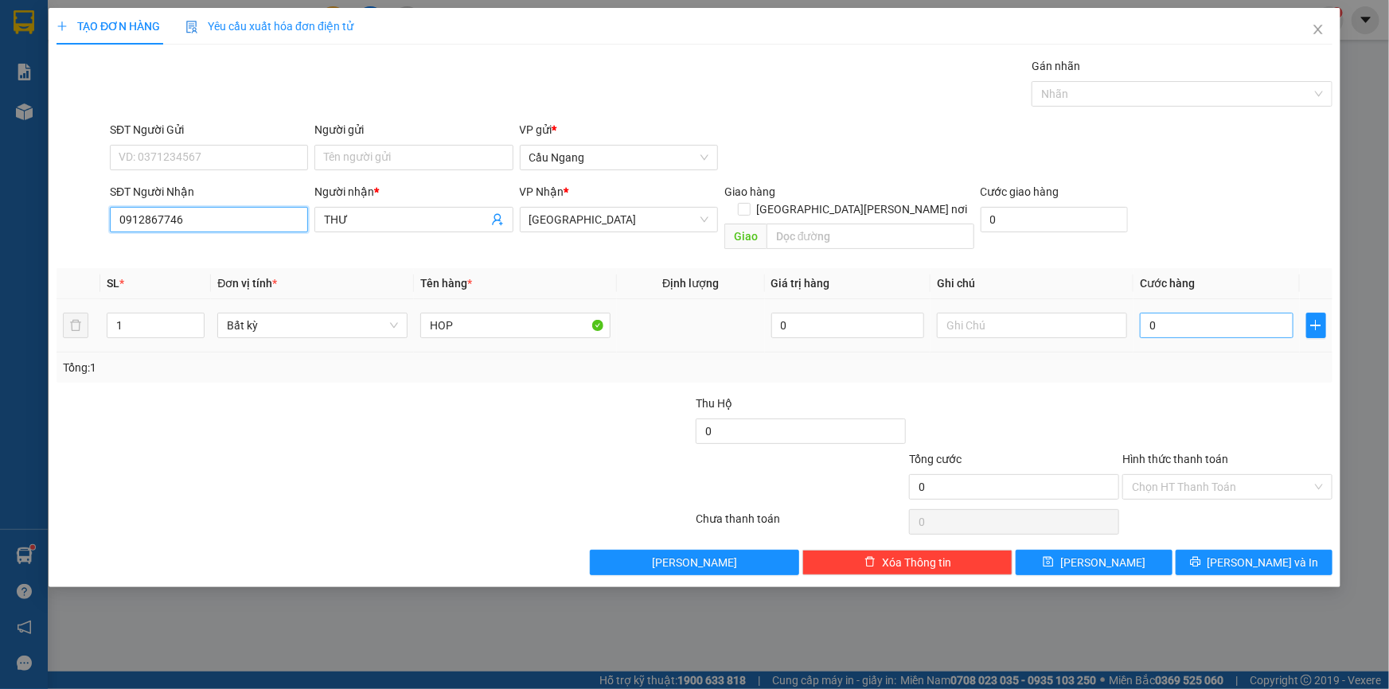
type input "0912867746"
click at [1226, 313] on input "0" at bounding box center [1217, 325] width 154 height 25
type input "2"
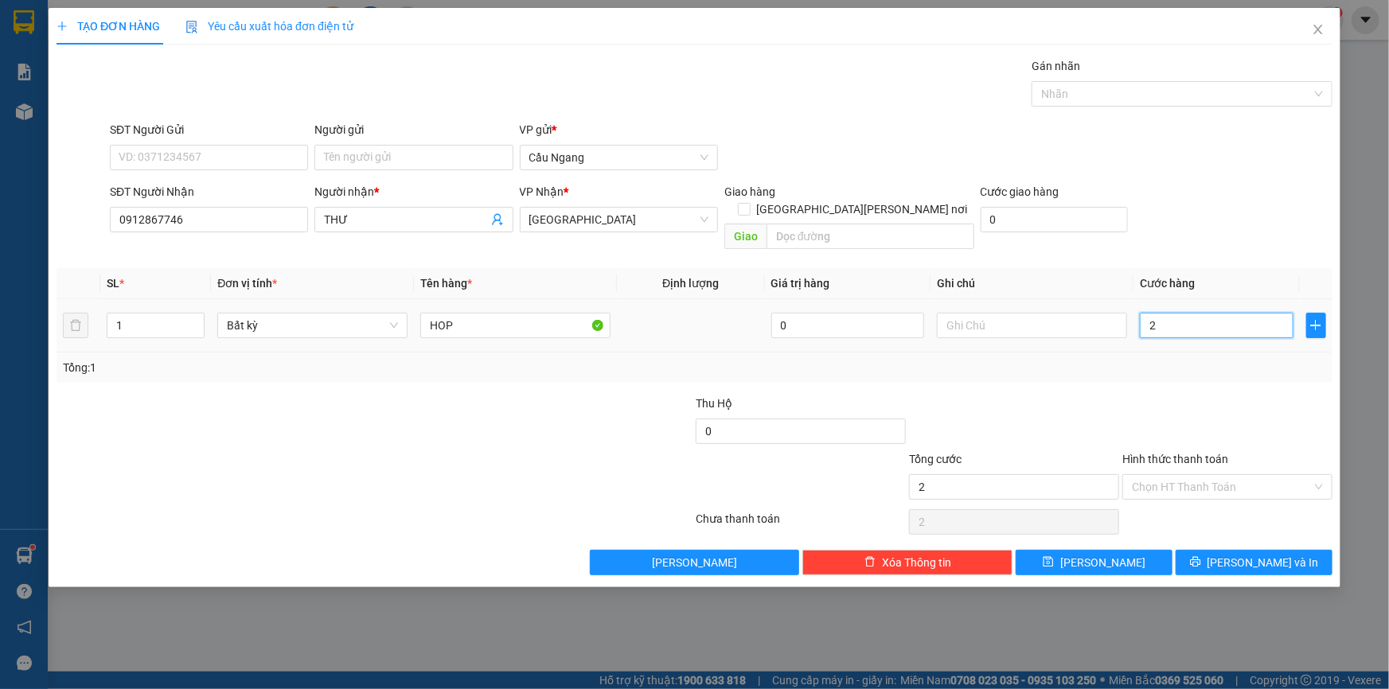
type input "20"
type input "200"
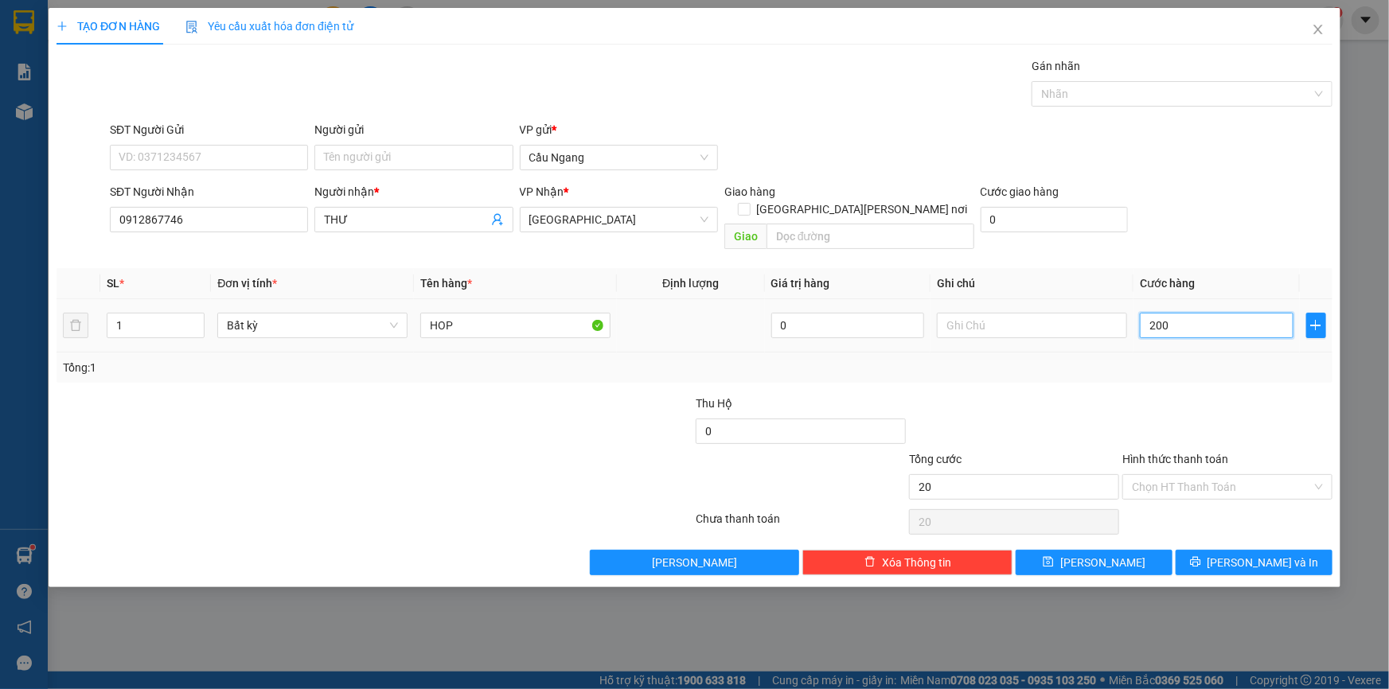
type input "200"
type input "2.000"
type input "20.000"
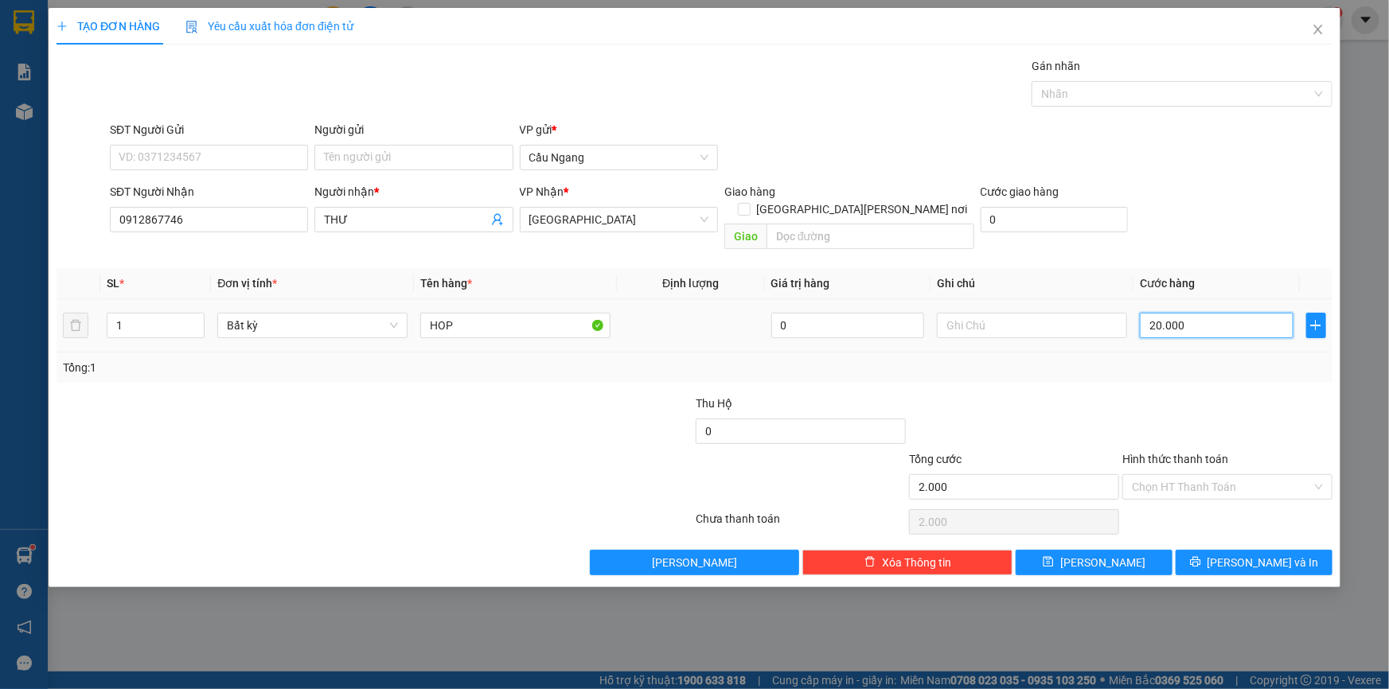
type input "20.000"
click at [1216, 475] on input "Hình thức thanh toán" at bounding box center [1222, 487] width 180 height 24
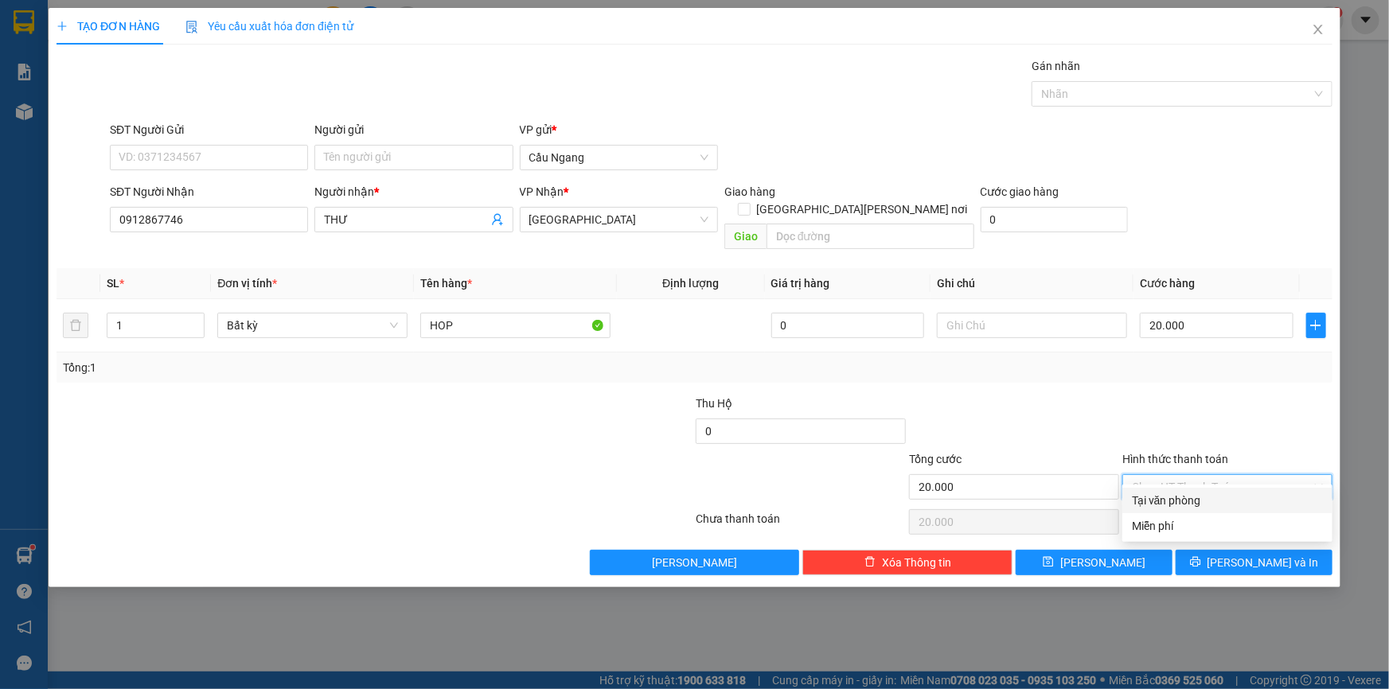
drag, startPoint x: 1178, startPoint y: 505, endPoint x: 1189, endPoint y: 501, distance: 11.6
click at [1179, 503] on div "Tại văn phòng" at bounding box center [1227, 501] width 191 height 18
type input "0"
click at [1246, 554] on span "[PERSON_NAME] và In" at bounding box center [1262, 563] width 111 height 18
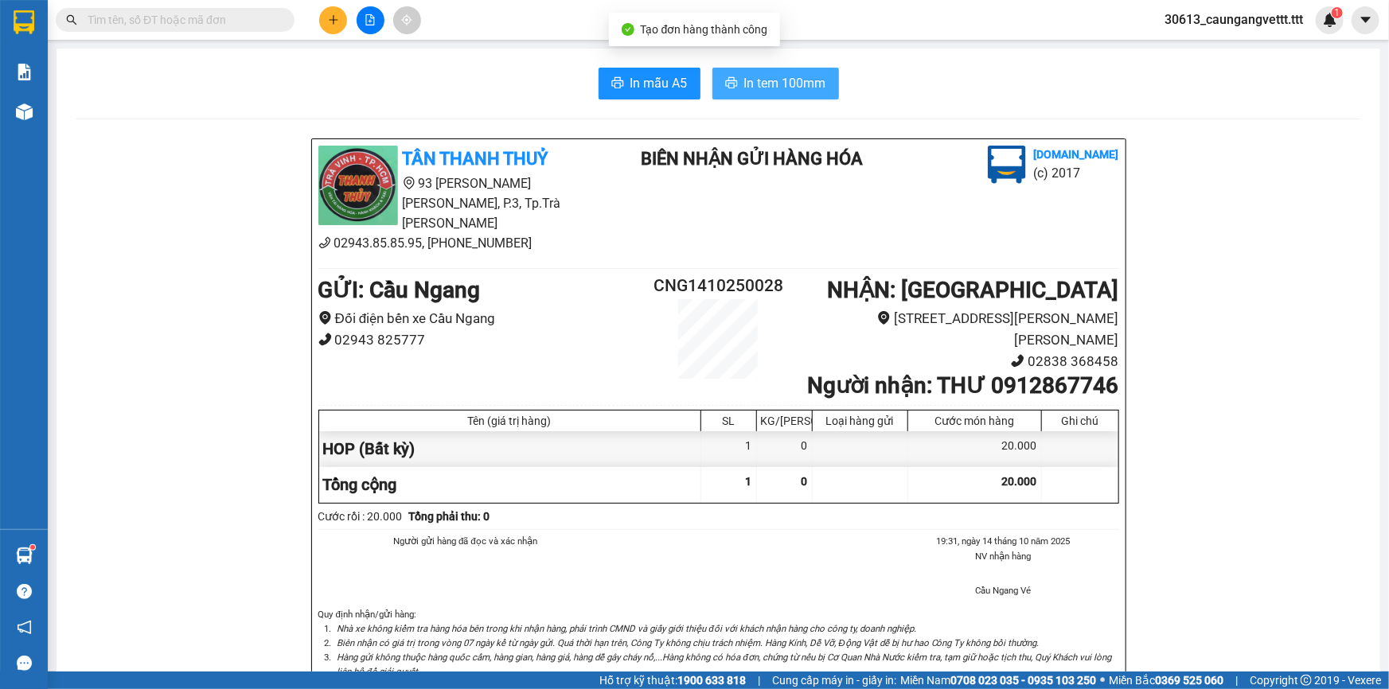
click at [776, 84] on span "In tem 100mm" at bounding box center [785, 83] width 82 height 20
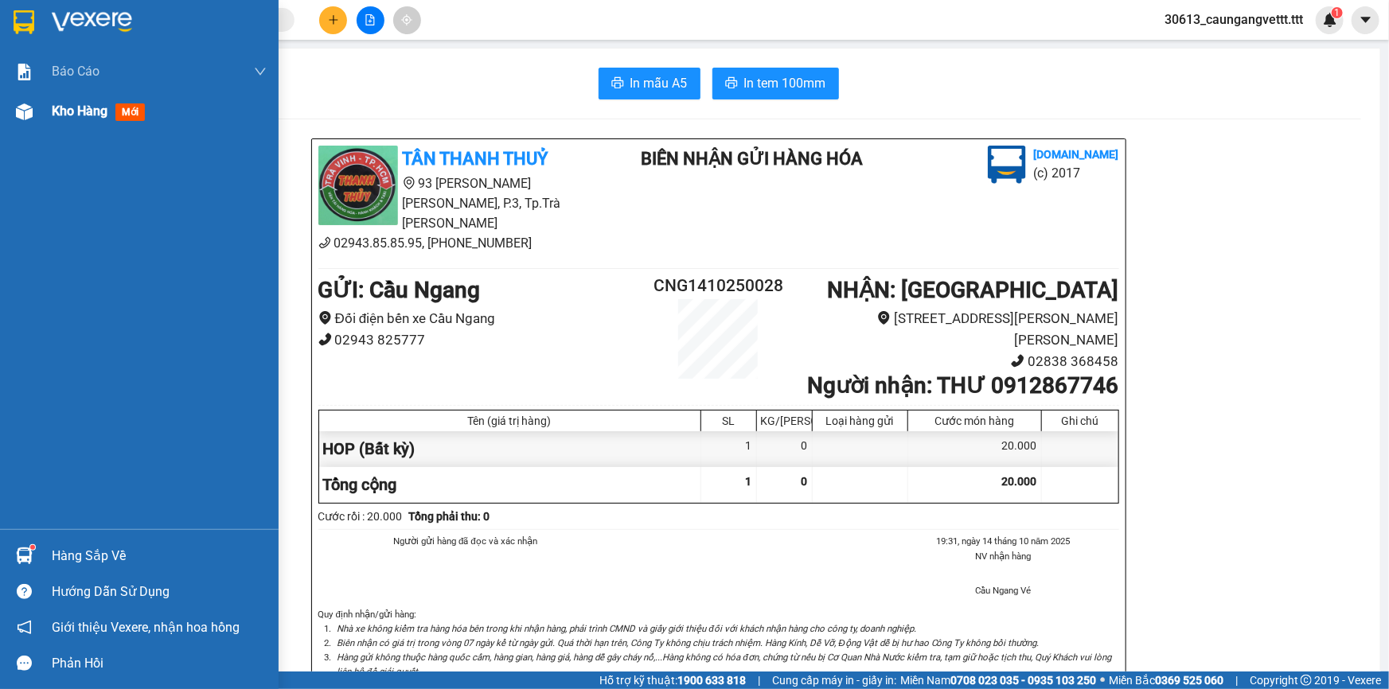
click at [64, 109] on span "Kho hàng" at bounding box center [80, 110] width 56 height 15
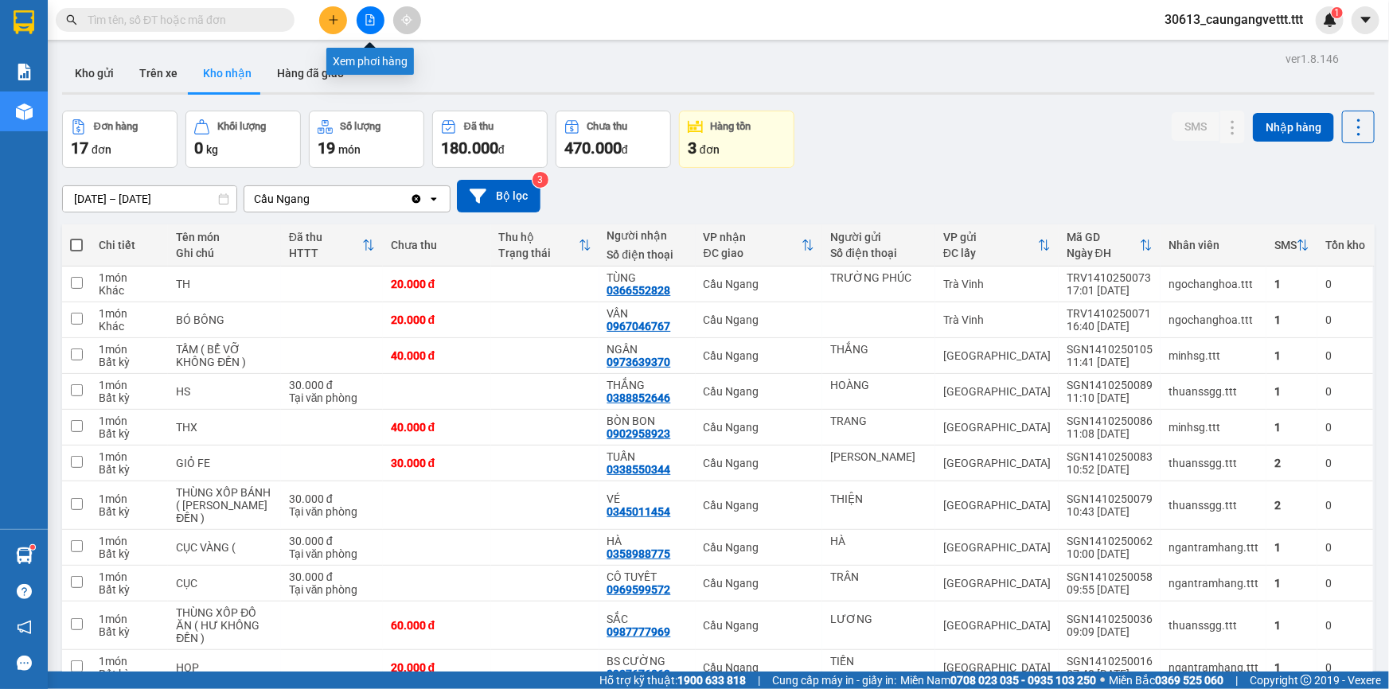
click at [363, 18] on button at bounding box center [371, 20] width 28 height 28
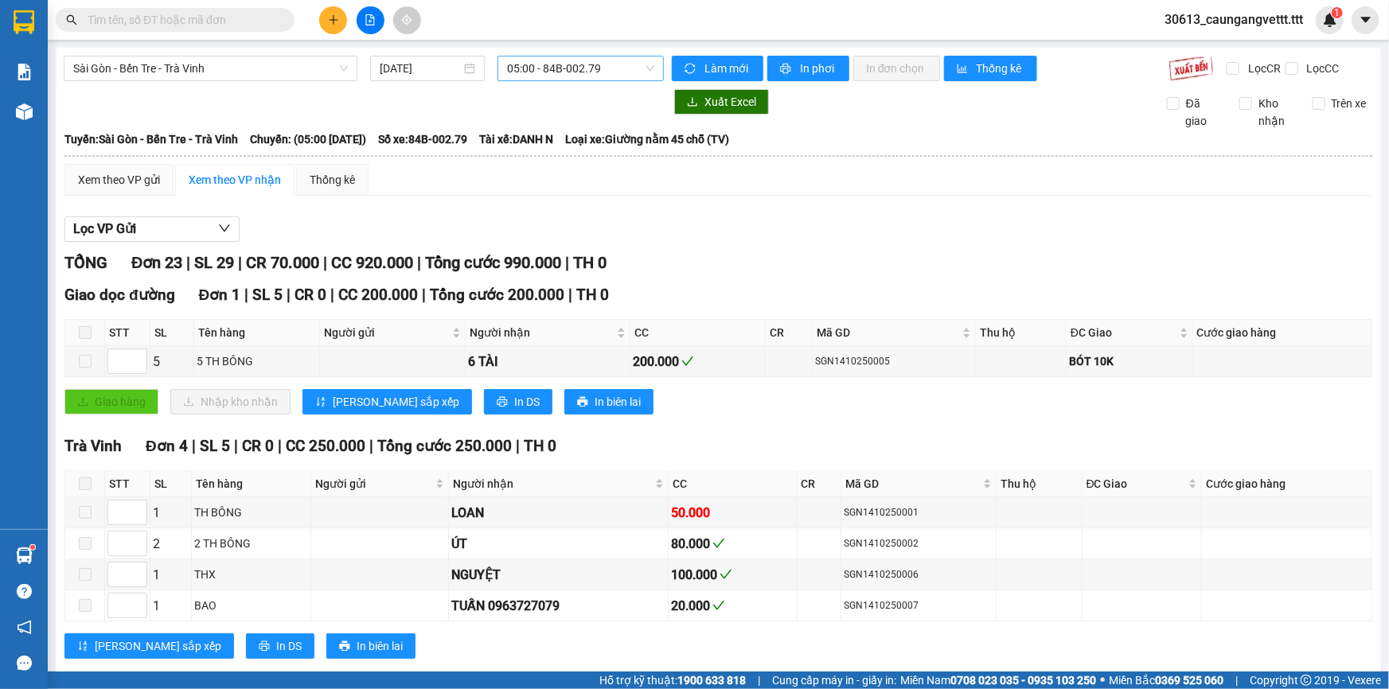
click at [578, 71] on span "05:00 - 84B-002.79" at bounding box center [580, 69] width 147 height 24
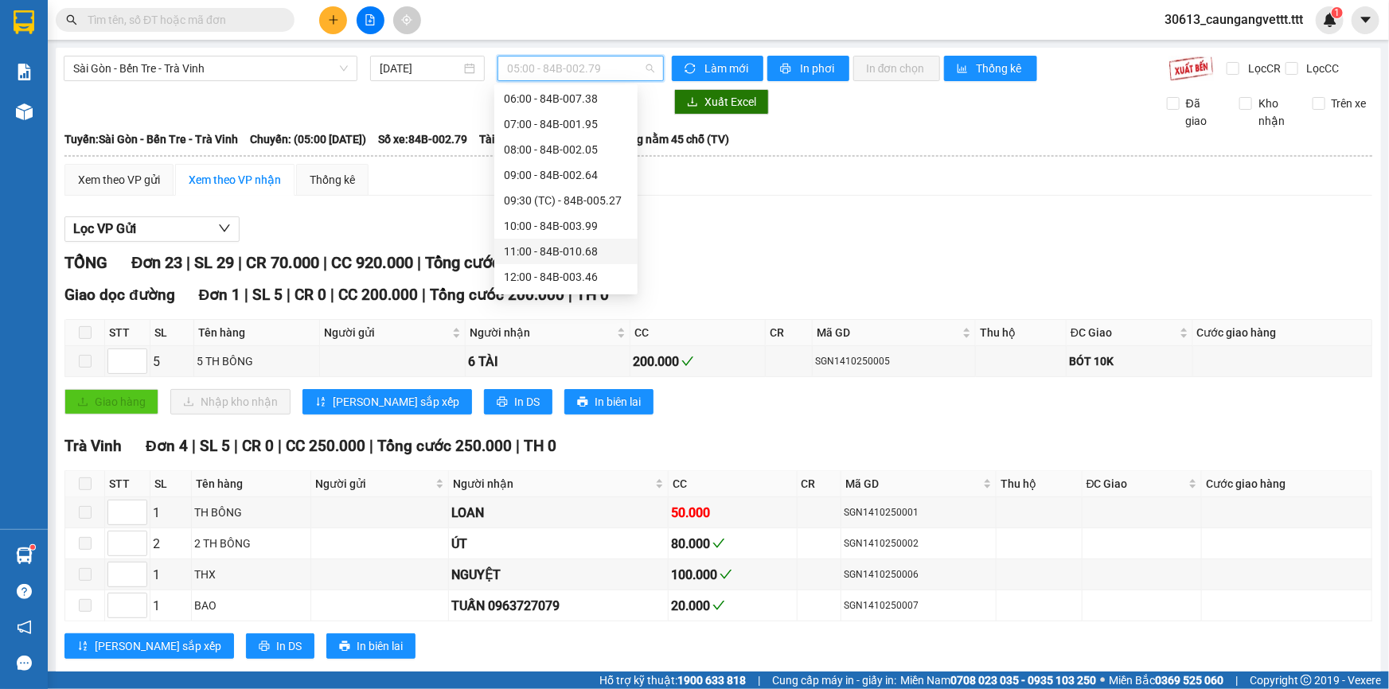
scroll to position [144, 0]
click at [554, 214] on div "13:00 - 84B-006.28" at bounding box center [566, 211] width 124 height 18
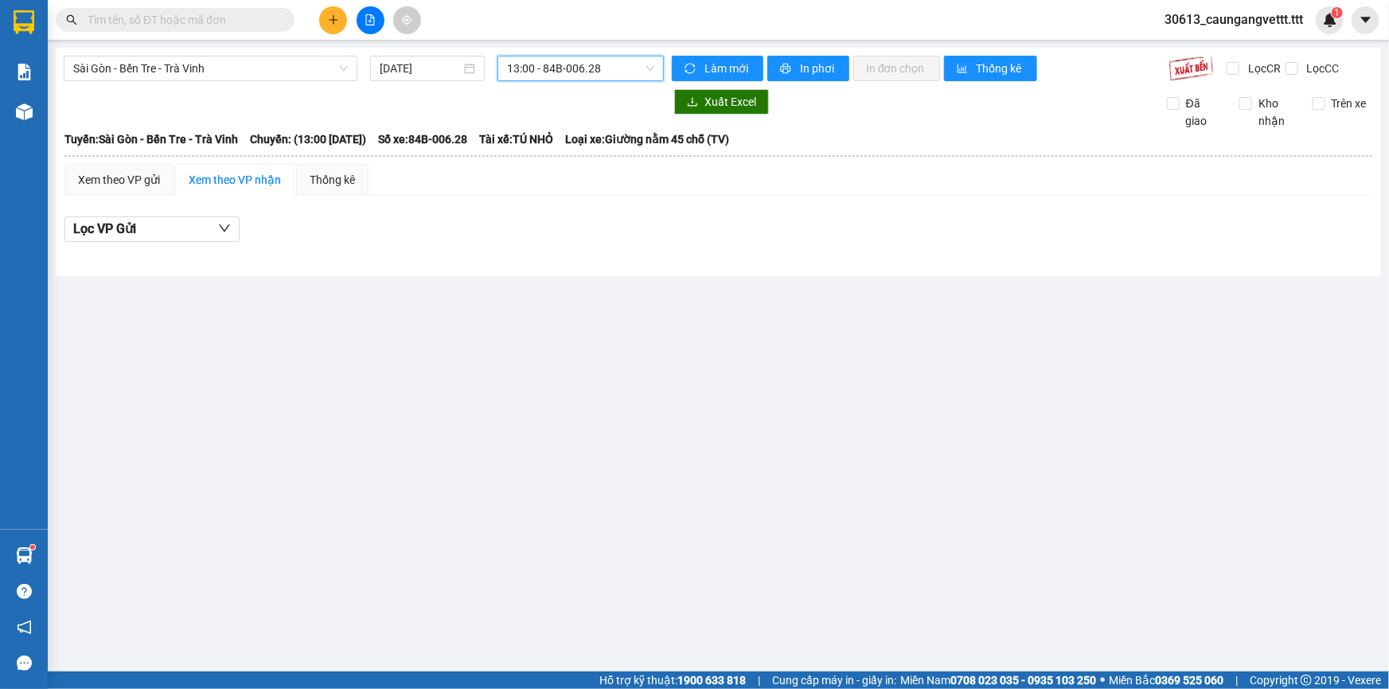
click at [544, 69] on span "13:00 - 84B-006.28" at bounding box center [580, 69] width 147 height 24
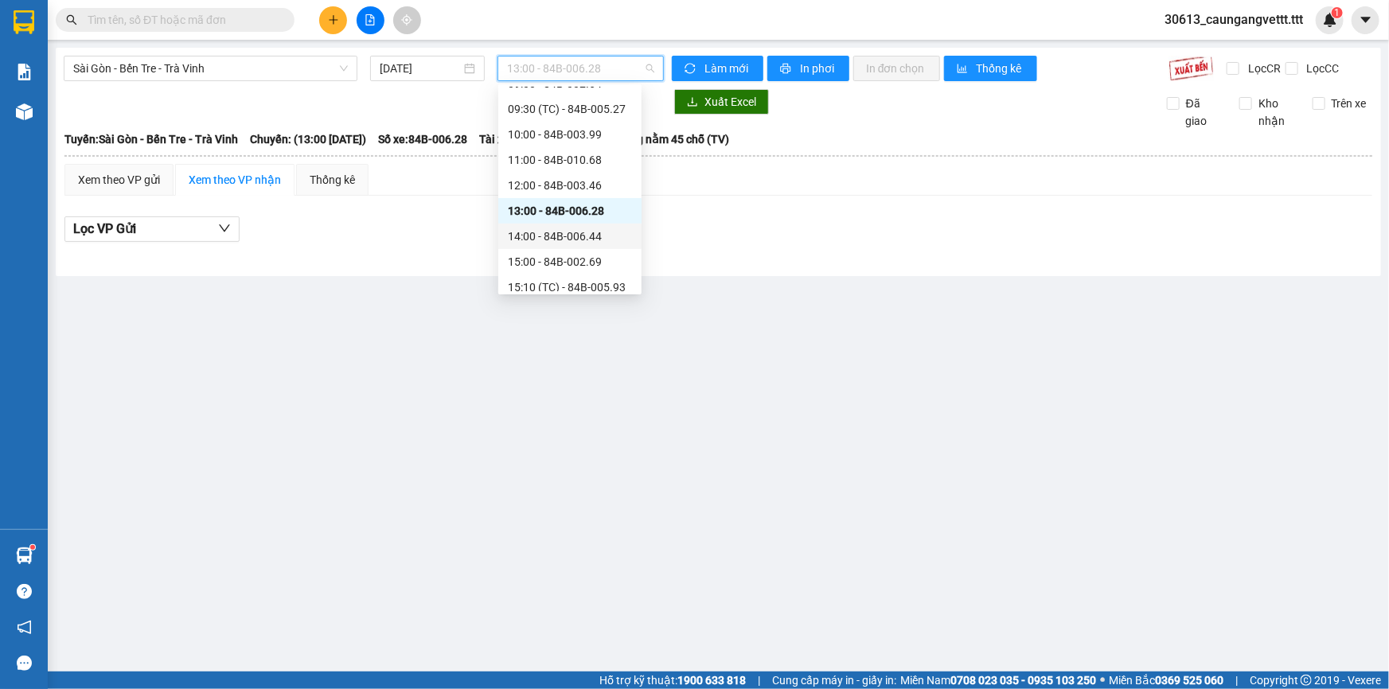
click at [554, 238] on div "14:00 - 84B-006.44" at bounding box center [570, 237] width 124 height 18
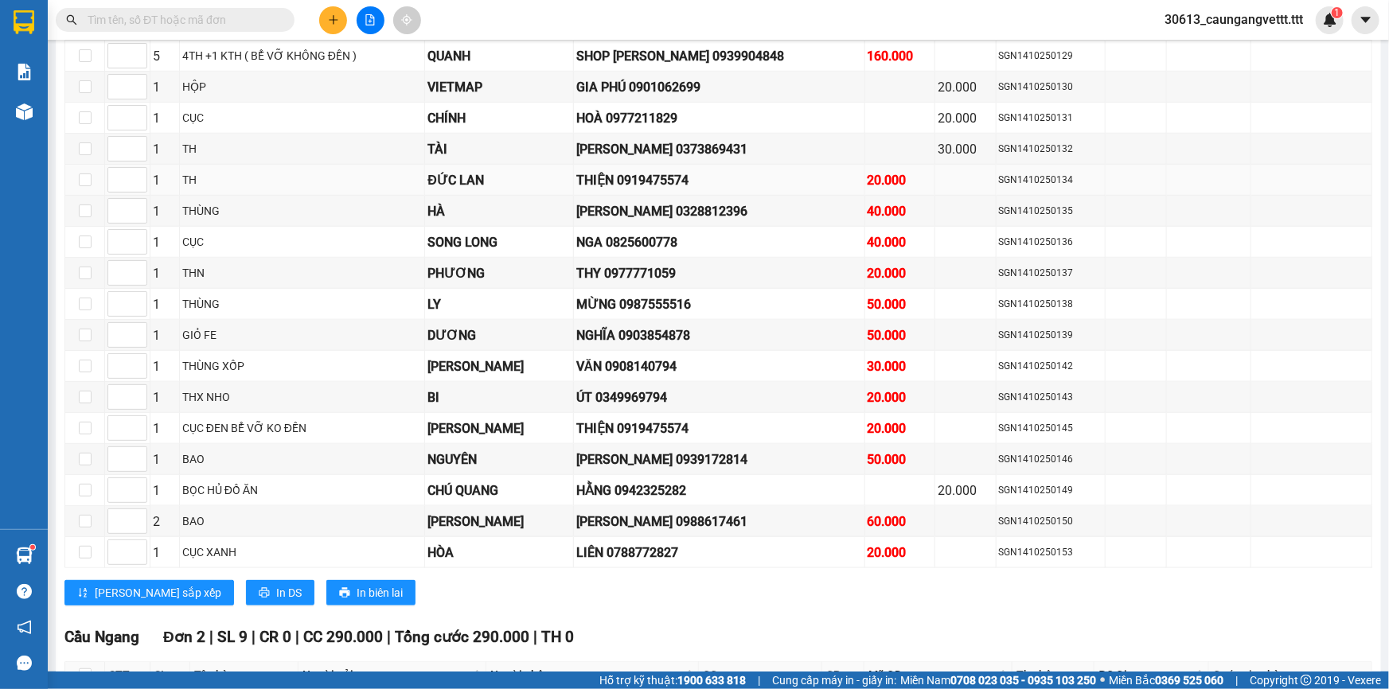
scroll to position [916, 0]
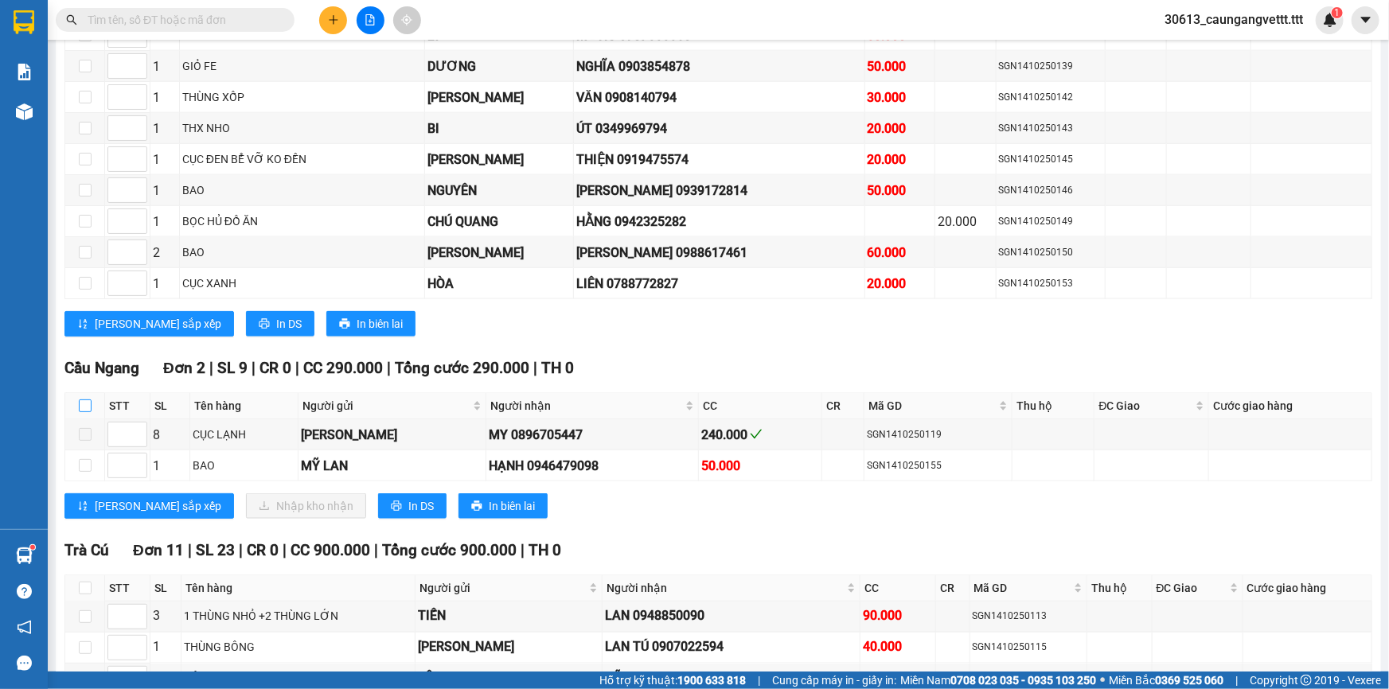
click at [81, 399] on input "checkbox" at bounding box center [85, 405] width 13 height 13
checkbox input "true"
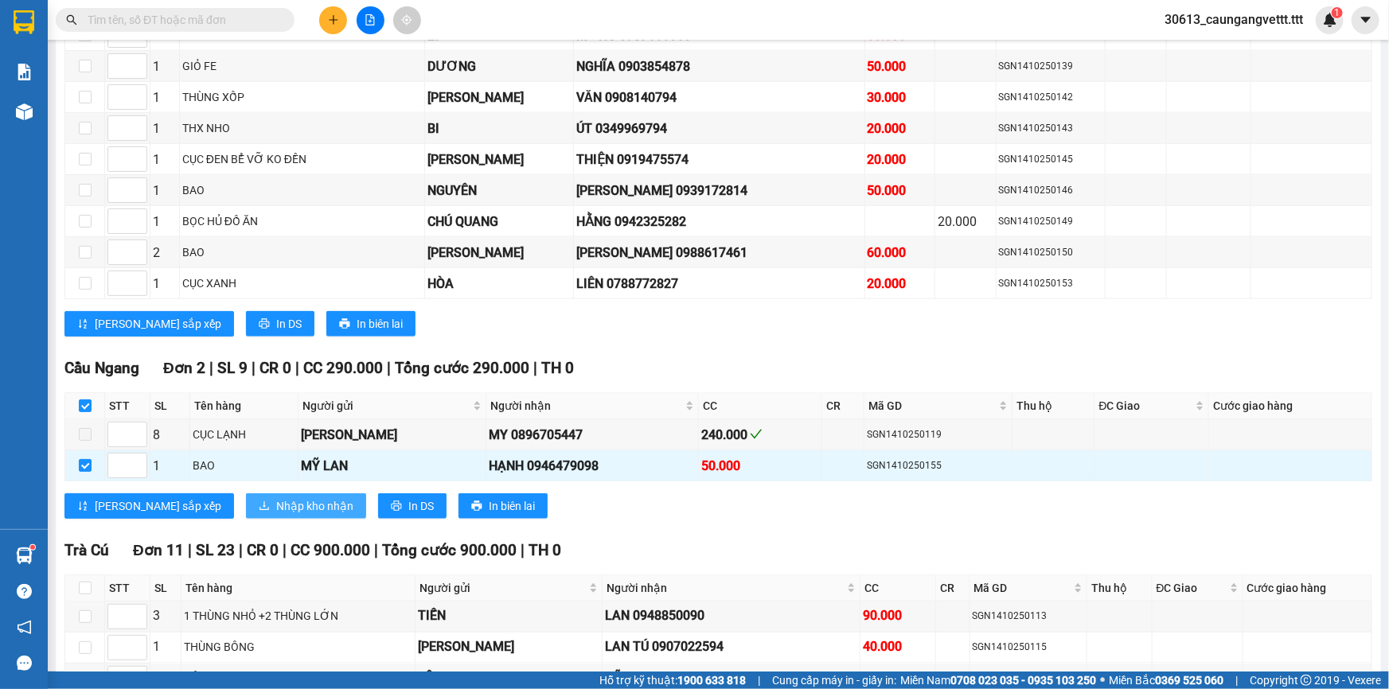
click at [276, 498] on span "Nhập kho nhận" at bounding box center [314, 506] width 77 height 18
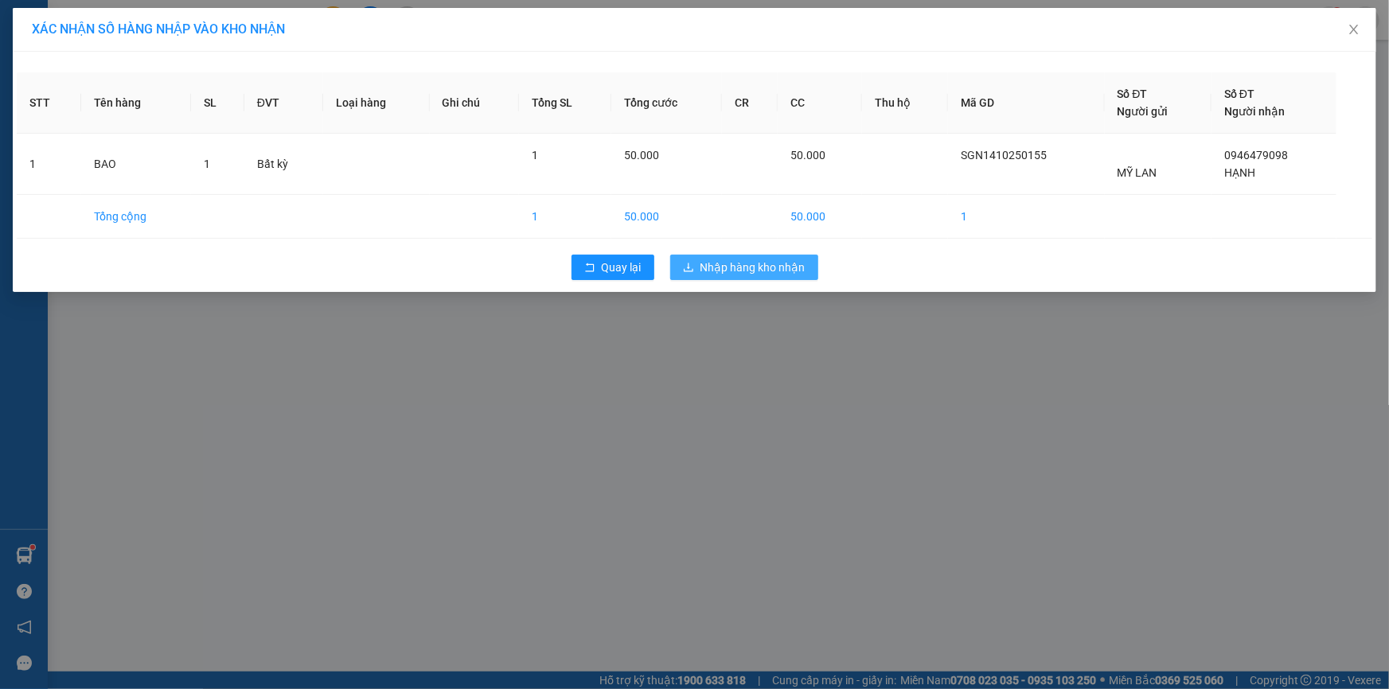
click at [734, 263] on span "Nhập hàng kho nhận" at bounding box center [752, 268] width 105 height 18
